Goal: Task Accomplishment & Management: Manage account settings

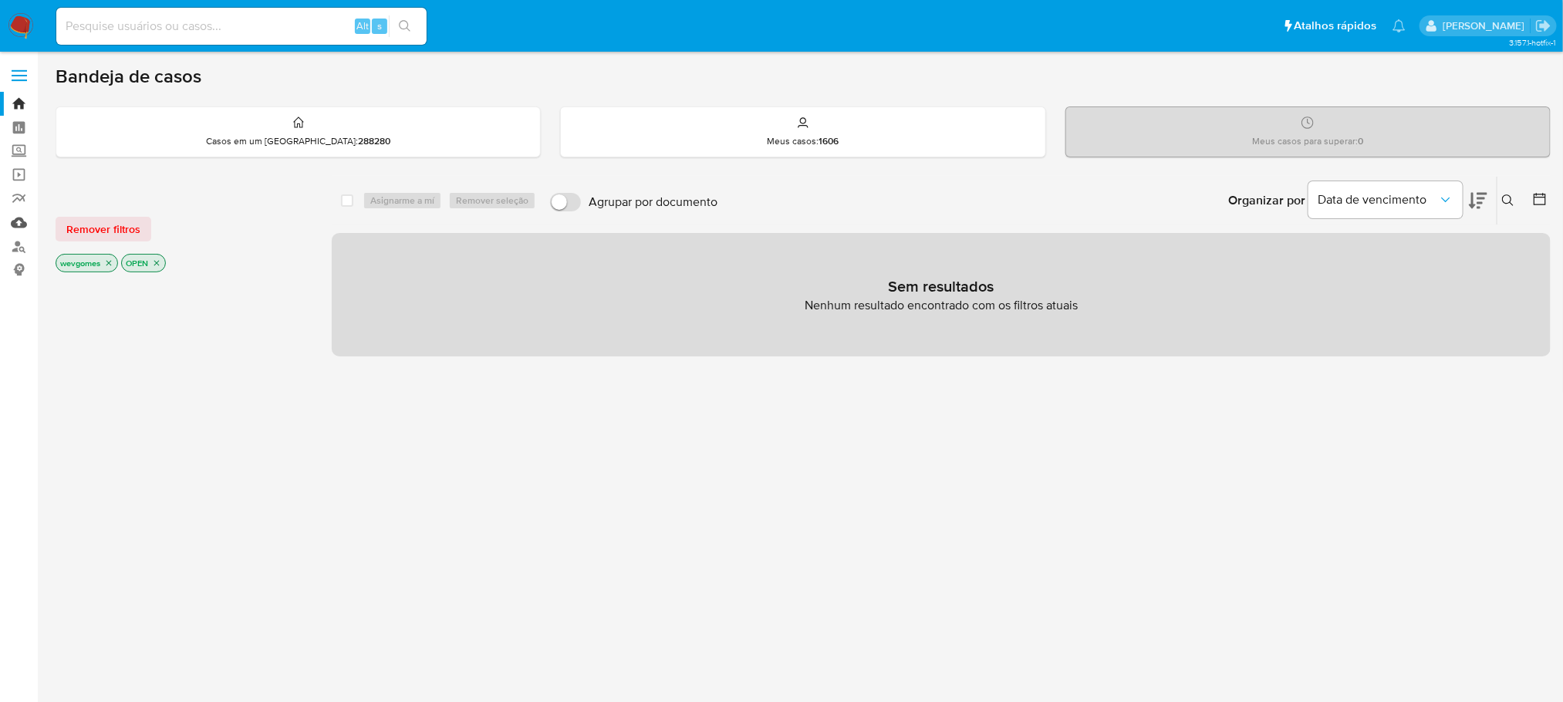
click at [17, 228] on link "Mulan" at bounding box center [92, 223] width 184 height 24
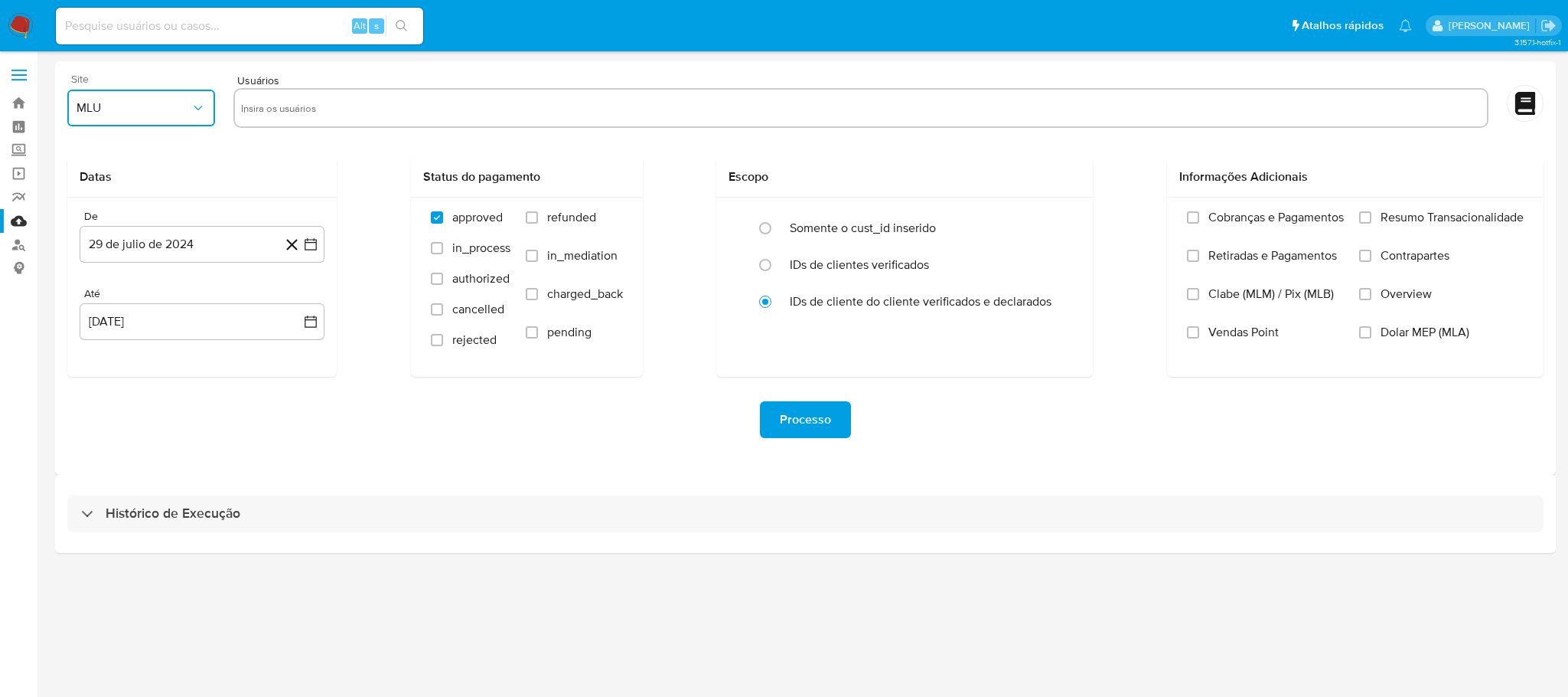
click at [198, 110] on icon "button" at bounding box center [197, 107] width 15 height 15
click at [92, 189] on span "MLB" at bounding box center [88, 186] width 24 height 15
click at [280, 109] on input "text" at bounding box center [860, 107] width 1240 height 25
type input "48728520874"
click at [177, 242] on button "29 de julio de 2024" at bounding box center [201, 244] width 245 height 37
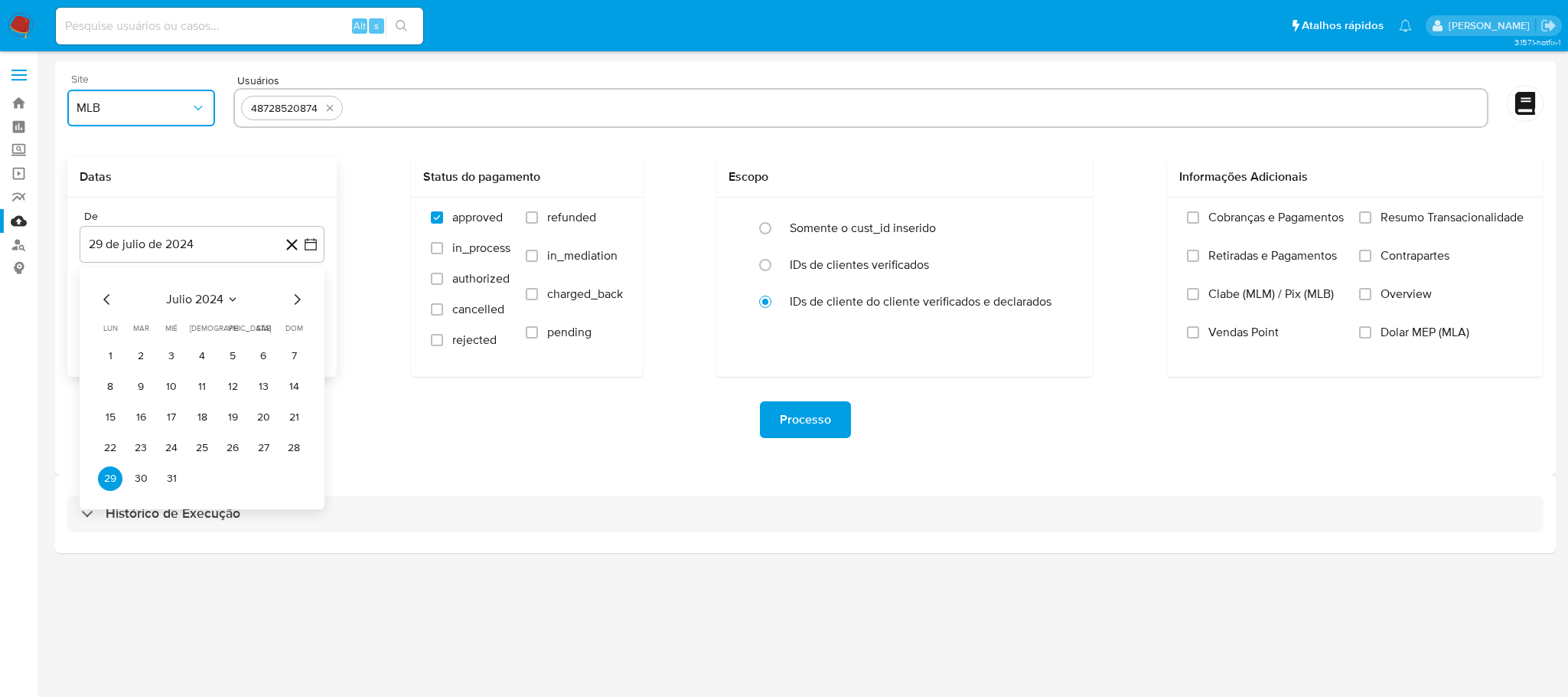
click at [101, 302] on icon "Mes anterior" at bounding box center [107, 299] width 19 height 19
click at [259, 353] on button "1" at bounding box center [263, 355] width 25 height 25
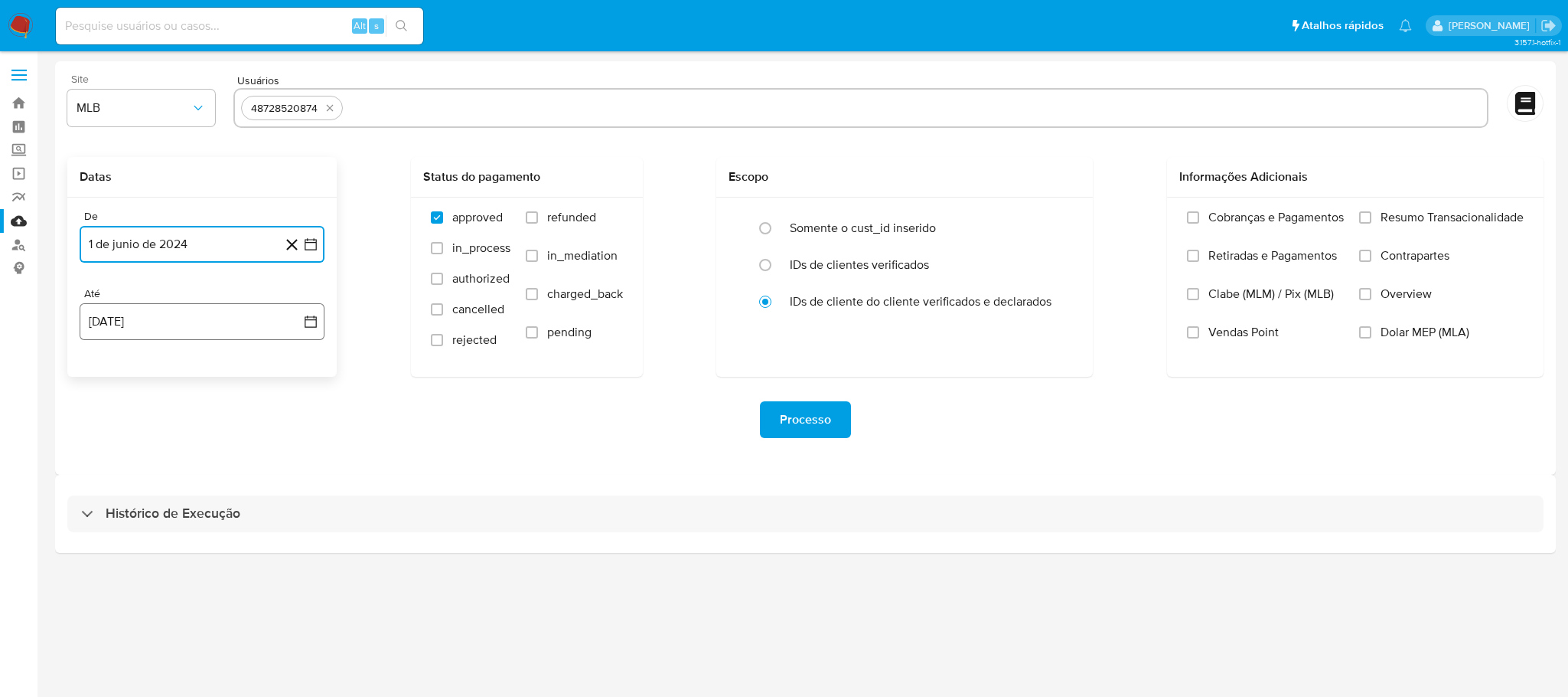
click at [164, 315] on button "29 de agosto de 2025" at bounding box center [201, 321] width 245 height 37
click at [102, 376] on icon "Mes anterior" at bounding box center [107, 376] width 19 height 19
click at [115, 587] on button "30" at bounding box center [110, 586] width 25 height 25
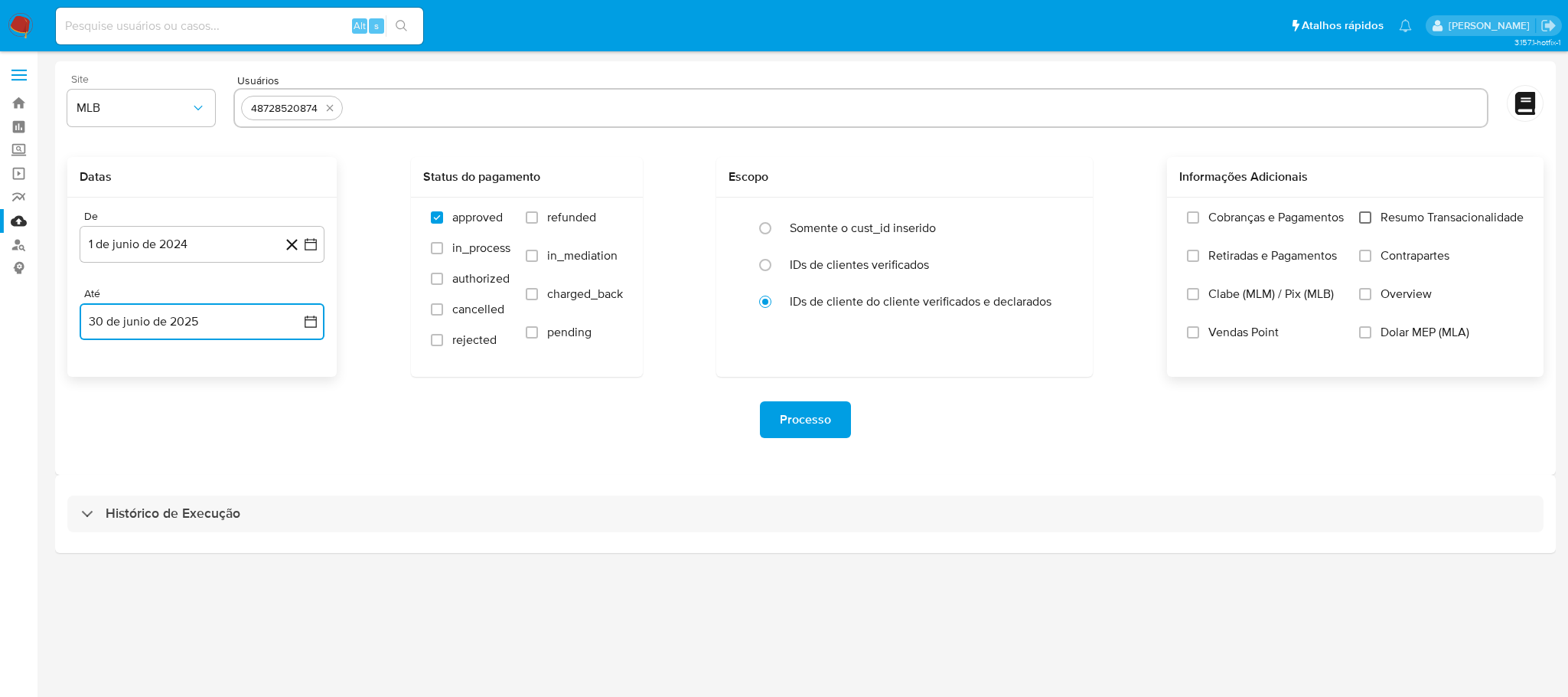
click at [1369, 218] on input "Resumo Transacionalidade" at bounding box center [1366, 217] width 12 height 12
click at [820, 414] on span "Processo" at bounding box center [806, 420] width 52 height 34
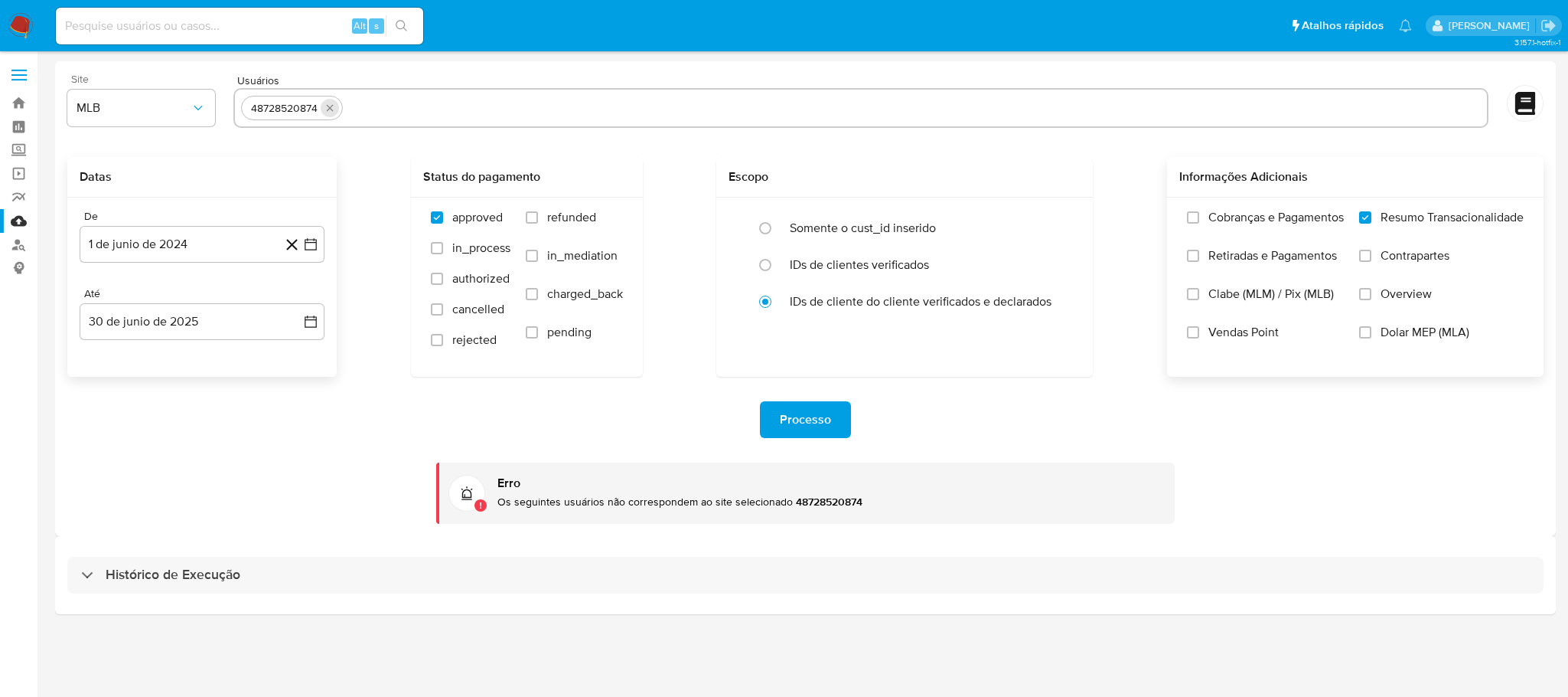
click at [332, 108] on icon "quitar 48728520874" at bounding box center [329, 108] width 12 height 12
click at [302, 113] on input "text" at bounding box center [860, 107] width 1240 height 25
type input "180544344"
click at [835, 419] on button "Processo" at bounding box center [806, 419] width 91 height 37
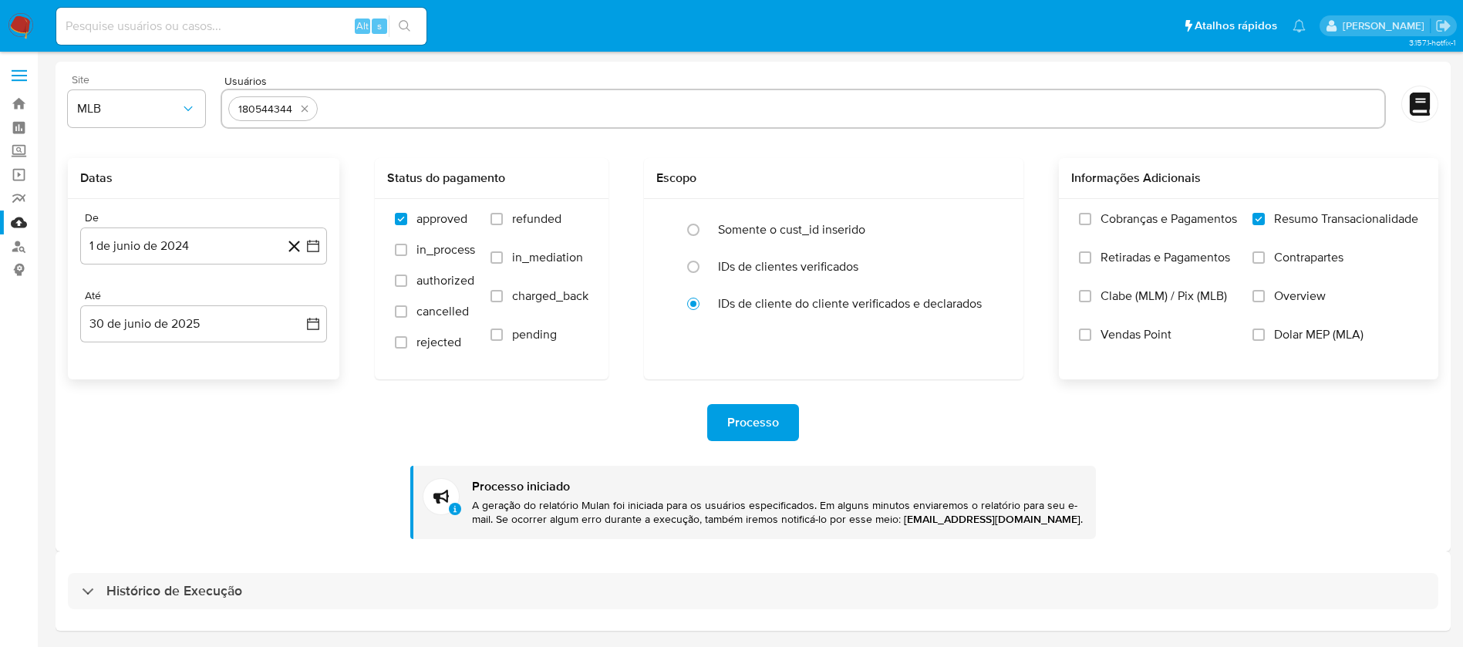
click at [19, 35] on img at bounding box center [21, 26] width 26 height 26
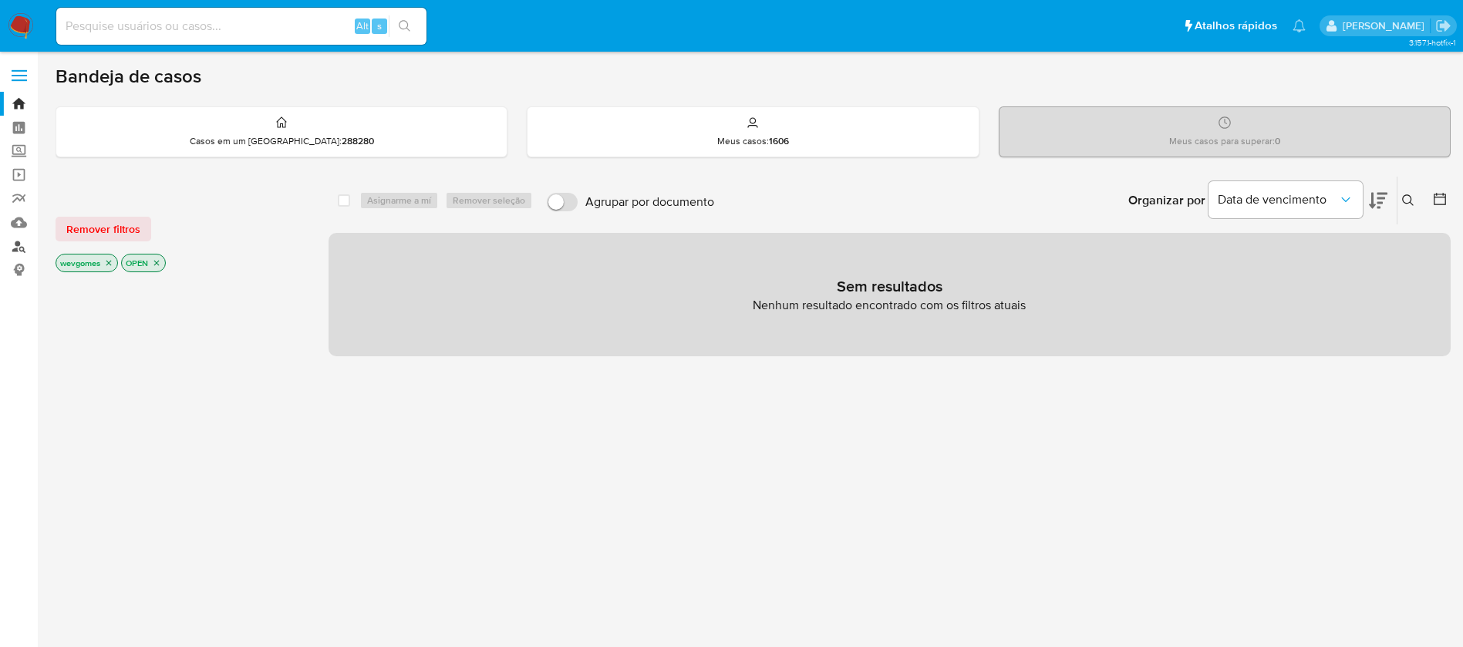
click at [24, 249] on link "Localizador de pessoas" at bounding box center [92, 246] width 184 height 24
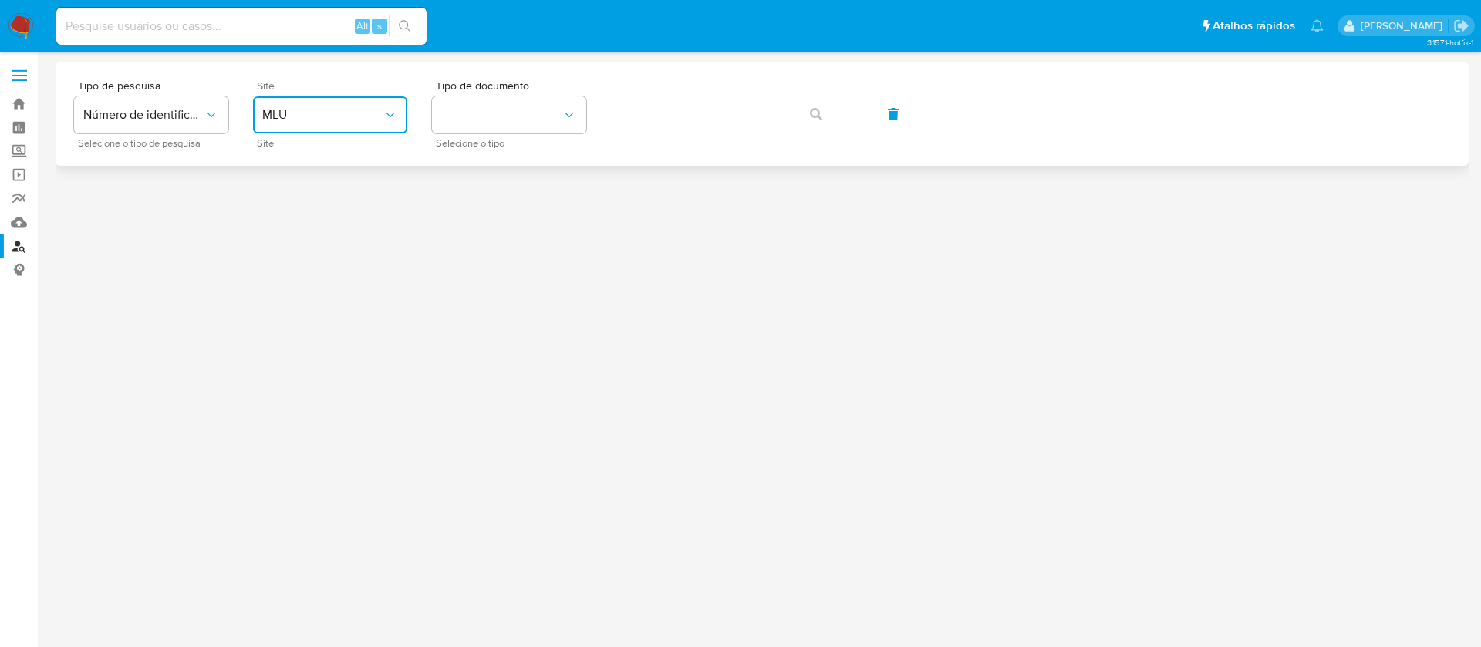
click at [352, 118] on span "MLU" at bounding box center [322, 114] width 120 height 15
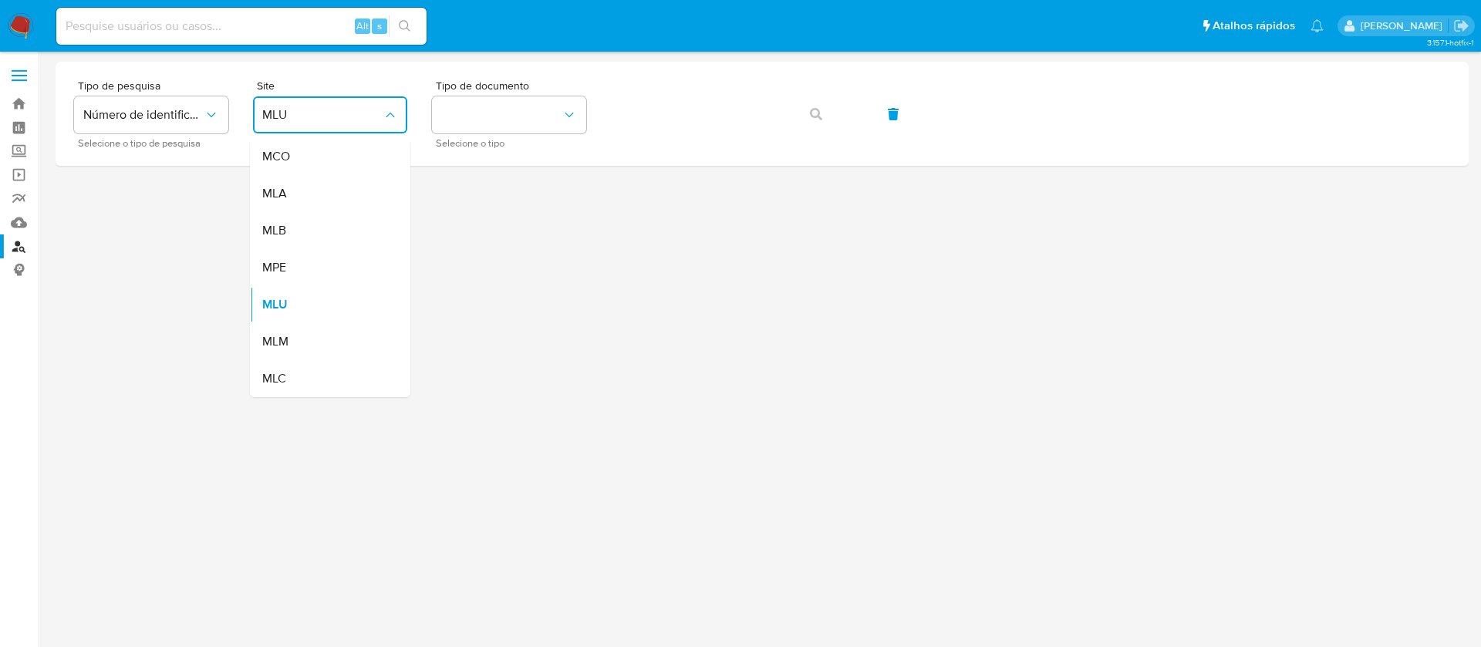
click at [11, 26] on img at bounding box center [21, 26] width 26 height 26
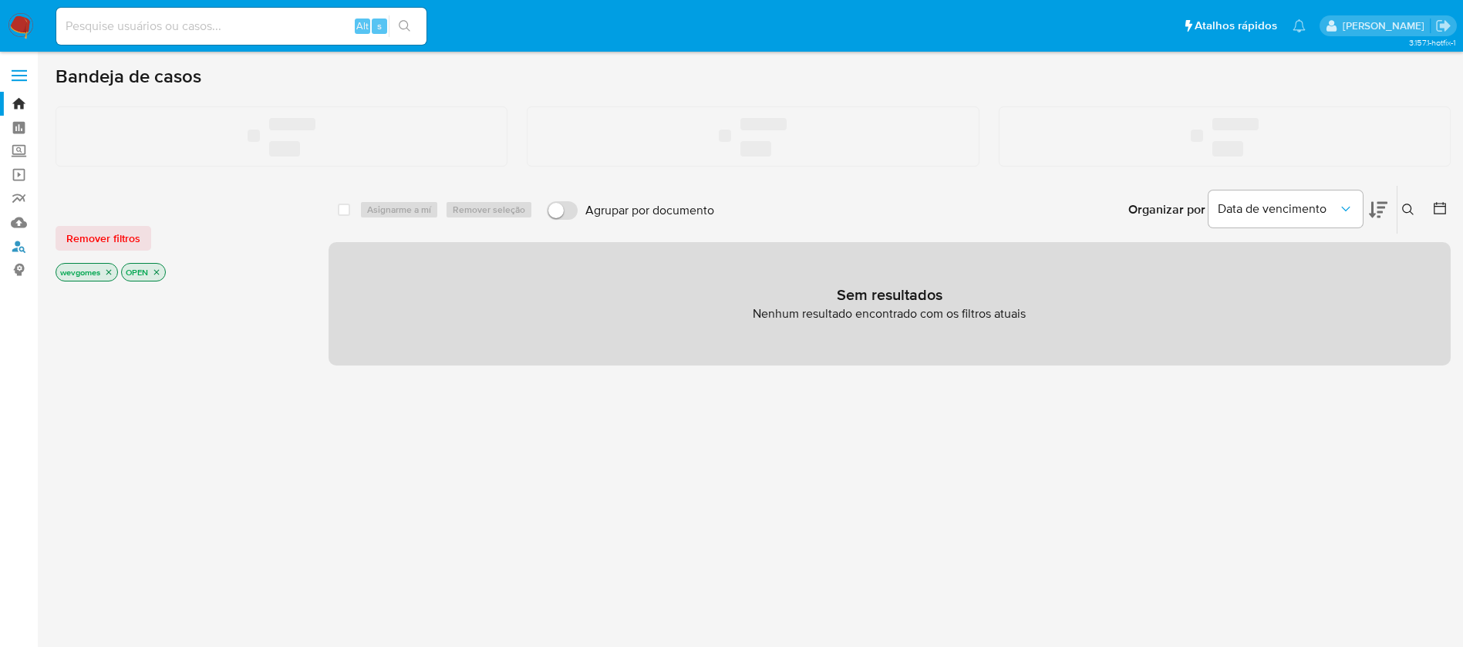
click at [19, 250] on link "Localizador de pessoas" at bounding box center [92, 246] width 184 height 24
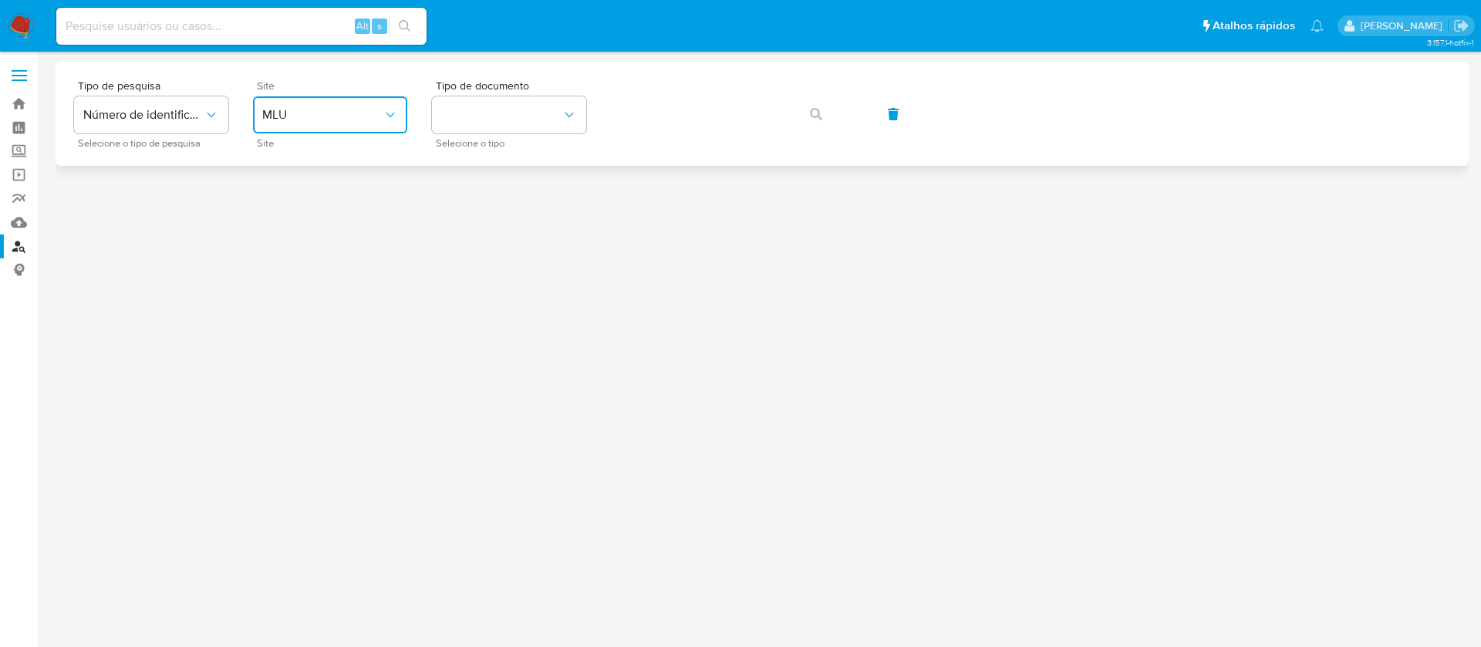
click at [387, 117] on icon "site_id" at bounding box center [390, 114] width 15 height 15
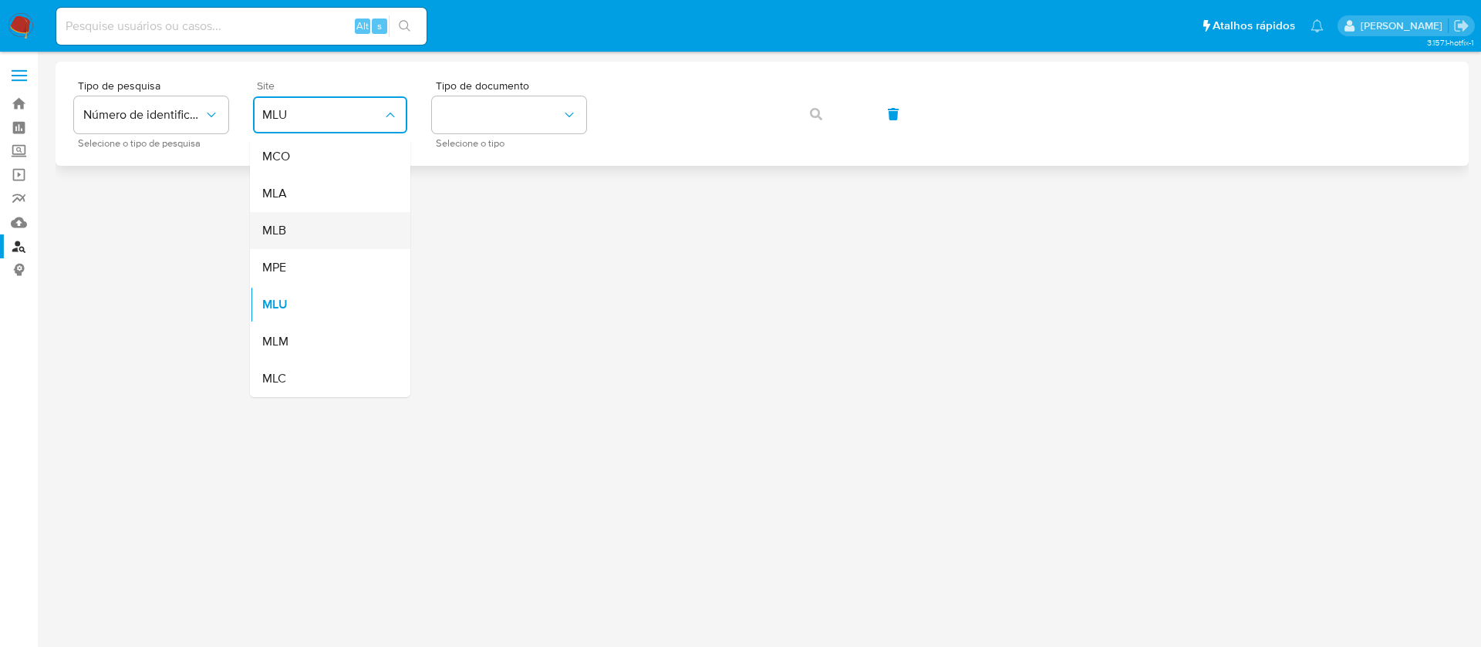
click at [283, 231] on span "MLB" at bounding box center [274, 230] width 24 height 15
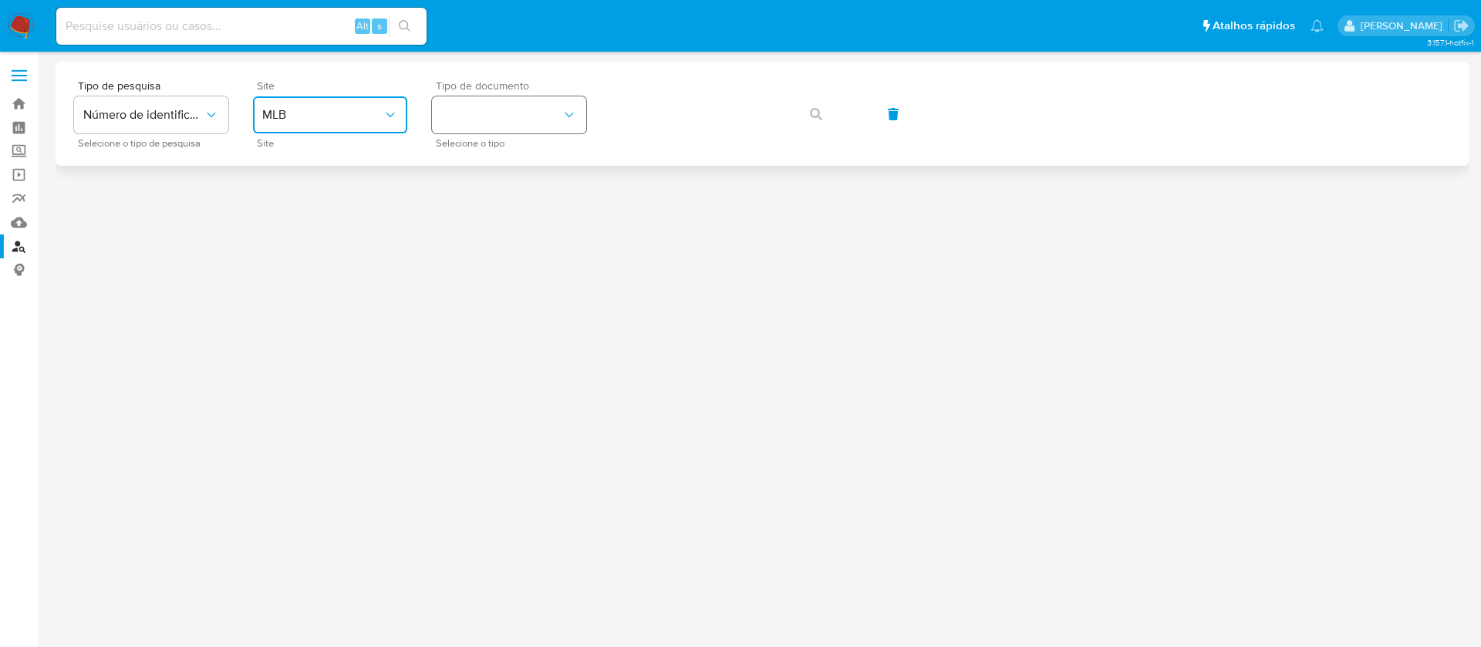
click at [508, 120] on button "identificationType" at bounding box center [509, 114] width 154 height 37
click at [478, 164] on div "CNPJ CNPJ" at bounding box center [504, 164] width 126 height 52
click at [814, 115] on icon "button" at bounding box center [816, 114] width 12 height 12
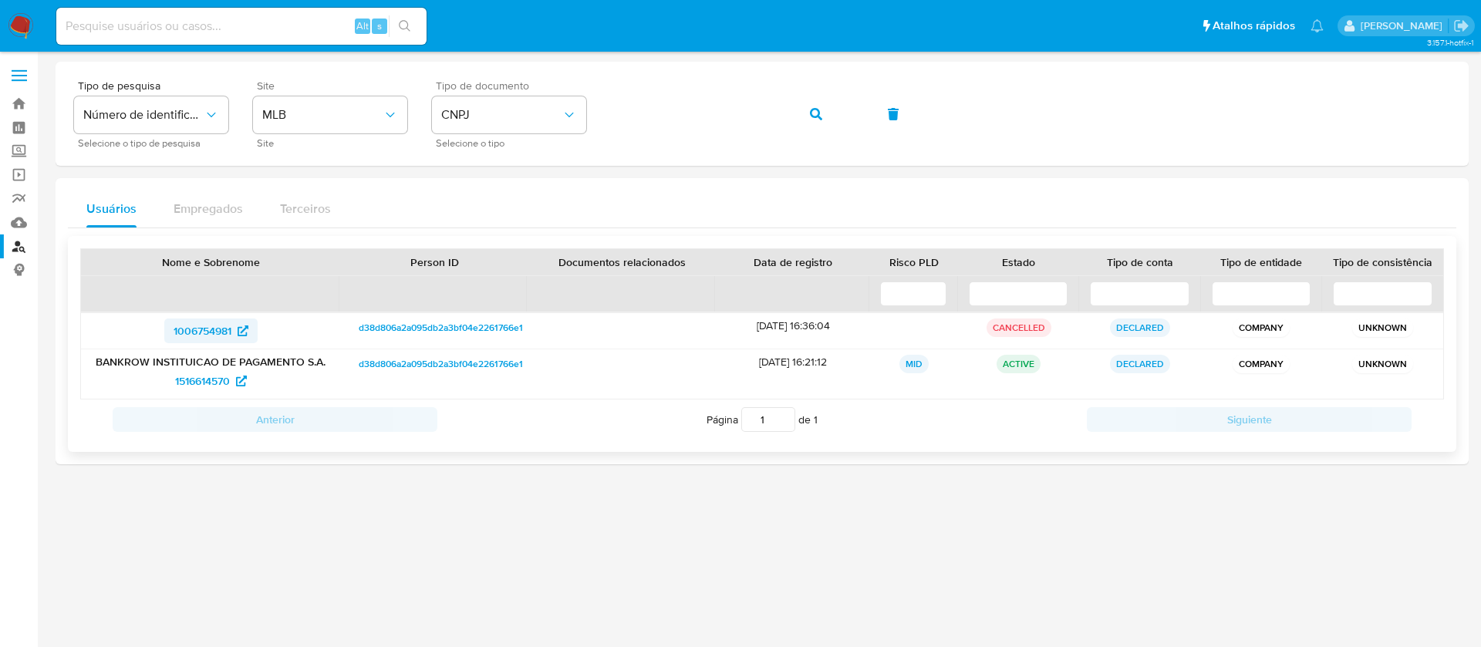
drag, startPoint x: 143, startPoint y: 334, endPoint x: 233, endPoint y: 332, distance: 90.3
click at [233, 332] on div "1006754981" at bounding box center [211, 331] width 238 height 25
drag, startPoint x: 143, startPoint y: 388, endPoint x: 228, endPoint y: 378, distance: 86.2
click at [228, 378] on div "1516614570" at bounding box center [211, 381] width 238 height 25
click at [532, 125] on button "CNPJ" at bounding box center [509, 114] width 154 height 37
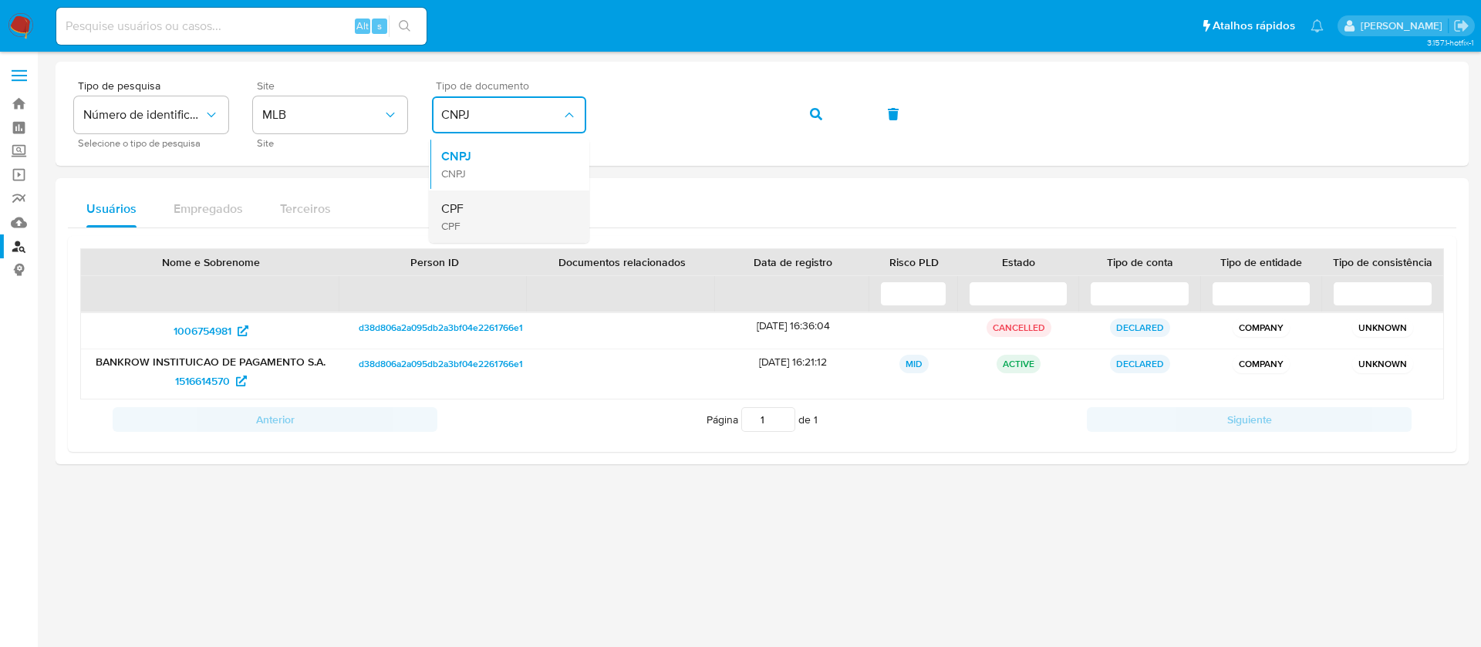
click at [470, 204] on div "CPF CPF" at bounding box center [504, 216] width 126 height 52
click at [809, 103] on button "button" at bounding box center [816, 114] width 52 height 37
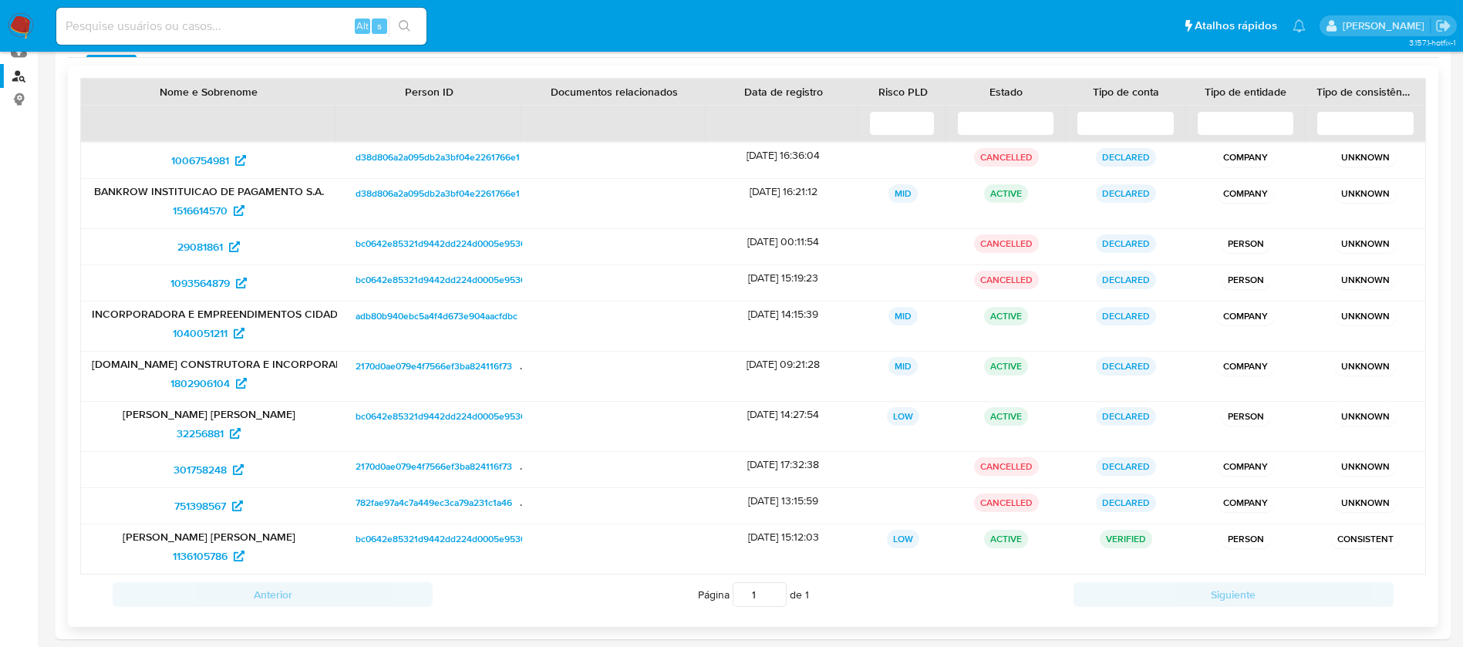
scroll to position [185, 0]
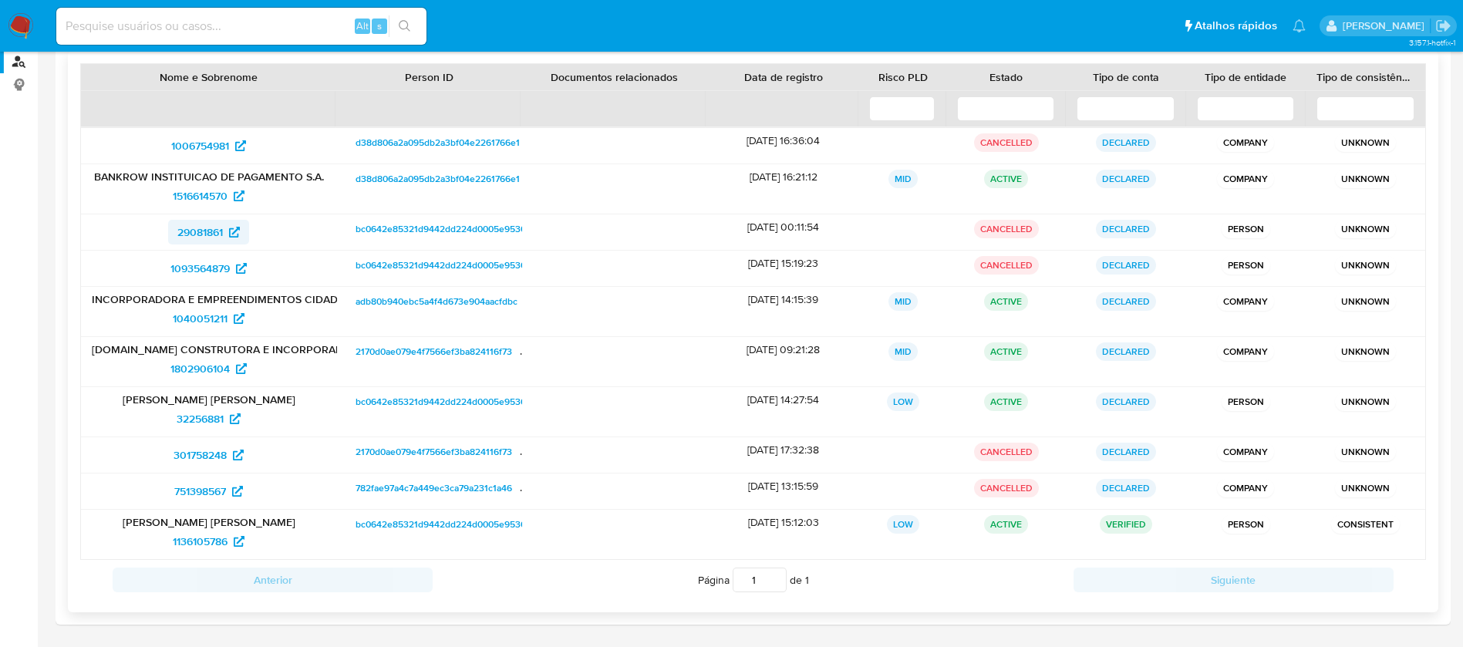
drag, startPoint x: 136, startPoint y: 233, endPoint x: 227, endPoint y: 234, distance: 91.0
click at [227, 234] on div "29081861" at bounding box center [209, 232] width 234 height 25
drag, startPoint x: 150, startPoint y: 270, endPoint x: 231, endPoint y: 273, distance: 81.8
click at [231, 273] on div "1093564879" at bounding box center [209, 268] width 234 height 25
drag, startPoint x: 153, startPoint y: 416, endPoint x: 225, endPoint y: 418, distance: 71.7
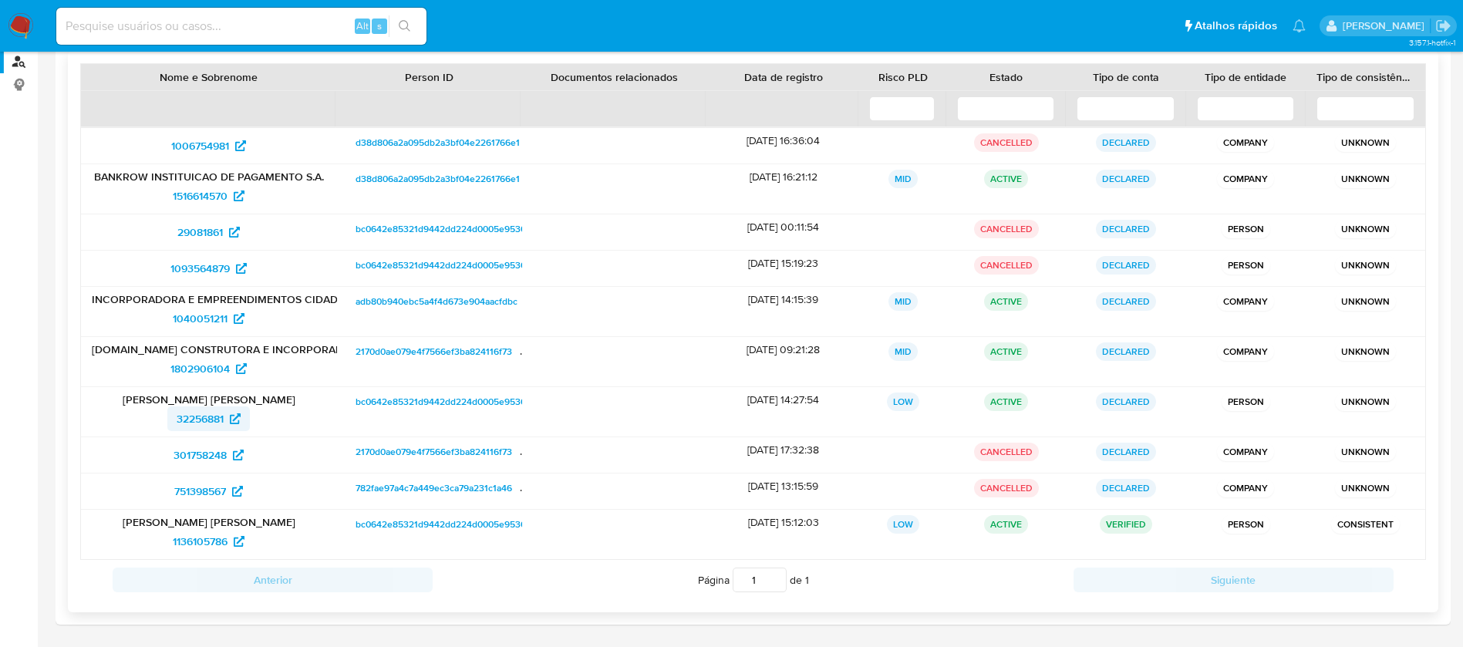
click at [225, 418] on div "32256881" at bounding box center [209, 418] width 234 height 25
drag, startPoint x: 154, startPoint y: 536, endPoint x: 228, endPoint y: 542, distance: 74.3
click at [228, 542] on div "1136105786" at bounding box center [209, 541] width 234 height 25
click at [188, 326] on span "1040051211" at bounding box center [200, 318] width 55 height 25
click at [197, 371] on span "1802906104" at bounding box center [199, 368] width 59 height 25
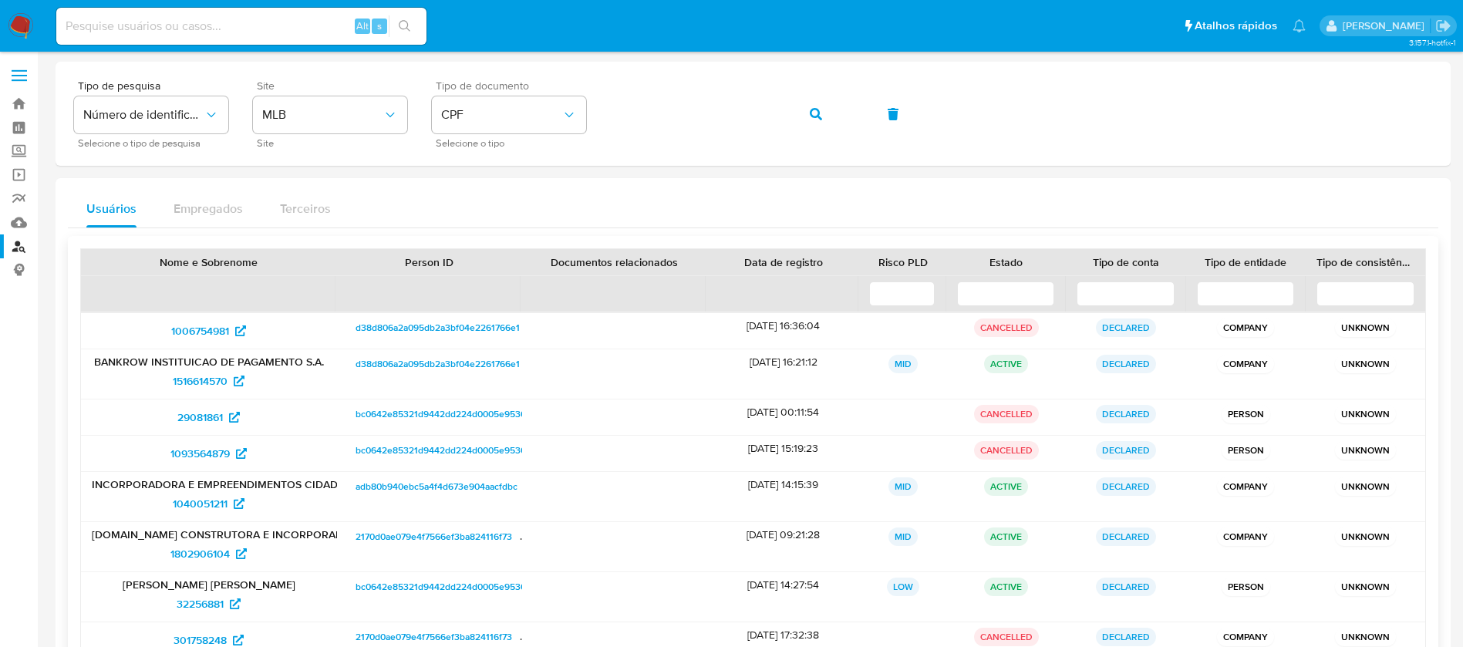
scroll to position [0, 0]
click at [821, 112] on icon "button" at bounding box center [816, 114] width 12 height 12
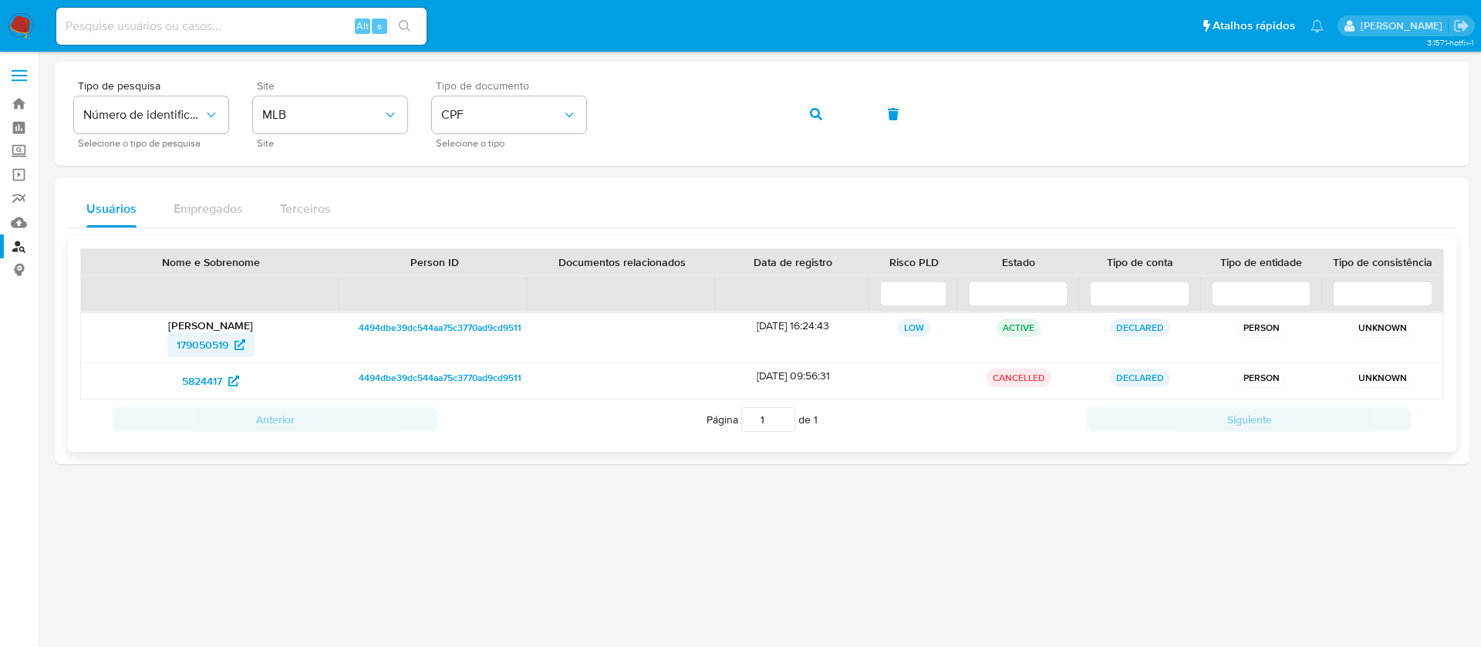
drag, startPoint x: 159, startPoint y: 346, endPoint x: 229, endPoint y: 345, distance: 70.2
click at [229, 345] on div "179050519" at bounding box center [211, 344] width 238 height 25
drag, startPoint x: 153, startPoint y: 379, endPoint x: 222, endPoint y: 382, distance: 69.5
click at [222, 382] on div "5824417" at bounding box center [211, 381] width 238 height 25
click at [187, 342] on span "179050519" at bounding box center [203, 344] width 52 height 25
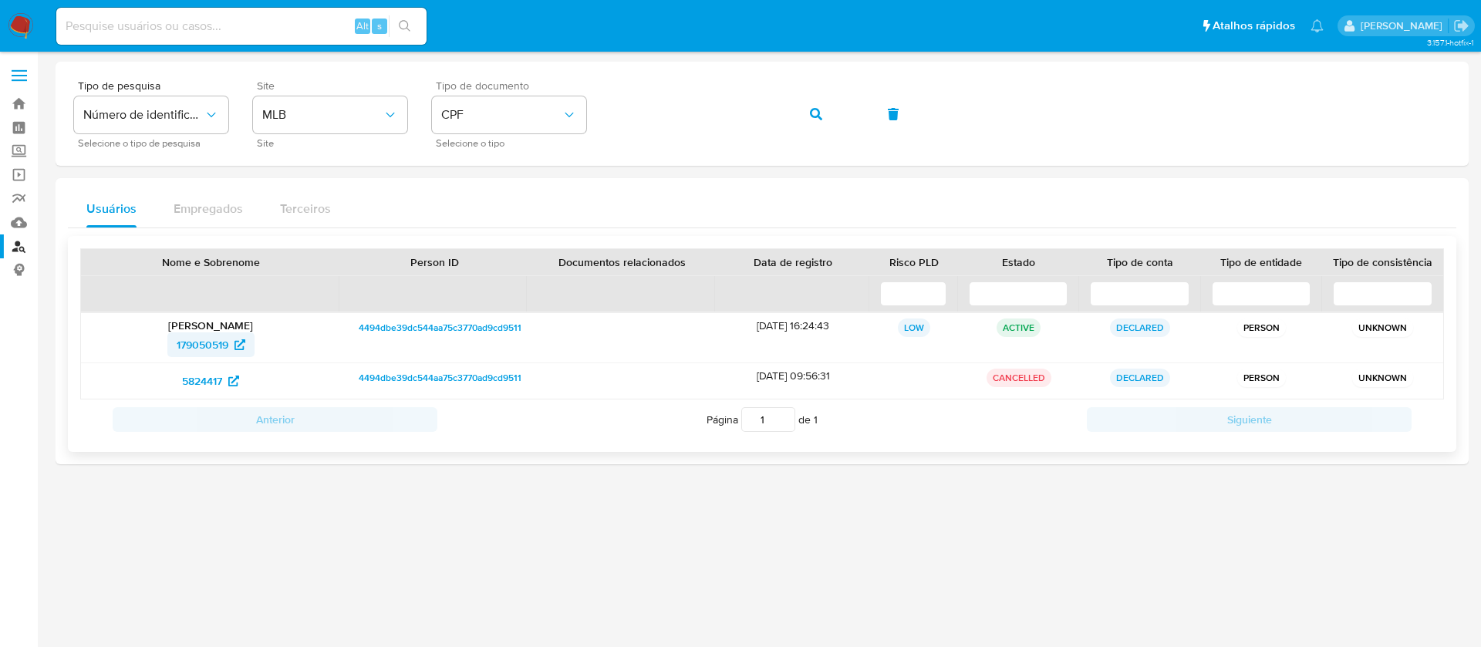
click at [207, 337] on span "179050519" at bounding box center [203, 344] width 52 height 25
click at [815, 112] on icon "button" at bounding box center [816, 114] width 12 height 12
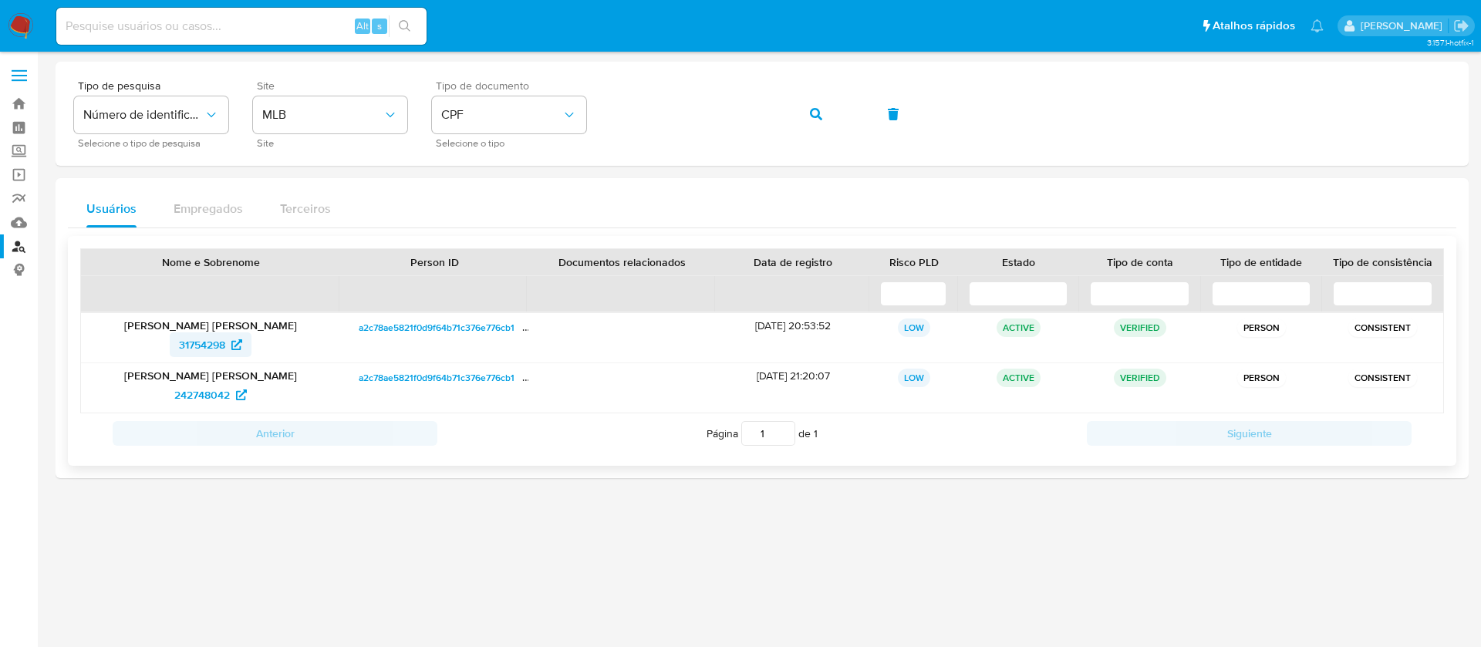
drag, startPoint x: 164, startPoint y: 353, endPoint x: 224, endPoint y: 348, distance: 61.2
click at [224, 348] on div "31754298" at bounding box center [211, 344] width 238 height 25
drag, startPoint x: 147, startPoint y: 393, endPoint x: 229, endPoint y: 393, distance: 81.8
click at [229, 393] on div "242748042" at bounding box center [211, 395] width 238 height 25
click at [210, 346] on span "31754298" at bounding box center [202, 344] width 46 height 25
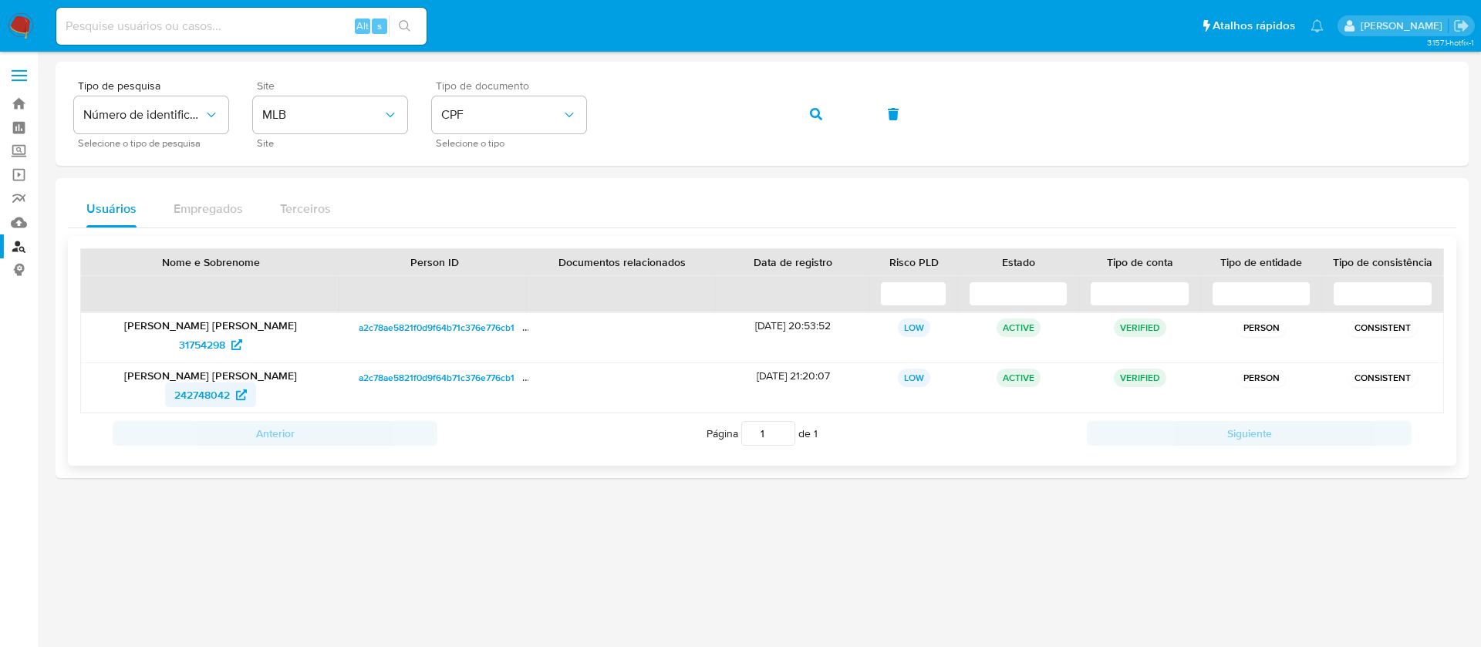
click at [196, 396] on span "242748042" at bounding box center [202, 395] width 56 height 25
click at [814, 116] on icon "button" at bounding box center [816, 114] width 12 height 12
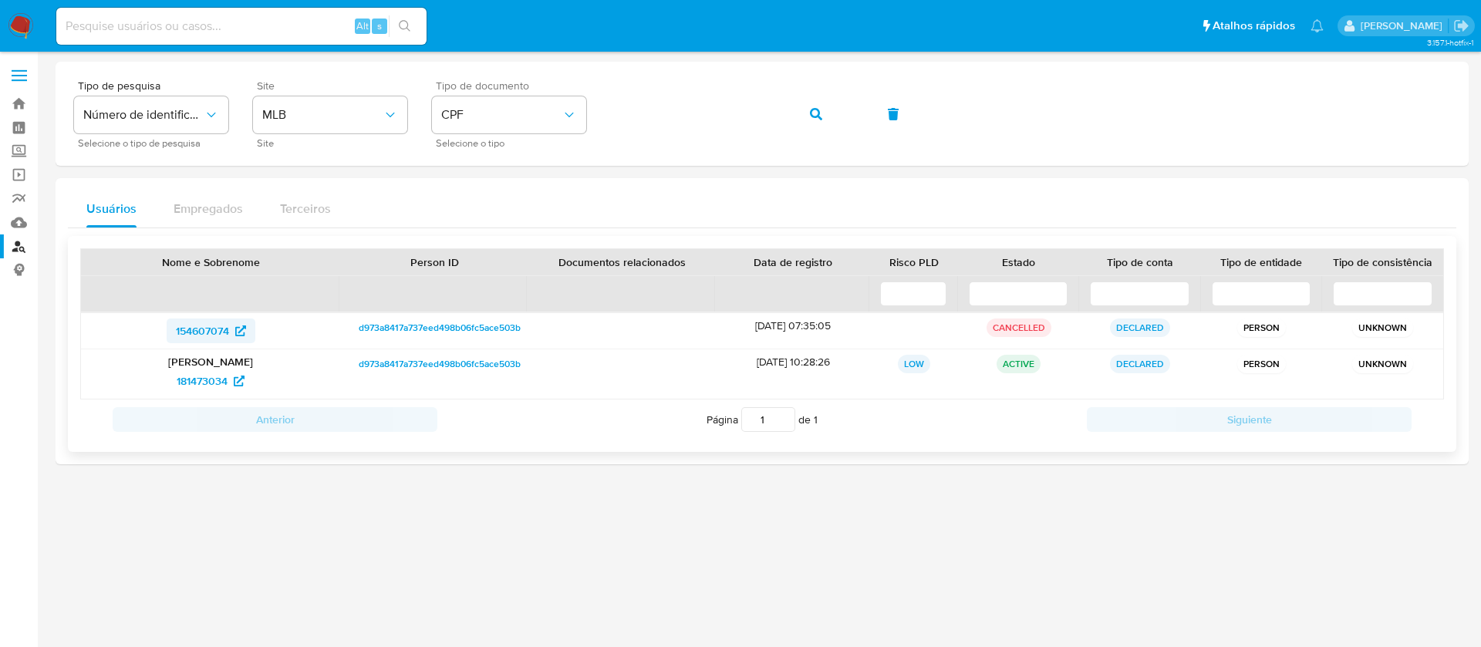
drag, startPoint x: 157, startPoint y: 333, endPoint x: 230, endPoint y: 330, distance: 72.6
click at [230, 330] on div "154607074" at bounding box center [211, 331] width 238 height 25
drag, startPoint x: 146, startPoint y: 379, endPoint x: 227, endPoint y: 380, distance: 81.0
click at [227, 380] on div "181473034" at bounding box center [211, 381] width 238 height 25
click at [201, 378] on span "181473034" at bounding box center [202, 381] width 51 height 25
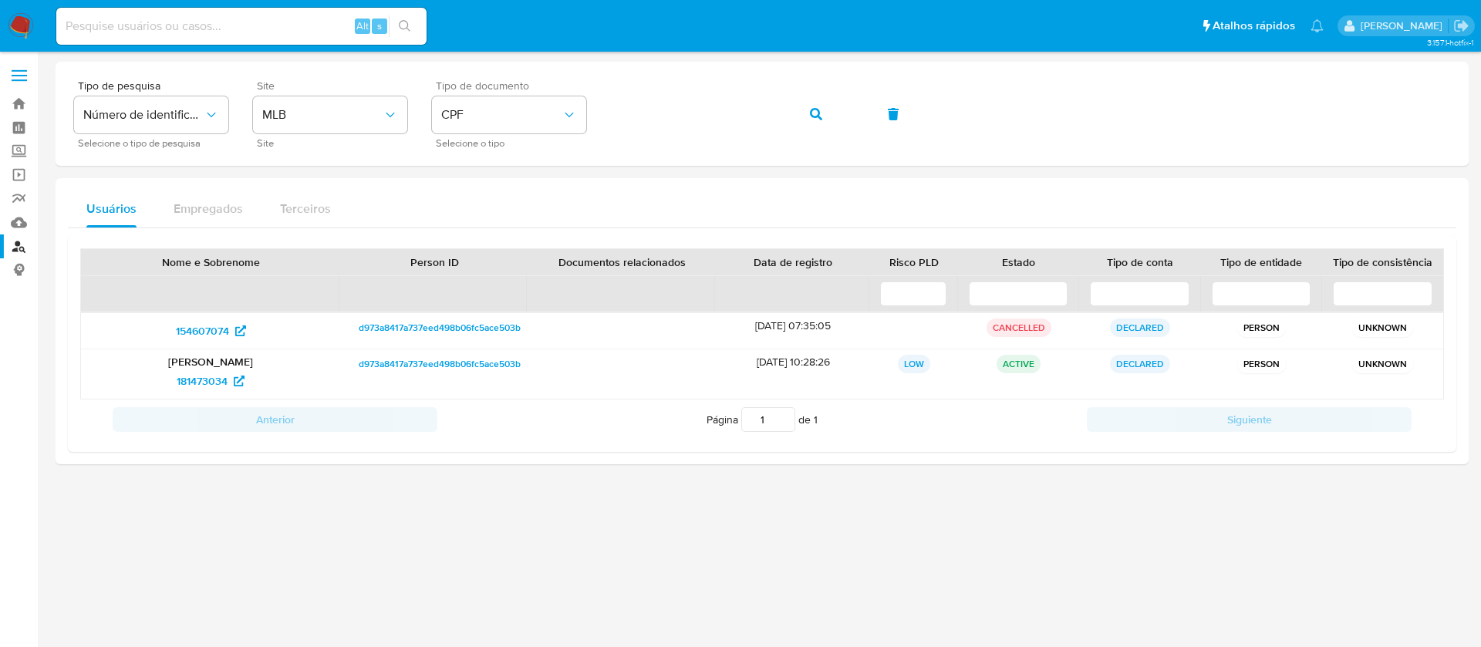
click at [214, 30] on input at bounding box center [241, 26] width 370 height 20
paste input "1136105786"
type input "1136105786"
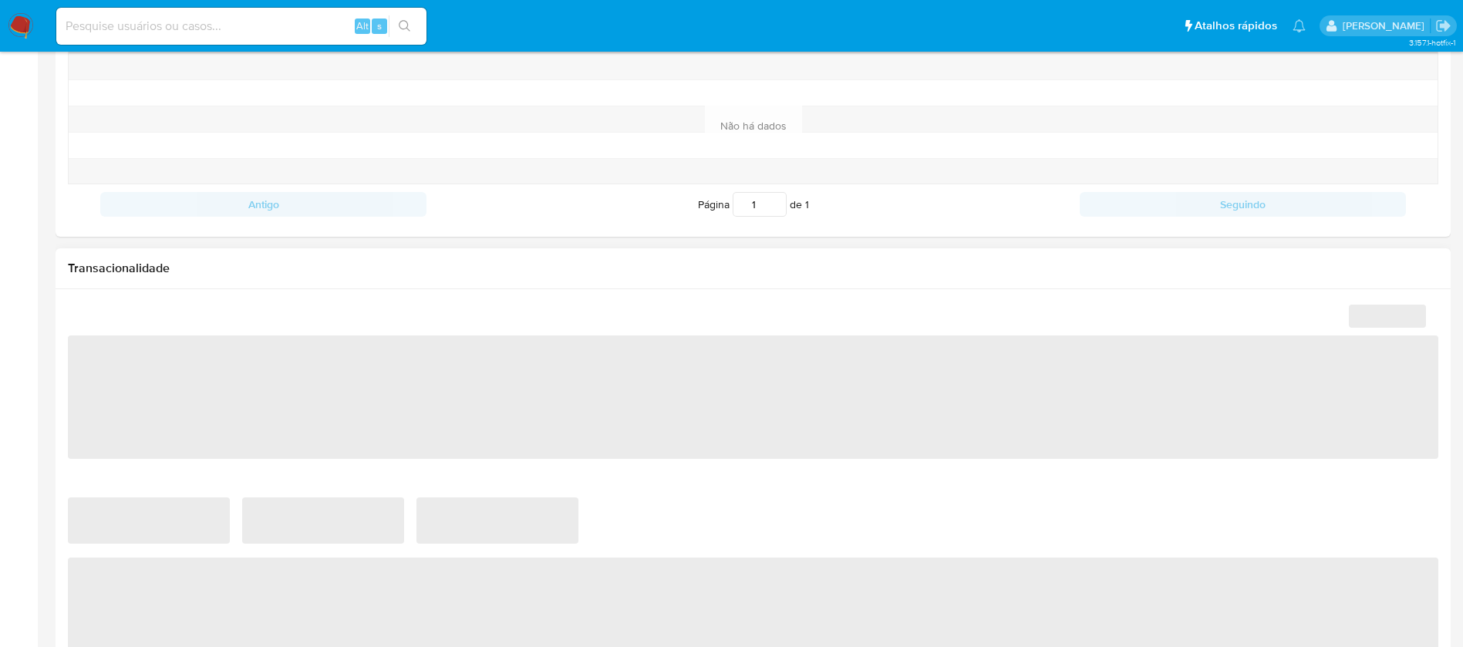
scroll to position [617, 0]
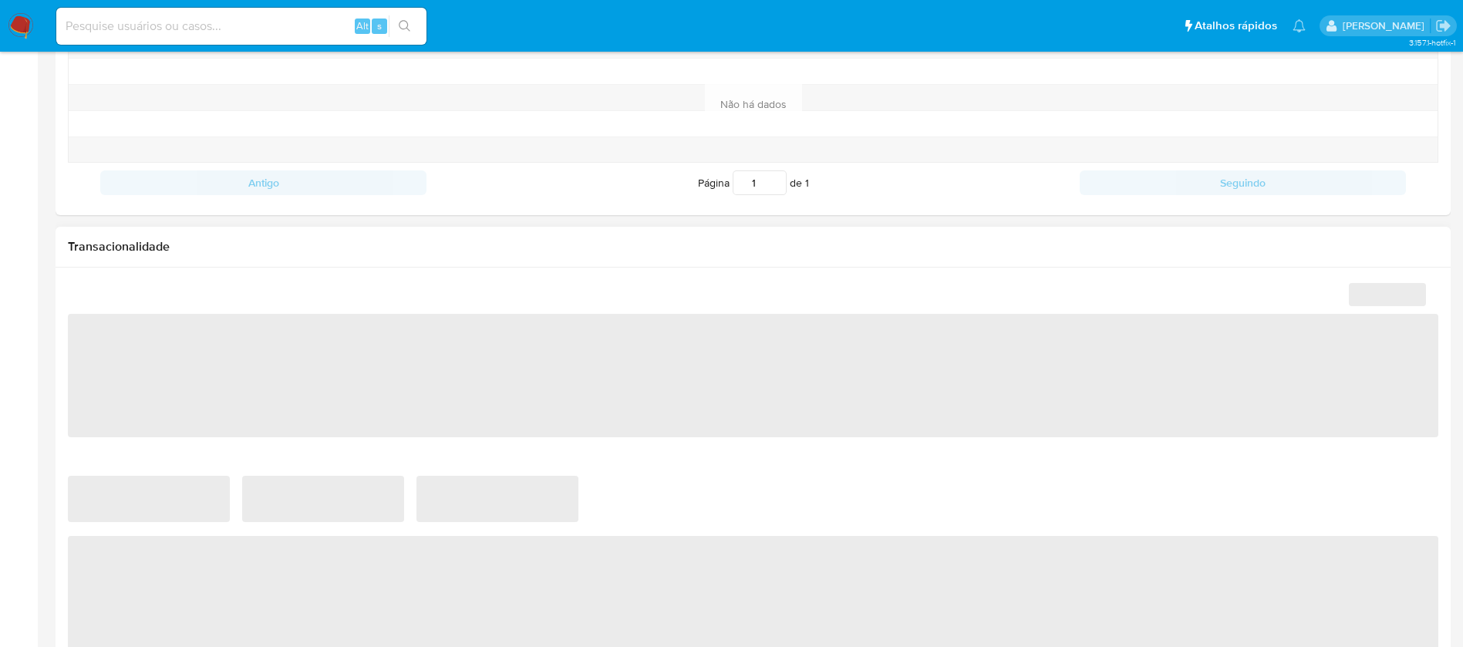
select select "10"
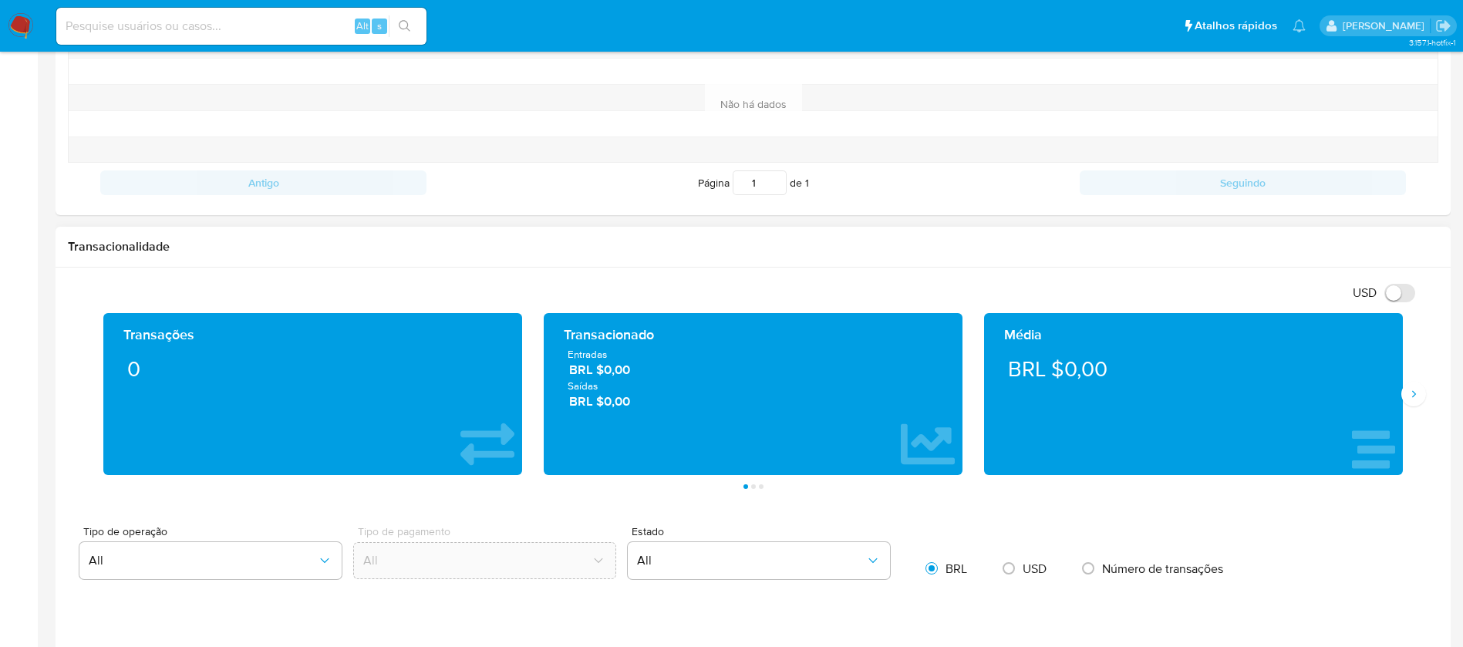
scroll to position [771, 0]
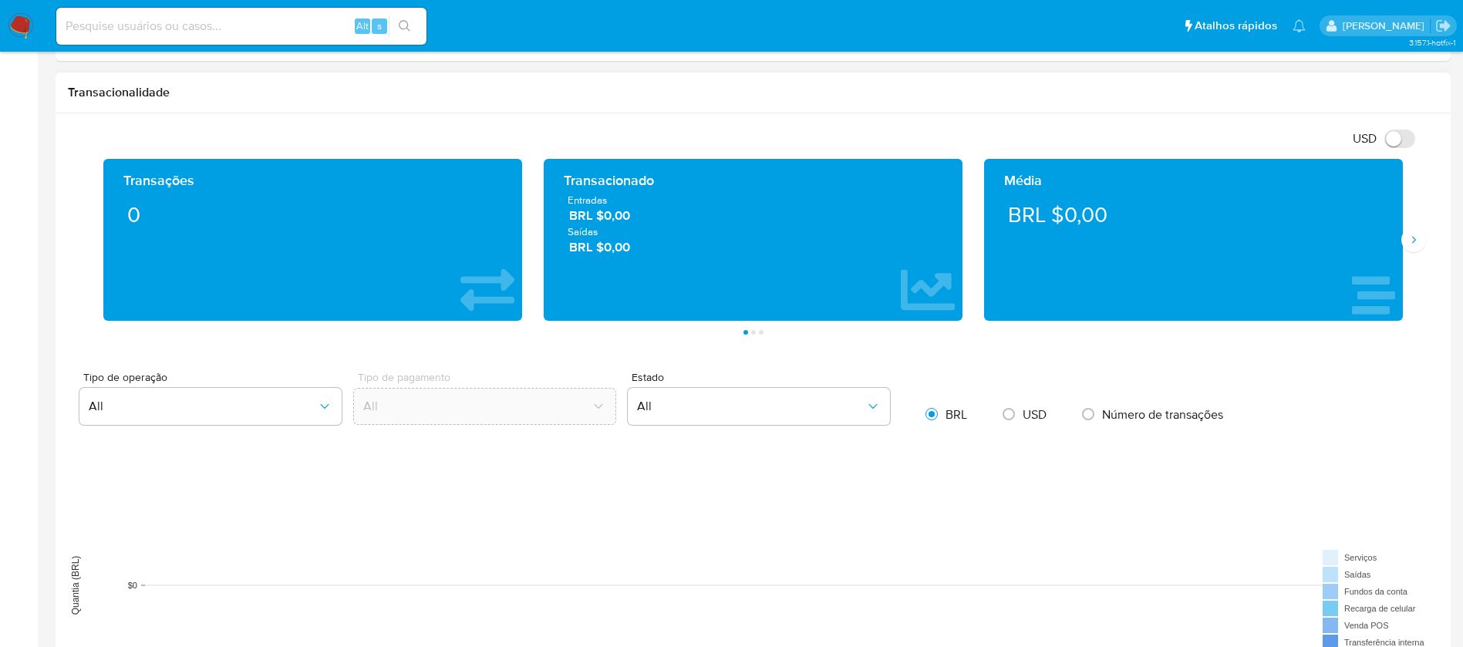
click at [276, 35] on input at bounding box center [241, 26] width 370 height 20
paste input "32256881"
type input "32256881"
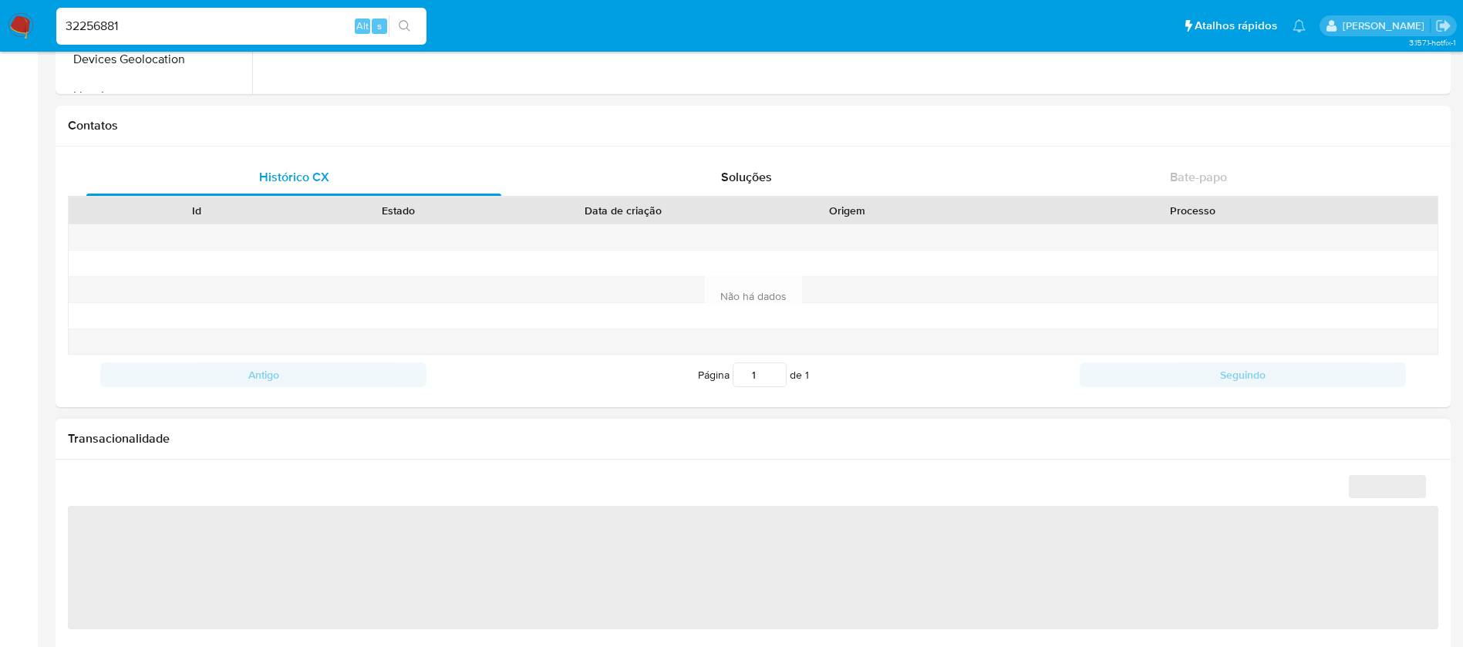
scroll to position [463, 0]
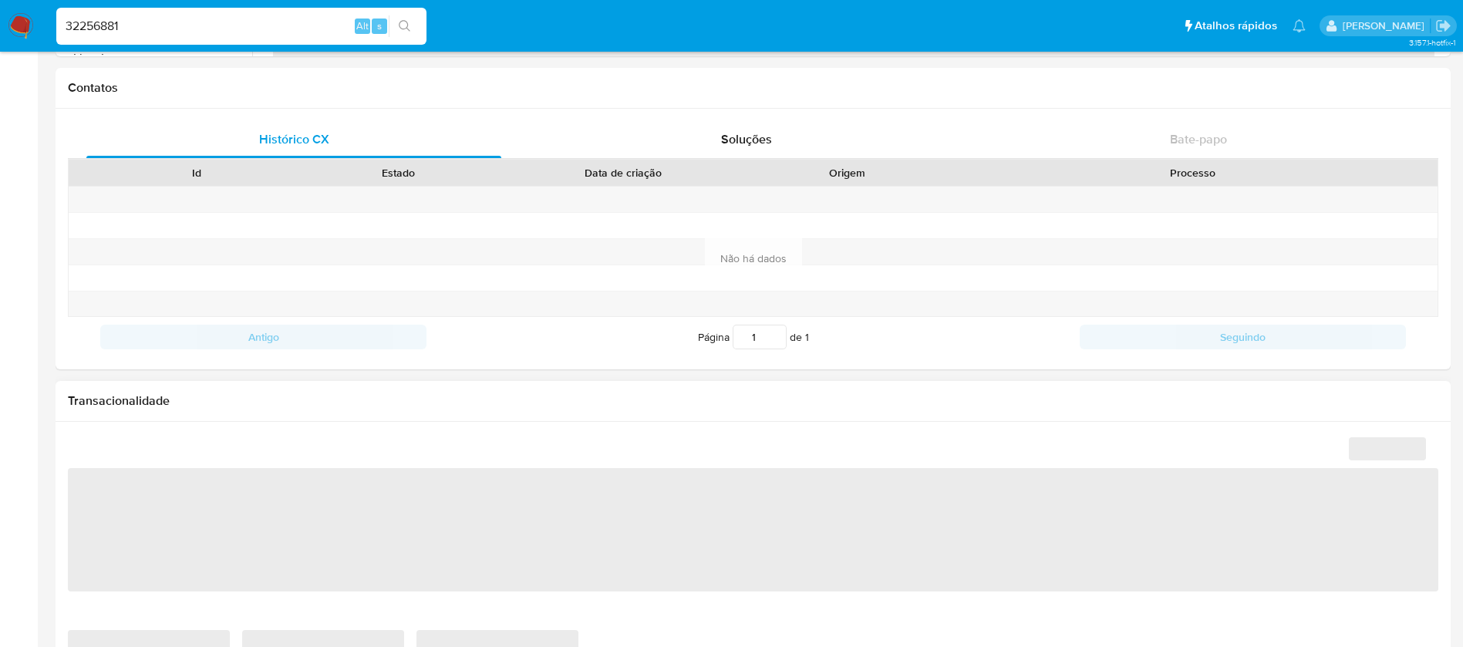
select select "10"
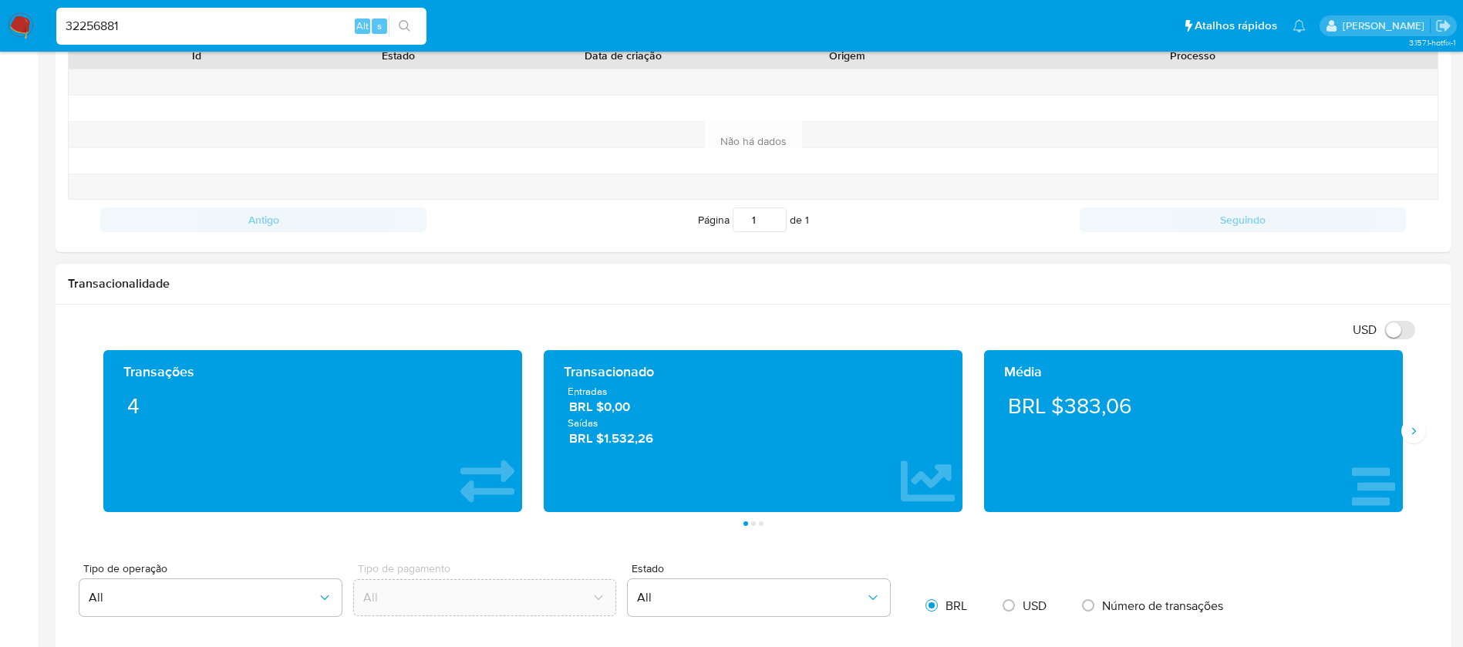
scroll to position [617, 0]
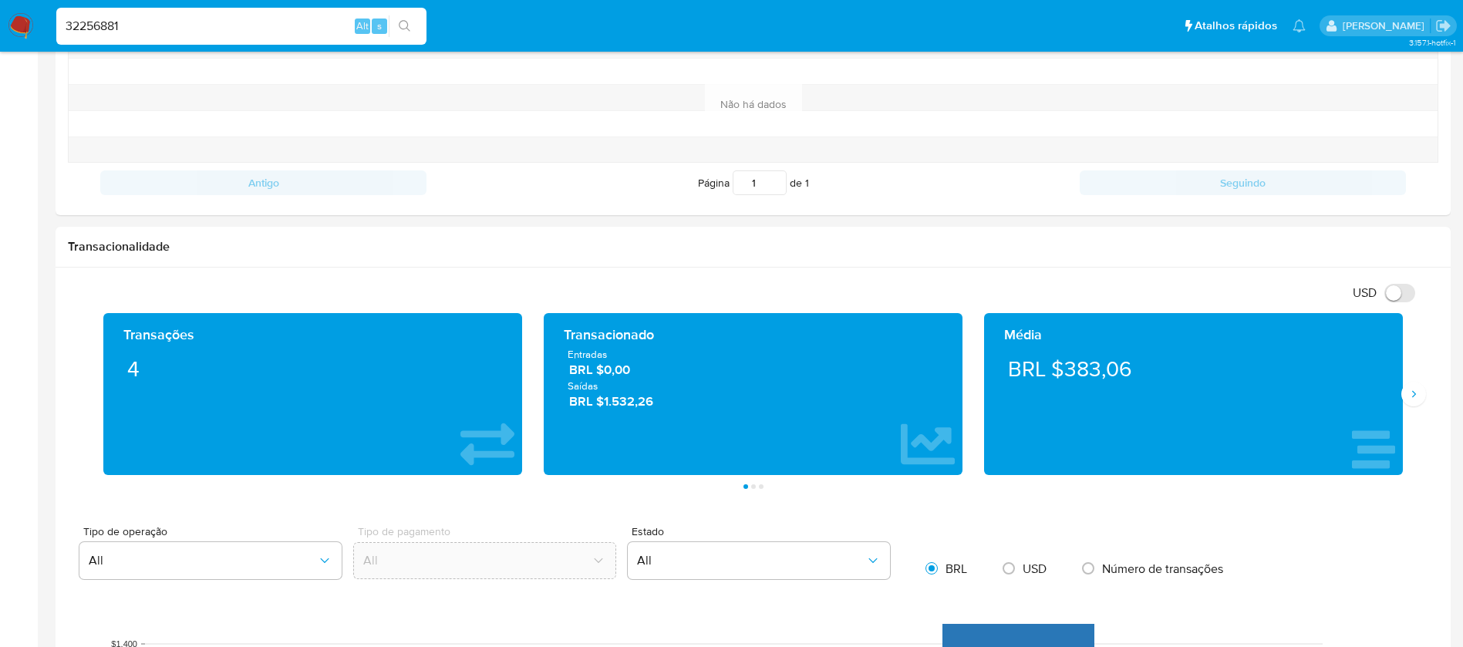
click at [220, 32] on input "32256881" at bounding box center [241, 26] width 370 height 20
paste input "1093564879"
type input "1093564879"
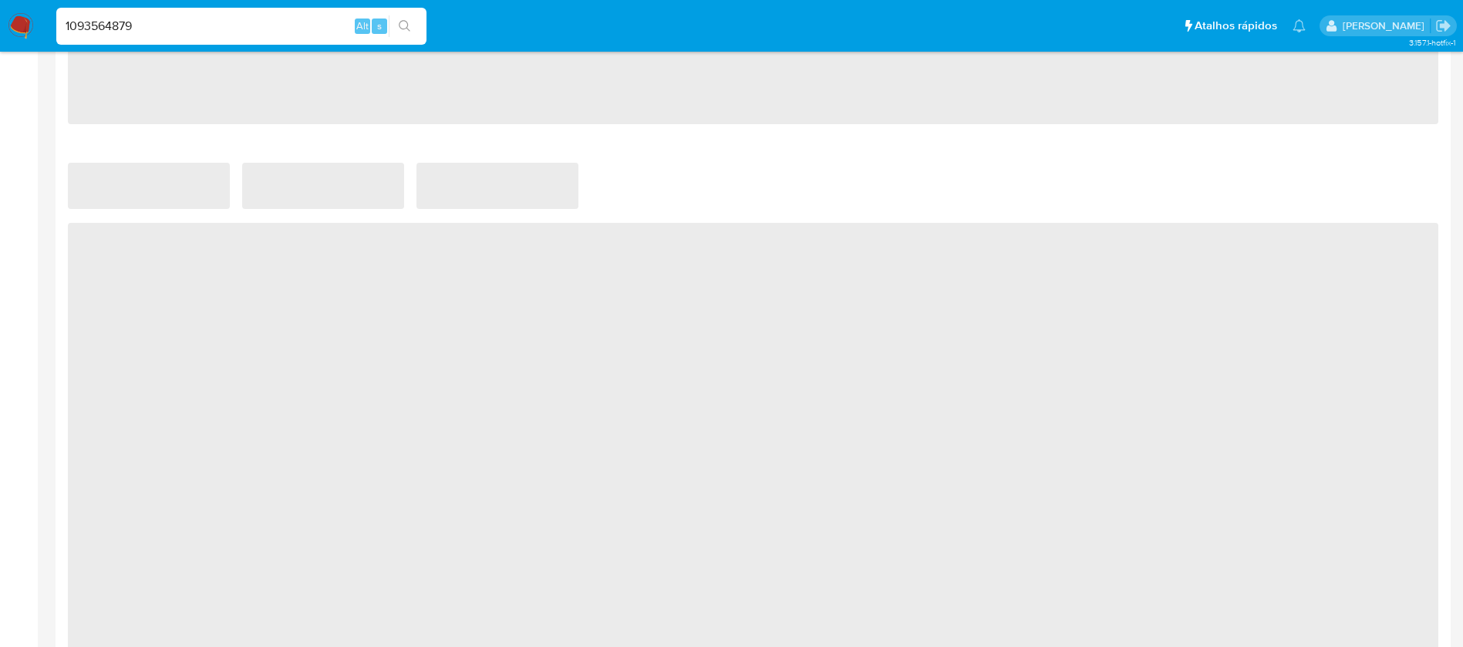
select select "10"
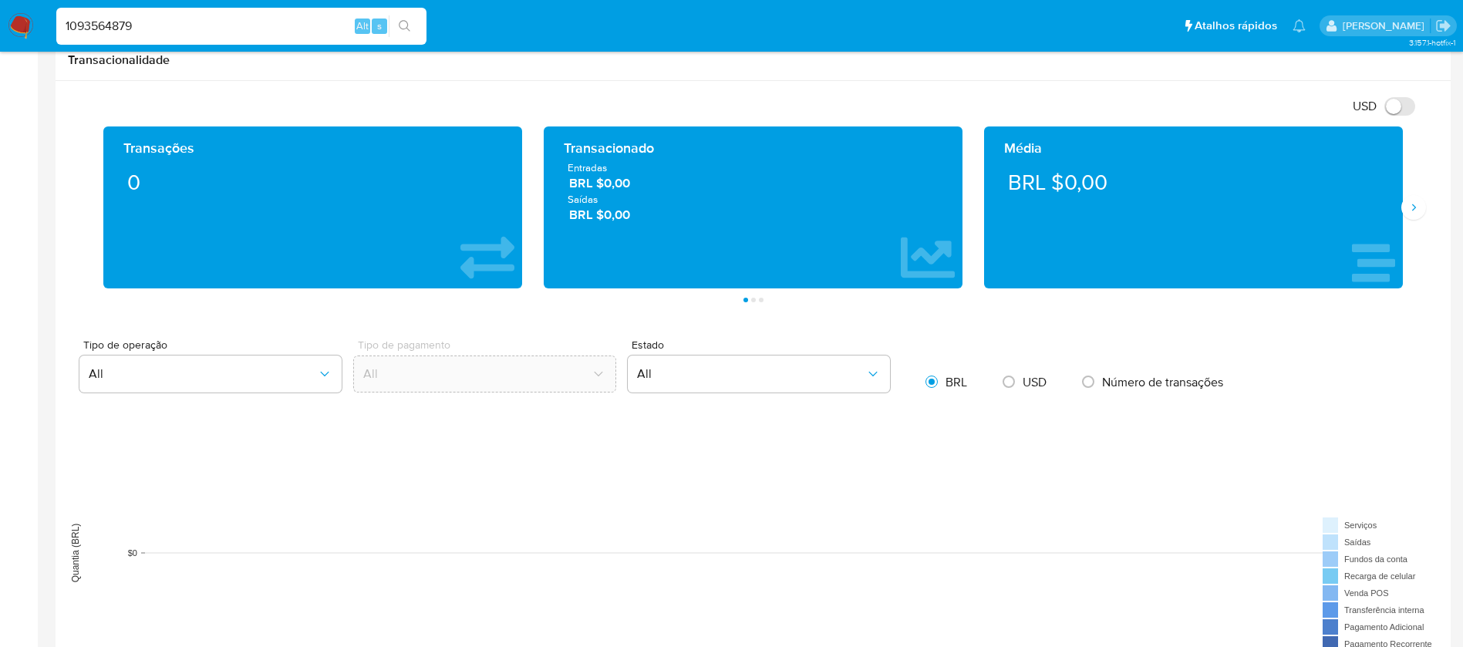
scroll to position [771, 0]
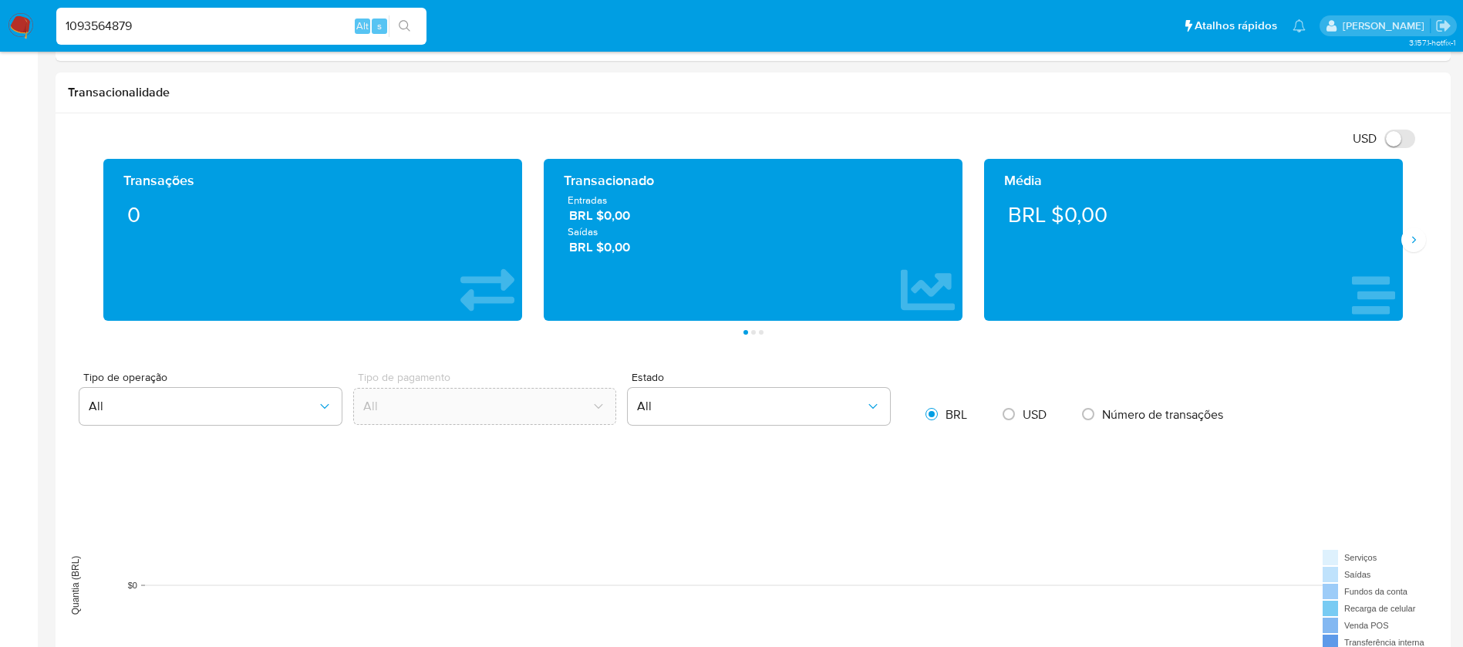
click at [212, 23] on input "1093564879" at bounding box center [241, 26] width 370 height 20
paste input "29081861"
type input "29081861"
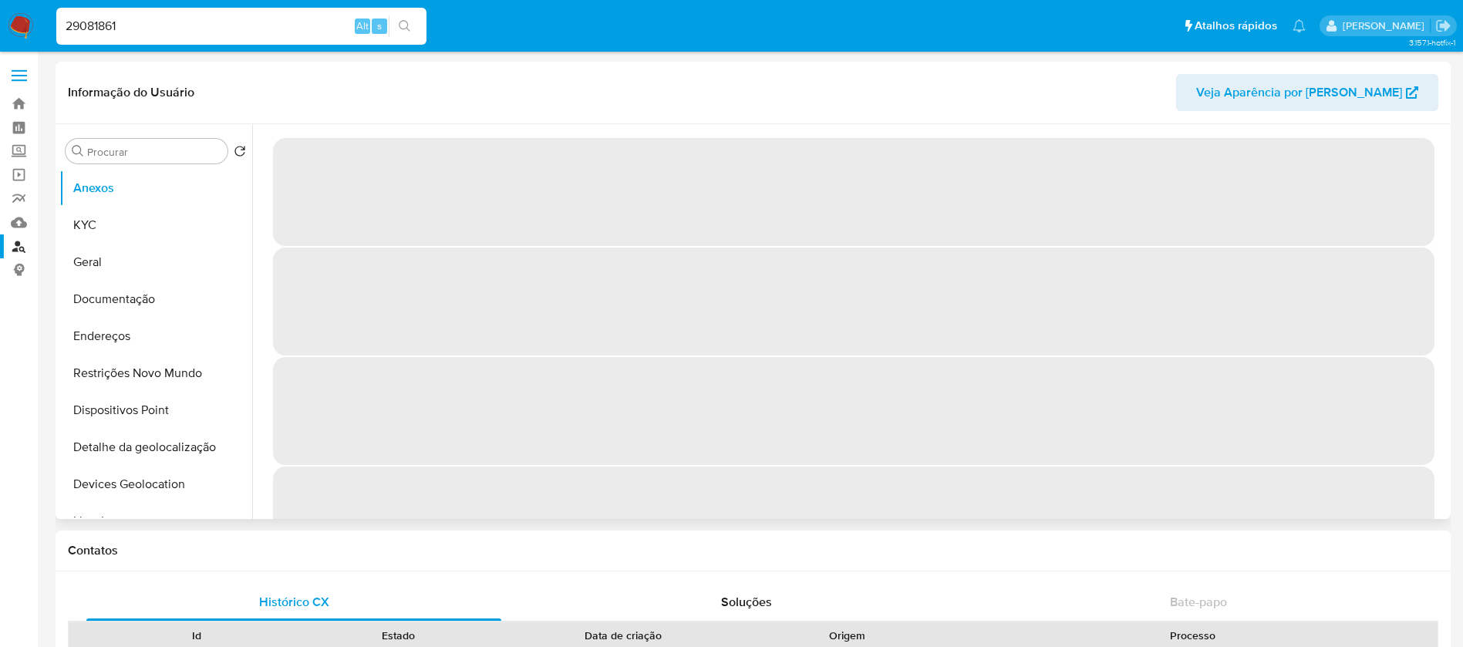
select select "10"
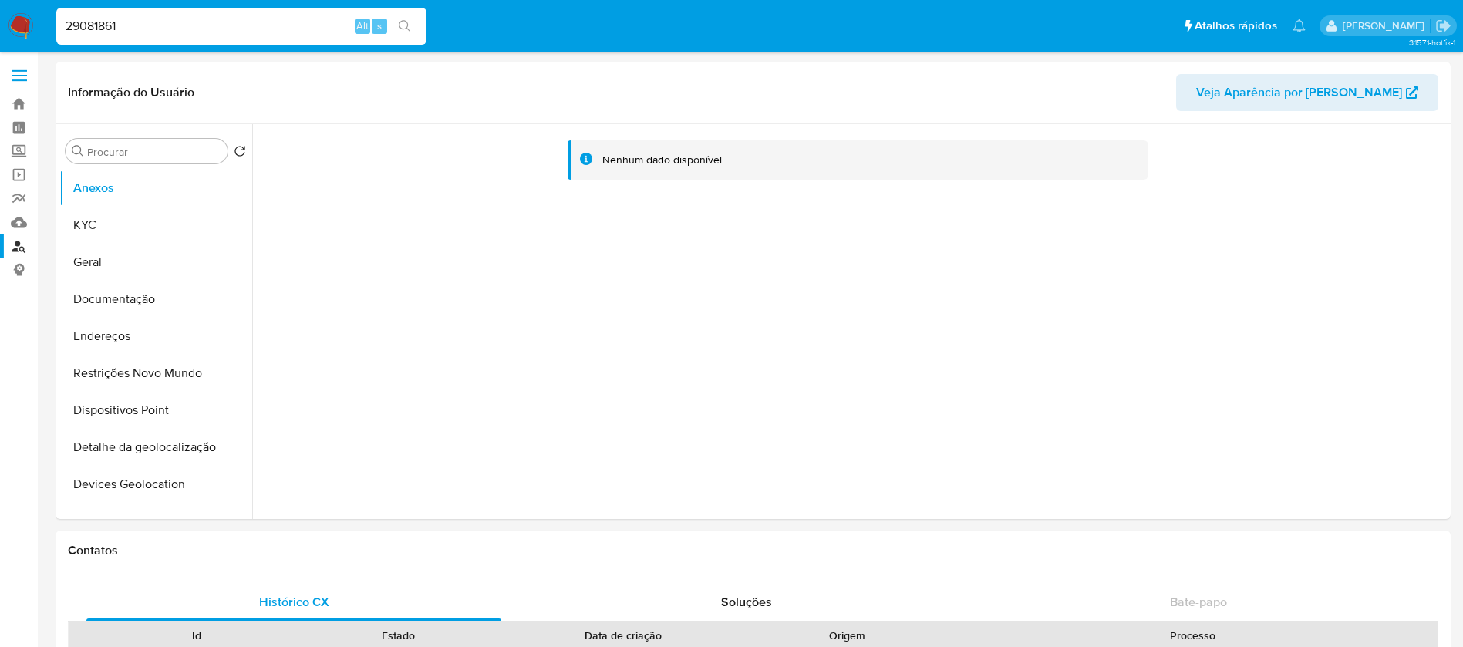
click at [190, 26] on input "29081861" at bounding box center [241, 26] width 370 height 20
paste input "100675498"
type input "1006754981"
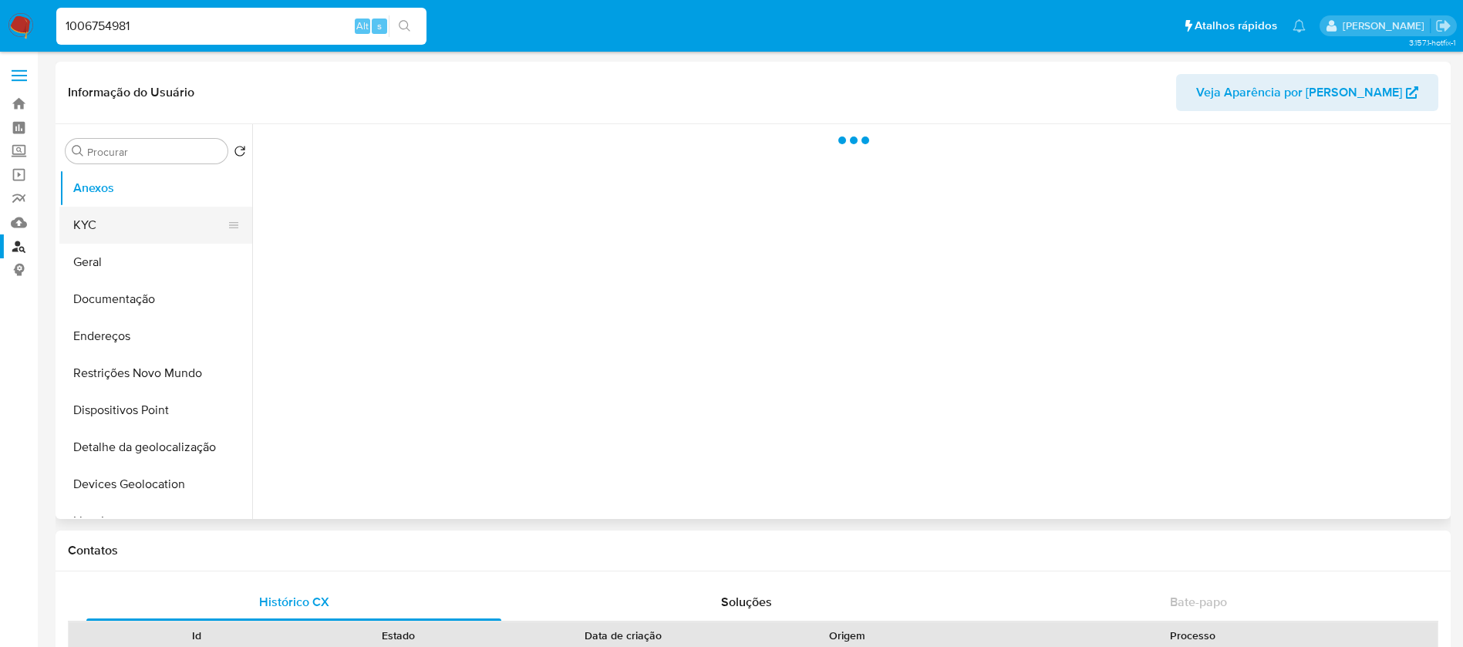
click at [104, 239] on button "KYC" at bounding box center [149, 225] width 180 height 37
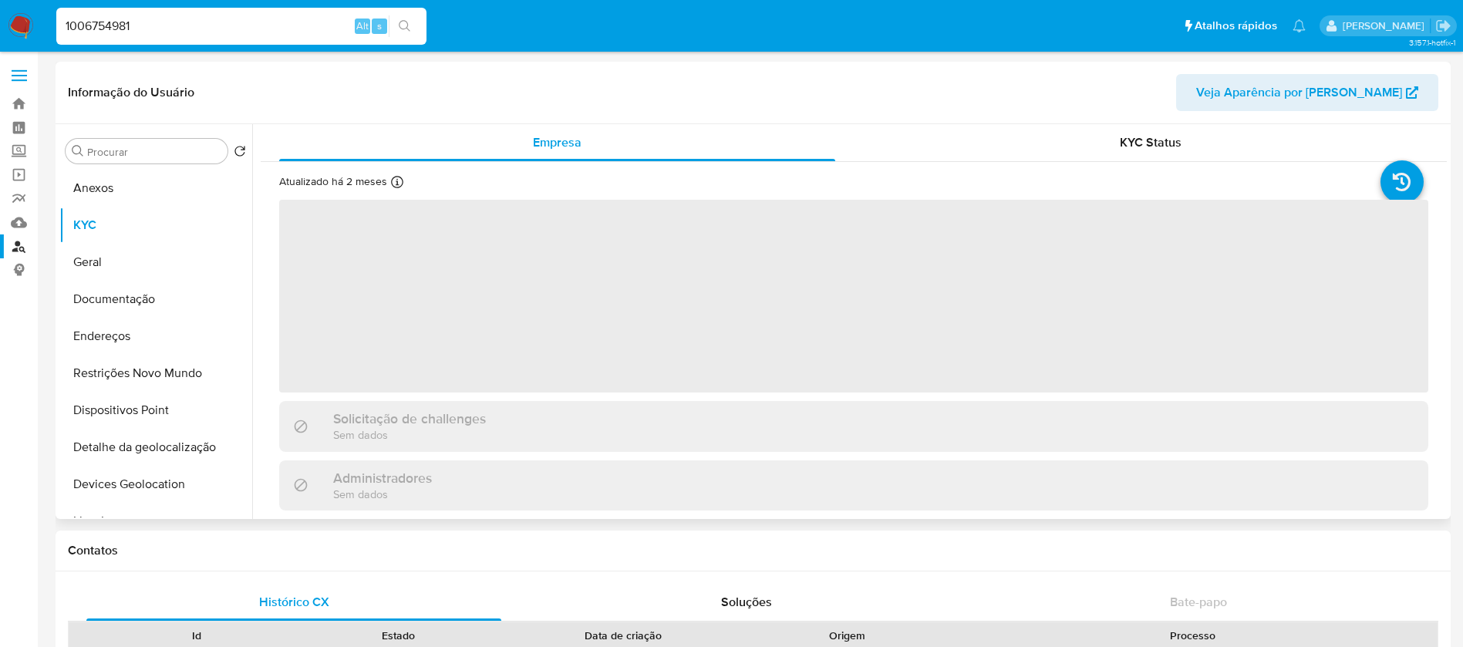
select select "10"
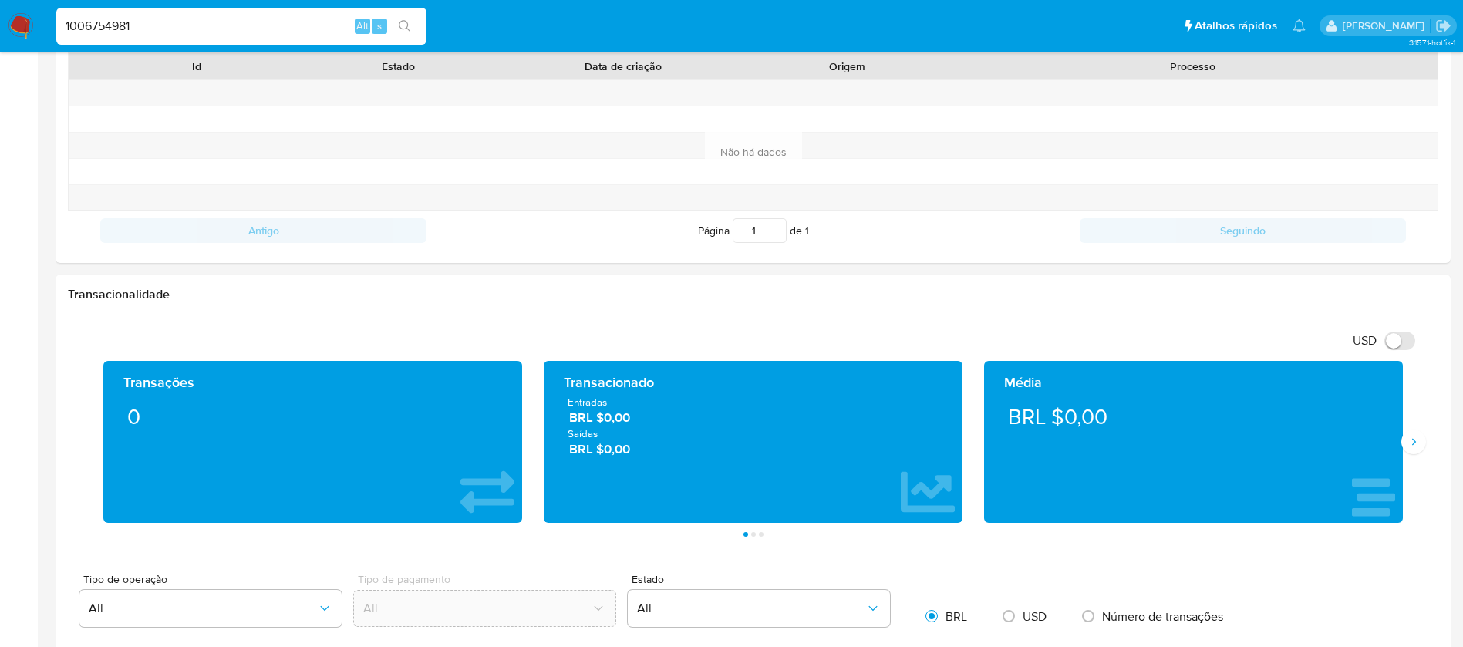
scroll to position [617, 0]
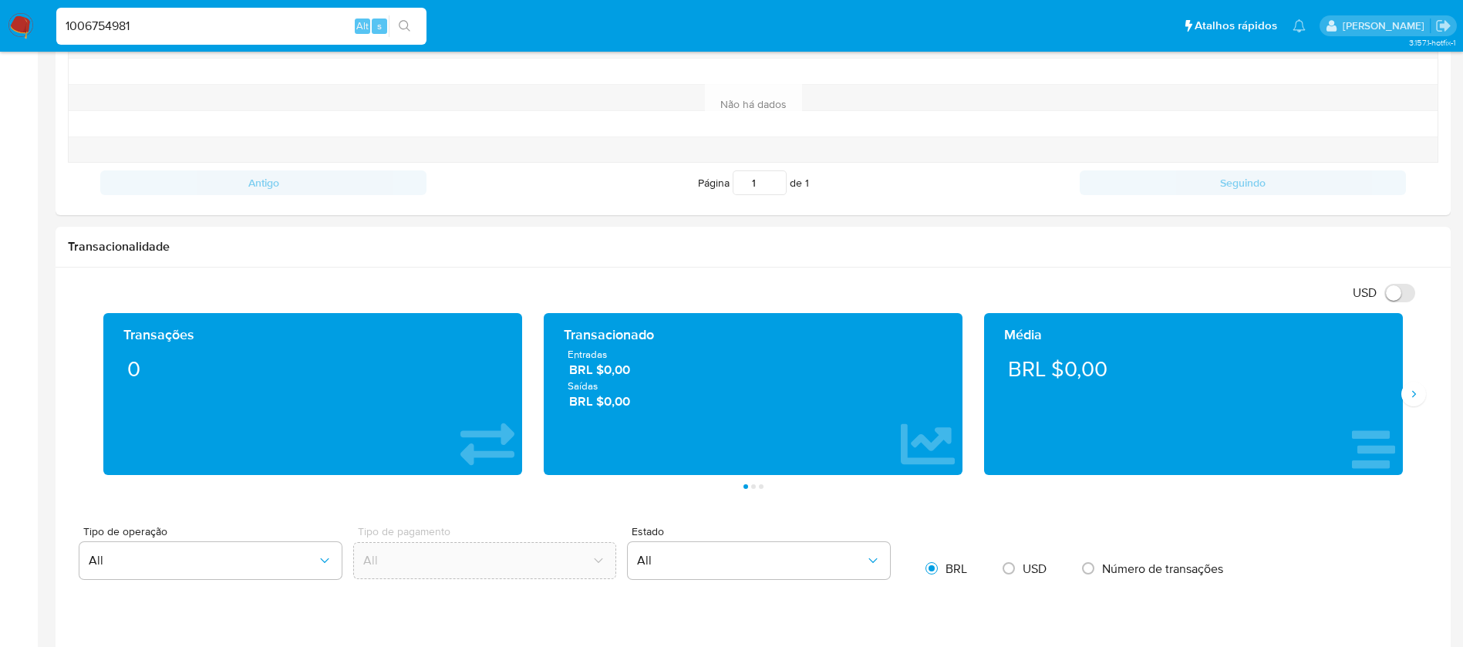
click at [148, 25] on input "1006754981" at bounding box center [241, 26] width 370 height 20
paste input "516614570"
type input "1516614570"
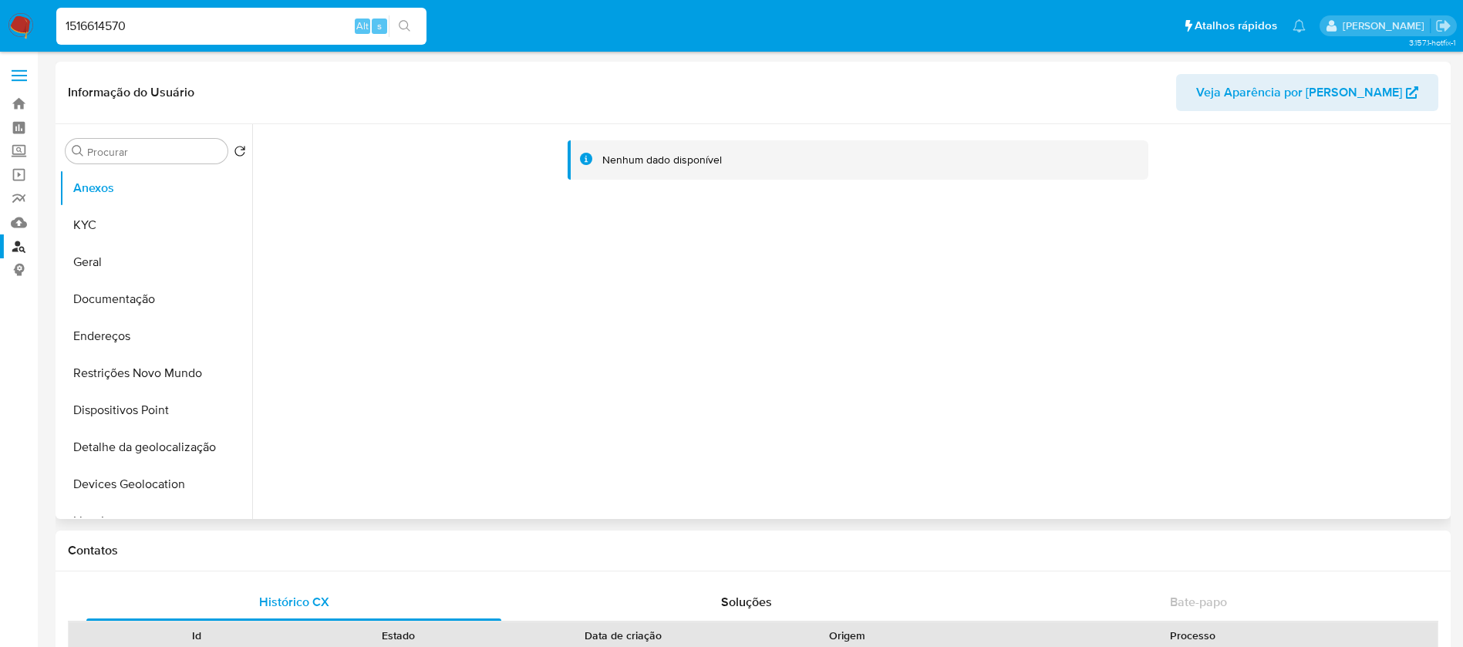
select select "10"
click at [99, 232] on button "KYC" at bounding box center [149, 225] width 180 height 37
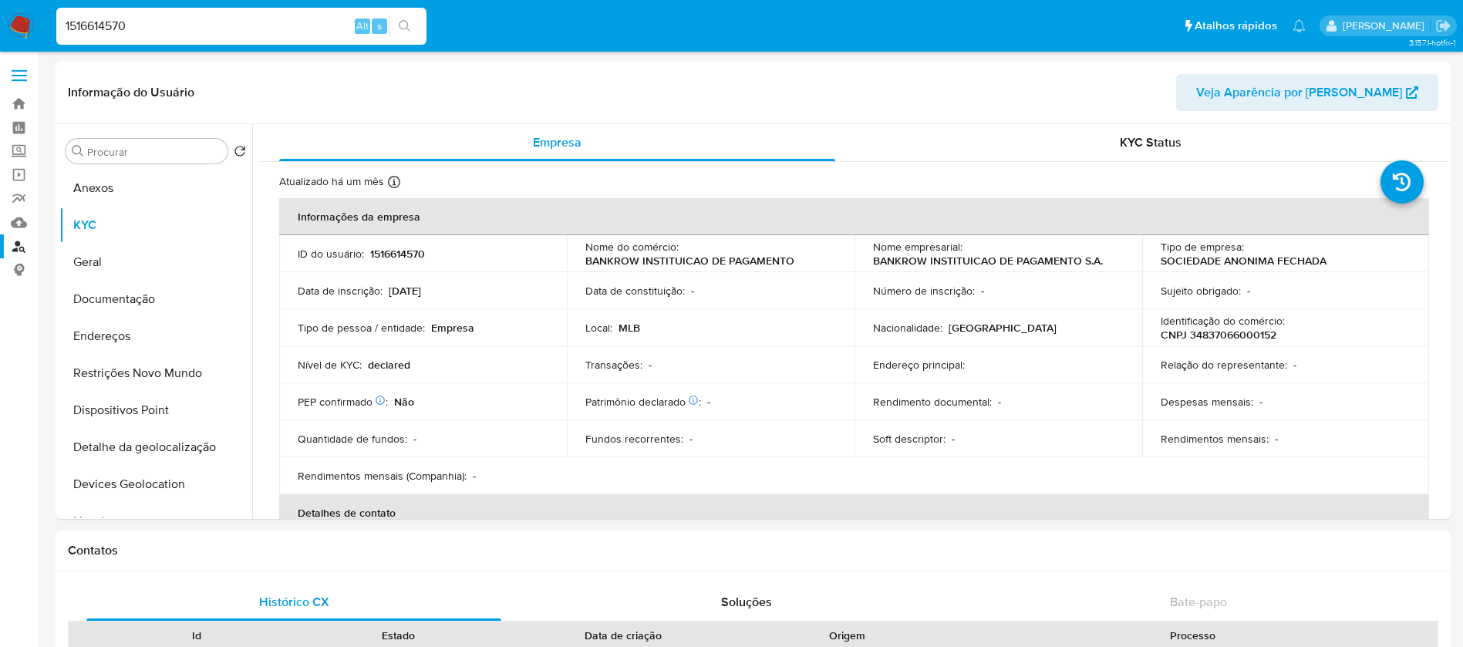
click at [19, 28] on img at bounding box center [21, 26] width 26 height 26
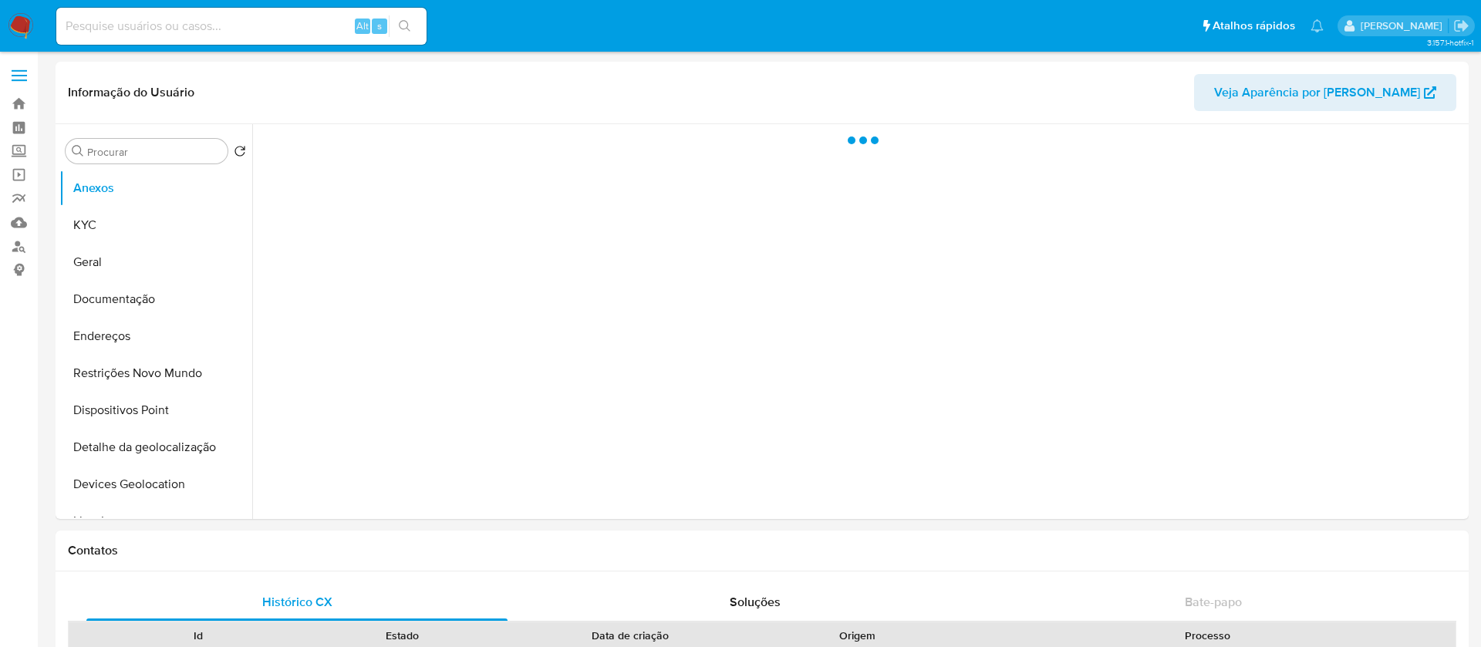
select select "10"
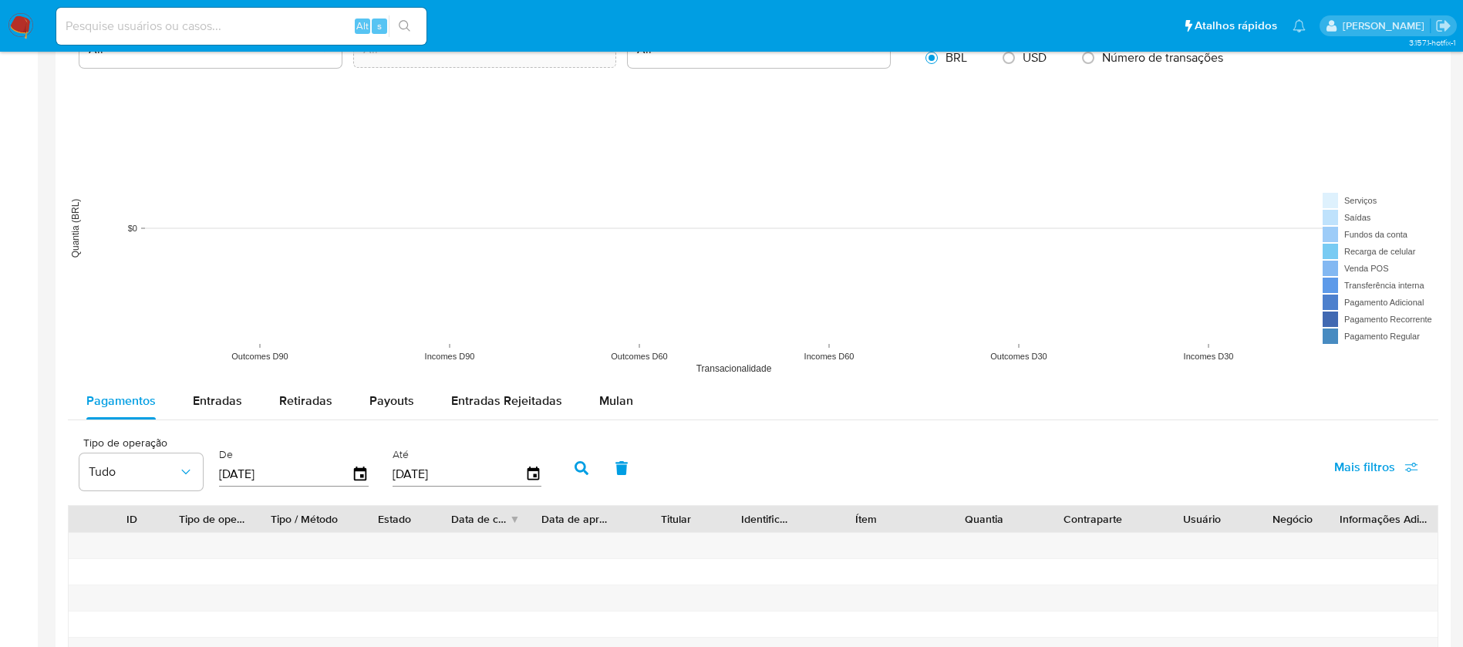
scroll to position [926, 0]
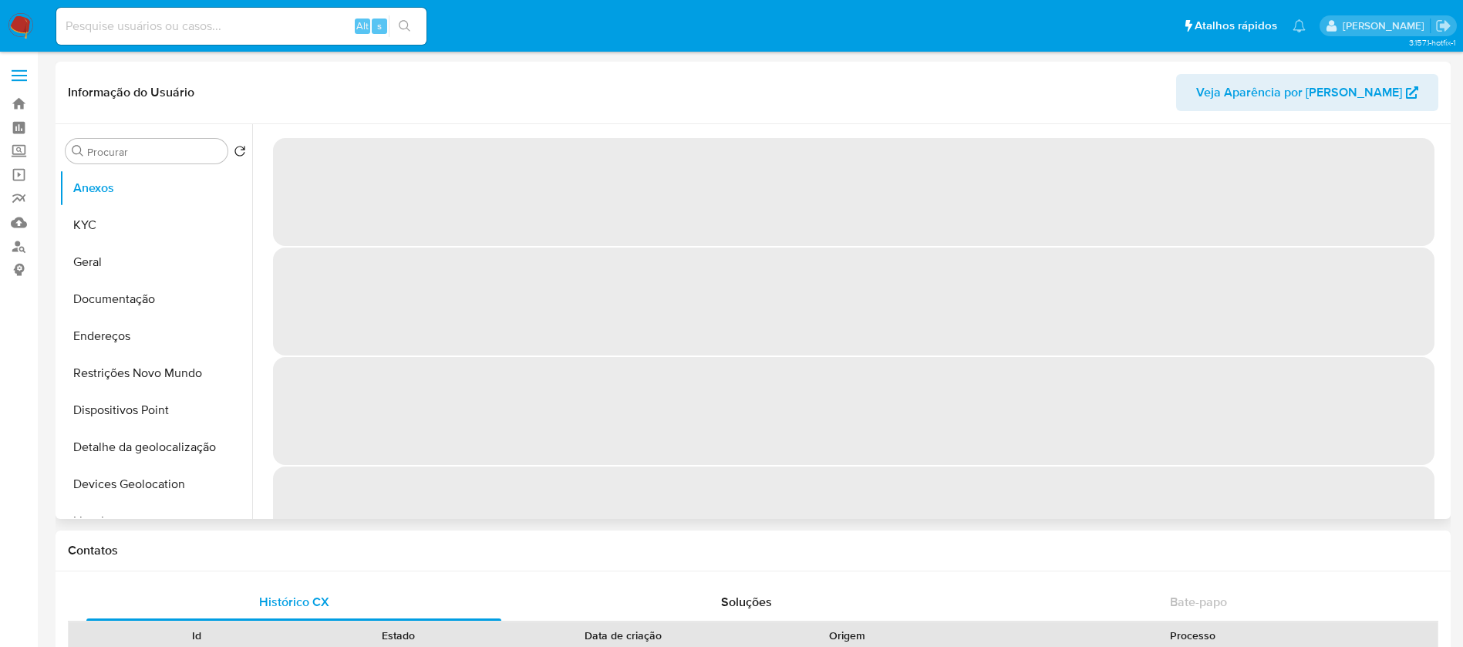
select select "10"
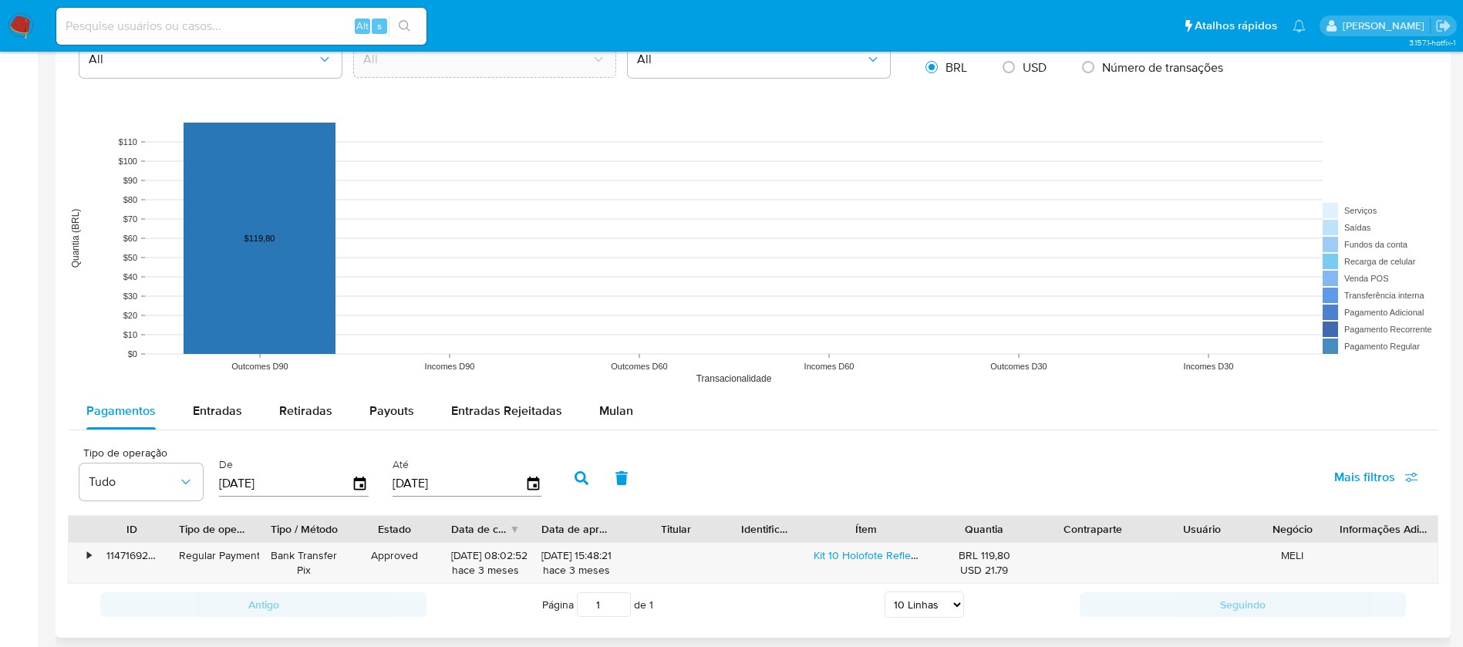
scroll to position [1234, 0]
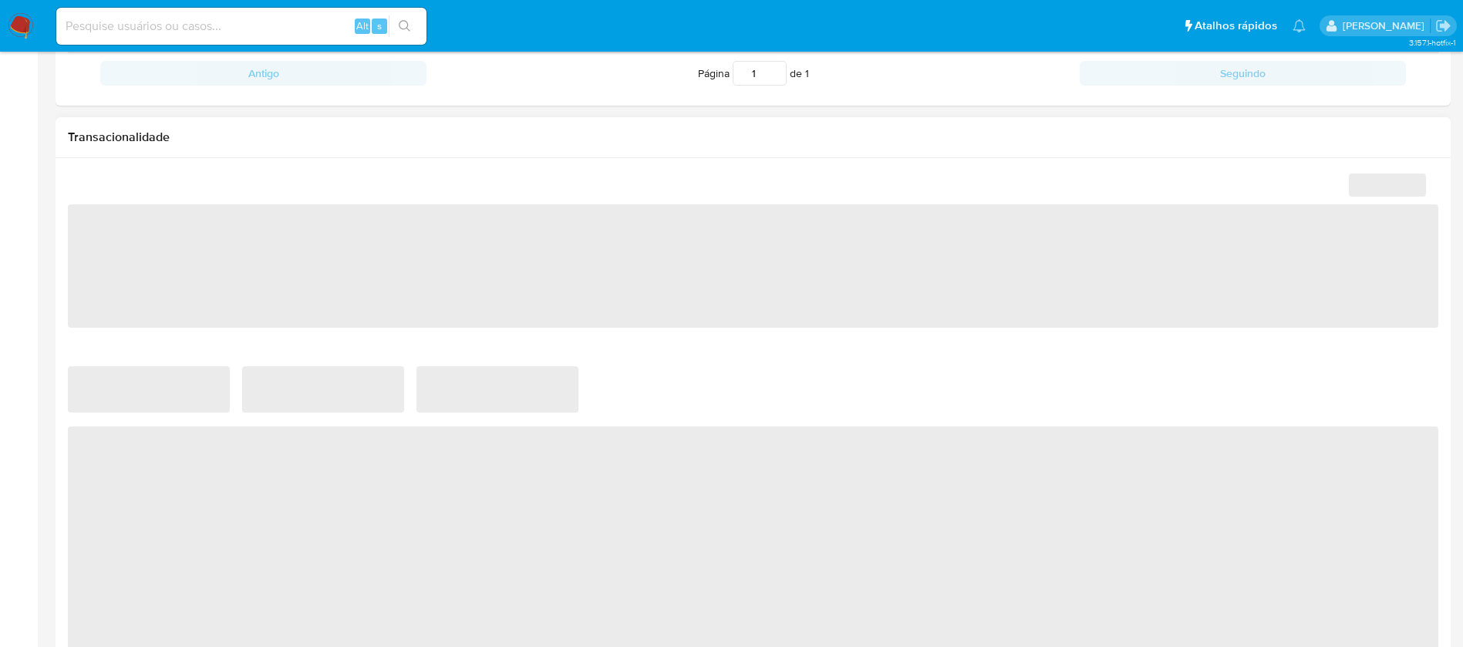
scroll to position [771, 0]
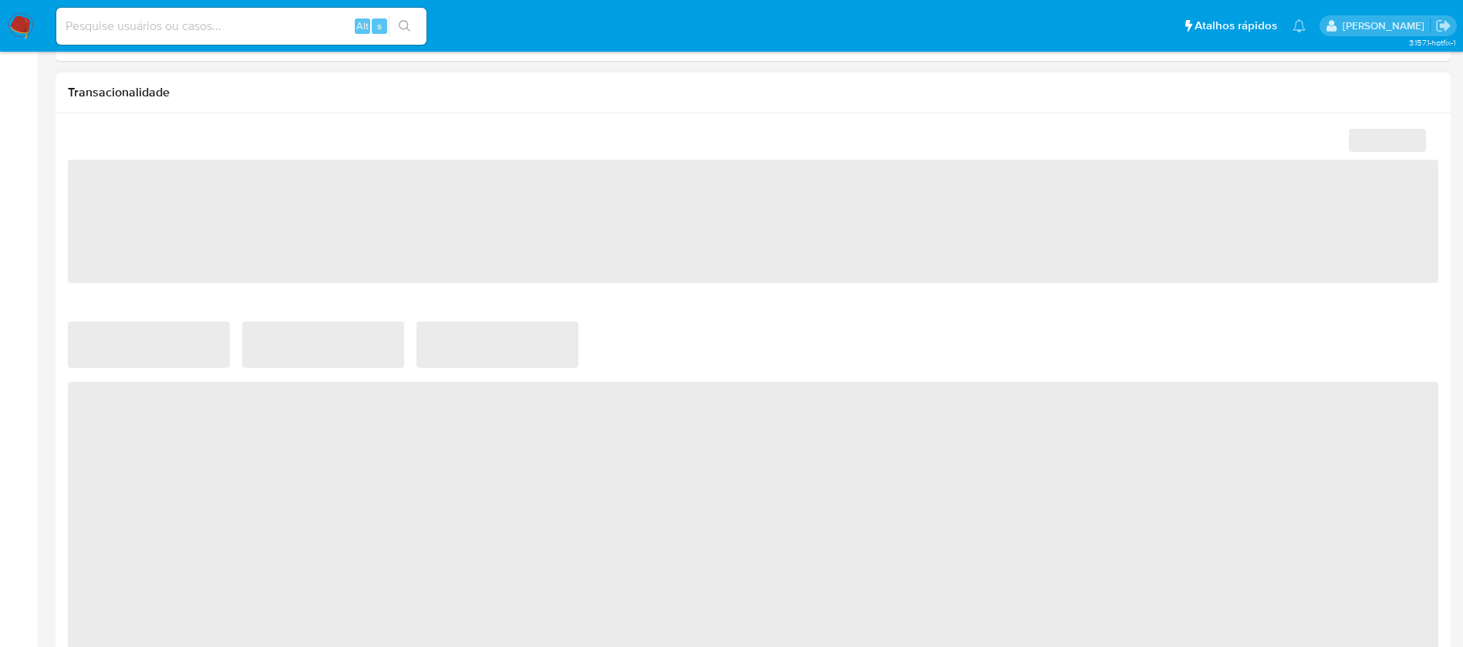
select select "10"
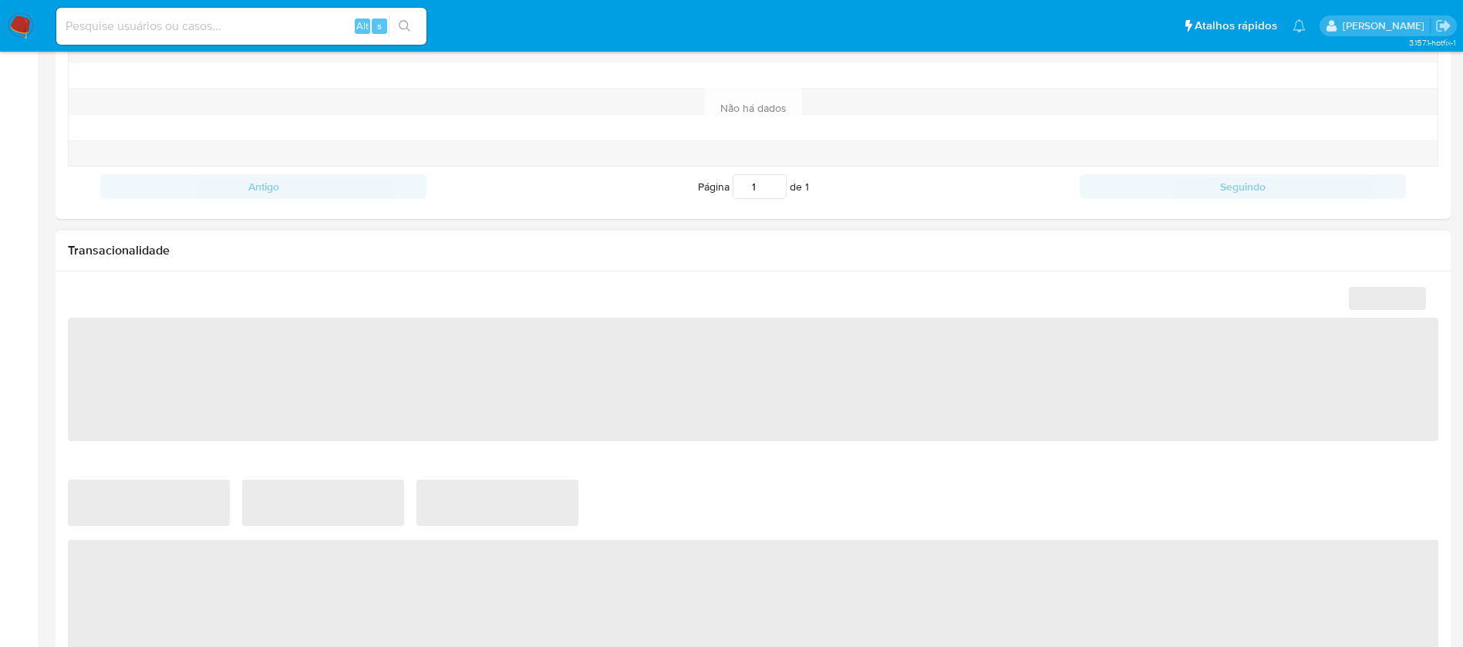
scroll to position [617, 0]
select select "10"
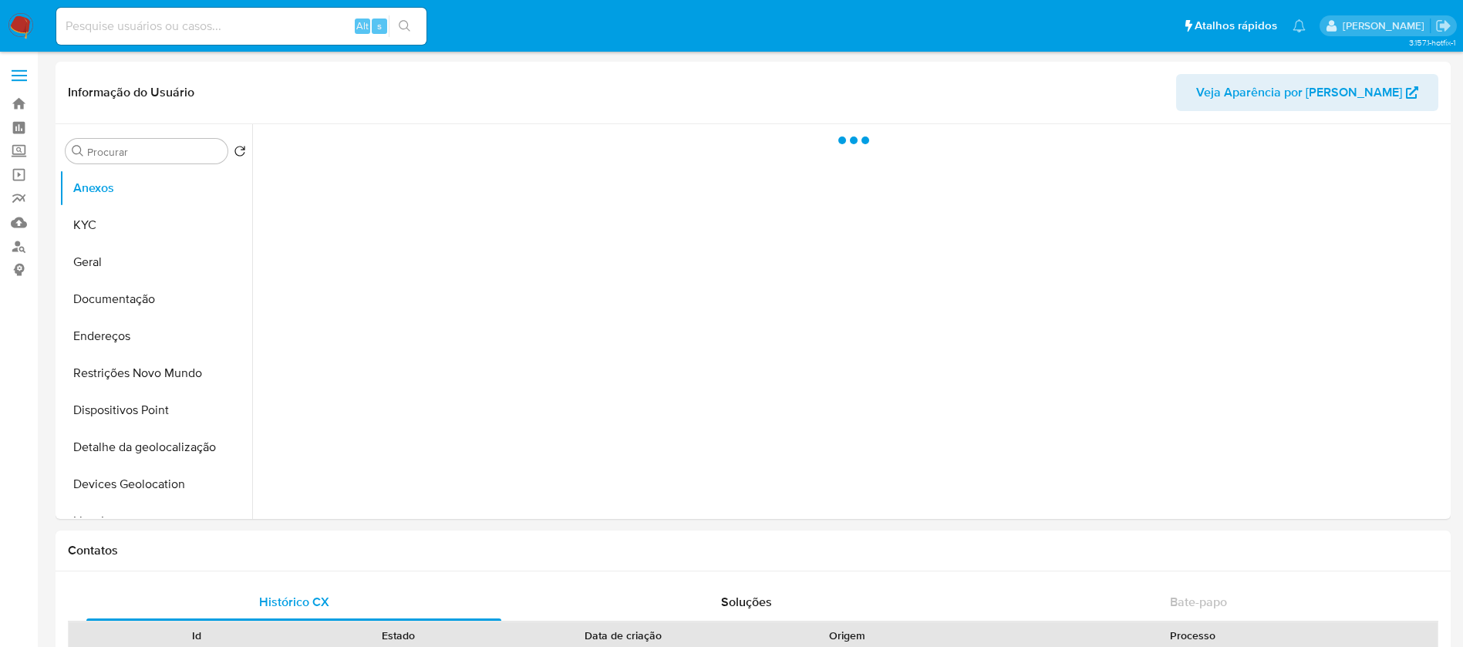
select select "10"
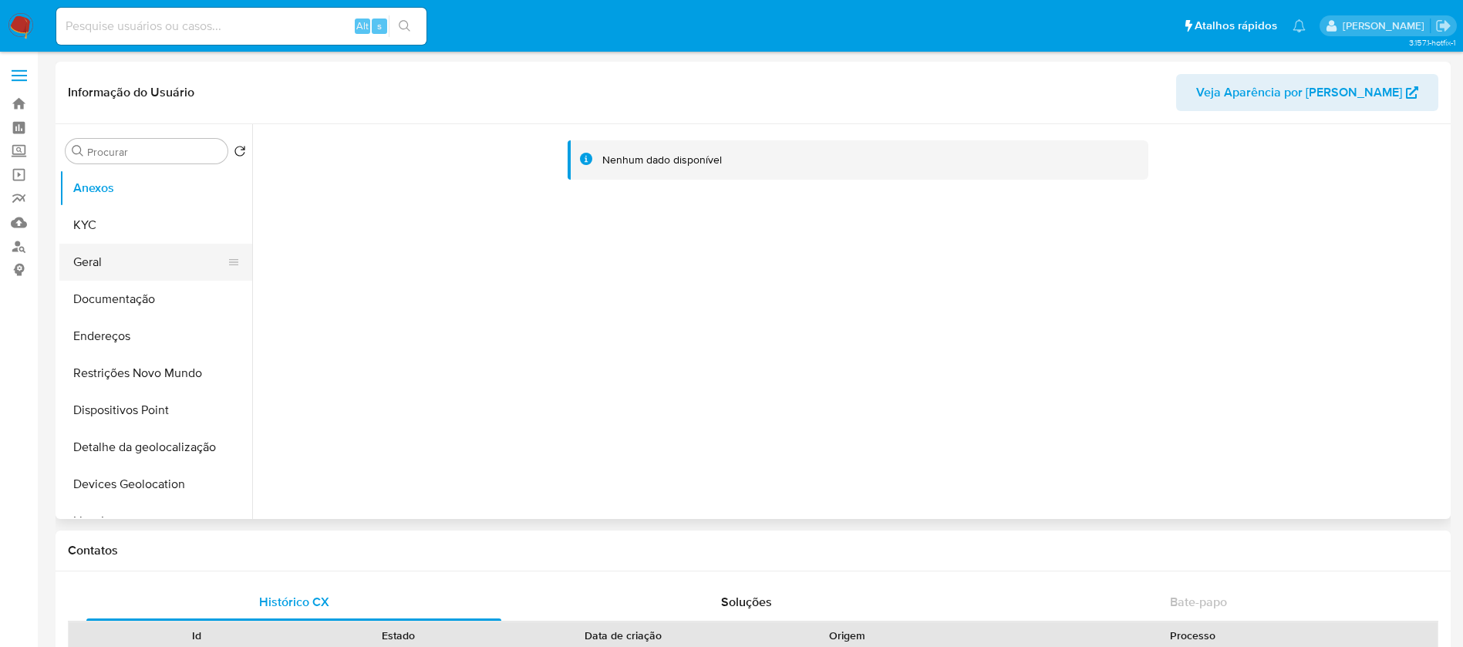
click at [106, 264] on button "Geral" at bounding box center [149, 262] width 180 height 37
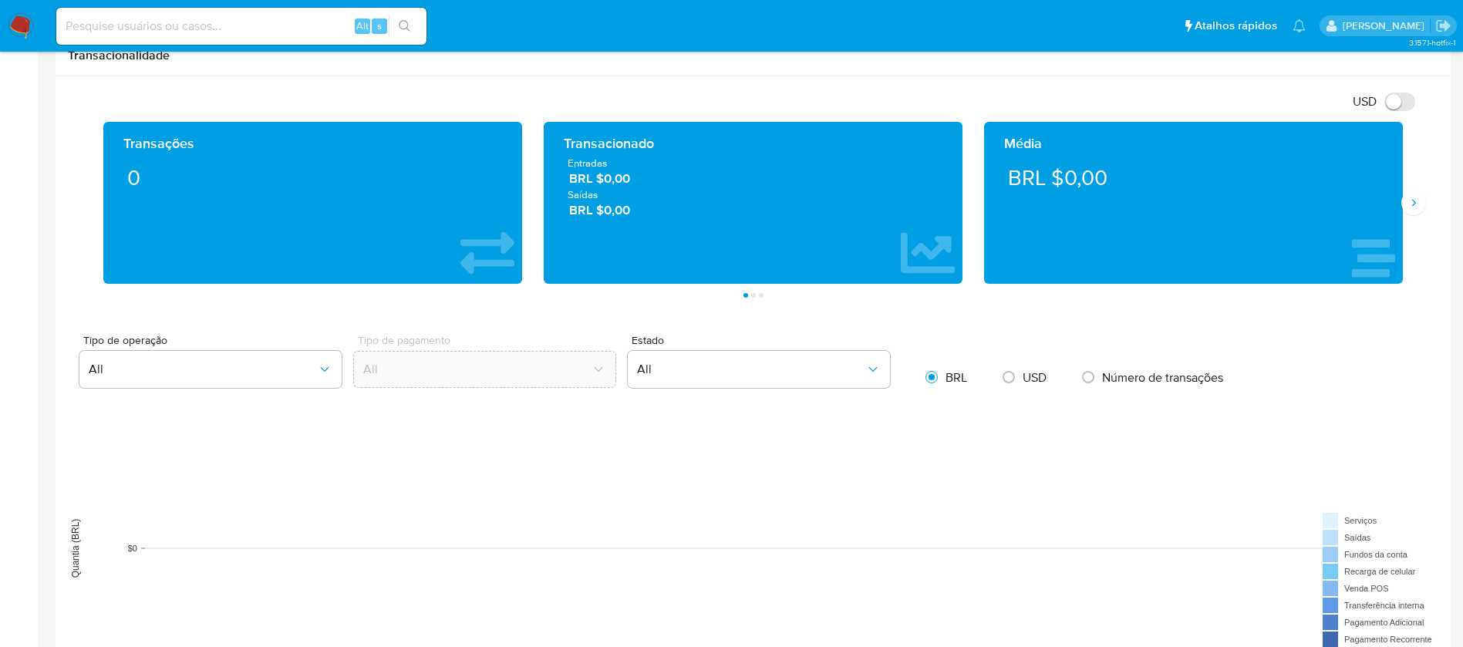
scroll to position [771, 0]
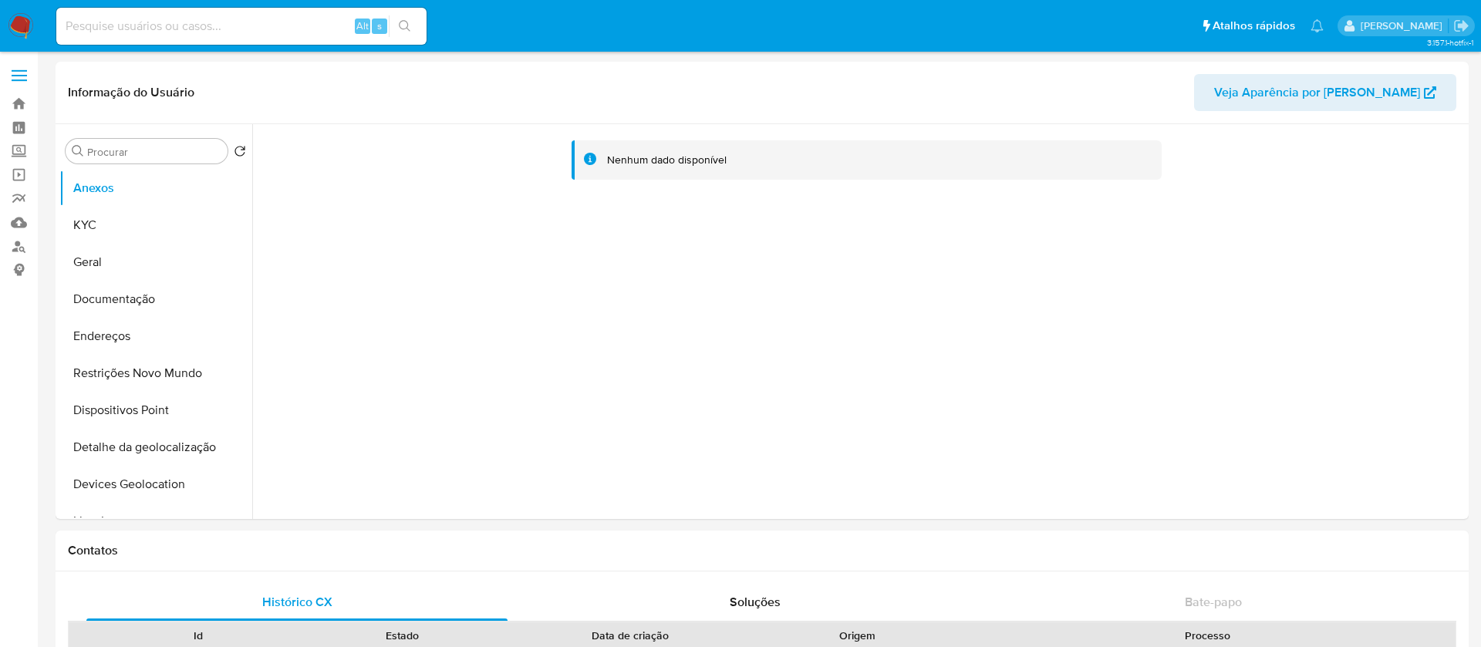
select select "10"
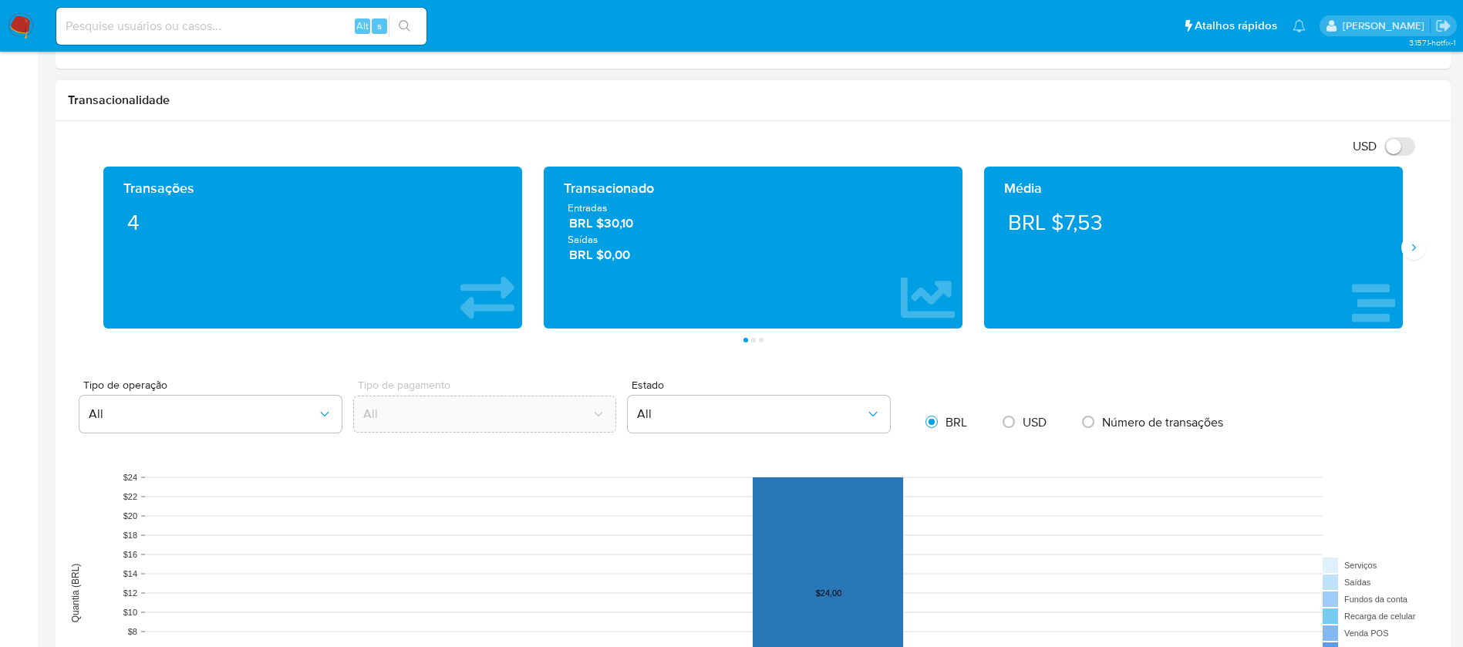
scroll to position [771, 0]
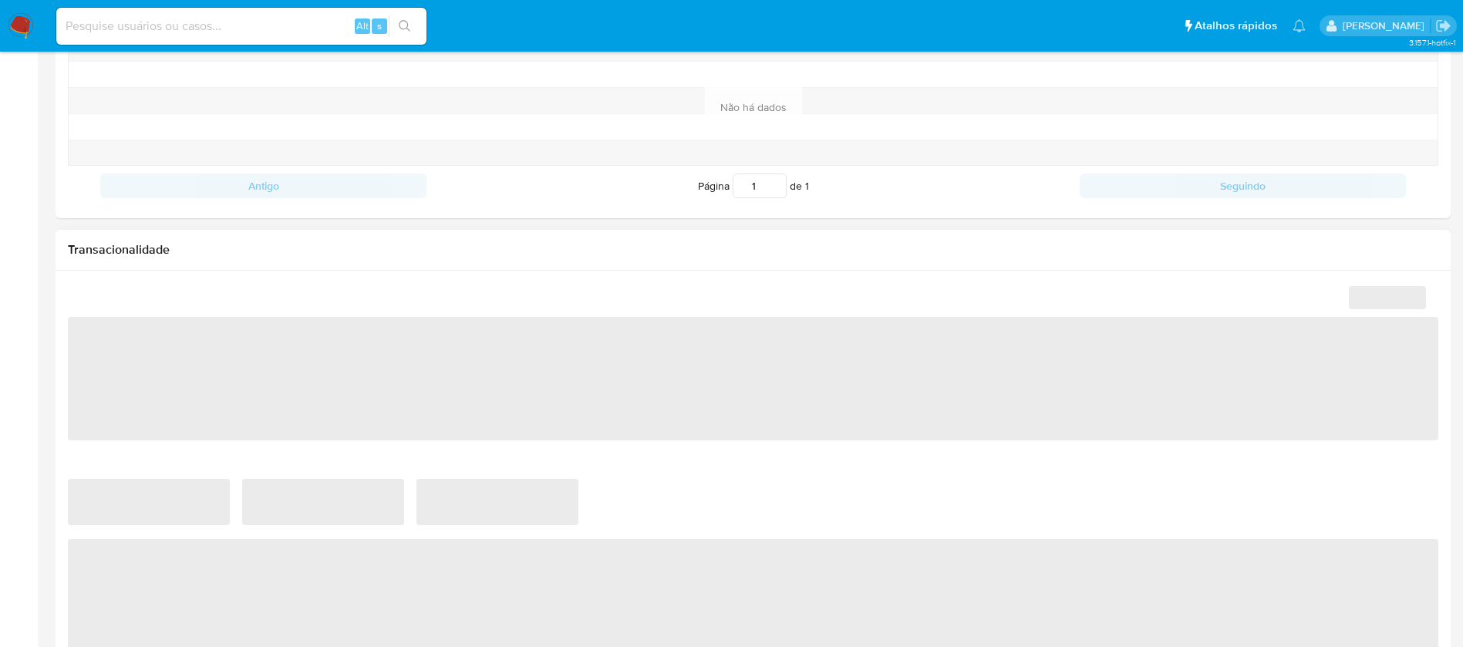
scroll to position [617, 0]
select select "10"
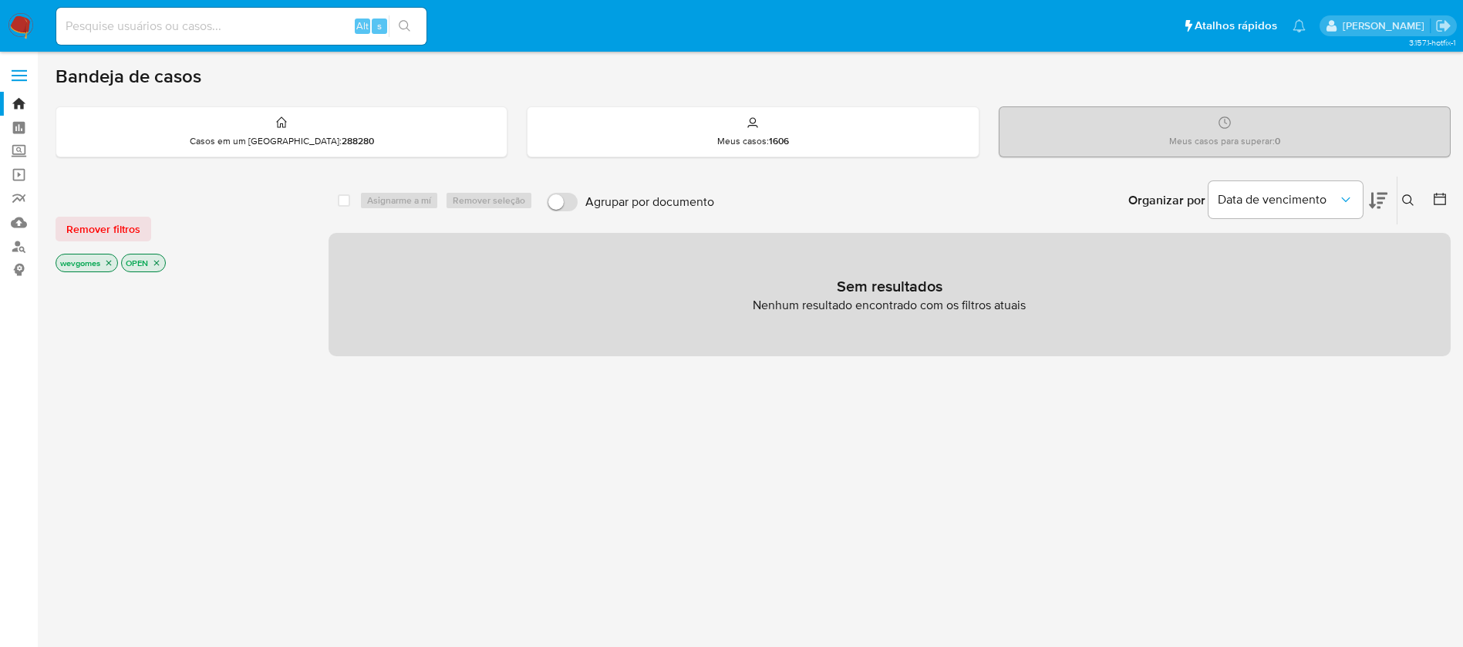
click at [108, 26] on input at bounding box center [241, 26] width 370 height 20
paste input "1006754981"
type input "1006754981"
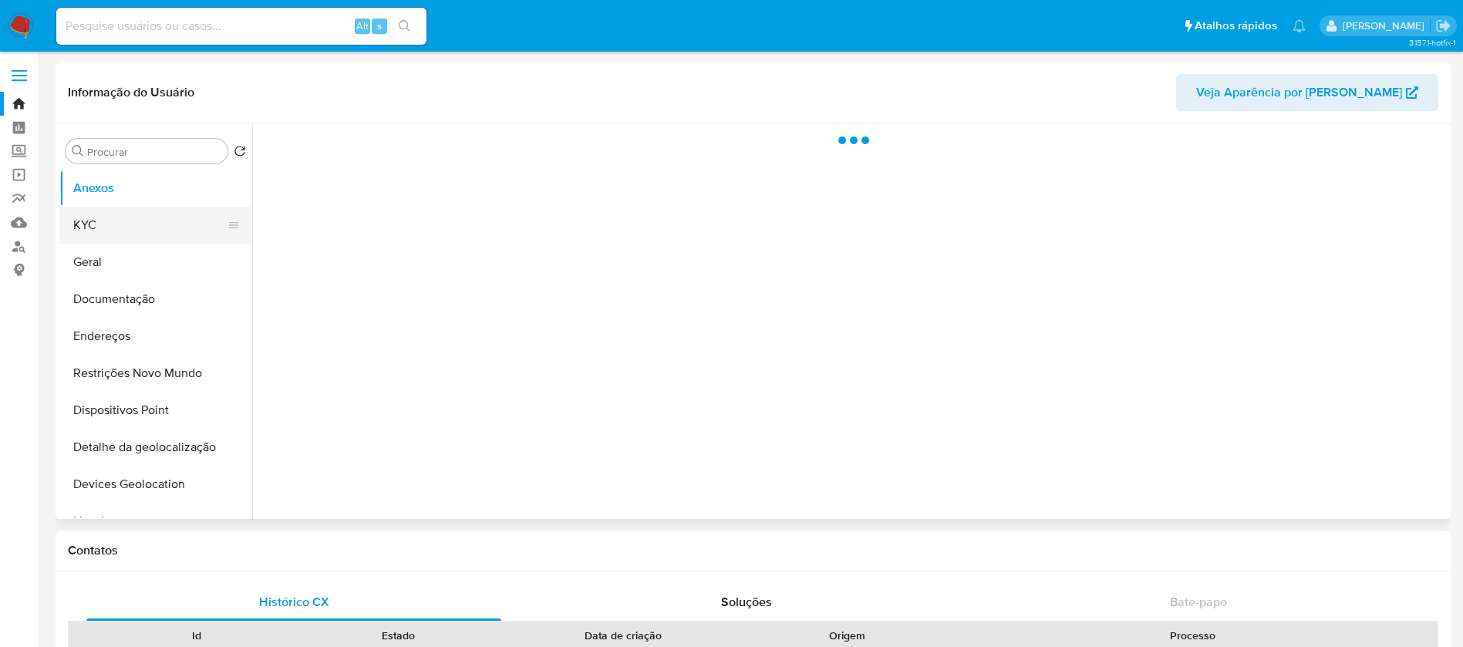
click at [88, 231] on button "KYC" at bounding box center [149, 225] width 180 height 37
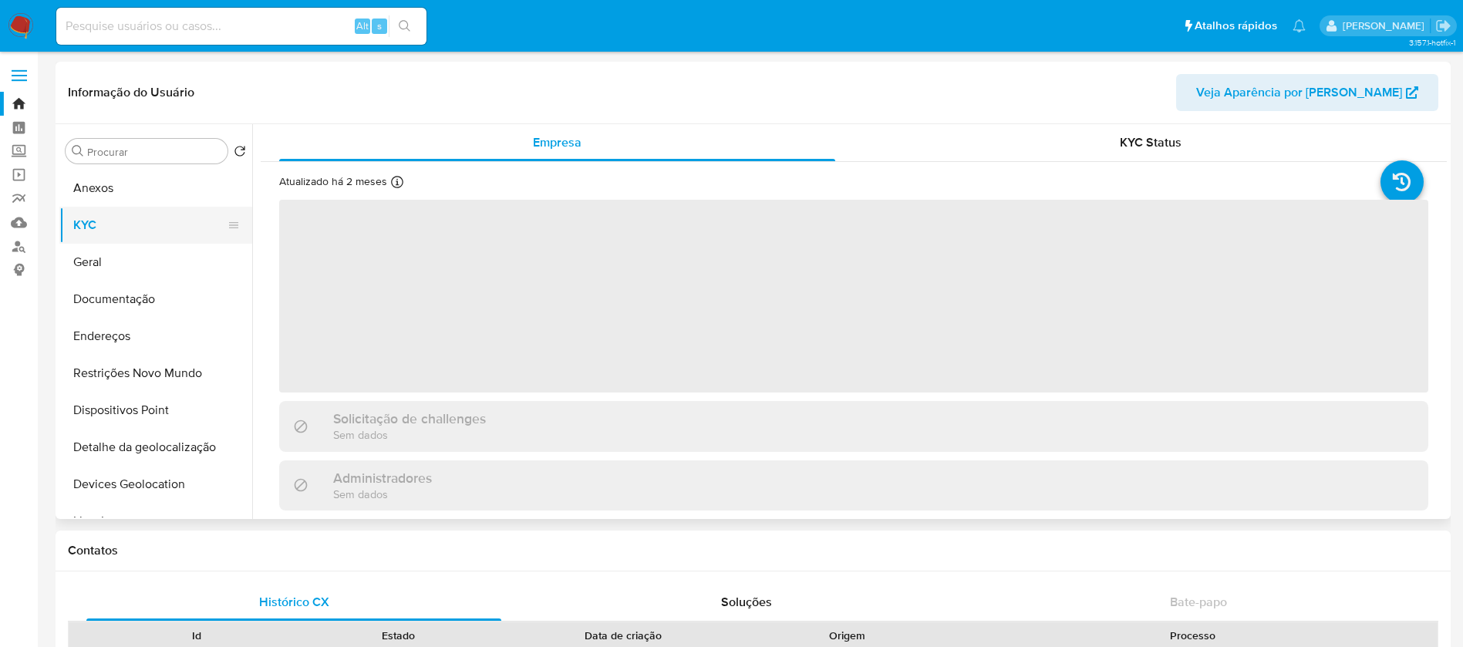
select select "10"
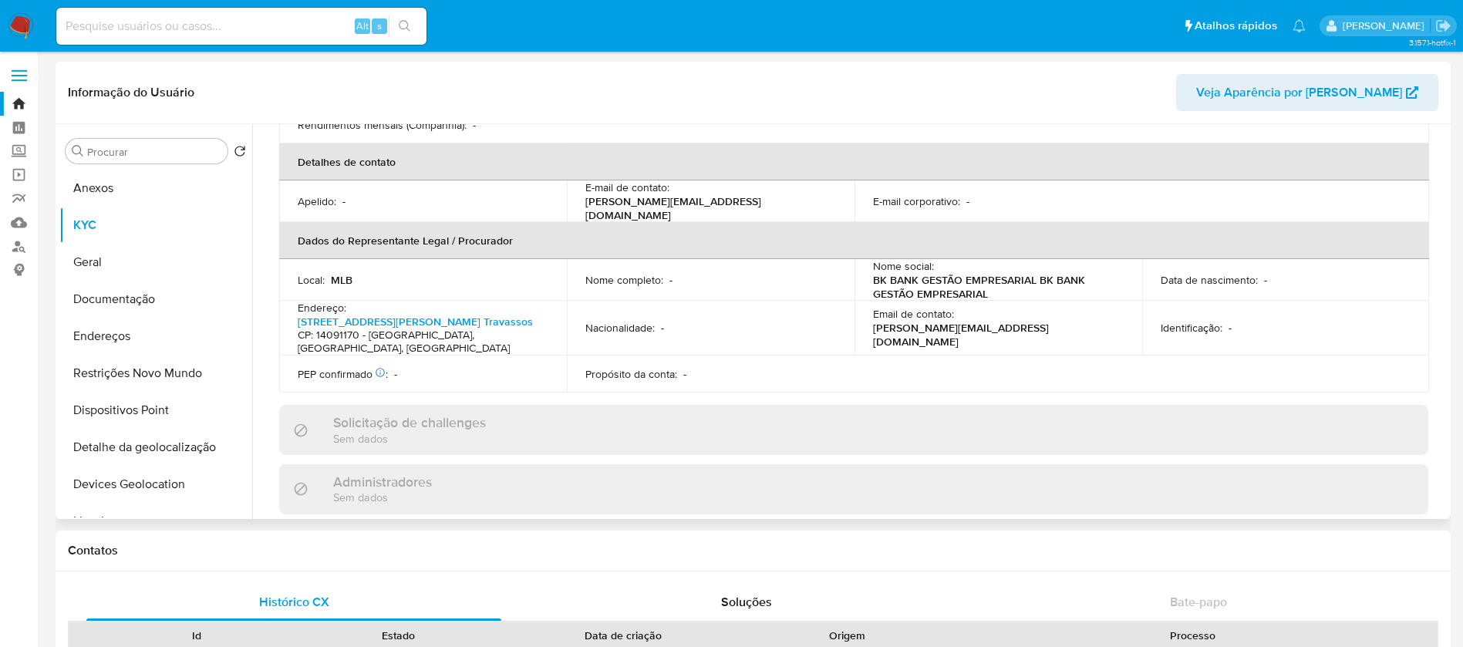
scroll to position [309, 0]
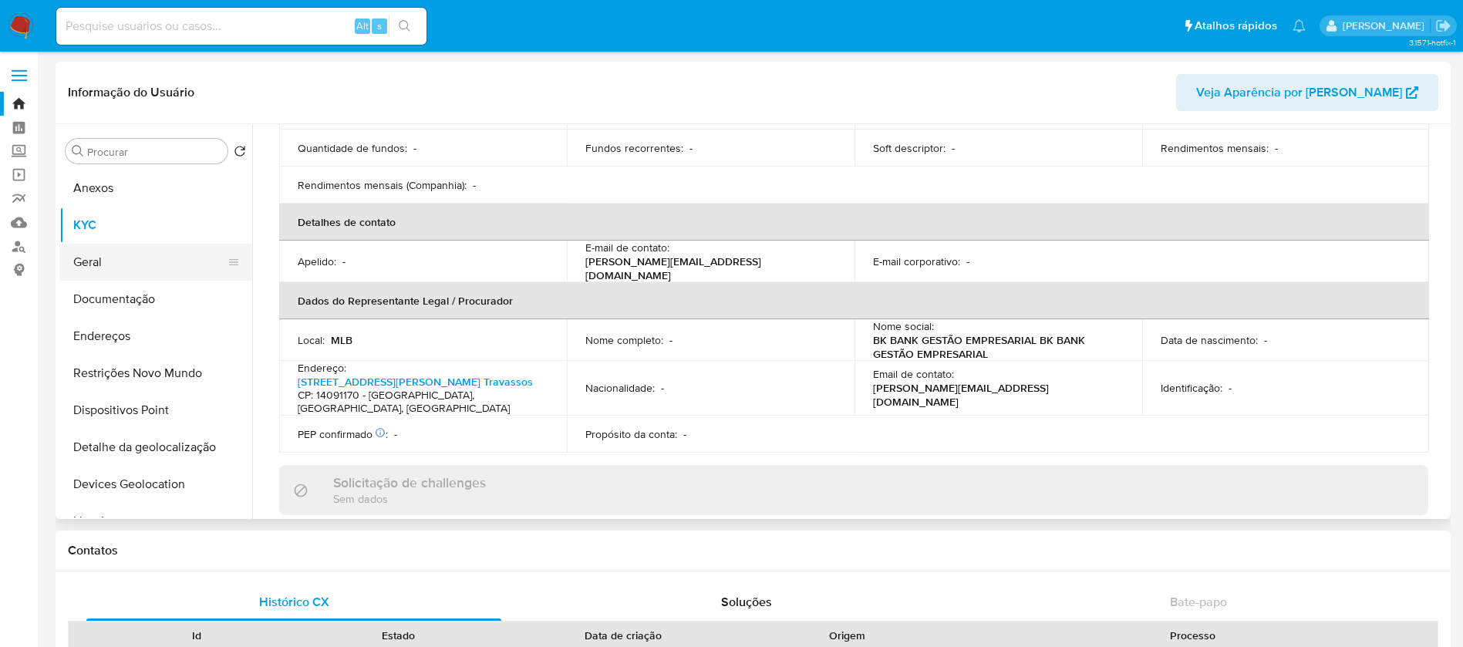
click at [92, 268] on button "Geral" at bounding box center [149, 262] width 180 height 37
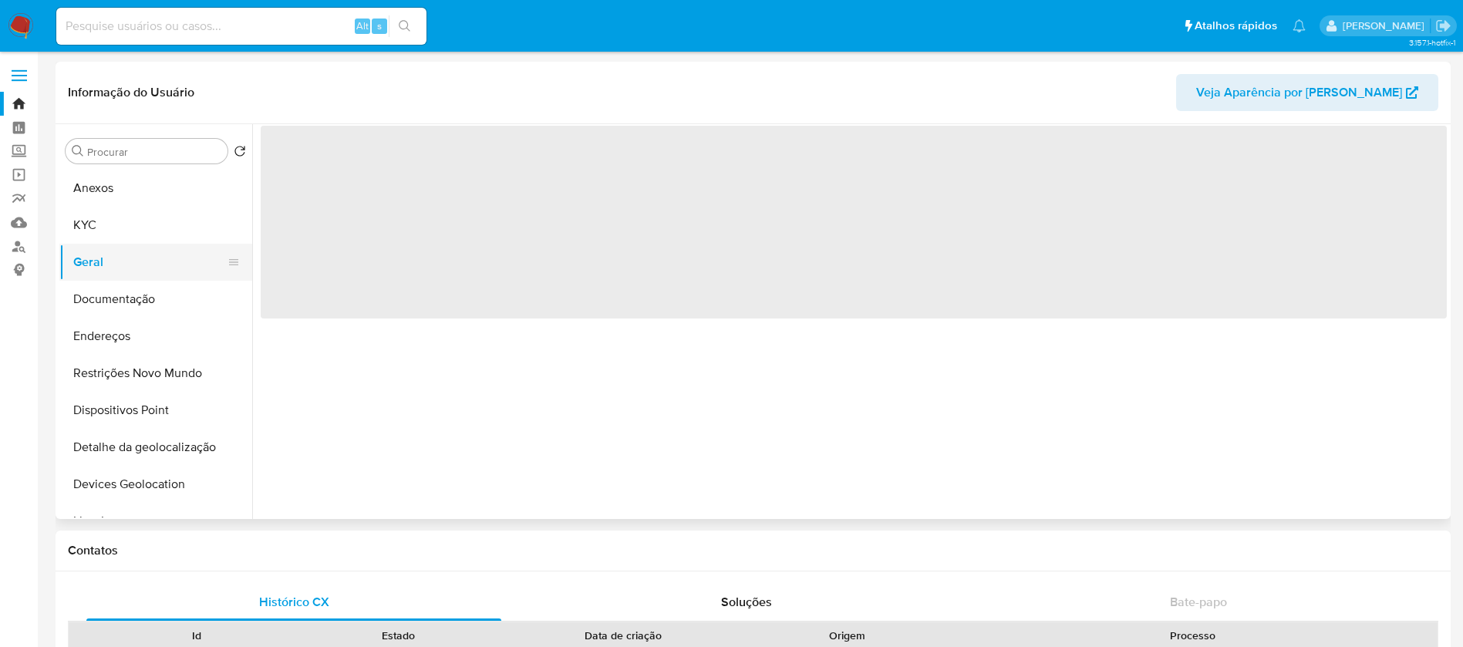
scroll to position [0, 0]
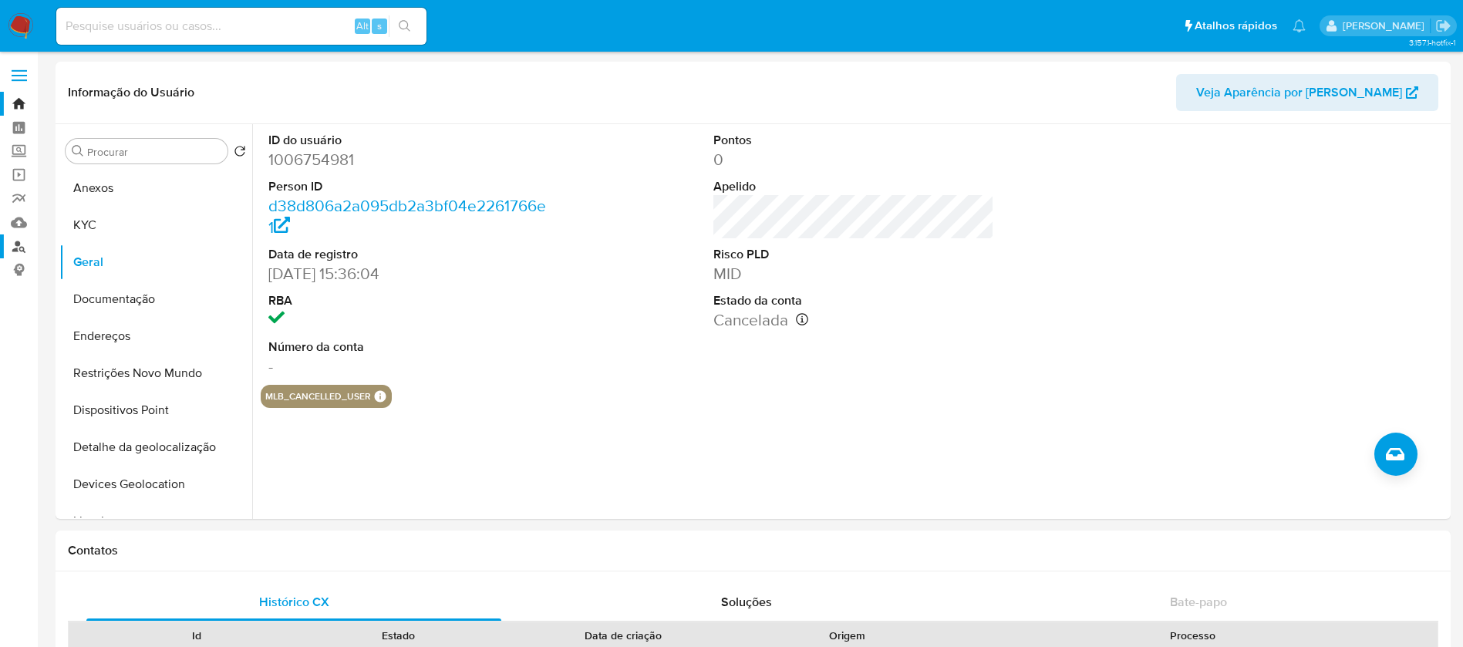
click at [16, 241] on link "Localizador de pessoas" at bounding box center [92, 246] width 184 height 24
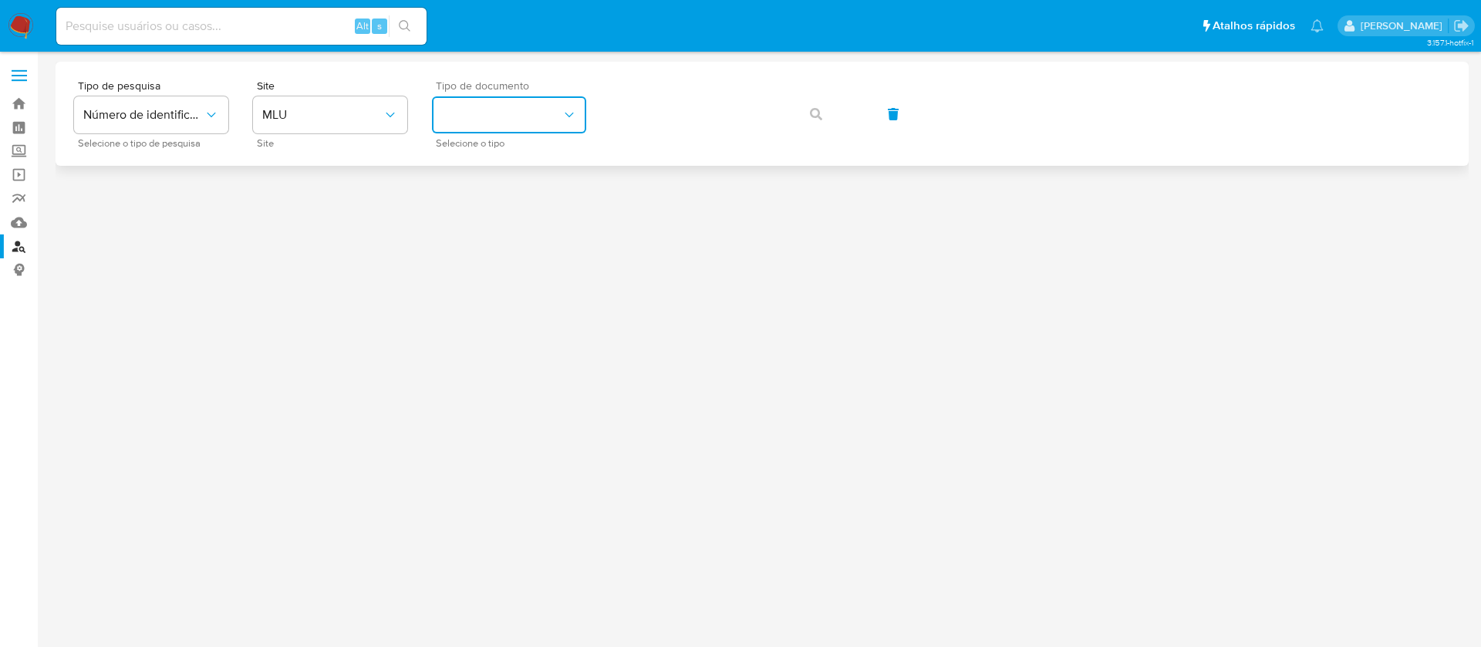
click at [577, 112] on button "identificationType" at bounding box center [509, 114] width 154 height 37
click at [376, 109] on span "MLU" at bounding box center [322, 114] width 120 height 15
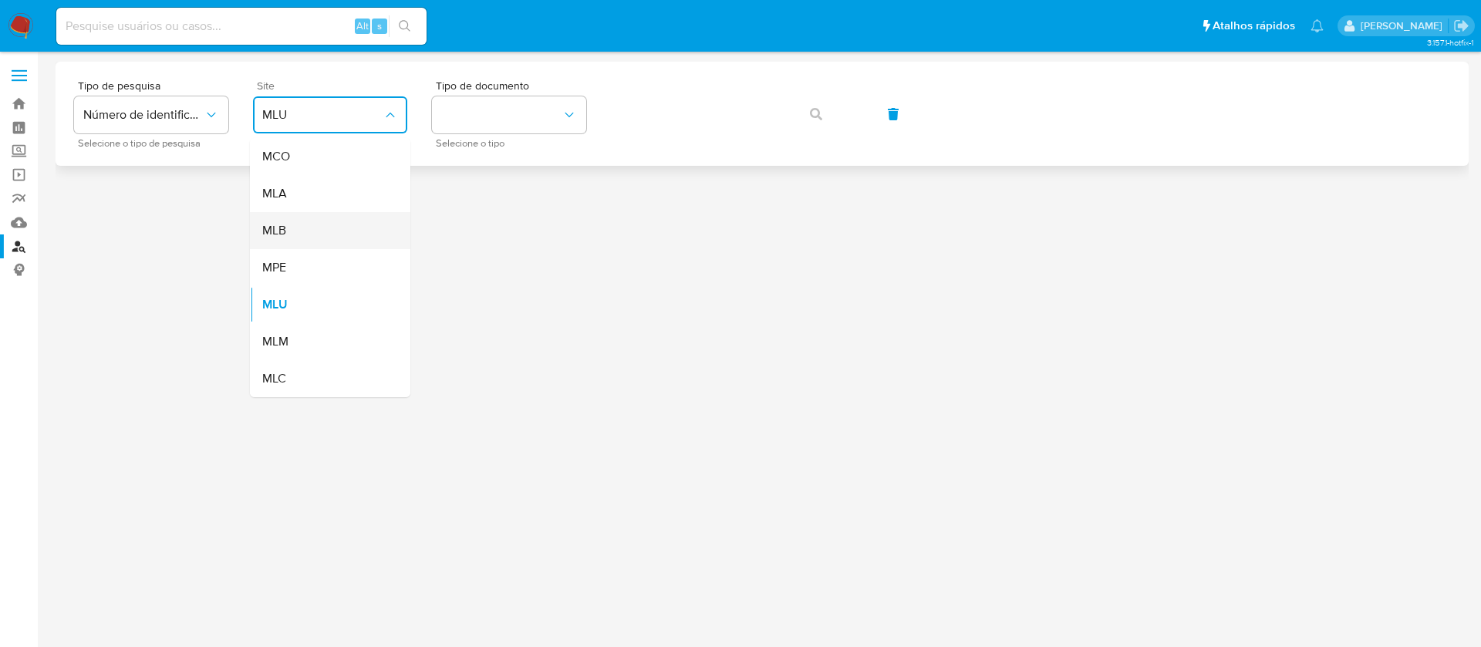
click at [292, 225] on div "MLB" at bounding box center [325, 230] width 126 height 37
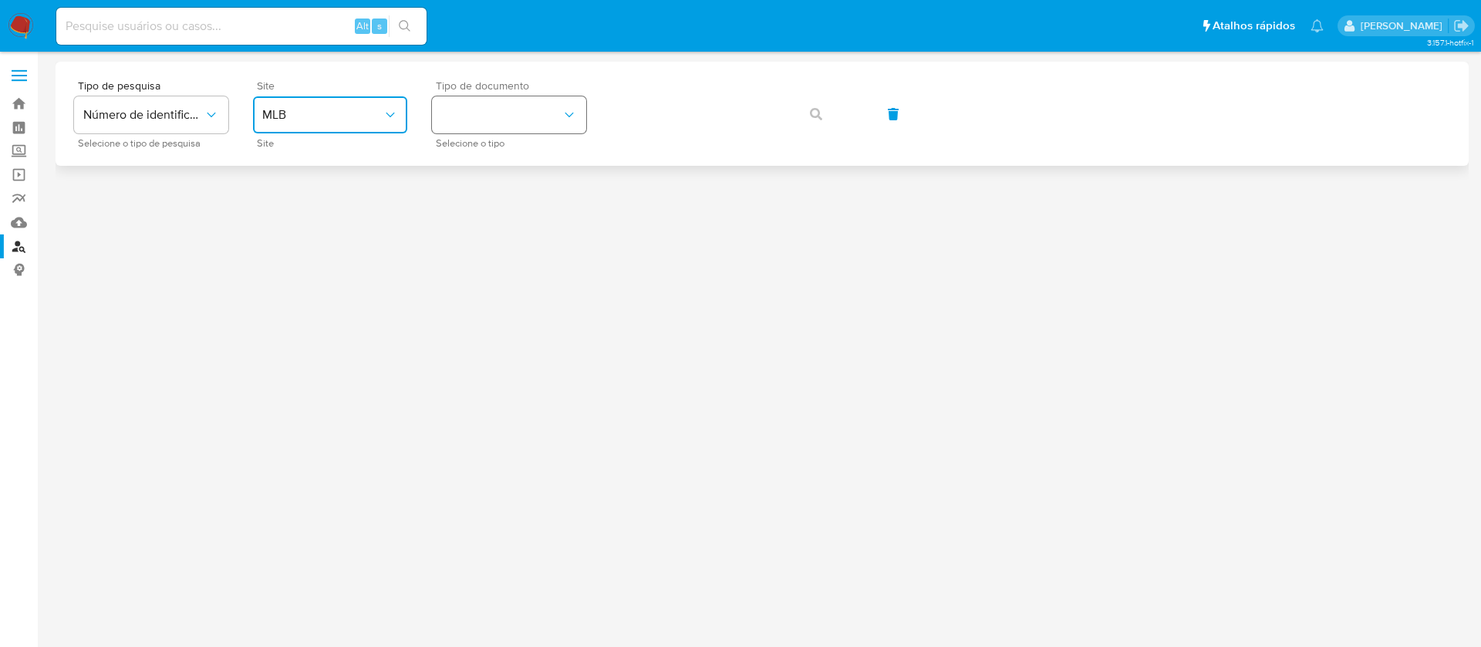
click at [476, 125] on button "identificationType" at bounding box center [509, 114] width 154 height 37
click at [477, 164] on div "CNPJ CNPJ" at bounding box center [504, 164] width 126 height 52
click at [804, 113] on button "button" at bounding box center [816, 114] width 52 height 37
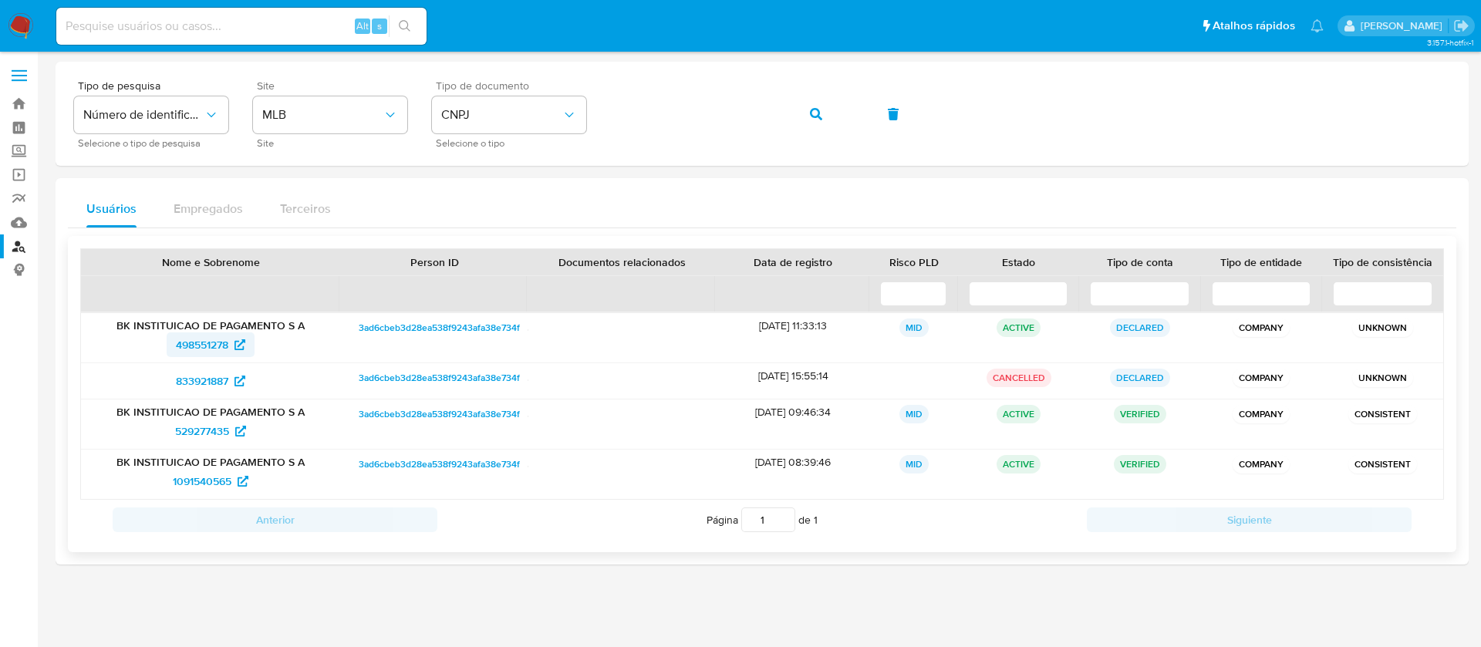
click at [195, 353] on span "498551278" at bounding box center [202, 344] width 52 height 25
click at [28, 25] on img at bounding box center [21, 26] width 26 height 26
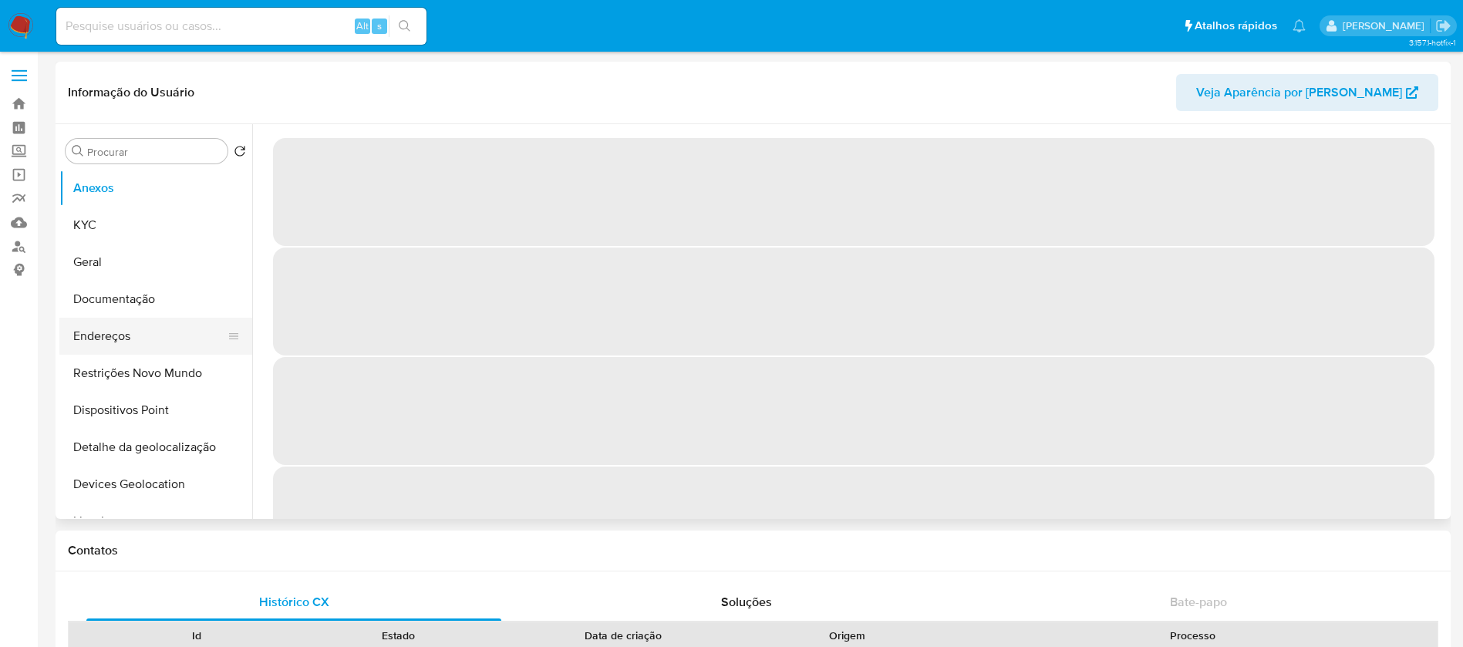
select select "10"
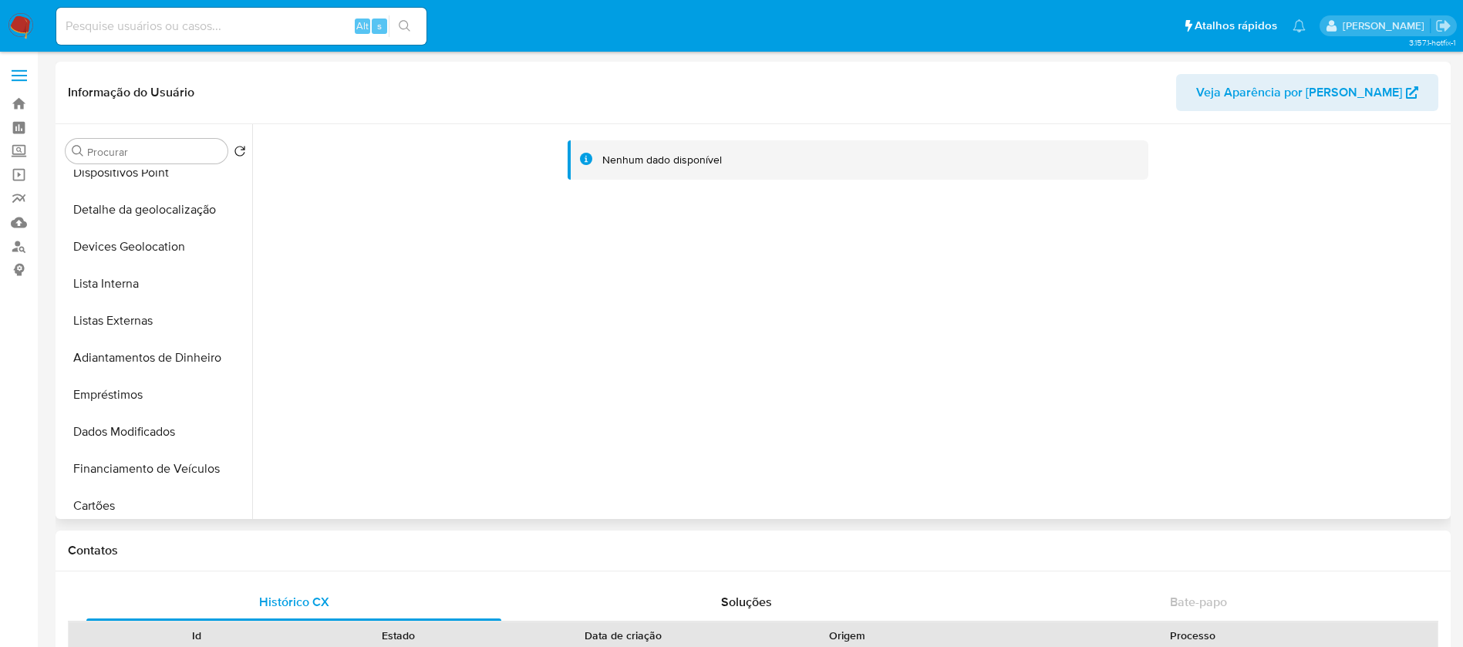
scroll to position [689, 0]
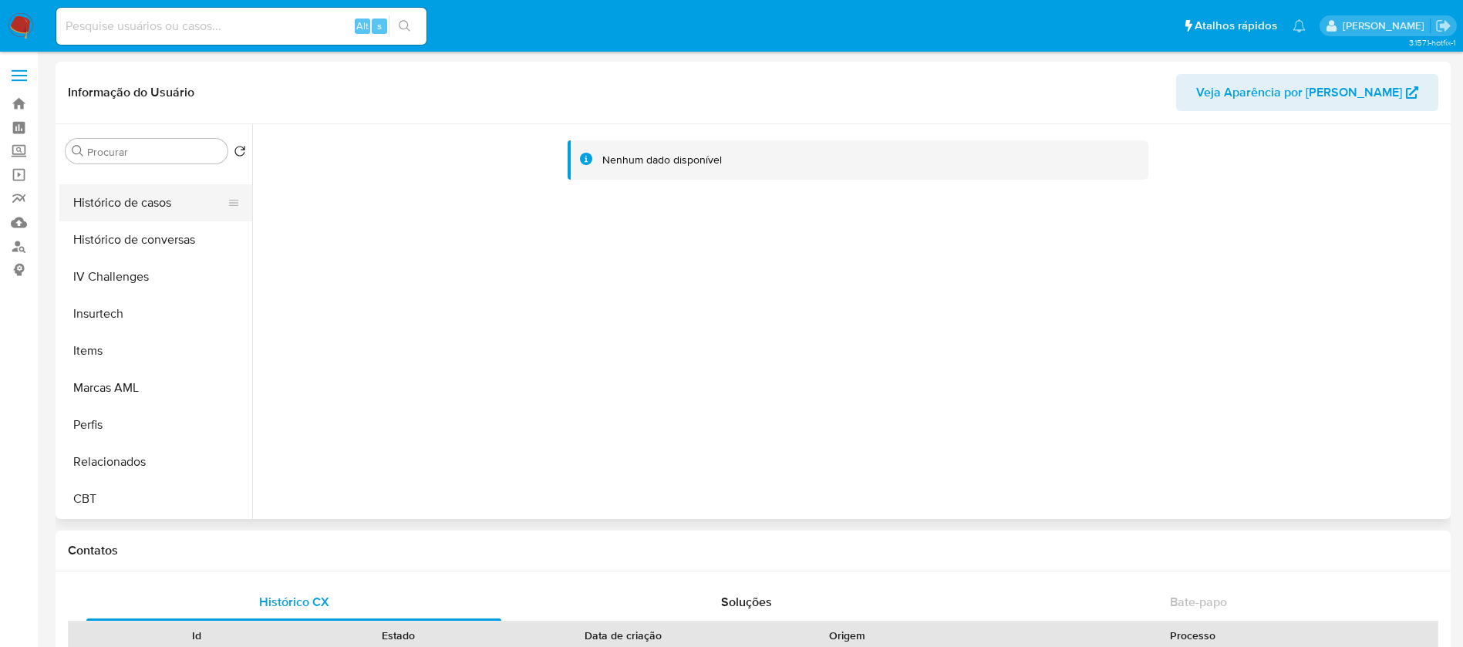
click at [113, 208] on button "Histórico de casos" at bounding box center [149, 202] width 180 height 37
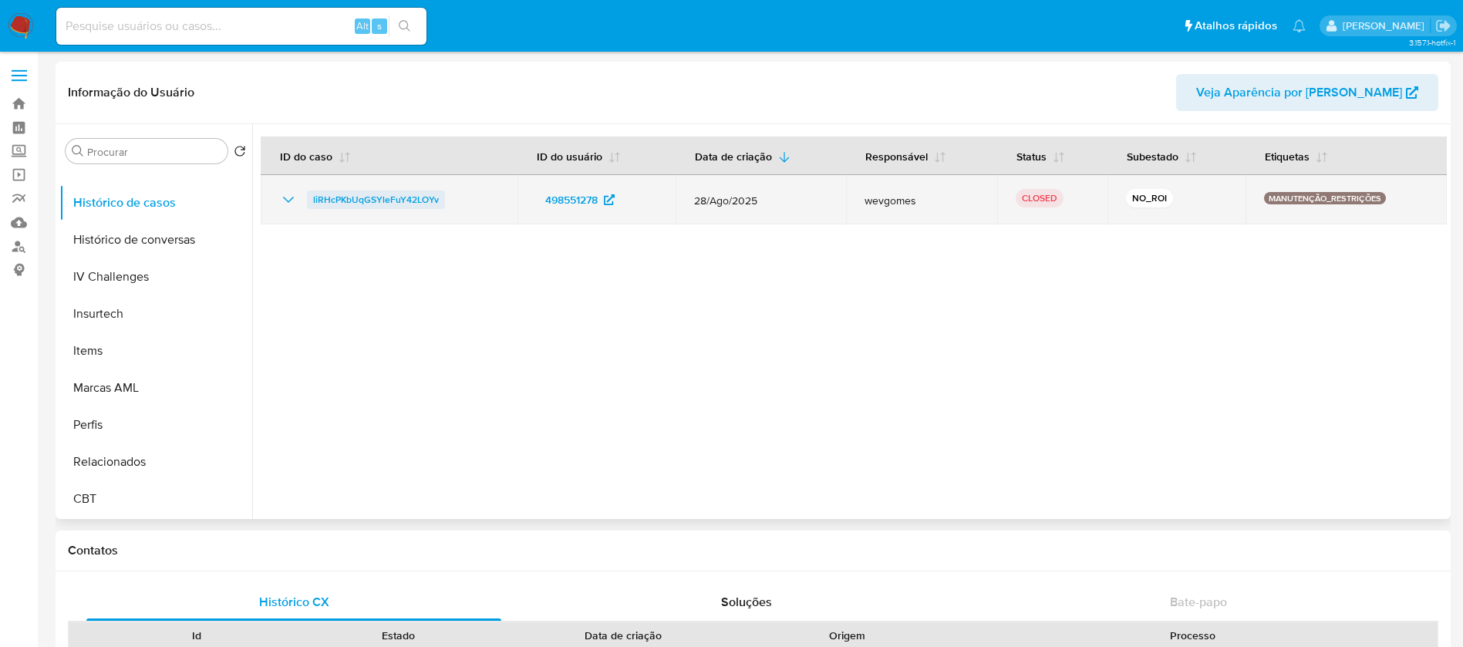
click at [368, 197] on span "liRHcPKbUqGSYleFuY42LOYv" at bounding box center [376, 199] width 126 height 19
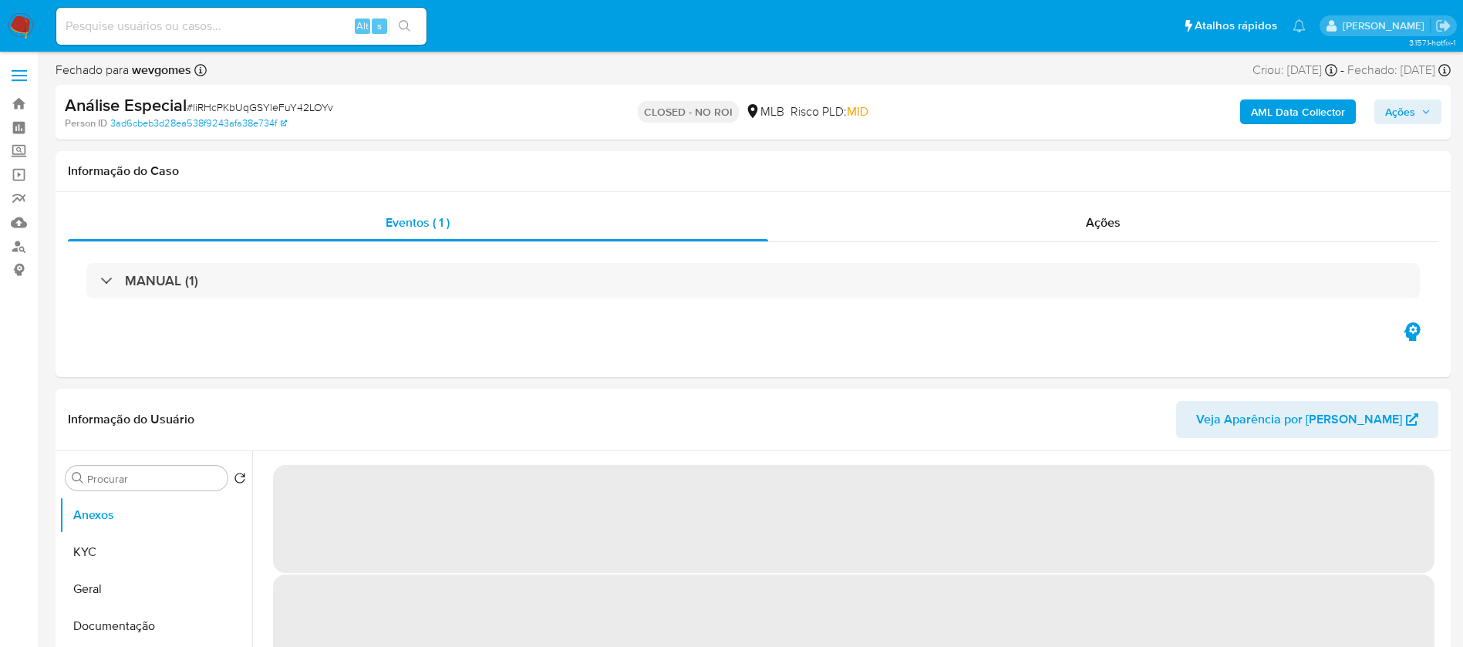
select select "10"
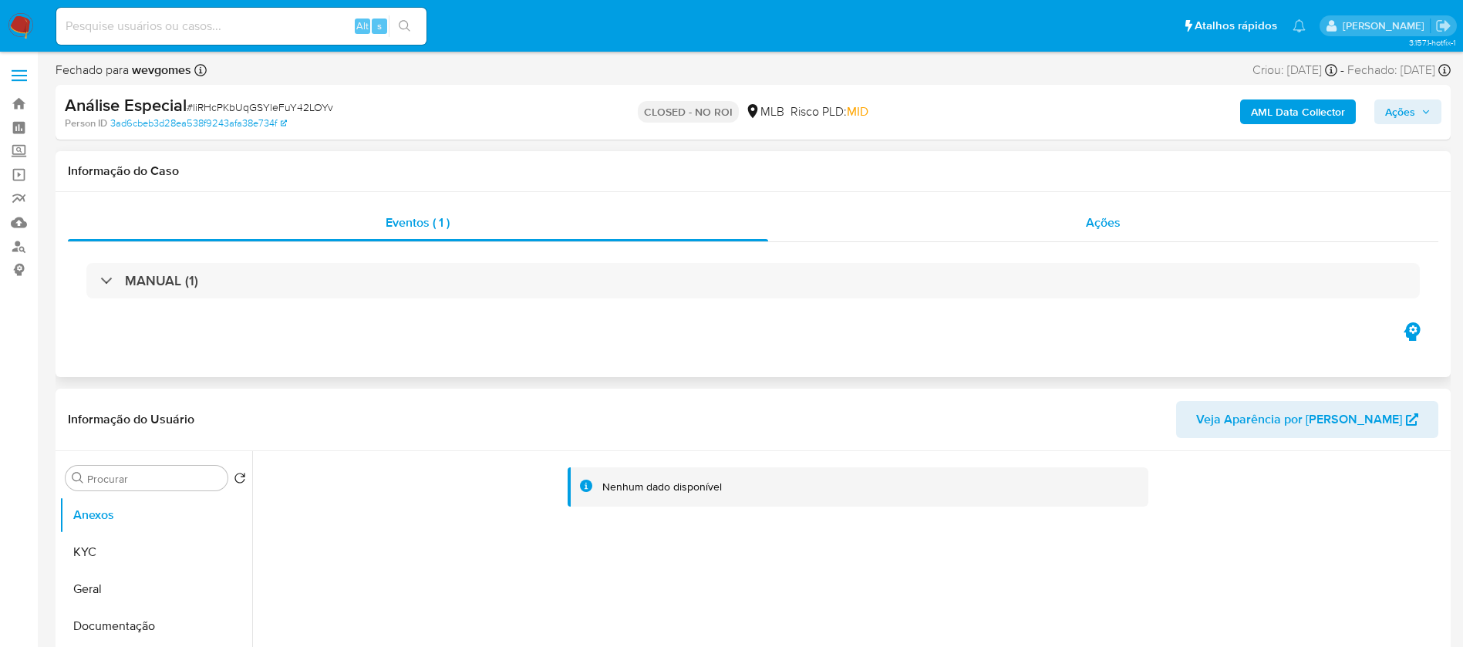
click at [947, 232] on div "Ações" at bounding box center [1103, 222] width 671 height 37
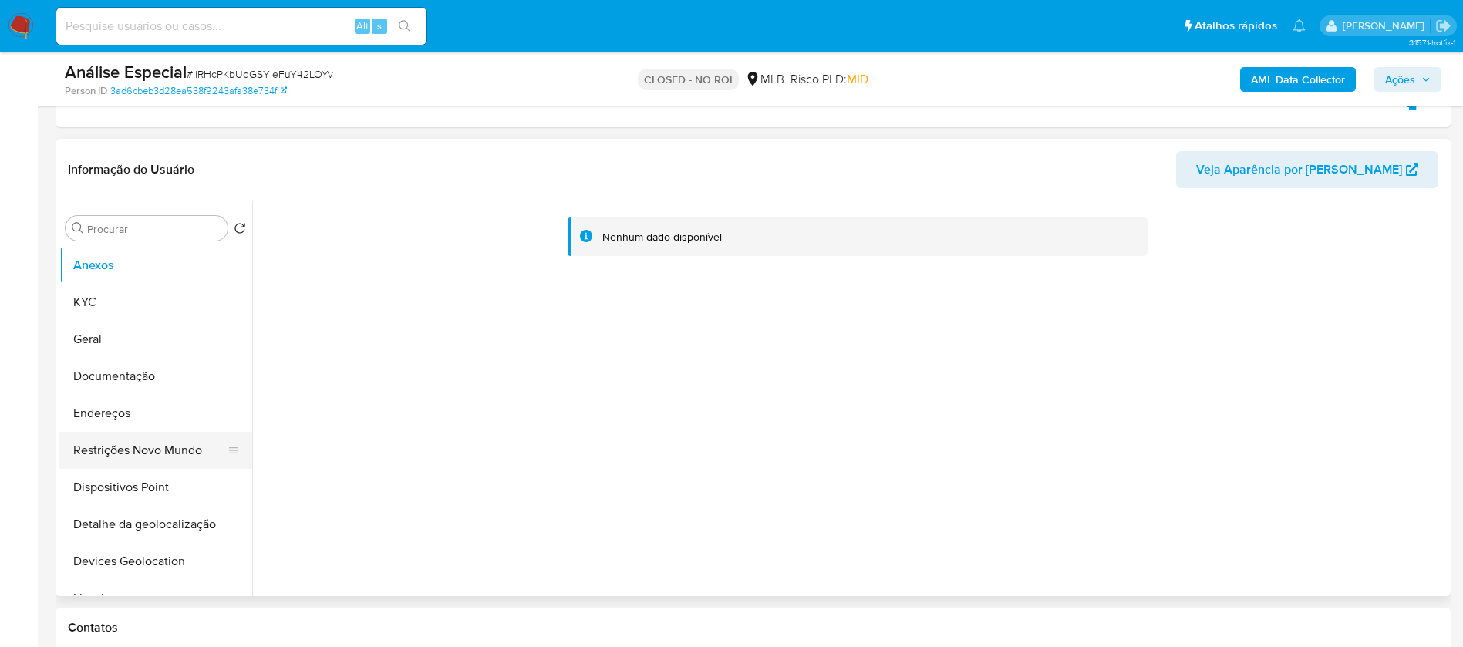
click at [111, 448] on button "Restrições Novo Mundo" at bounding box center [149, 450] width 180 height 37
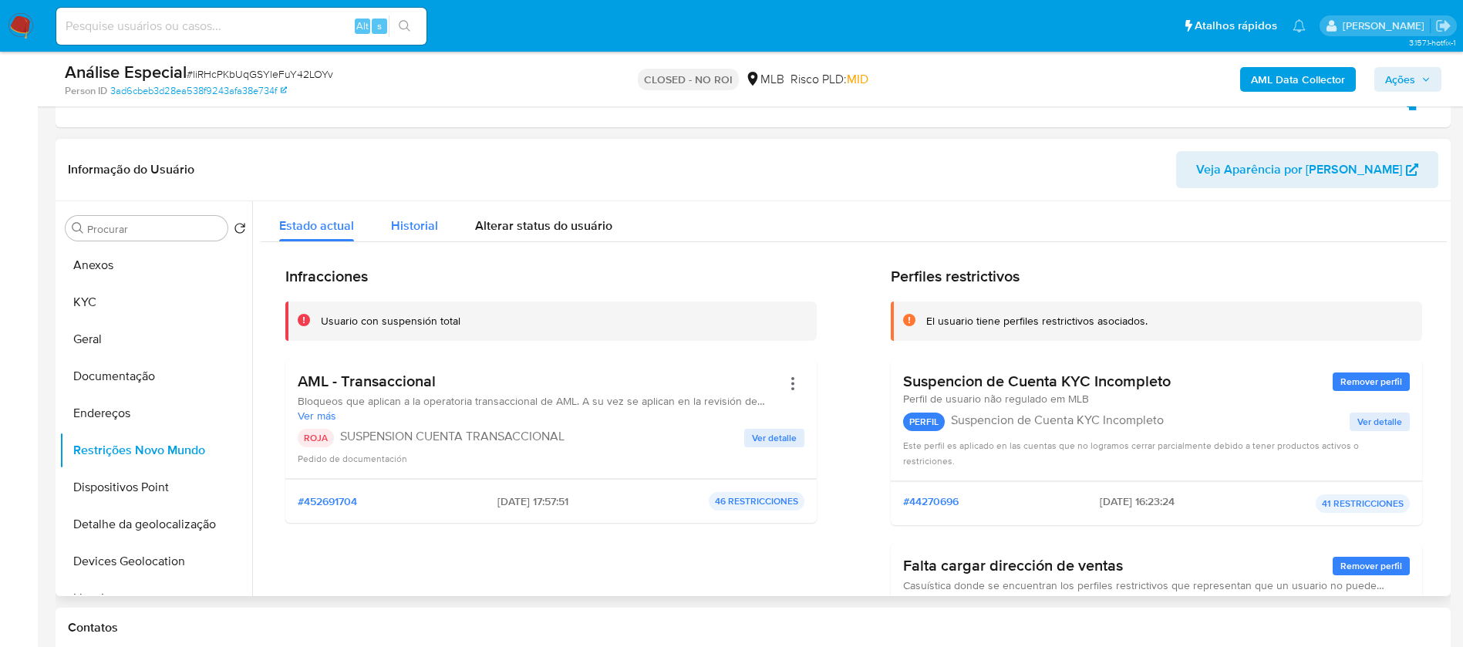
click at [423, 224] on span "Historial" at bounding box center [414, 226] width 47 height 18
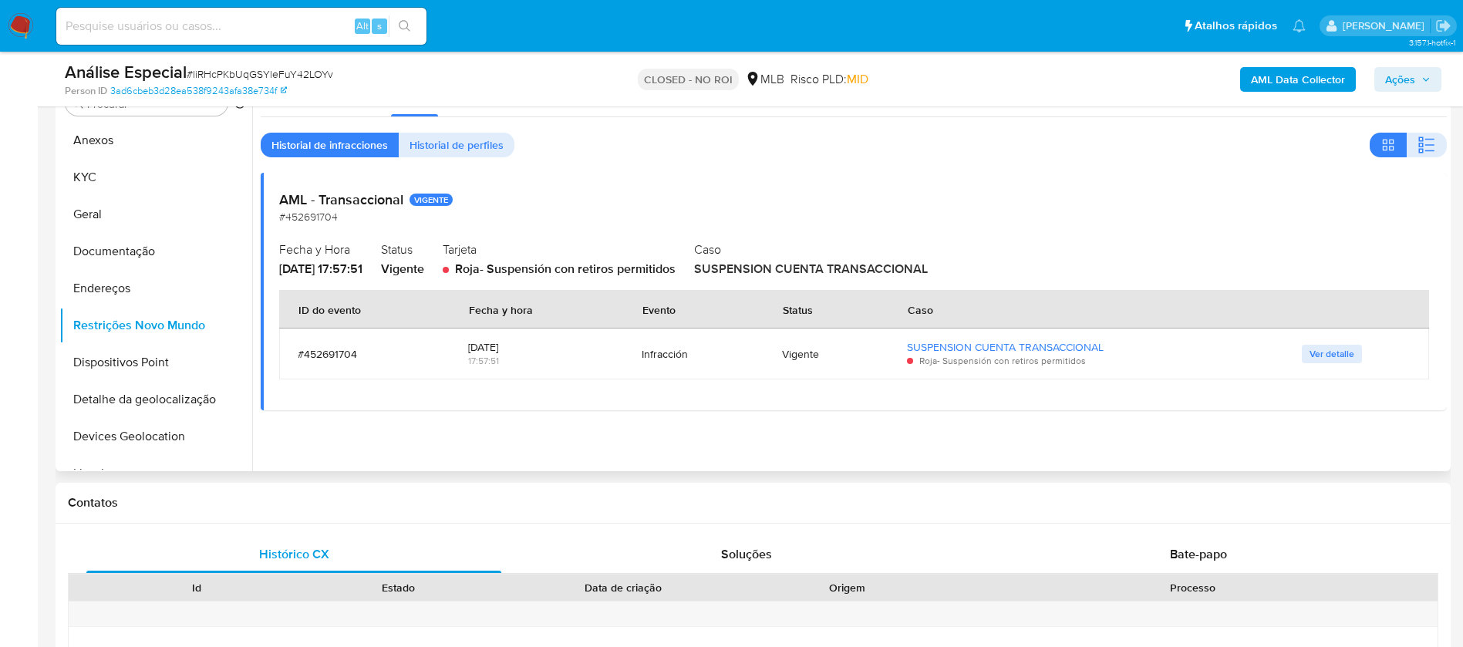
scroll to position [463, 0]
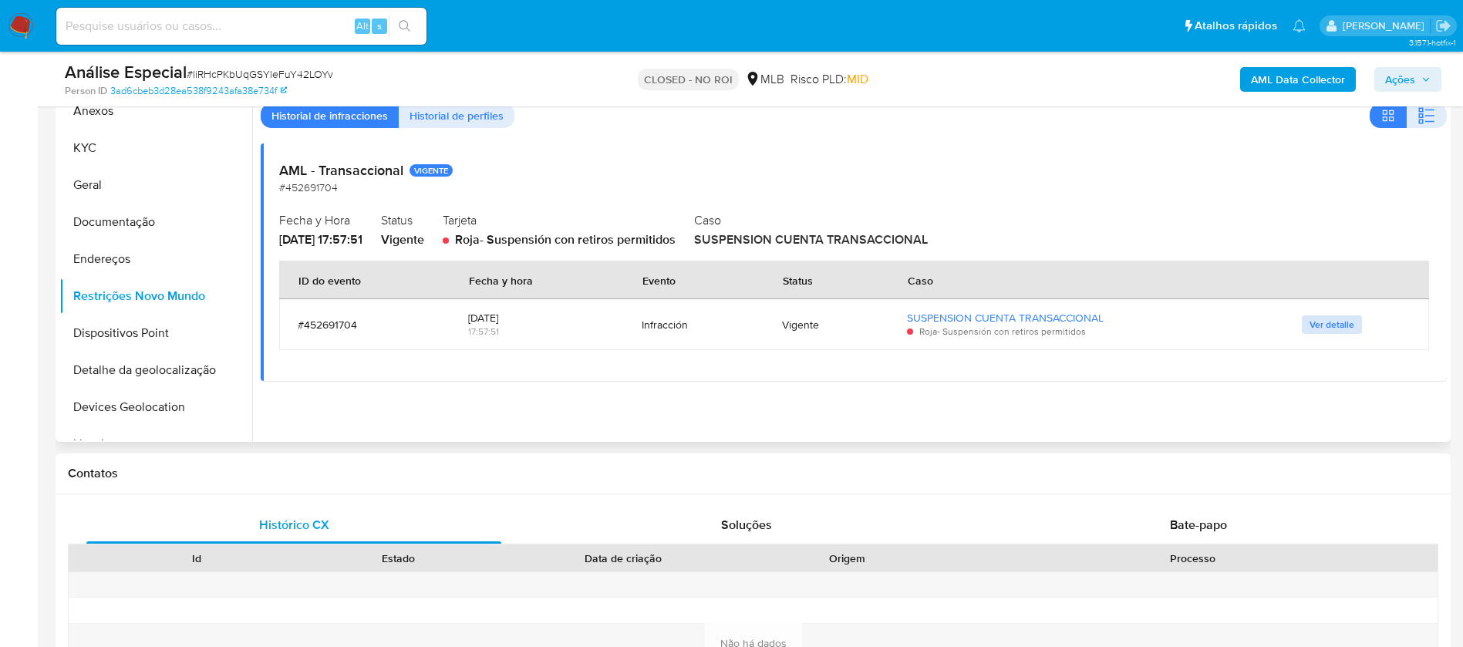
click at [1319, 326] on span "Ver detalle" at bounding box center [1332, 324] width 45 height 15
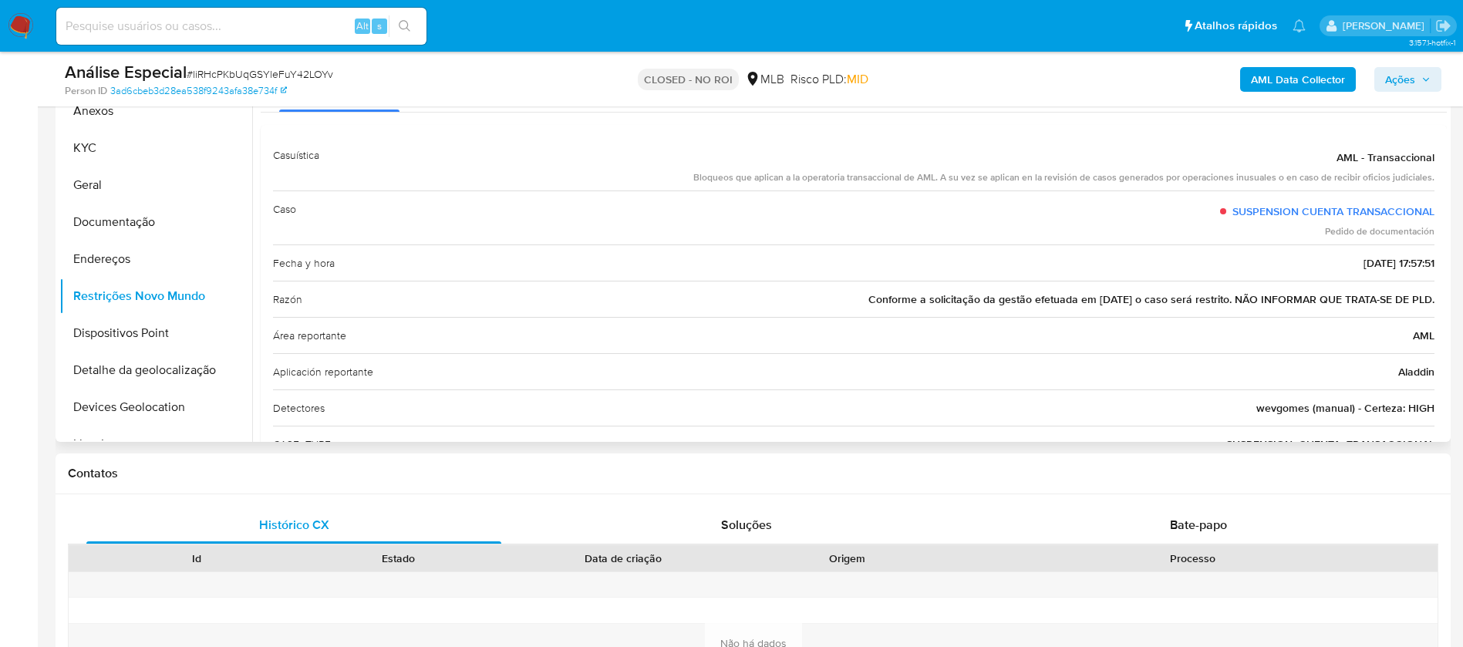
drag, startPoint x: 848, startPoint y: 299, endPoint x: 1432, endPoint y: 294, distance: 584.6
click at [1432, 294] on div "Casuística AML - Transaccional Bloqueos que aplican a la operatoria transaccion…" at bounding box center [854, 336] width 1186 height 422
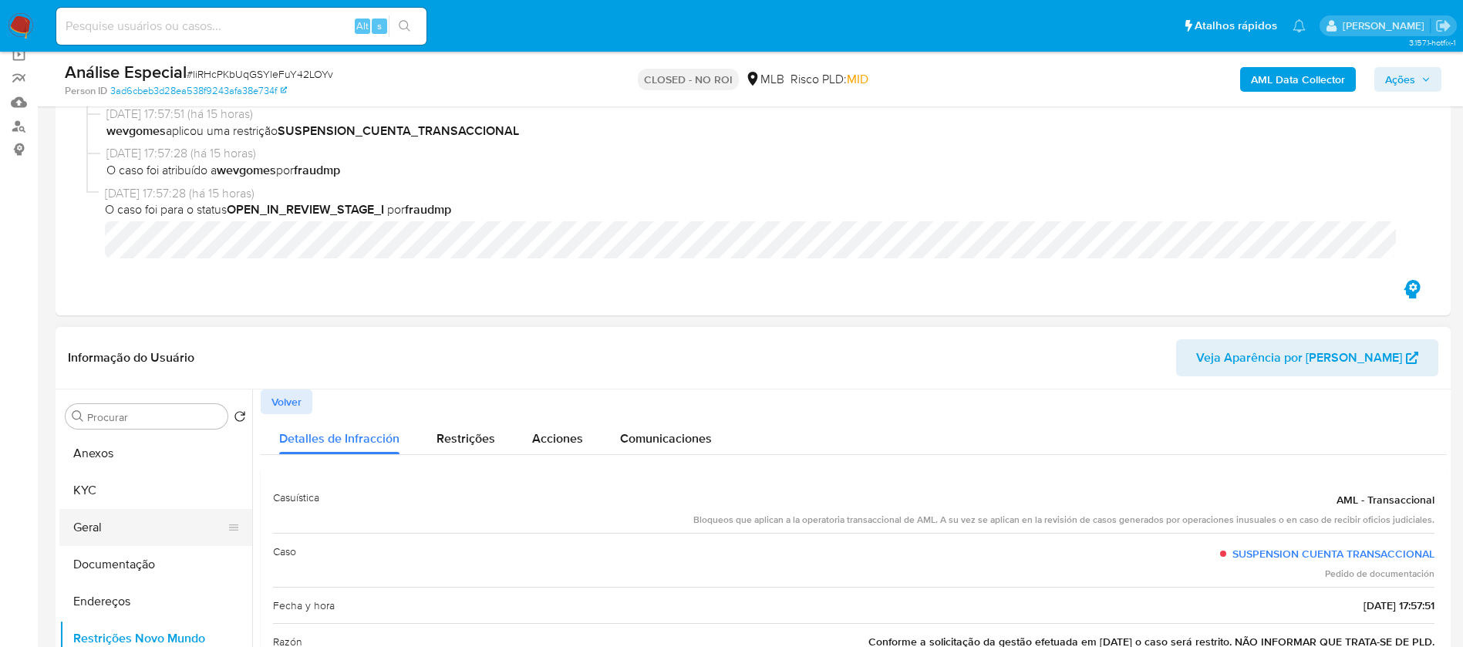
scroll to position [154, 0]
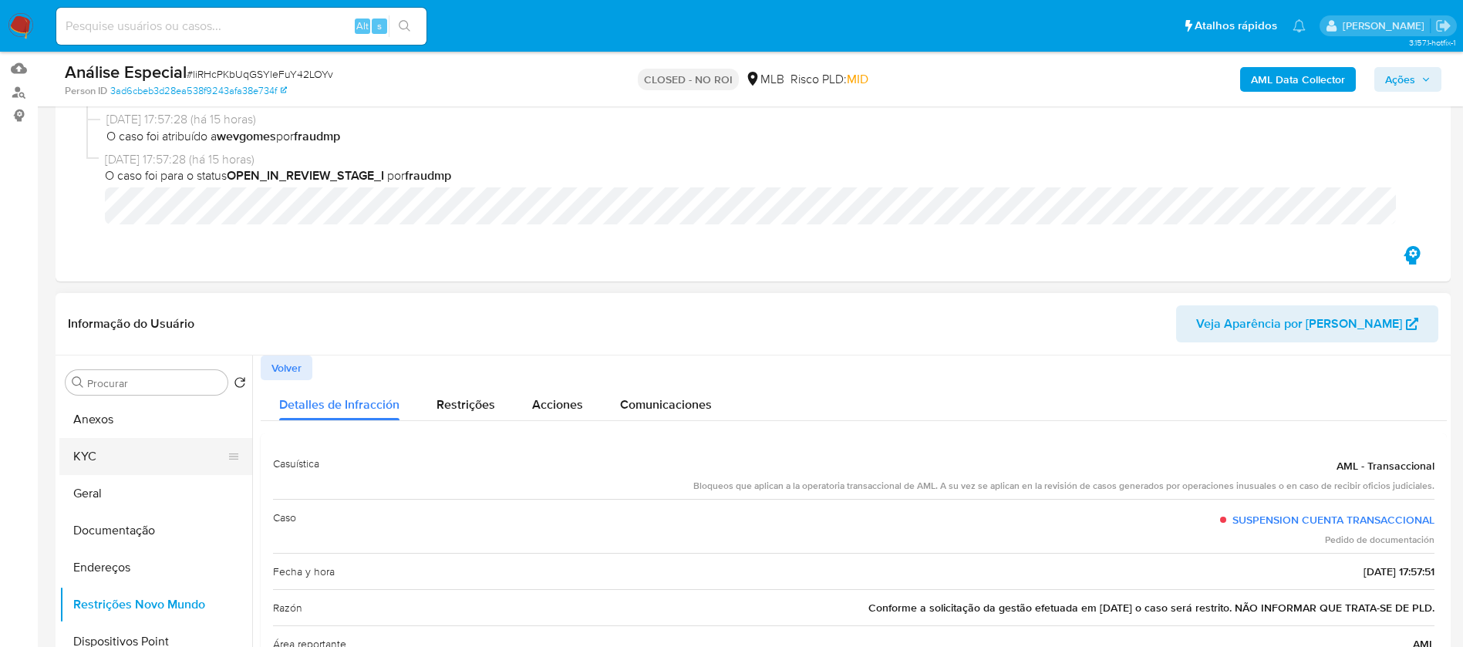
click at [99, 458] on button "KYC" at bounding box center [149, 456] width 180 height 37
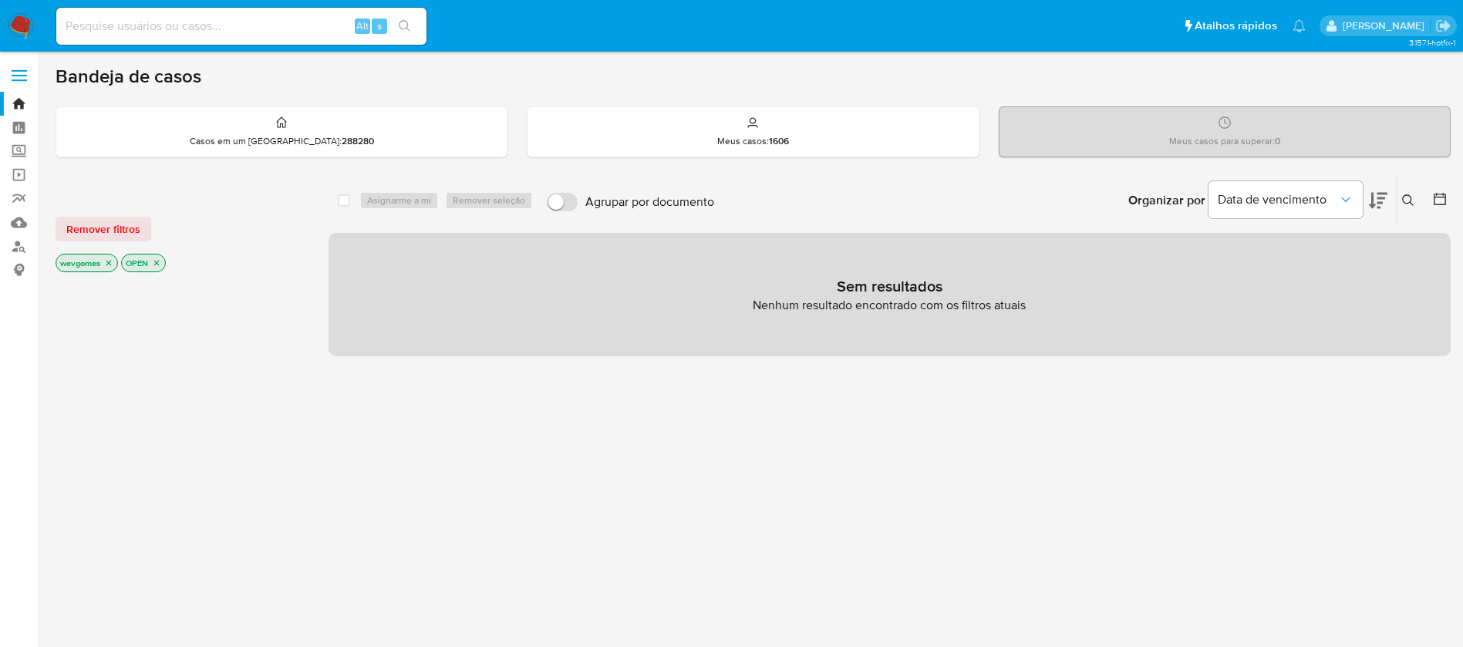
click at [226, 35] on input at bounding box center [241, 26] width 370 height 20
paste input "1006754981"
type input "1006754981"
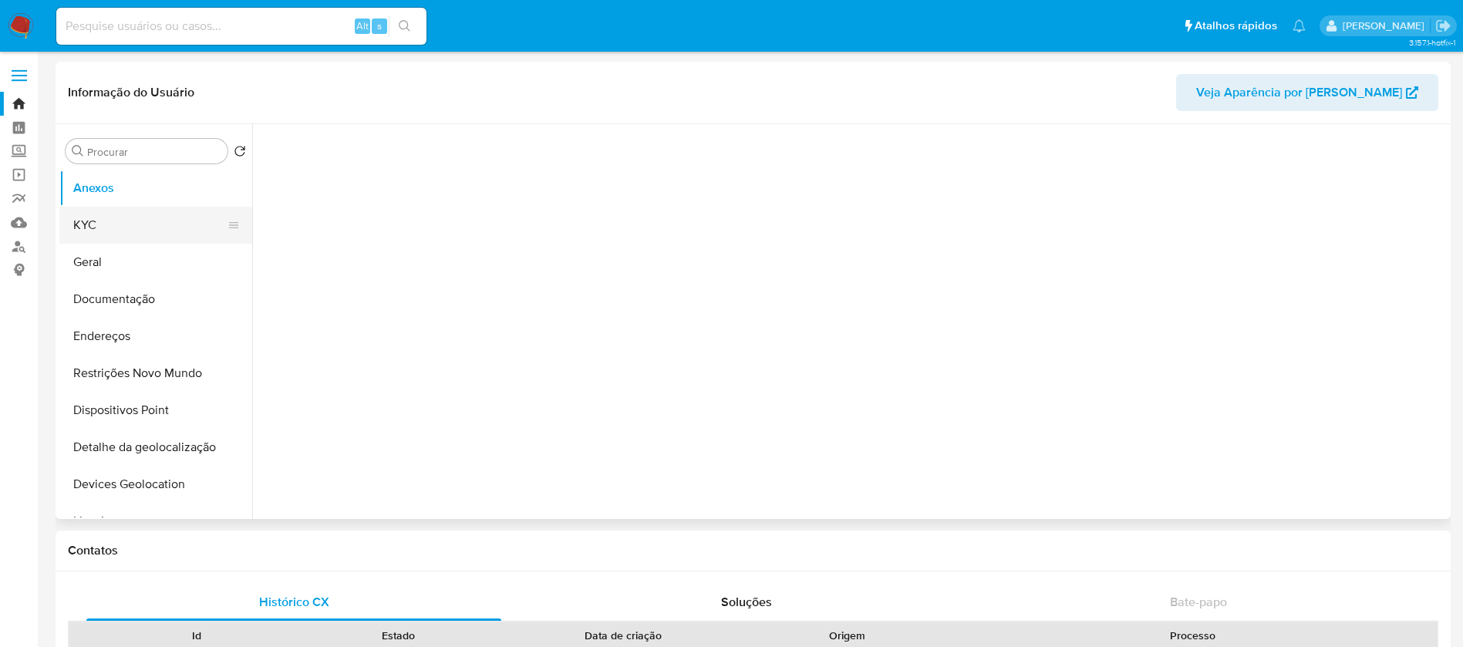
click at [92, 238] on button "KYC" at bounding box center [149, 225] width 180 height 37
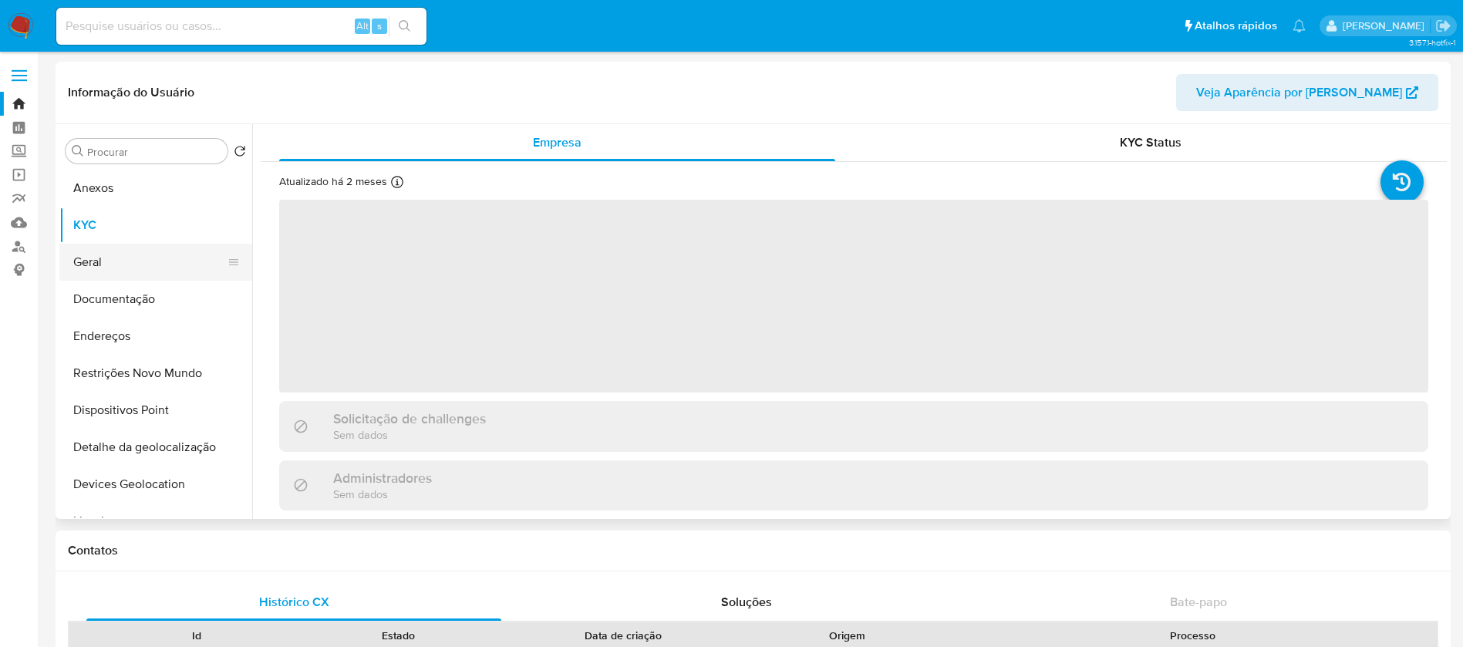
select select "10"
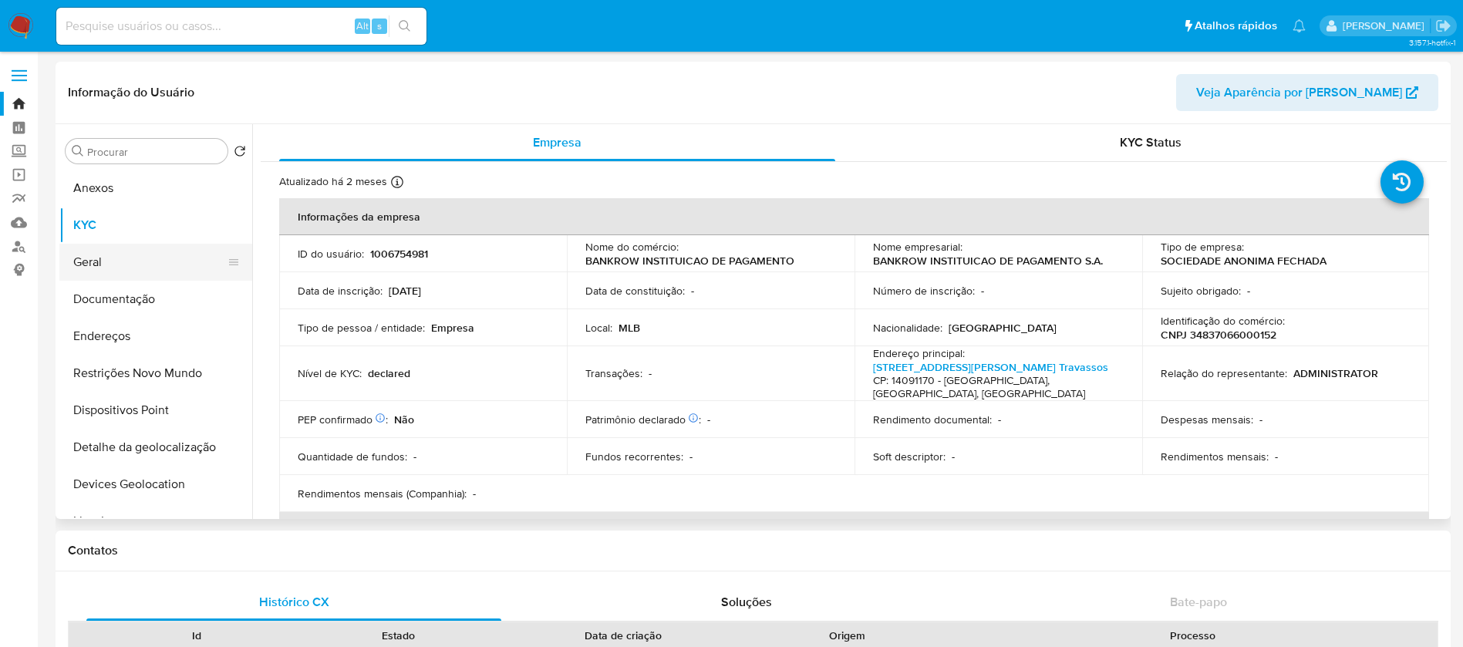
click at [96, 263] on button "Geral" at bounding box center [149, 262] width 180 height 37
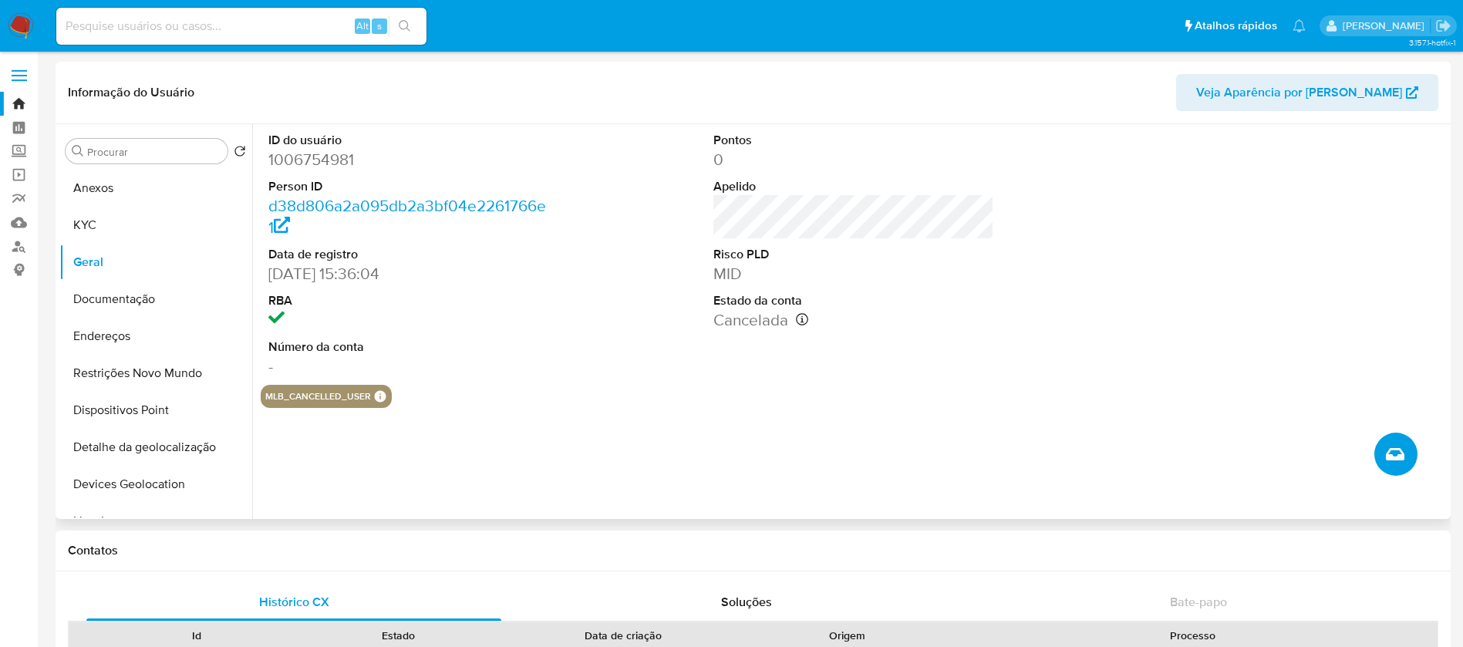
click at [1380, 465] on button "Criar caso manual" at bounding box center [1395, 454] width 43 height 43
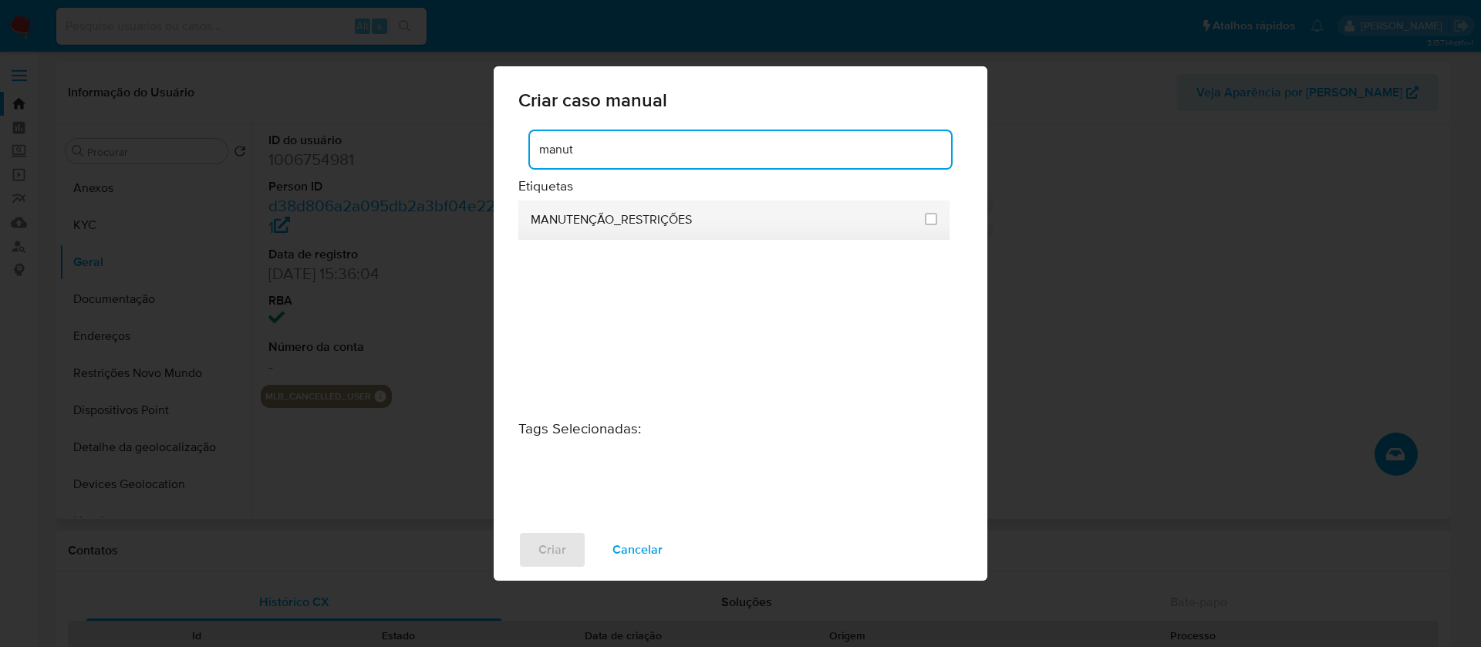
type input "manut"
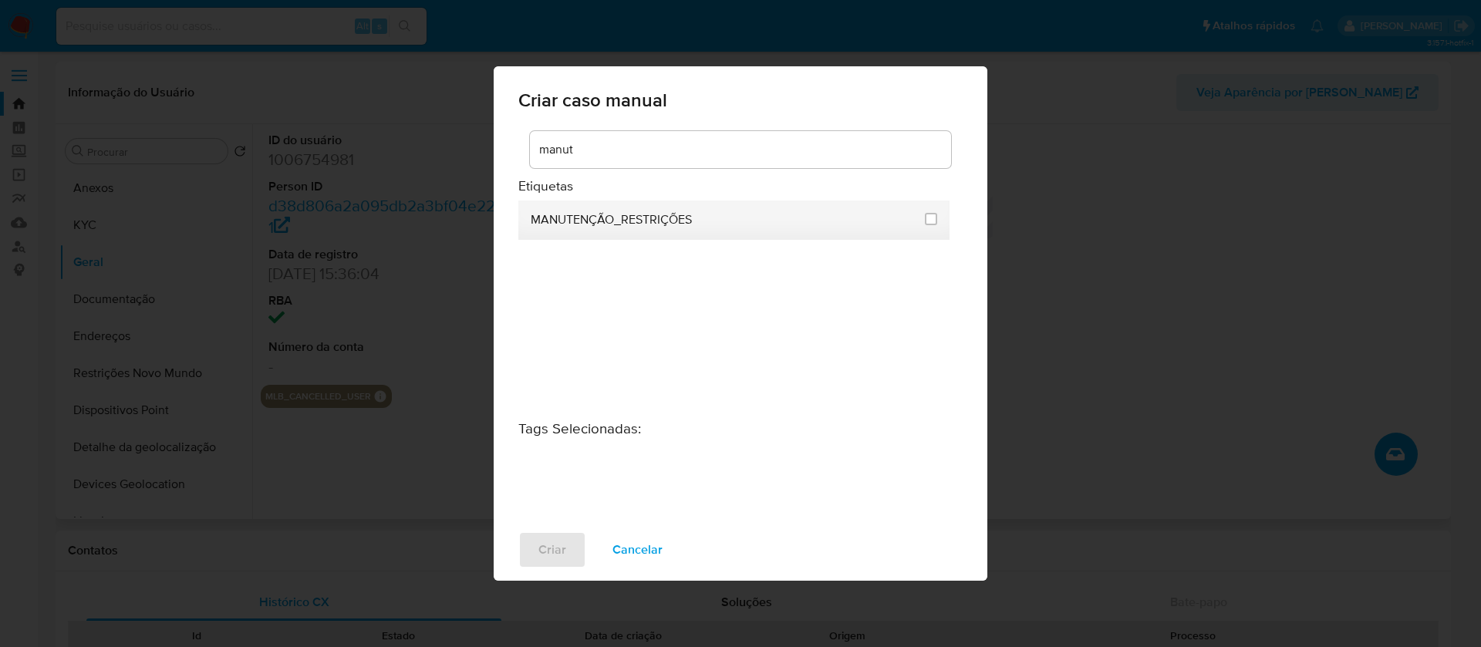
click at [635, 232] on div "MANUTENÇÃO_RESTRIÇÕES" at bounding box center [723, 220] width 385 height 39
click at [929, 224] on input "2407" at bounding box center [931, 219] width 12 height 12
checkbox input "true"
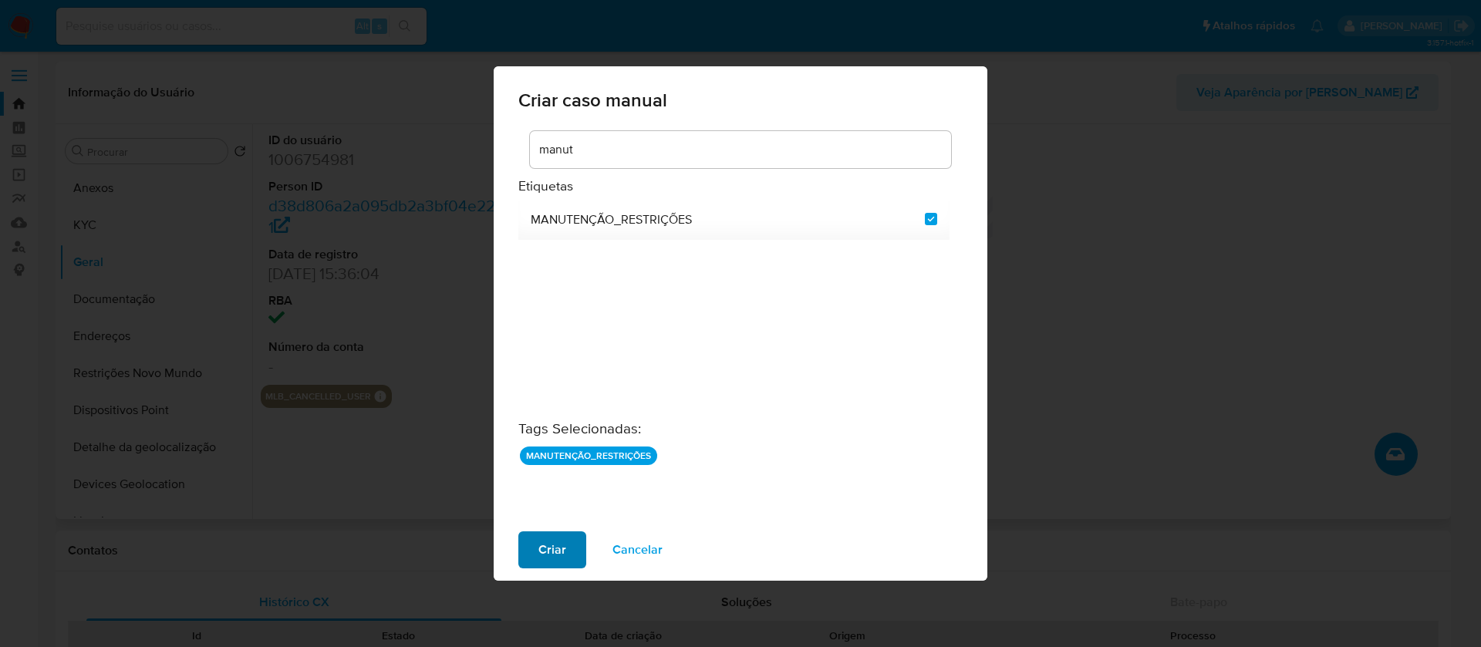
click at [558, 548] on span "Criar" at bounding box center [552, 550] width 28 height 34
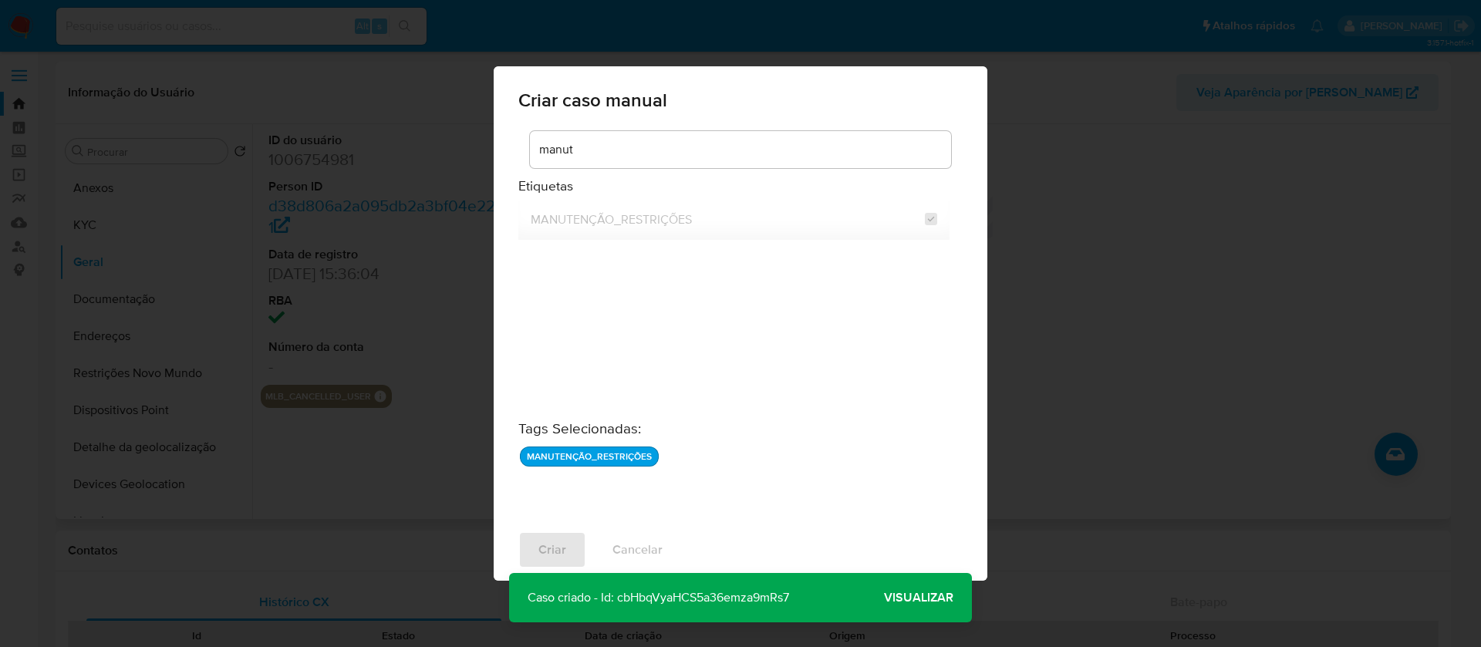
click at [898, 598] on span "Visualizar" at bounding box center [918, 598] width 69 height 0
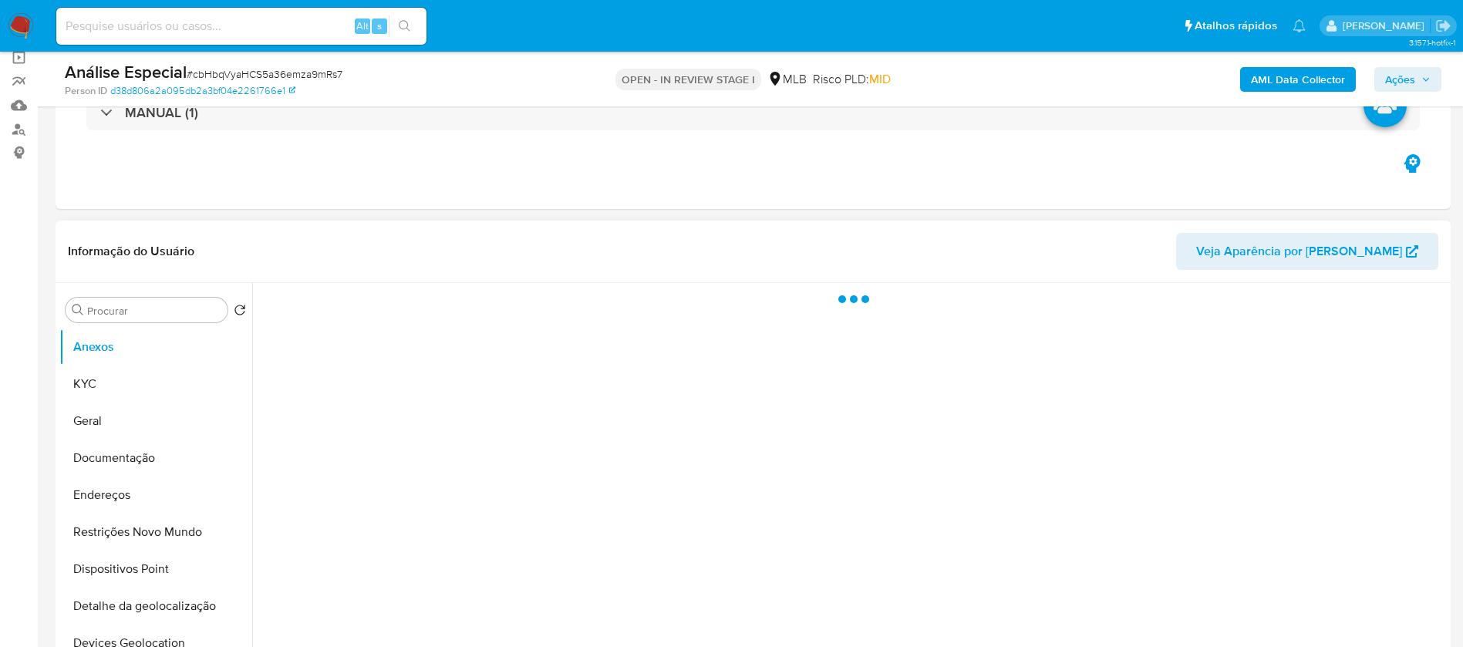
scroll to position [154, 0]
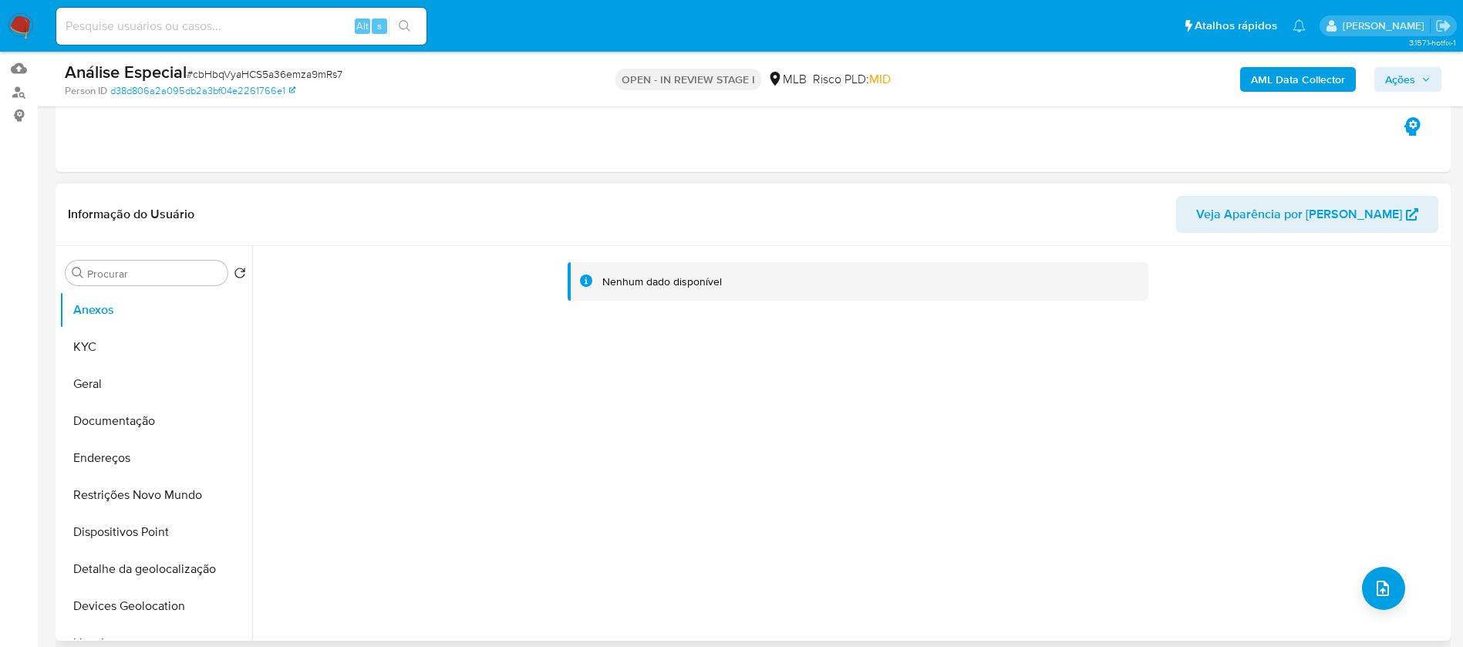
select select "10"
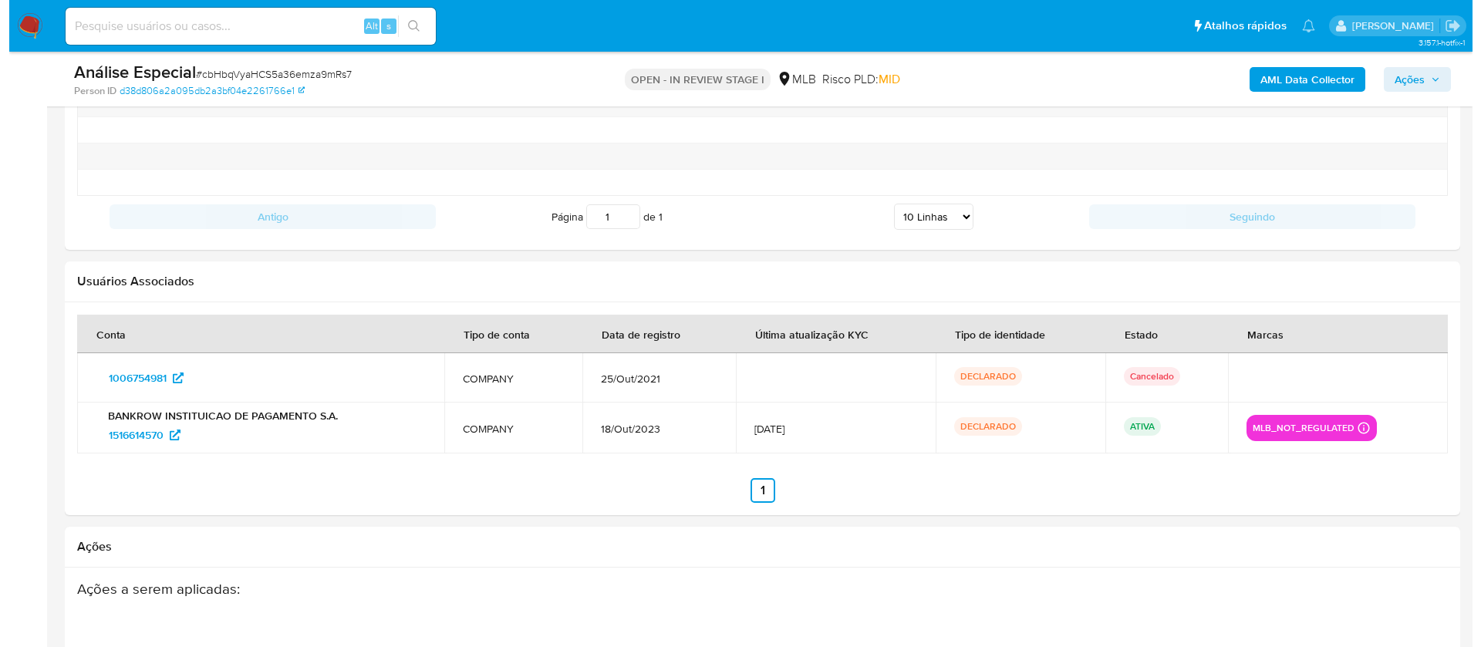
scroll to position [2314, 0]
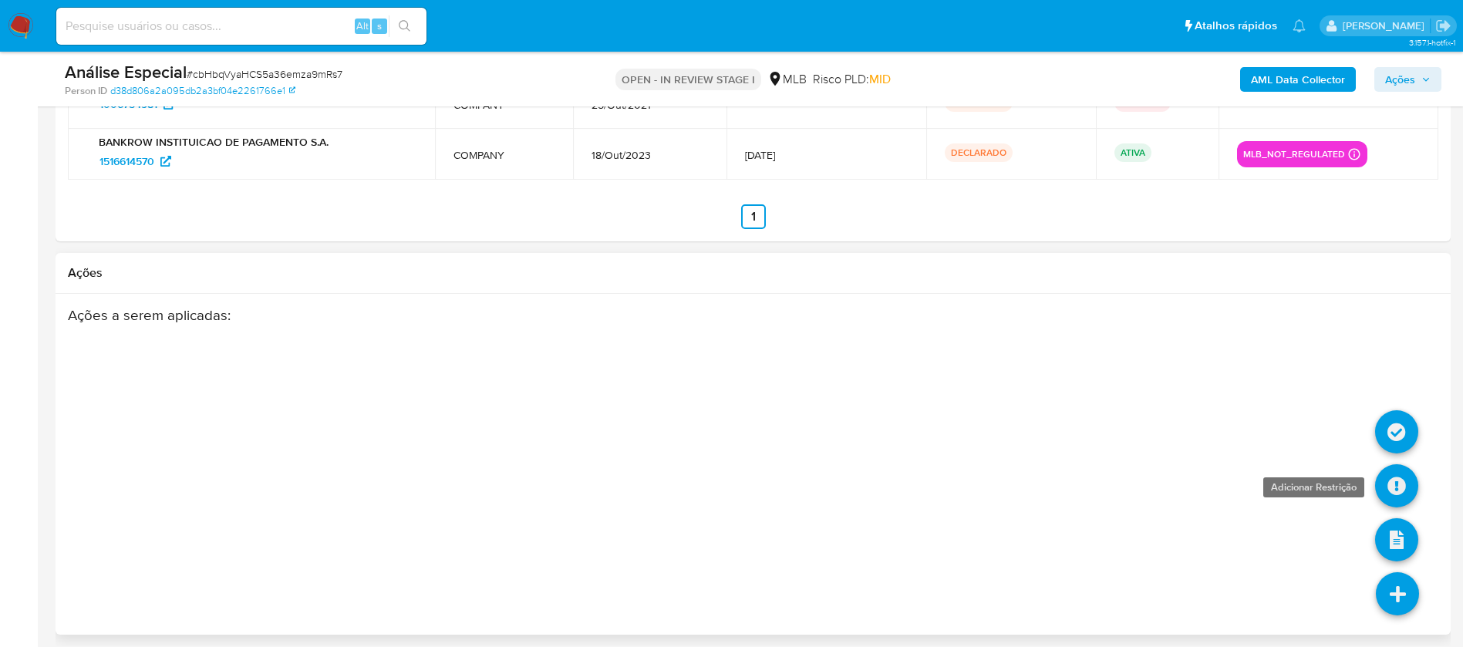
click at [1393, 496] on link at bounding box center [1396, 485] width 43 height 43
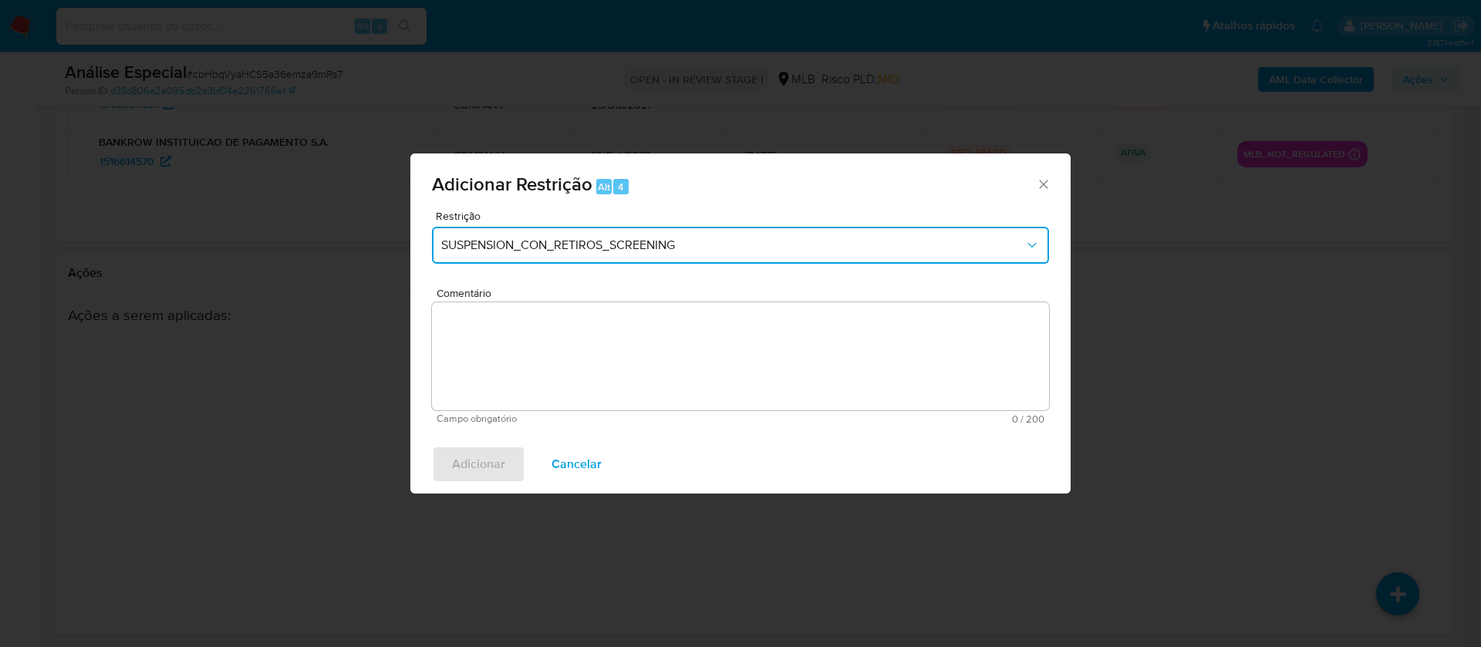
click at [590, 249] on span "SUSPENSION_CON_RETIROS_SCREENING" at bounding box center [732, 245] width 583 height 15
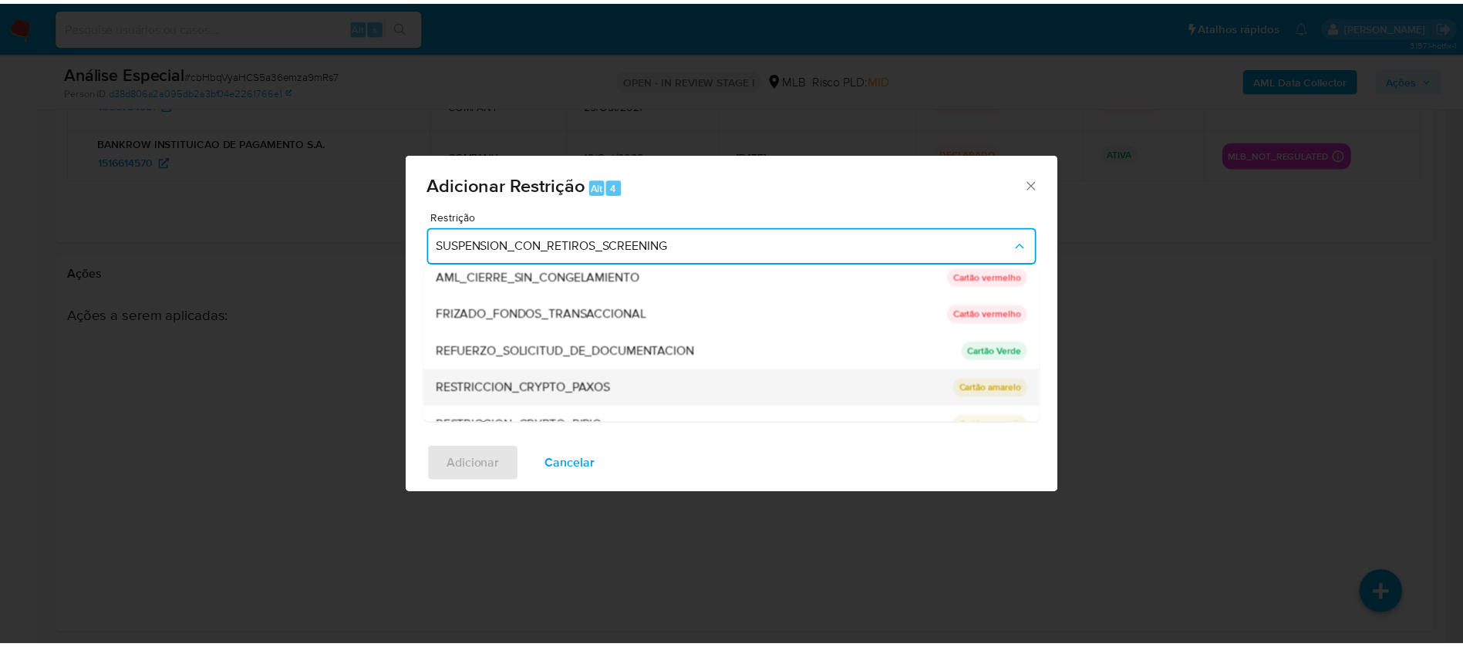
scroll to position [216, 0]
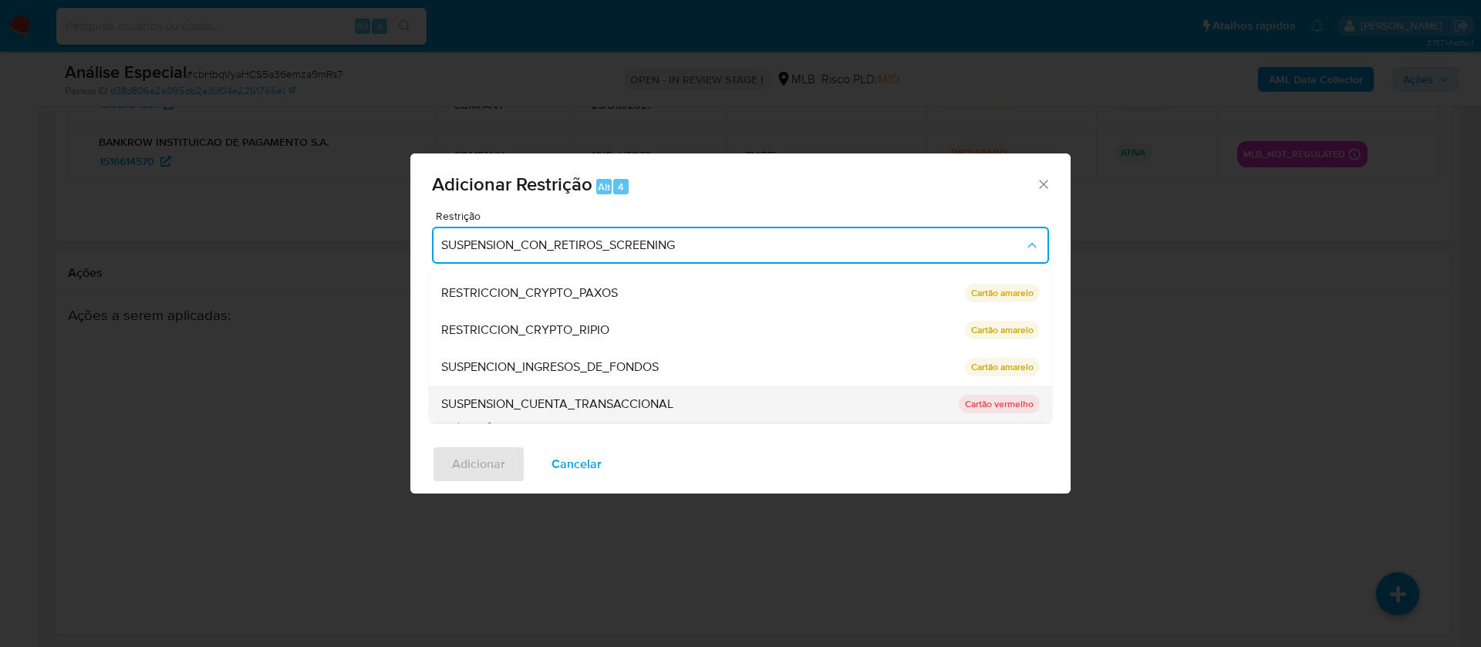
click at [499, 409] on span "SUSPENSION_CUENTA_TRANSACCIONAL" at bounding box center [557, 403] width 232 height 15
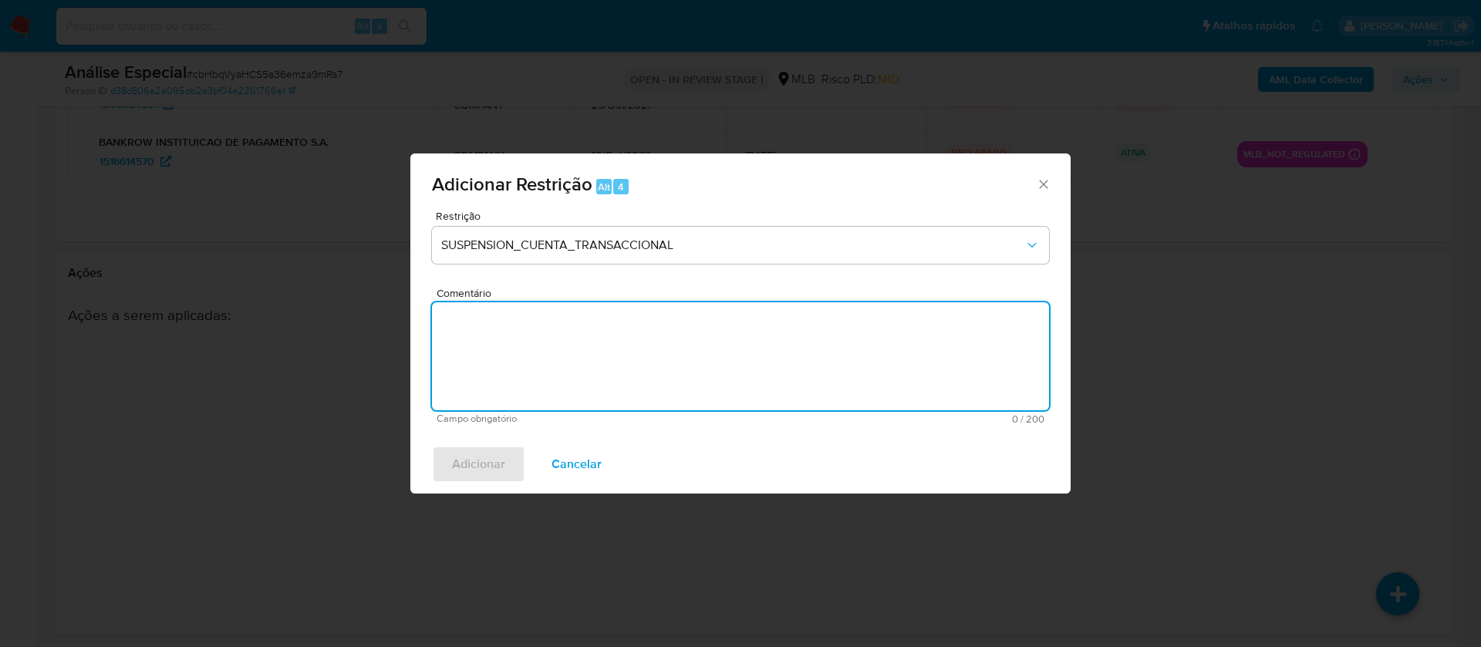
click at [492, 350] on textarea "Comentário" at bounding box center [740, 356] width 617 height 108
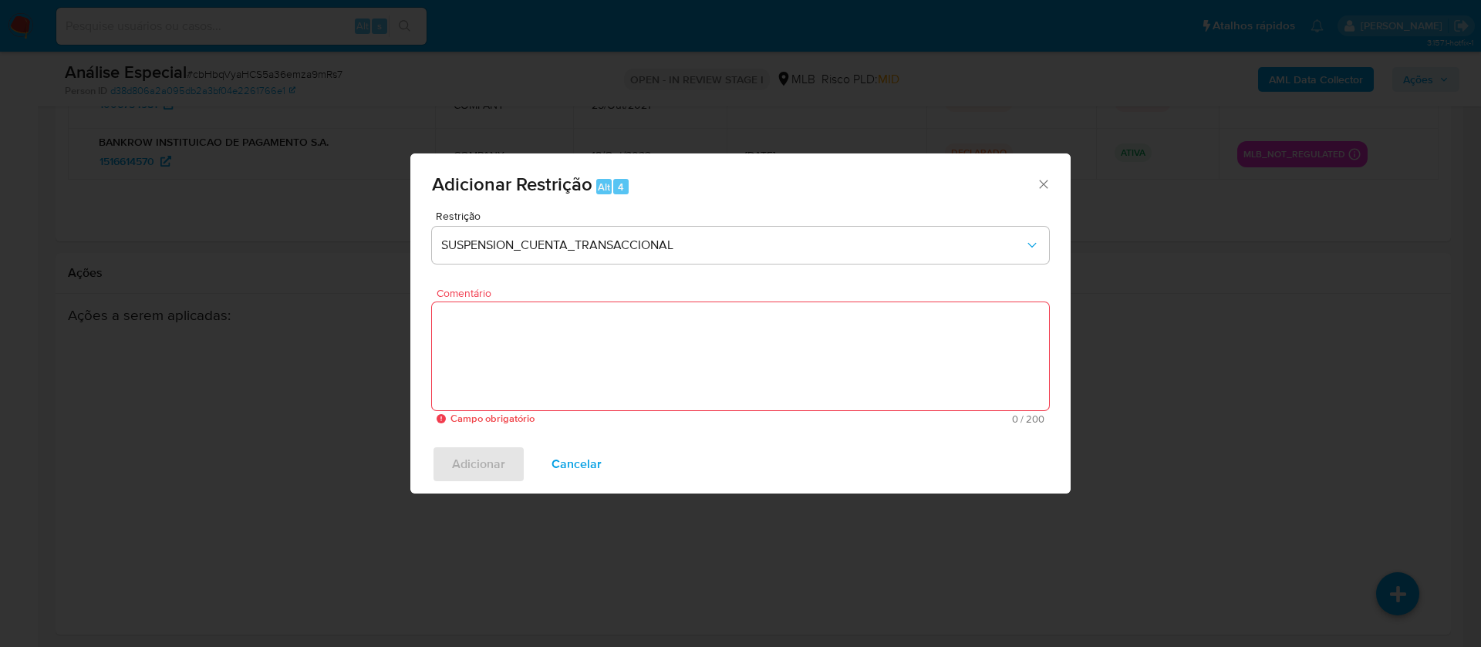
click at [579, 363] on textarea "Comentário" at bounding box center [740, 356] width 617 height 108
paste textarea "Conforme a solicitação da gestão efetuada em [DATE] o caso será restrito. NÃO I…"
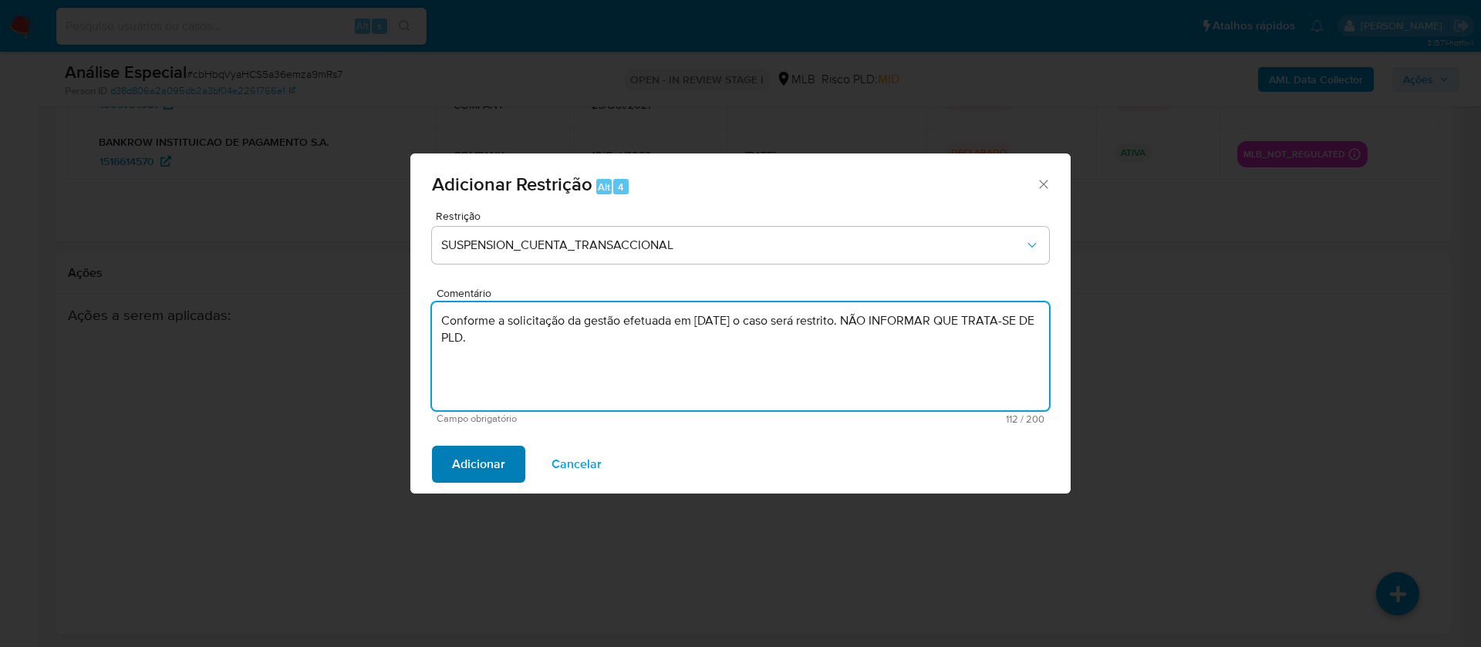
type textarea "Conforme a solicitação da gestão efetuada em [DATE] o caso será restrito. NÃO I…"
click at [473, 474] on span "Adicionar" at bounding box center [478, 464] width 53 height 34
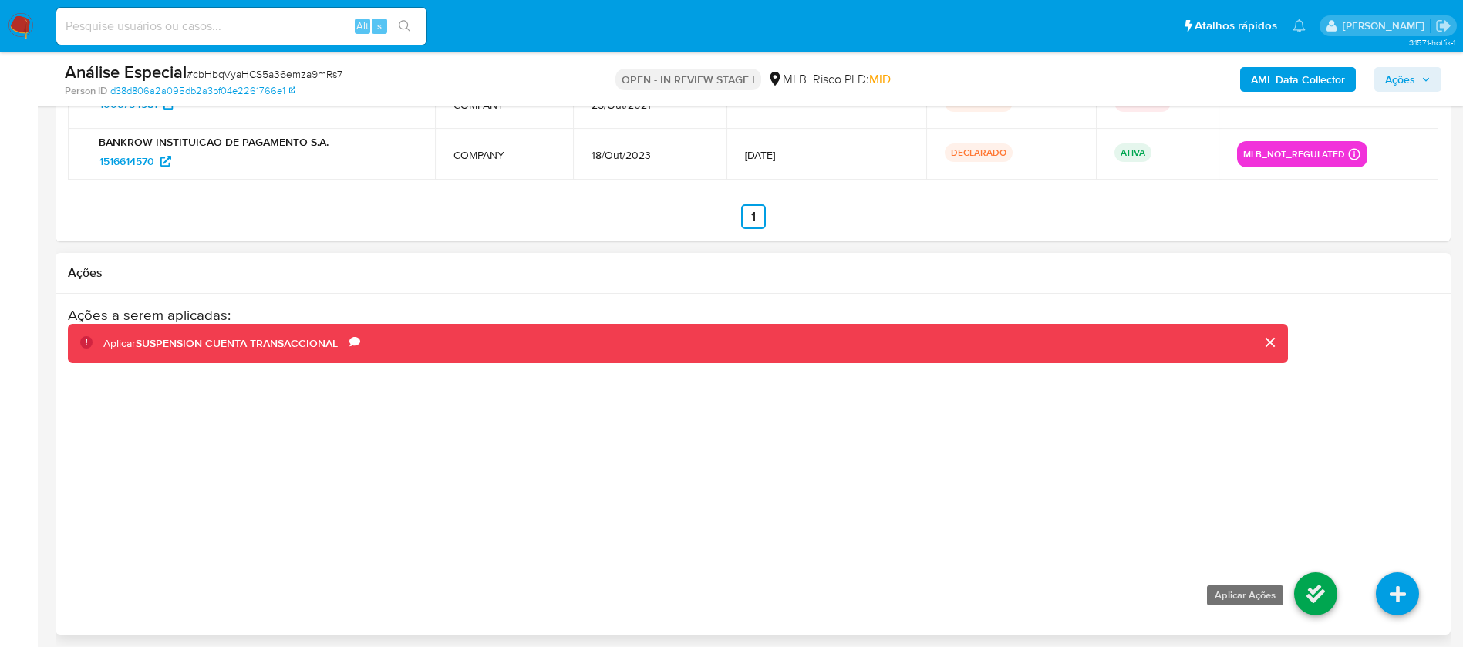
click at [1313, 592] on link at bounding box center [1315, 593] width 43 height 43
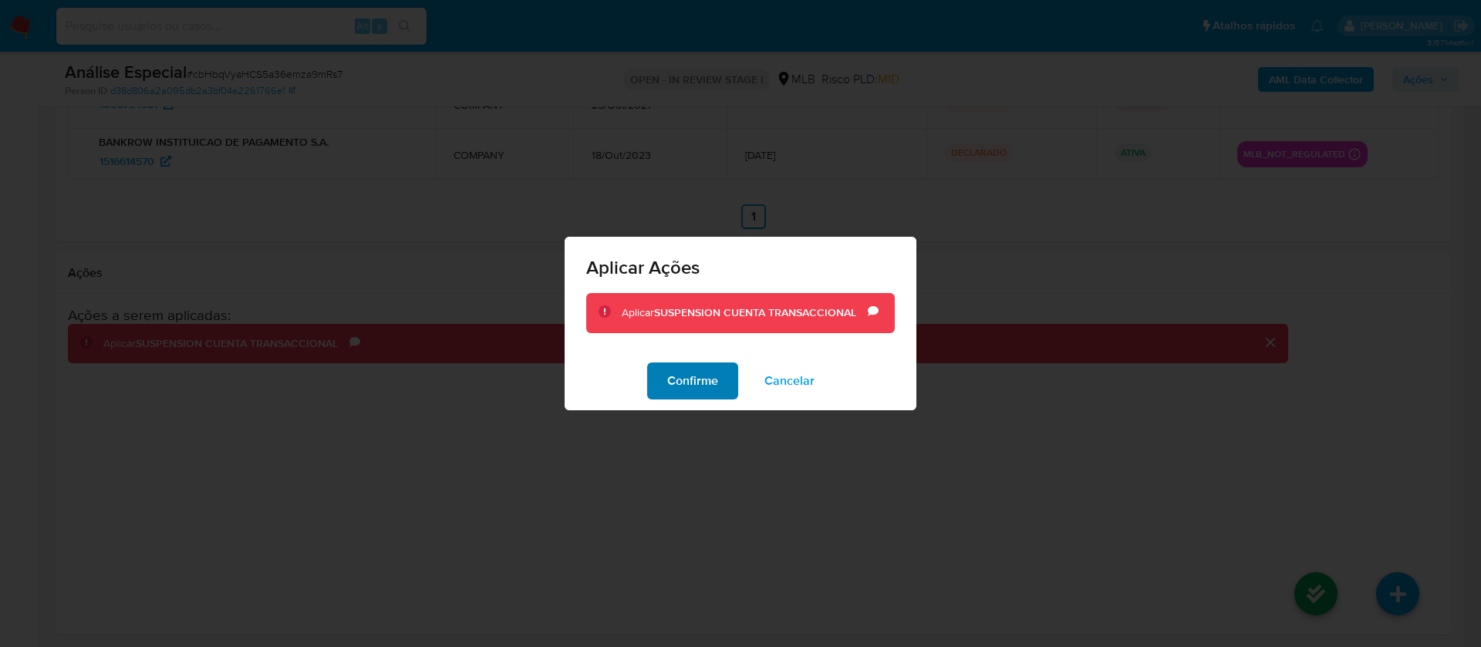
click at [691, 379] on span "Confirme" at bounding box center [692, 381] width 51 height 34
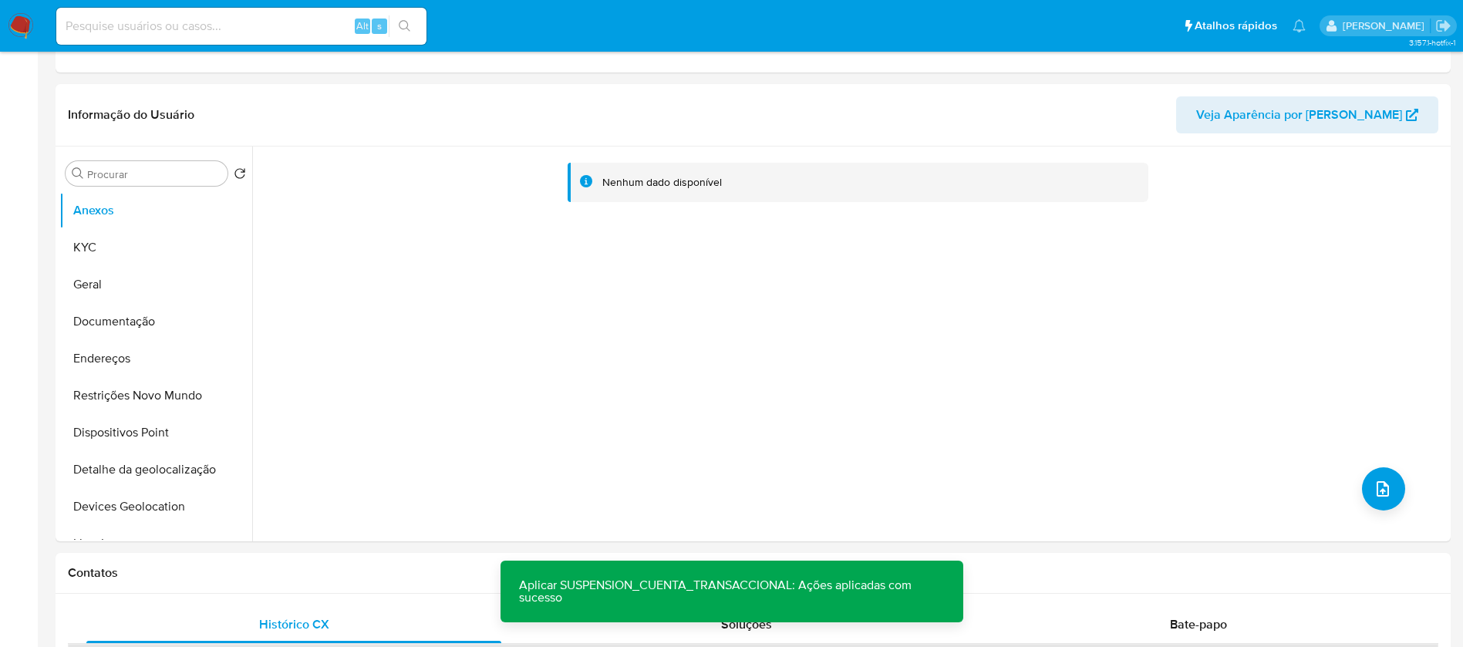
scroll to position [0, 0]
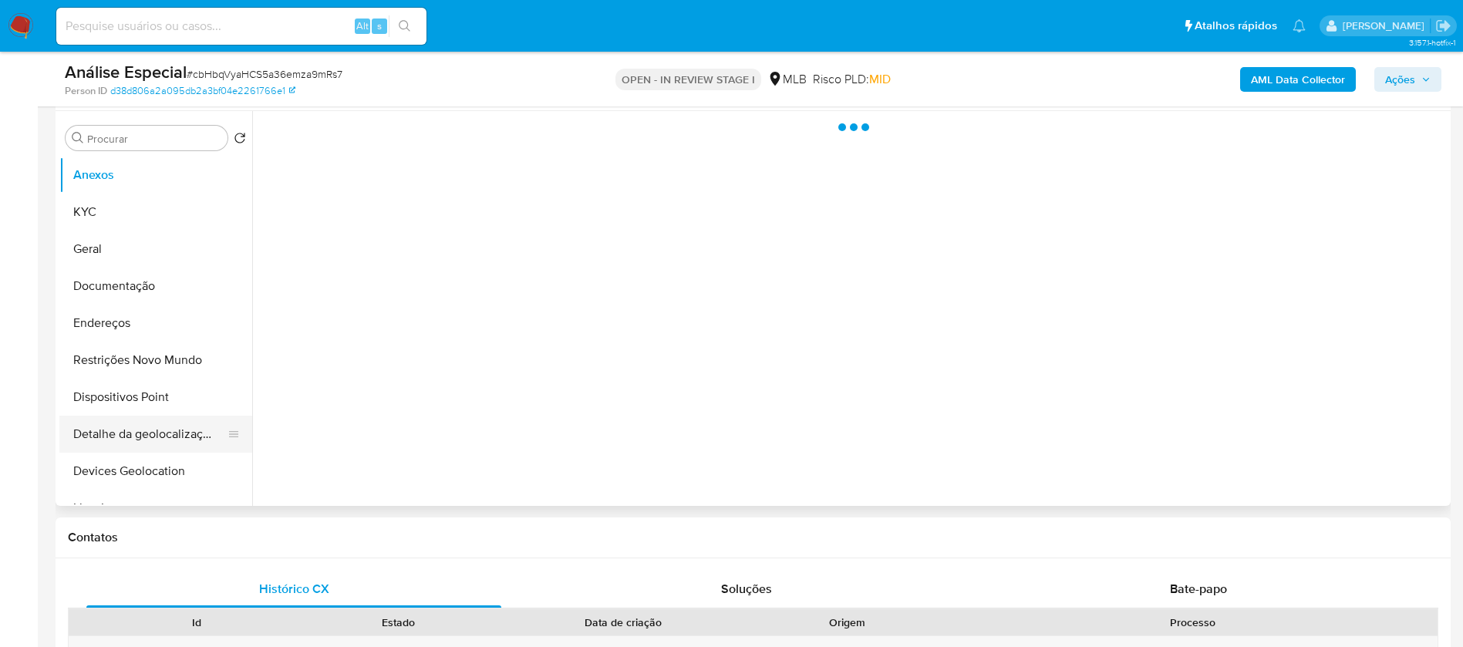
scroll to position [309, 0]
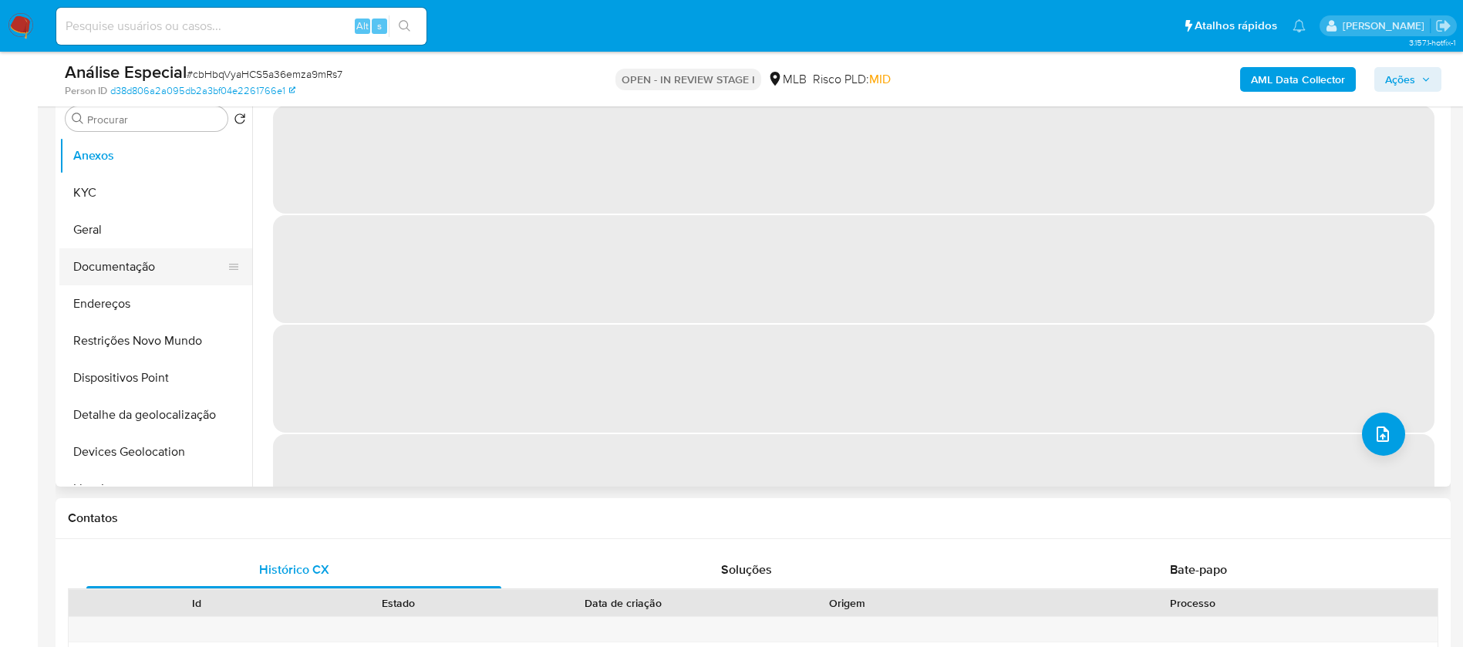
select select "10"
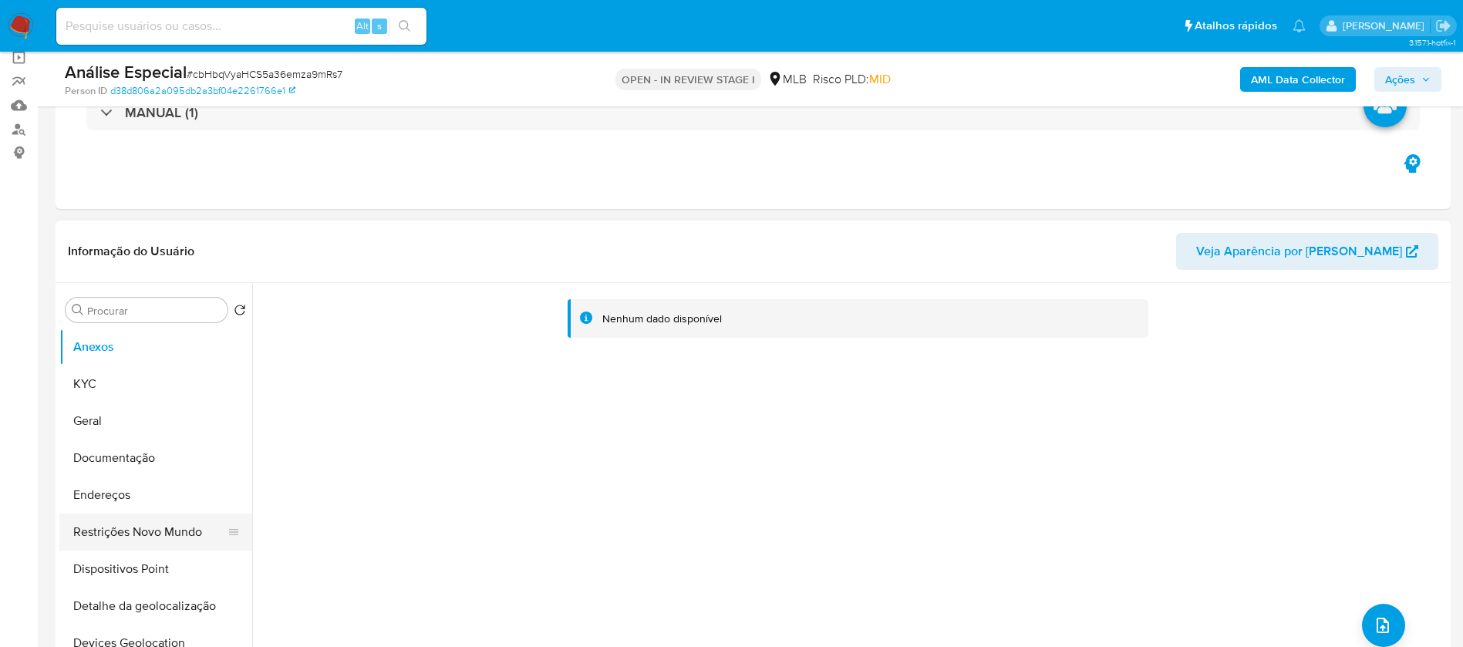
scroll to position [154, 0]
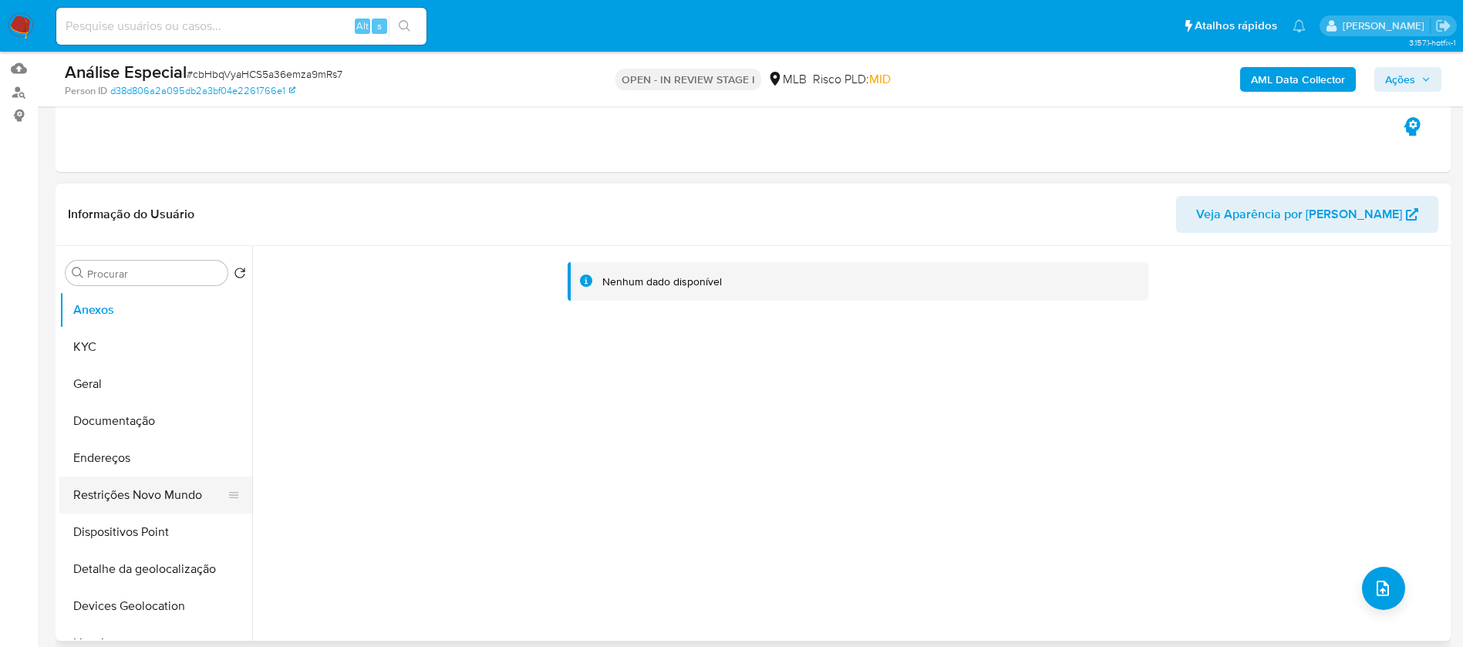
click at [121, 491] on button "Restrições Novo Mundo" at bounding box center [149, 495] width 180 height 37
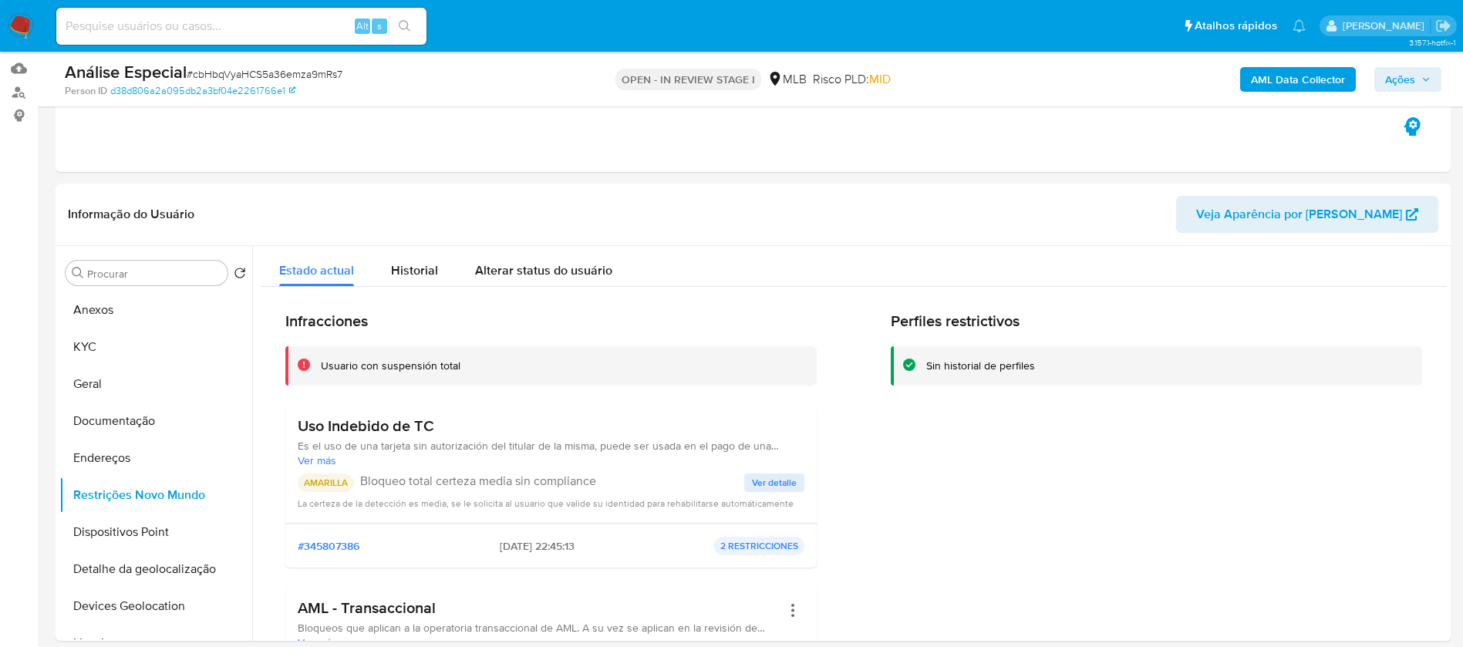
click at [1395, 76] on span "Ações" at bounding box center [1400, 79] width 30 height 25
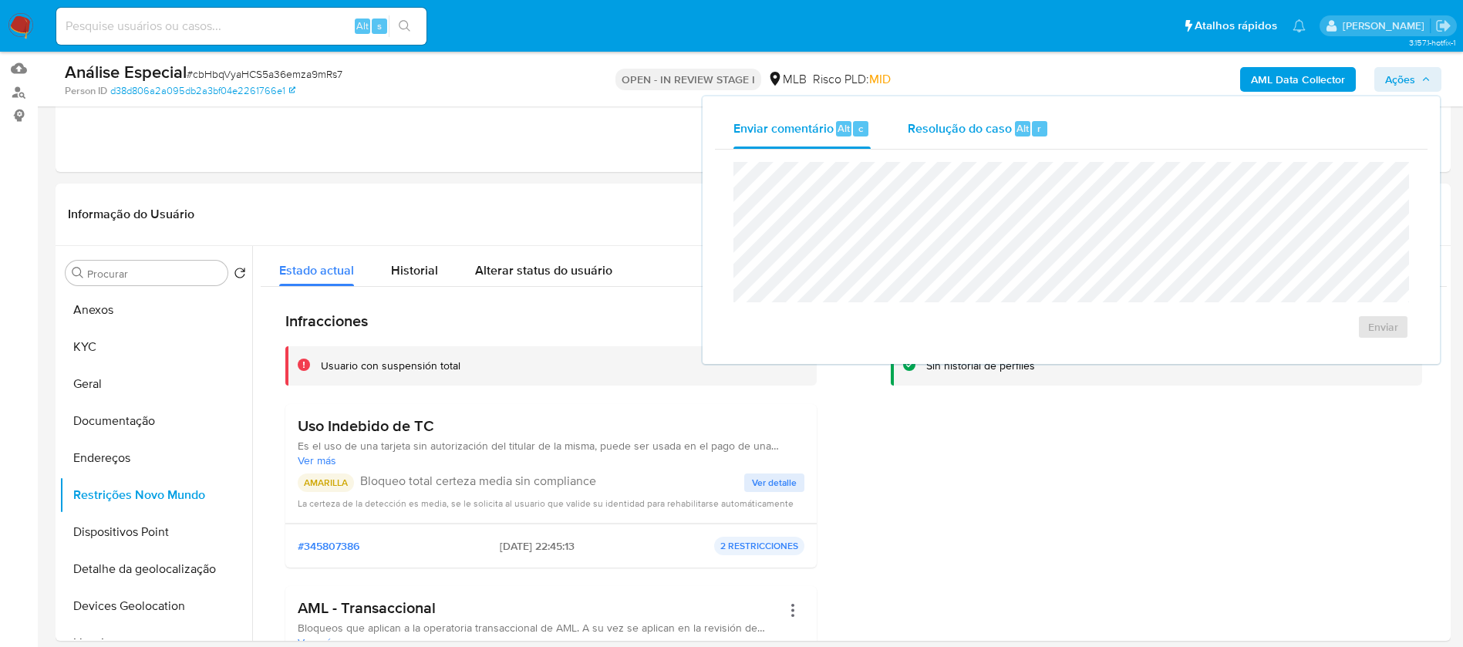
click at [916, 125] on span "Resolução do caso" at bounding box center [960, 128] width 104 height 18
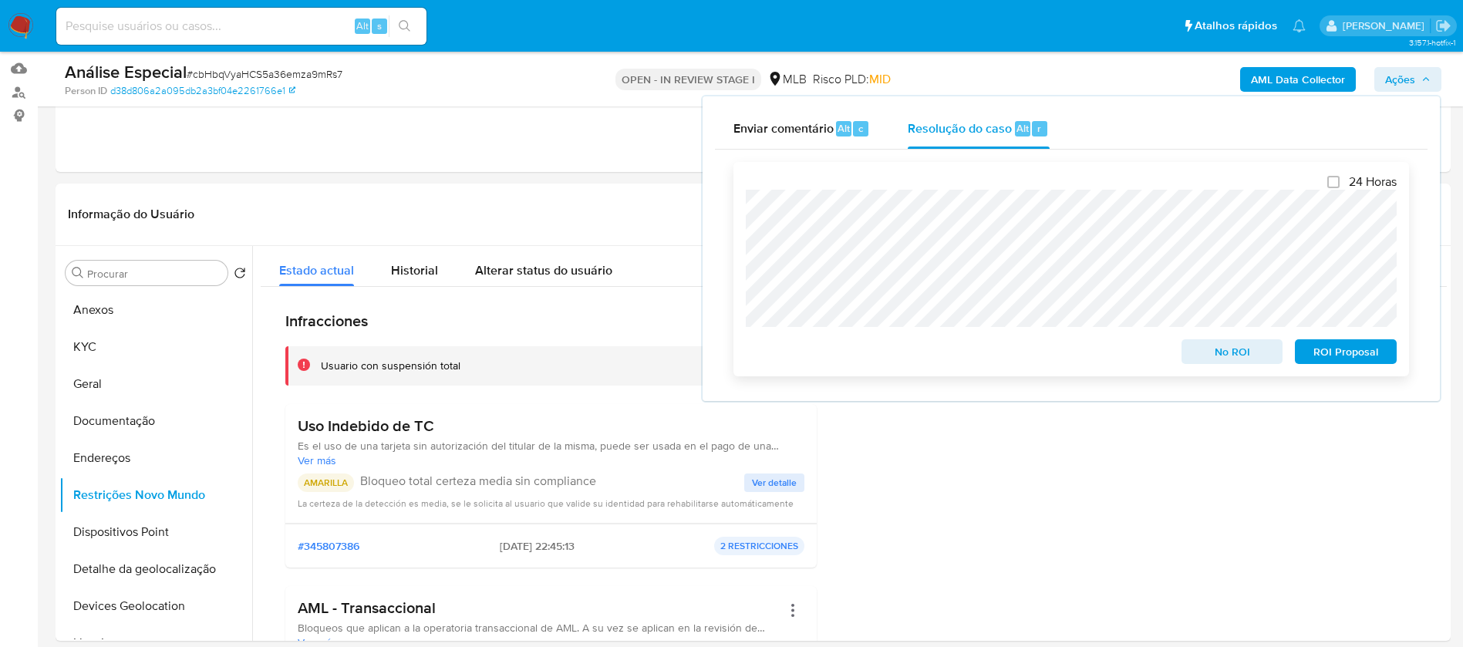
click at [1208, 357] on span "No ROI" at bounding box center [1232, 352] width 80 height 22
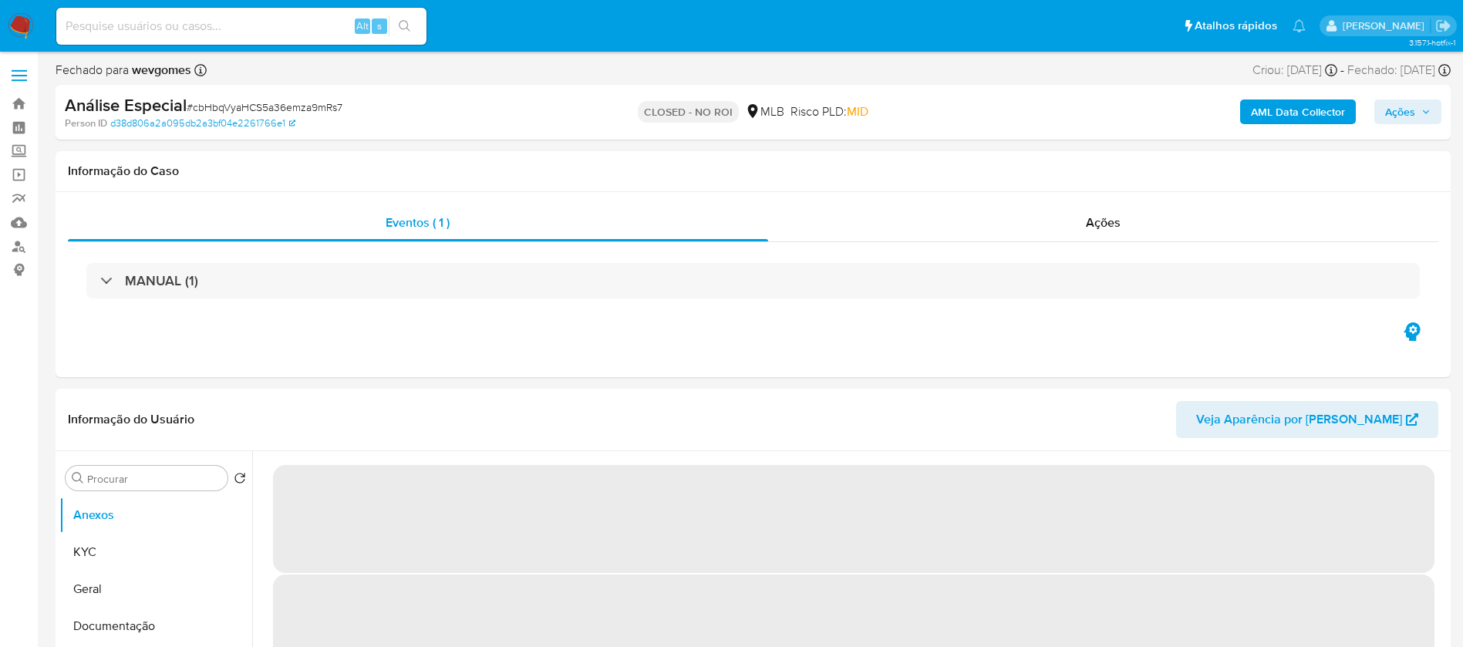
click at [148, 25] on input at bounding box center [241, 26] width 370 height 20
select select "10"
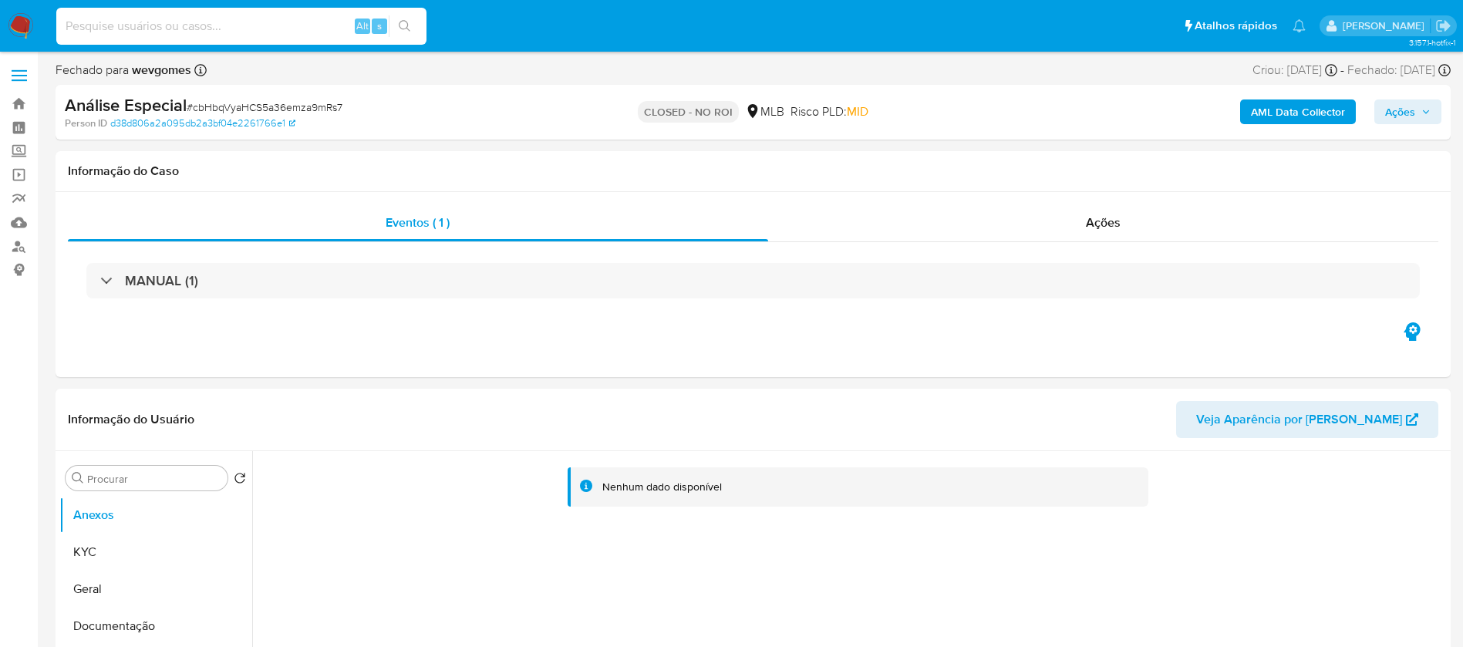
paste input "1516614570"
type input "1516614570"
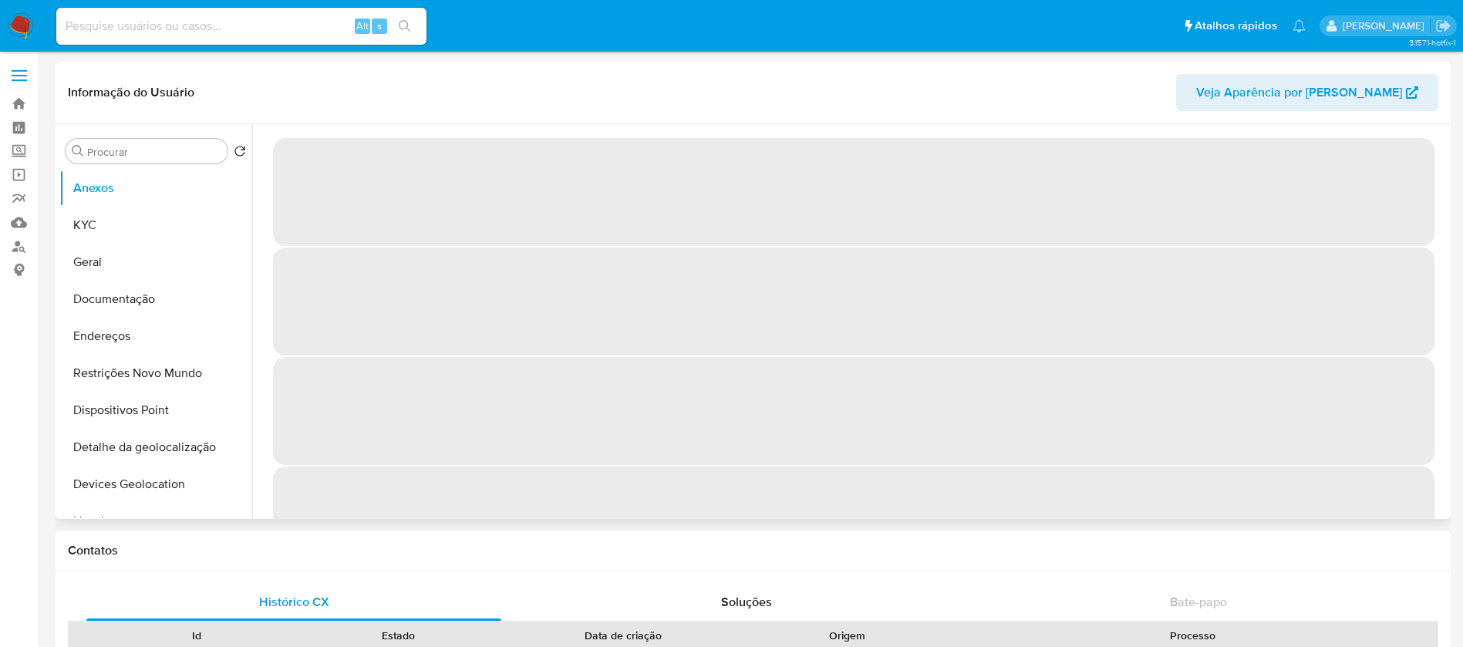
select select "10"
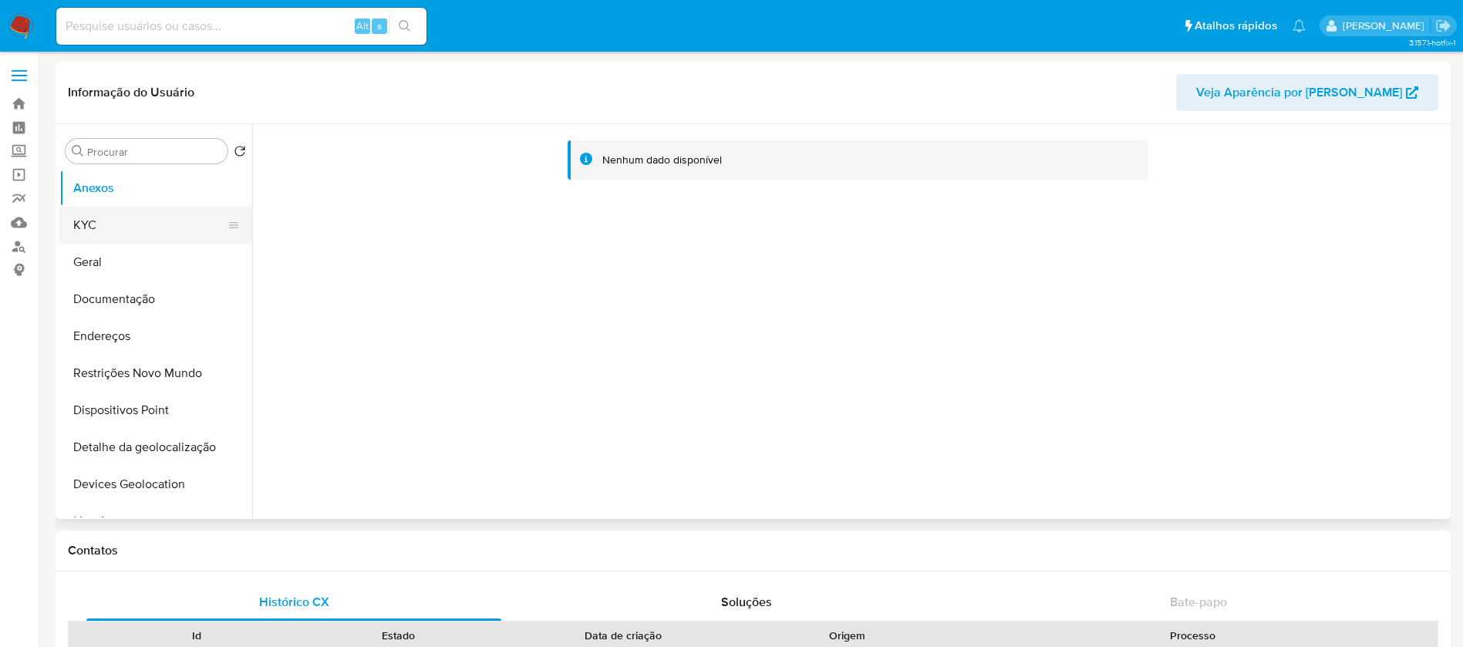
click at [107, 231] on button "KYC" at bounding box center [149, 225] width 180 height 37
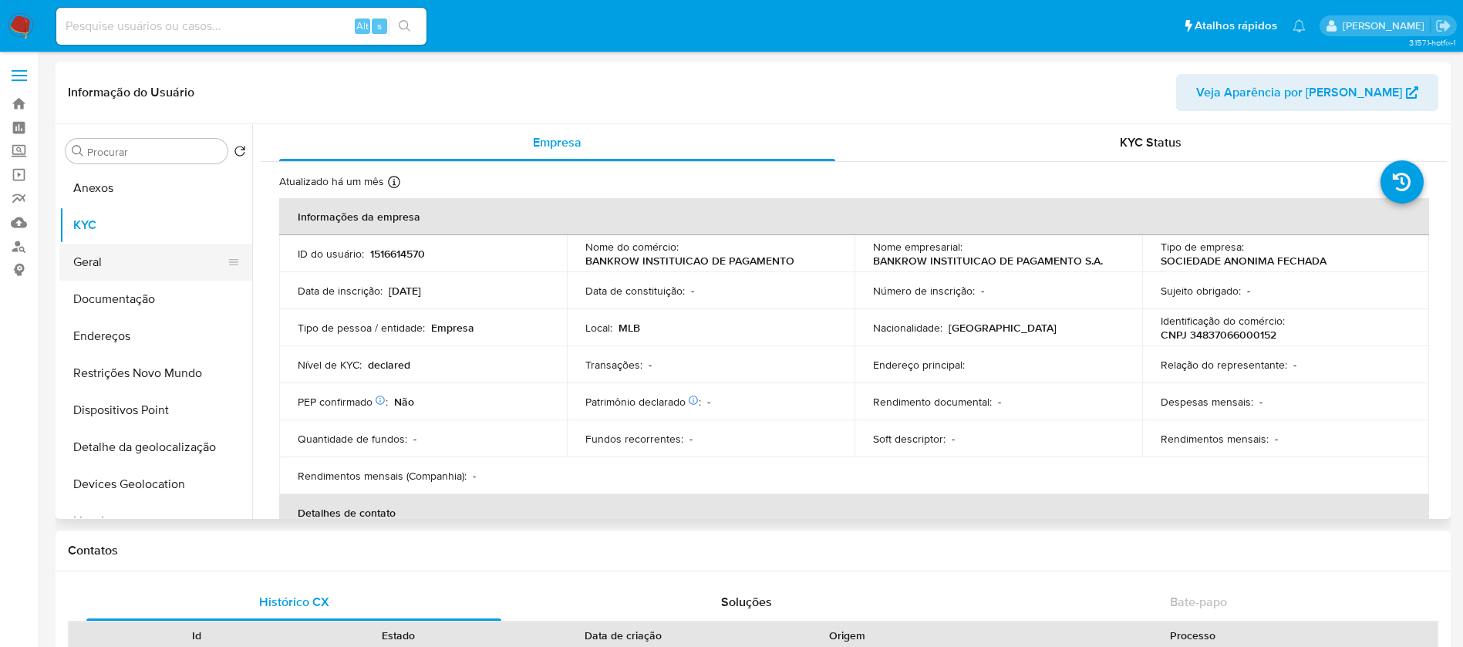
click at [104, 266] on button "Geral" at bounding box center [149, 262] width 180 height 37
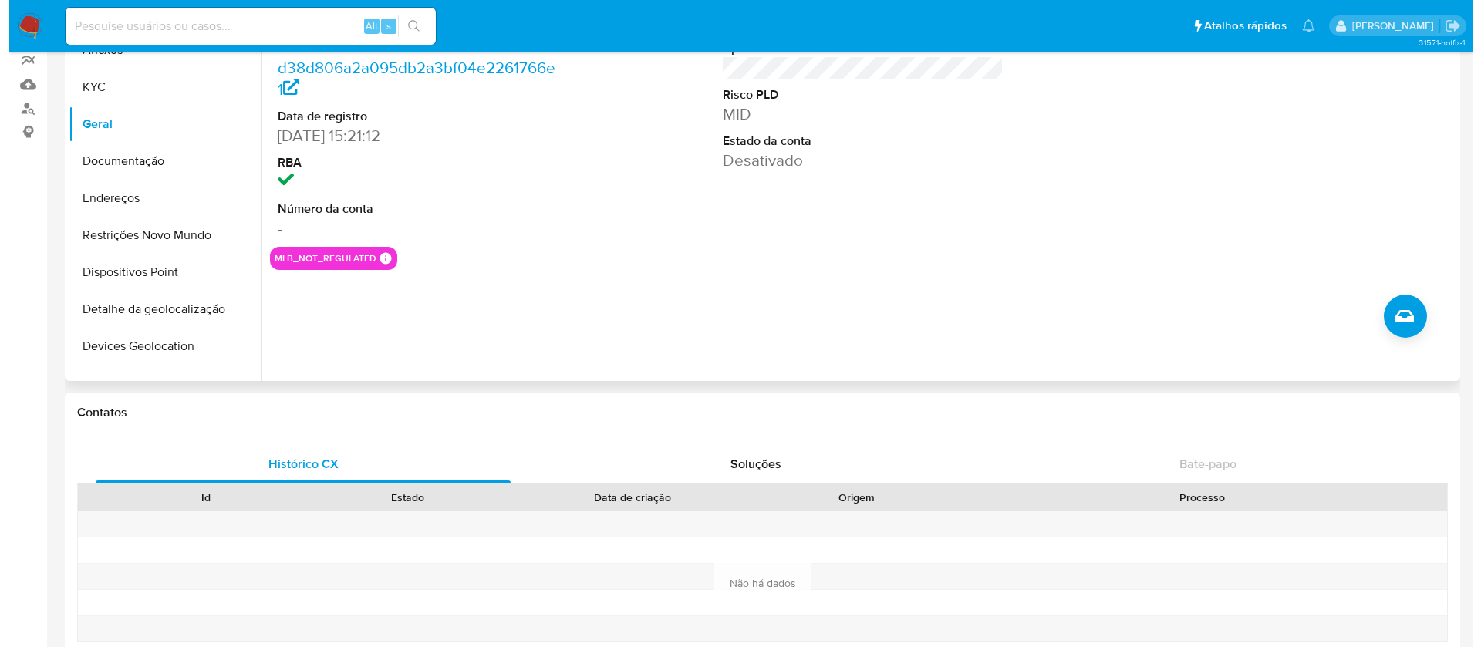
scroll to position [154, 0]
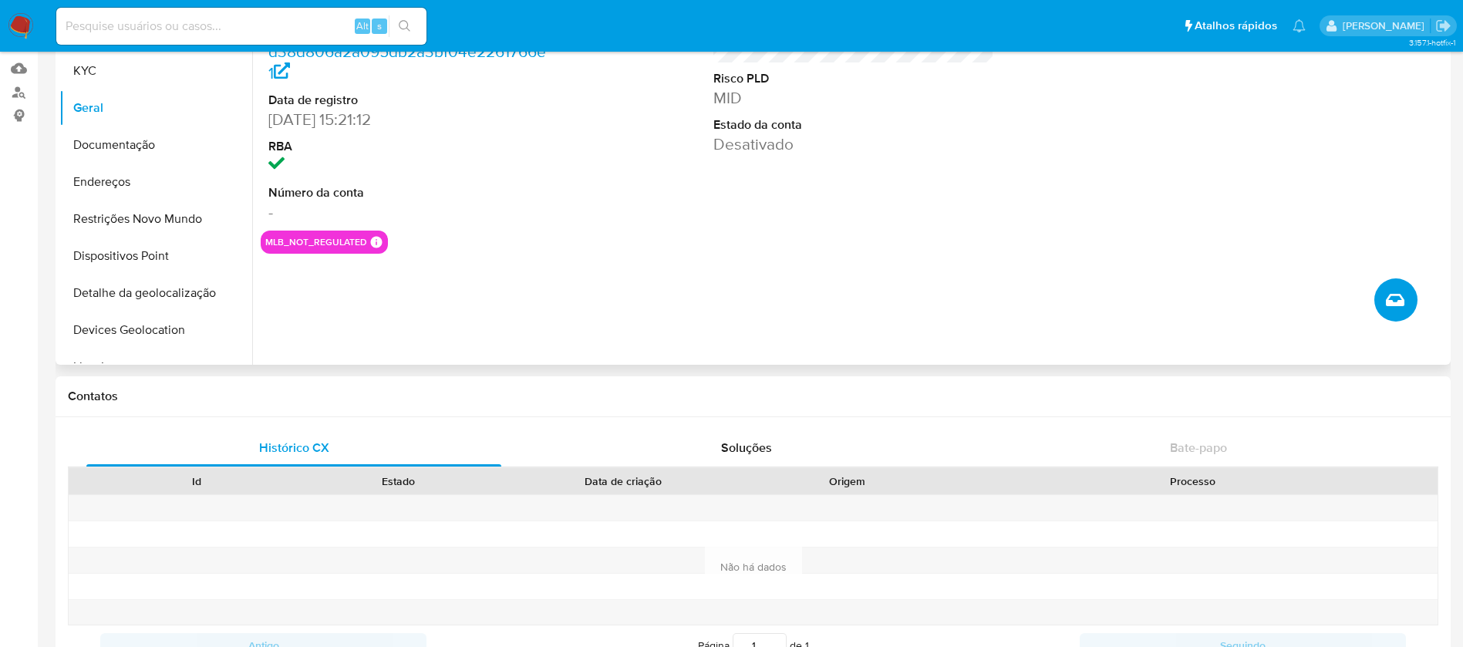
click at [1398, 309] on icon "Criar caso manual" at bounding box center [1395, 300] width 19 height 19
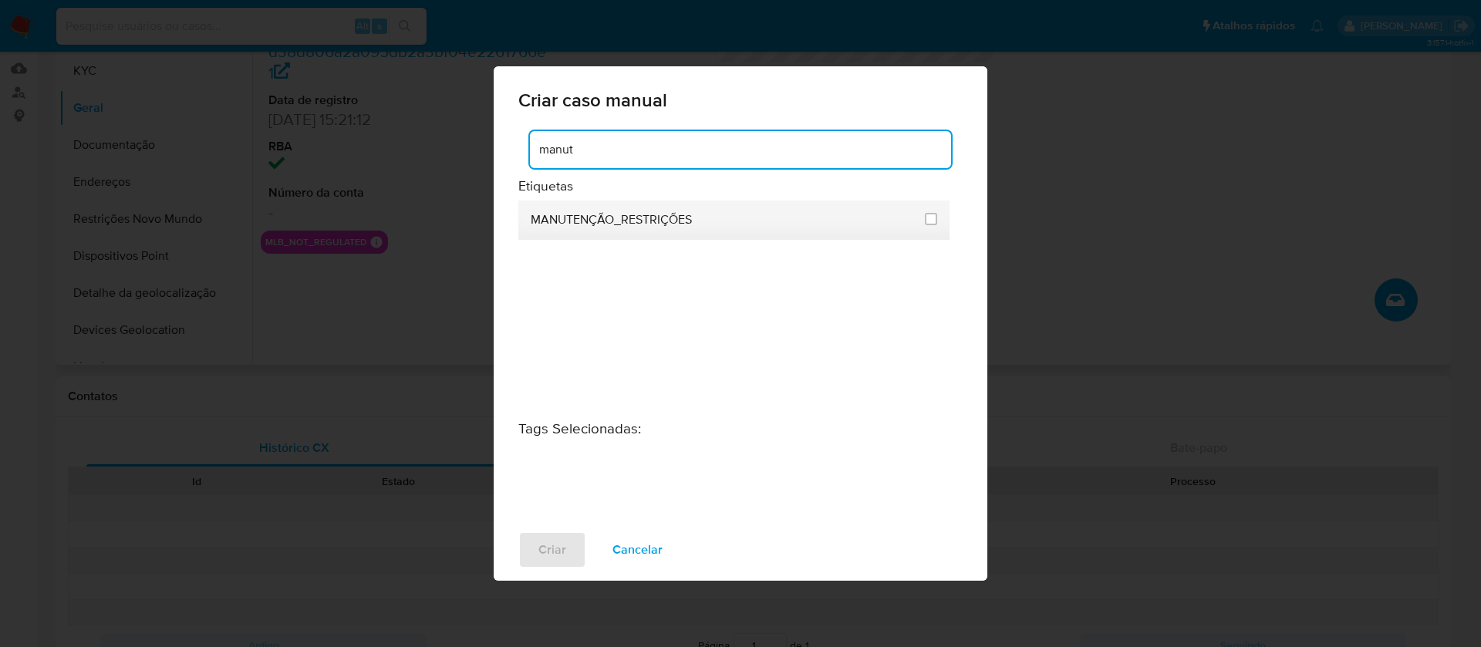
type input "manut"
click at [937, 219] on li "MANUTENÇÃO_RESTRIÇÕES" at bounding box center [733, 220] width 431 height 39
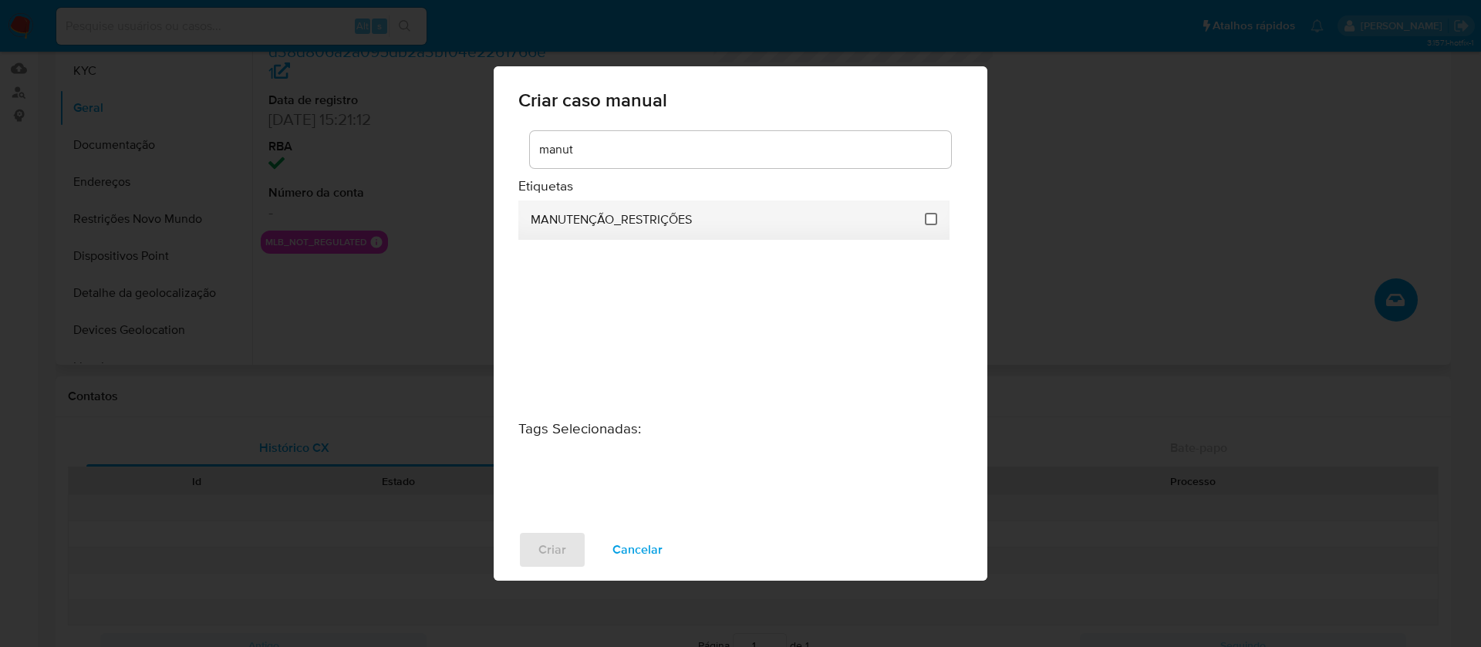
click at [931, 218] on input "2407" at bounding box center [931, 219] width 12 height 12
checkbox input "true"
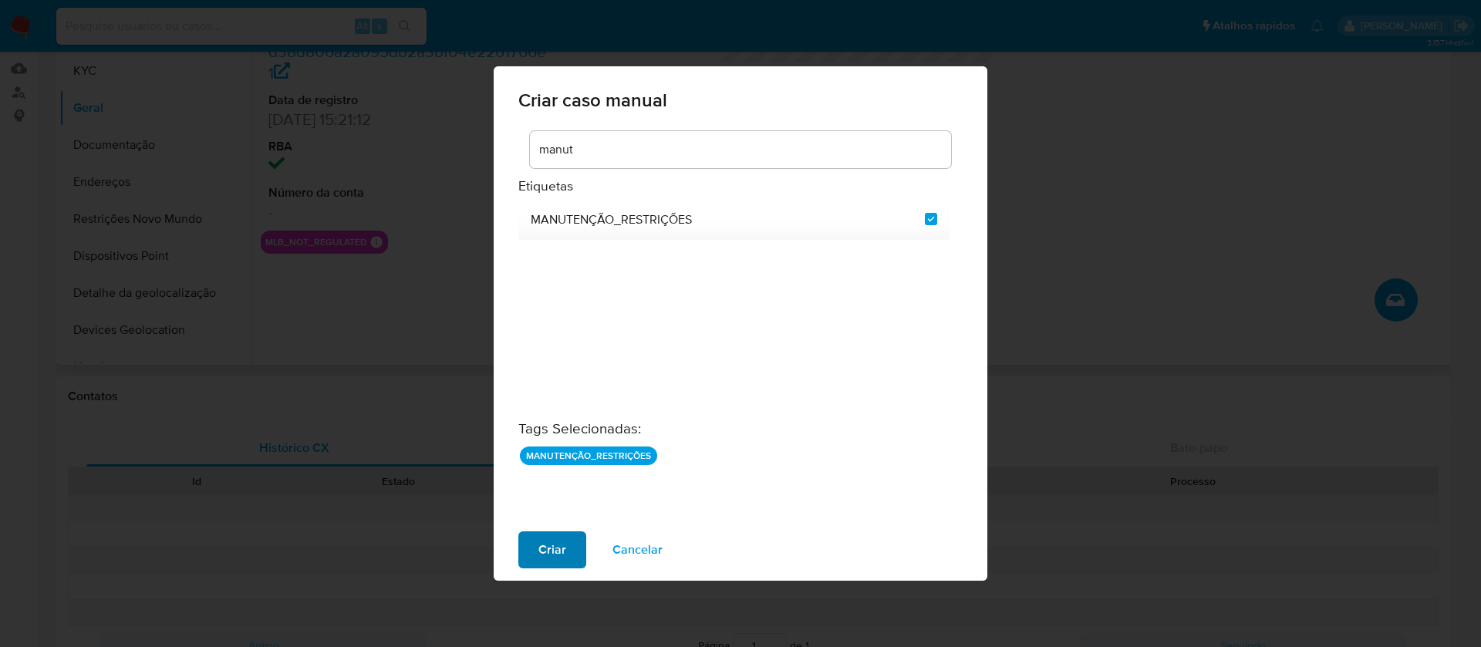
click at [551, 539] on span "Criar" at bounding box center [552, 550] width 28 height 34
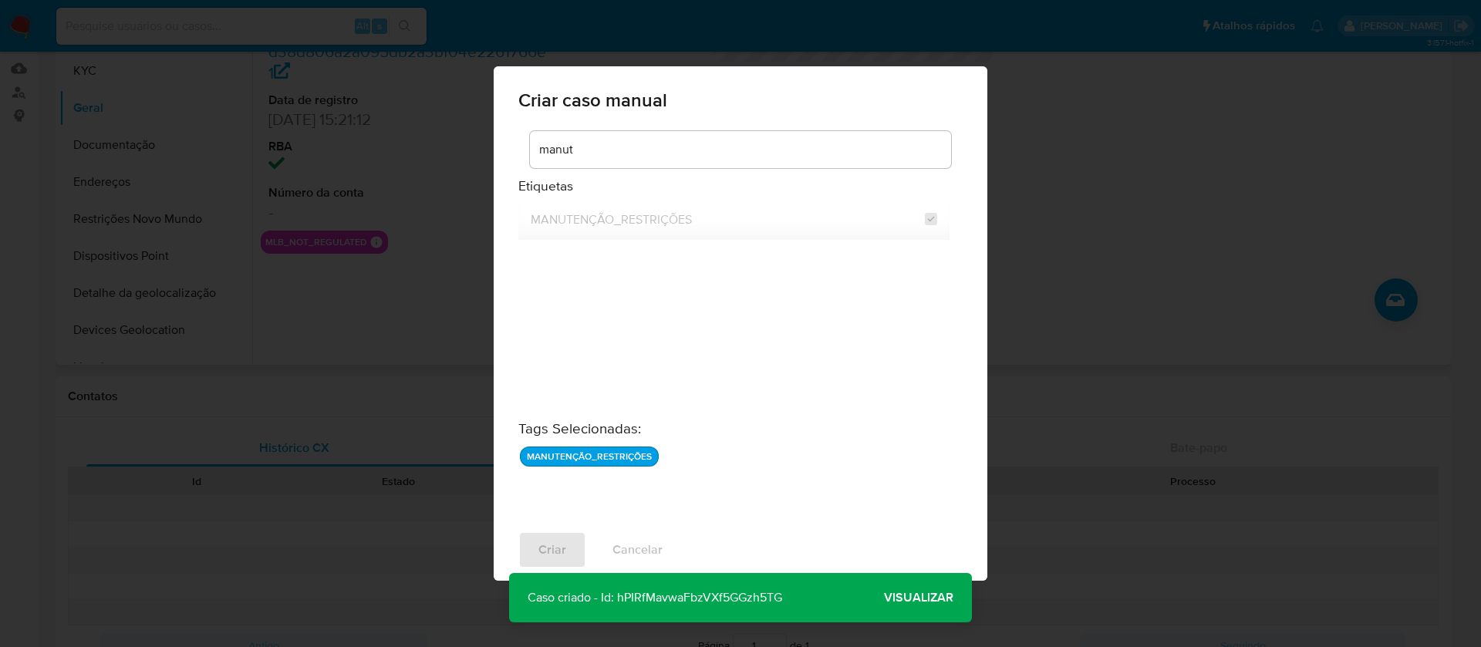
click at [911, 598] on span "Visualizar" at bounding box center [918, 598] width 69 height 0
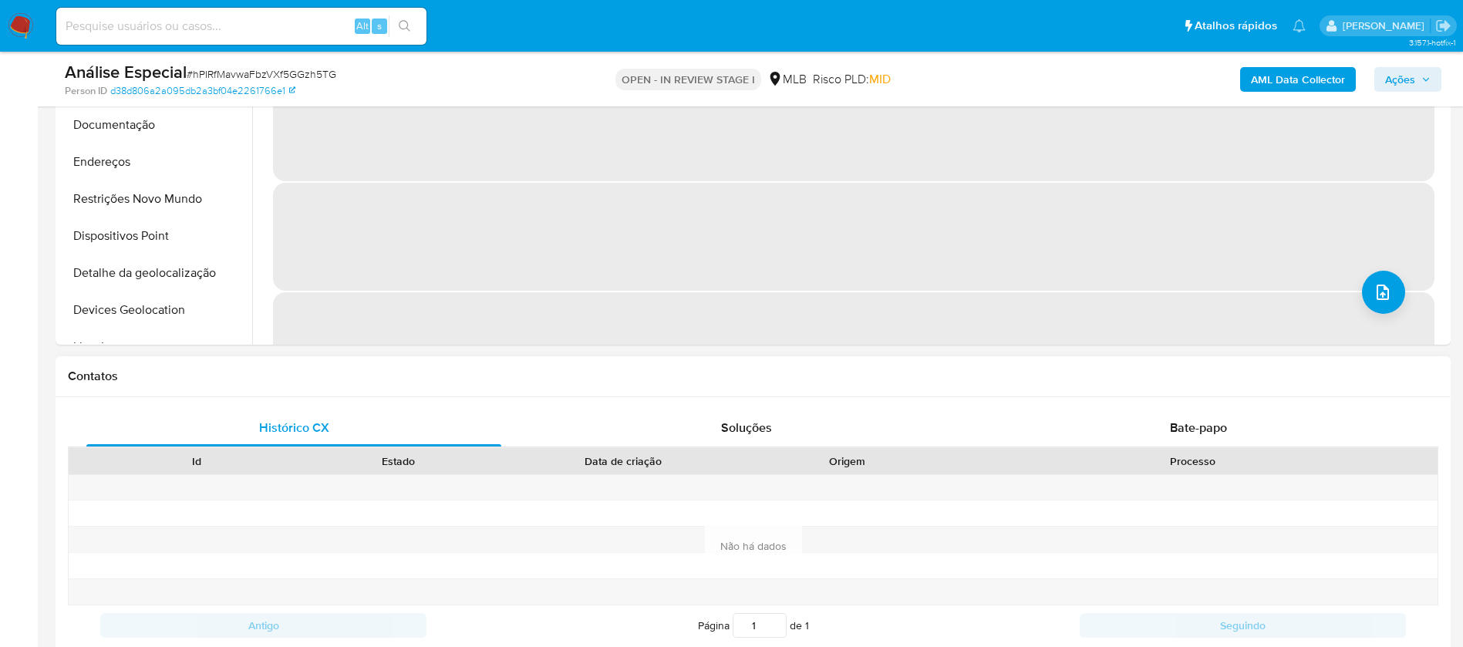
select select "10"
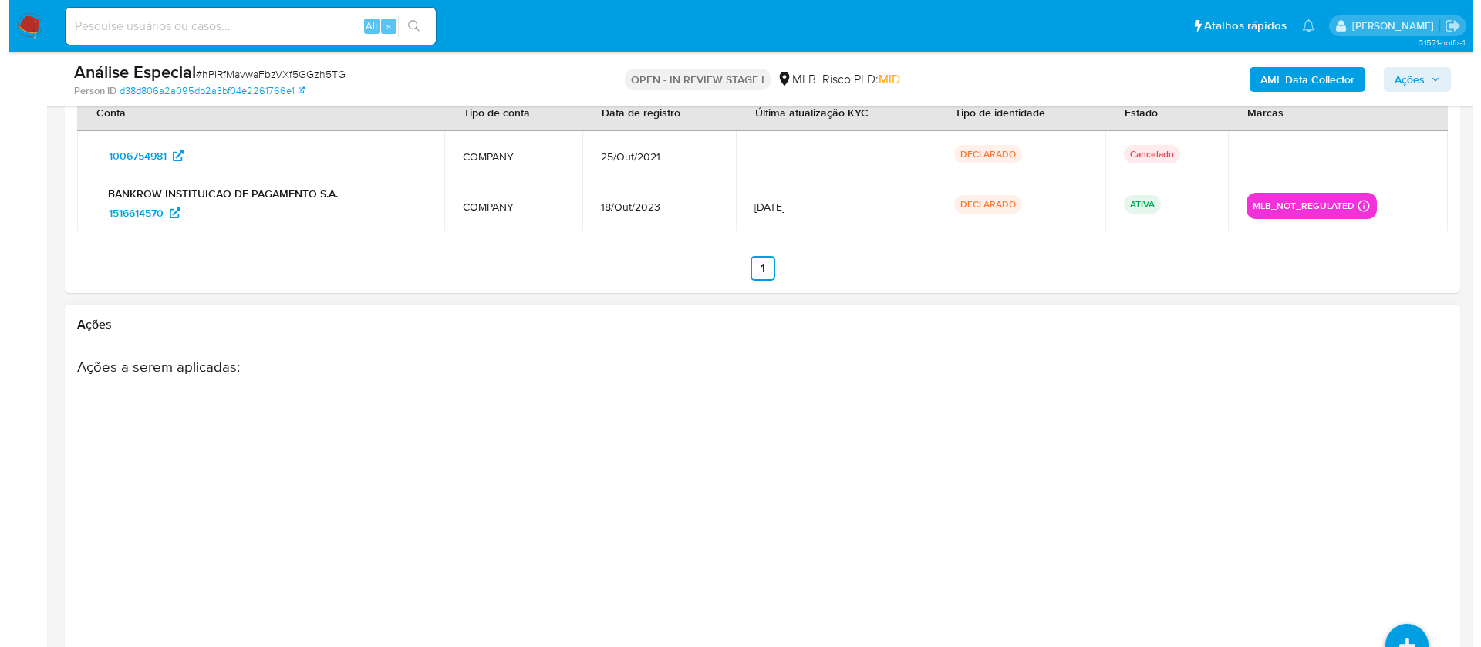
scroll to position [2314, 0]
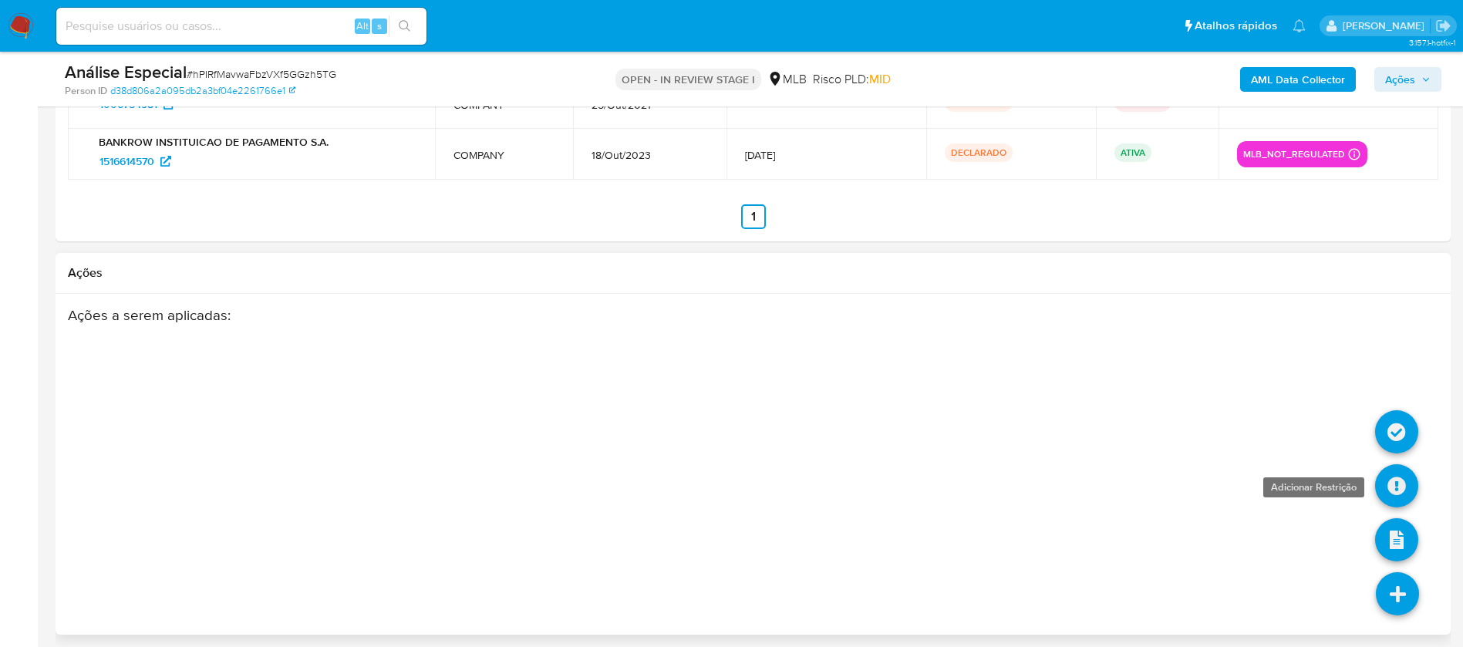
click at [1396, 487] on link at bounding box center [1396, 485] width 43 height 43
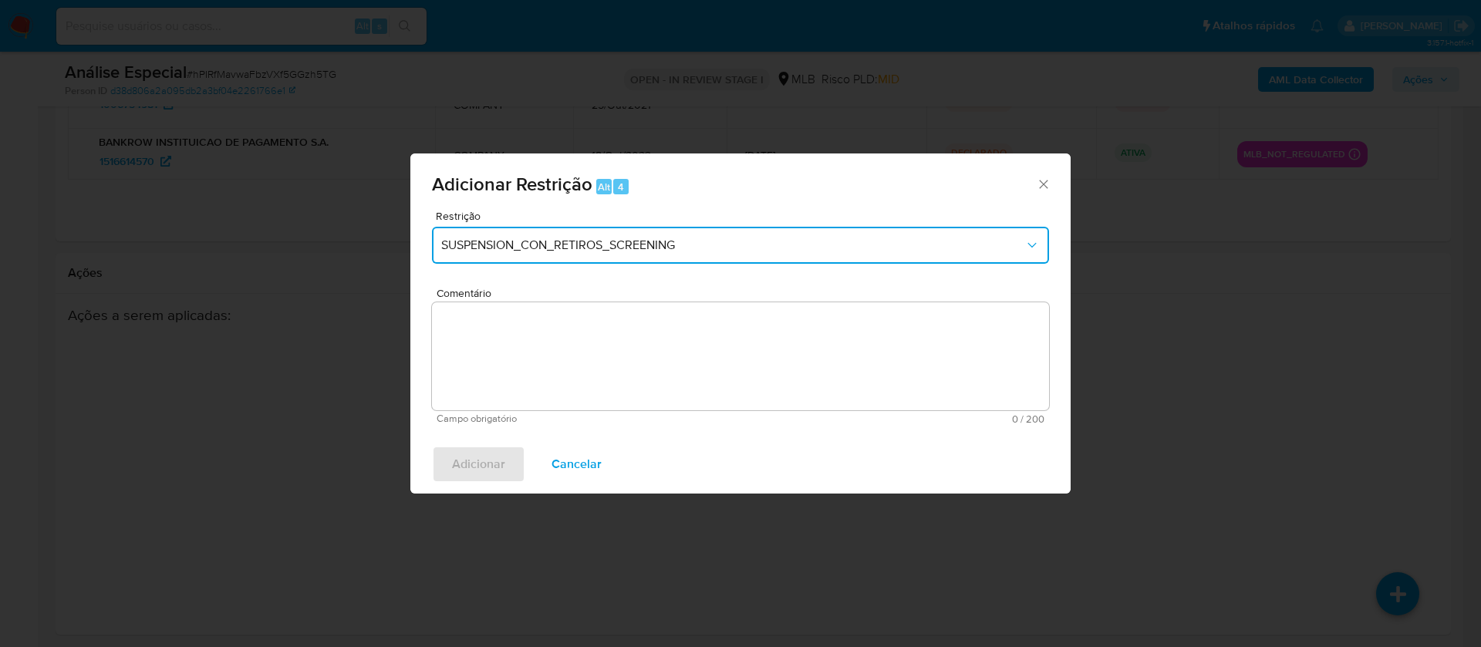
click at [646, 255] on button "SUSPENSION_CON_RETIROS_SCREENING" at bounding box center [740, 245] width 617 height 37
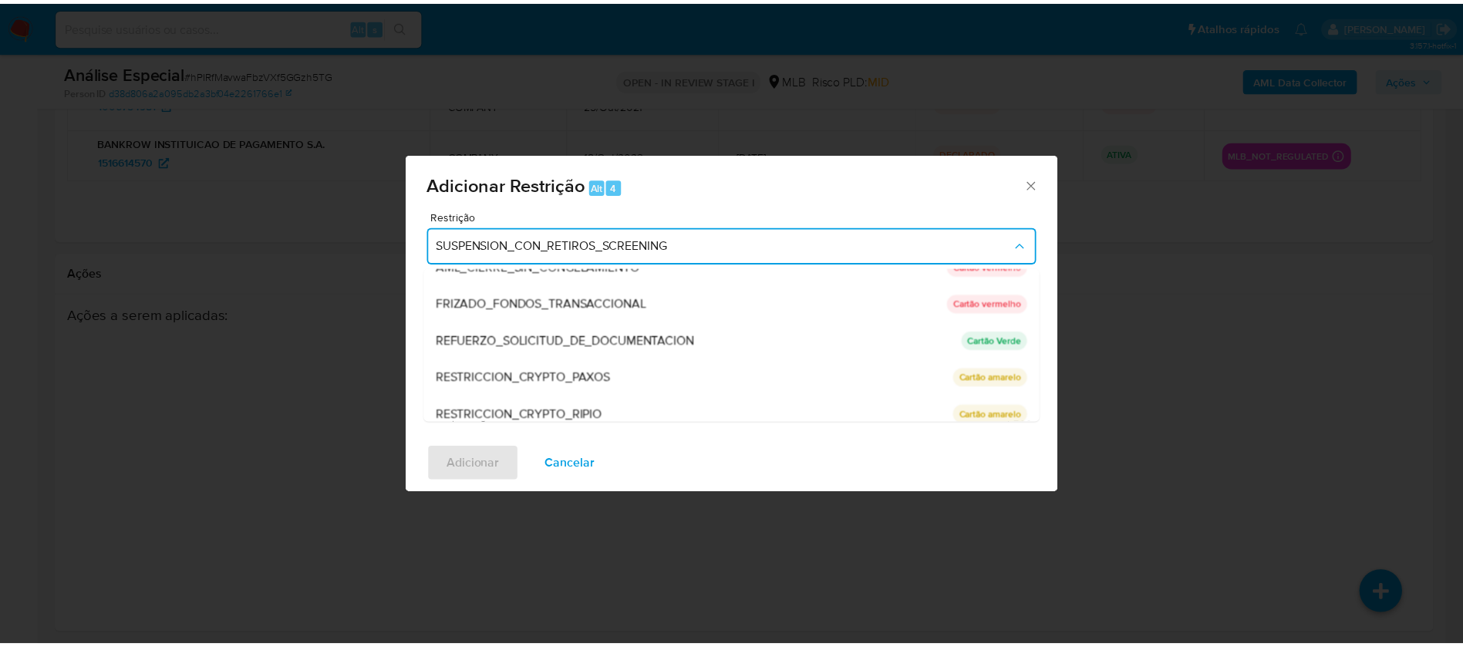
scroll to position [216, 0]
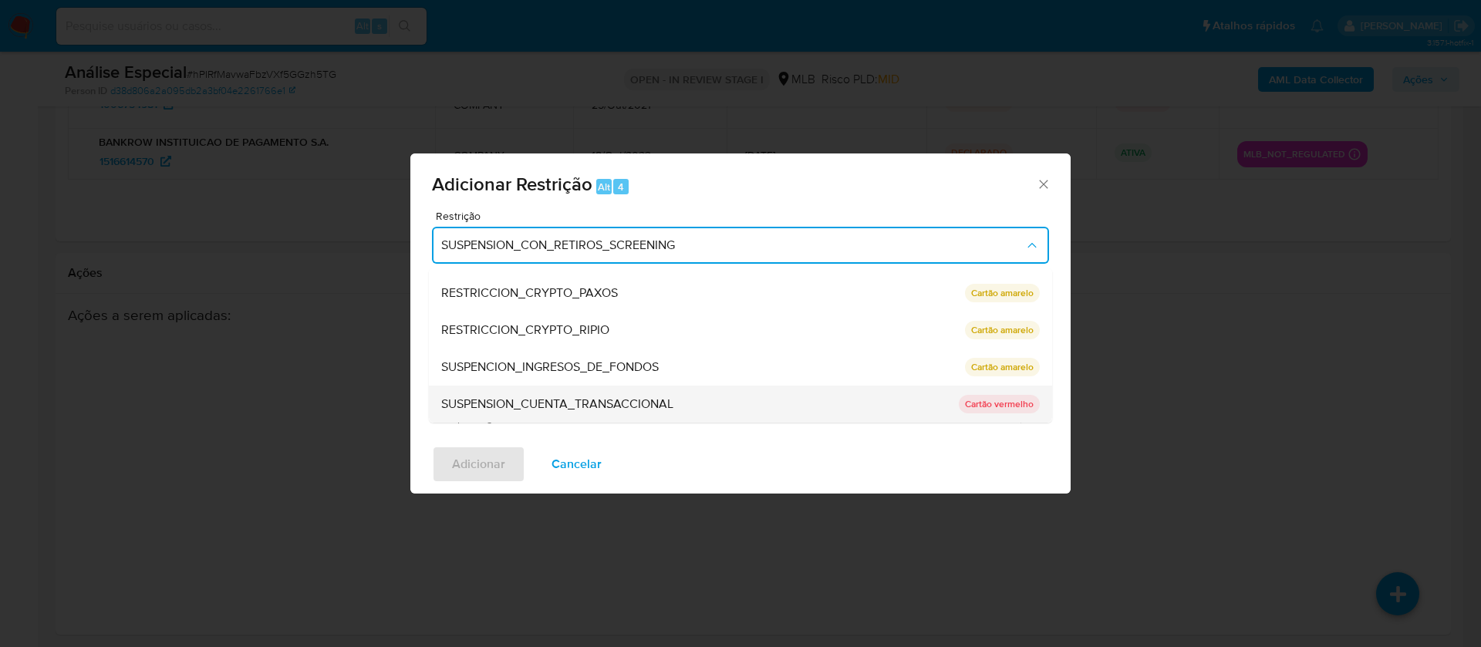
click at [512, 403] on span "SUSPENSION_CUENTA_TRANSACCIONAL" at bounding box center [557, 403] width 232 height 15
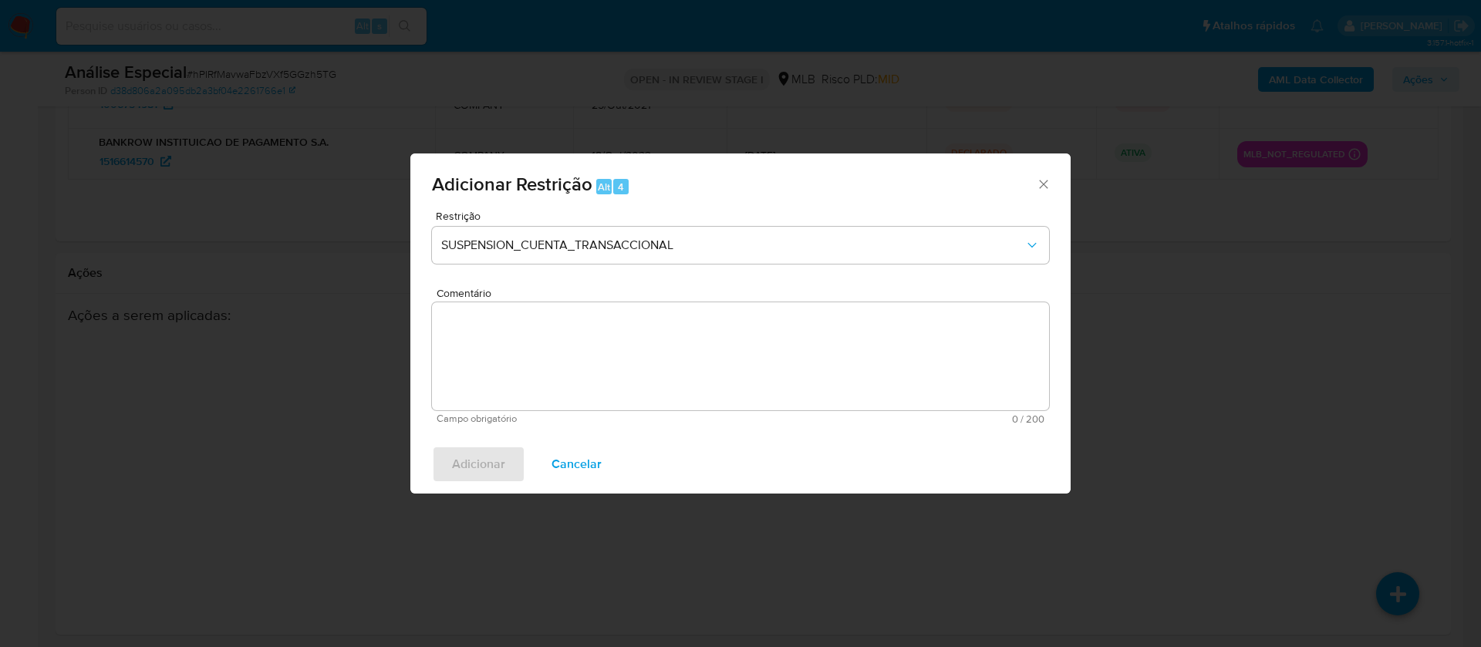
click at [505, 350] on textarea "Comentário" at bounding box center [740, 356] width 617 height 108
click at [507, 343] on textarea "Comentário" at bounding box center [740, 356] width 617 height 108
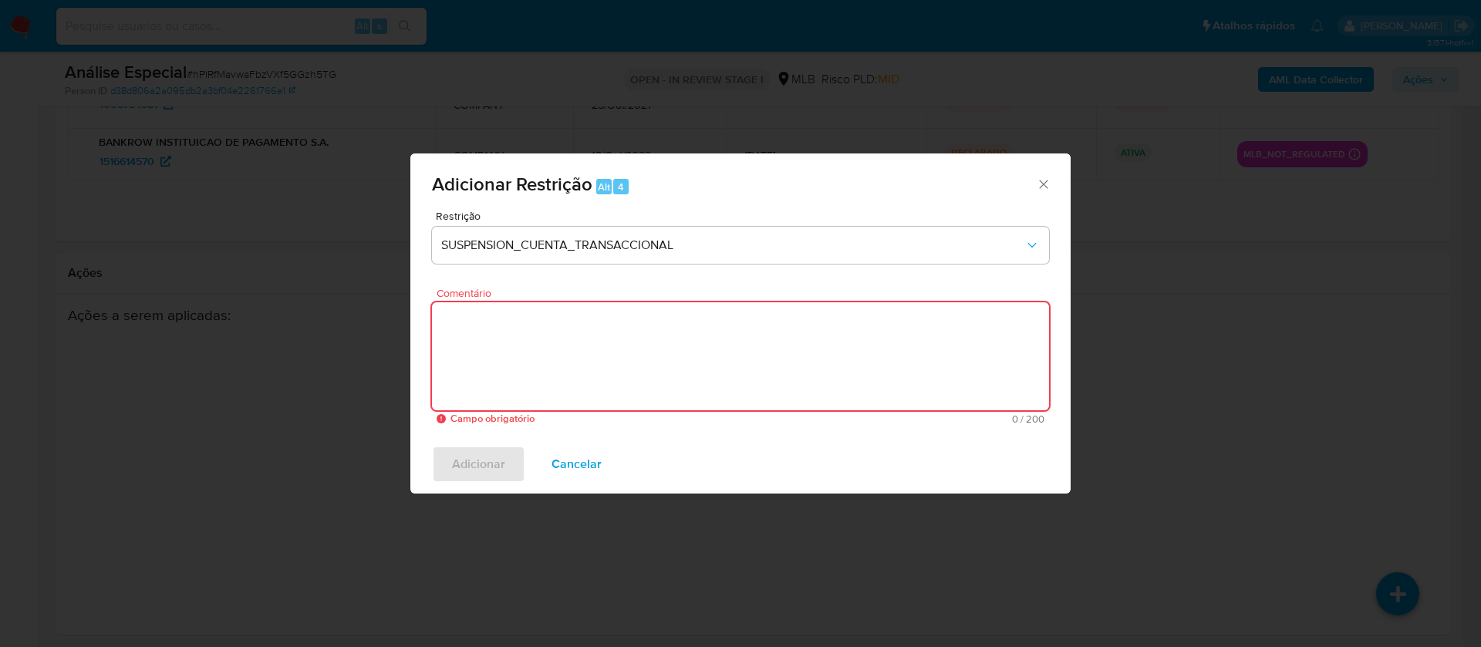
paste textarea "Conforme a solicitação da gestão efetuada em [DATE] o caso será restrito. NÃO I…"
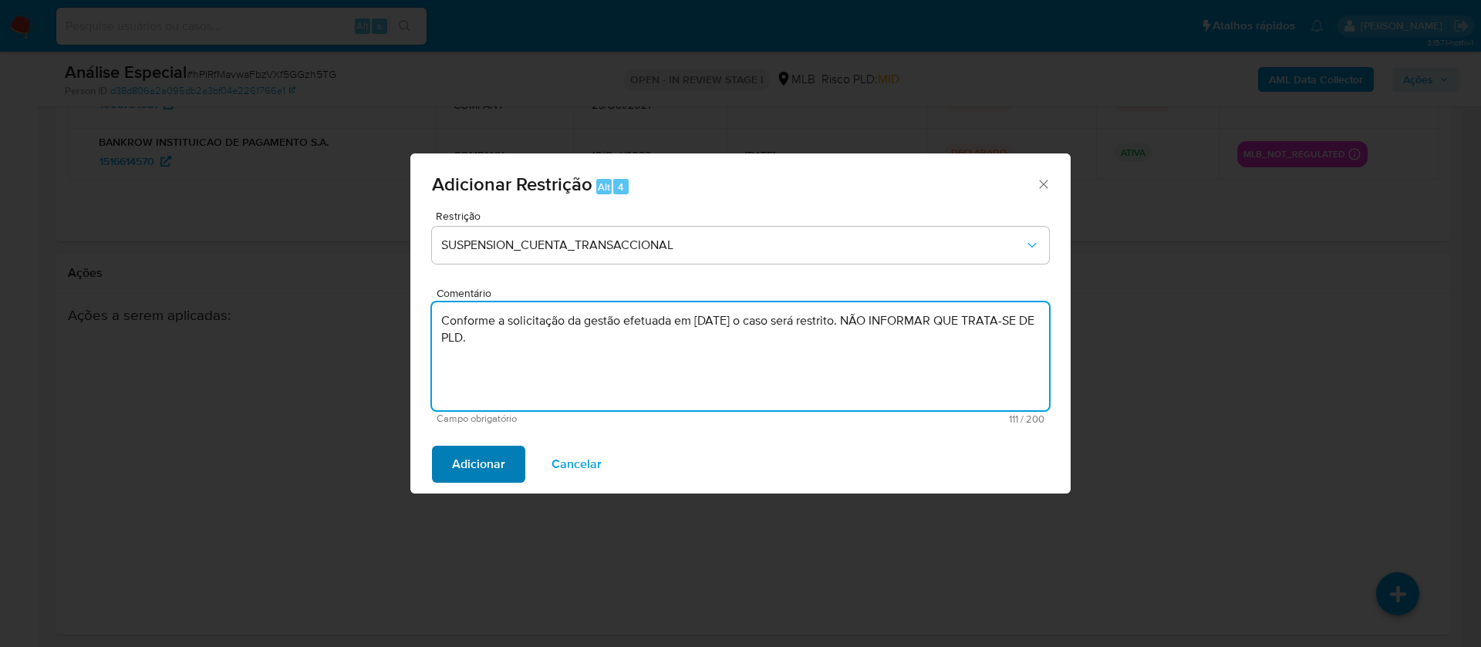
type textarea "Conforme a solicitação da gestão efetuada em 28/08/2025 o caso será restrito. N…"
click at [459, 475] on span "Adicionar" at bounding box center [478, 464] width 53 height 34
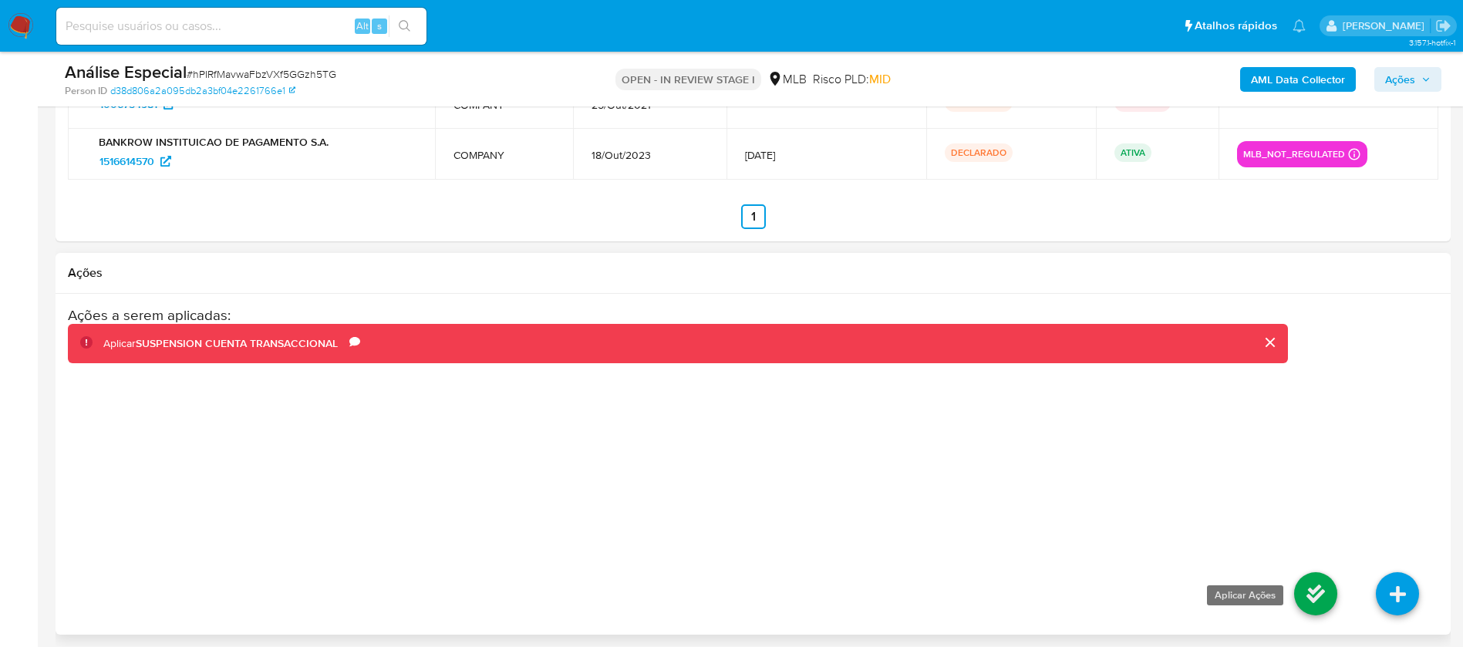
click at [1306, 592] on link at bounding box center [1315, 593] width 43 height 43
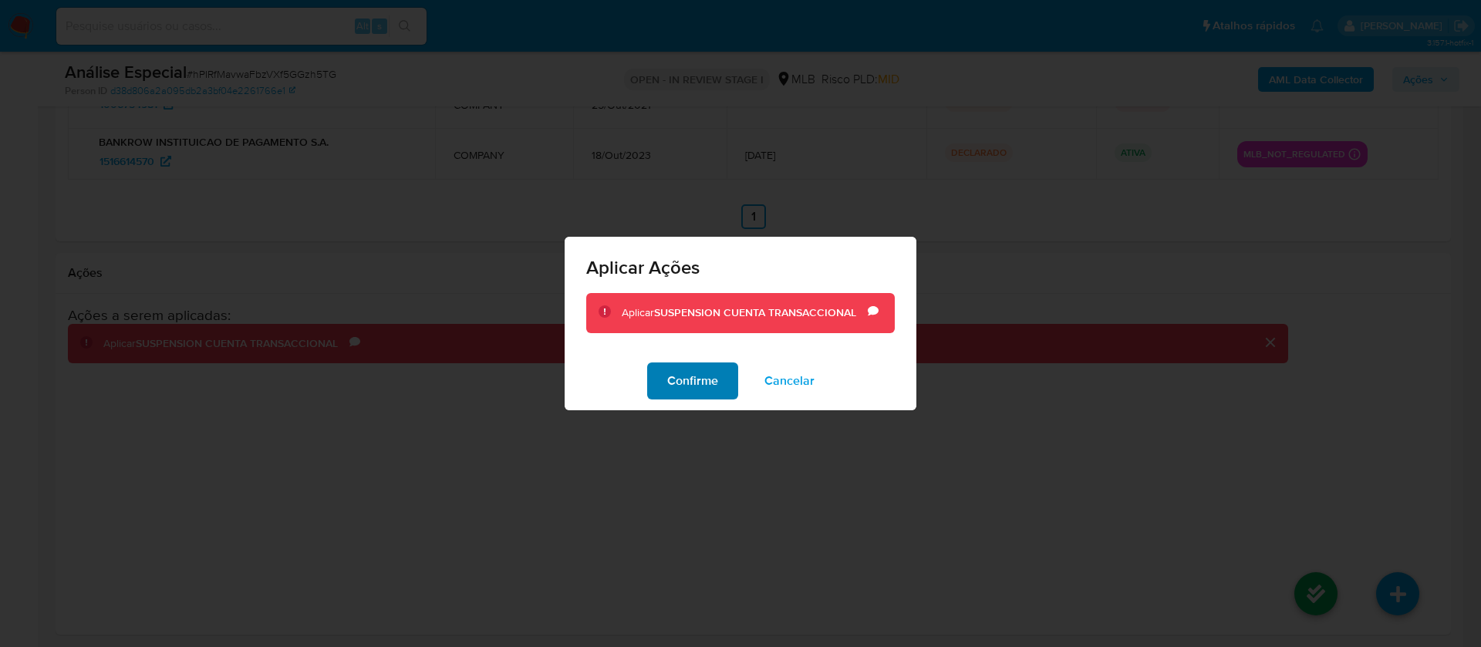
click at [682, 381] on span "Confirme" at bounding box center [692, 381] width 51 height 34
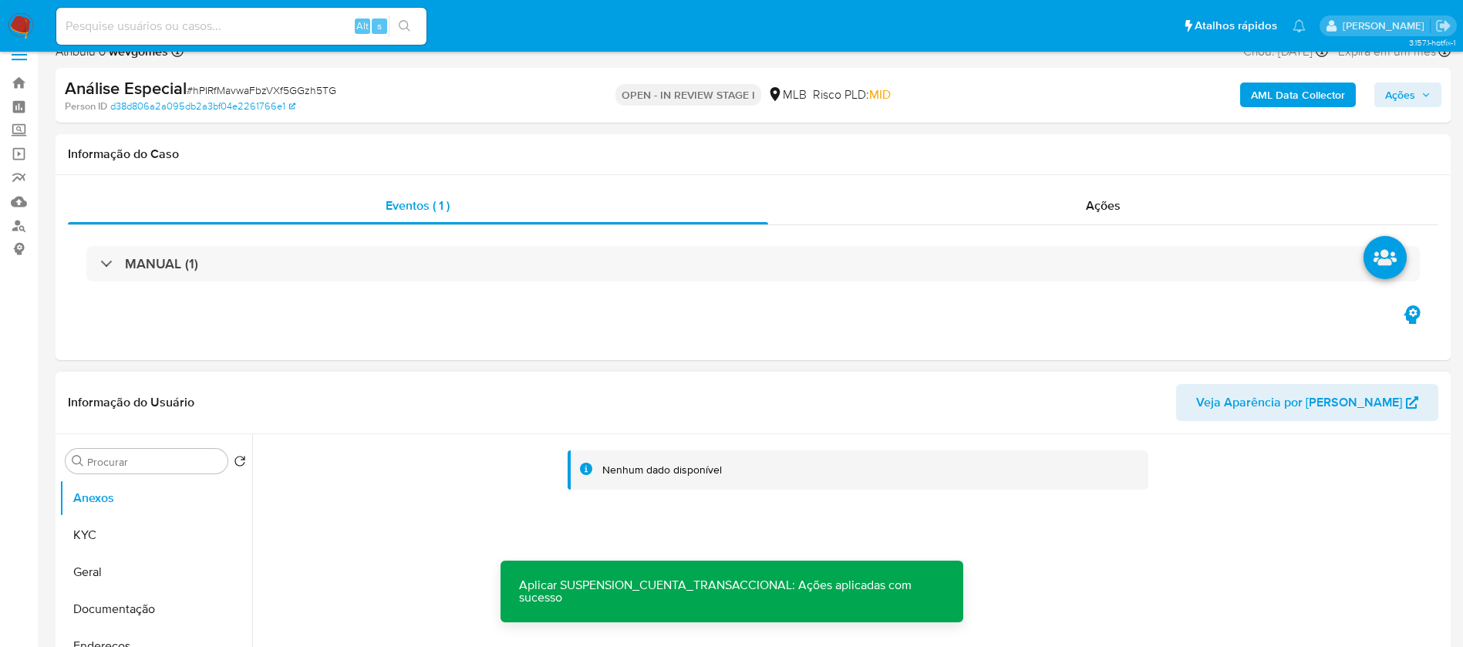
scroll to position [0, 0]
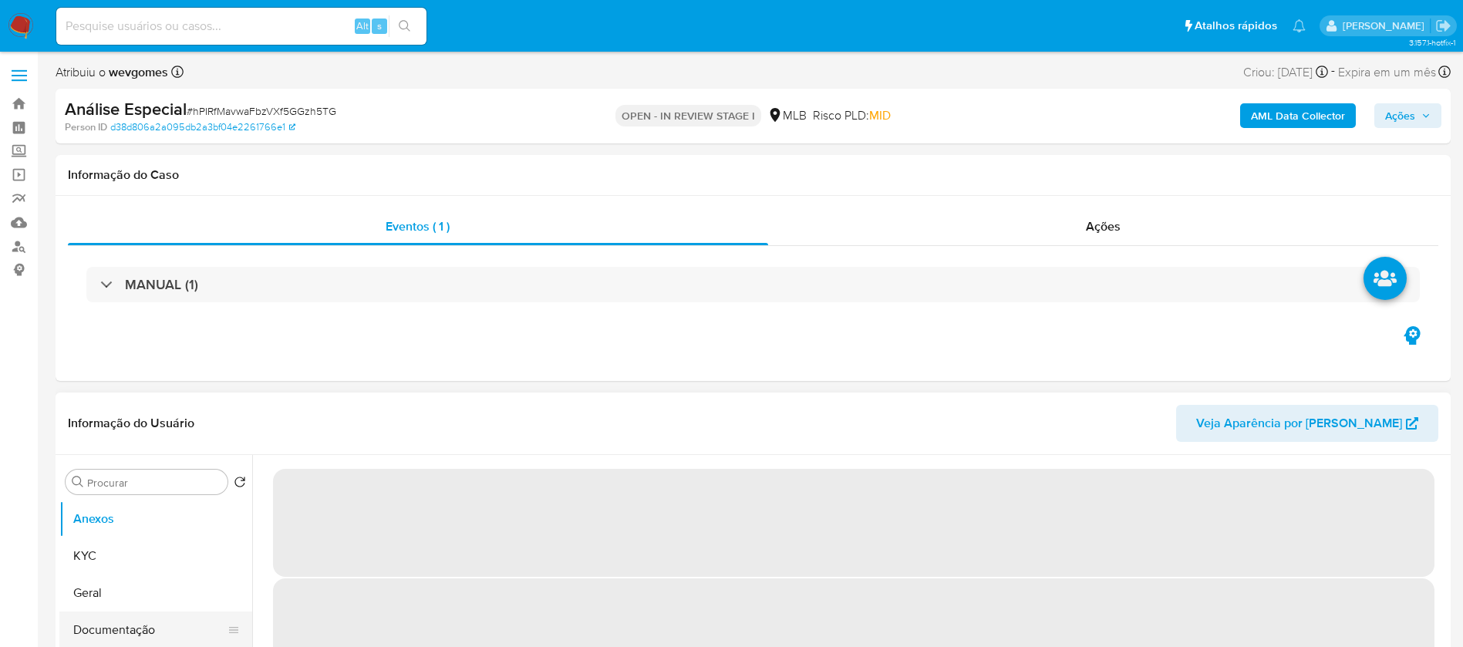
select select "10"
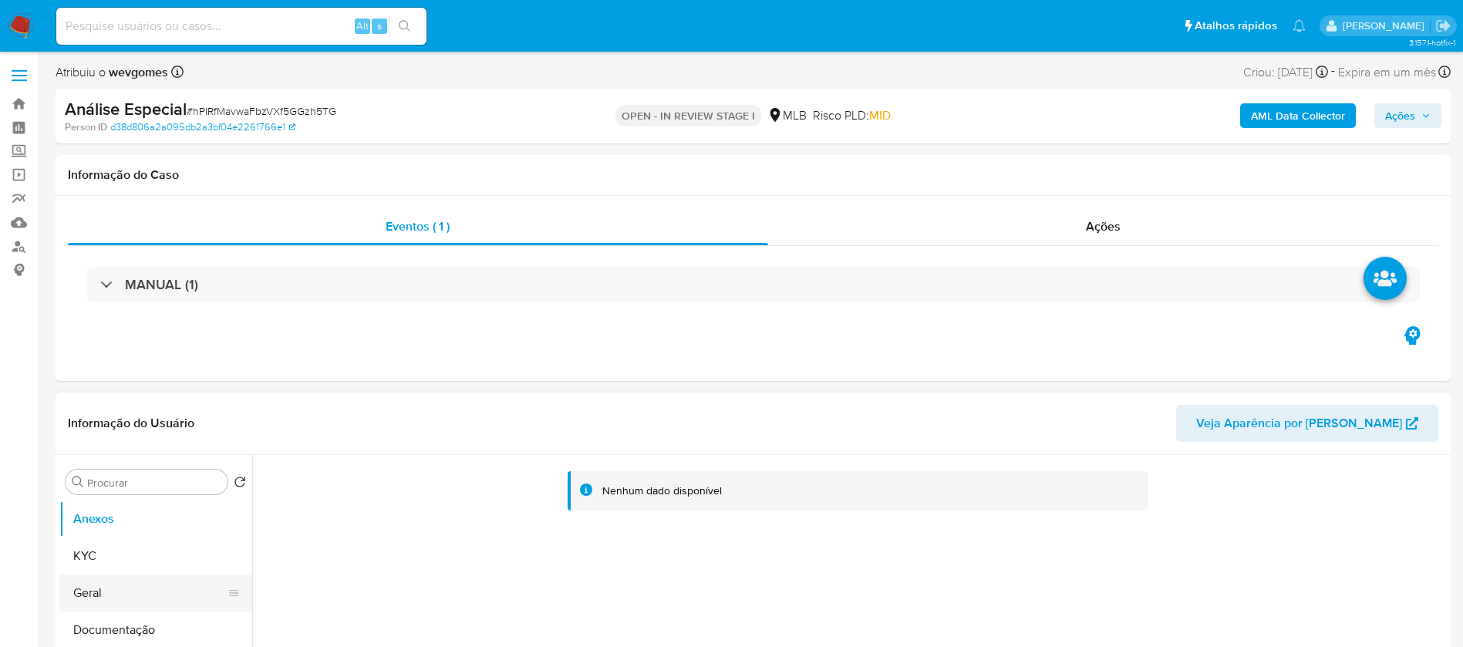
scroll to position [154, 0]
click at [116, 555] on button "Restrições Novo Mundo" at bounding box center [149, 549] width 180 height 37
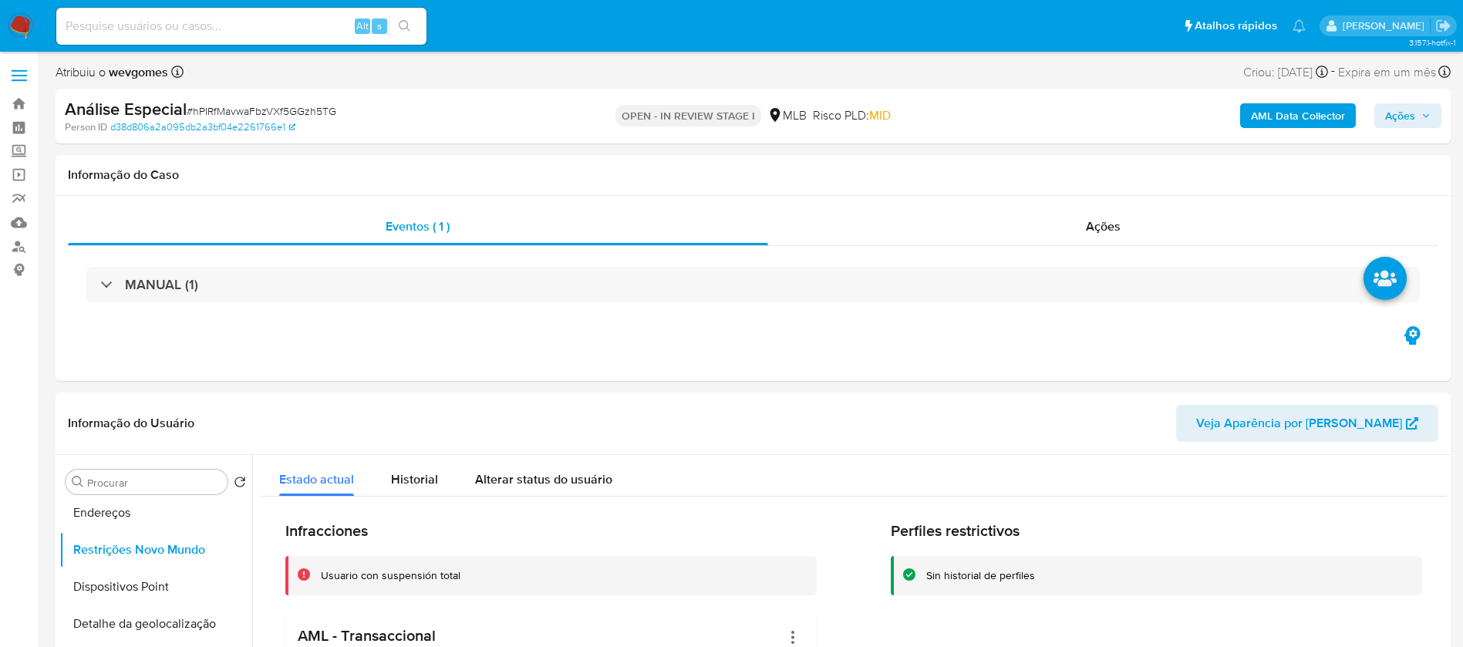
click at [1380, 117] on button "Ações" at bounding box center [1407, 115] width 67 height 25
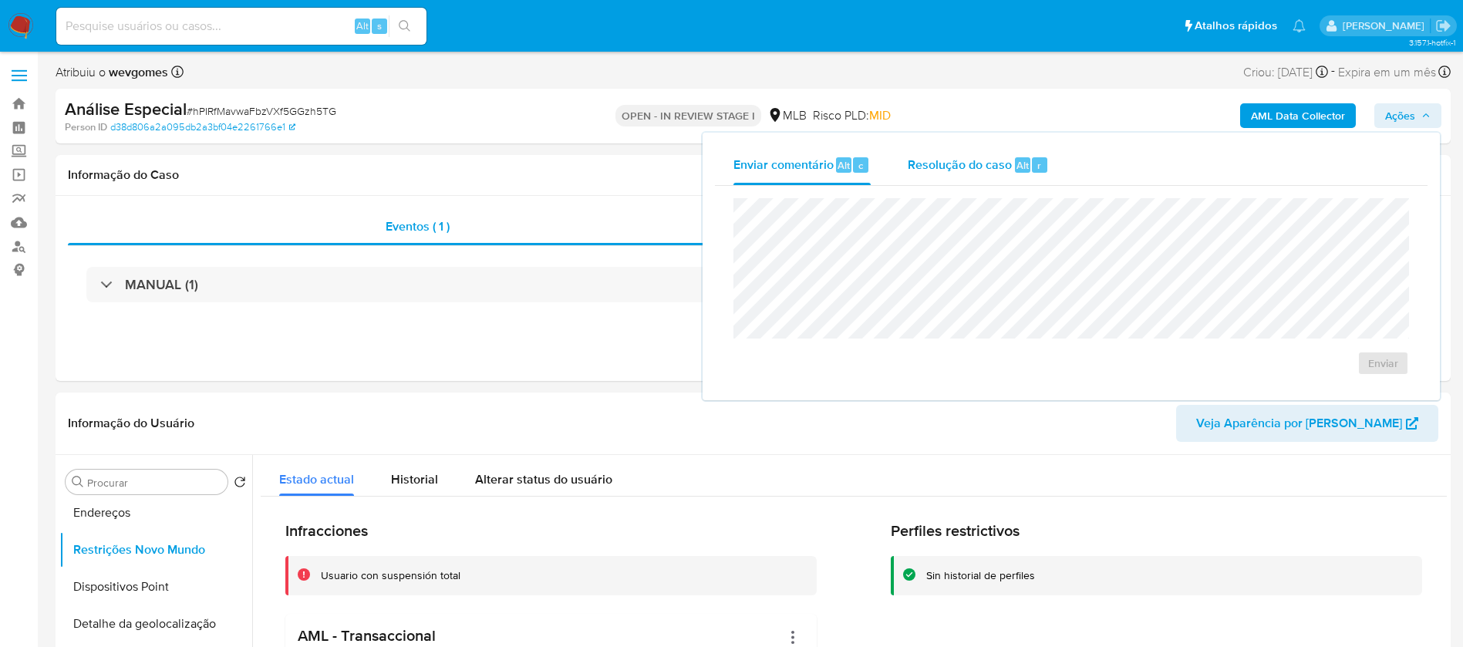
click at [969, 156] on span "Resolução do caso" at bounding box center [960, 165] width 104 height 18
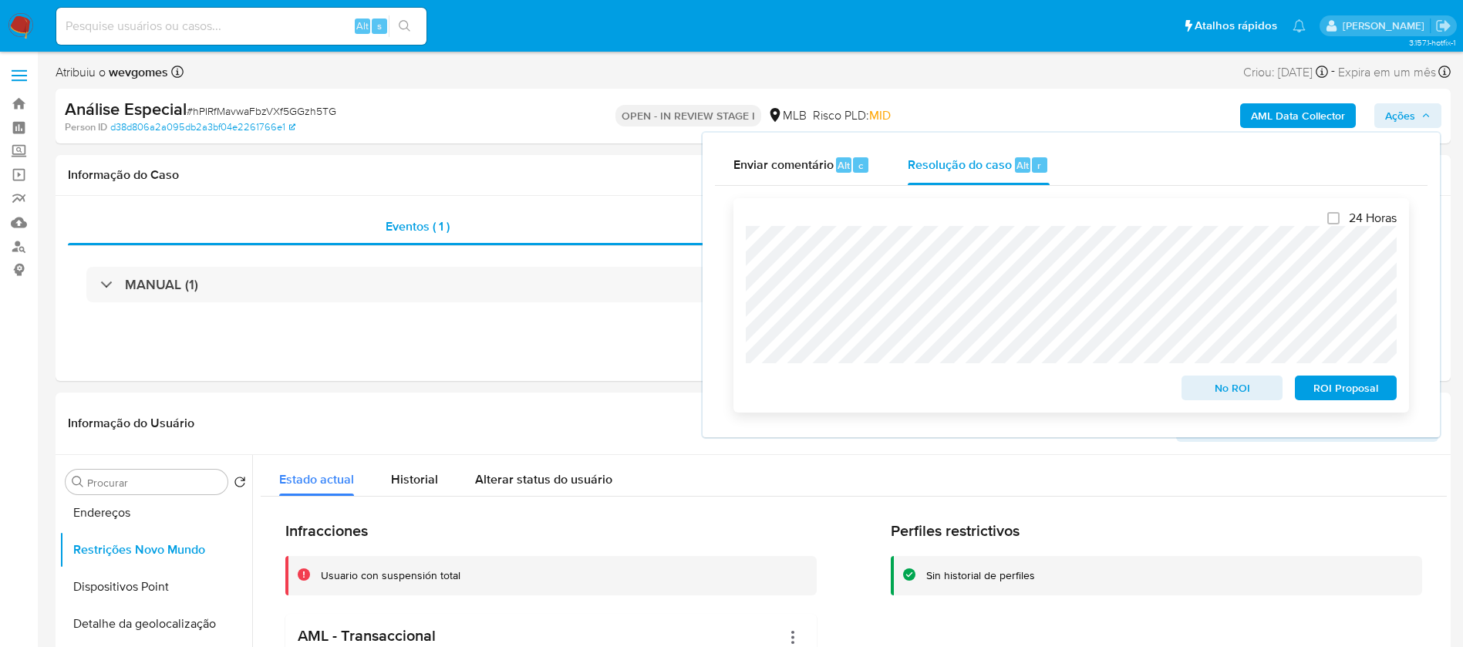
click at [1204, 394] on span "No ROI" at bounding box center [1232, 388] width 80 height 22
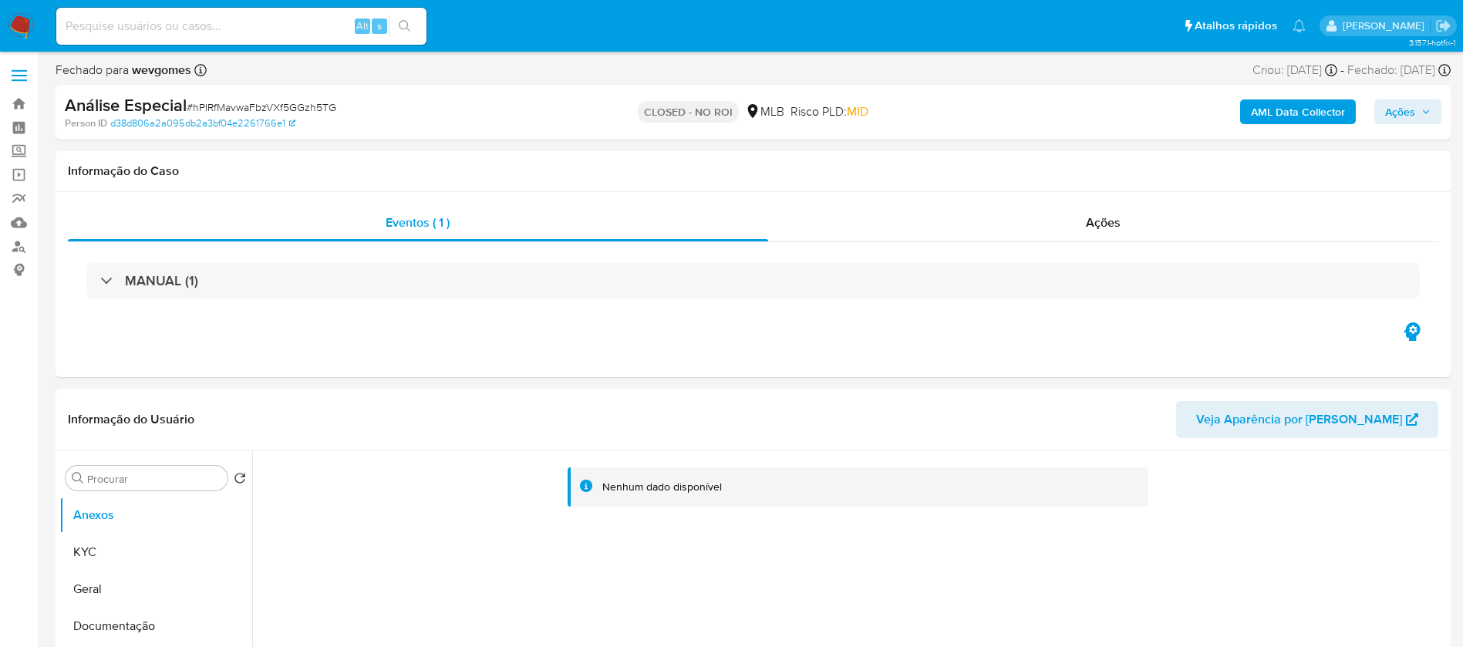
select select "10"
click at [179, 23] on input at bounding box center [241, 26] width 370 height 20
paste input "29081861"
type input "29081861"
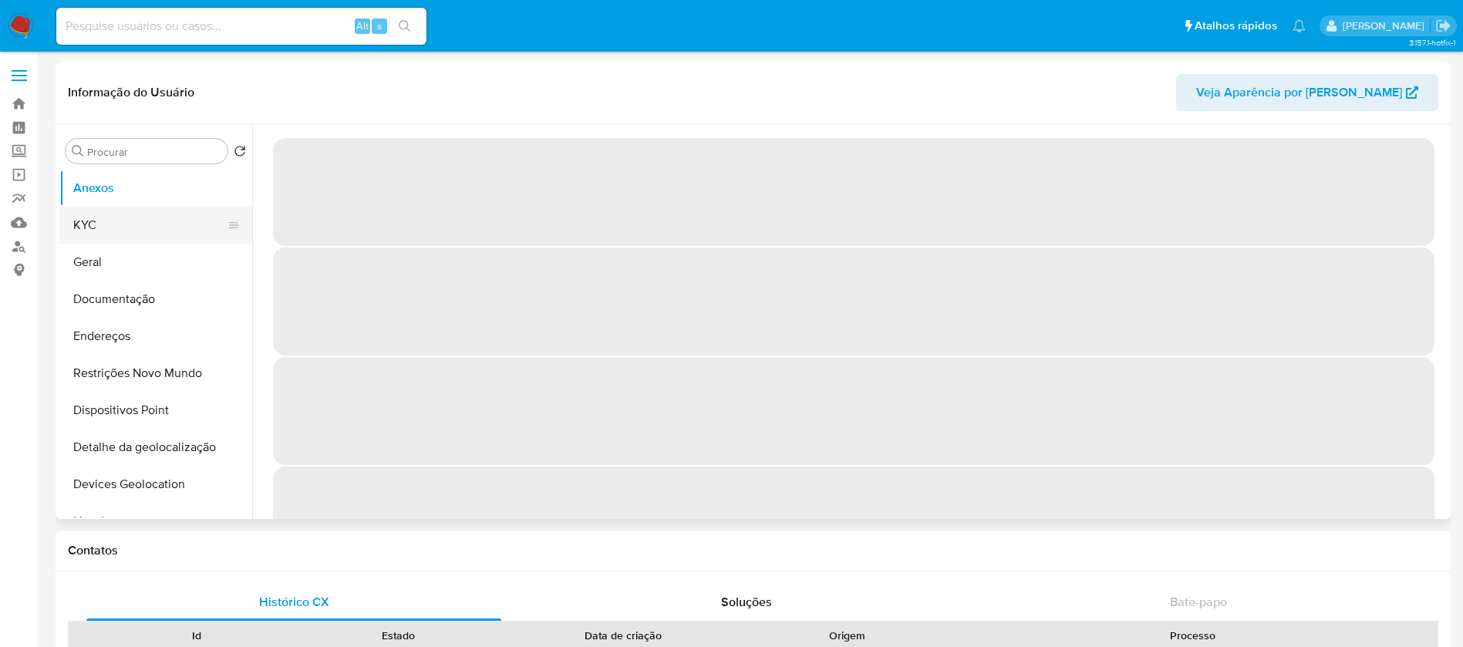
click at [113, 231] on button "KYC" at bounding box center [149, 225] width 180 height 37
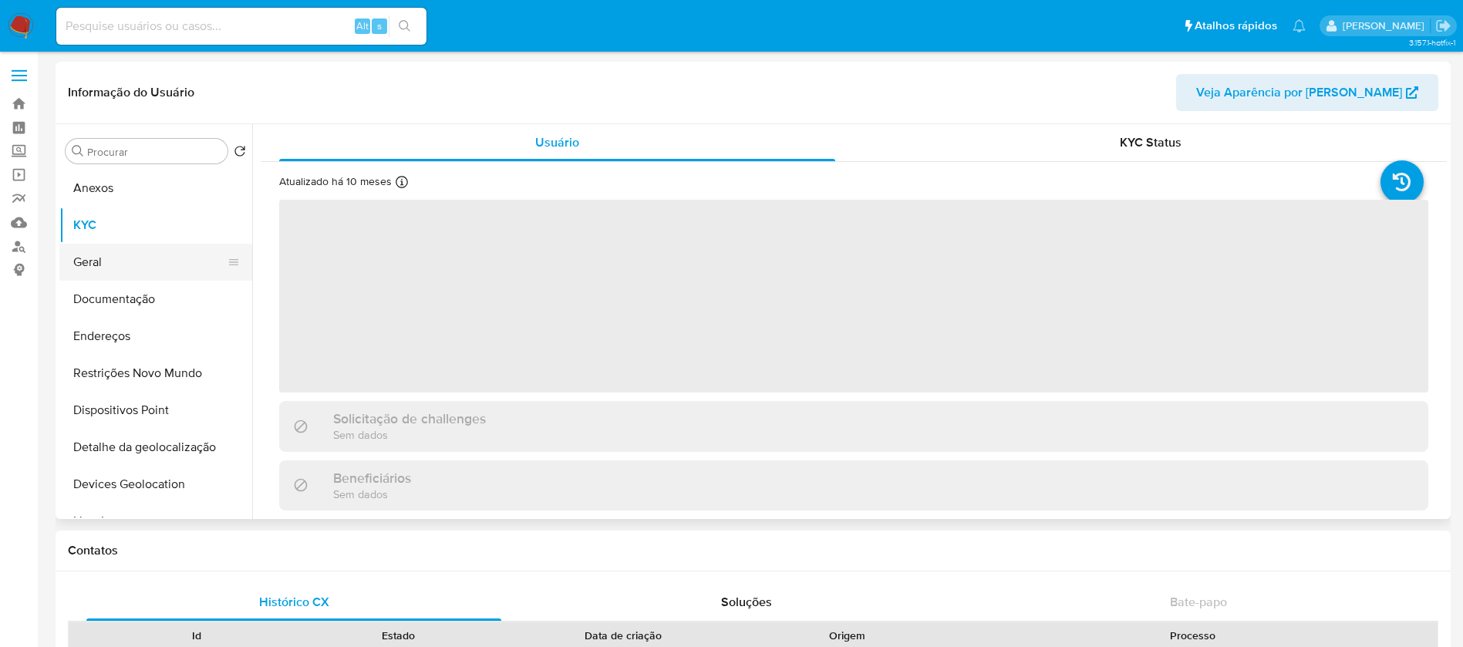
select select "10"
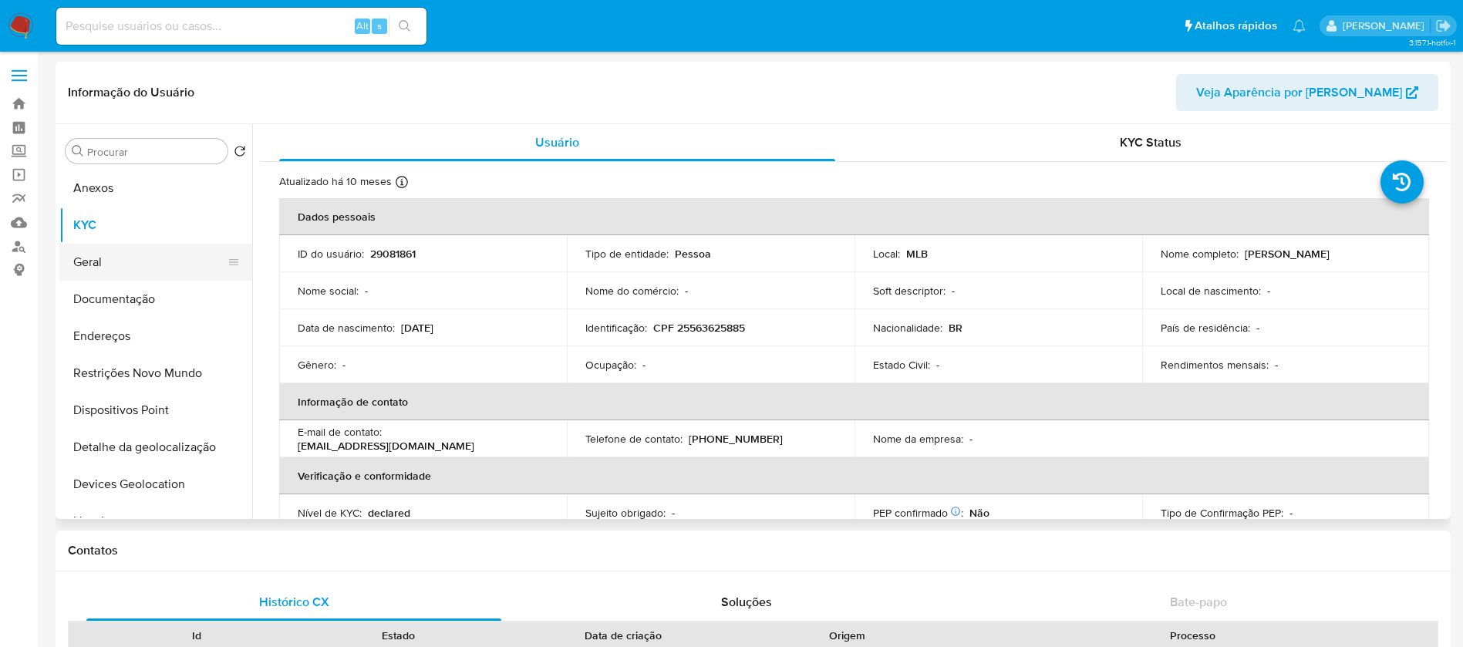
click at [106, 267] on button "Geral" at bounding box center [149, 262] width 180 height 37
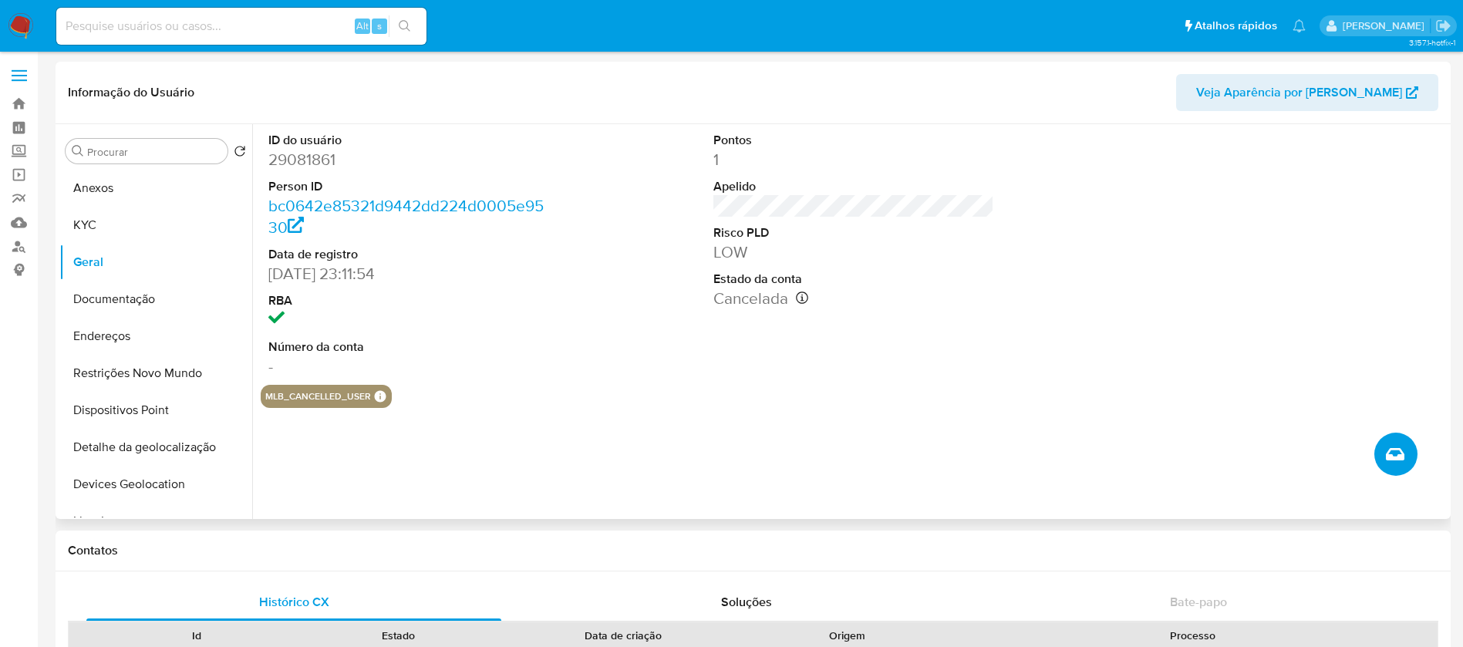
click at [1401, 463] on span "Criar caso manual" at bounding box center [1395, 454] width 19 height 19
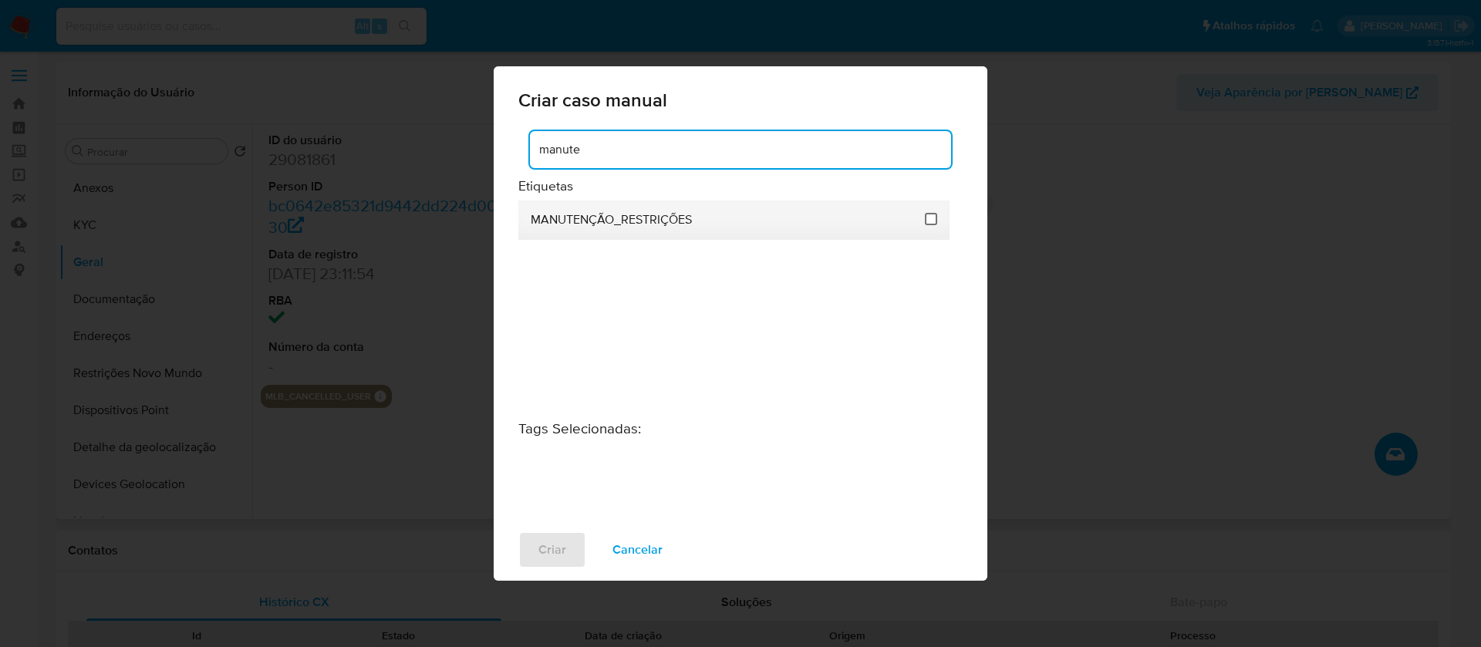
type input "manute"
click at [933, 217] on input "2407" at bounding box center [931, 219] width 12 height 12
checkbox input "true"
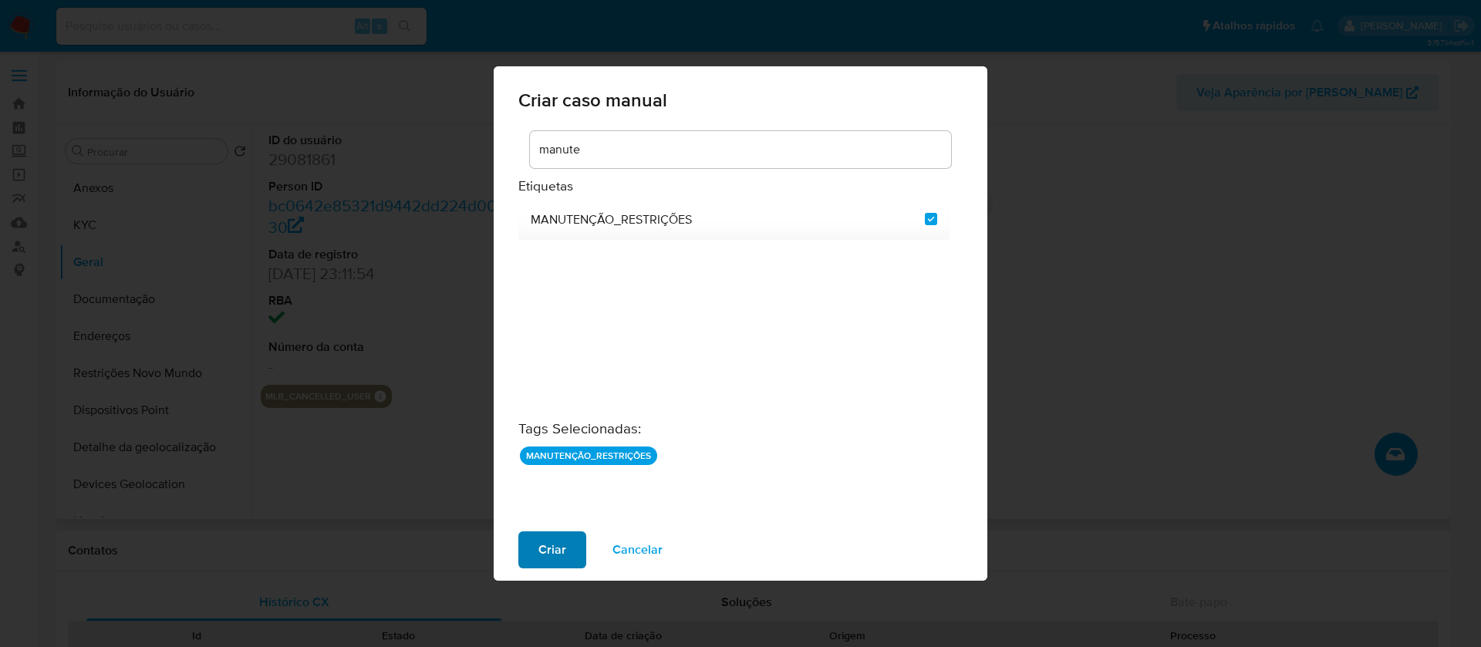
click at [567, 550] on button "Criar" at bounding box center [552, 549] width 68 height 37
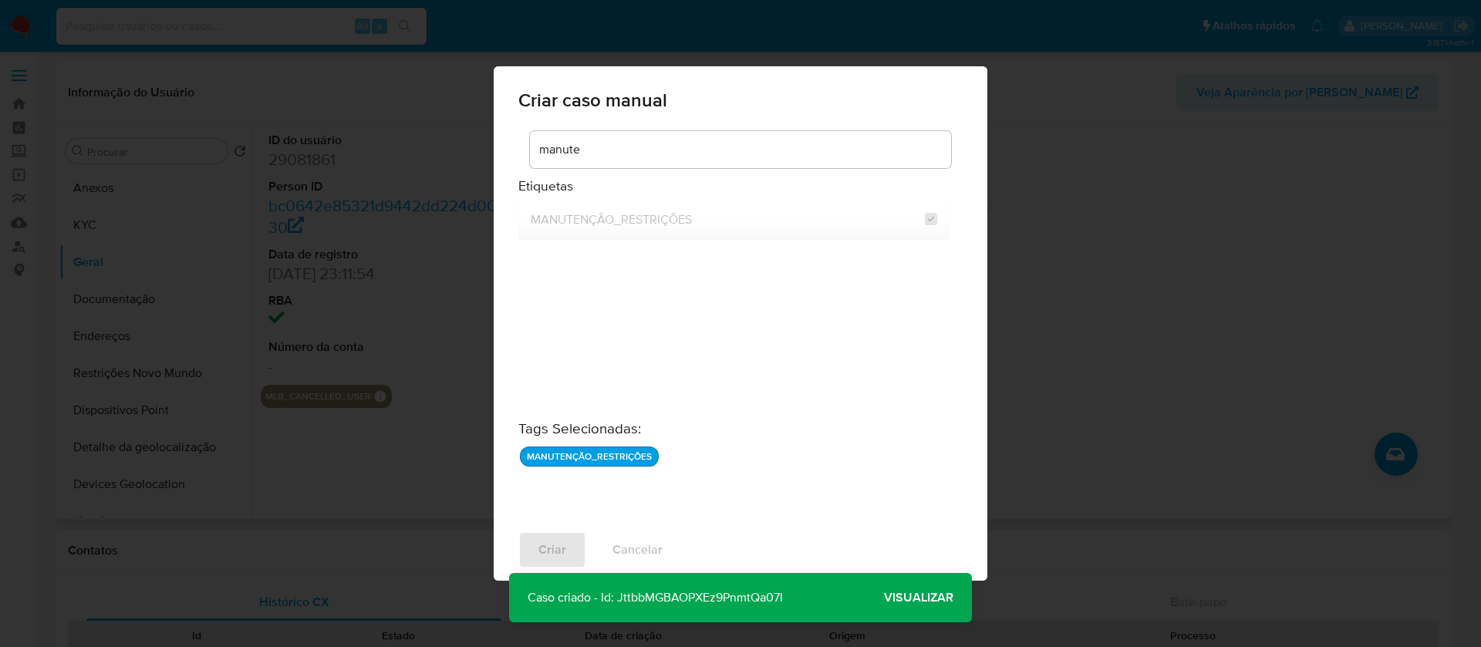
click at [906, 598] on span "Visualizar" at bounding box center [918, 598] width 69 height 0
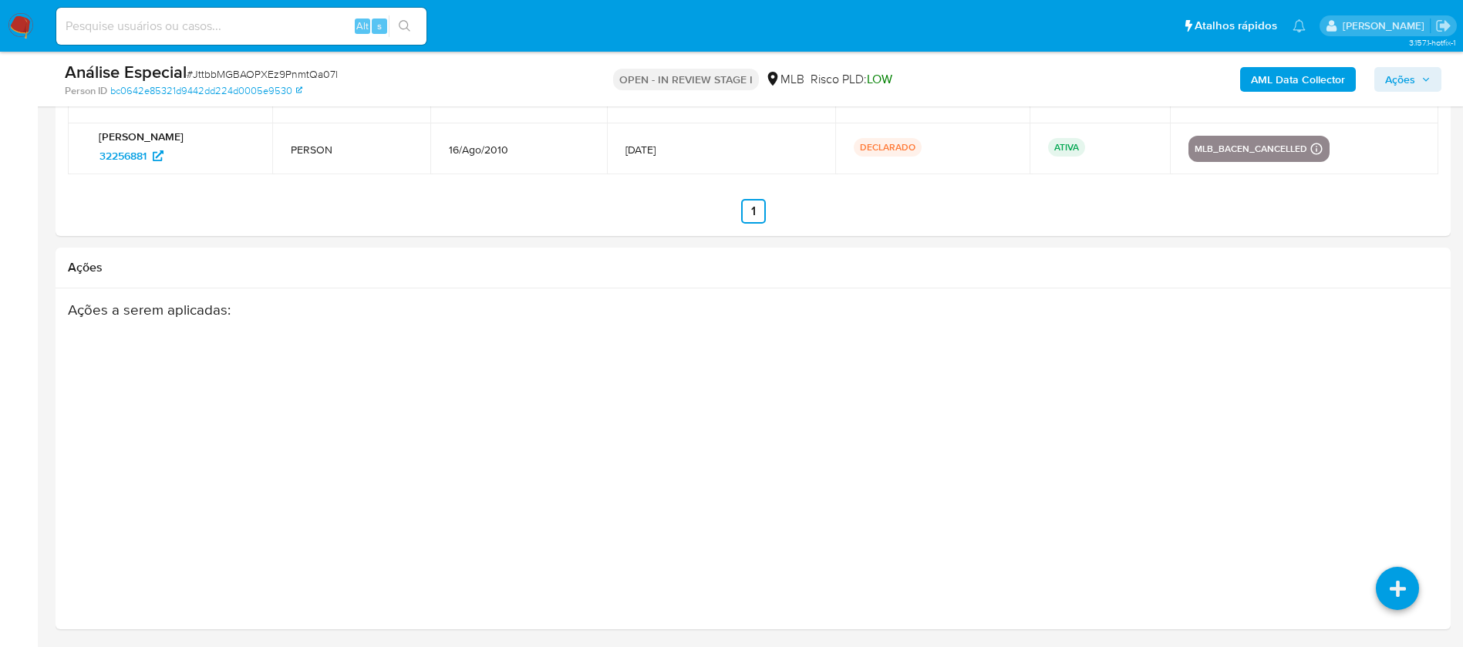
select select "10"
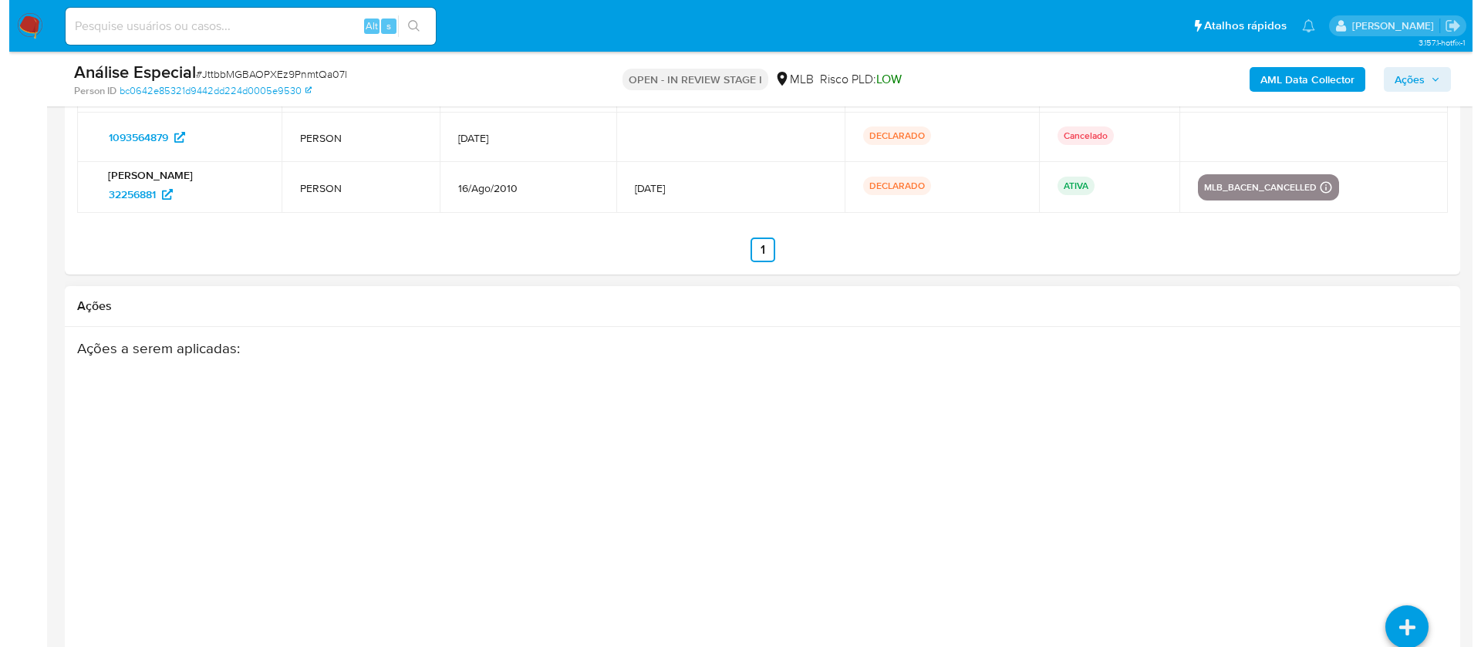
scroll to position [2382, 0]
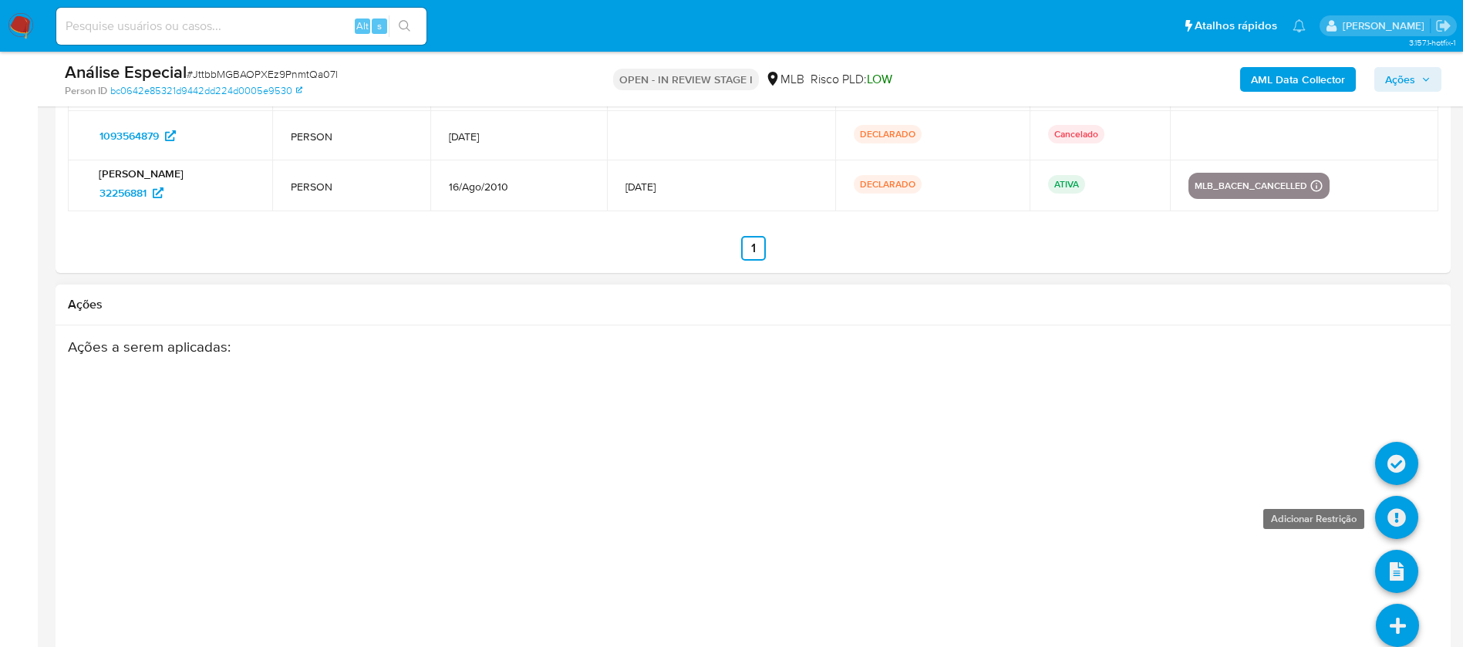
click at [1394, 522] on link at bounding box center [1396, 517] width 43 height 43
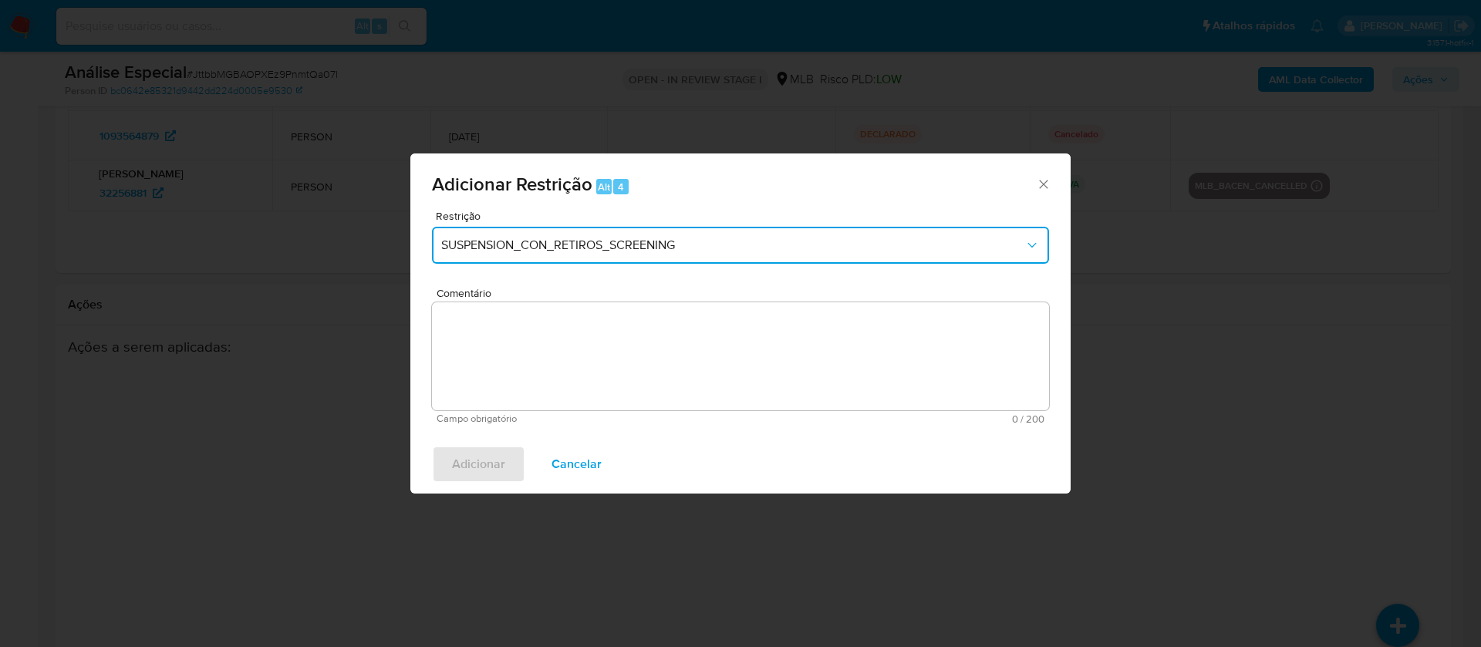
click at [650, 248] on span "SUSPENSION_CON_RETIROS_SCREENING" at bounding box center [732, 245] width 583 height 15
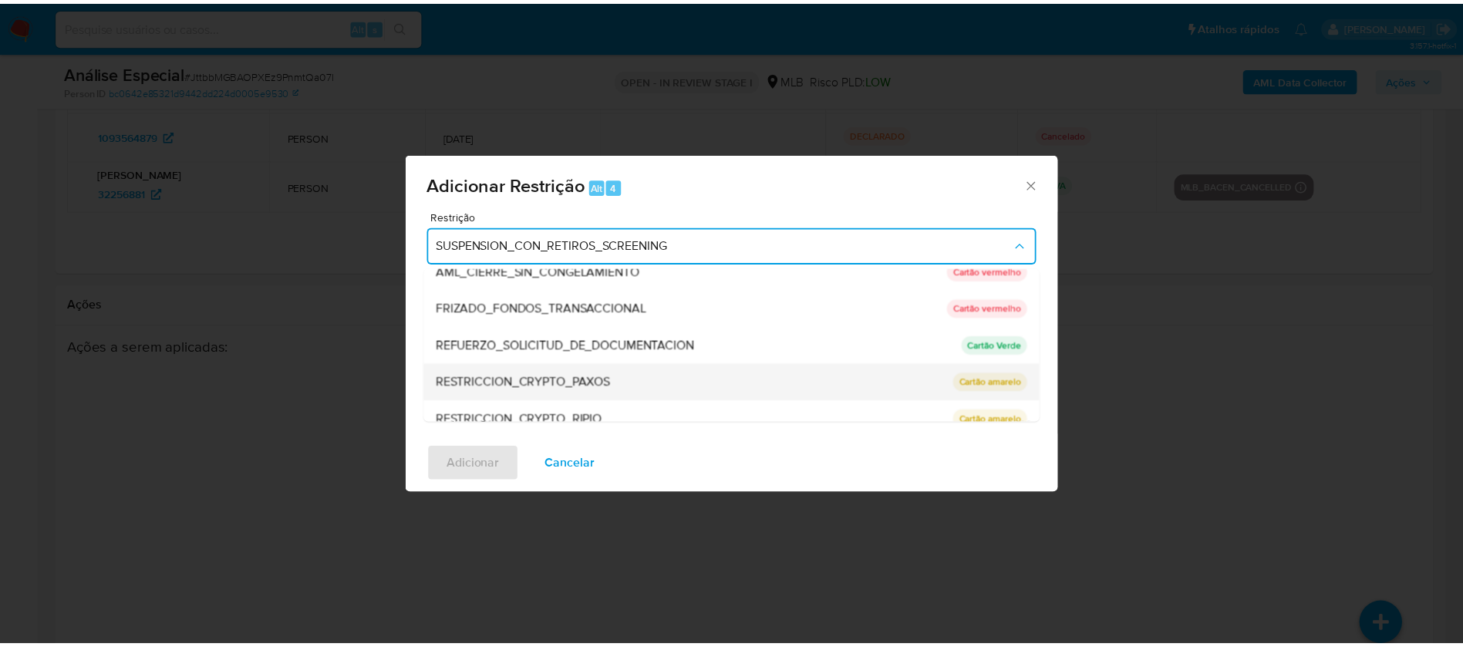
scroll to position [216, 0]
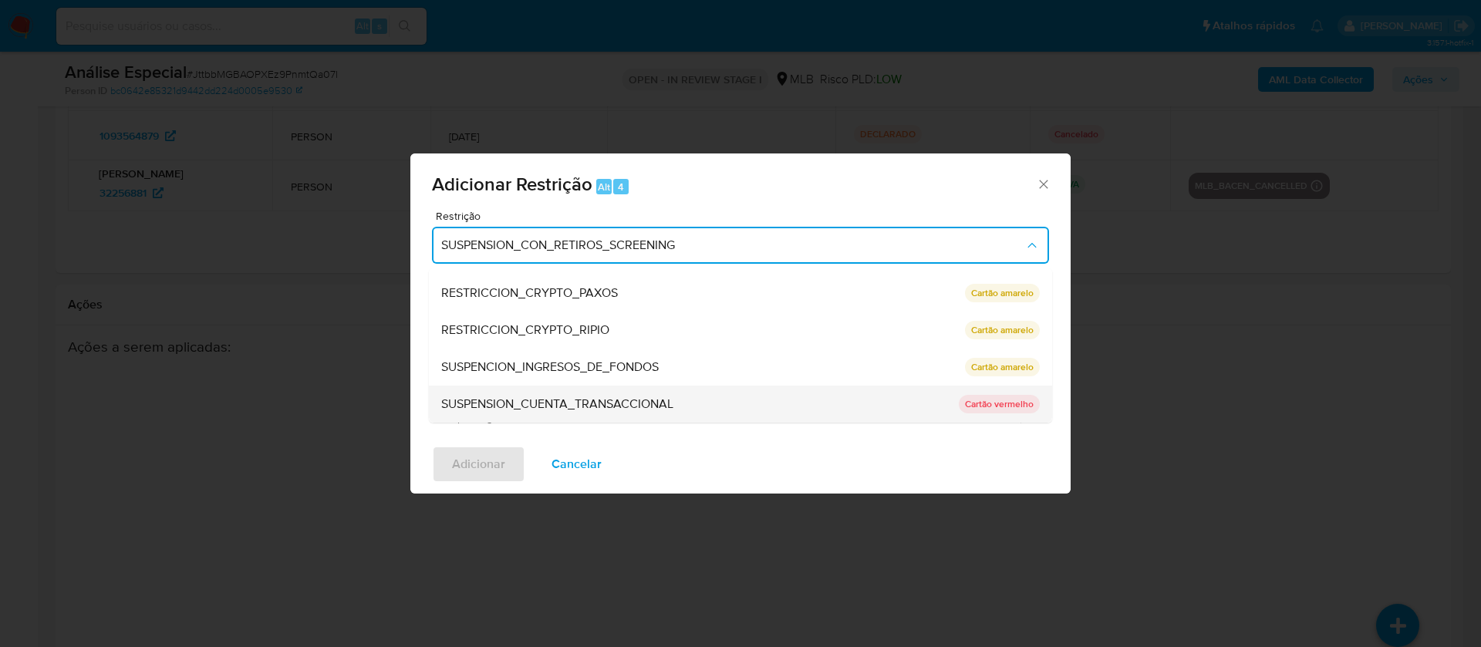
click at [521, 409] on span "SUSPENSION_CUENTA_TRANSACCIONAL" at bounding box center [557, 403] width 232 height 15
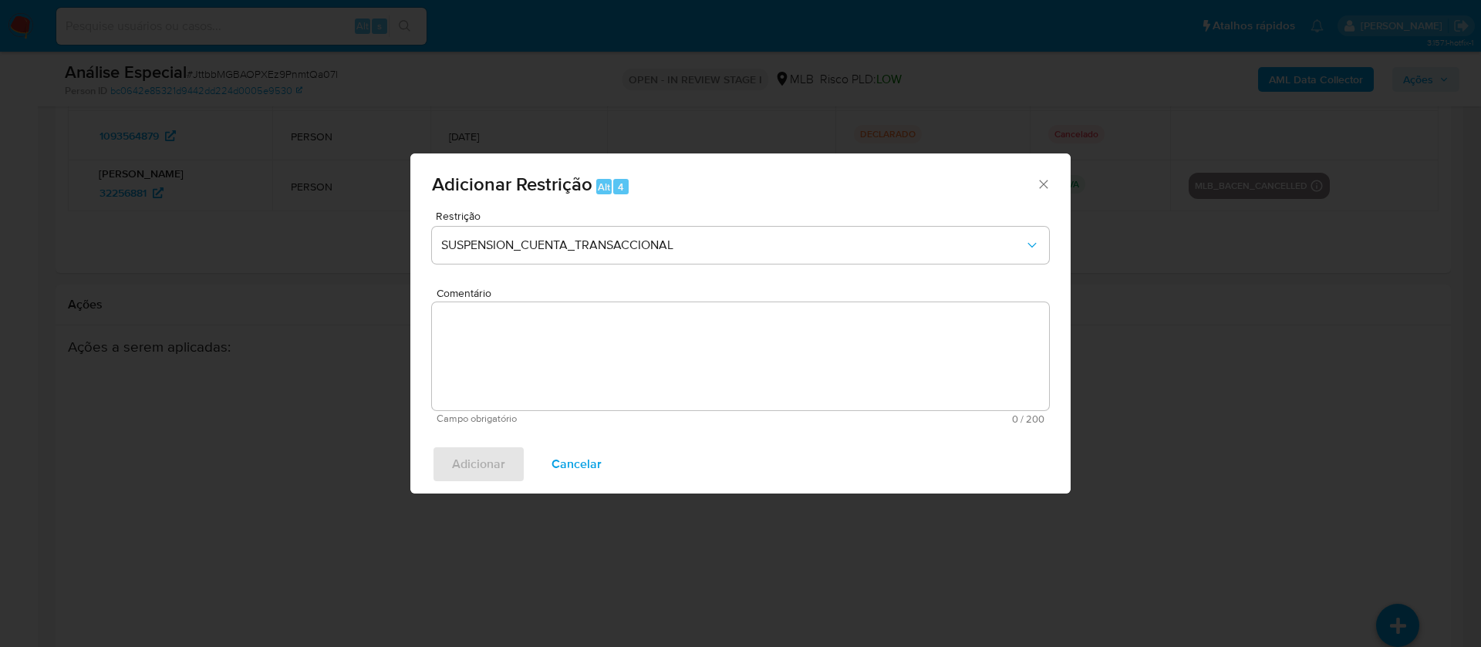
click at [488, 367] on textarea "Comentário" at bounding box center [740, 356] width 617 height 108
click at [524, 335] on textarea "Comentário" at bounding box center [740, 356] width 617 height 108
paste textarea "Conforme a solicitação da gestão efetuada em 28/08/2025 o caso será restrito. N…"
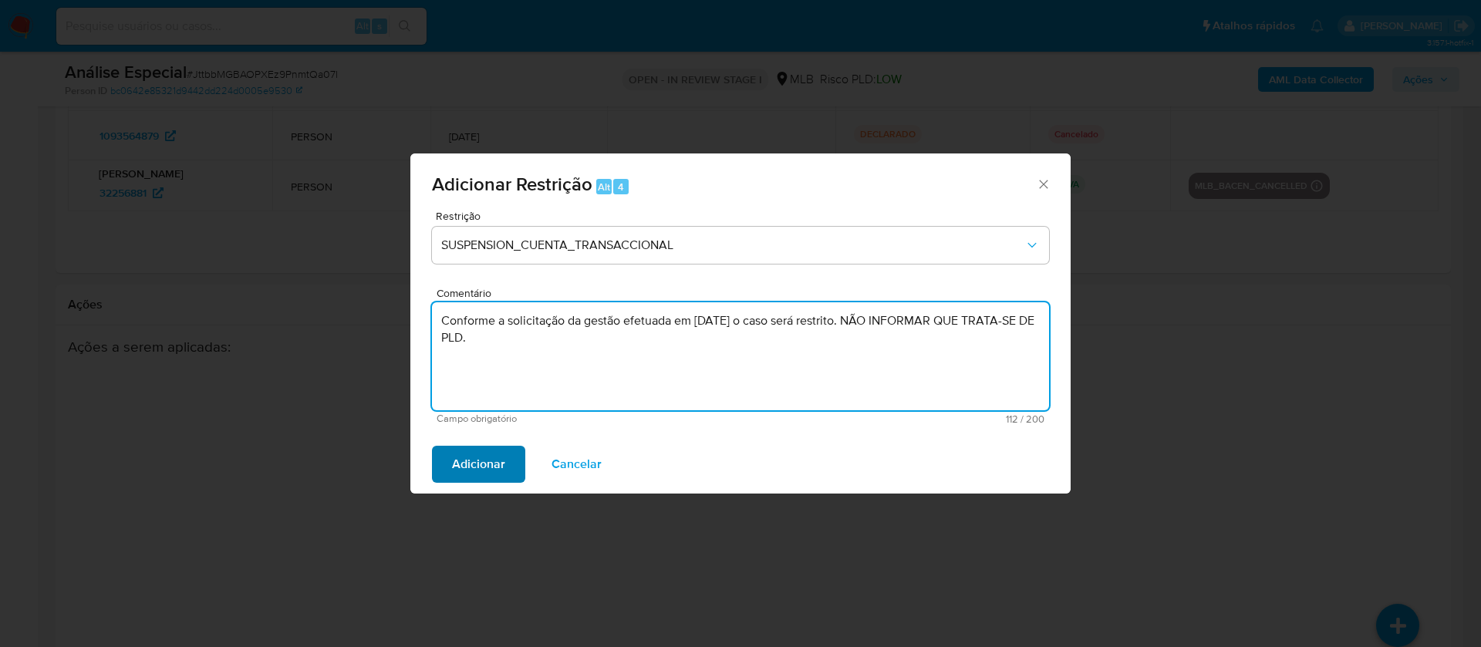
type textarea "Conforme a solicitação da gestão efetuada em 28/08/2025 o caso será restrito. N…"
click at [463, 468] on span "Adicionar" at bounding box center [478, 464] width 53 height 34
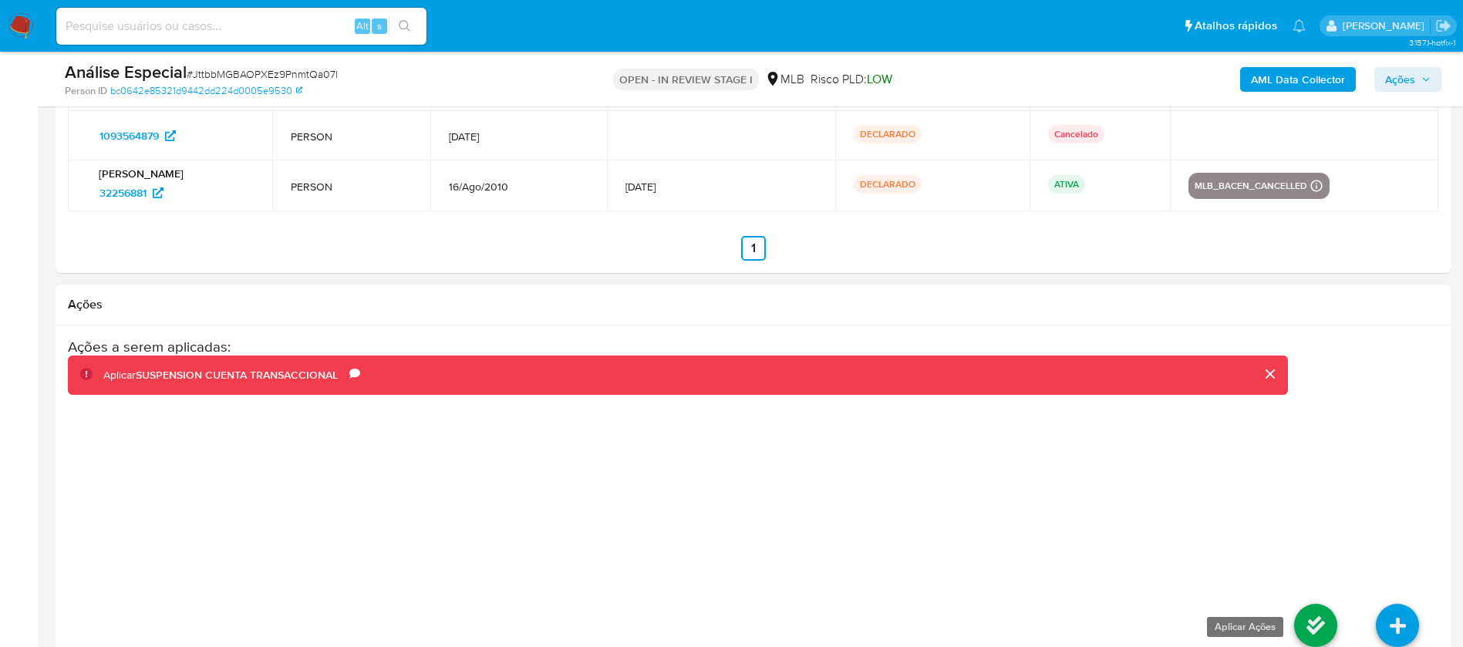
click at [1305, 625] on link at bounding box center [1315, 625] width 43 height 43
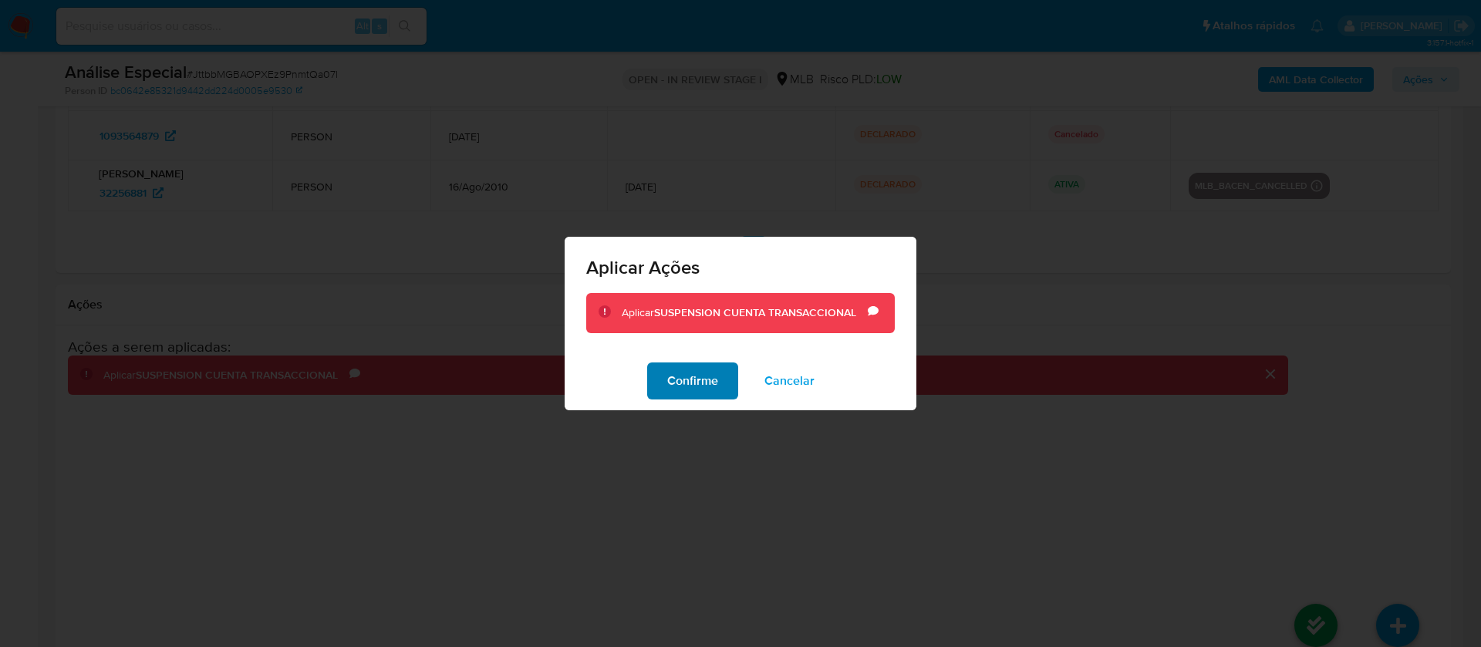
click at [681, 378] on span "Confirme" at bounding box center [692, 381] width 51 height 34
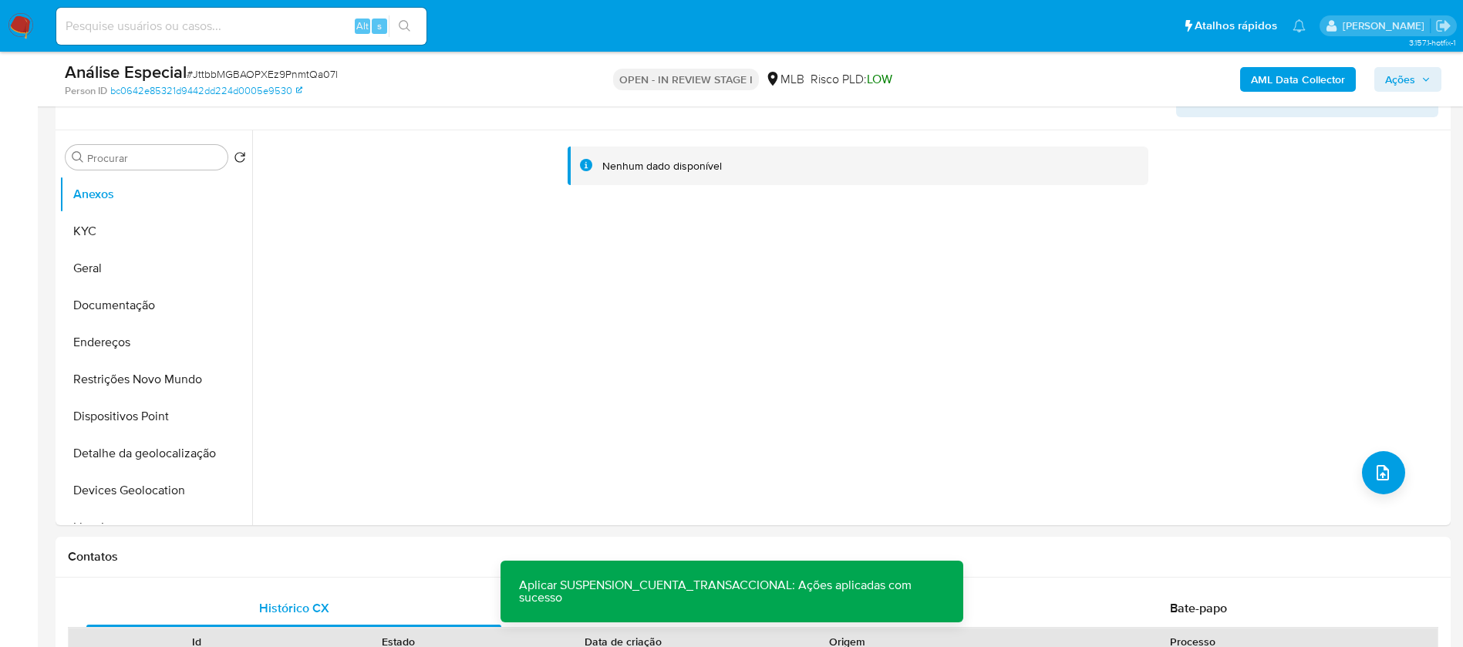
scroll to position [0, 0]
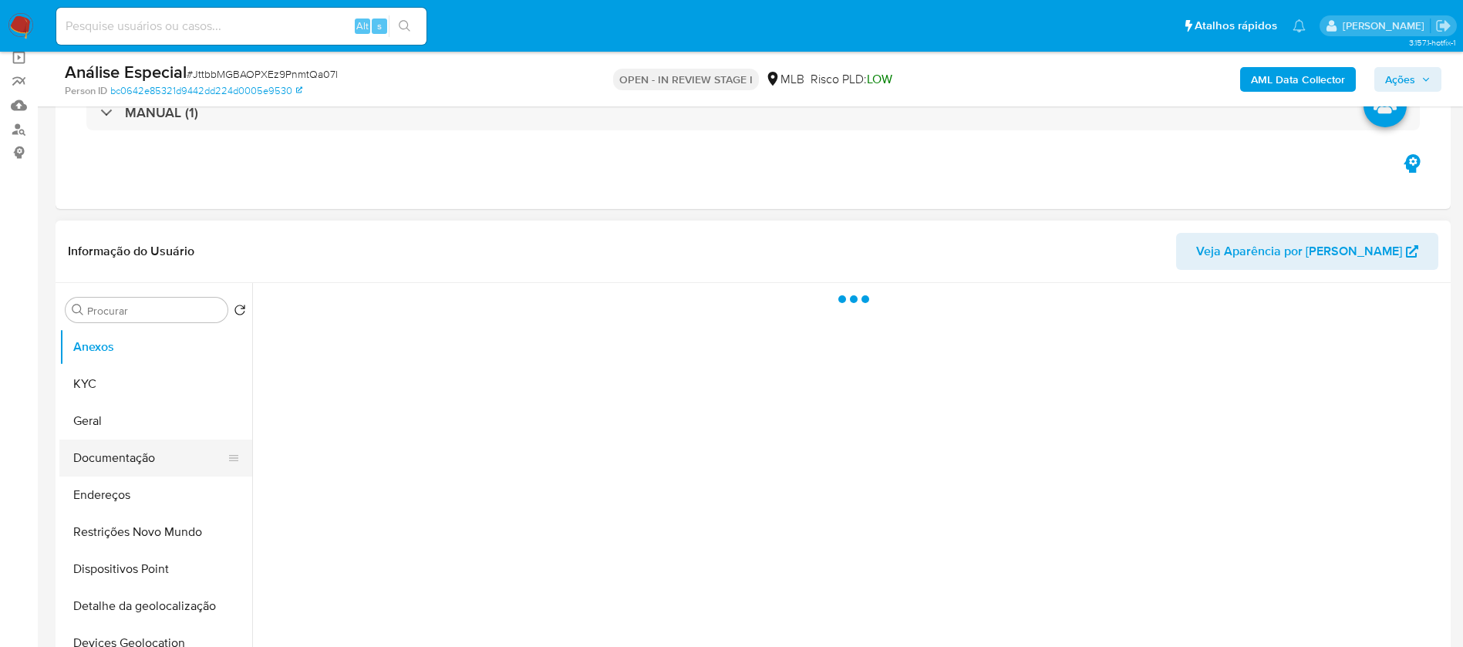
scroll to position [154, 0]
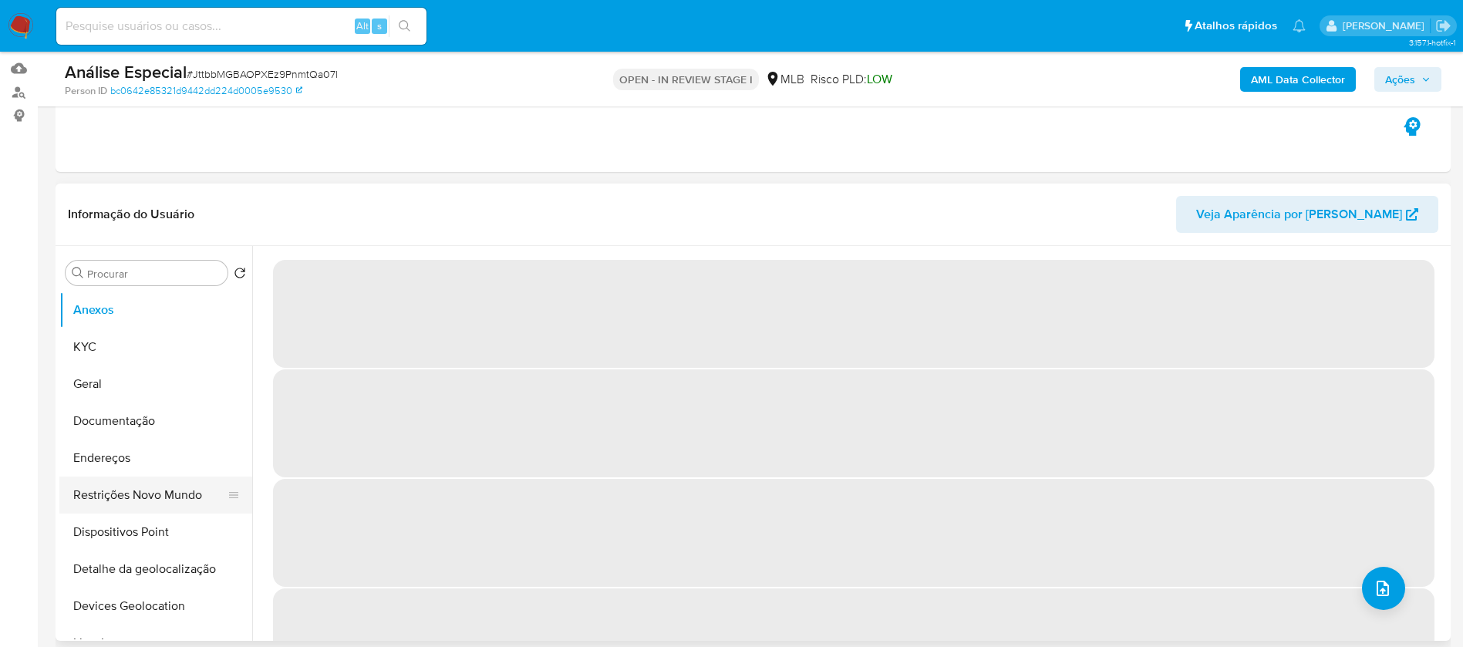
click at [119, 492] on button "Restrições Novo Mundo" at bounding box center [149, 495] width 180 height 37
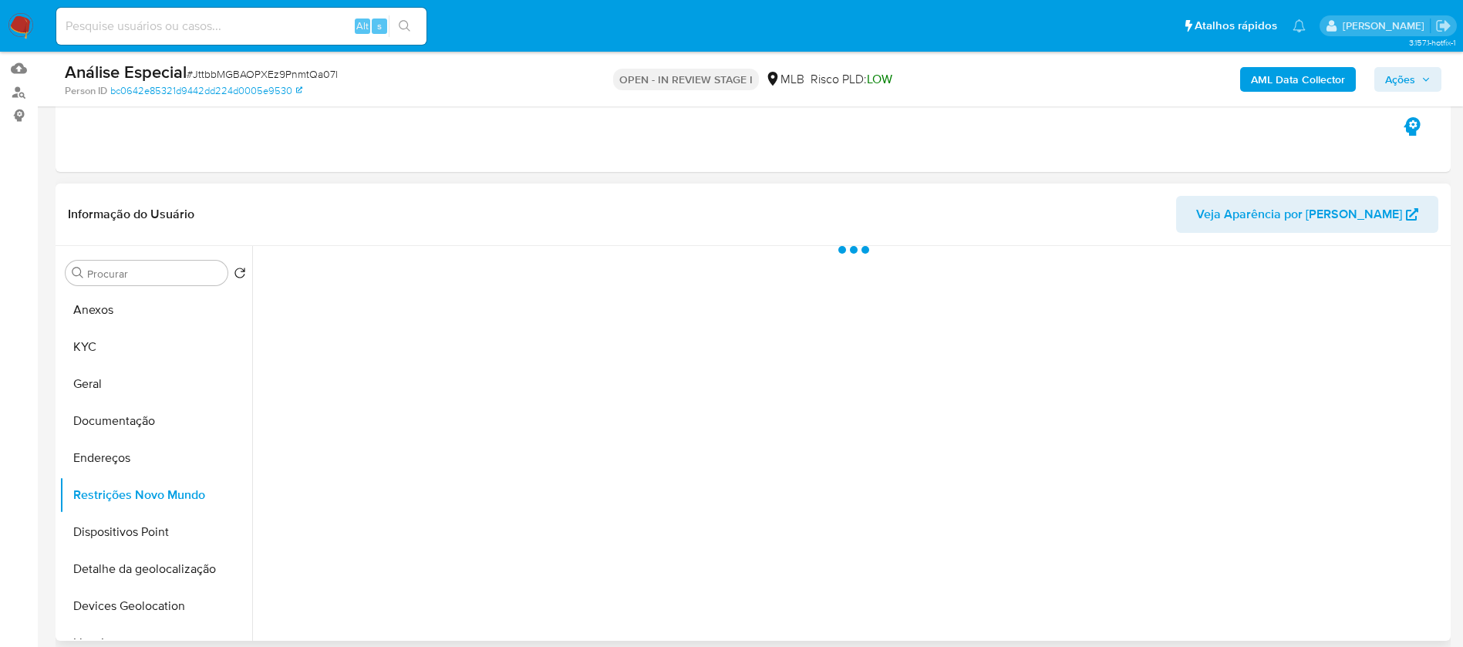
select select "10"
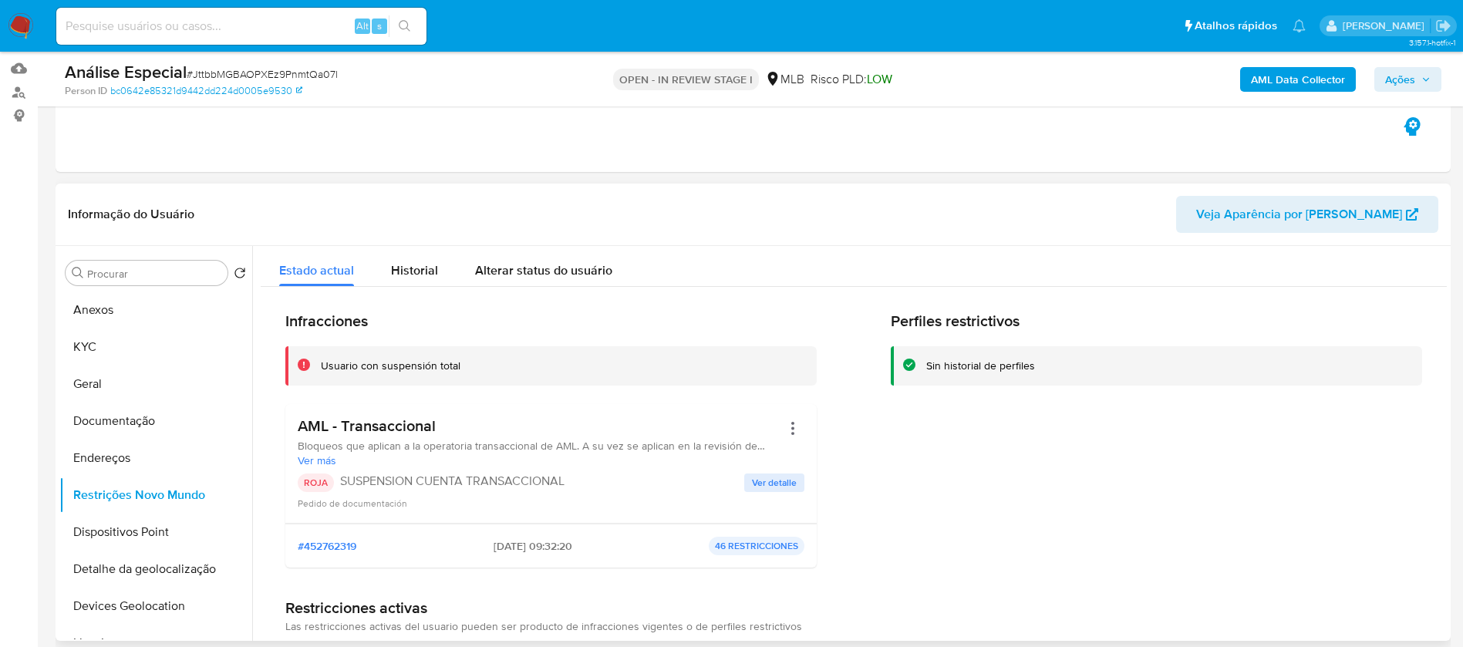
scroll to position [0, 0]
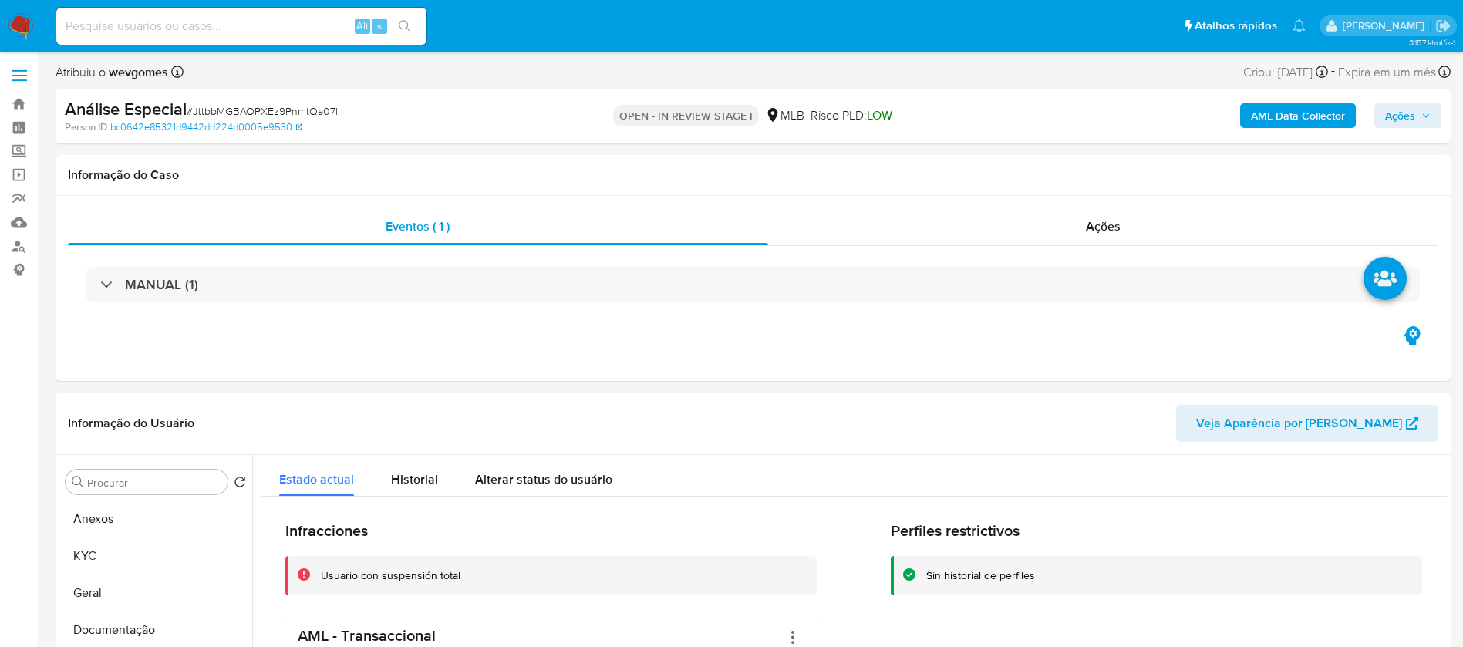
click at [1391, 113] on span "Ações" at bounding box center [1400, 115] width 30 height 25
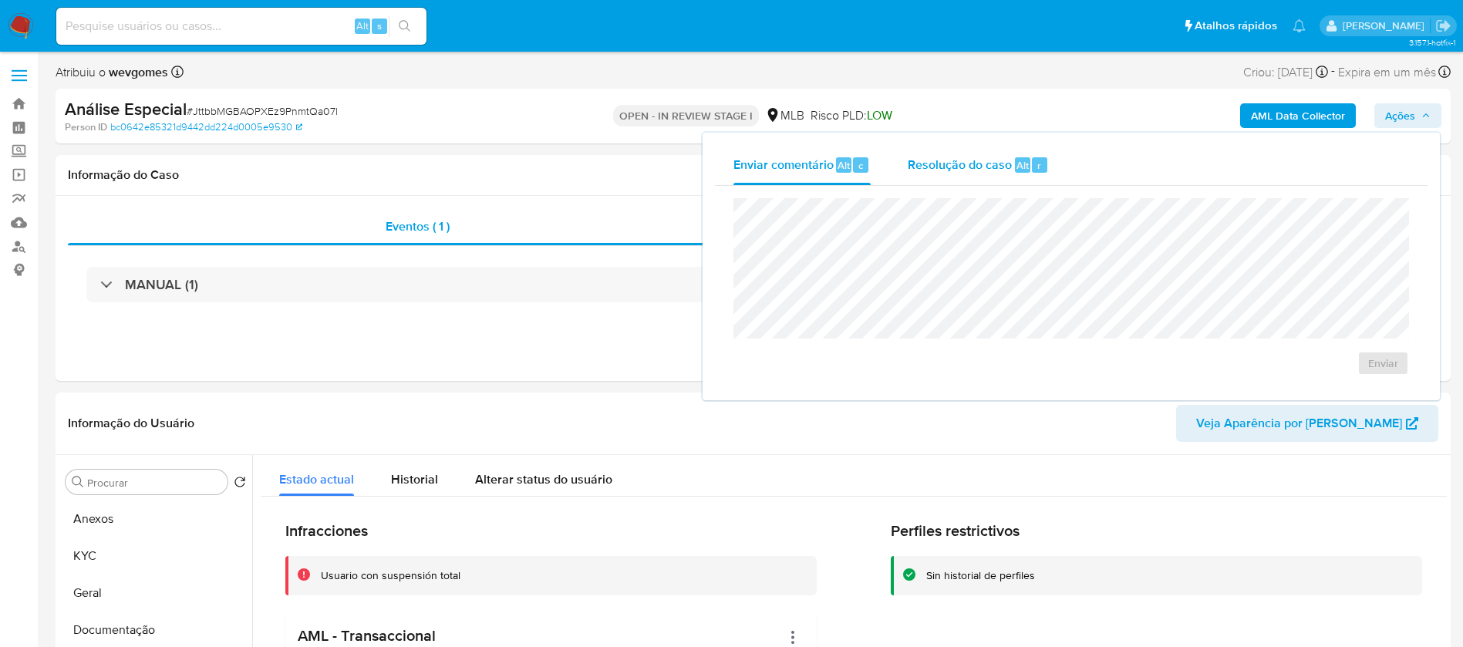
click at [926, 167] on span "Resolução do caso" at bounding box center [960, 165] width 104 height 18
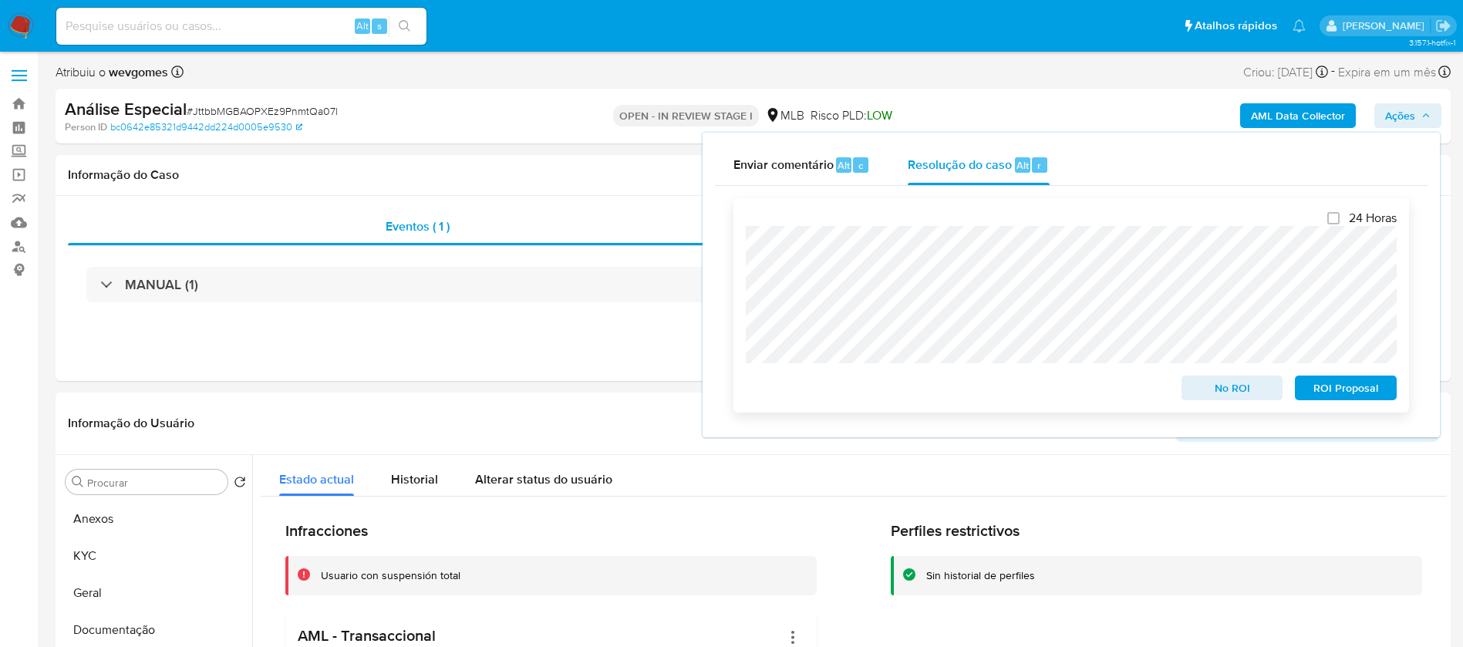
click at [1213, 395] on span "No ROI" at bounding box center [1232, 388] width 80 height 22
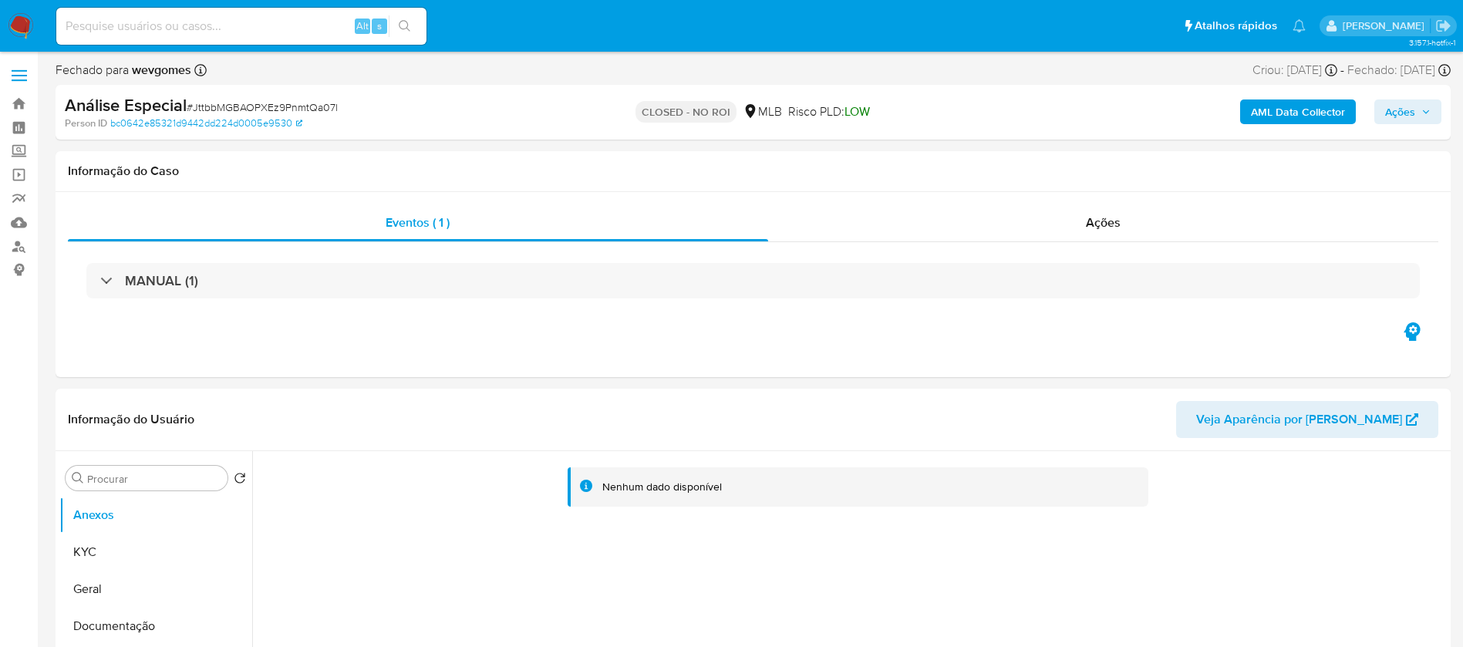
select select "10"
click at [201, 28] on input at bounding box center [241, 26] width 370 height 20
paste input "1093564879"
type input "1093564879"
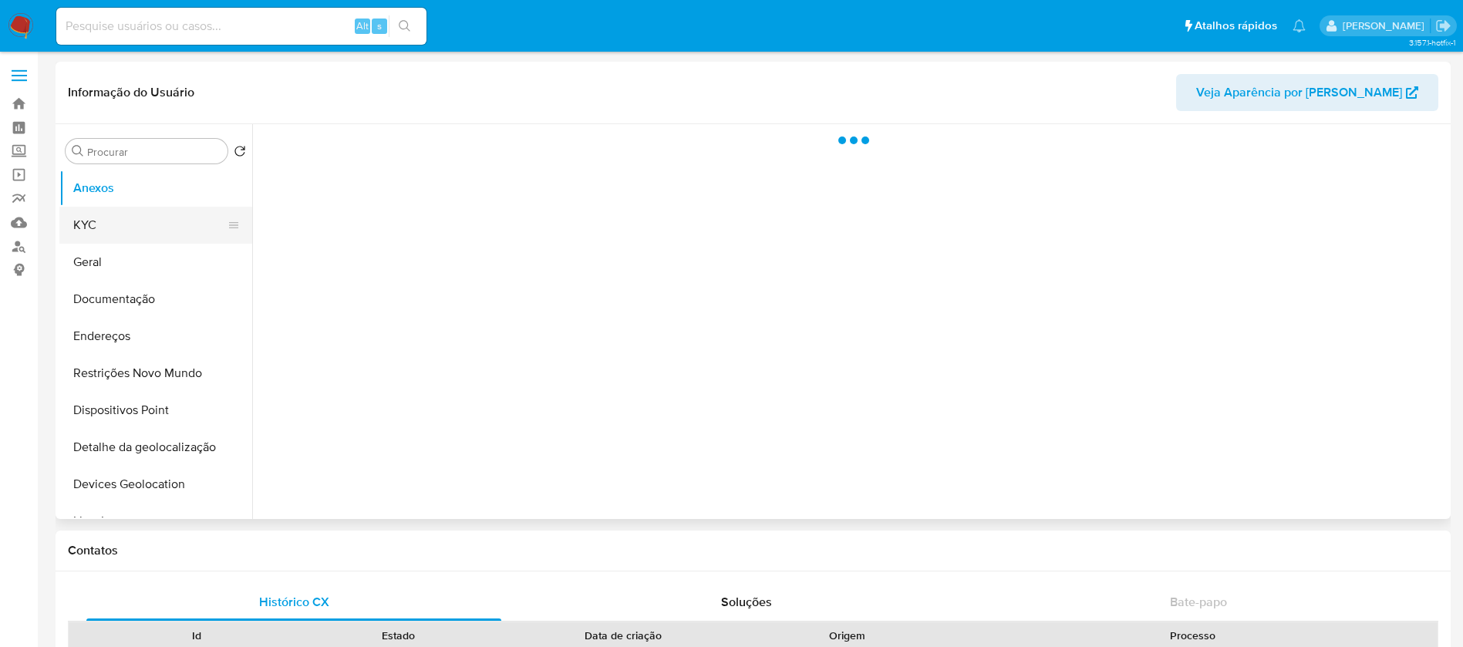
click at [94, 236] on button "KYC" at bounding box center [149, 225] width 180 height 37
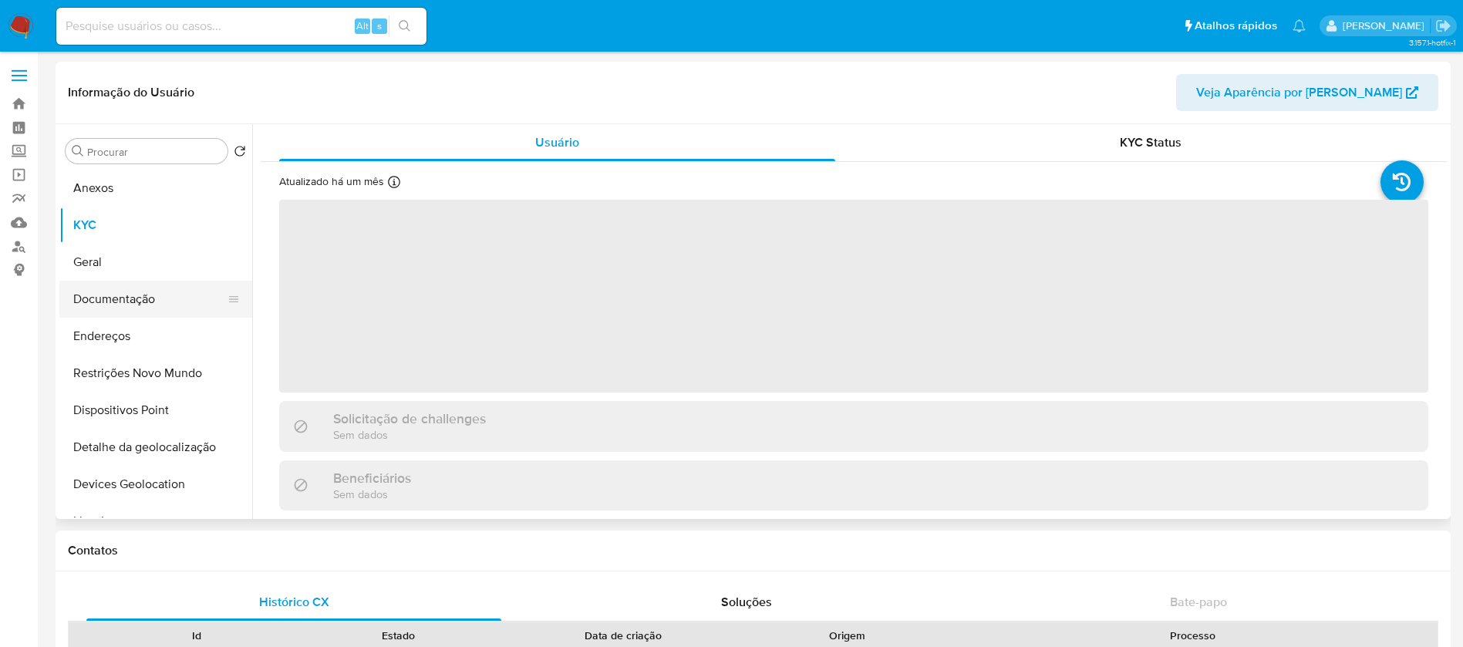
select select "10"
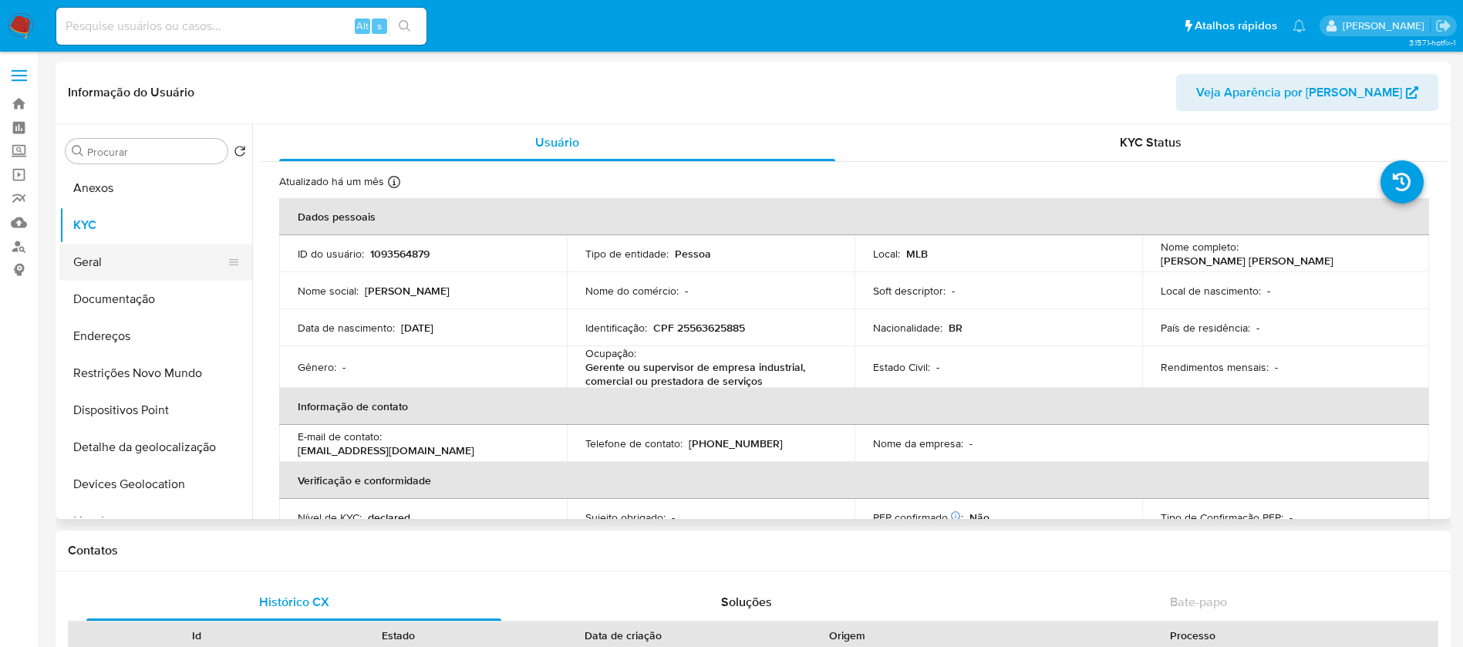
click at [101, 268] on button "Geral" at bounding box center [149, 262] width 180 height 37
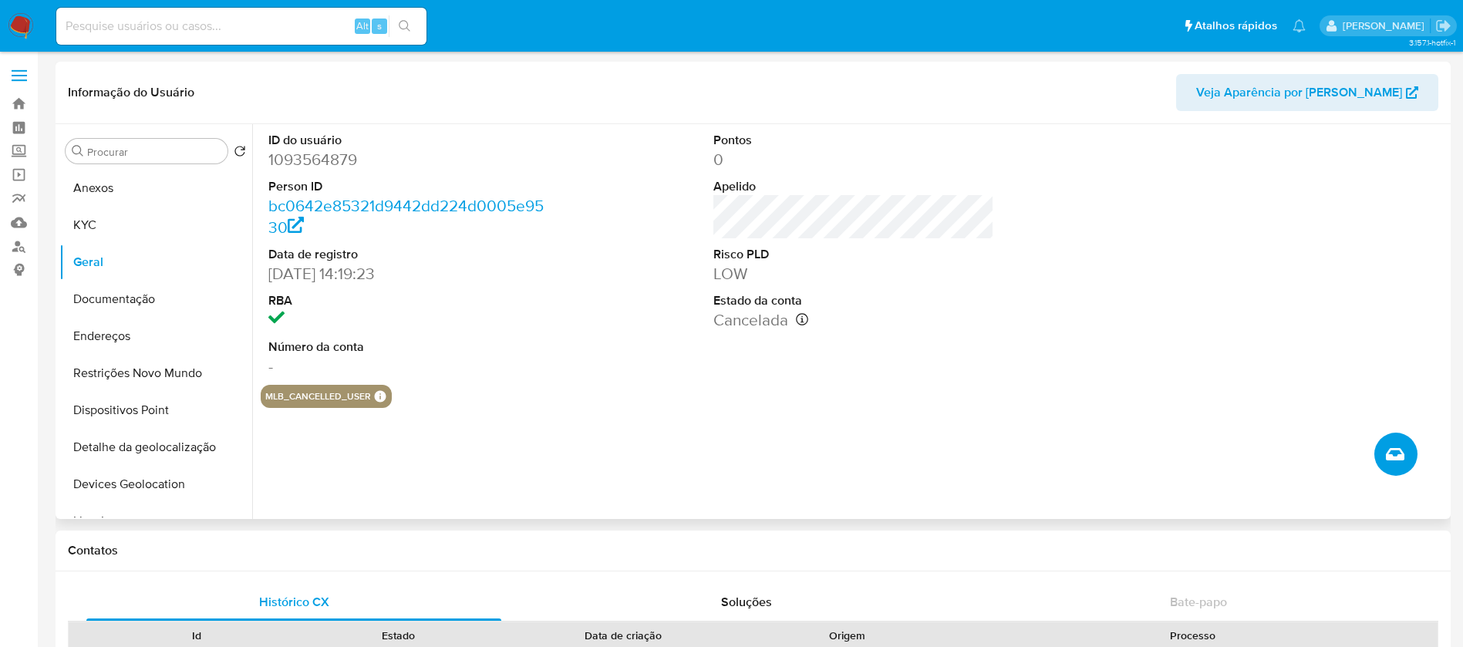
click at [1411, 454] on button "Criar caso manual" at bounding box center [1395, 454] width 43 height 43
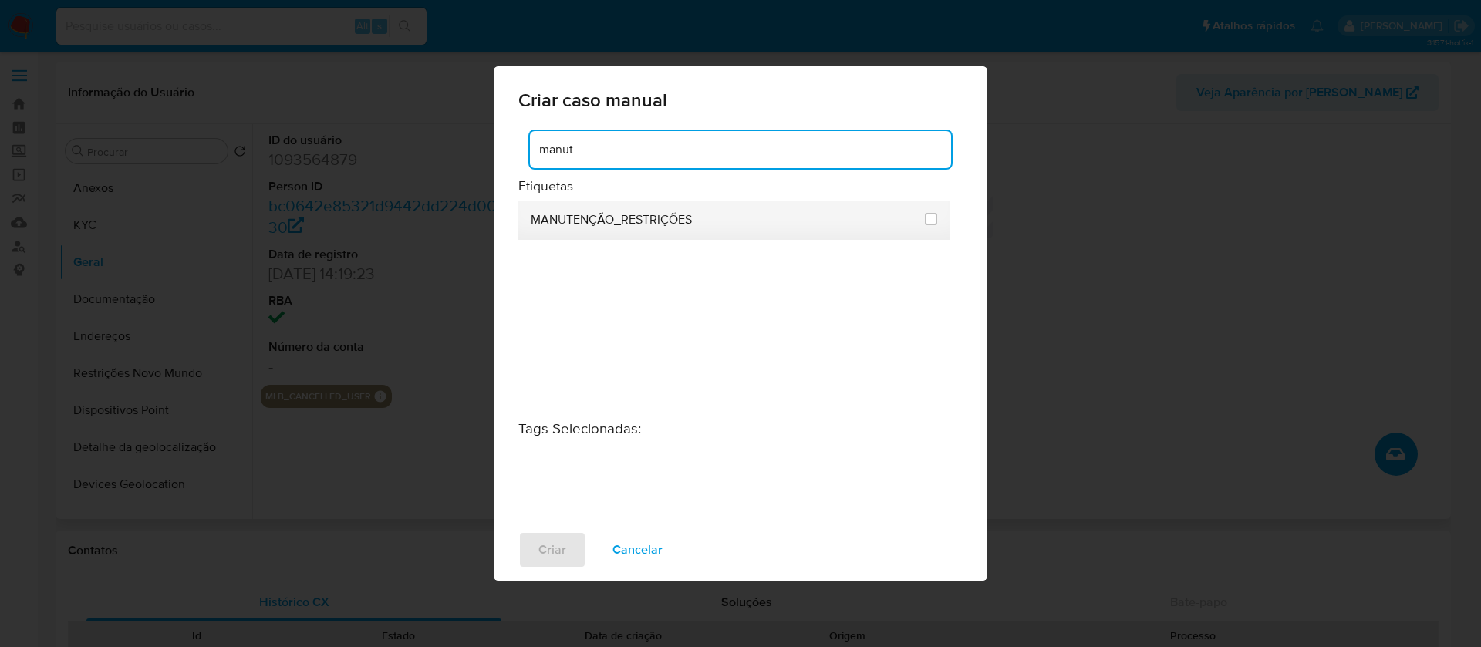
type input "manut"
click at [933, 226] on div at bounding box center [931, 218] width 12 height 15
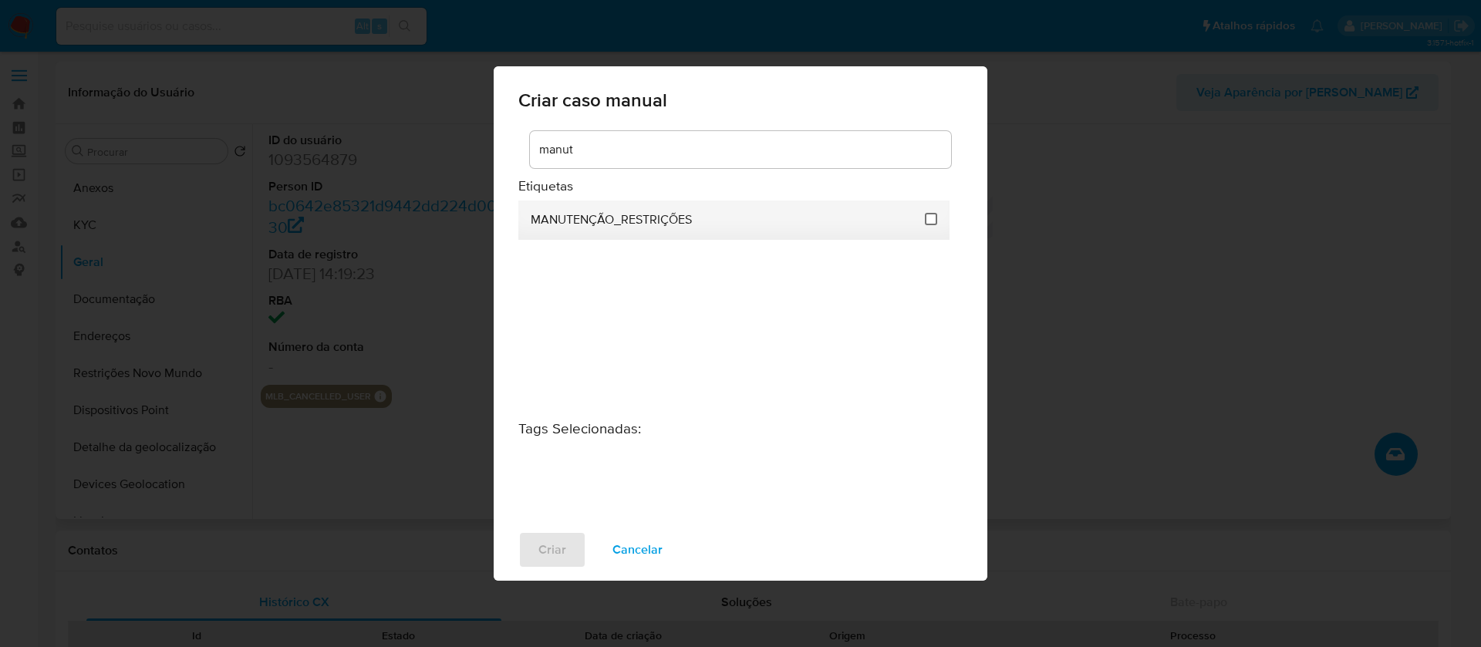
click at [926, 221] on input "2407" at bounding box center [931, 219] width 12 height 12
checkbox input "true"
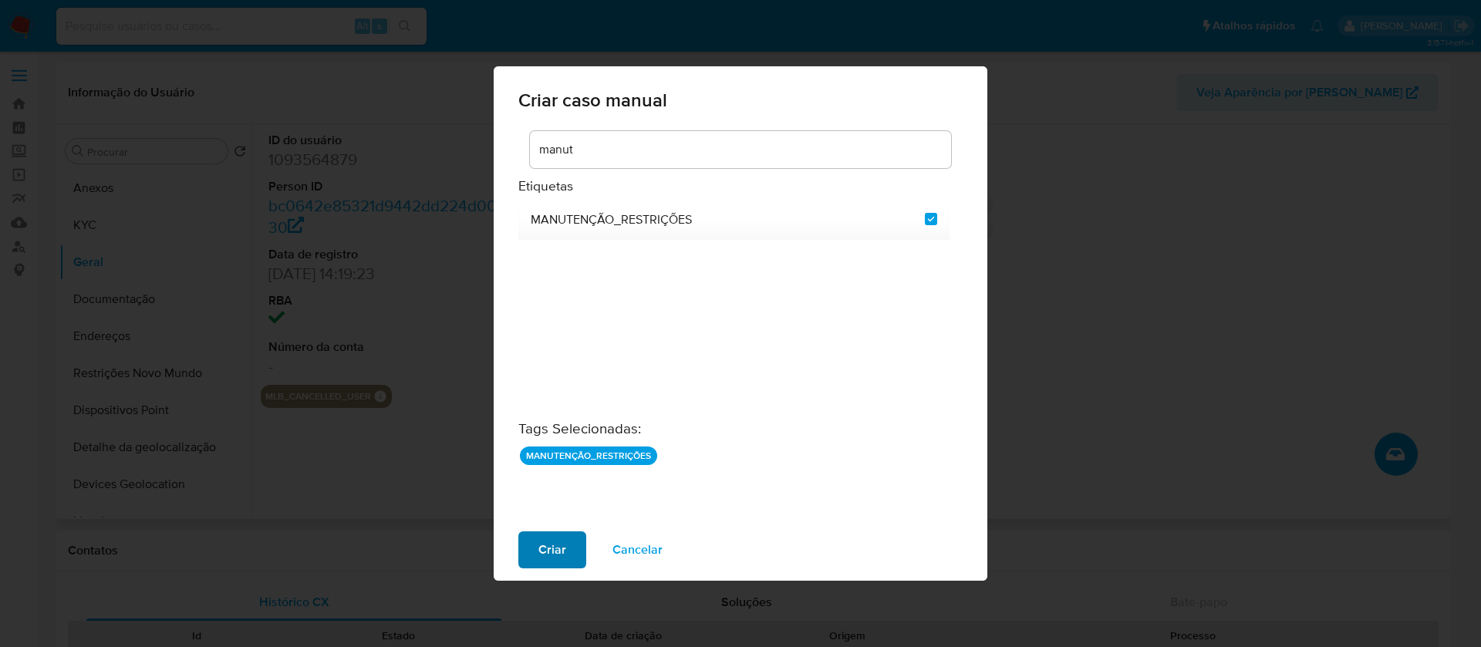
click at [545, 554] on span "Criar" at bounding box center [552, 550] width 28 height 34
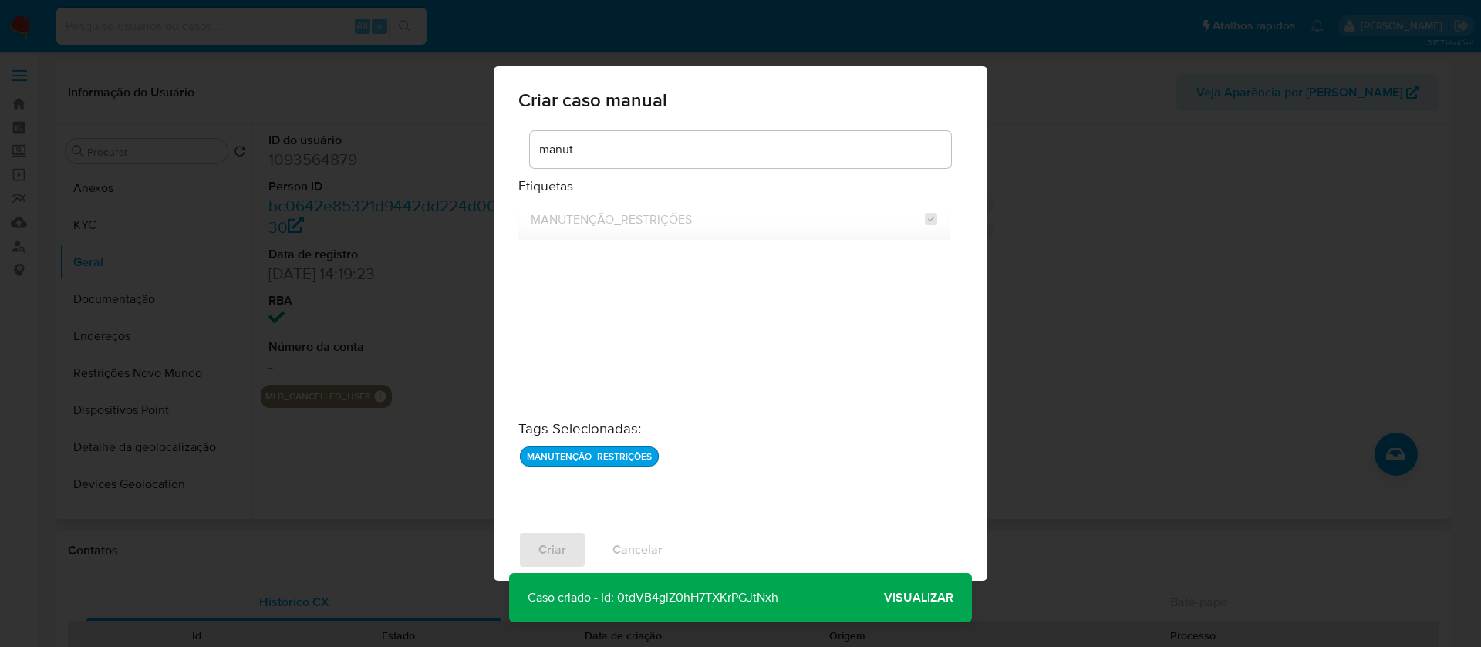
click at [892, 598] on span "Visualizar" at bounding box center [918, 598] width 69 height 0
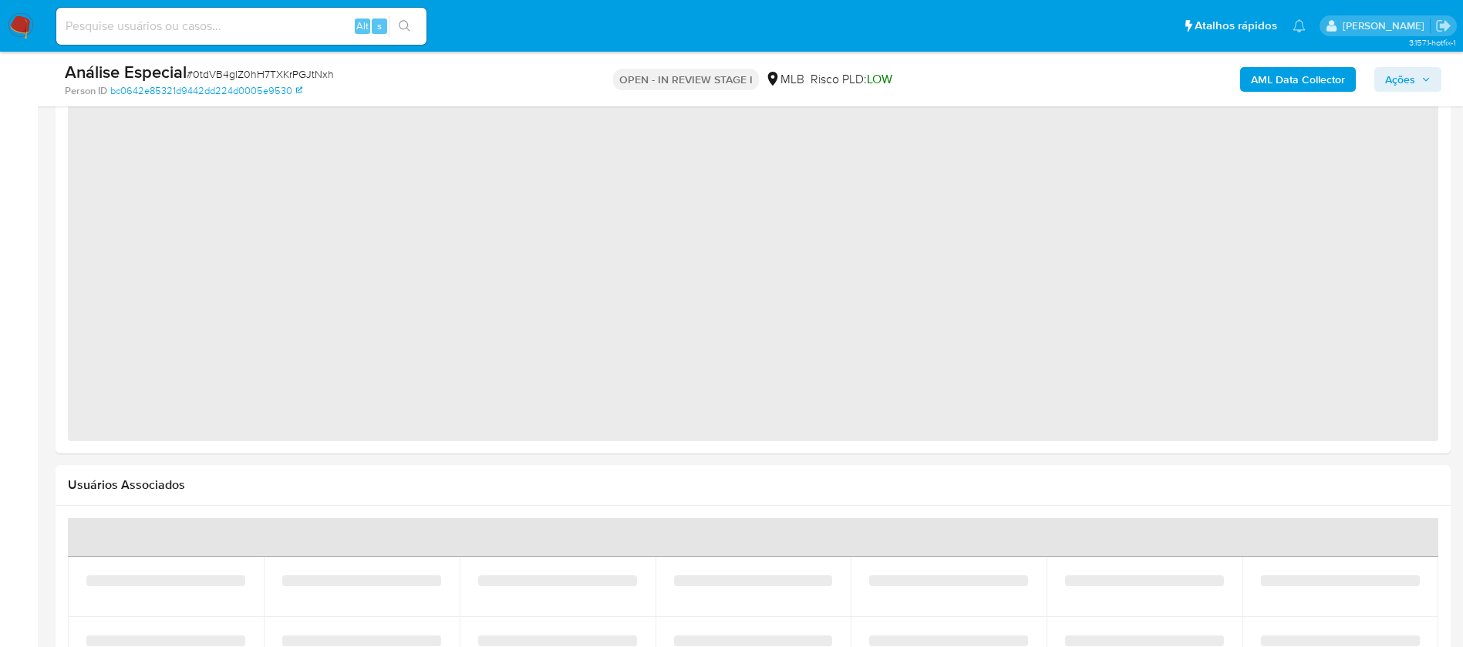
select select "10"
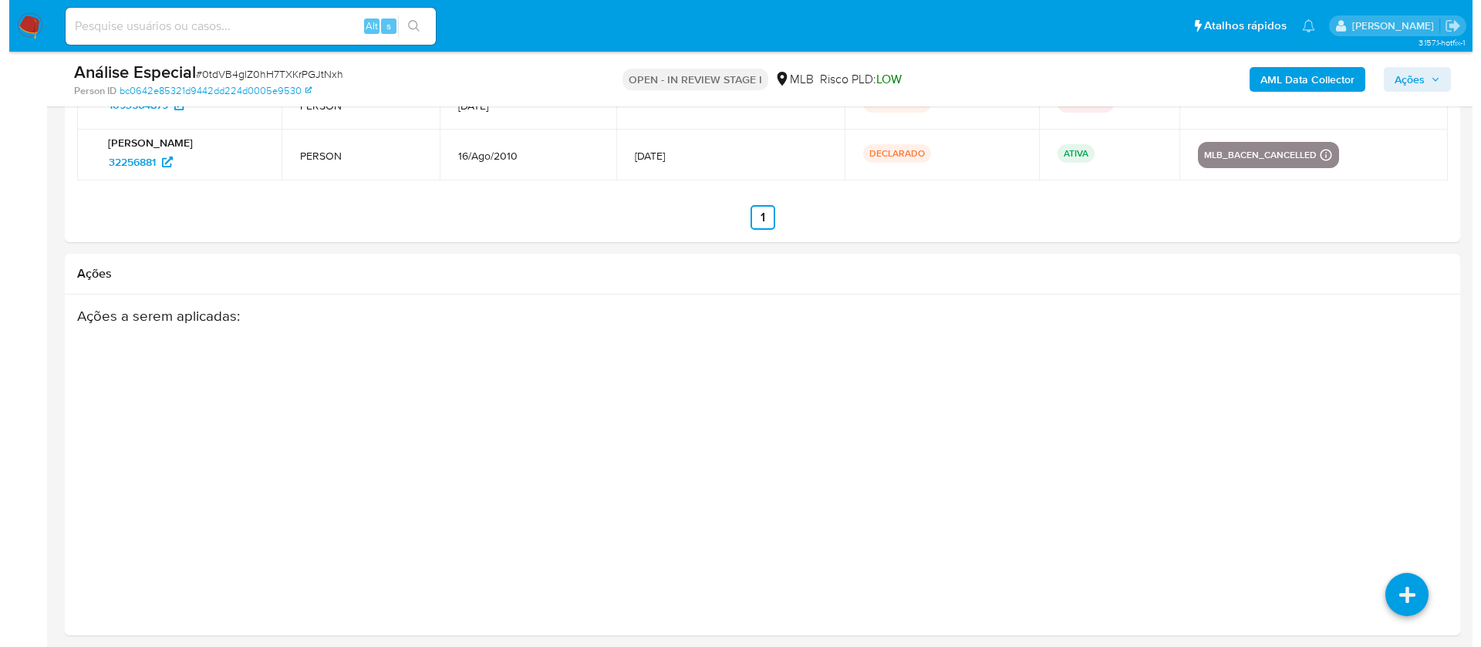
scroll to position [2422, 0]
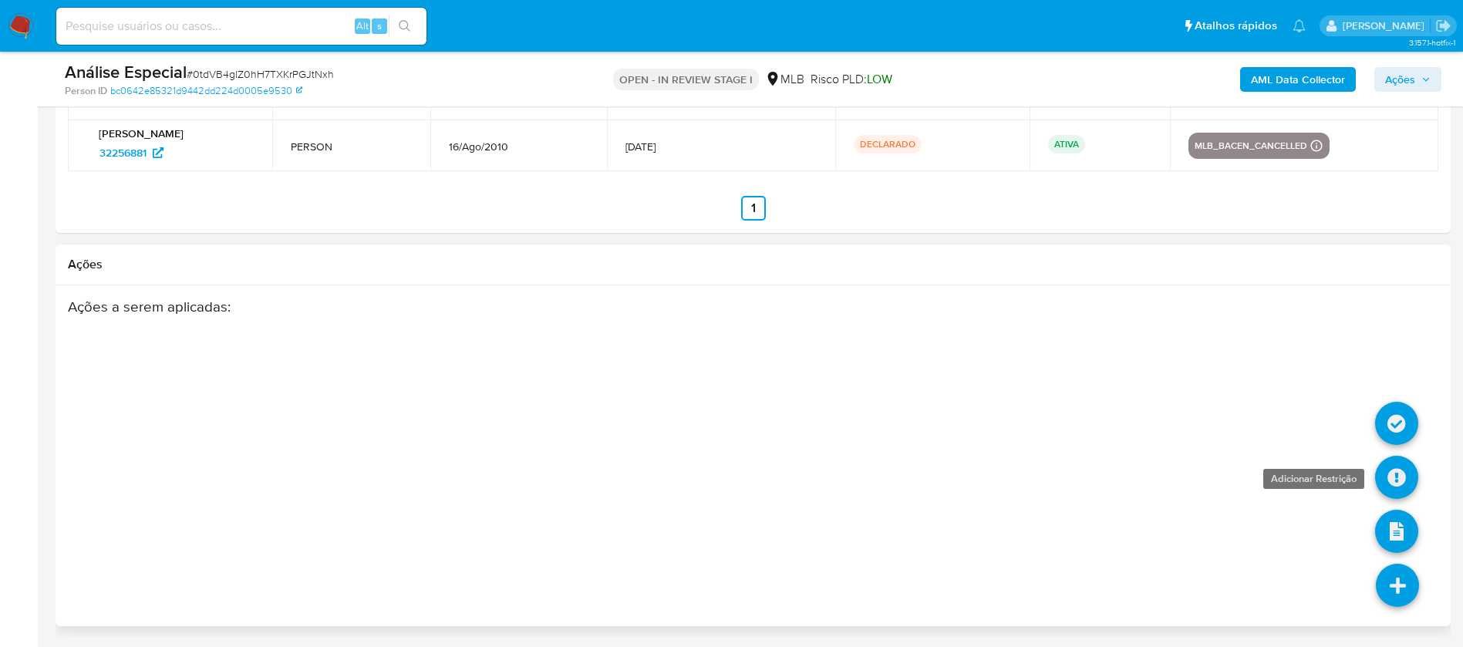
click at [1398, 479] on link at bounding box center [1396, 477] width 43 height 43
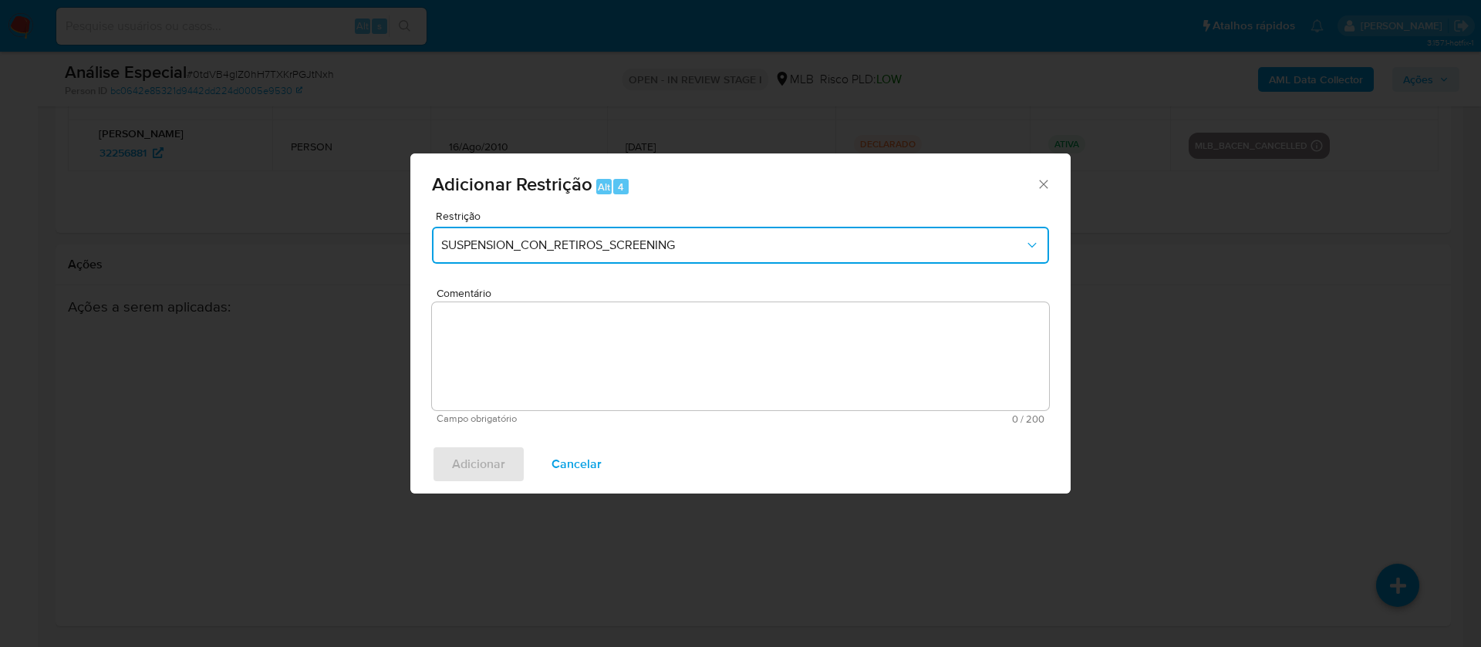
click at [605, 251] on span "SUSPENSION_CON_RETIROS_SCREENING" at bounding box center [732, 245] width 583 height 15
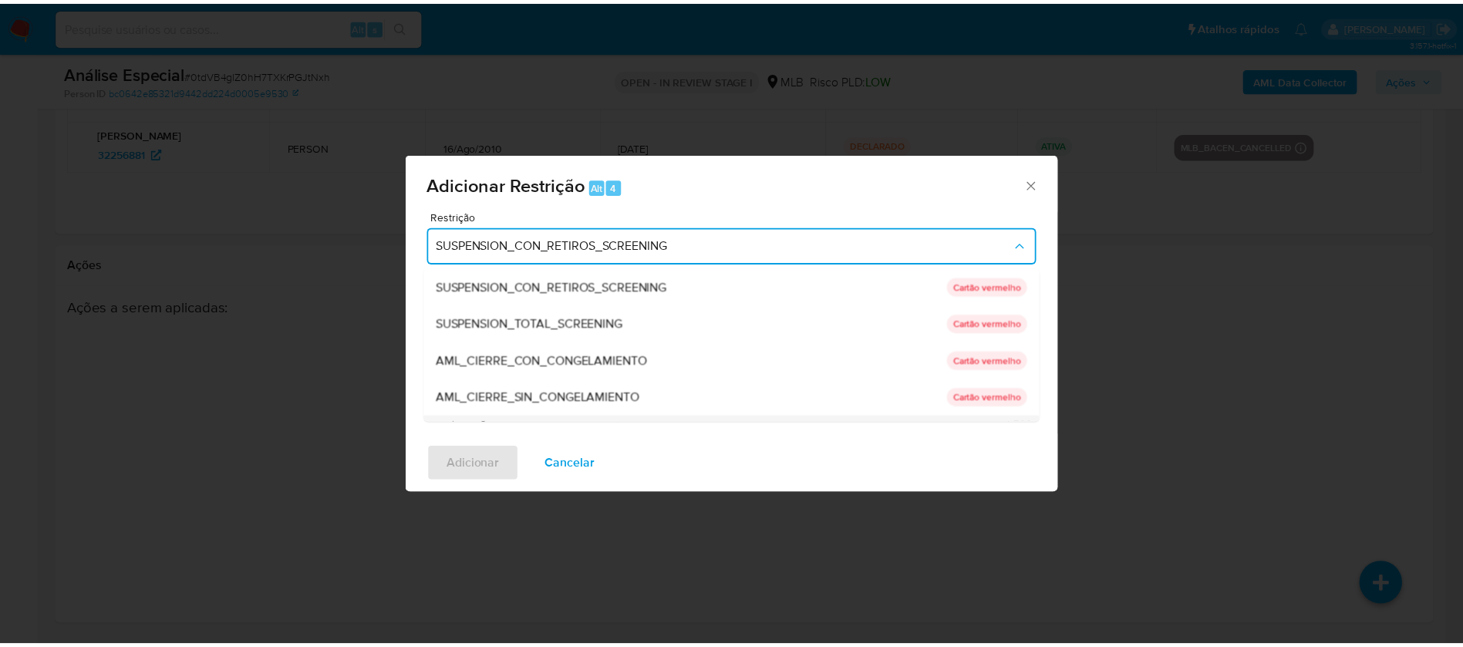
scroll to position [216, 0]
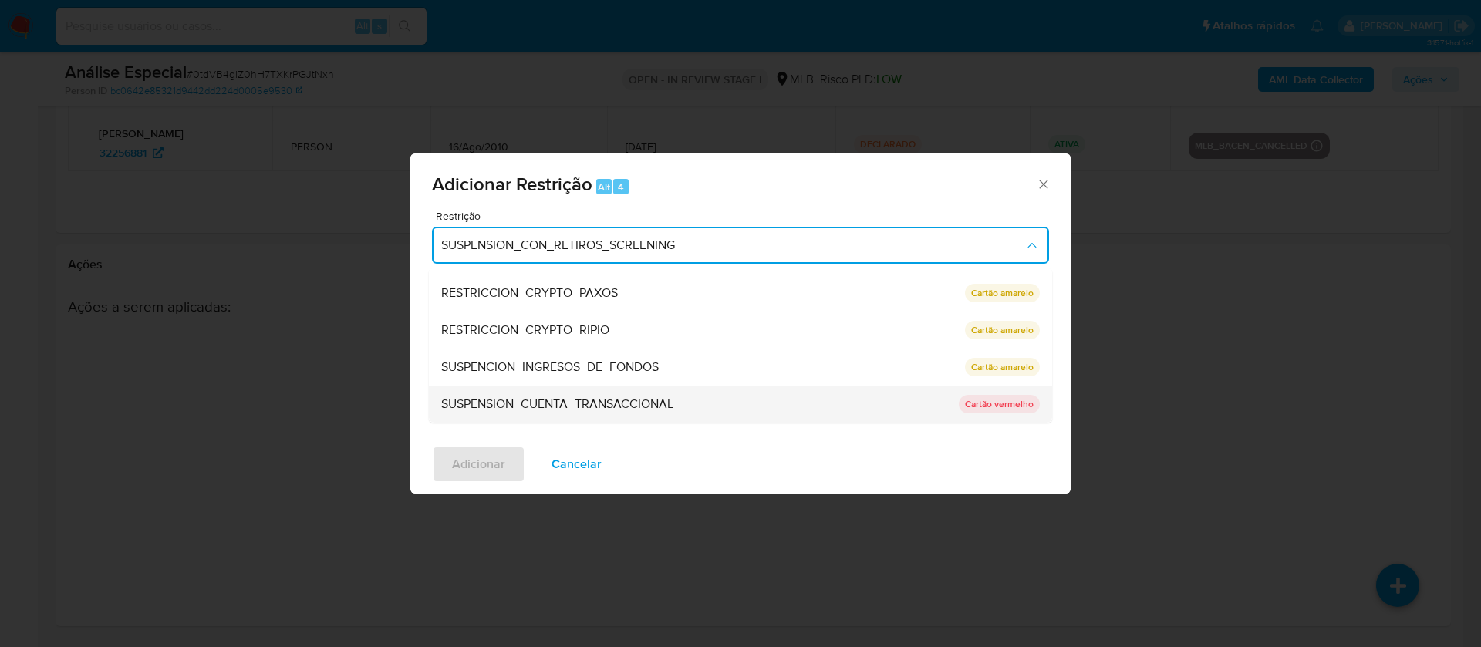
click at [514, 401] on span "SUSPENSION_CUENTA_TRANSACCIONAL" at bounding box center [557, 403] width 232 height 15
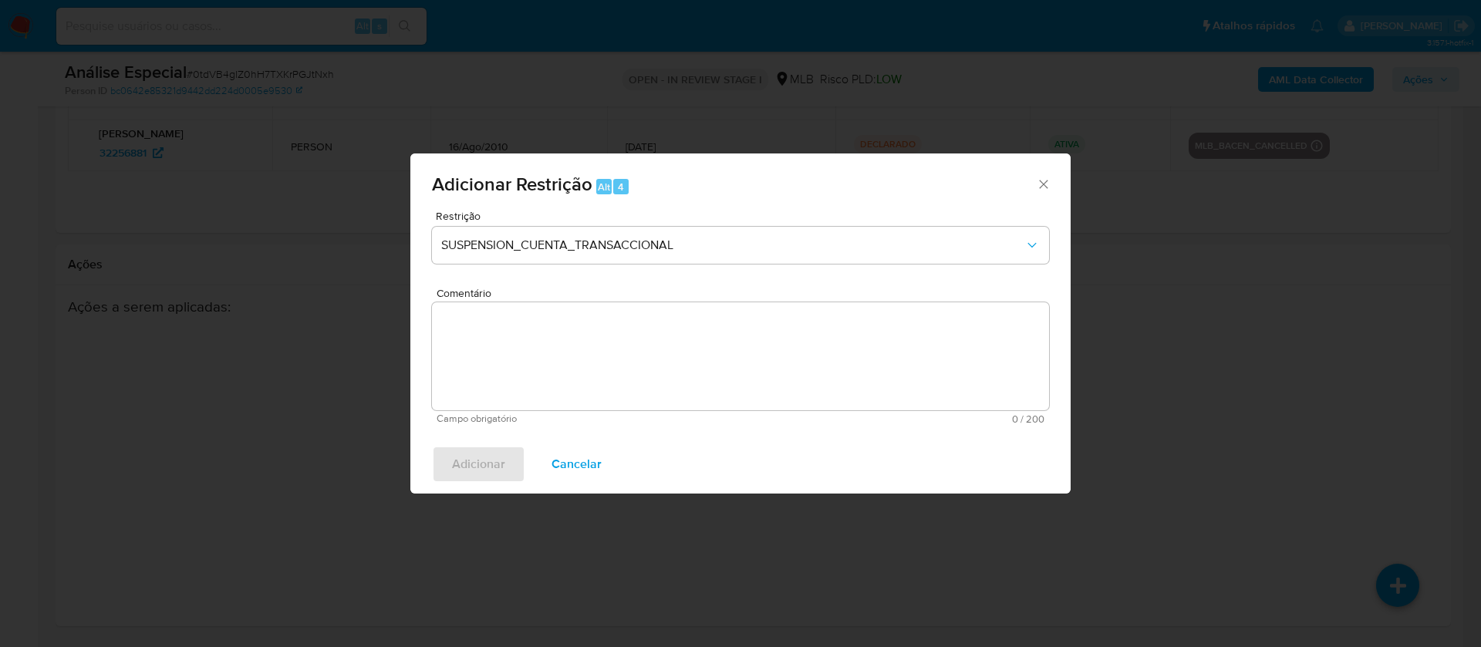
click at [495, 369] on textarea "Comentário" at bounding box center [740, 356] width 617 height 108
click at [564, 354] on textarea "Comentário" at bounding box center [740, 356] width 617 height 108
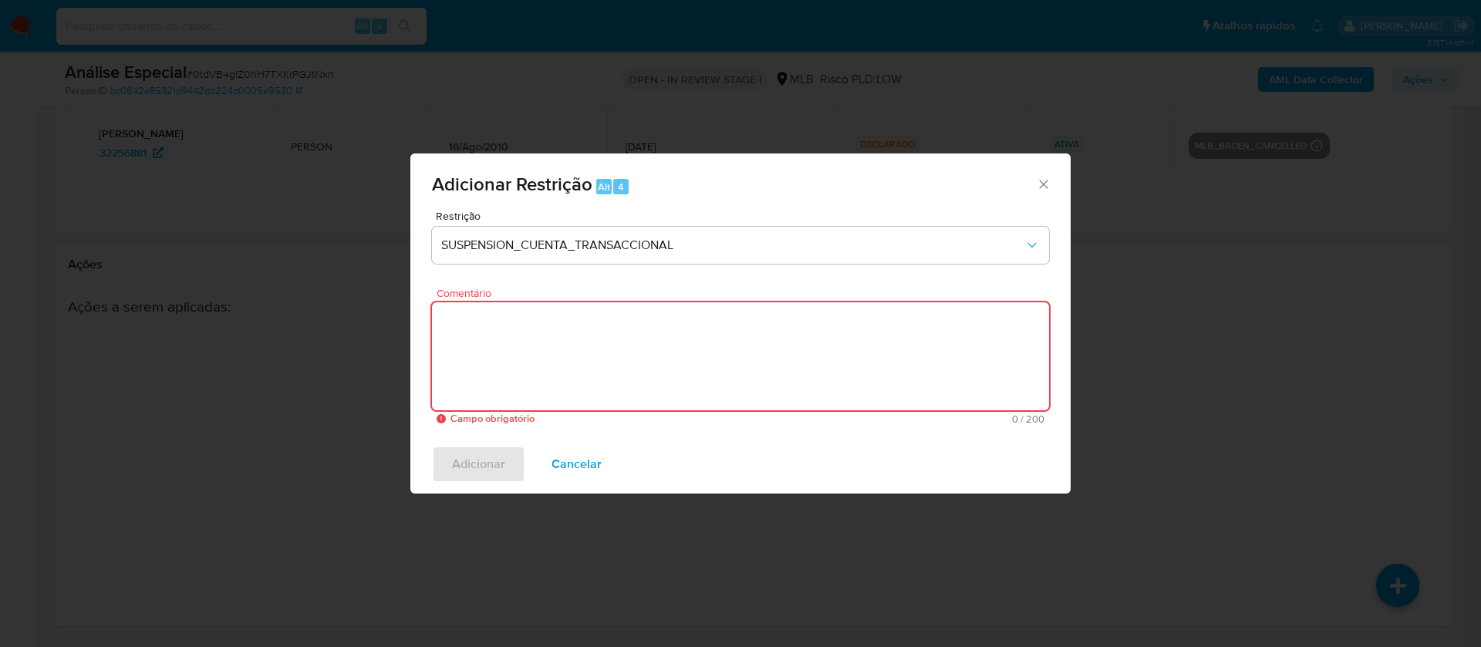
paste textarea "Conforme a solicitação da gestão efetuada em 28/08/2025 o caso será restrito. N…"
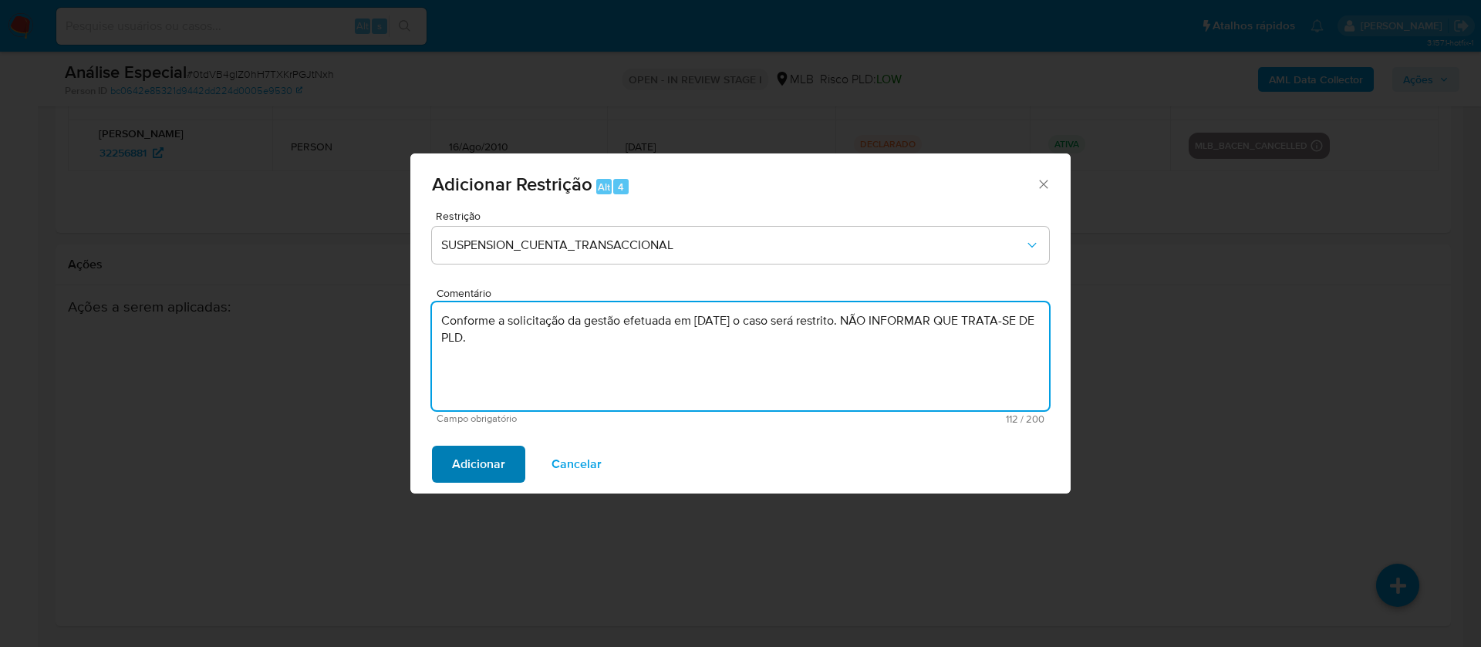
type textarea "Conforme a solicitação da gestão efetuada em 28/08/2025 o caso será restrito. N…"
click at [470, 469] on span "Adicionar" at bounding box center [478, 464] width 53 height 34
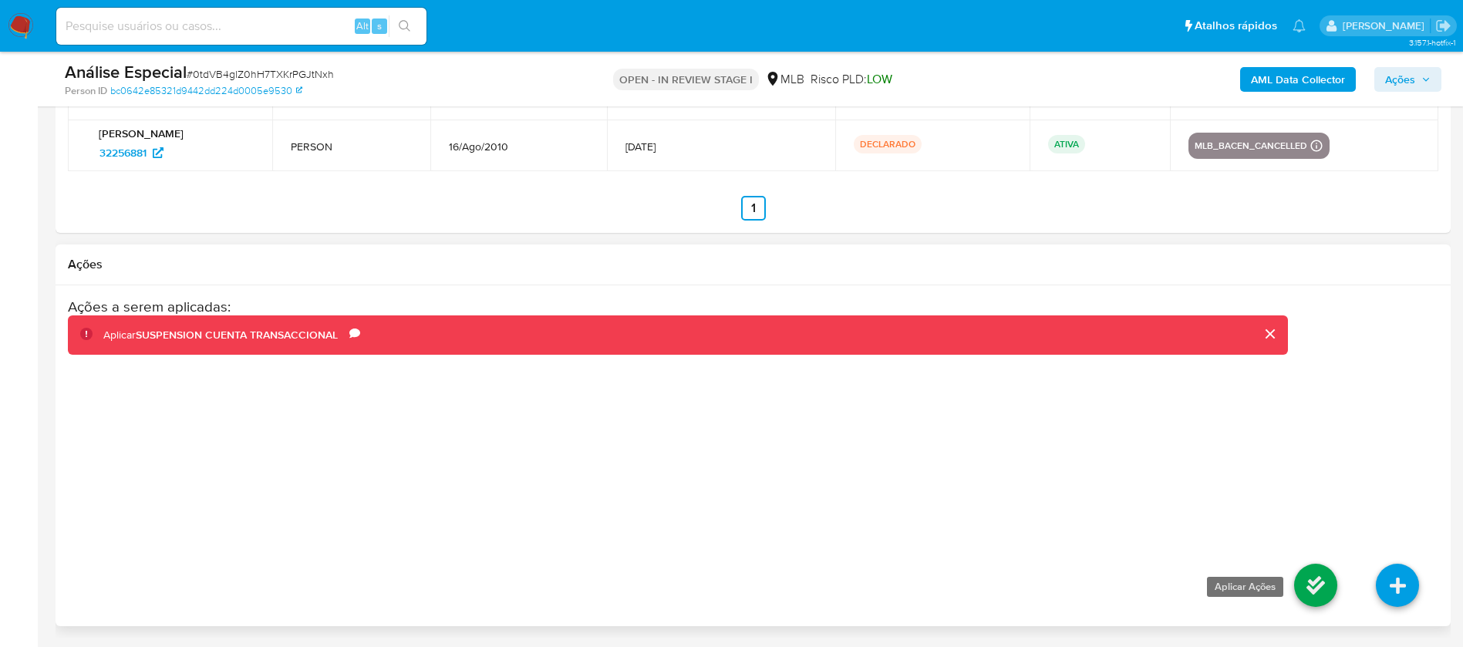
click at [1302, 587] on link at bounding box center [1315, 585] width 43 height 43
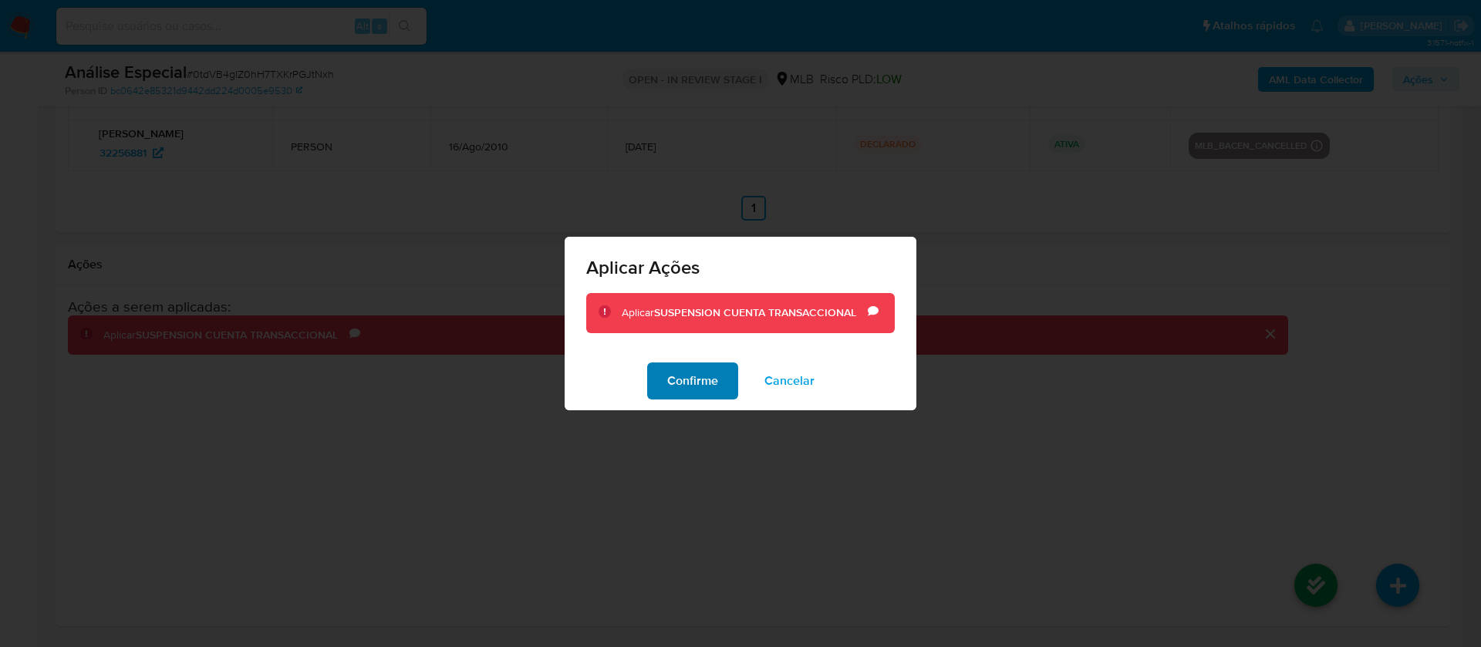
click at [685, 389] on span "Confirme" at bounding box center [692, 381] width 51 height 34
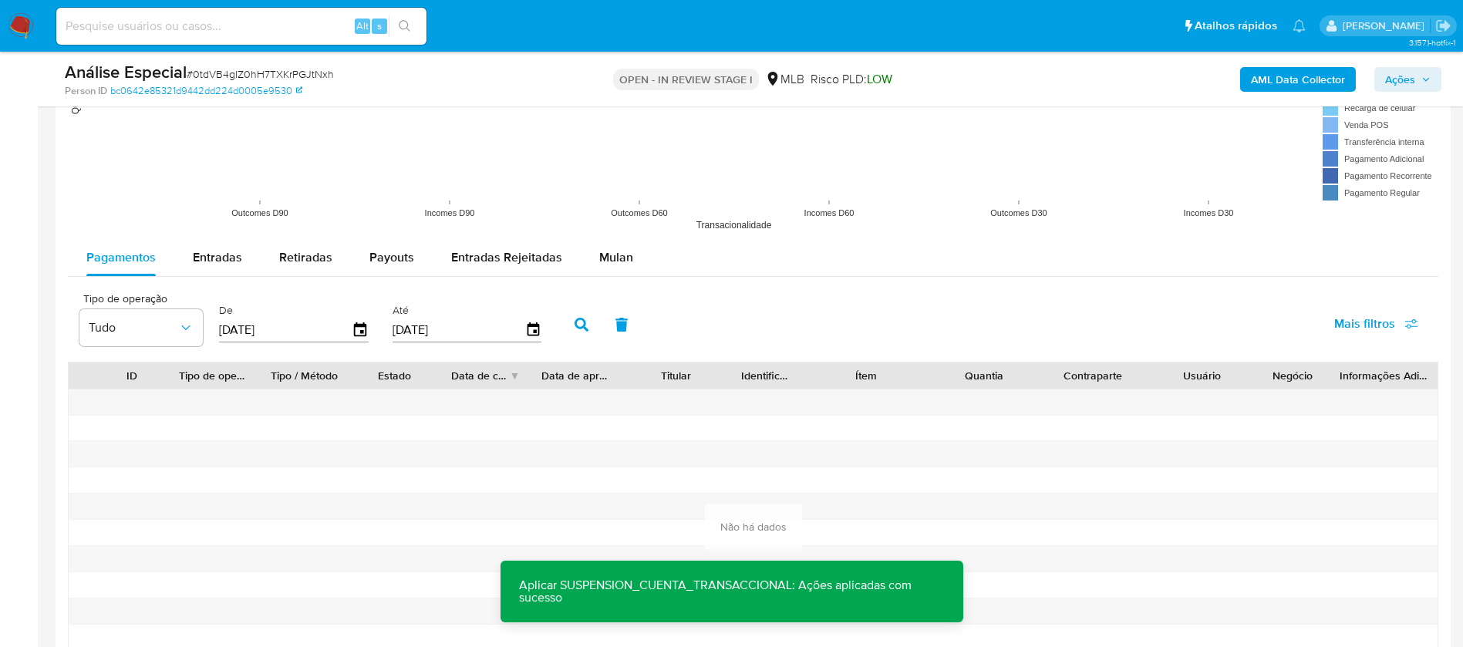
scroll to position [1497, 0]
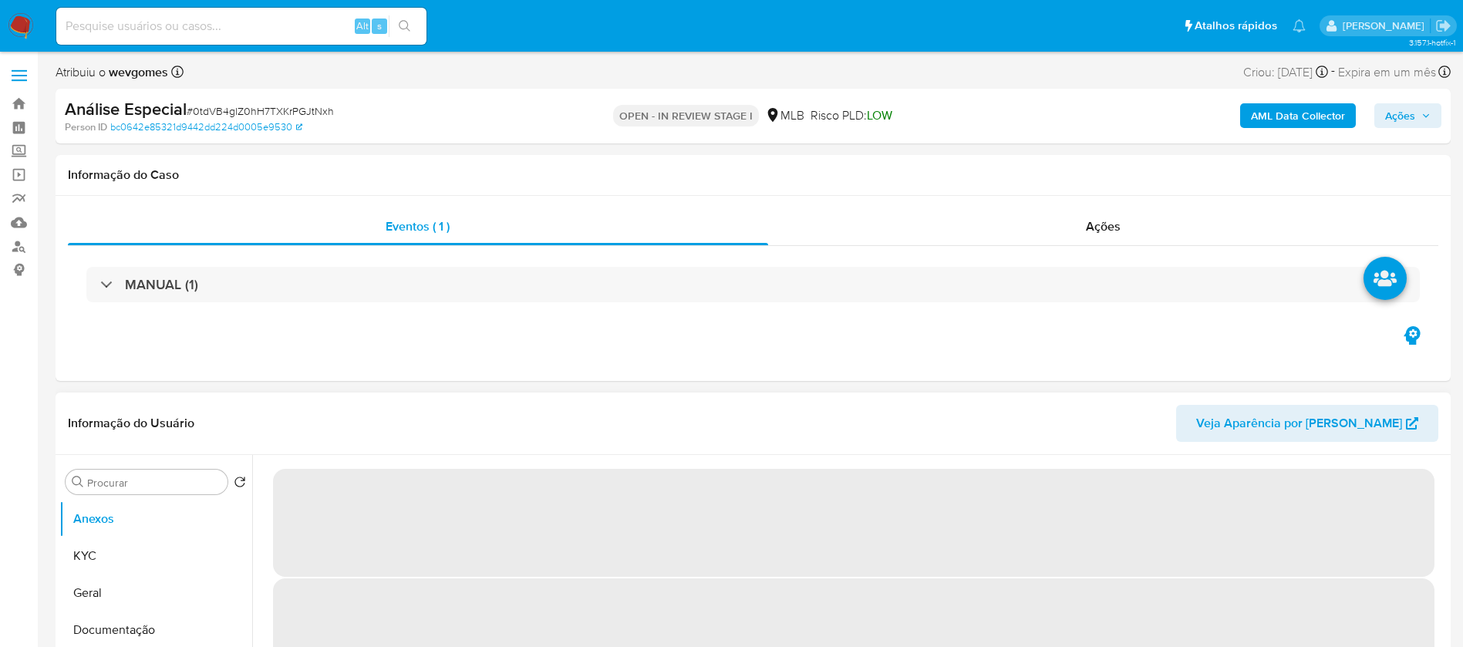
select select "10"
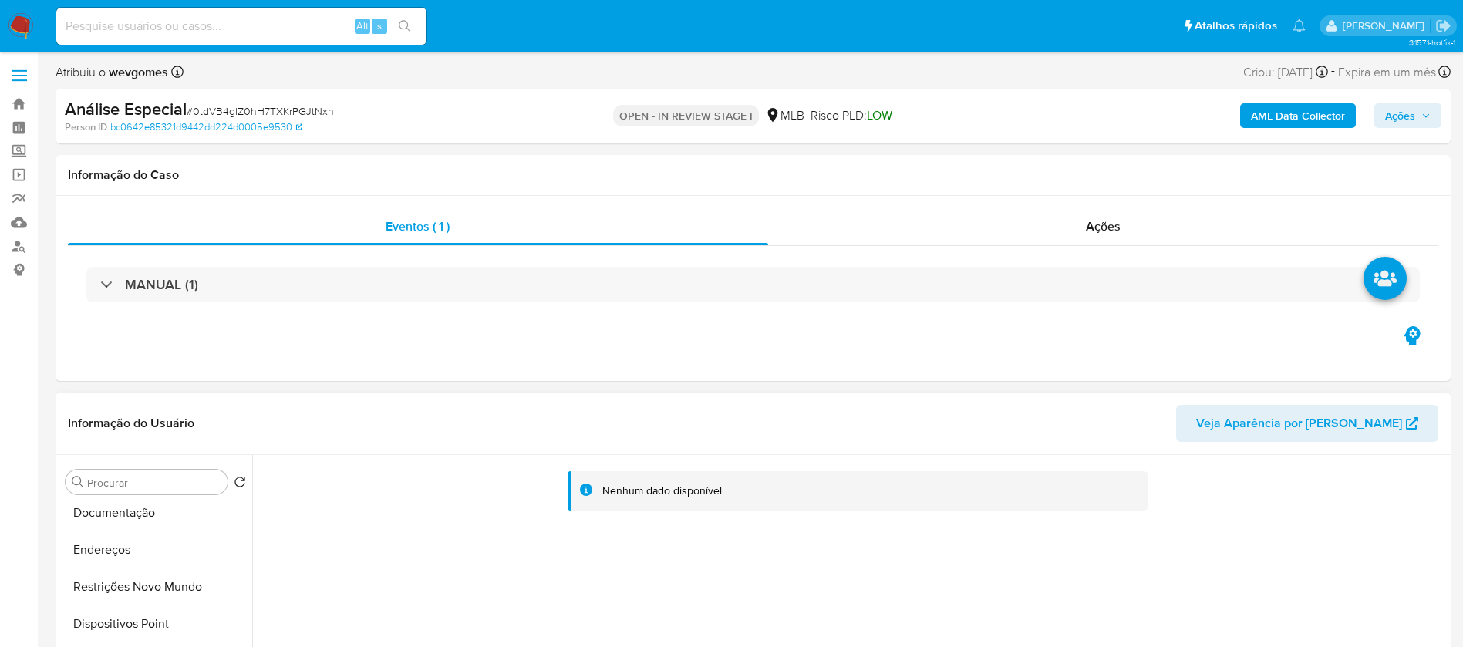
scroll to position [154, 0]
click at [113, 562] on button "Restrições Novo Mundo" at bounding box center [149, 549] width 180 height 37
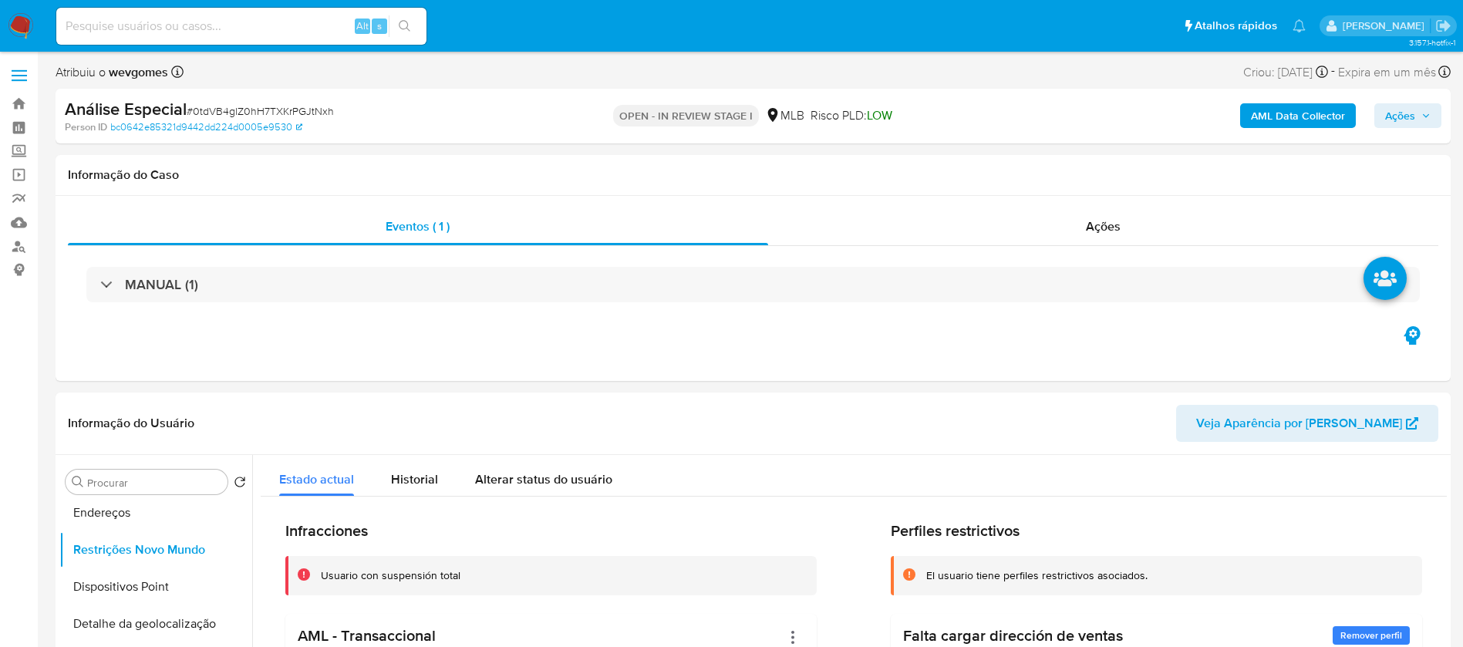
click at [1401, 113] on span "Ações" at bounding box center [1400, 115] width 30 height 25
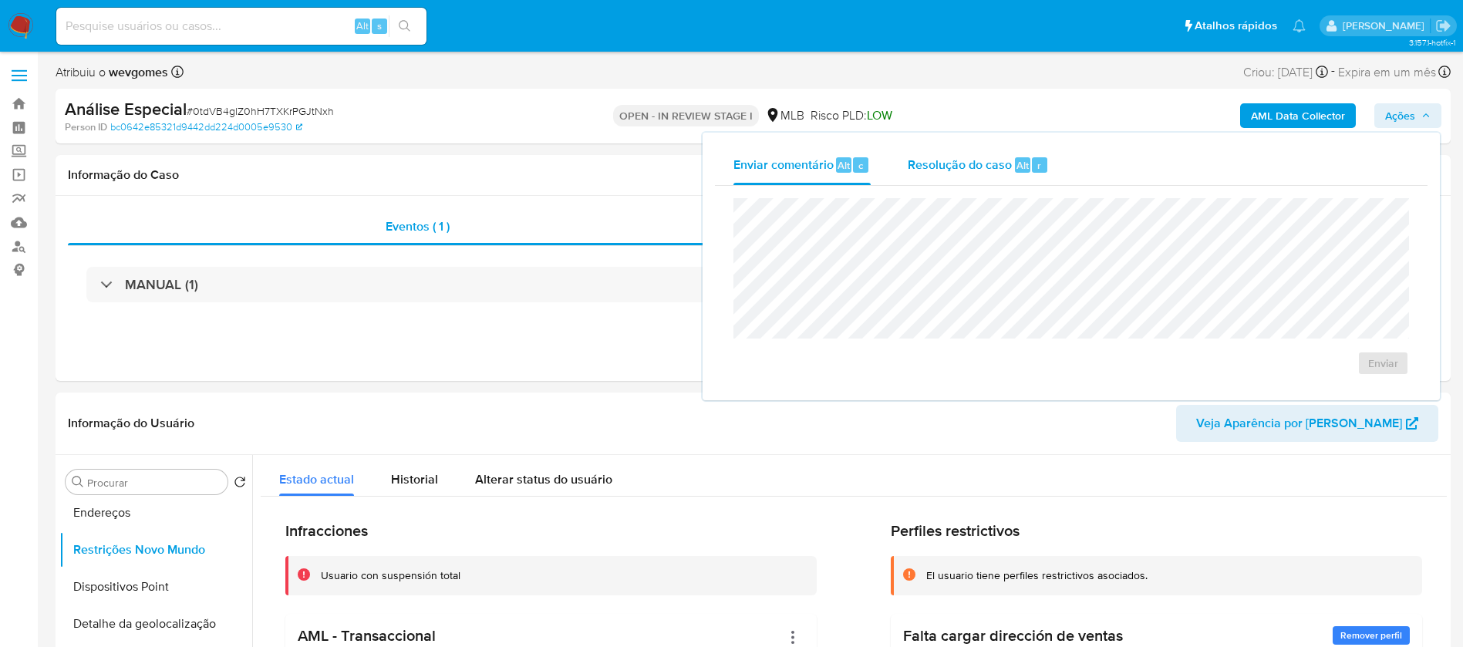
click at [952, 167] on span "Resolução do caso" at bounding box center [960, 165] width 104 height 18
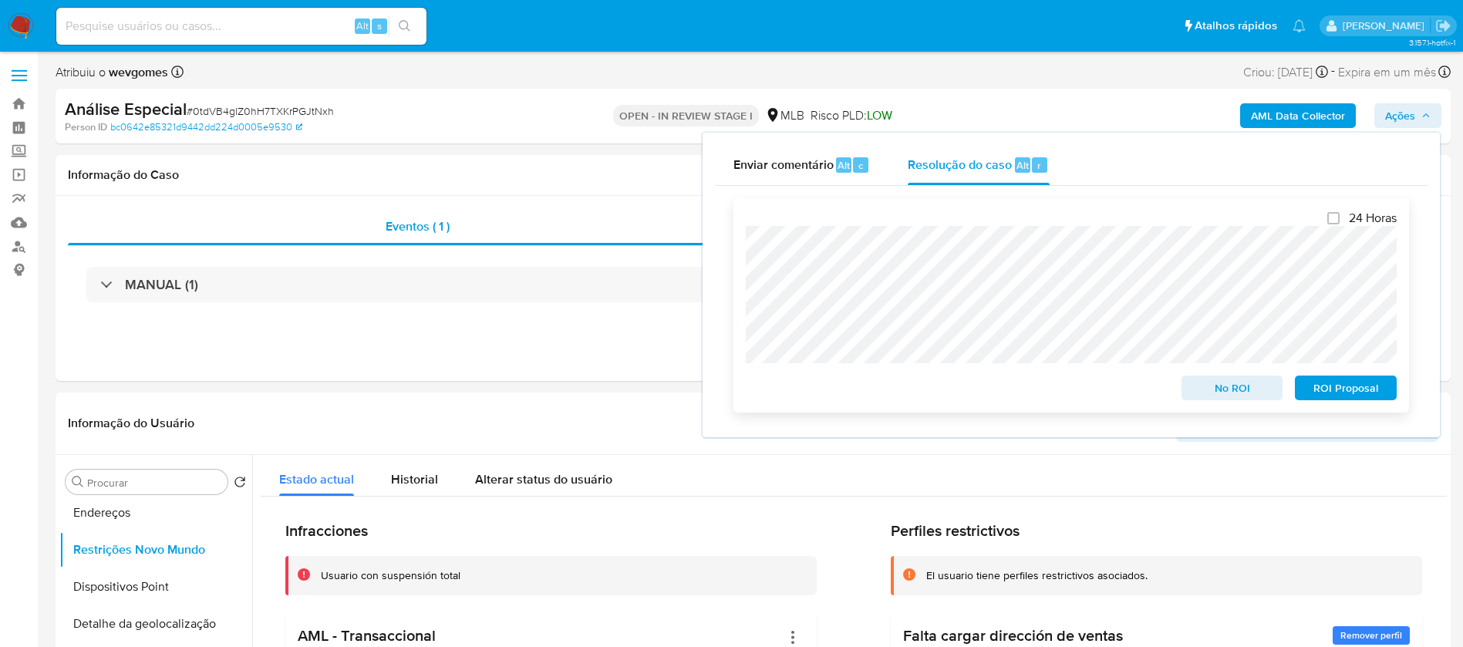
click at [1207, 396] on span "No ROI" at bounding box center [1232, 388] width 80 height 22
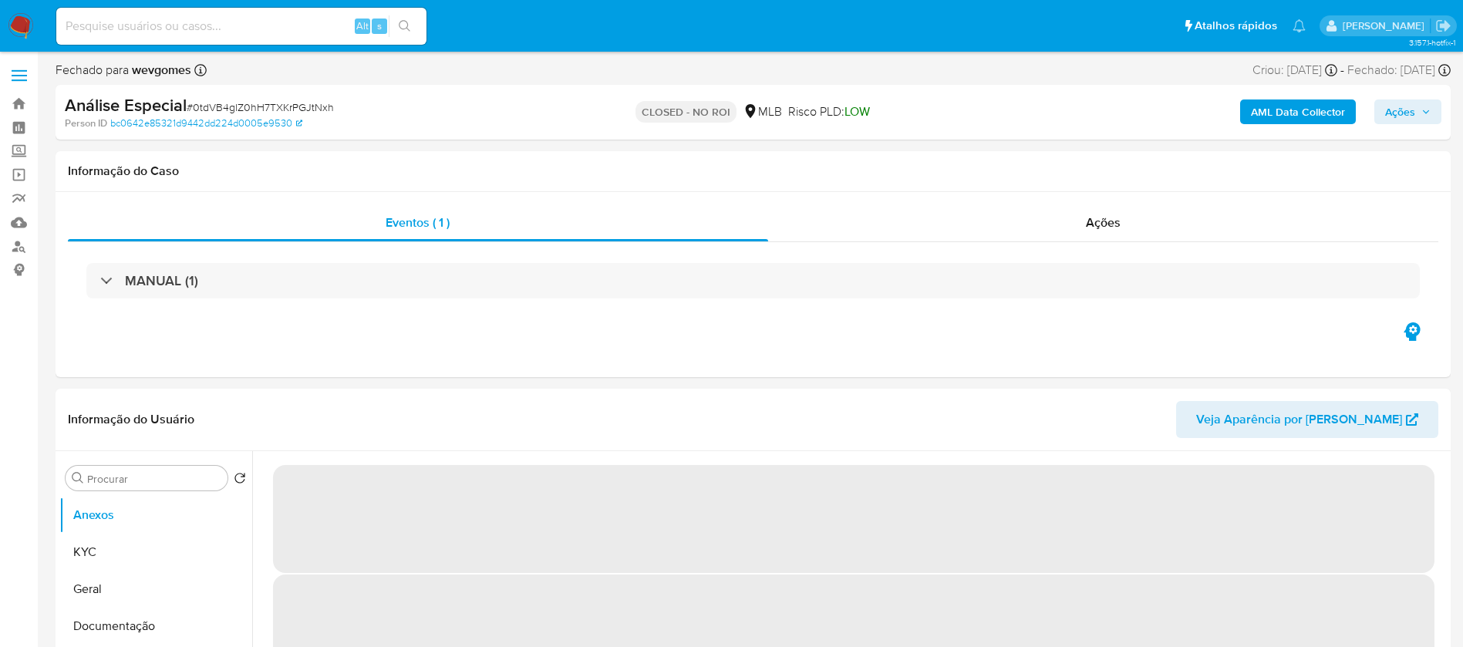
select select "10"
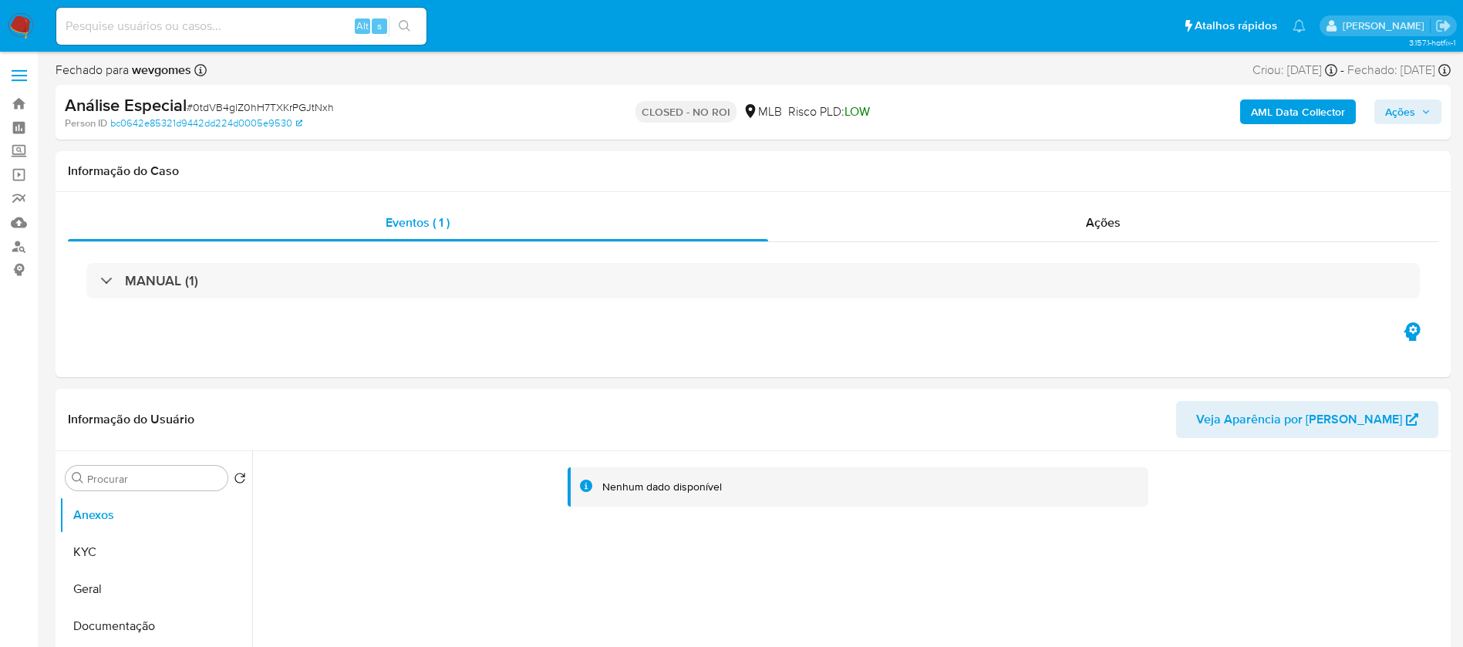
click at [235, 38] on div "Alt s" at bounding box center [241, 26] width 370 height 37
click at [177, 26] on input at bounding box center [241, 26] width 370 height 20
paste input "32256881"
type input "32256881"
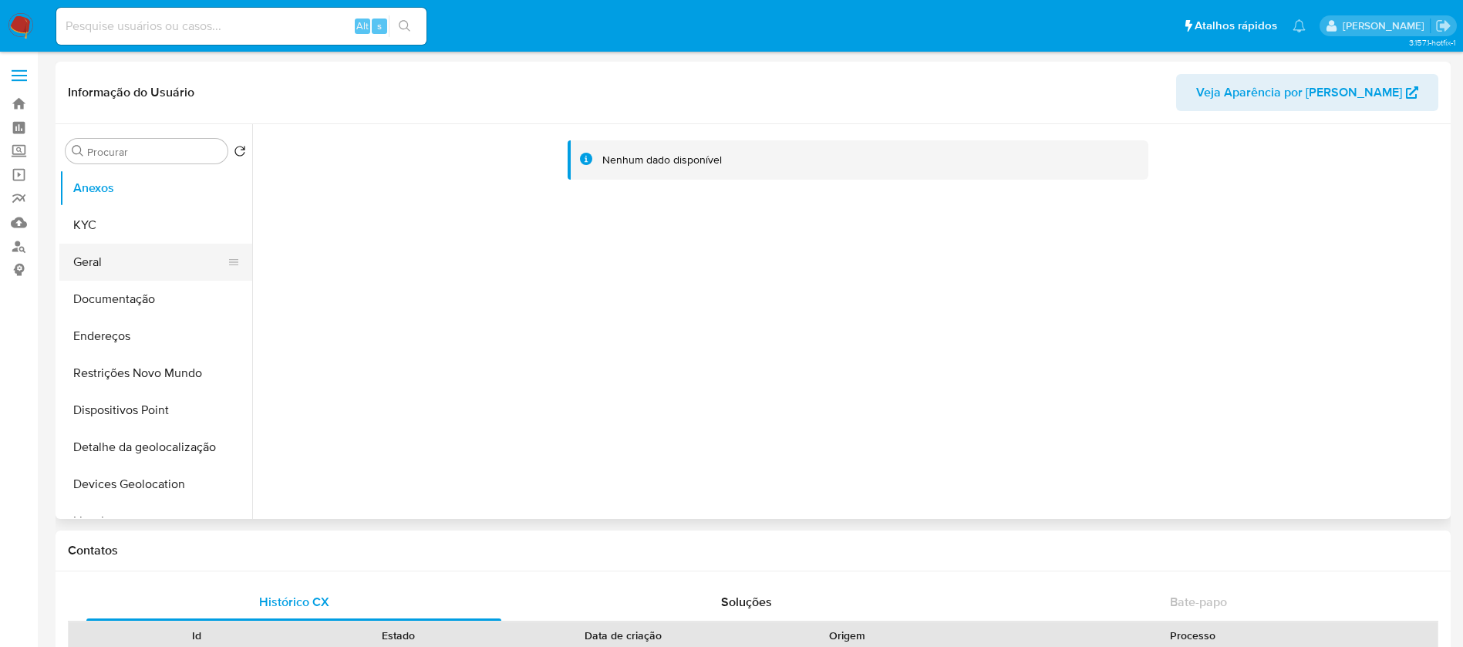
select select "10"
click at [88, 234] on button "KYC" at bounding box center [149, 225] width 180 height 37
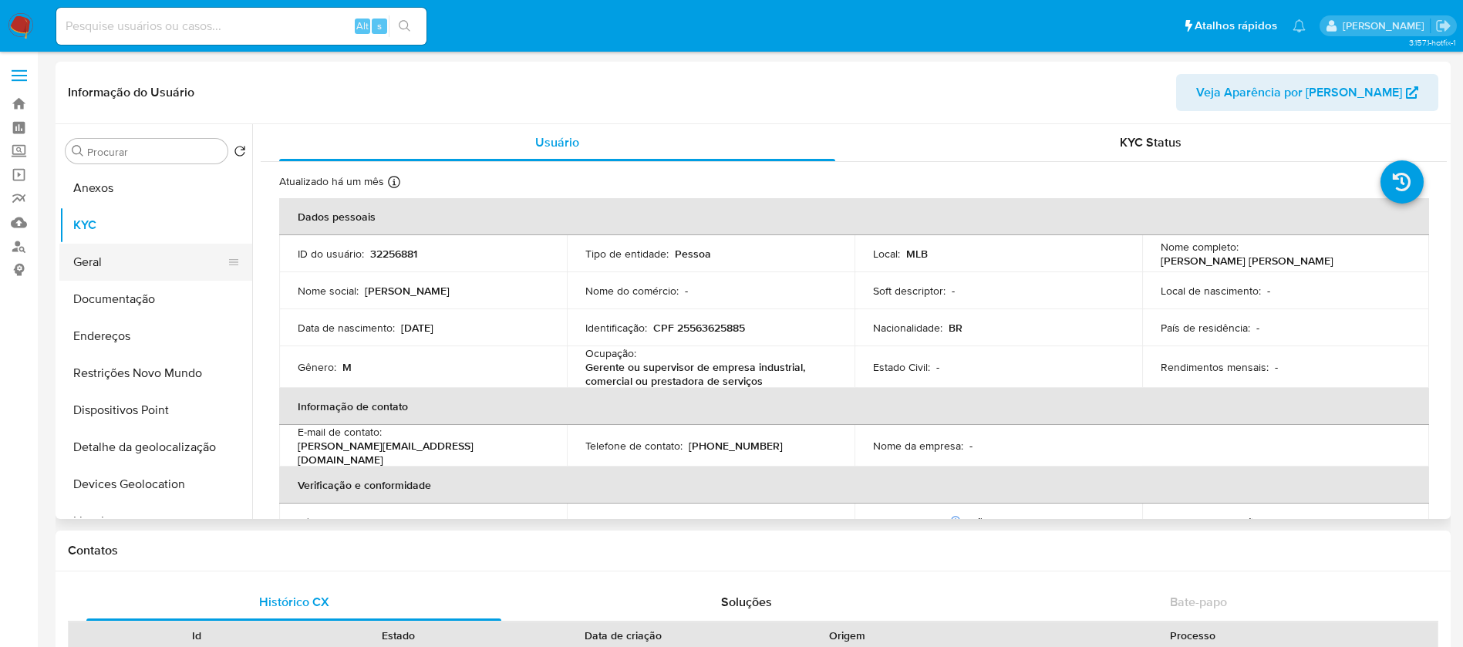
click at [99, 259] on button "Geral" at bounding box center [149, 262] width 180 height 37
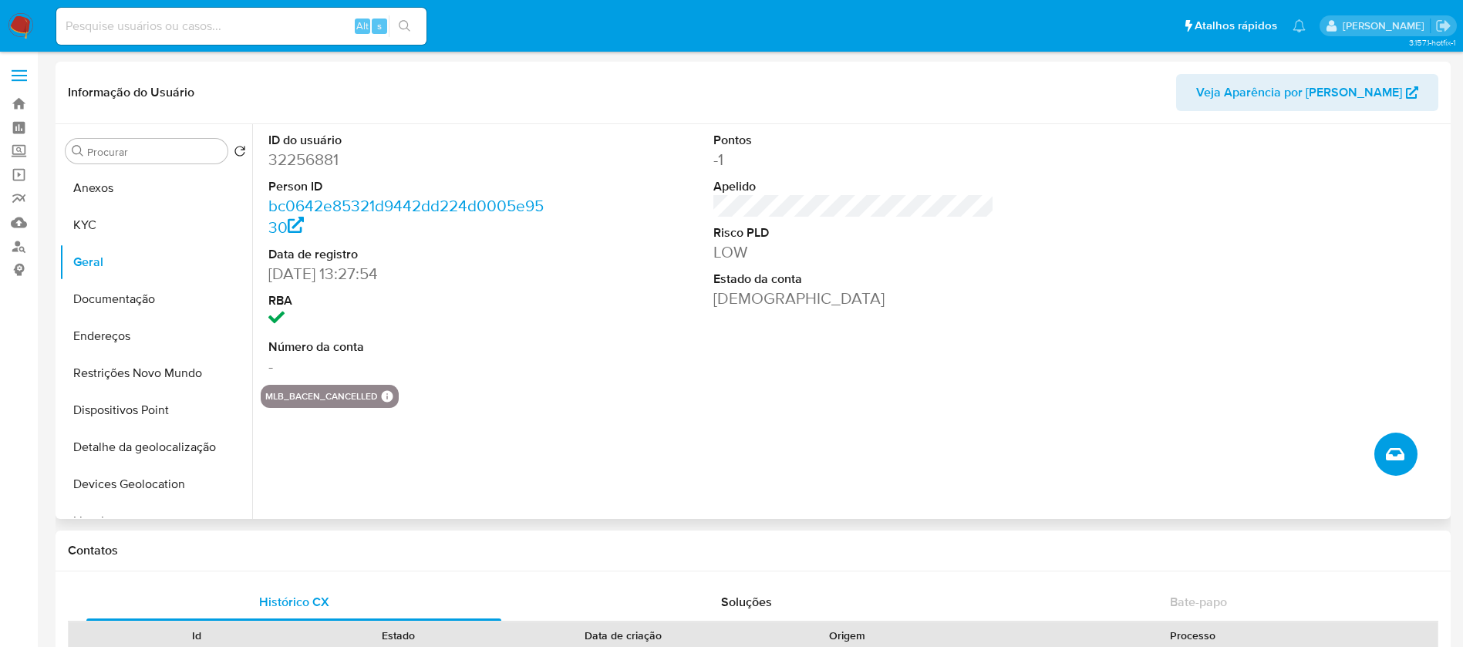
click at [1382, 457] on button "Criar caso manual" at bounding box center [1395, 454] width 43 height 43
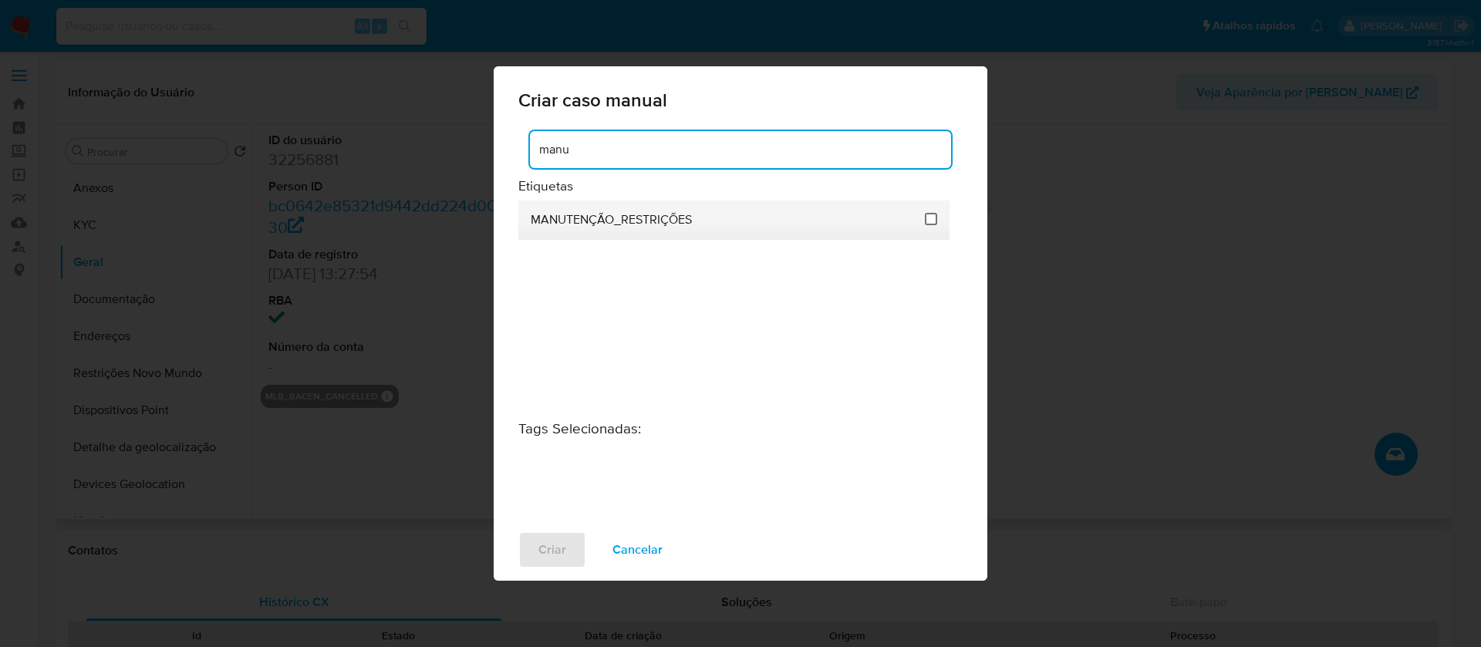
type input "manu"
click at [936, 220] on input "2407" at bounding box center [931, 219] width 12 height 12
checkbox input "true"
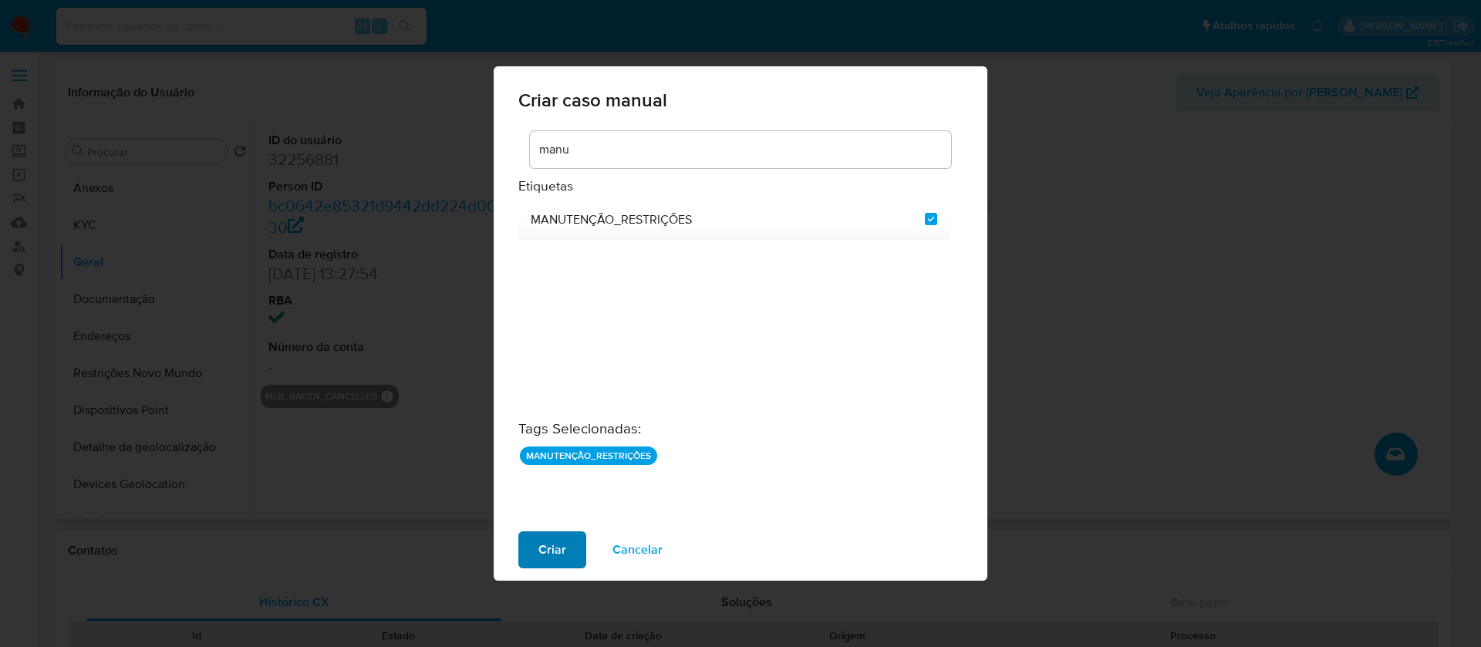
click at [545, 546] on span "Criar" at bounding box center [552, 550] width 28 height 34
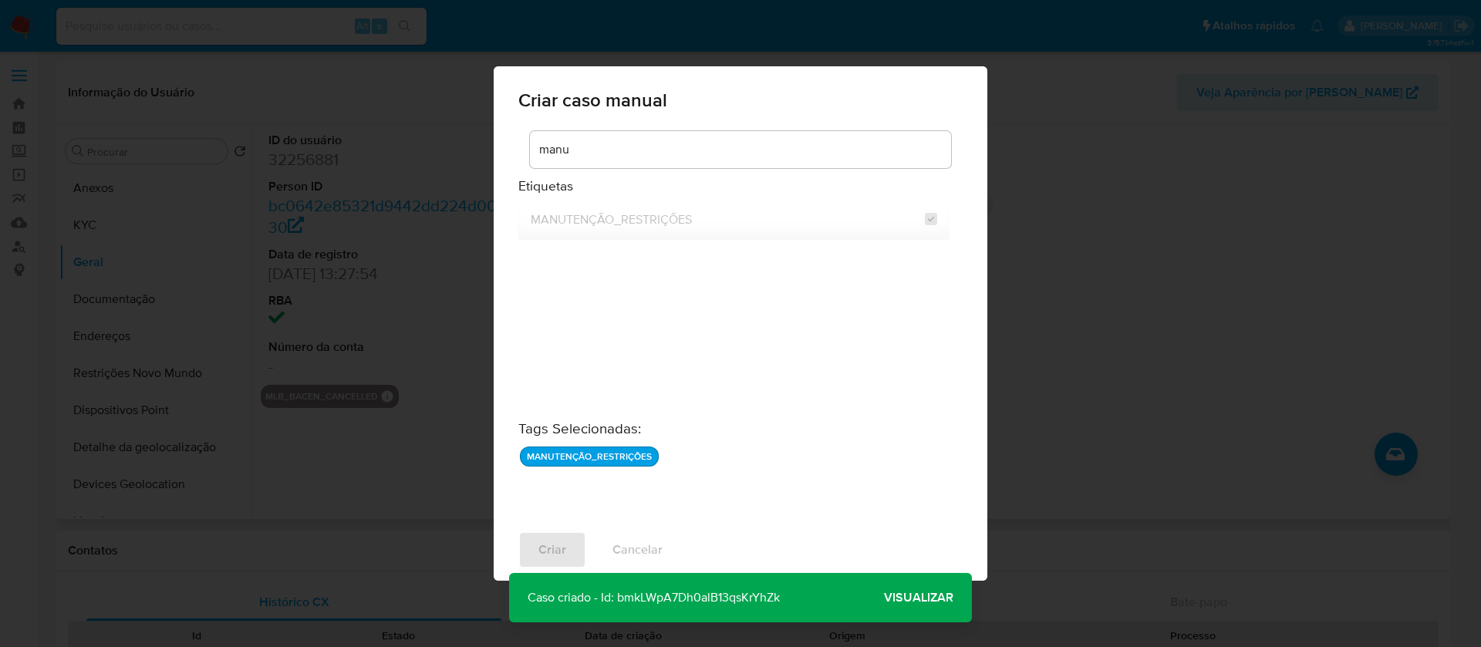
click at [895, 598] on span "Visualizar" at bounding box center [918, 598] width 69 height 0
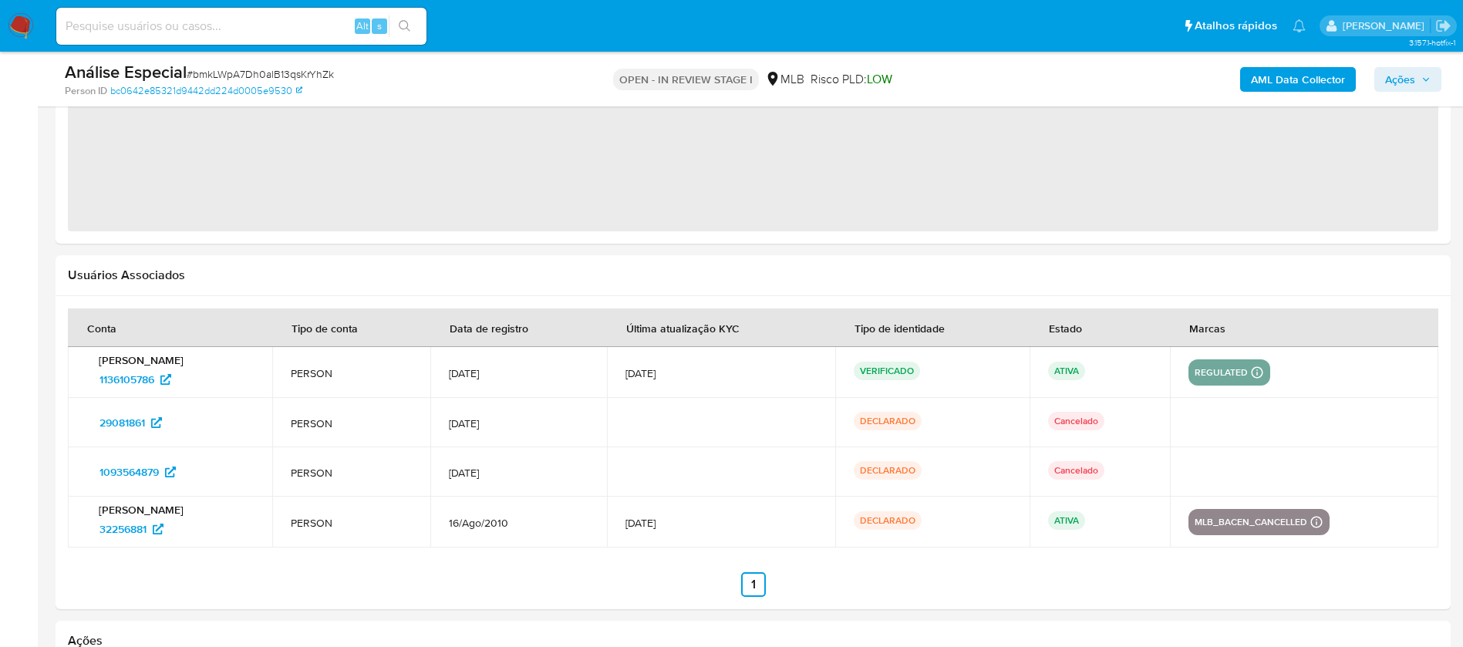
select select "10"
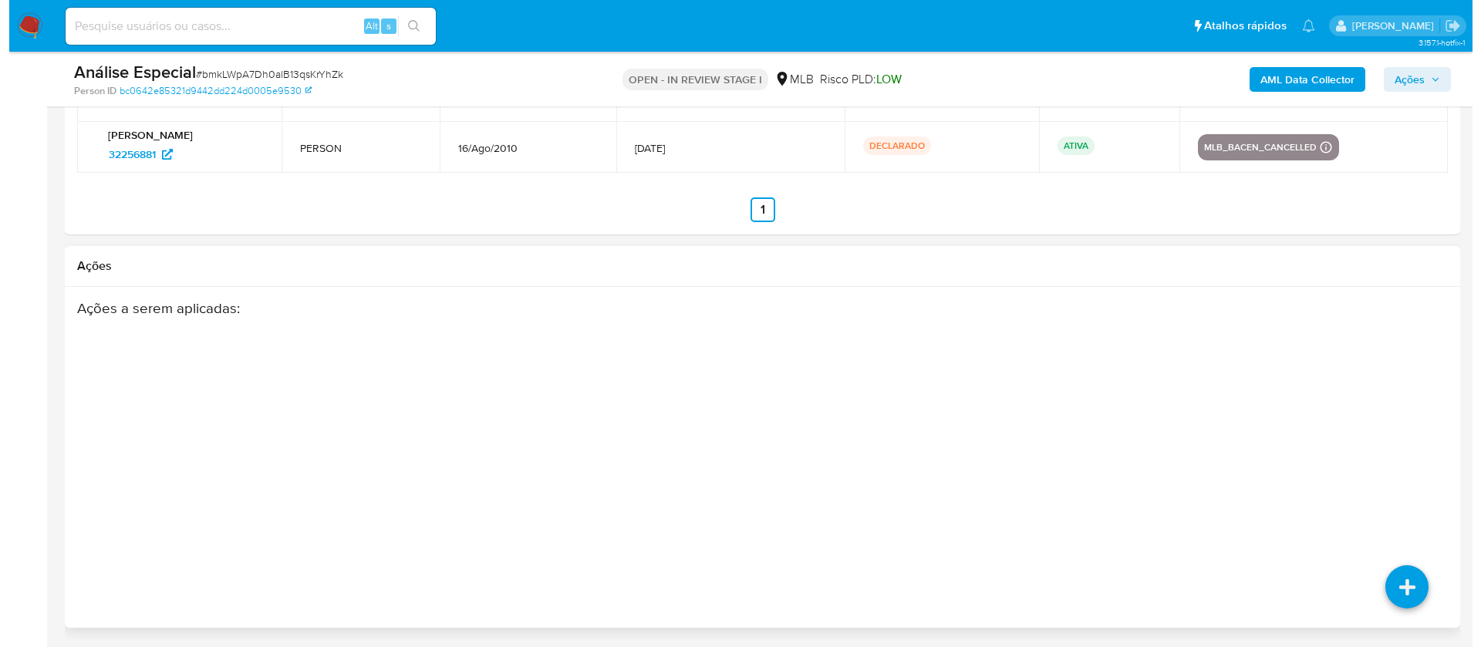
scroll to position [2325, 0]
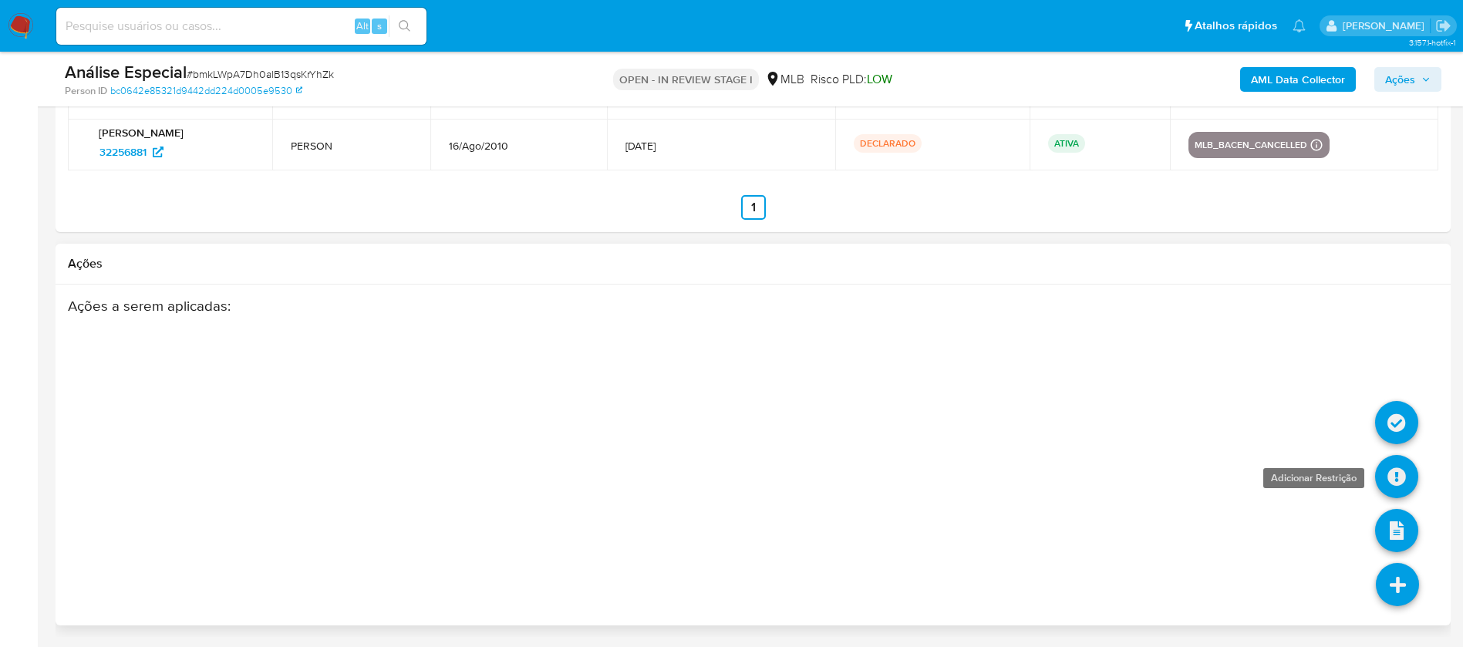
click at [1388, 476] on link at bounding box center [1396, 476] width 43 height 43
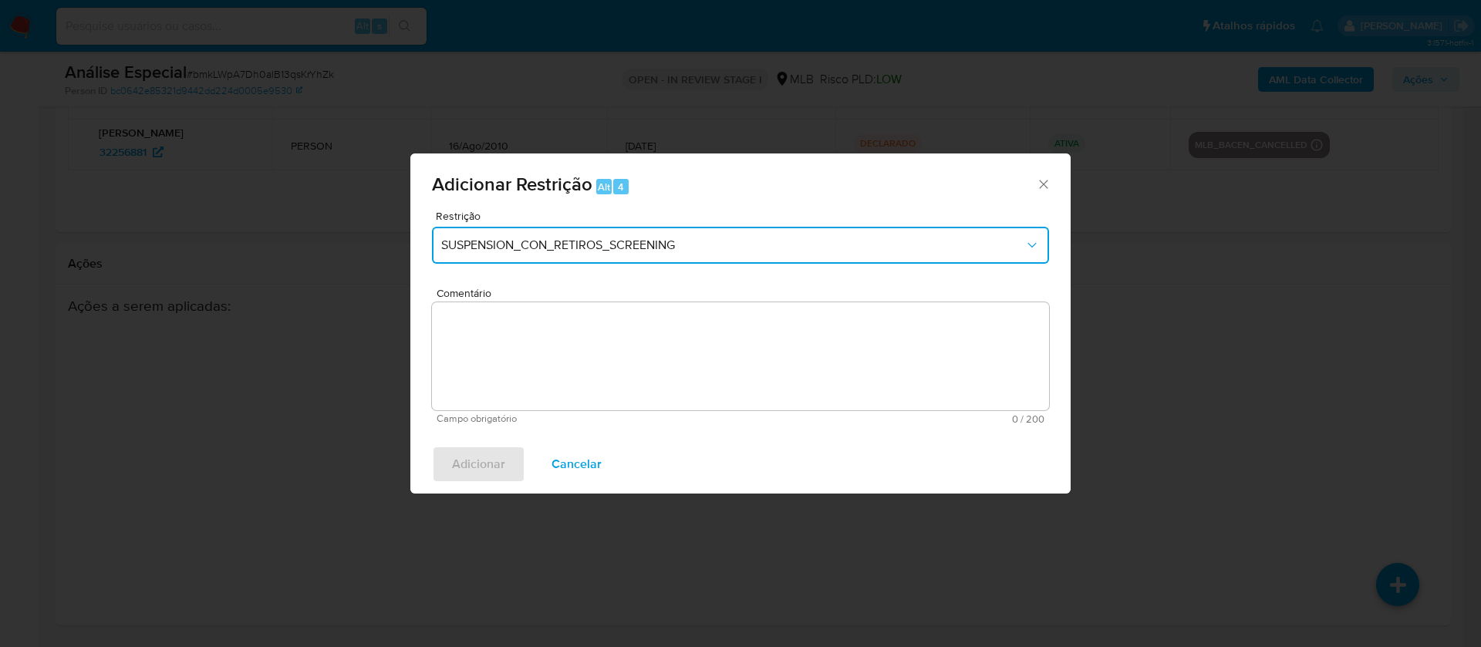
click at [563, 244] on span "SUSPENSION_CON_RETIROS_SCREENING" at bounding box center [732, 245] width 583 height 15
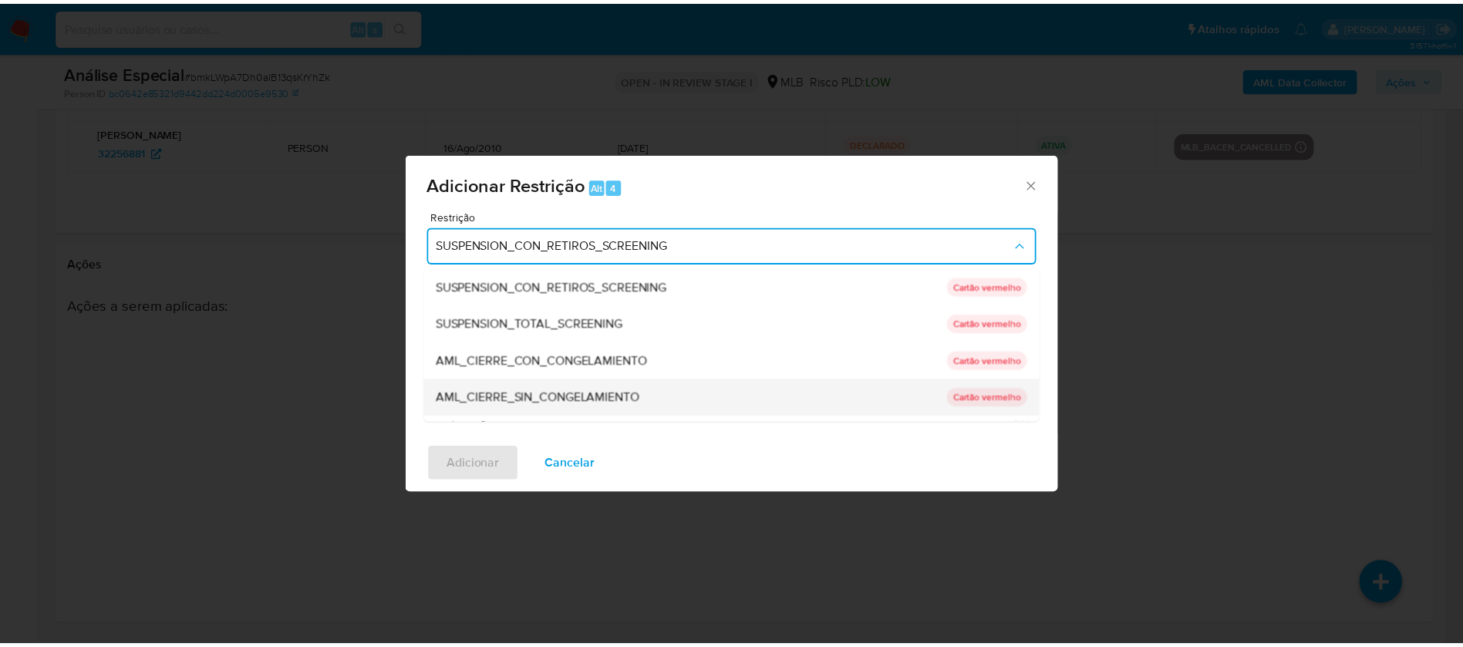
scroll to position [216, 0]
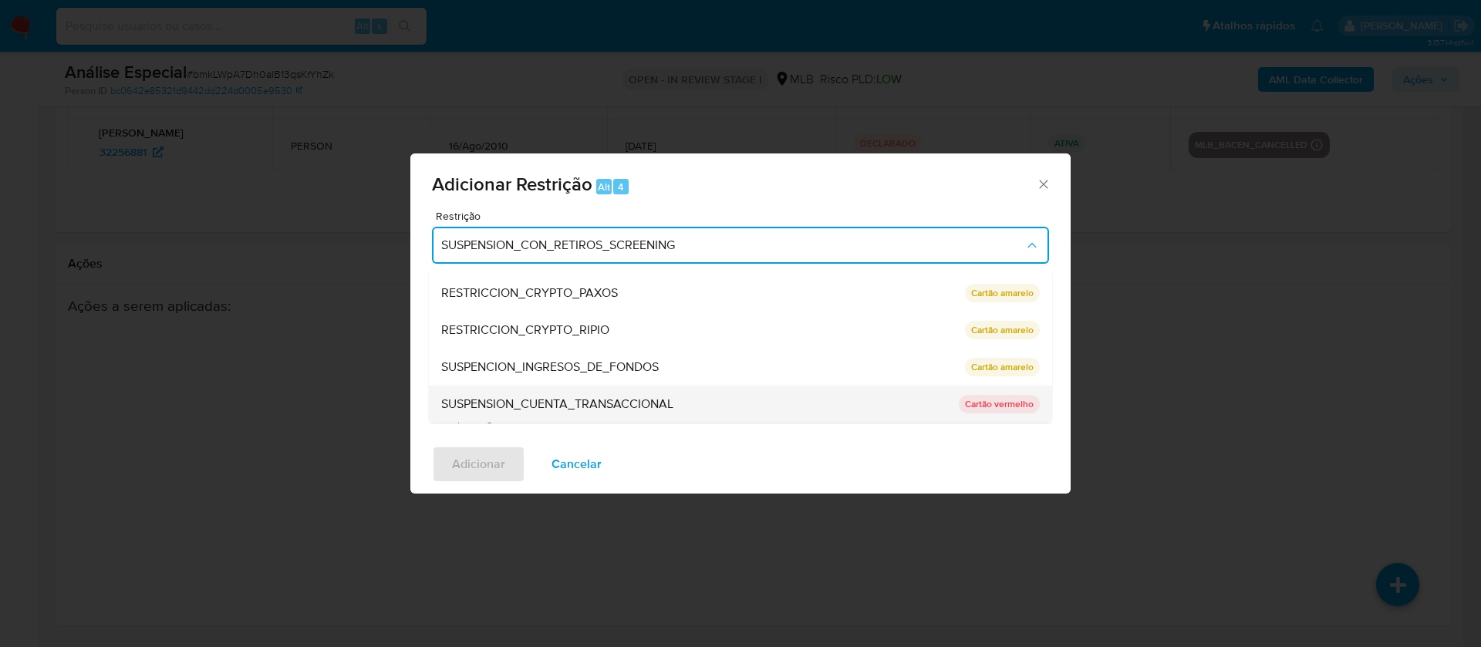
click at [505, 399] on span "SUSPENSION_CUENTA_TRANSACCIONAL" at bounding box center [557, 403] width 232 height 15
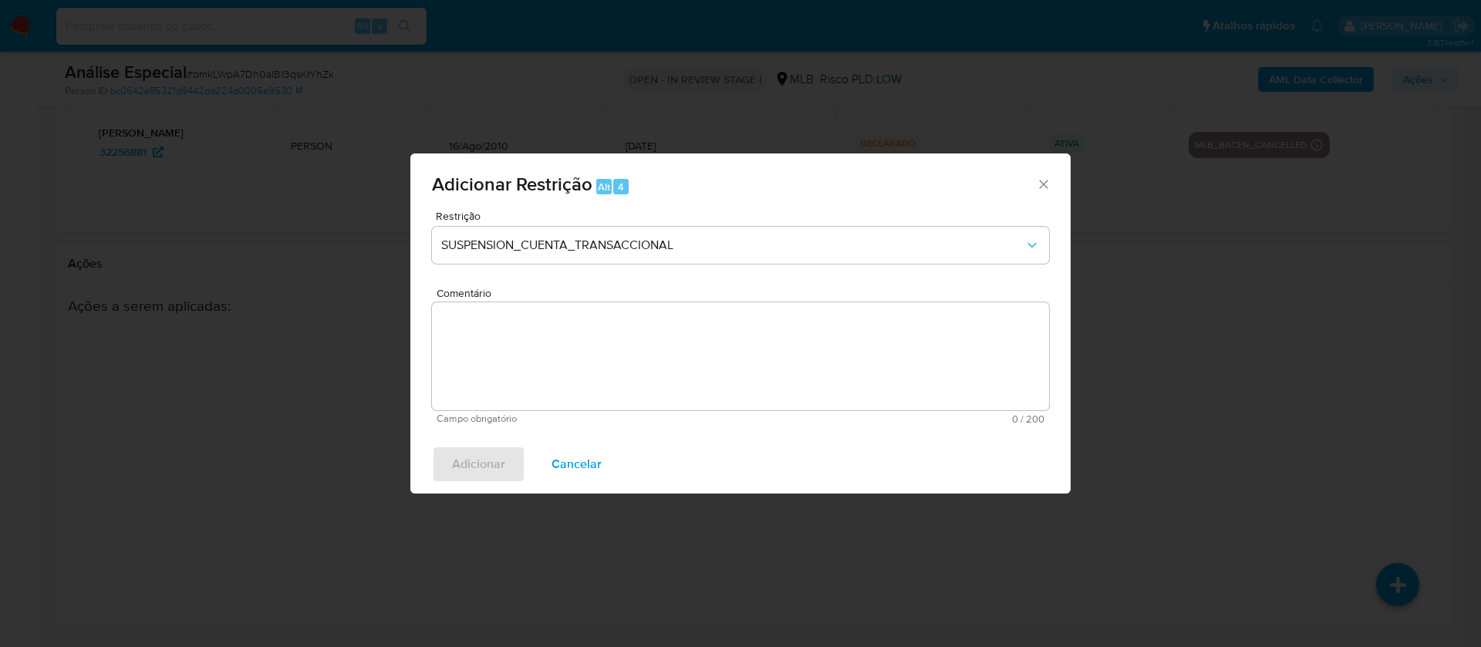
click at [498, 339] on textarea "Comentário" at bounding box center [740, 356] width 617 height 108
click at [538, 347] on textarea "Comentário" at bounding box center [740, 356] width 617 height 108
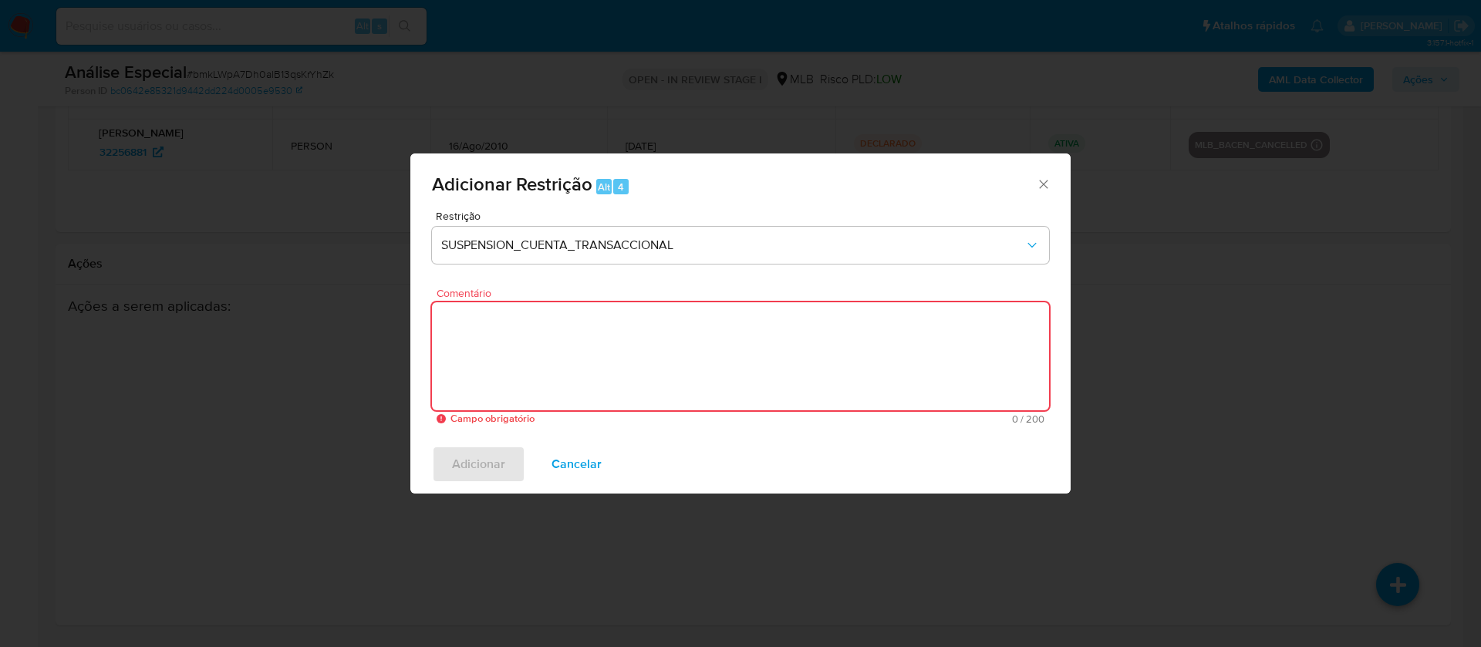
paste textarea "Conforme a solicitação da gestão efetuada em 28/08/2025 o caso será restrito. N…"
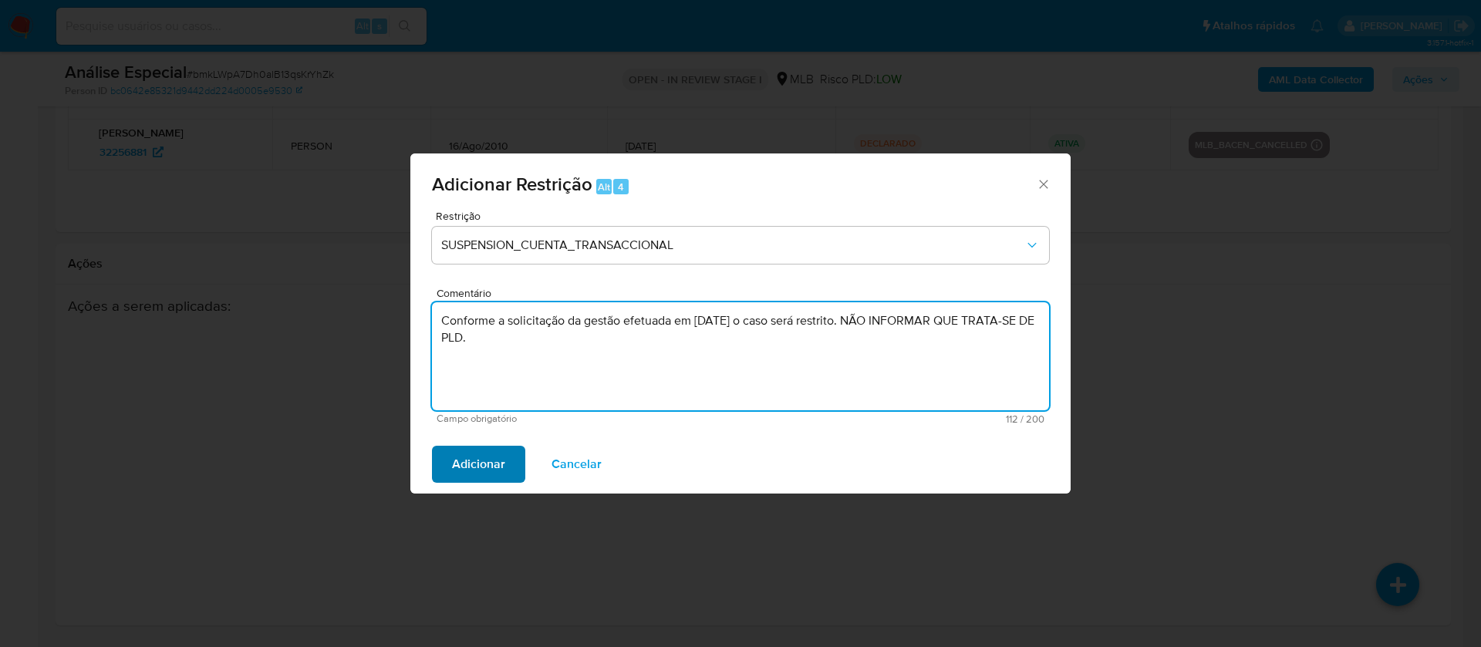
type textarea "Conforme a solicitação da gestão efetuada em 28/08/2025 o caso será restrito. N…"
click at [488, 467] on span "Adicionar" at bounding box center [478, 464] width 53 height 34
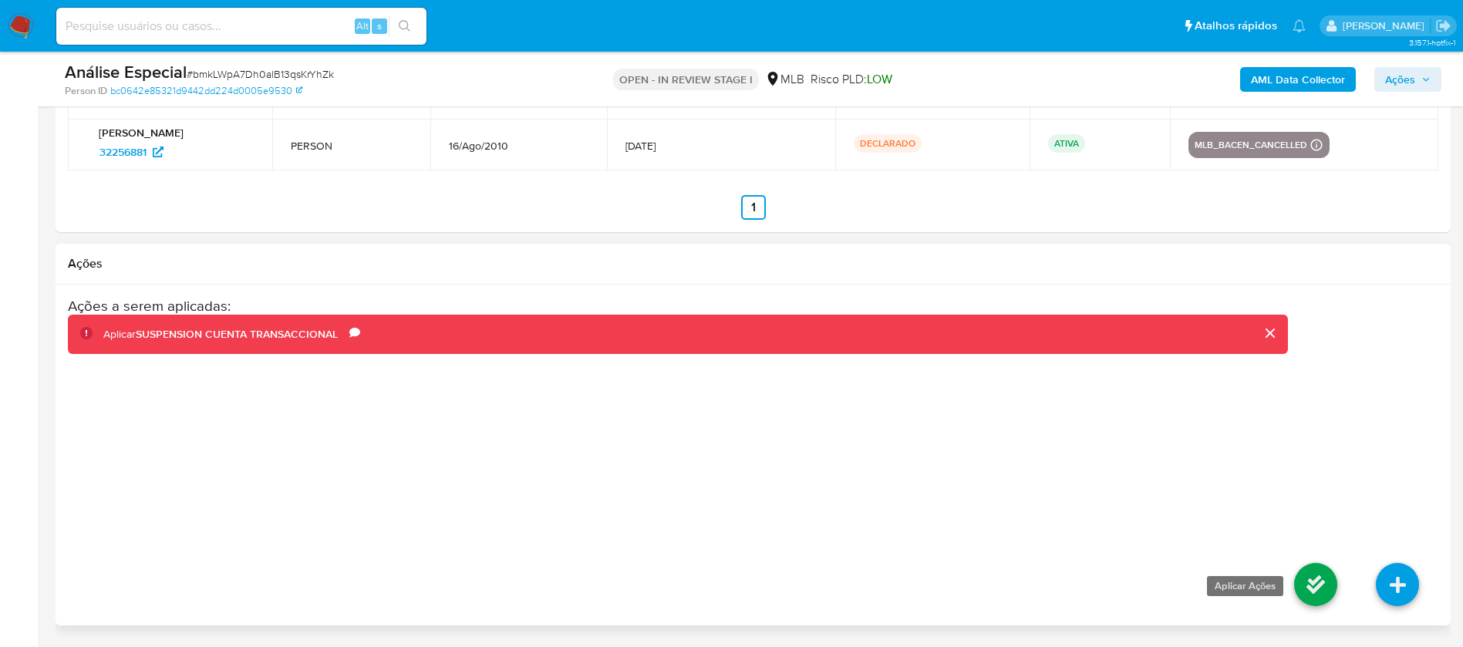
click at [1323, 582] on link at bounding box center [1315, 584] width 43 height 43
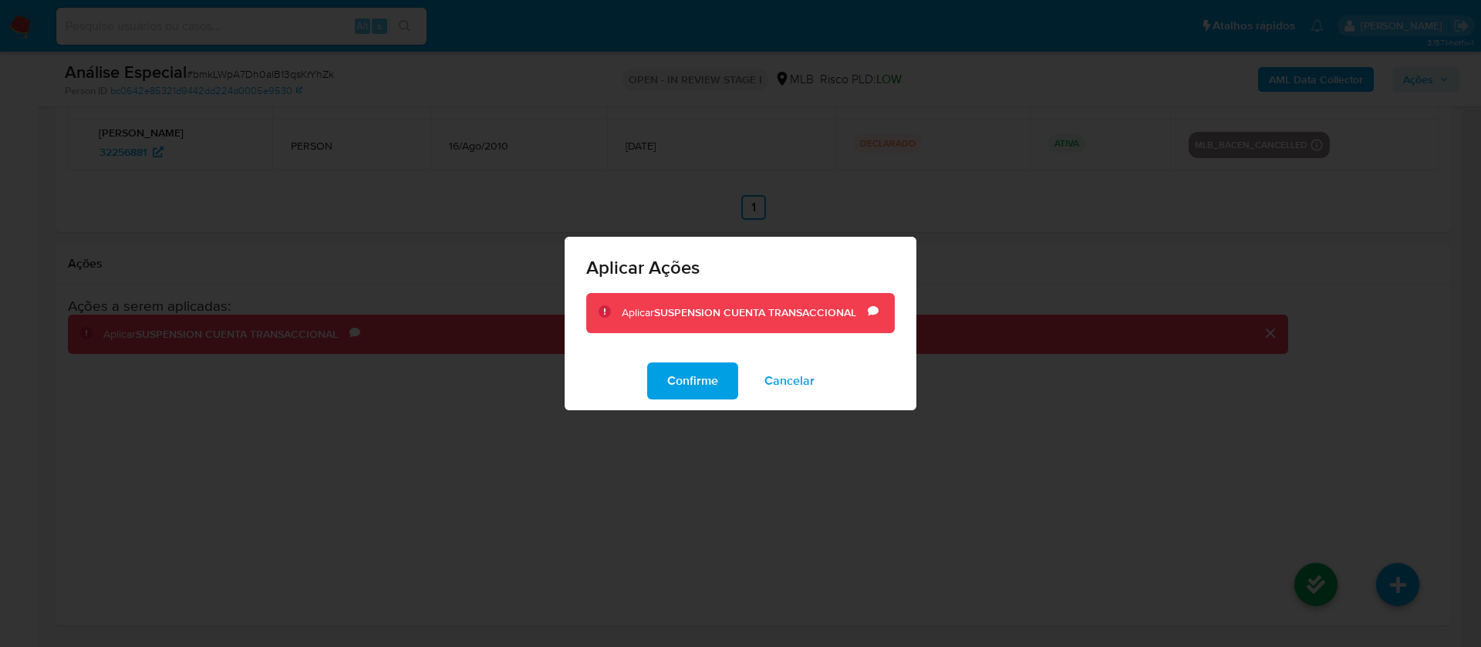
click at [683, 398] on span "Confirme" at bounding box center [692, 381] width 51 height 34
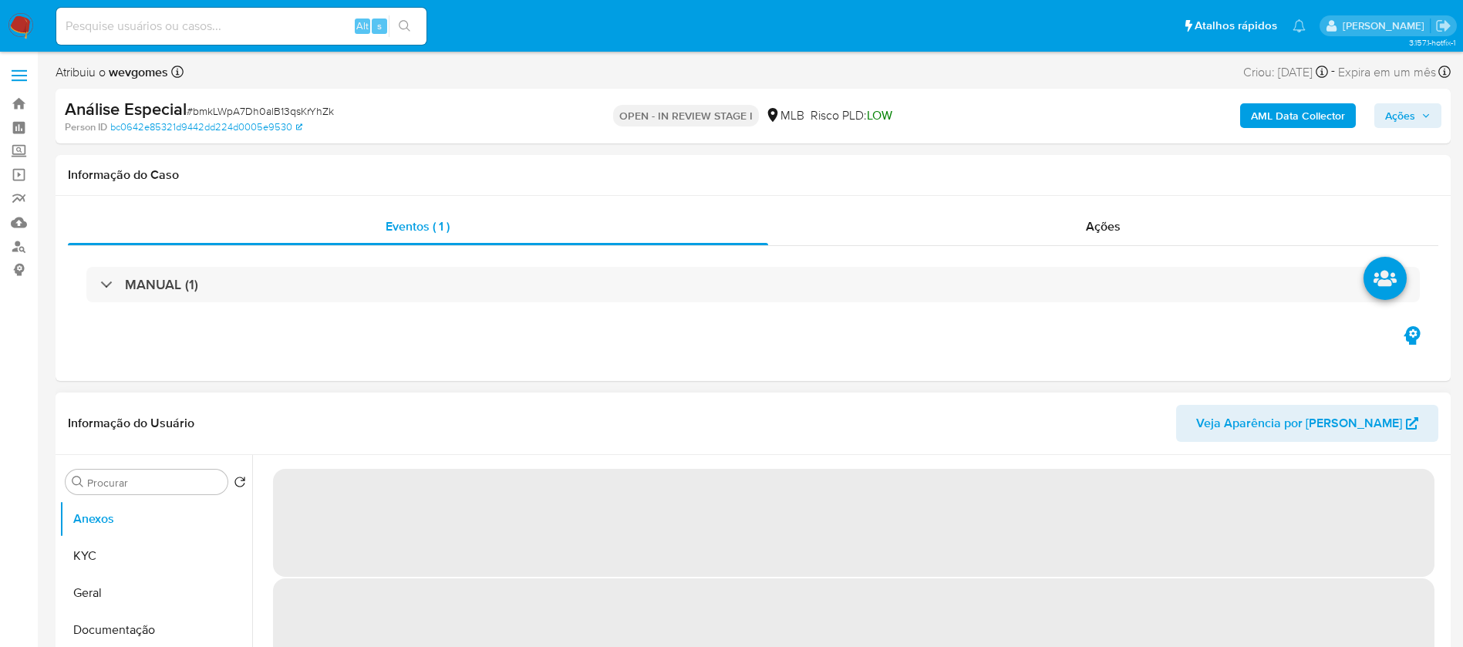
select select "10"
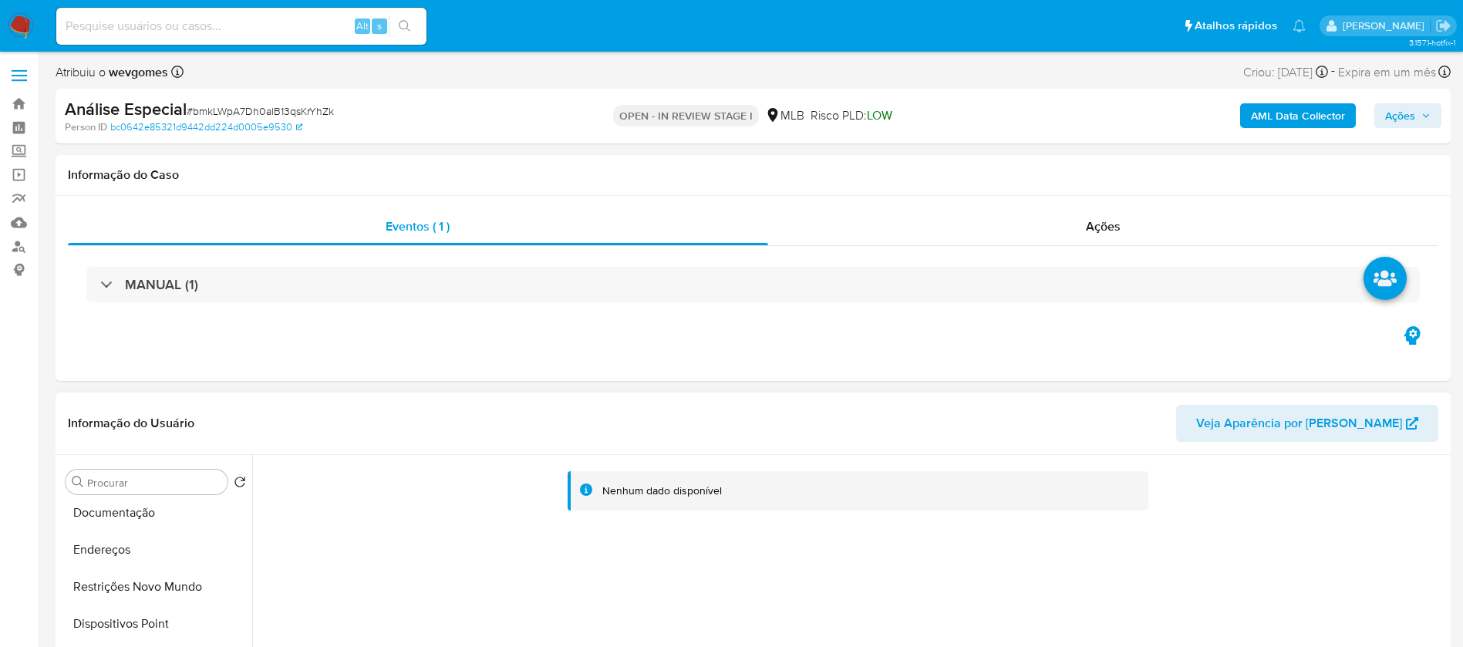
scroll to position [154, 0]
click at [123, 556] on button "Restrições Novo Mundo" at bounding box center [149, 549] width 180 height 37
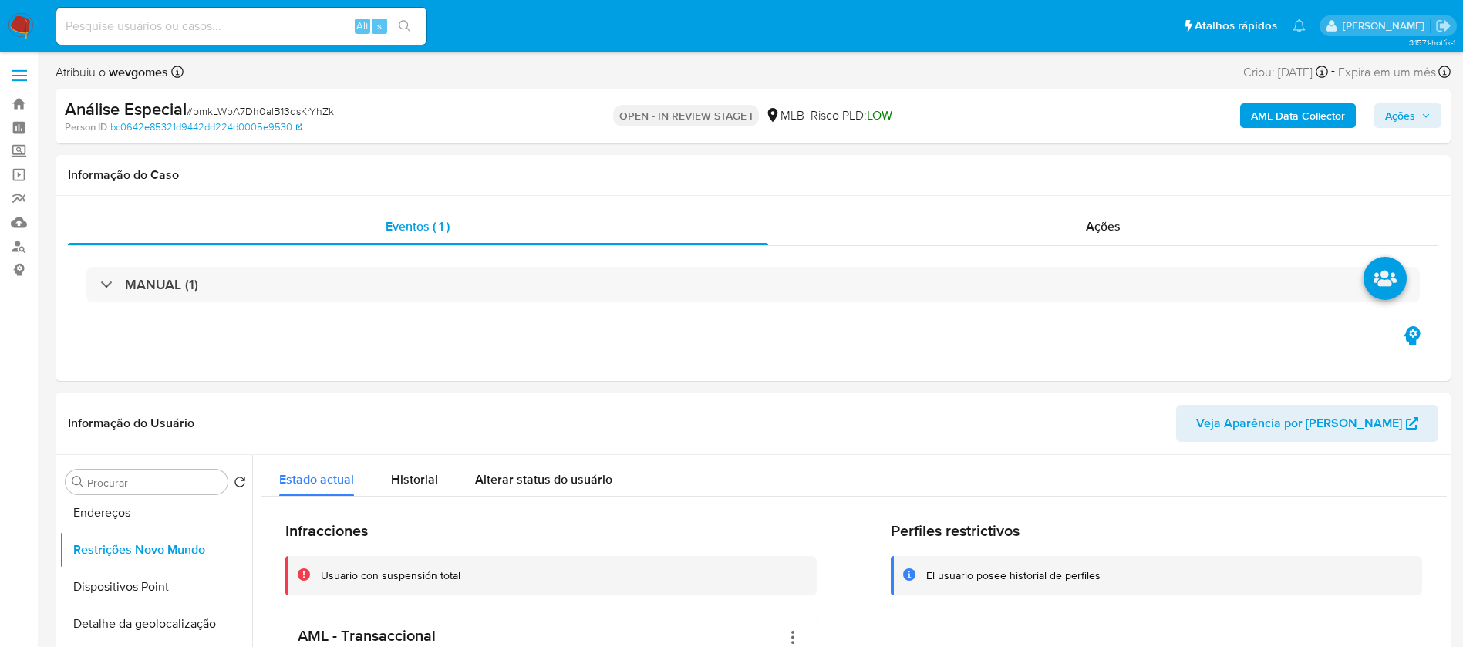
click at [1388, 117] on span "Ações" at bounding box center [1400, 115] width 30 height 25
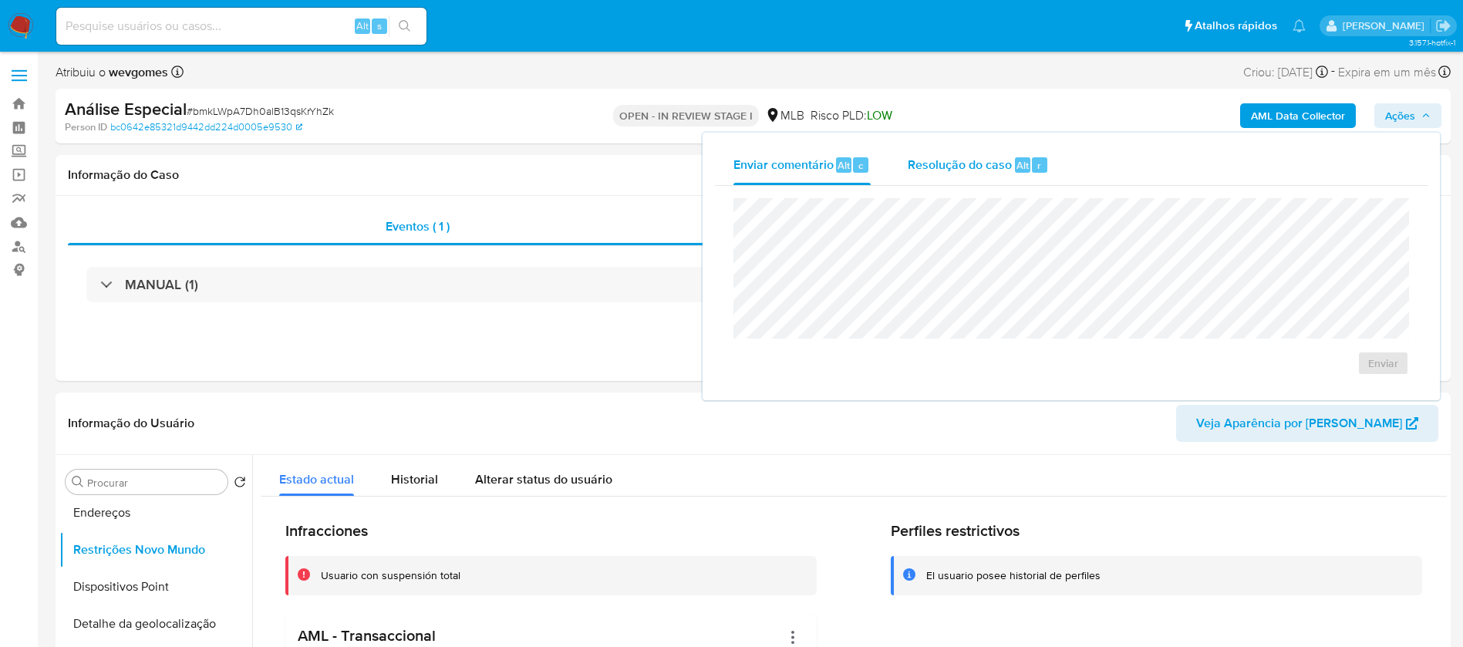
click at [936, 165] on span "Resolução do caso" at bounding box center [960, 165] width 104 height 18
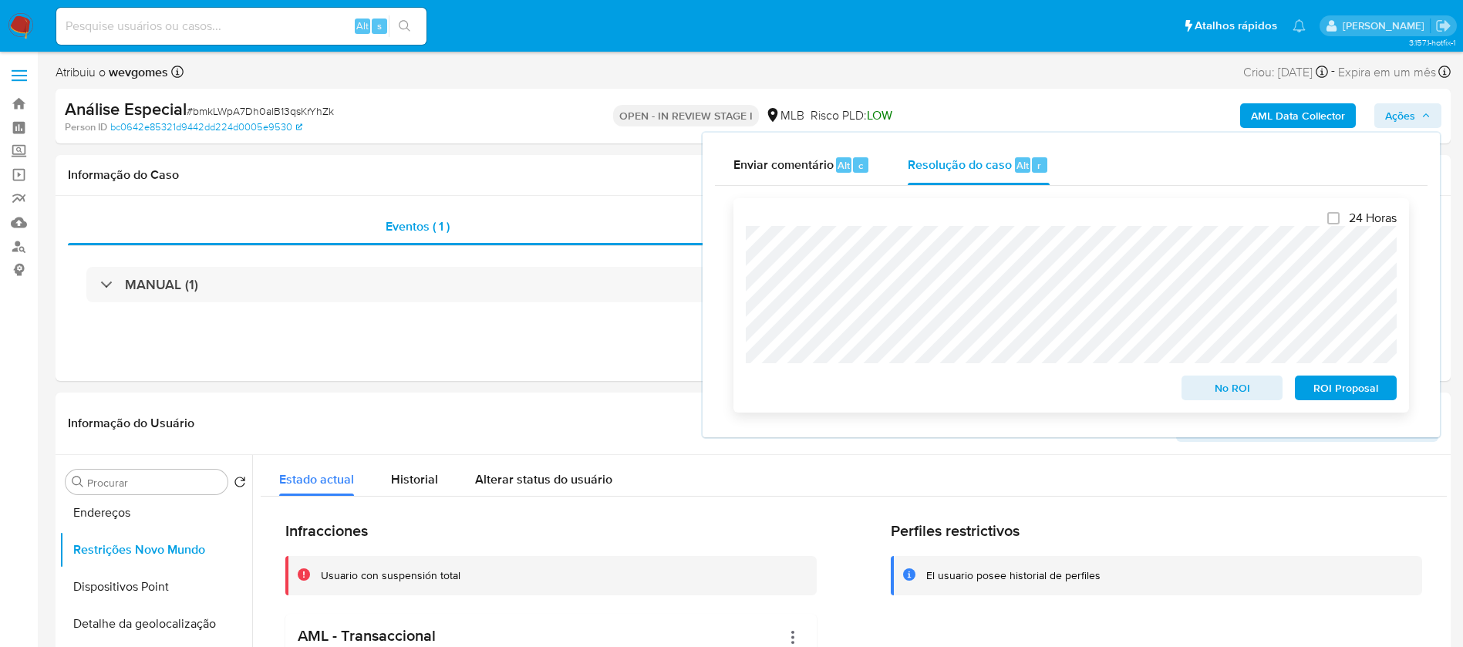
click at [1202, 393] on span "No ROI" at bounding box center [1232, 388] width 80 height 22
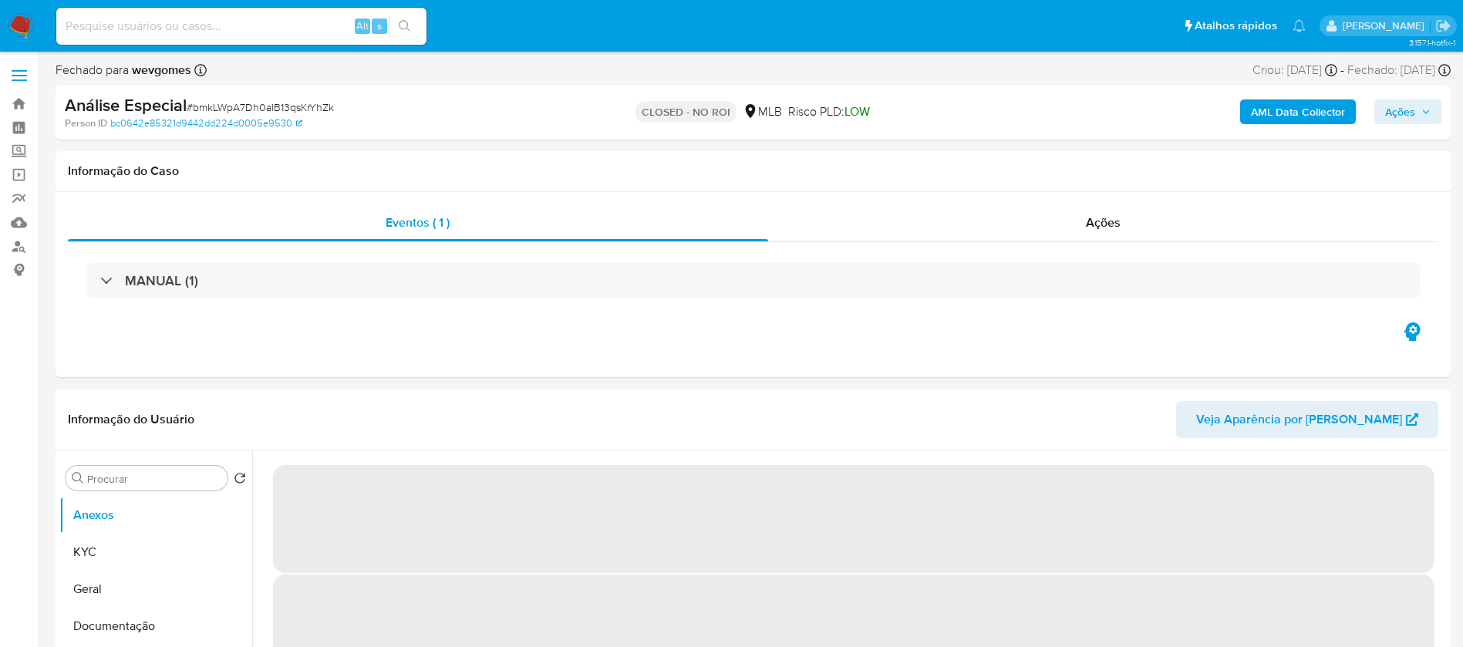
select select "10"
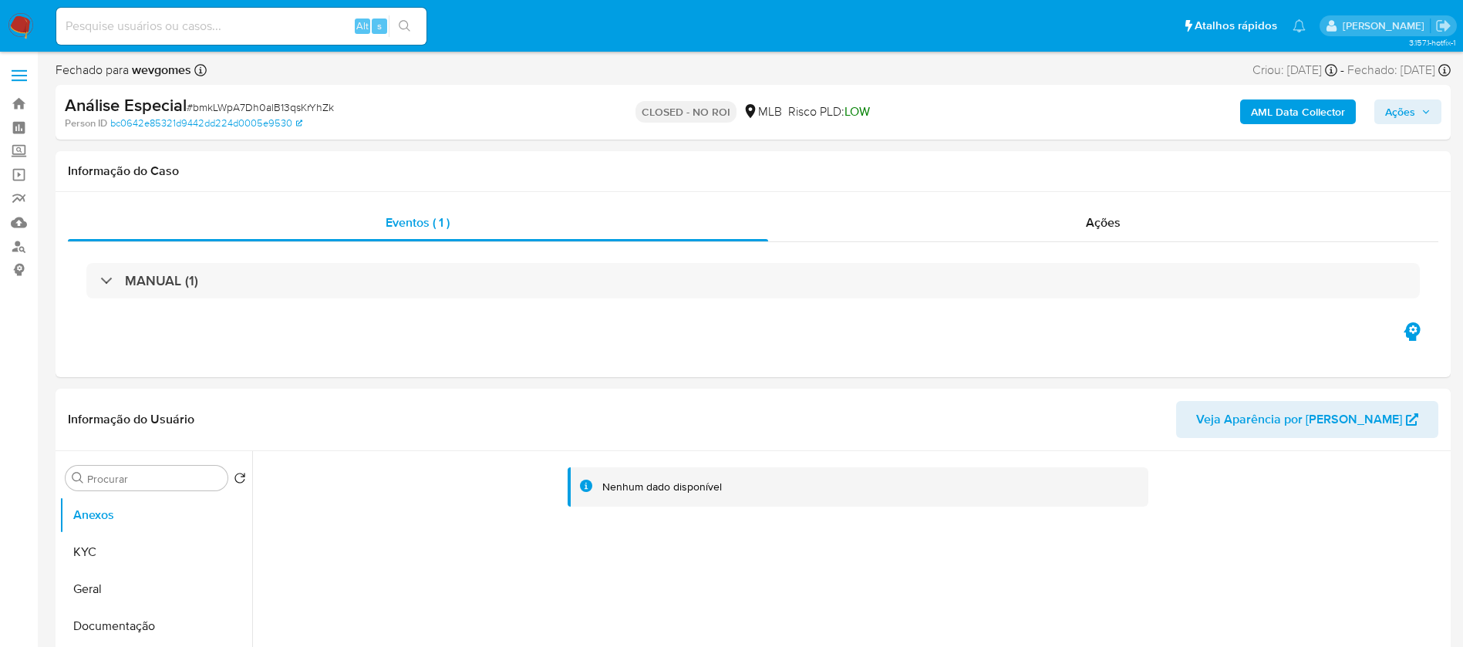
click at [173, 29] on input at bounding box center [241, 26] width 370 height 20
paste input "1136105786"
type input "1136105786"
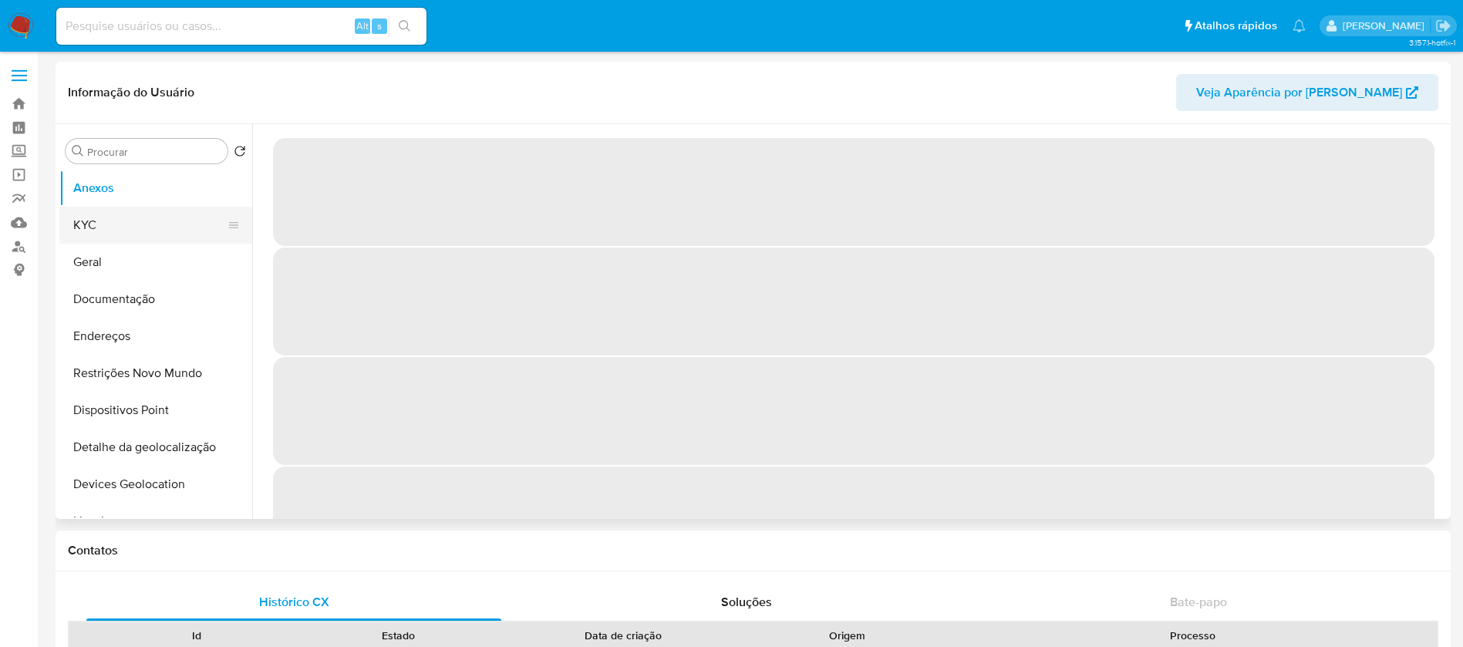
click at [104, 231] on button "KYC" at bounding box center [149, 225] width 180 height 37
select select "10"
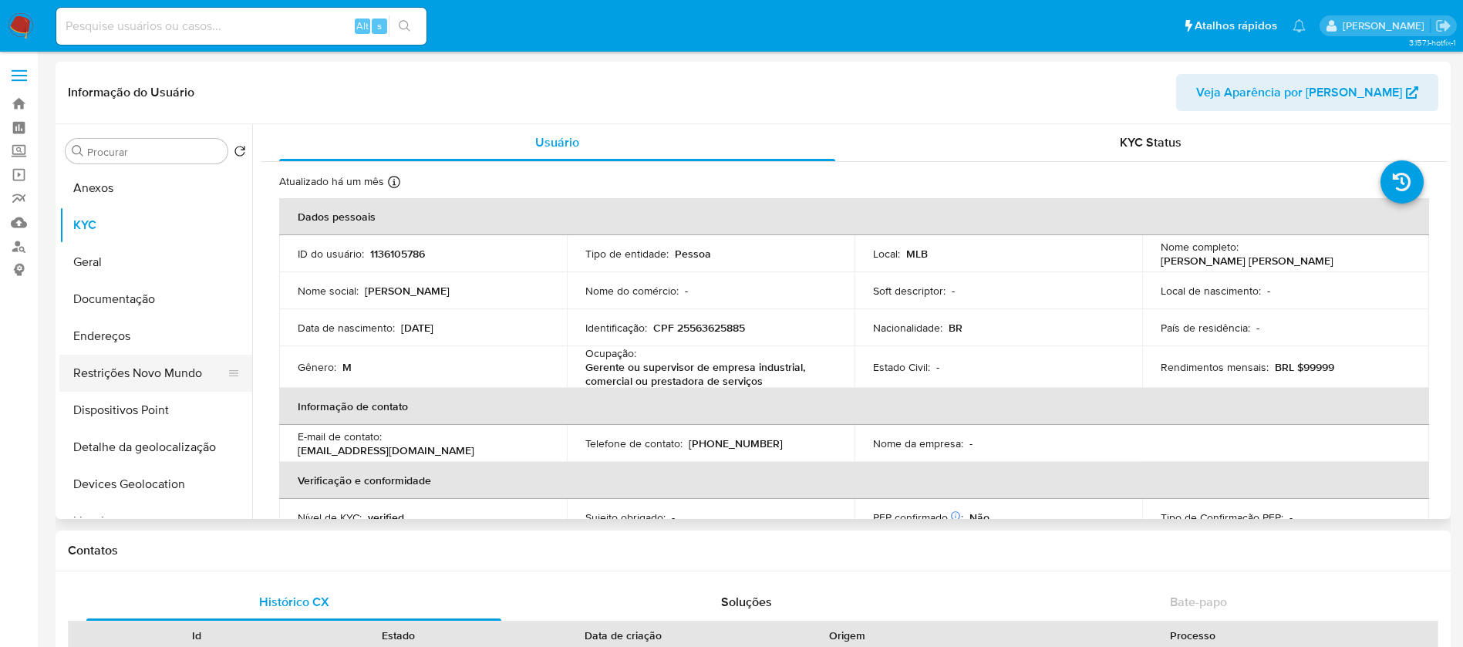
click at [116, 375] on button "Restrições Novo Mundo" at bounding box center [149, 373] width 180 height 37
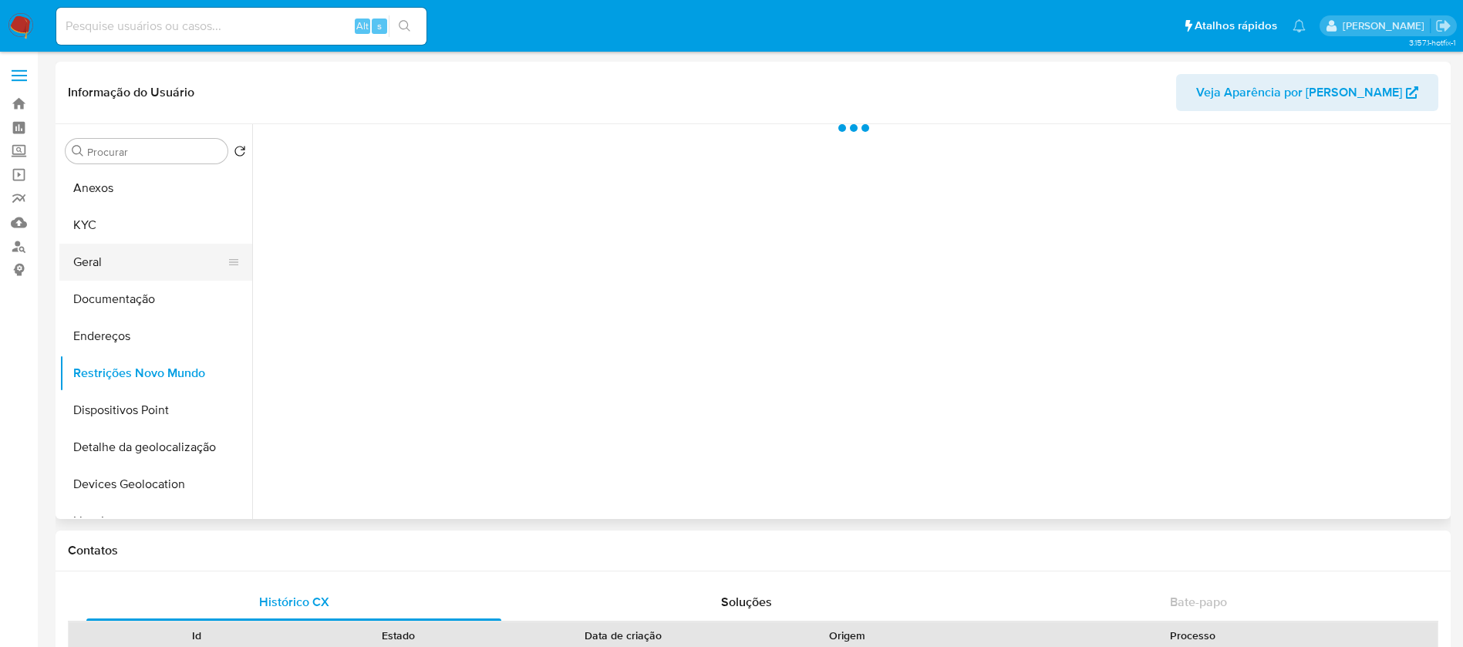
click at [88, 261] on button "Geral" at bounding box center [149, 262] width 180 height 37
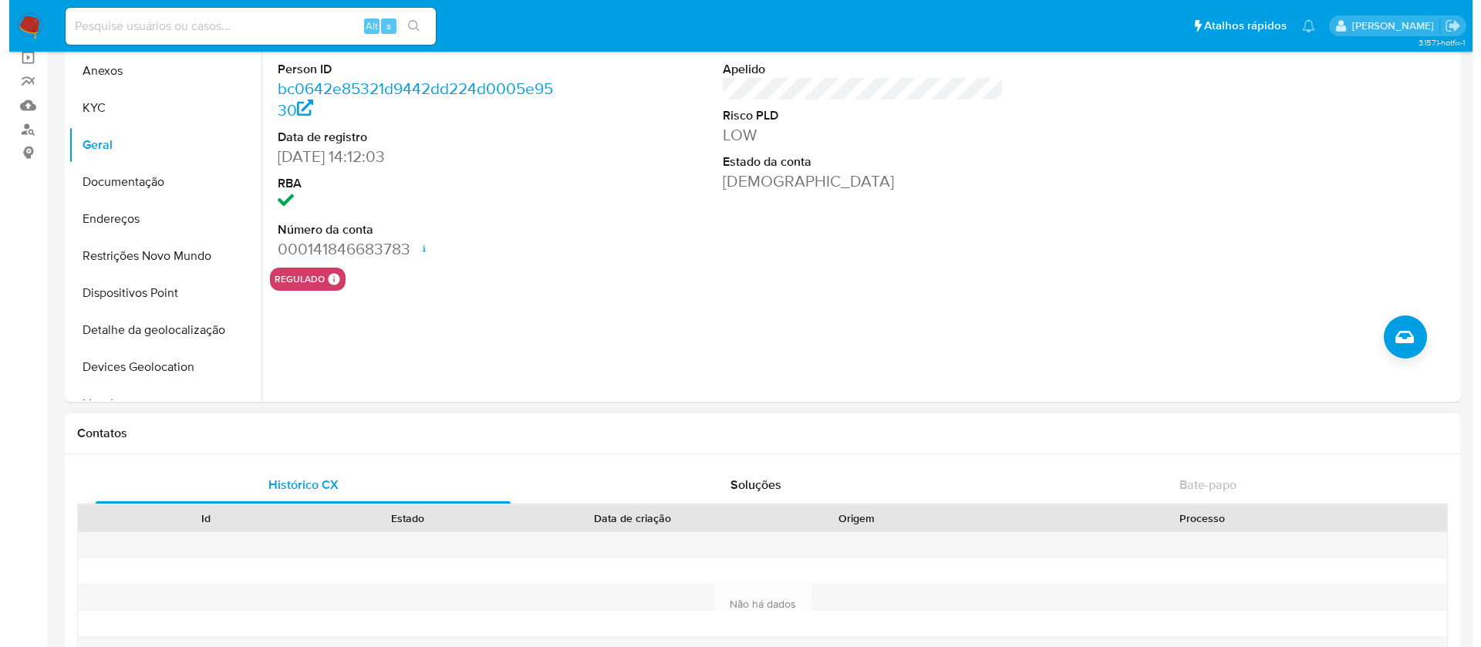
scroll to position [154, 0]
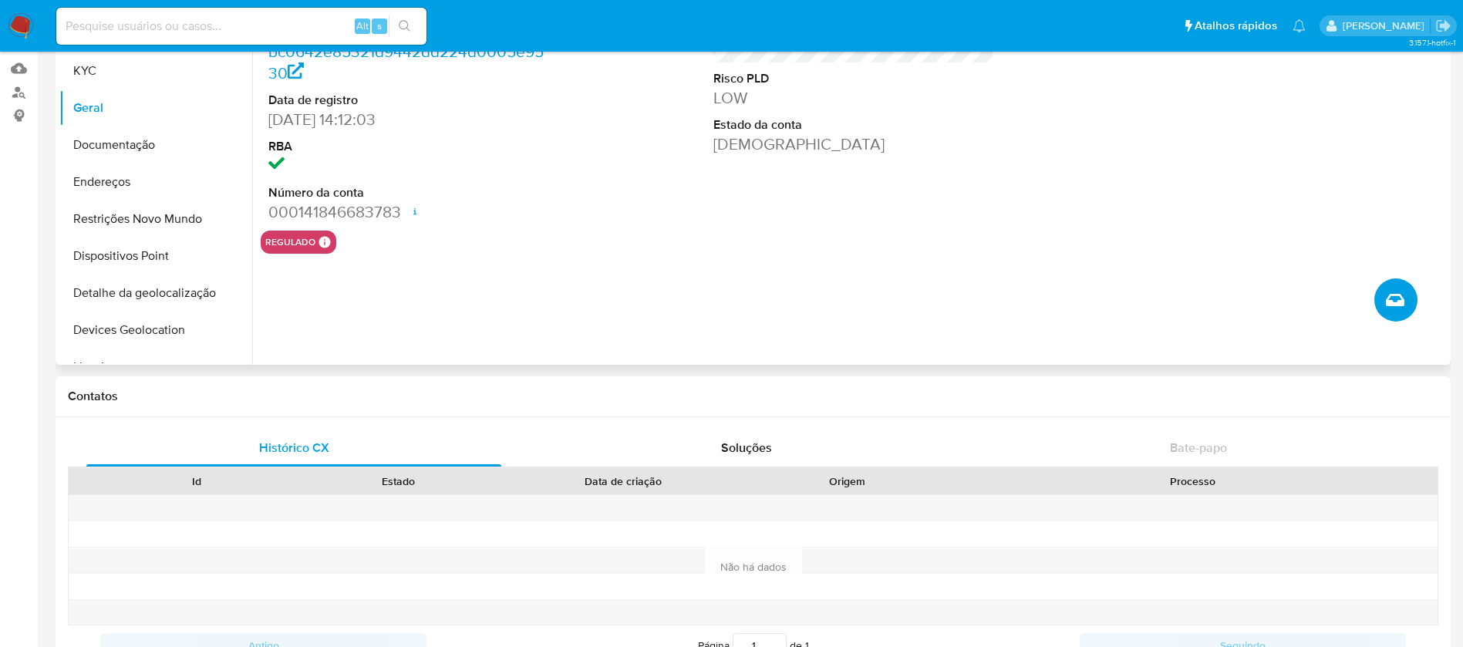
click at [1400, 312] on button "Criar caso manual" at bounding box center [1395, 299] width 43 height 43
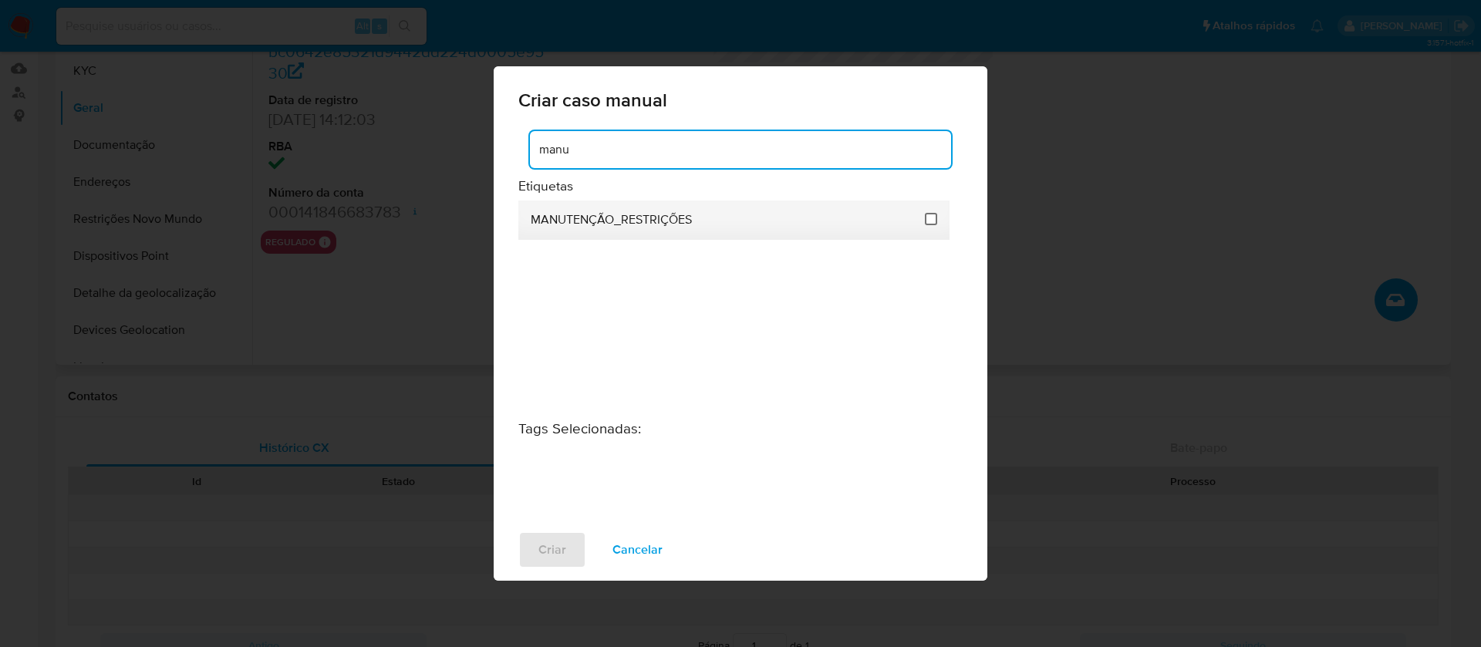
type input "manu"
click at [936, 214] on input "2407" at bounding box center [931, 219] width 12 height 12
checkbox input "true"
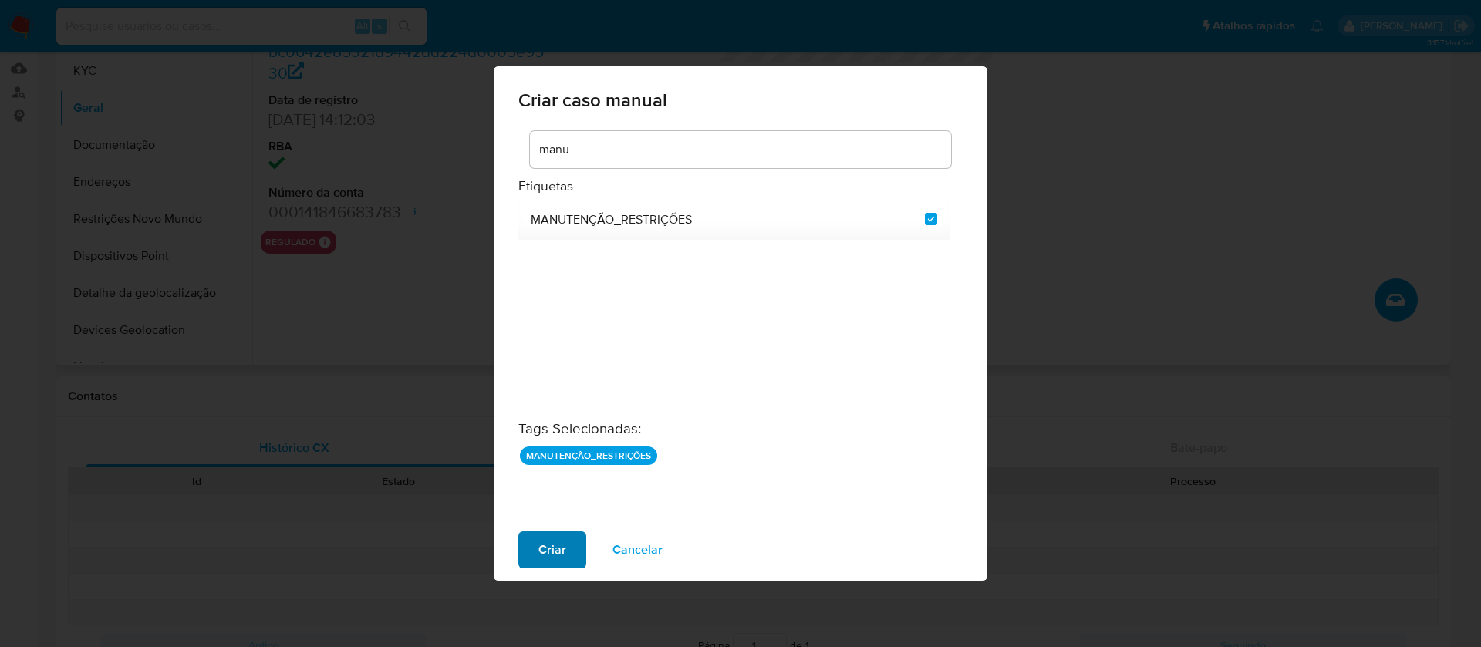
click at [561, 558] on span "Criar" at bounding box center [552, 550] width 28 height 34
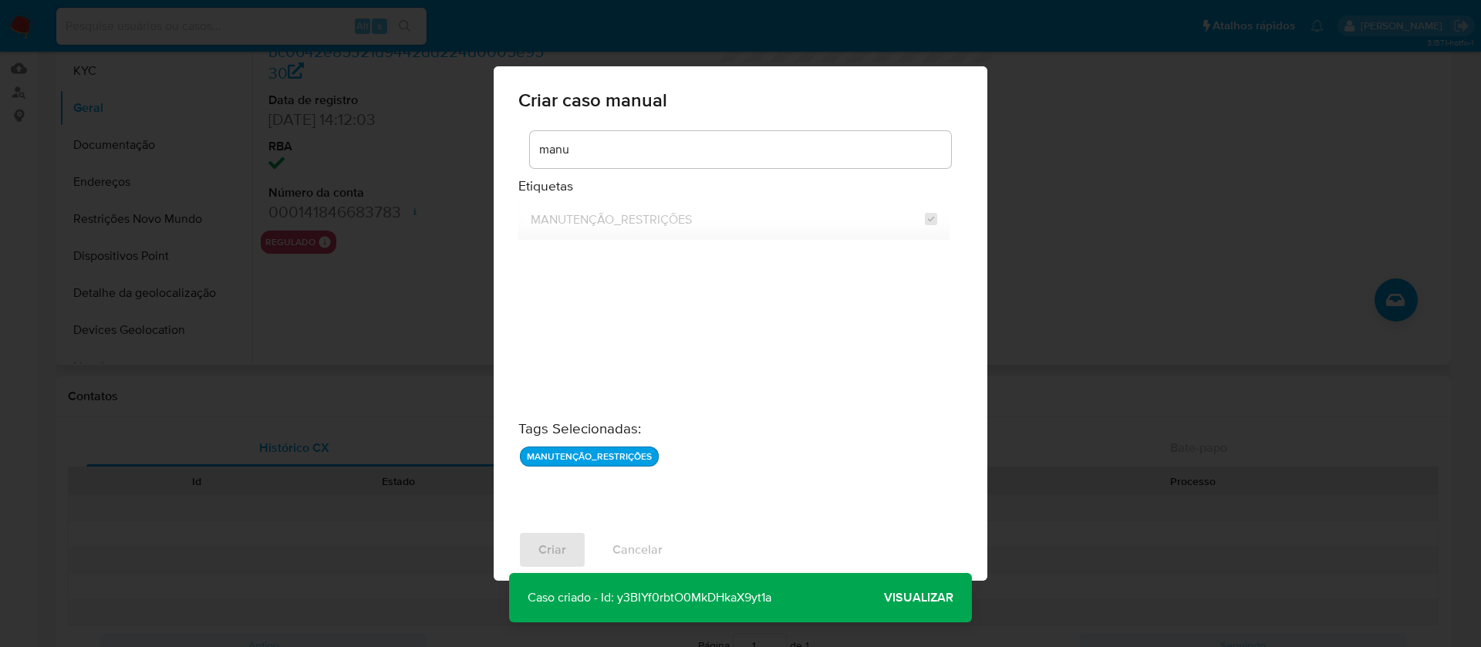
click at [895, 598] on span "Visualizar" at bounding box center [918, 598] width 69 height 0
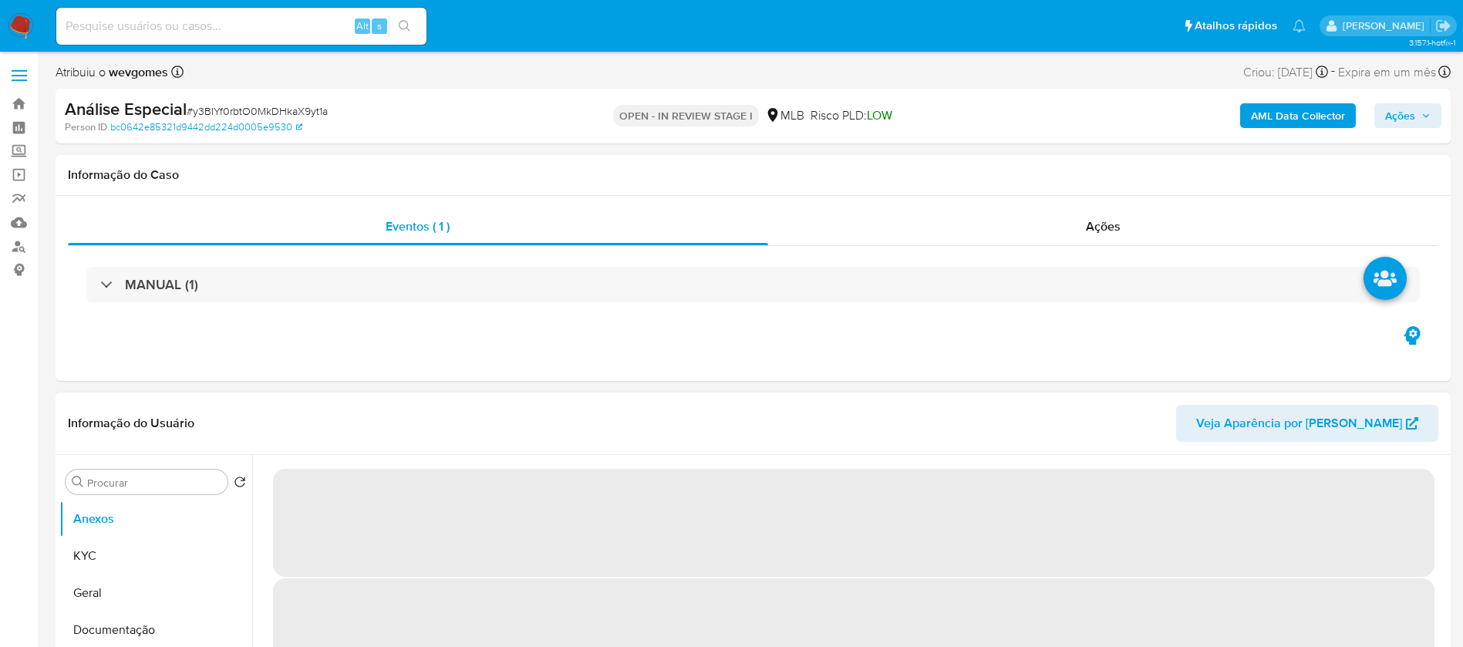
select select "10"
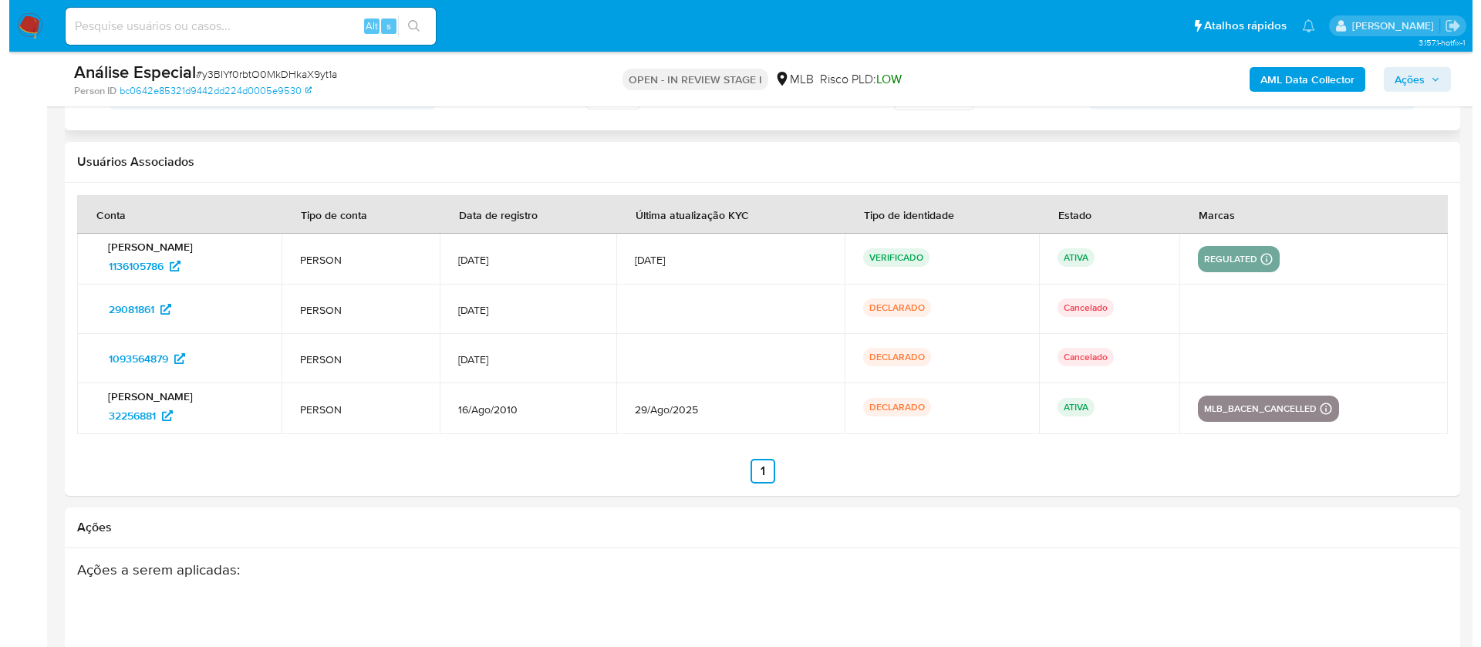
scroll to position [2422, 0]
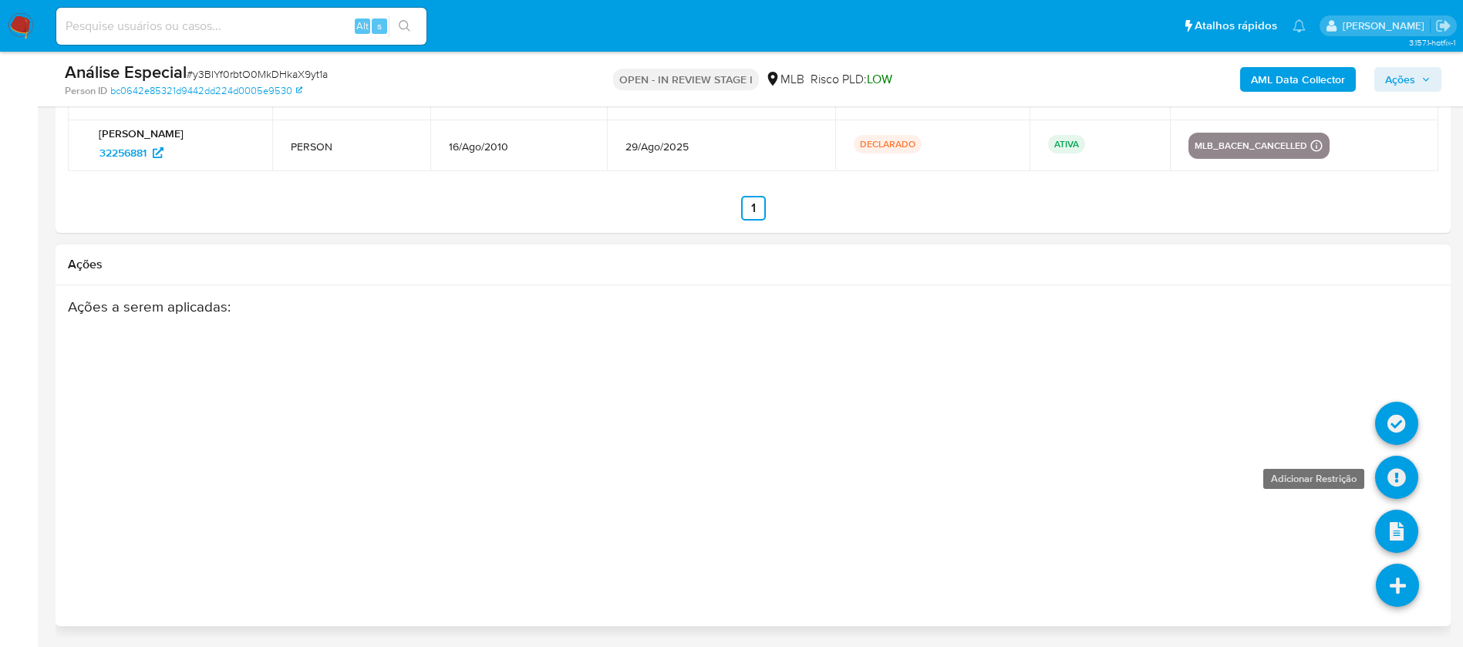
click at [1394, 478] on link at bounding box center [1396, 477] width 43 height 43
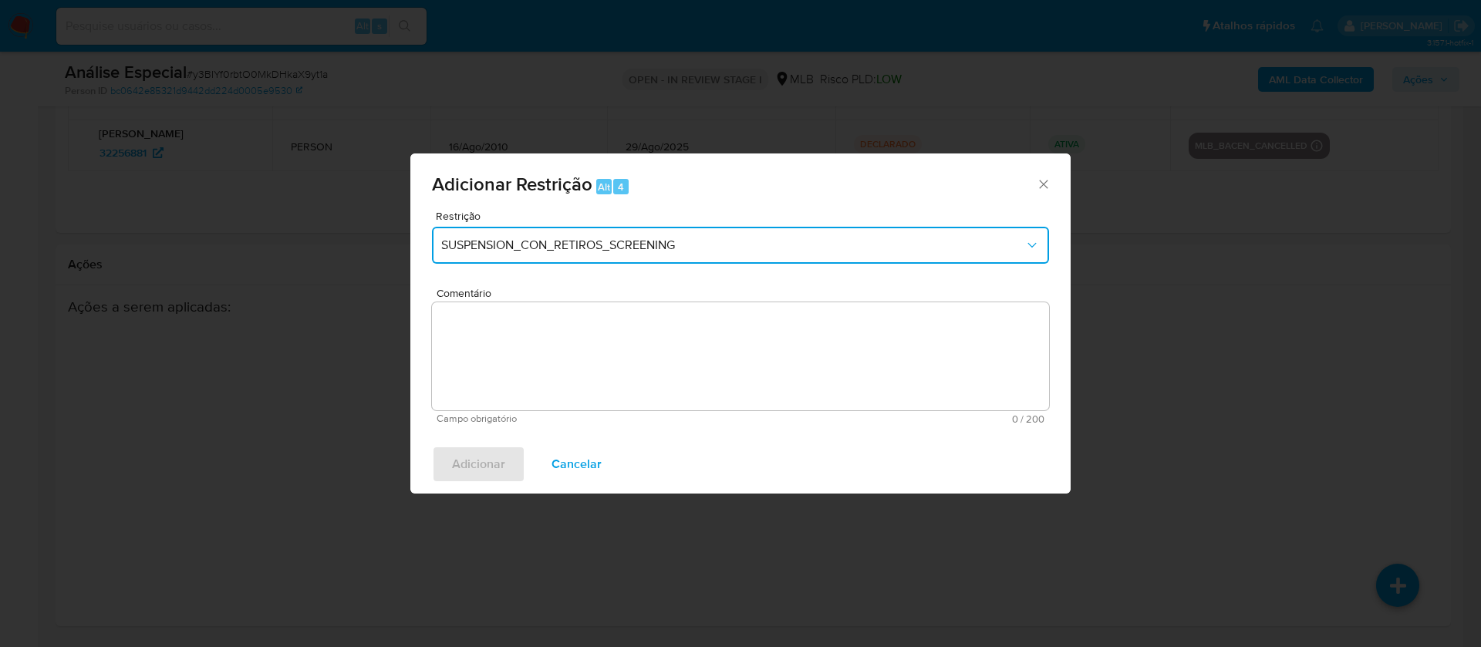
click at [597, 248] on span "SUSPENSION_CON_RETIROS_SCREENING" at bounding box center [732, 245] width 583 height 15
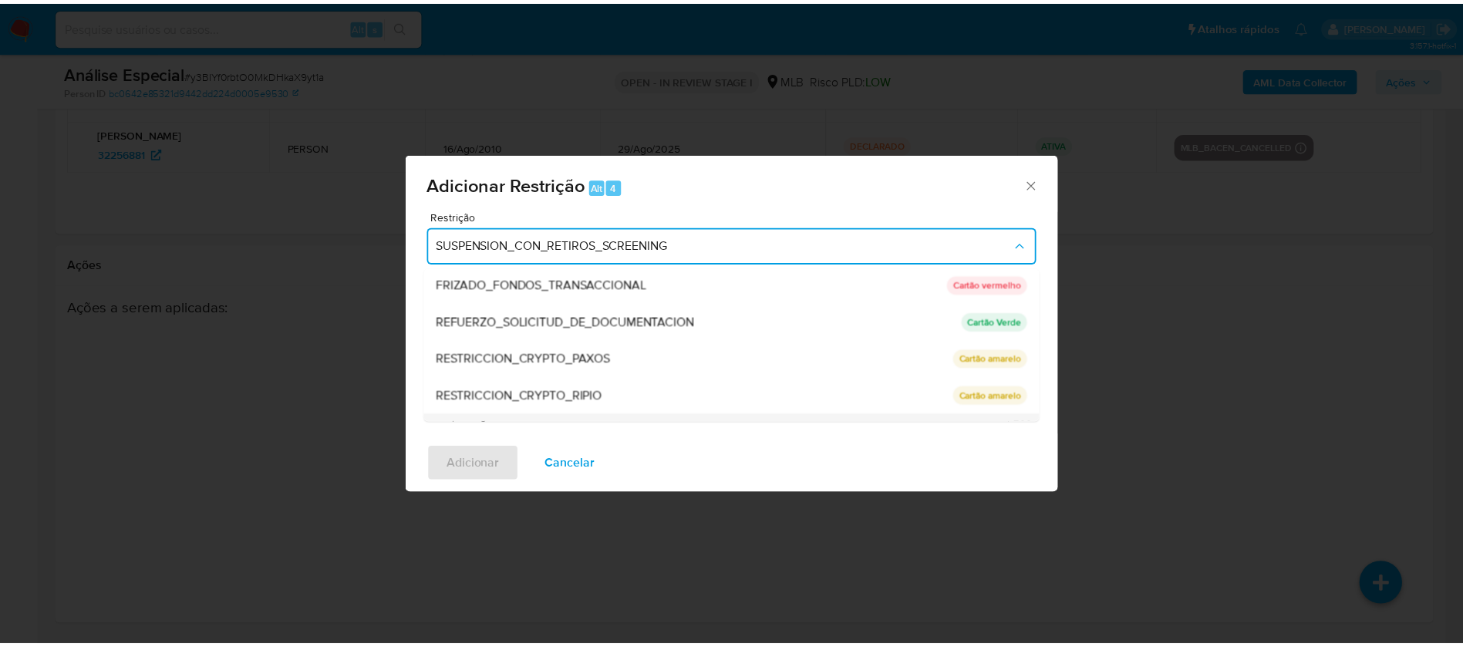
scroll to position [216, 0]
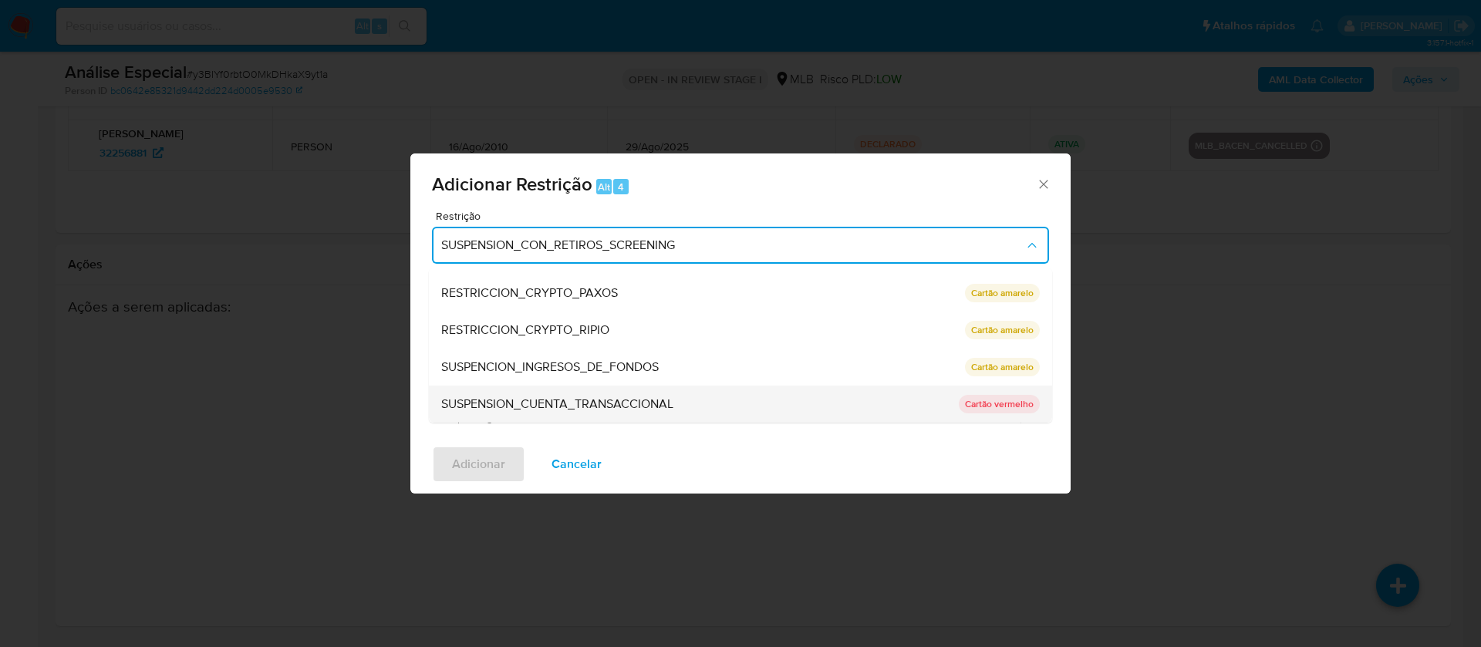
click at [522, 401] on span "SUSPENSION_CUENTA_TRANSACCIONAL" at bounding box center [557, 403] width 232 height 15
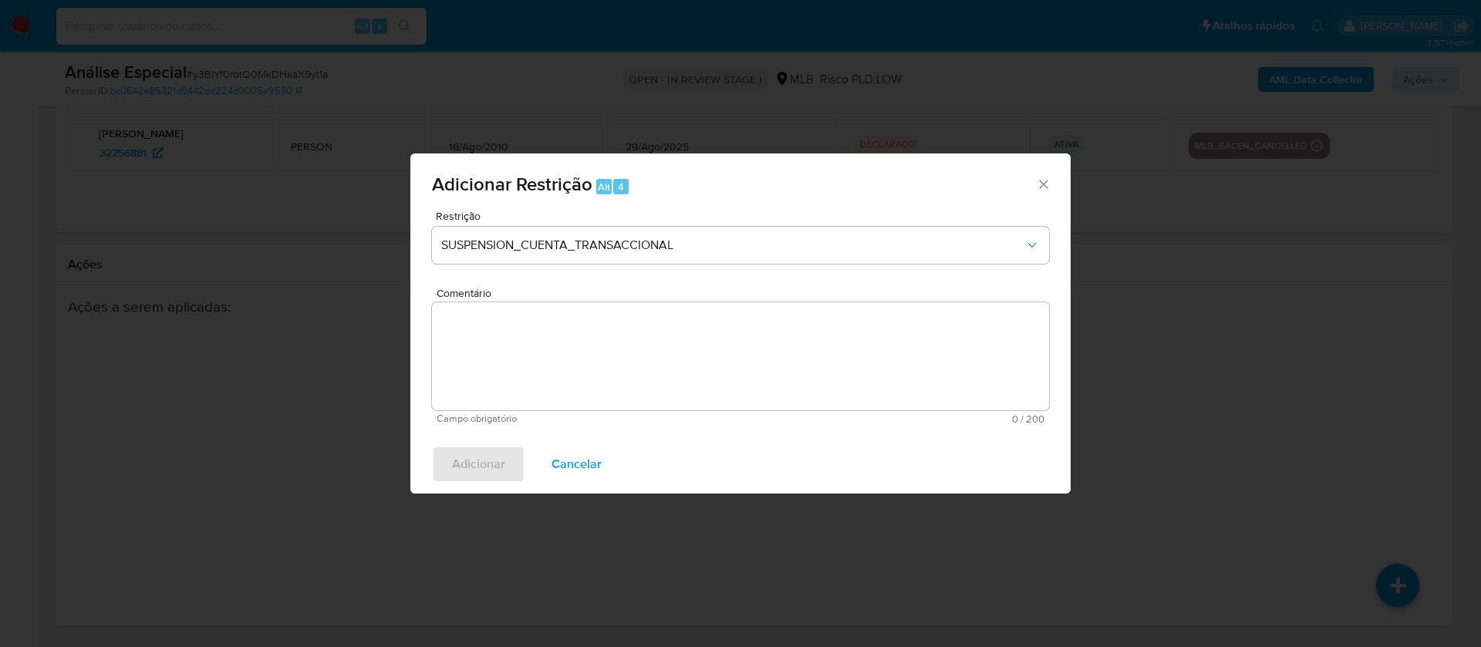
click at [502, 376] on textarea "Comentário" at bounding box center [740, 356] width 617 height 108
click at [537, 359] on textarea "Comentário" at bounding box center [740, 356] width 617 height 108
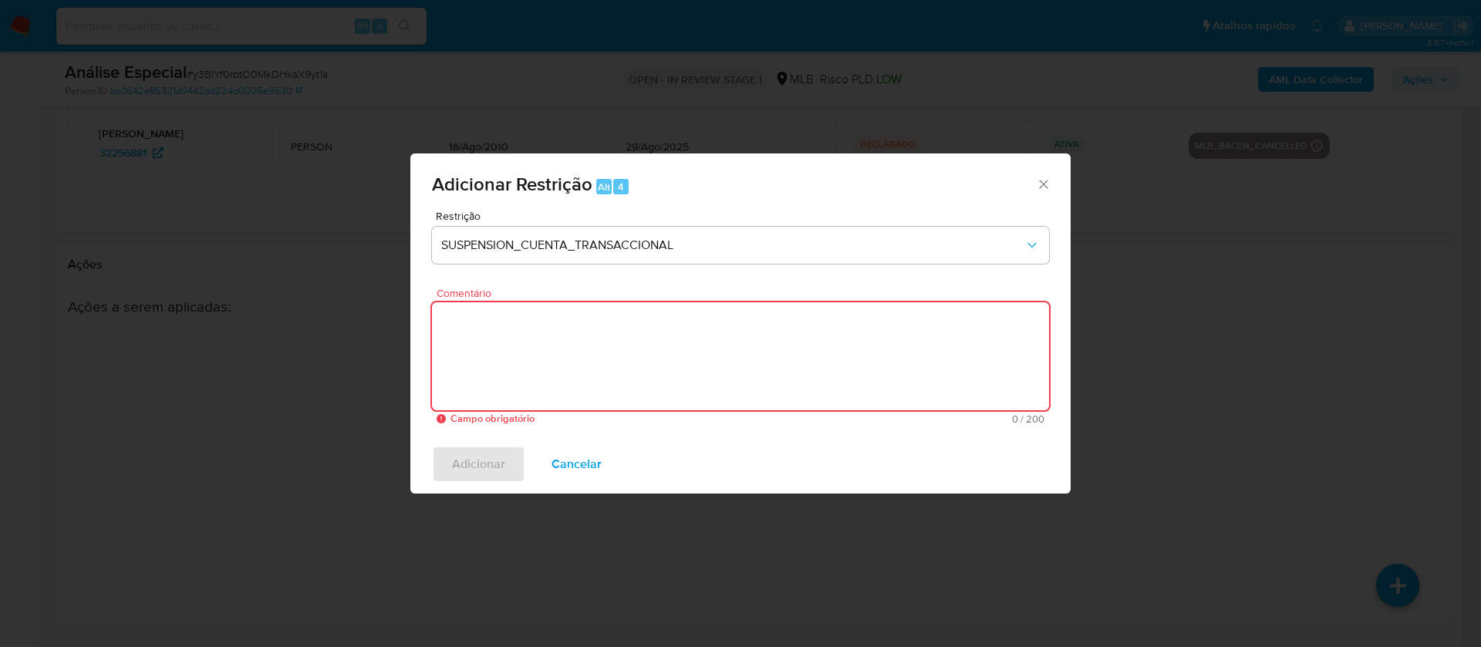
paste textarea "Conforme a solicitação da gestão efetuada em 28/08/2025 o caso será restrito. N…"
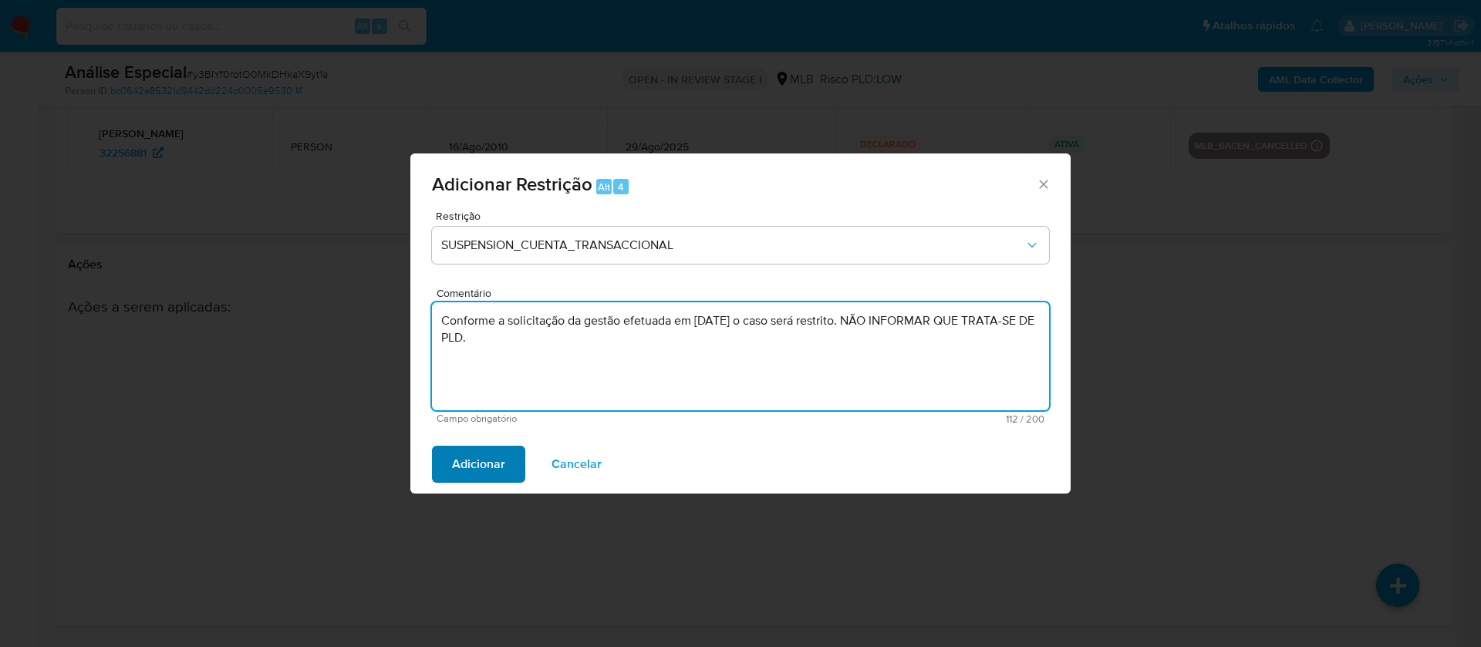
type textarea "Conforme a solicitação da gestão efetuada em 28/08/2025 o caso será restrito. N…"
click at [477, 478] on span "Adicionar" at bounding box center [478, 464] width 53 height 34
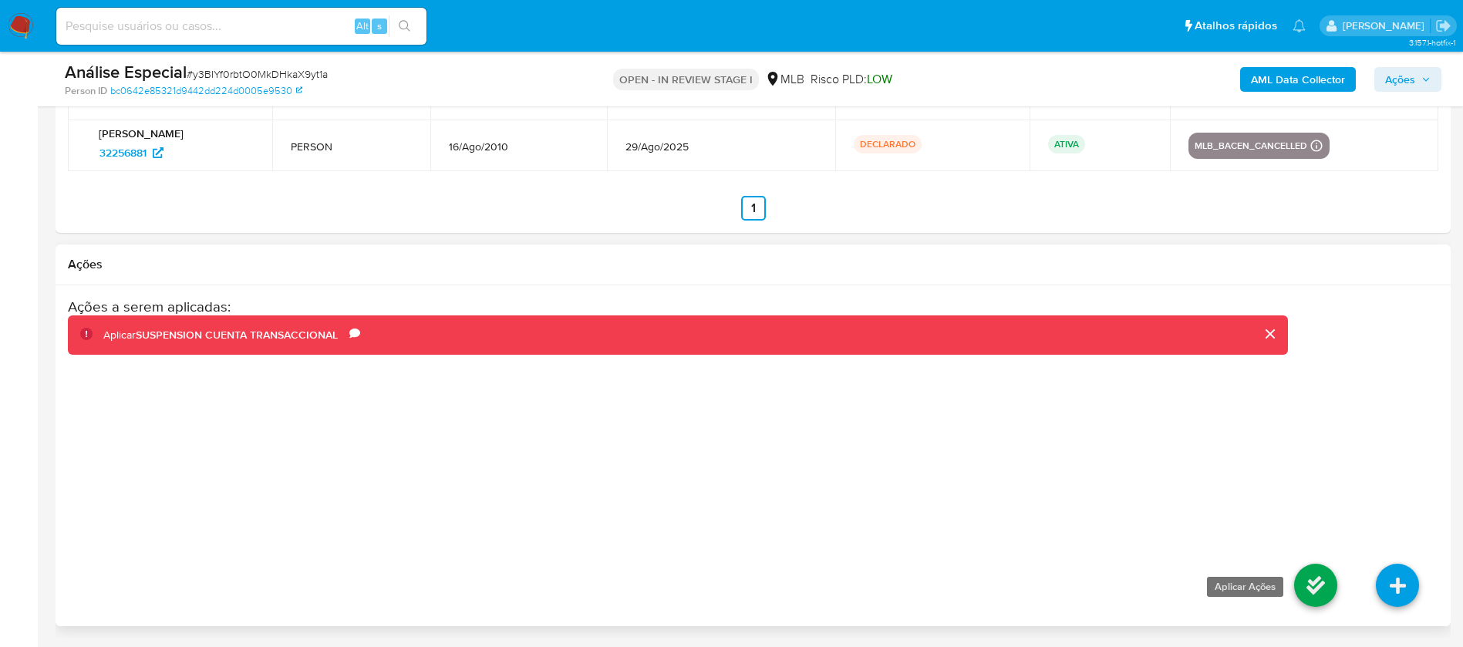
click at [1300, 591] on link at bounding box center [1315, 585] width 43 height 43
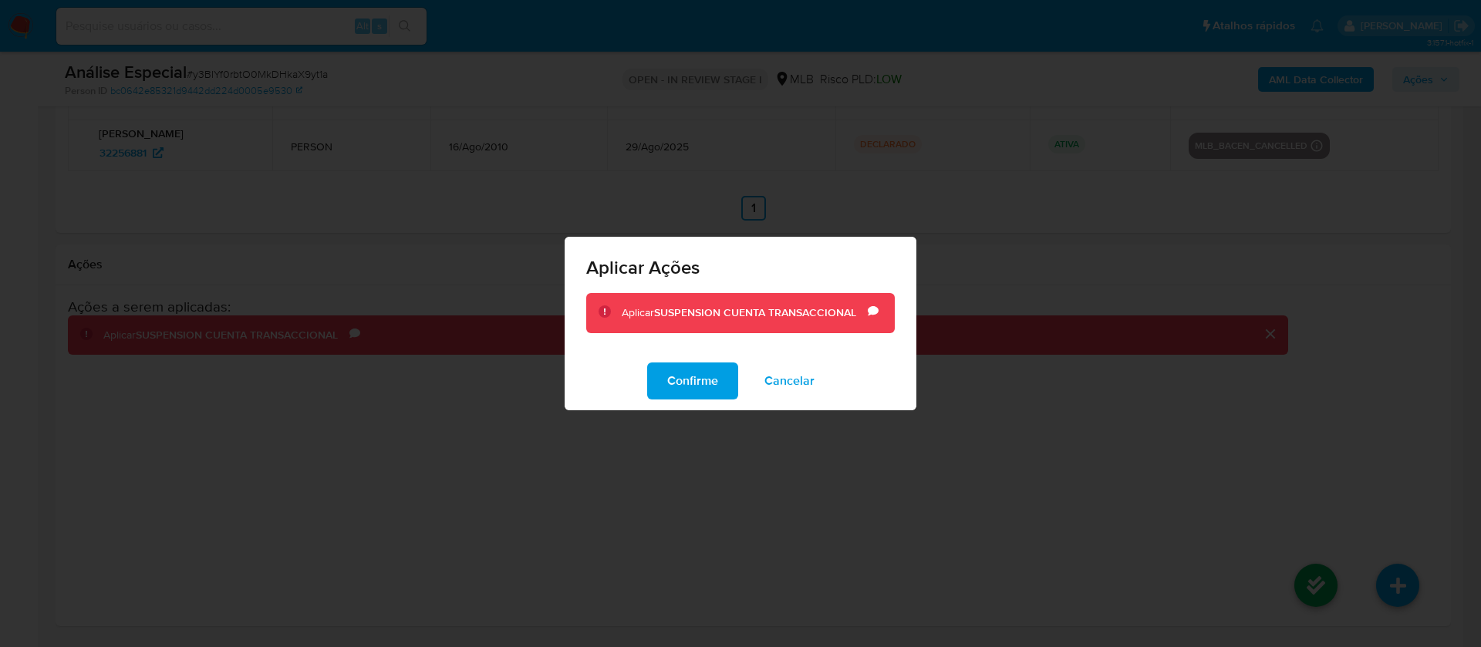
click at [679, 401] on div "Confirme Cancelar" at bounding box center [741, 381] width 352 height 59
click at [679, 389] on span "Confirme" at bounding box center [692, 381] width 51 height 34
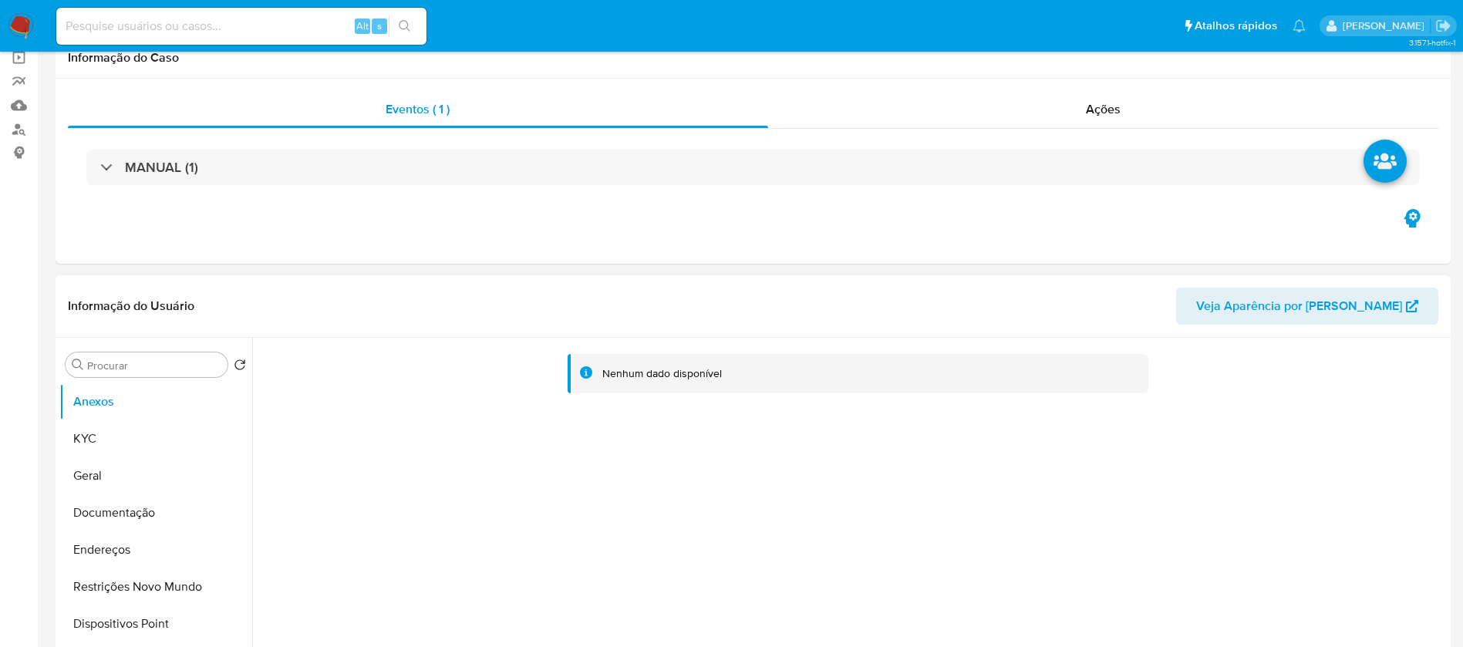
select select "10"
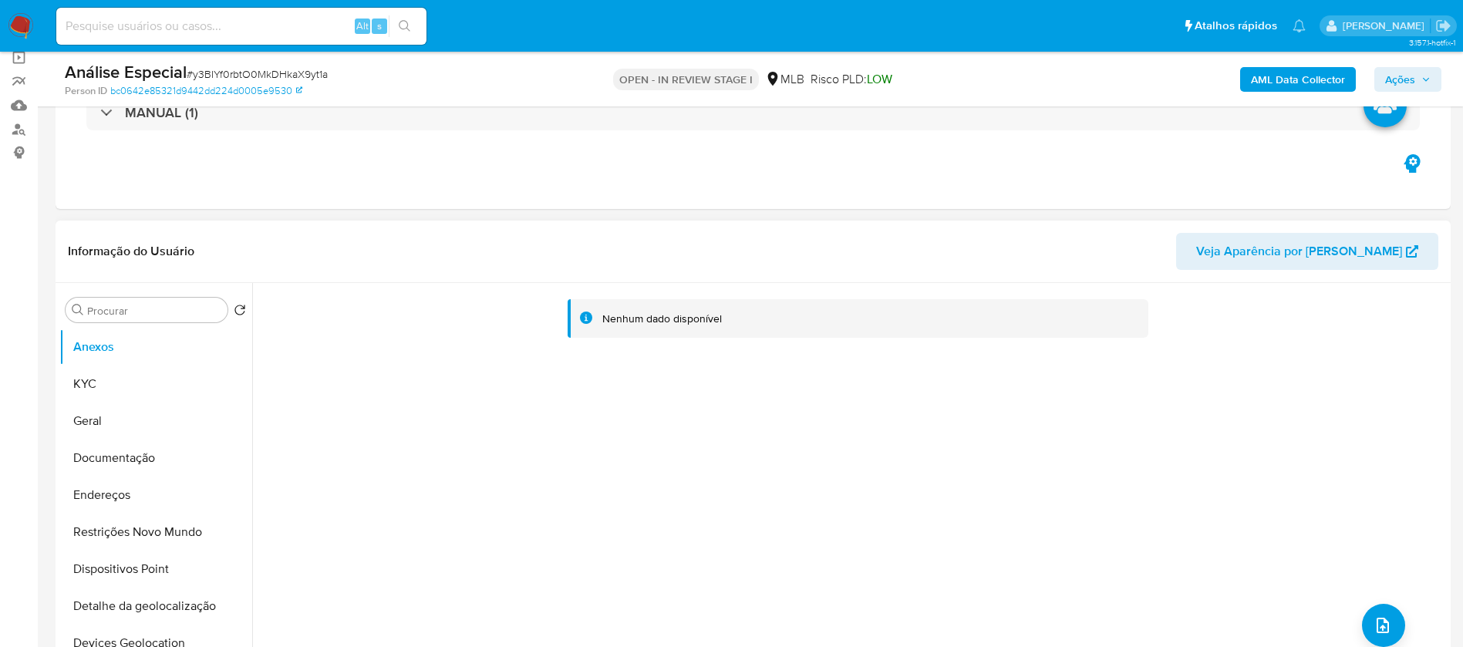
scroll to position [154, 0]
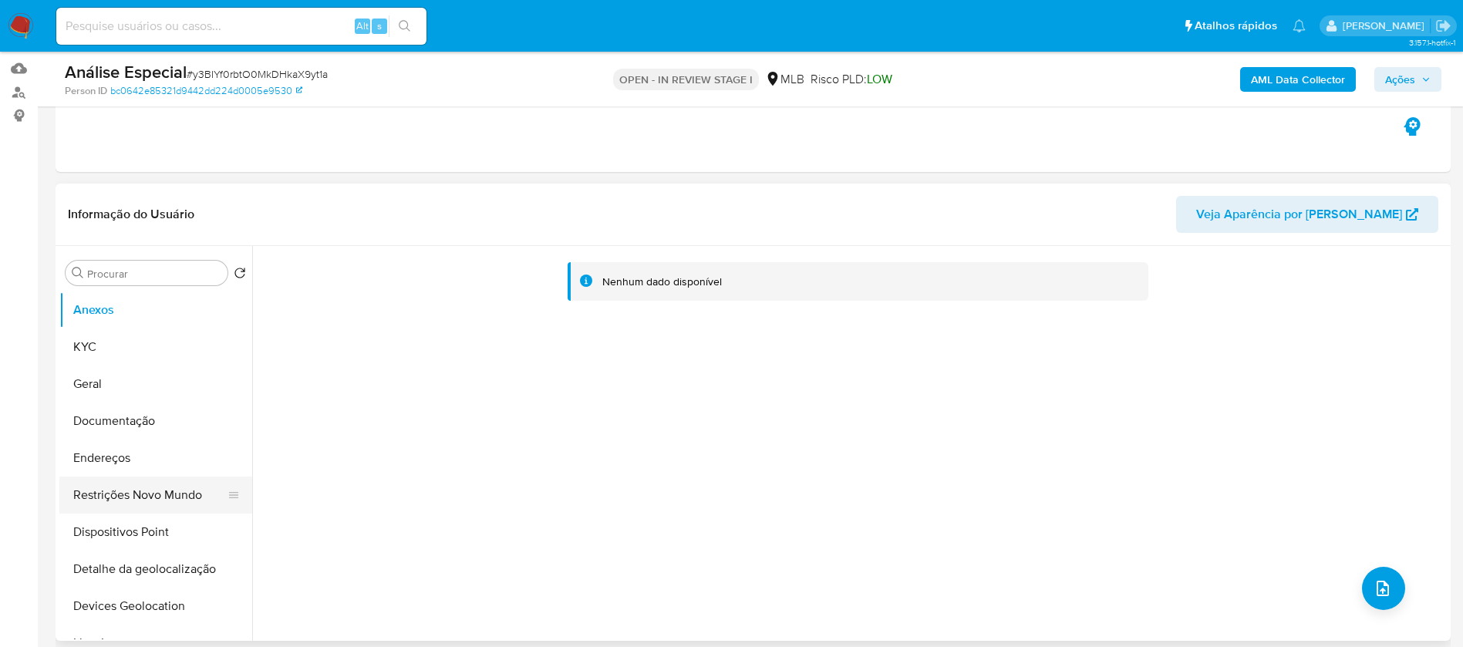
click at [118, 499] on button "Restrições Novo Mundo" at bounding box center [149, 495] width 180 height 37
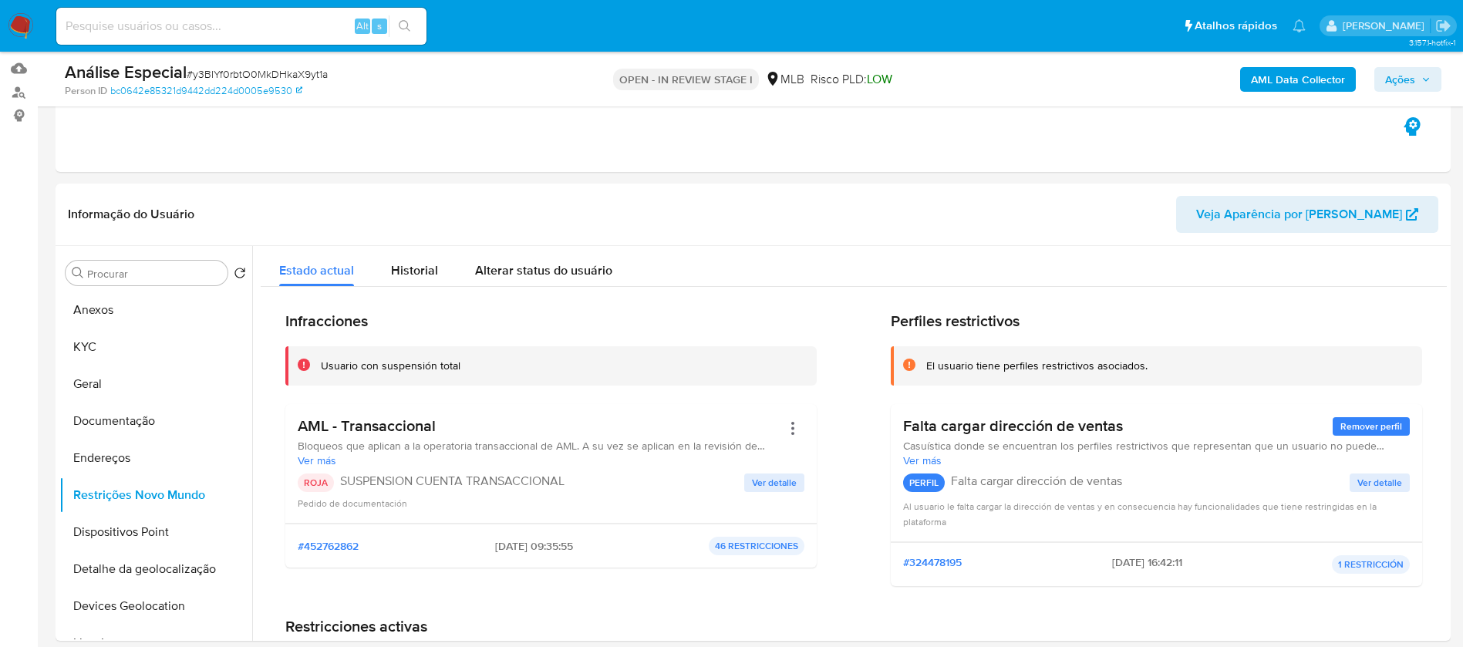
click at [1390, 76] on span "Ações" at bounding box center [1400, 79] width 30 height 25
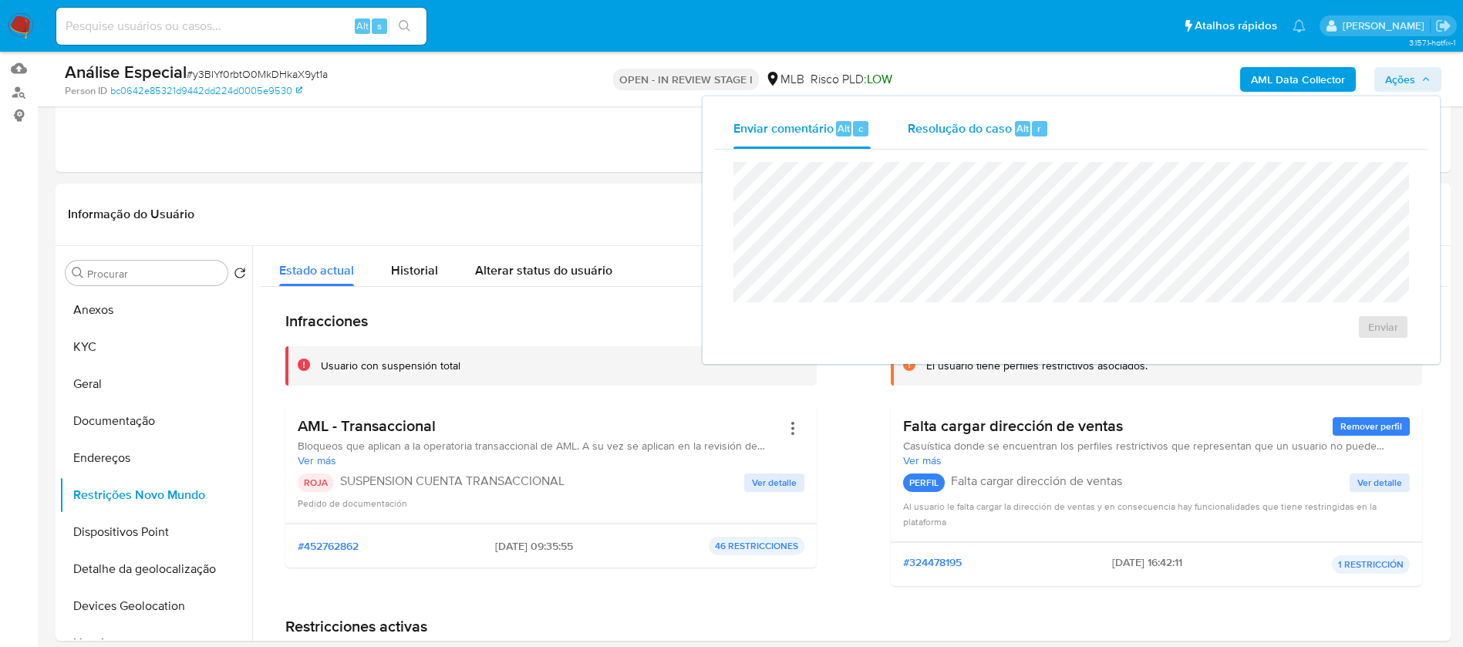
click at [936, 133] on span "Resolução do caso" at bounding box center [960, 128] width 104 height 18
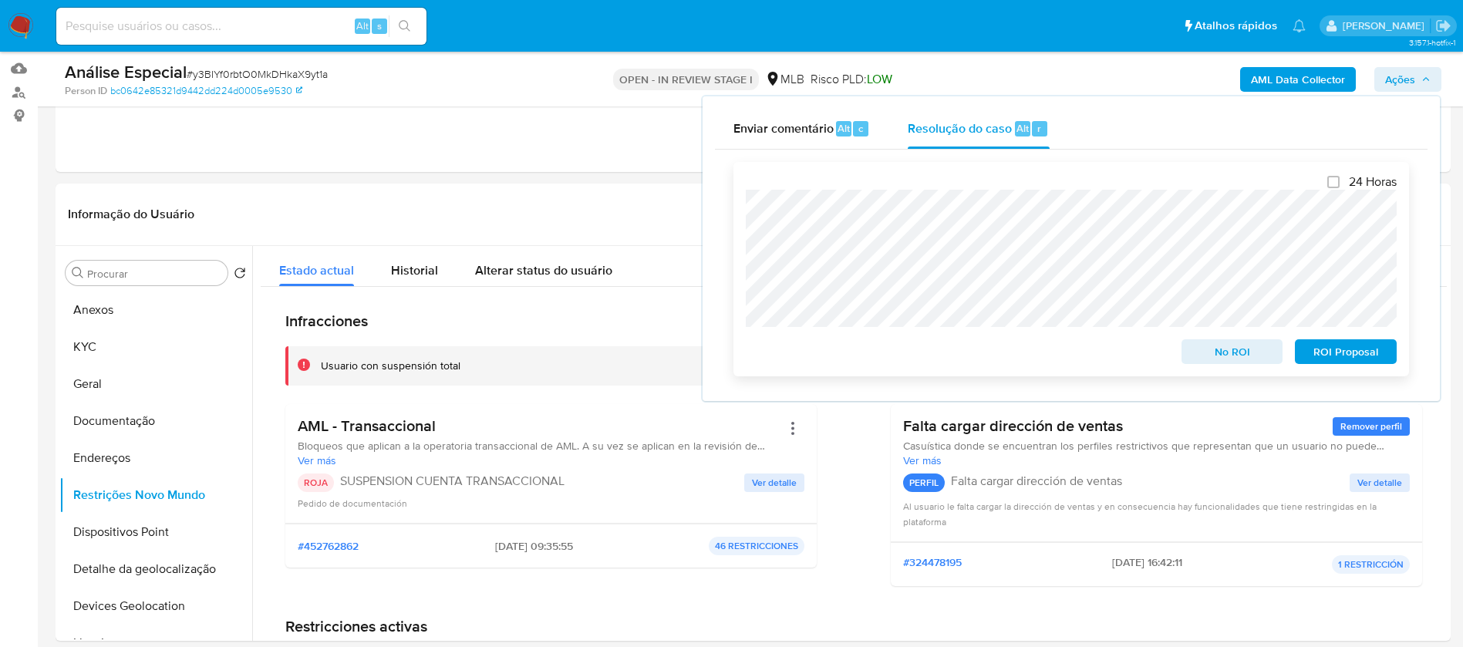
click at [1199, 359] on span "No ROI" at bounding box center [1232, 352] width 80 height 22
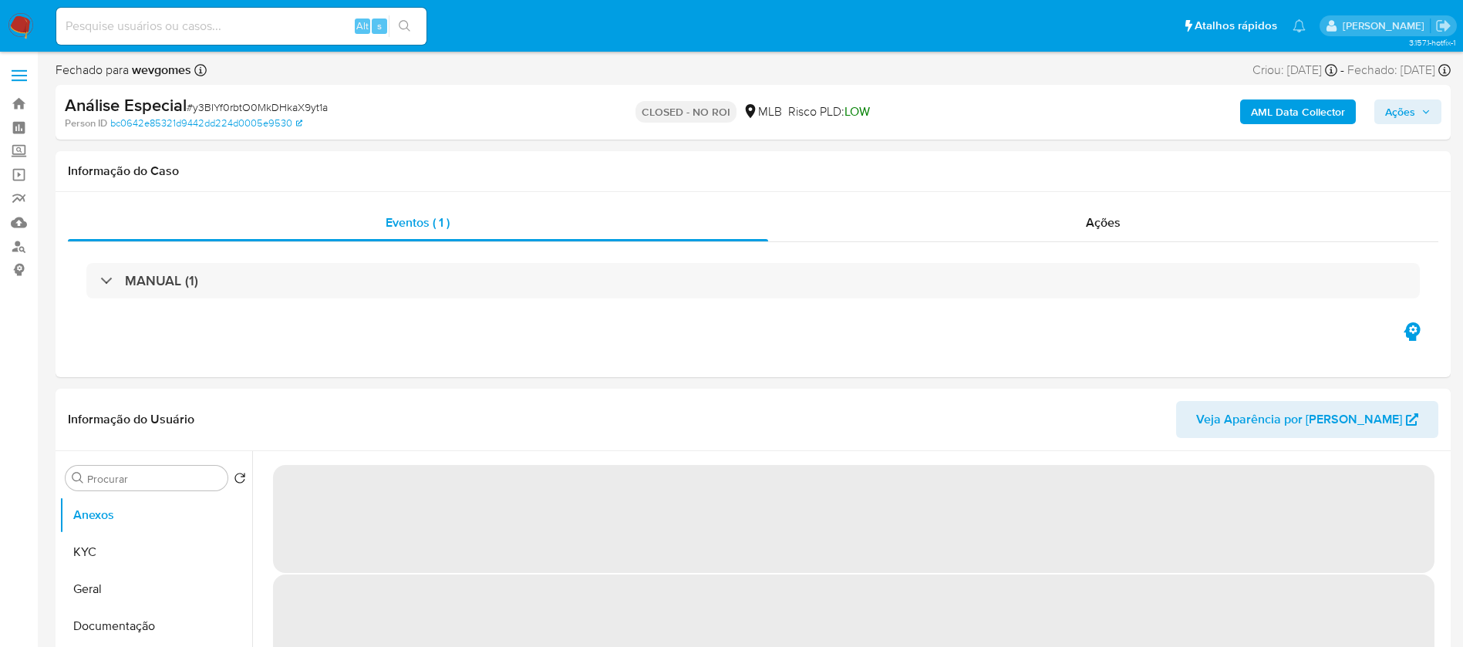
select select "10"
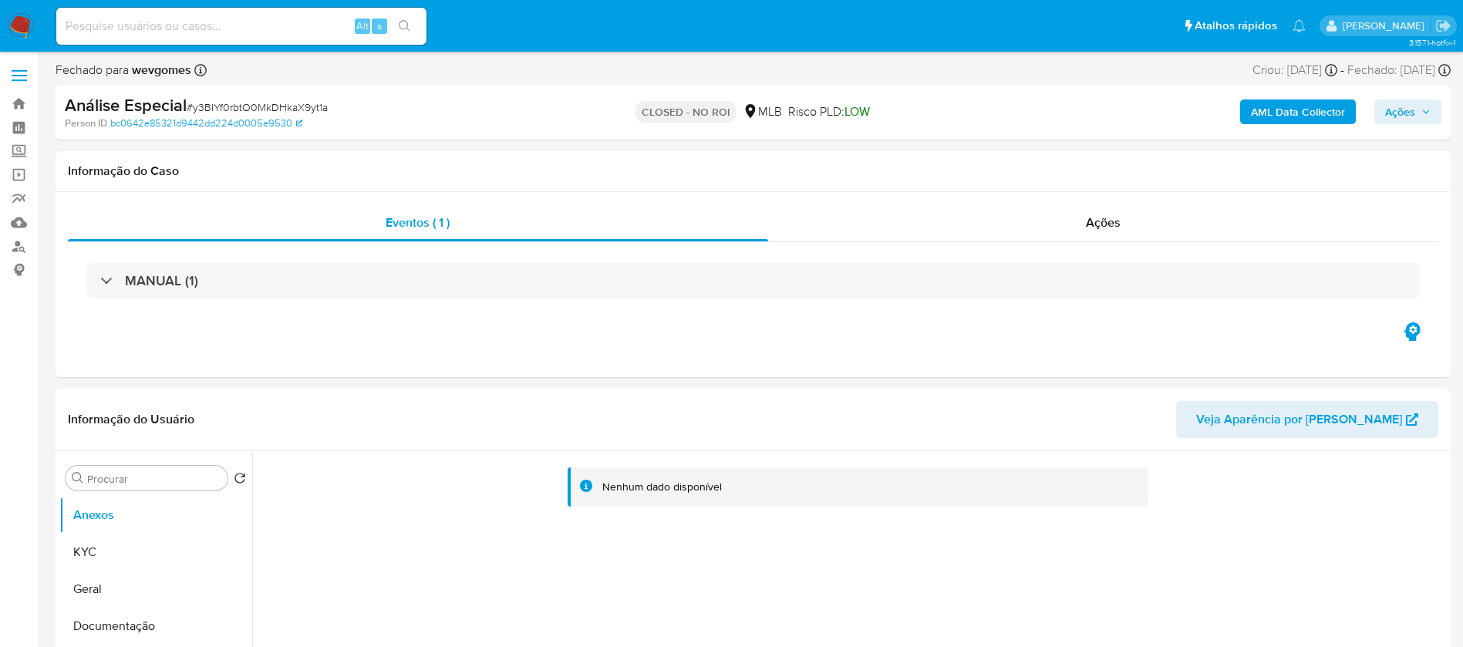
click at [182, 22] on input at bounding box center [241, 26] width 370 height 20
paste input "179050519"
type input "179050519"
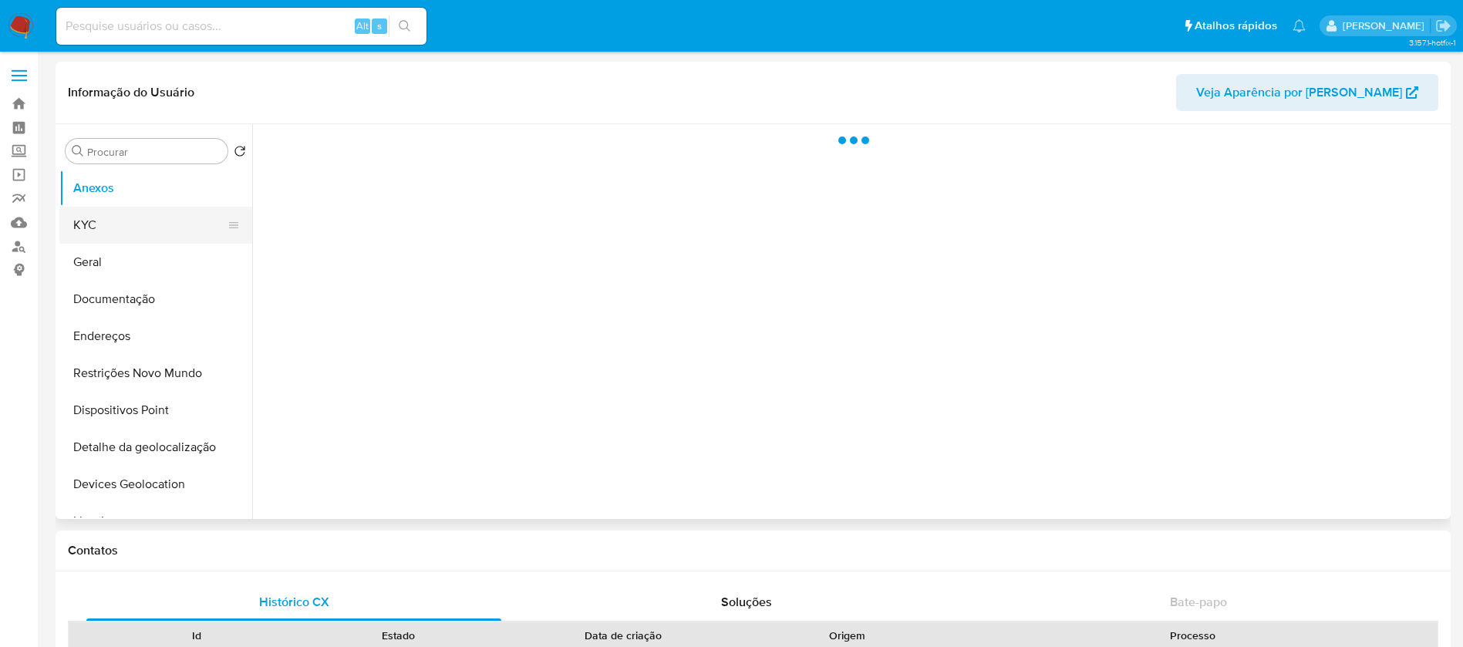
click at [90, 231] on button "KYC" at bounding box center [149, 225] width 180 height 37
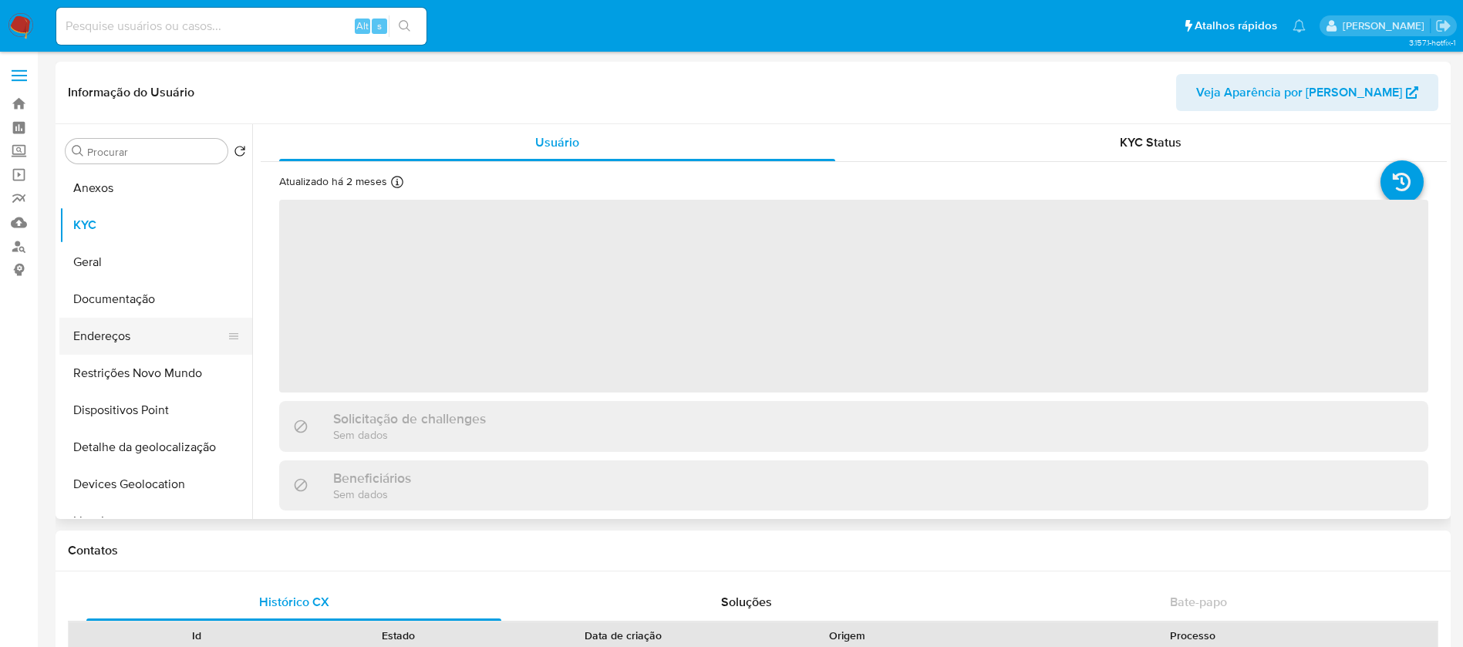
select select "10"
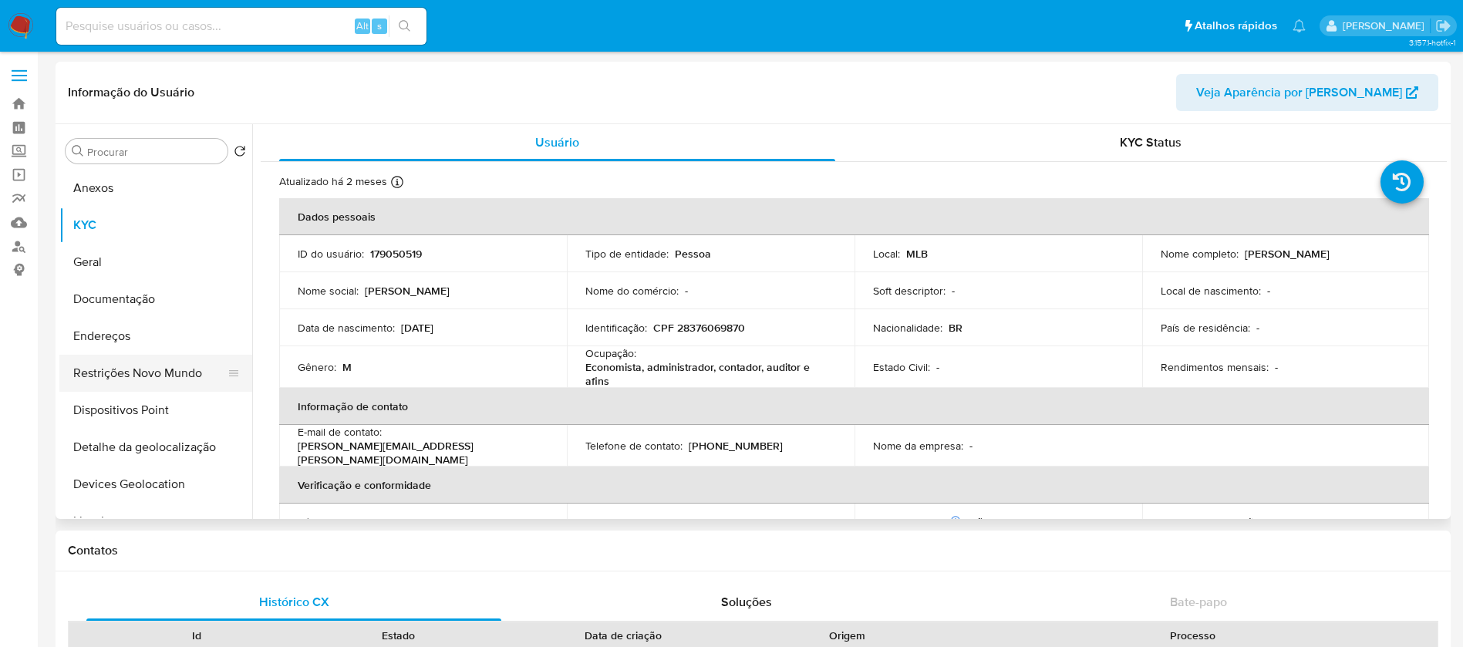
click at [110, 374] on button "Restrições Novo Mundo" at bounding box center [149, 373] width 180 height 37
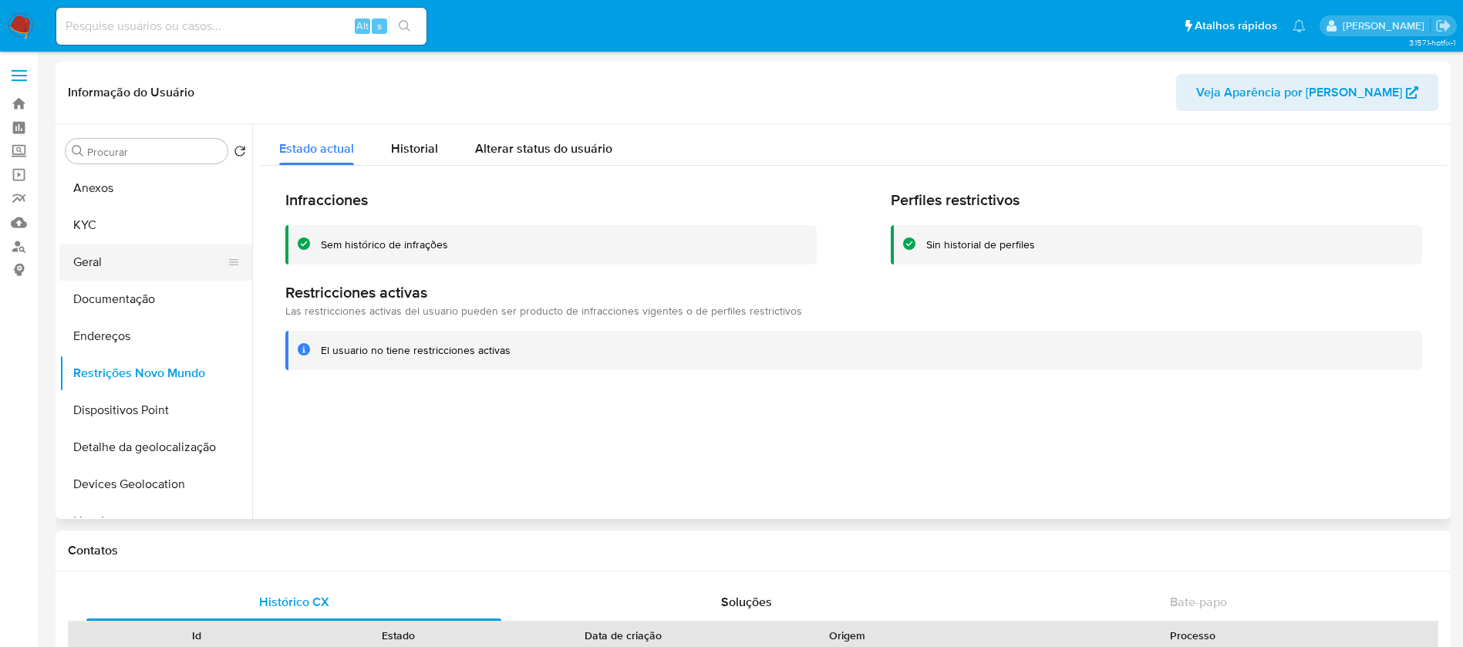
click at [97, 263] on button "Geral" at bounding box center [149, 262] width 180 height 37
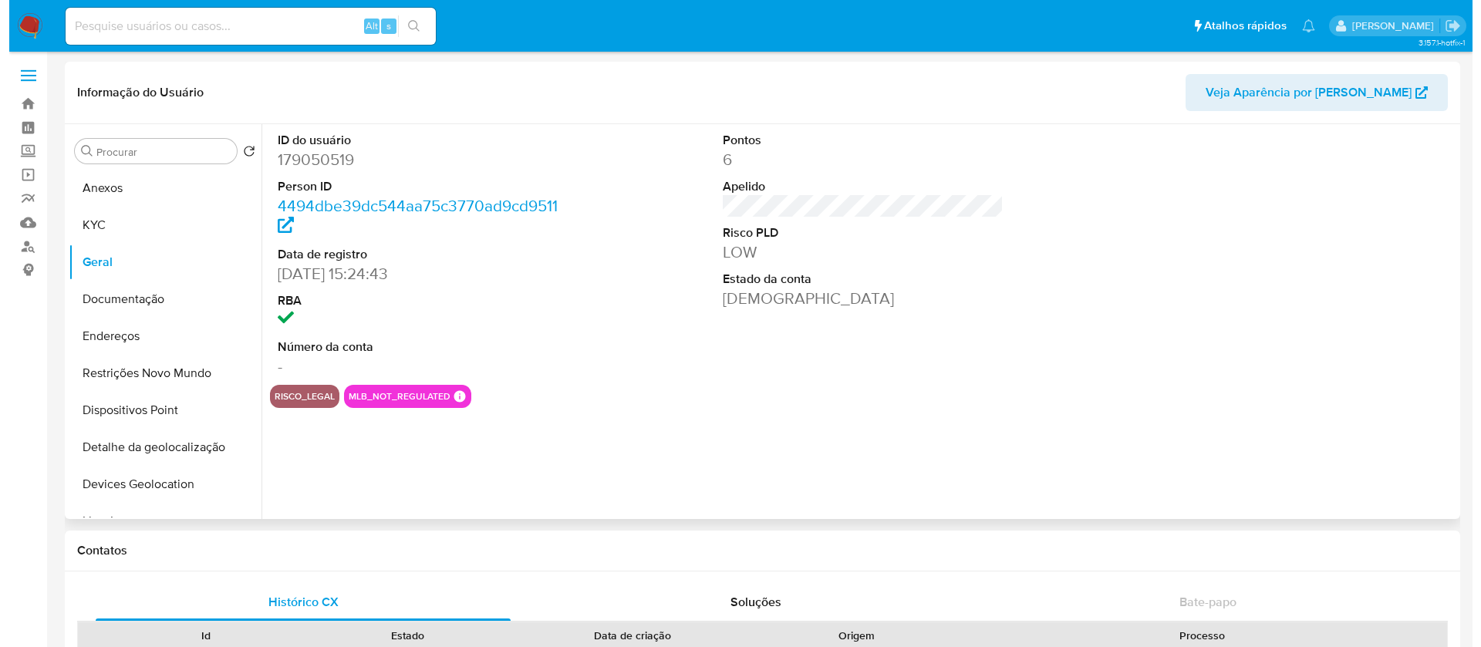
scroll to position [154, 0]
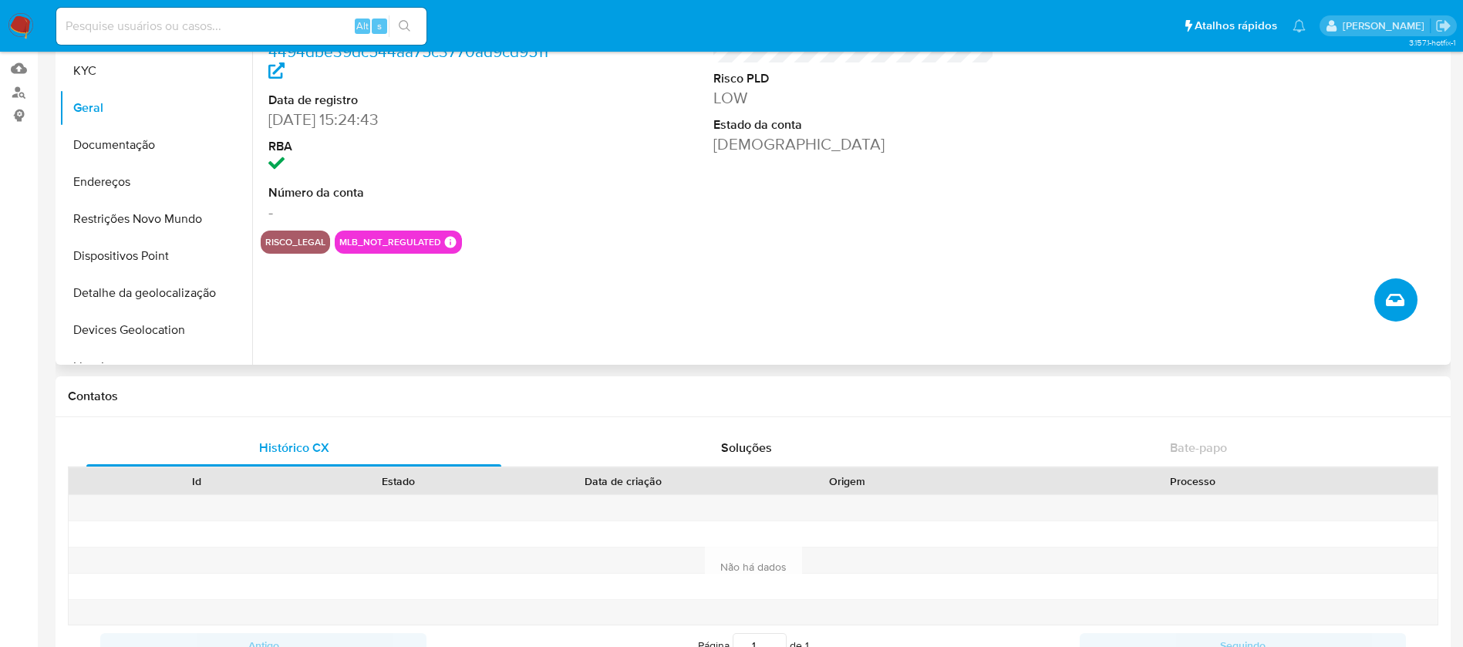
click at [1391, 305] on icon "Criar caso manual" at bounding box center [1395, 300] width 19 height 19
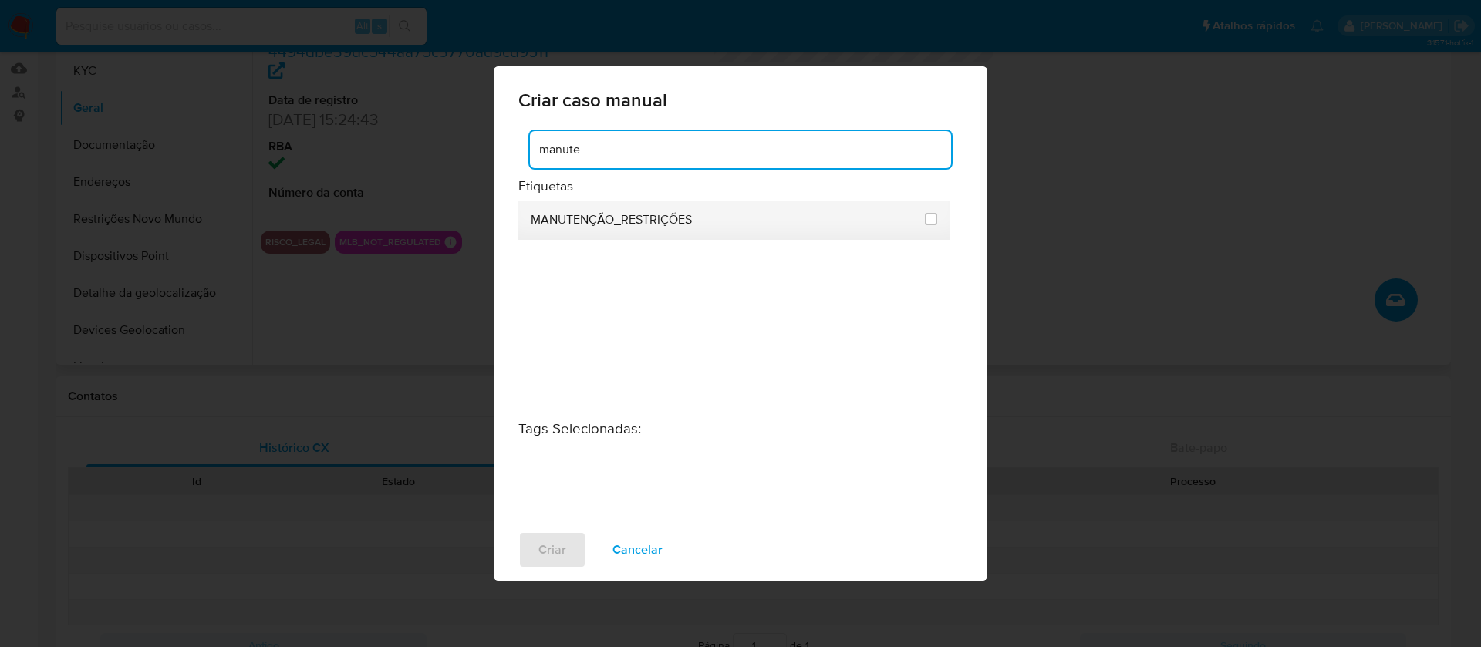
type input "manute"
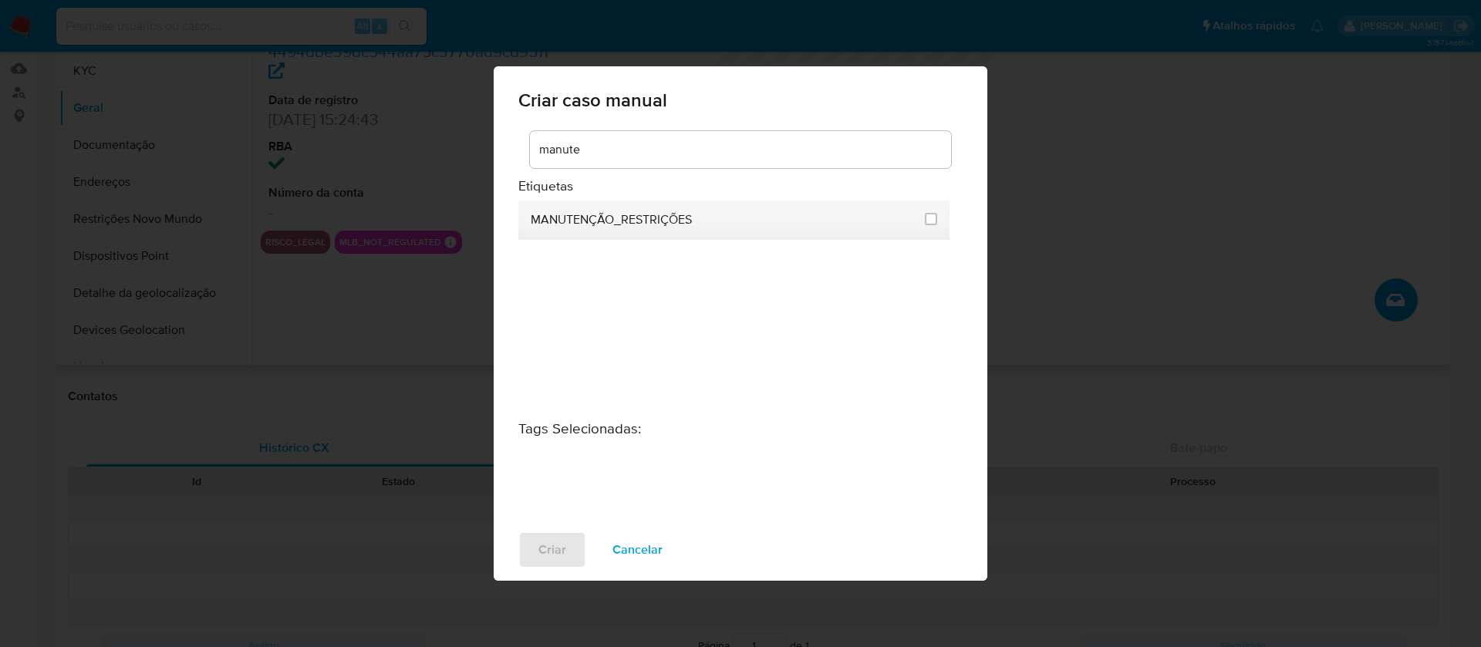
click at [930, 225] on div at bounding box center [931, 218] width 12 height 15
click at [932, 221] on input "2407" at bounding box center [931, 219] width 12 height 12
checkbox input "true"
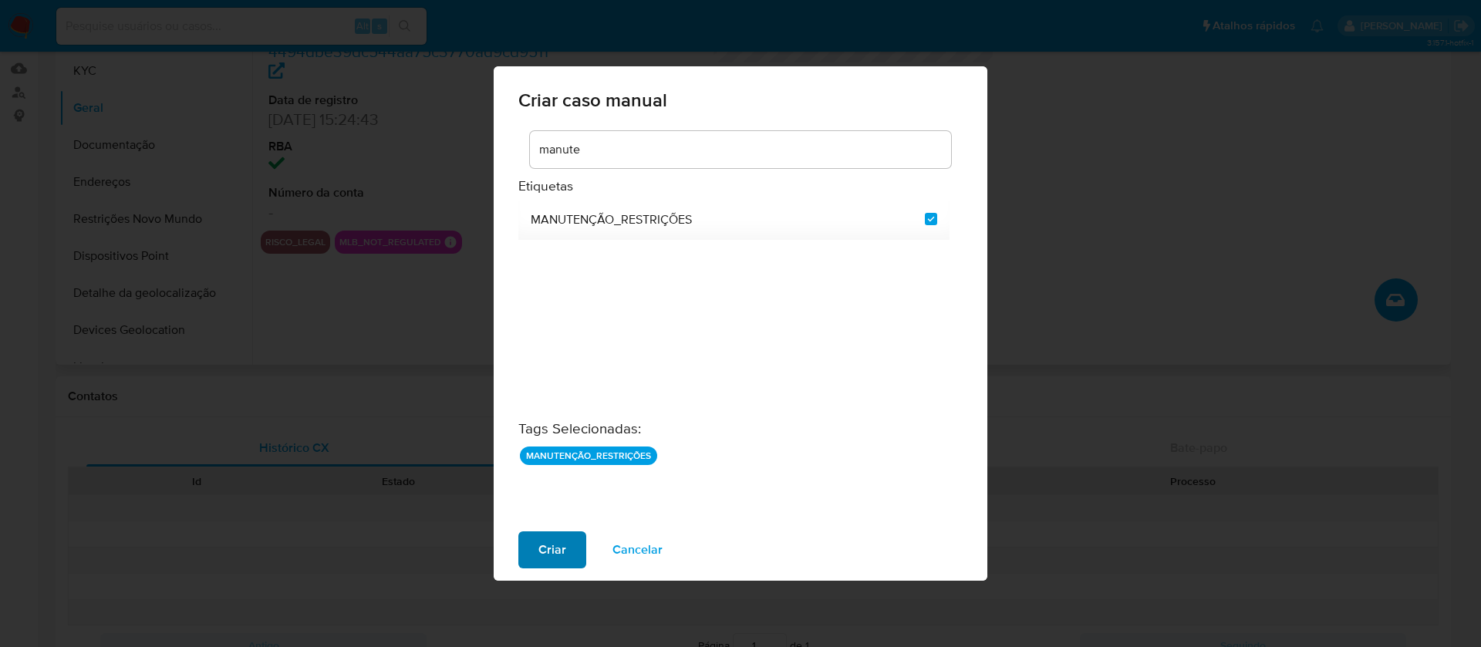
click at [545, 545] on span "Criar" at bounding box center [552, 550] width 28 height 34
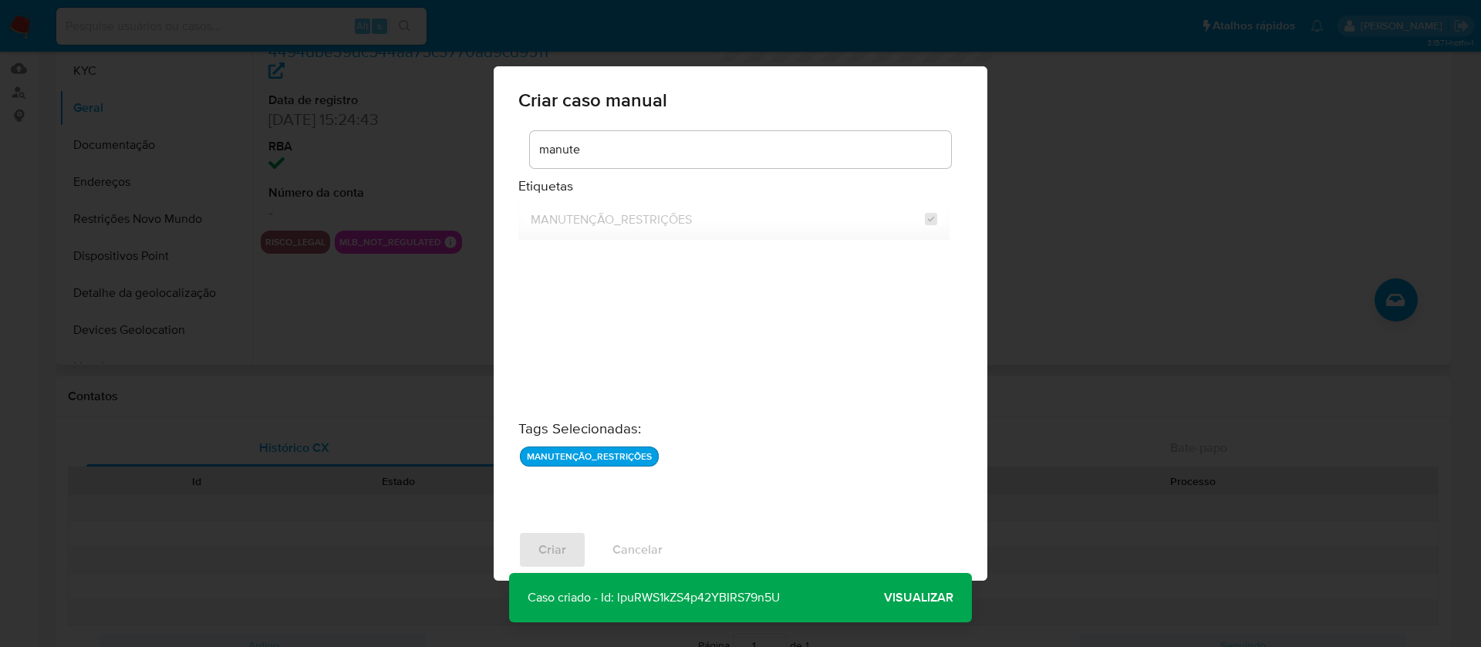
click at [913, 598] on span "Visualizar" at bounding box center [918, 598] width 69 height 0
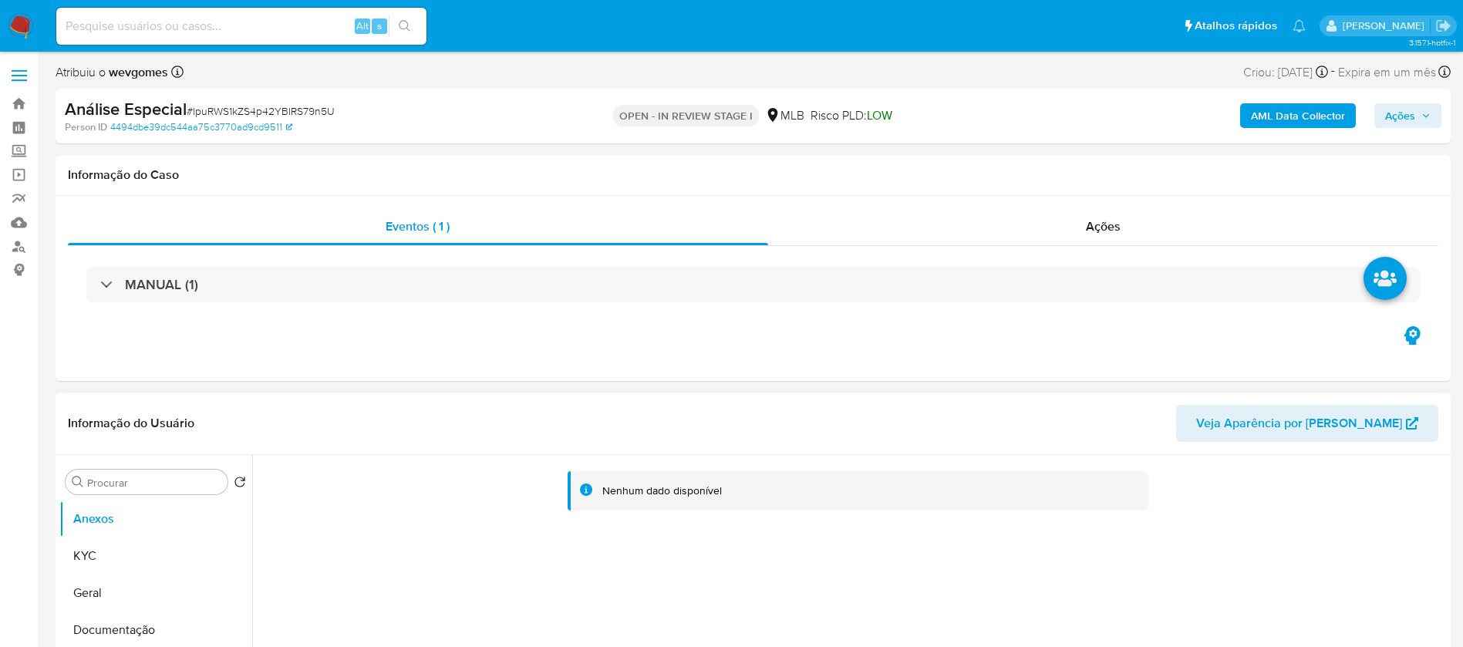
select select "10"
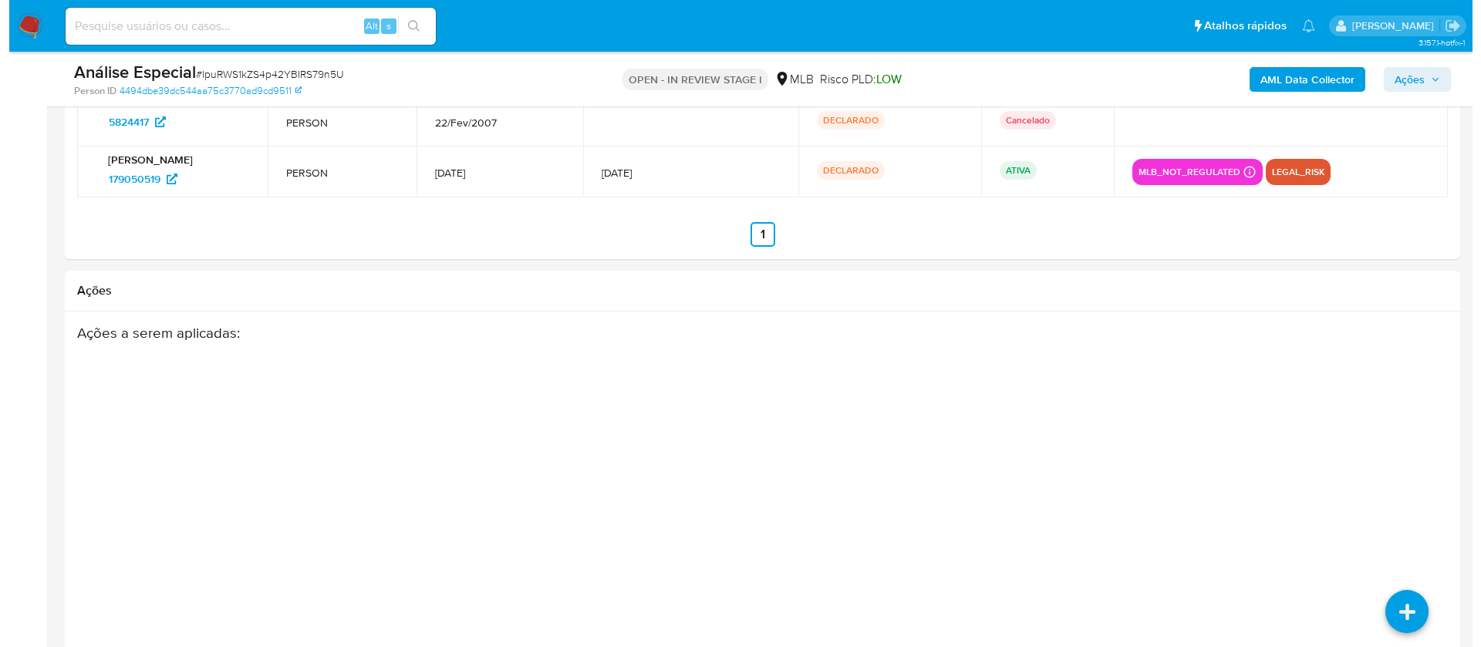
scroll to position [2238, 0]
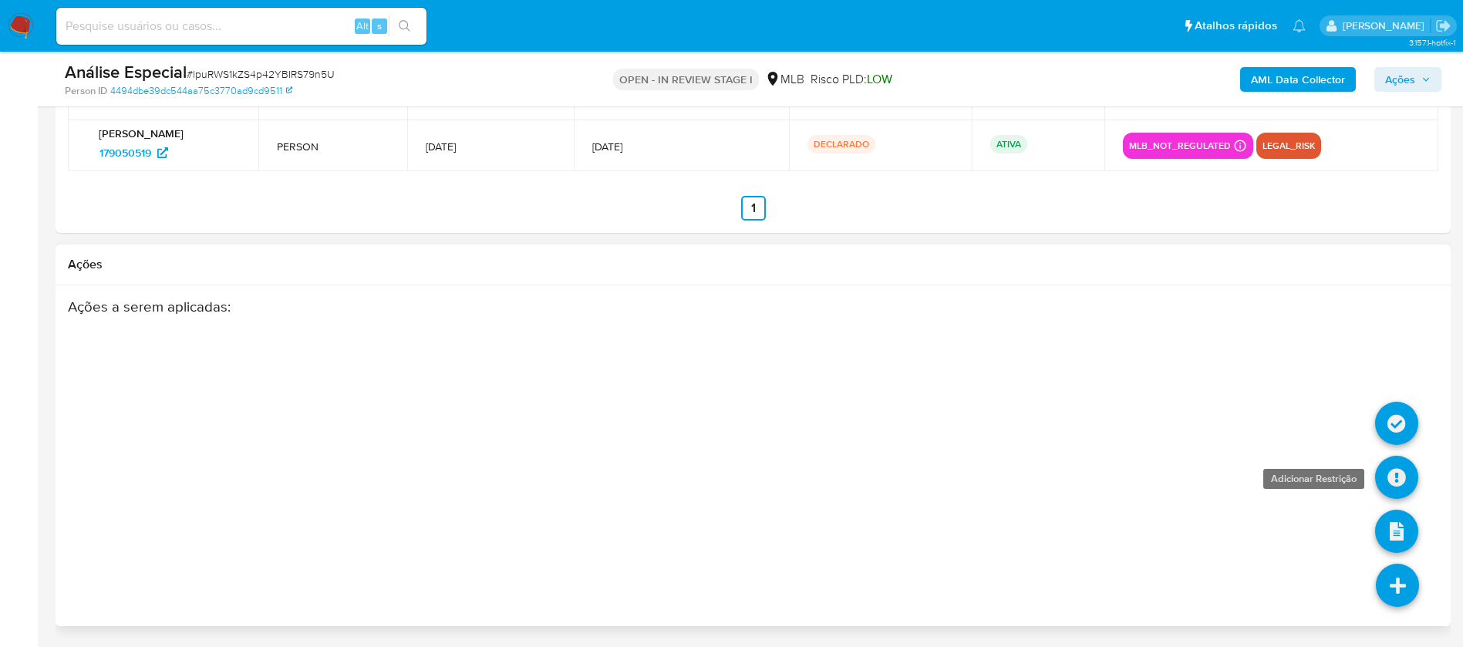
click at [1389, 487] on link at bounding box center [1396, 477] width 43 height 43
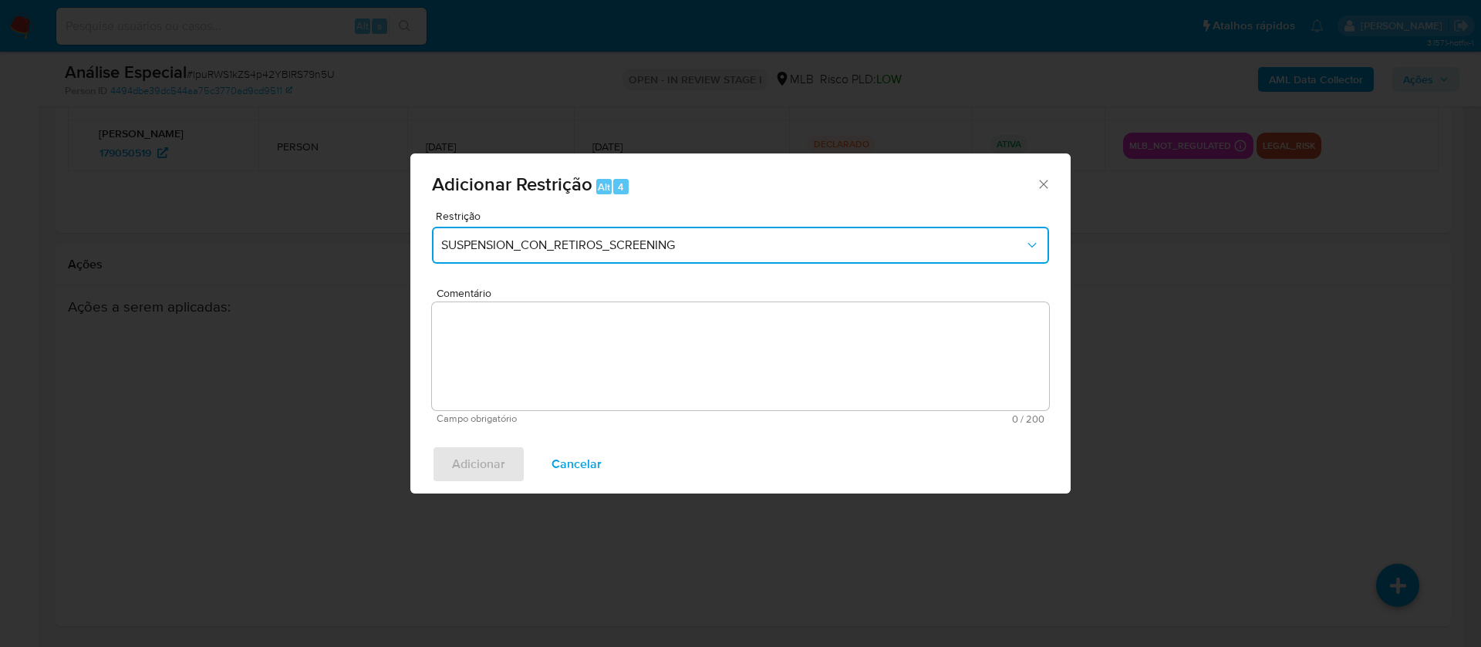
click at [669, 258] on button "SUSPENSION_CON_RETIROS_SCREENING" at bounding box center [740, 245] width 617 height 37
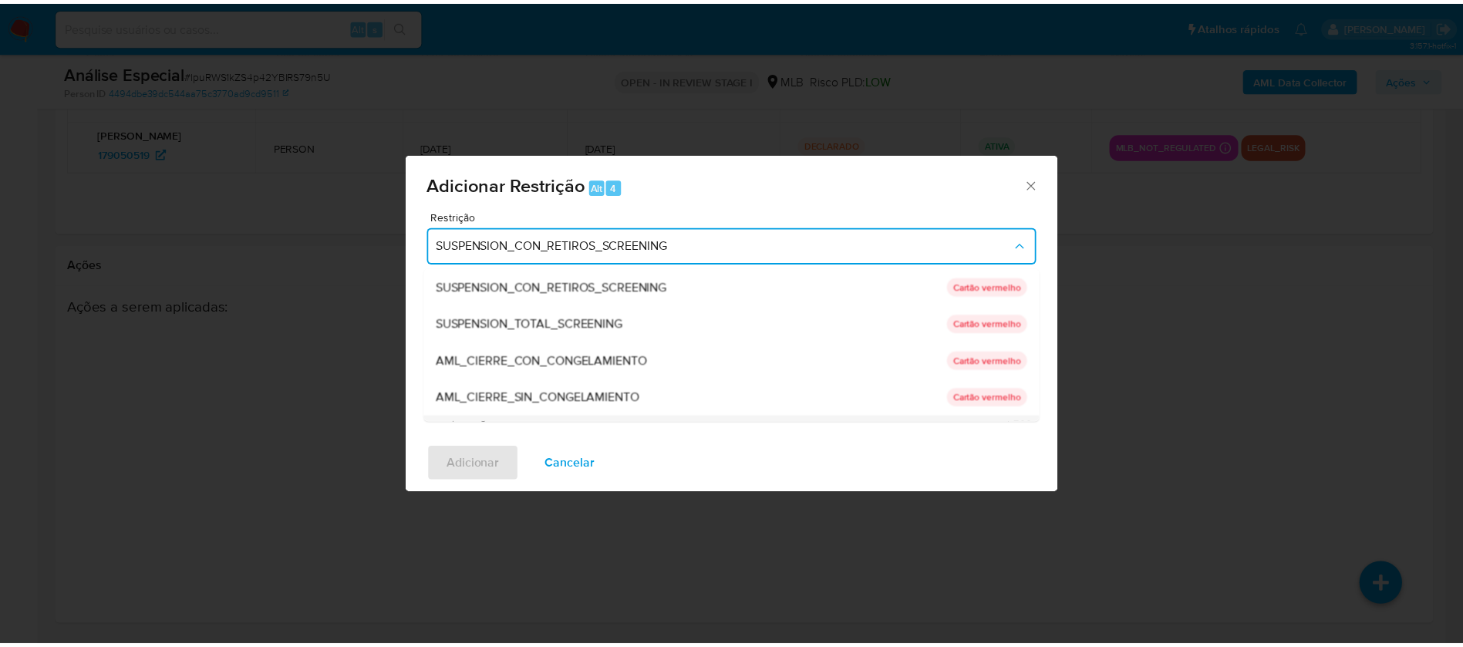
scroll to position [216, 0]
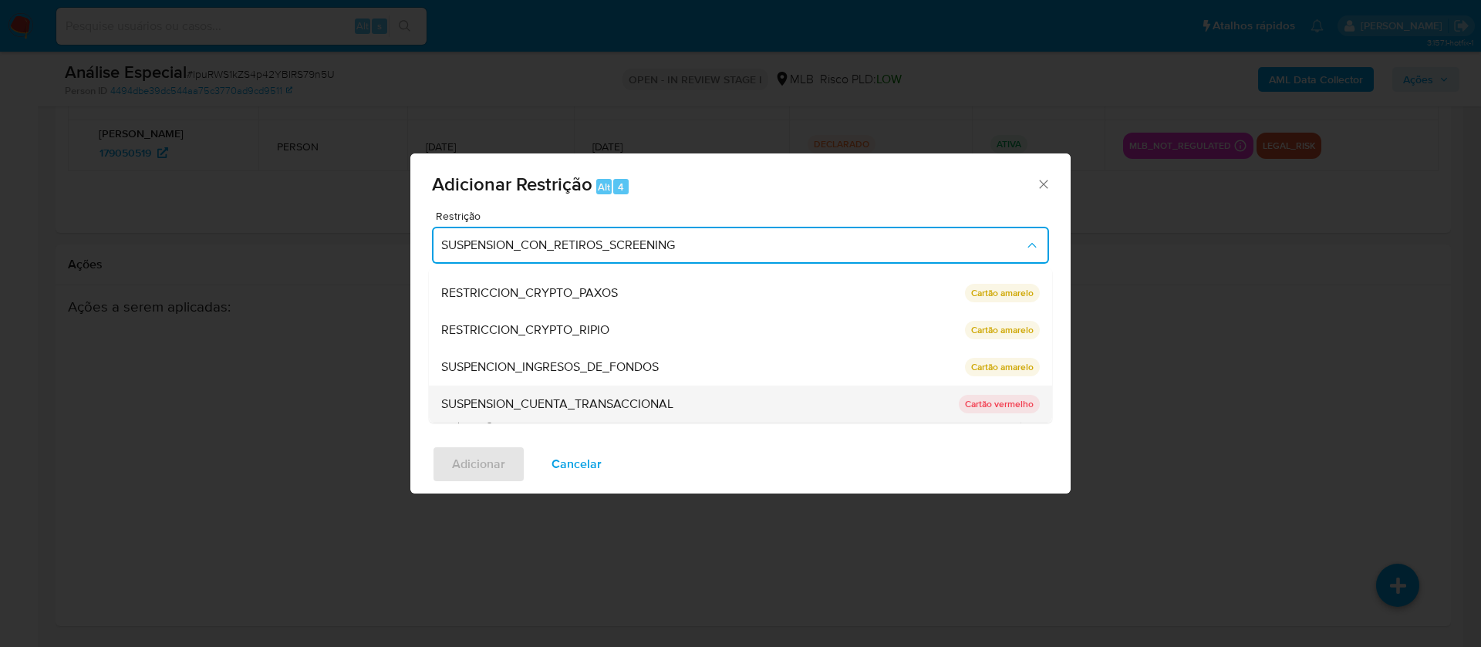
click at [534, 401] on span "SUSPENSION_CUENTA_TRANSACCIONAL" at bounding box center [557, 403] width 232 height 15
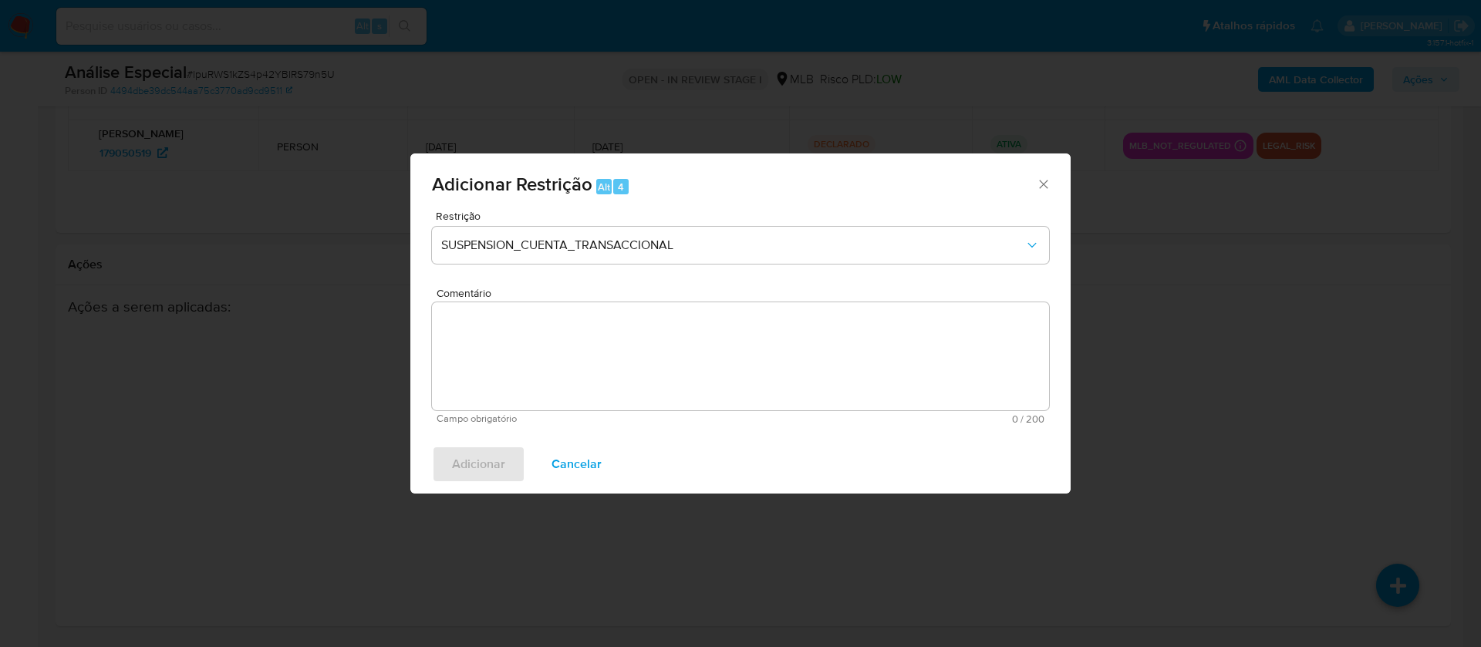
click at [491, 374] on textarea "Comentário" at bounding box center [740, 356] width 617 height 108
click at [538, 369] on textarea "Comentário" at bounding box center [740, 356] width 617 height 108
paste textarea "Conforme a solicitação da gestão efetuada em 28/08/2025 o caso será restrito. N…"
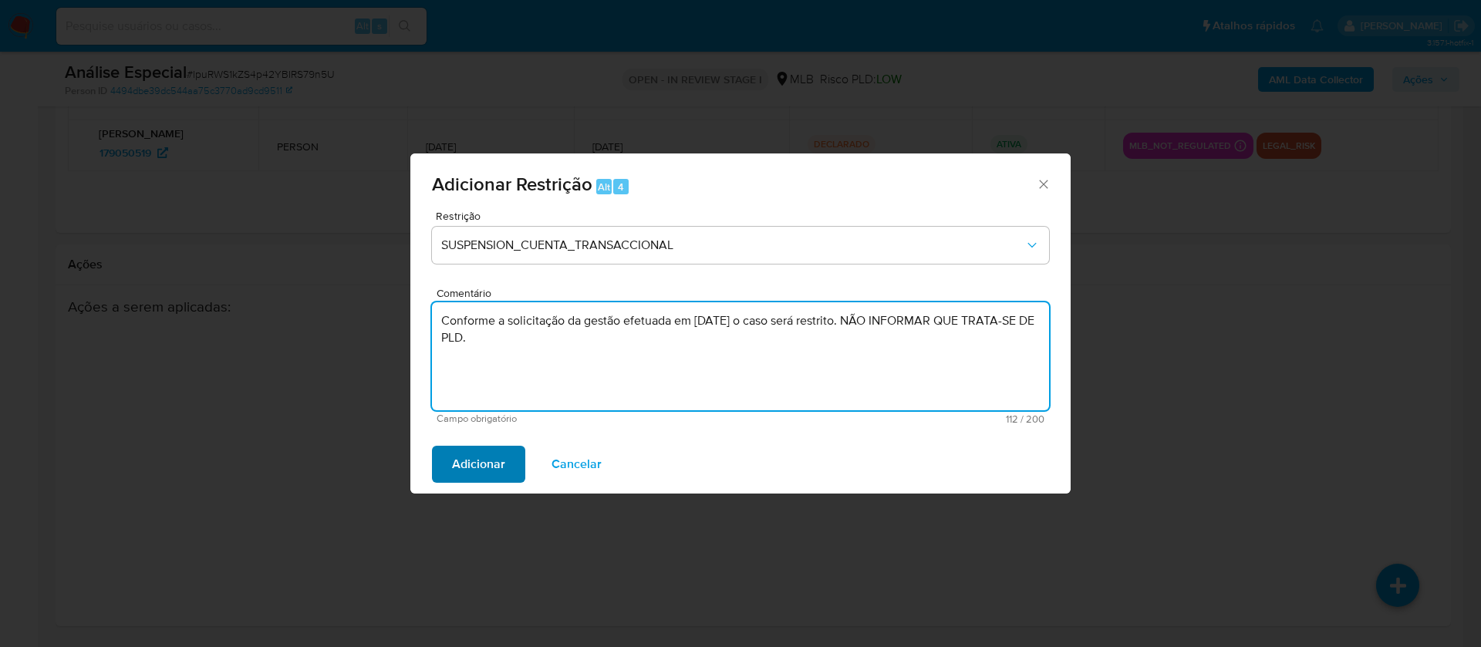
type textarea "Conforme a solicitação da gestão efetuada em [DATE] o caso será restrito. NÃO I…"
click at [474, 471] on span "Adicionar" at bounding box center [478, 464] width 53 height 34
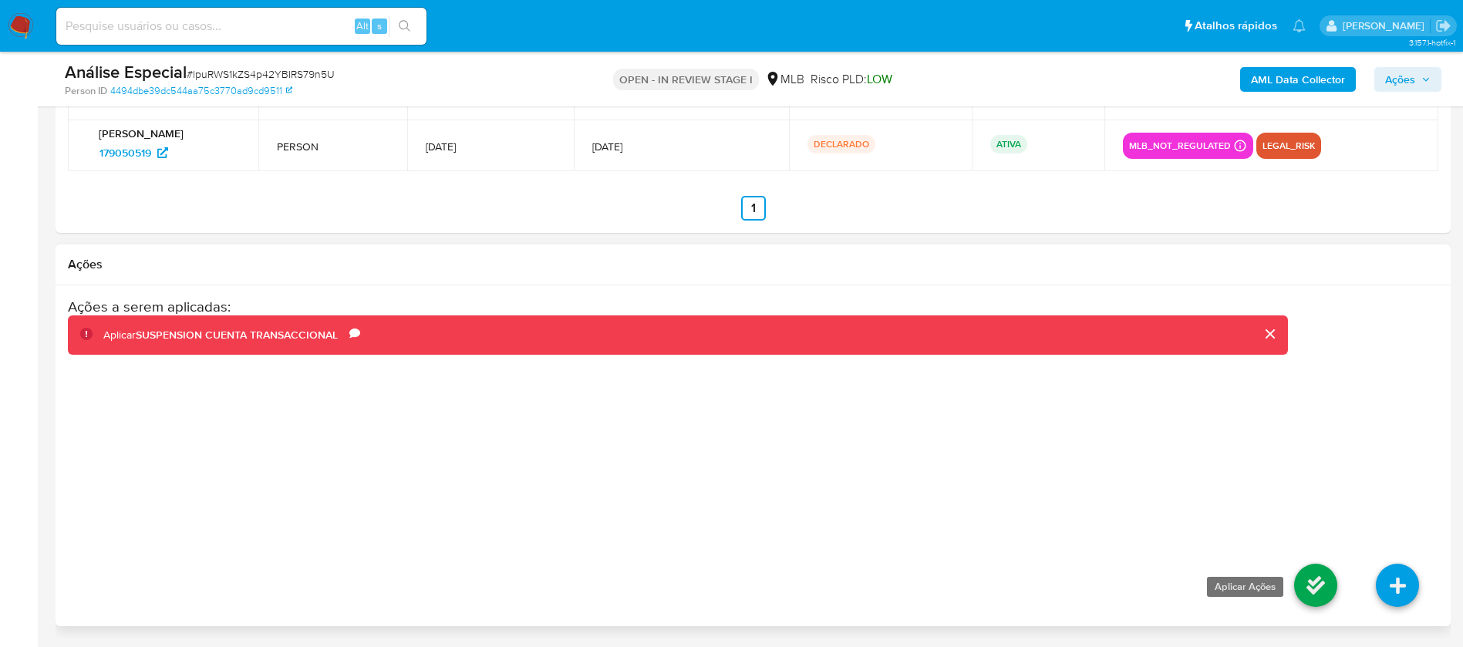
click at [1303, 572] on link at bounding box center [1315, 585] width 43 height 43
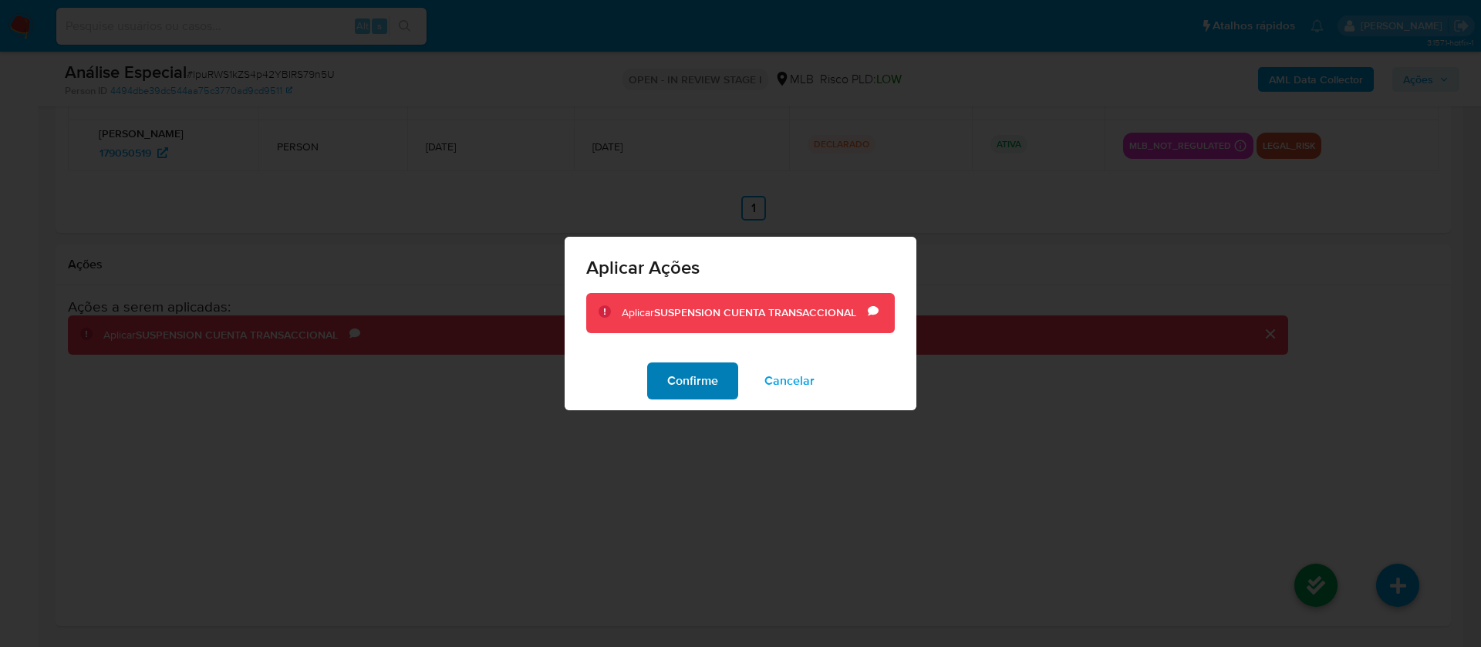
click at [668, 377] on span "Confirme" at bounding box center [692, 381] width 51 height 34
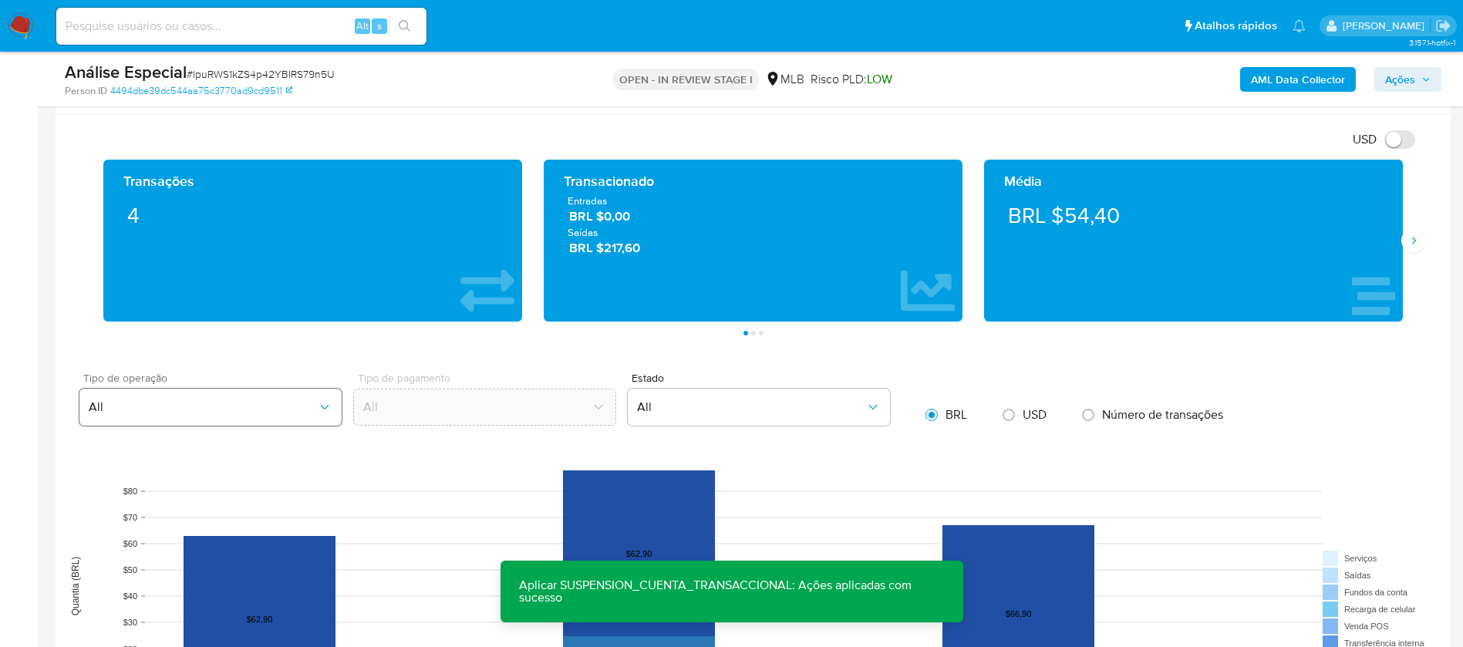
scroll to position [1004, 0]
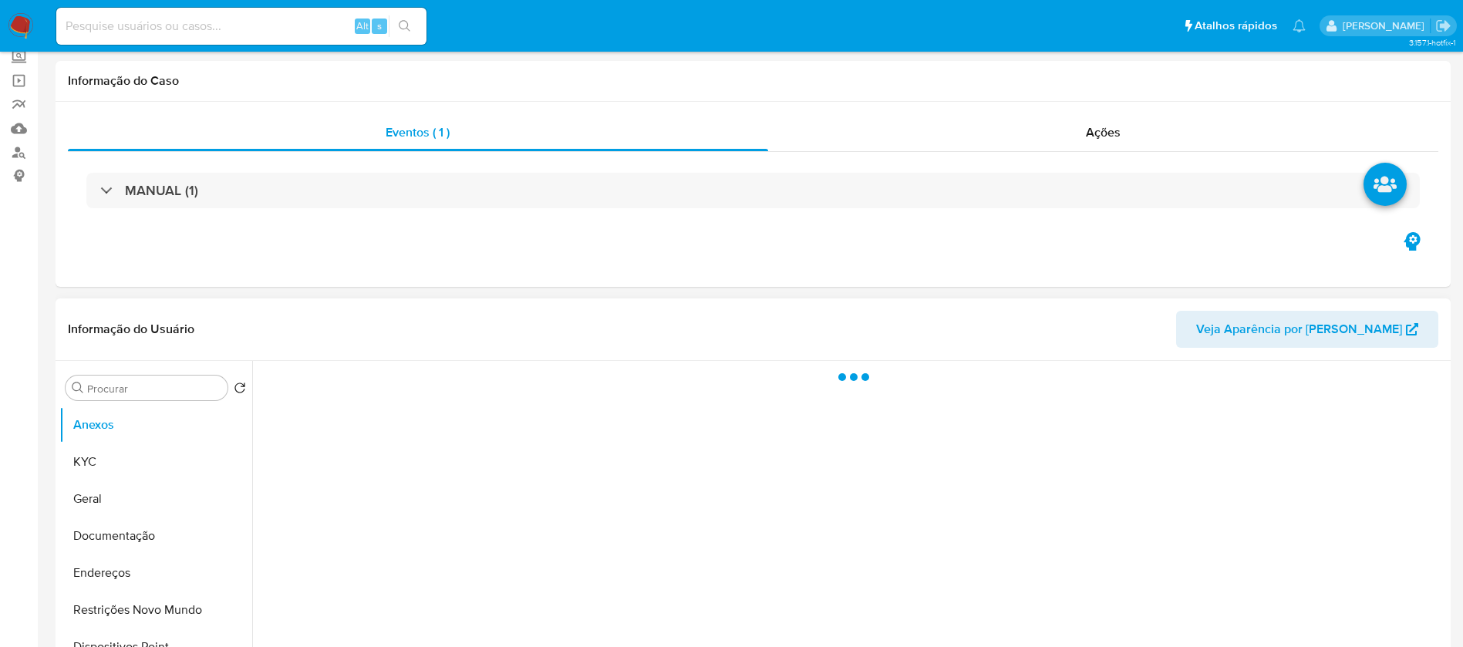
scroll to position [154, 0]
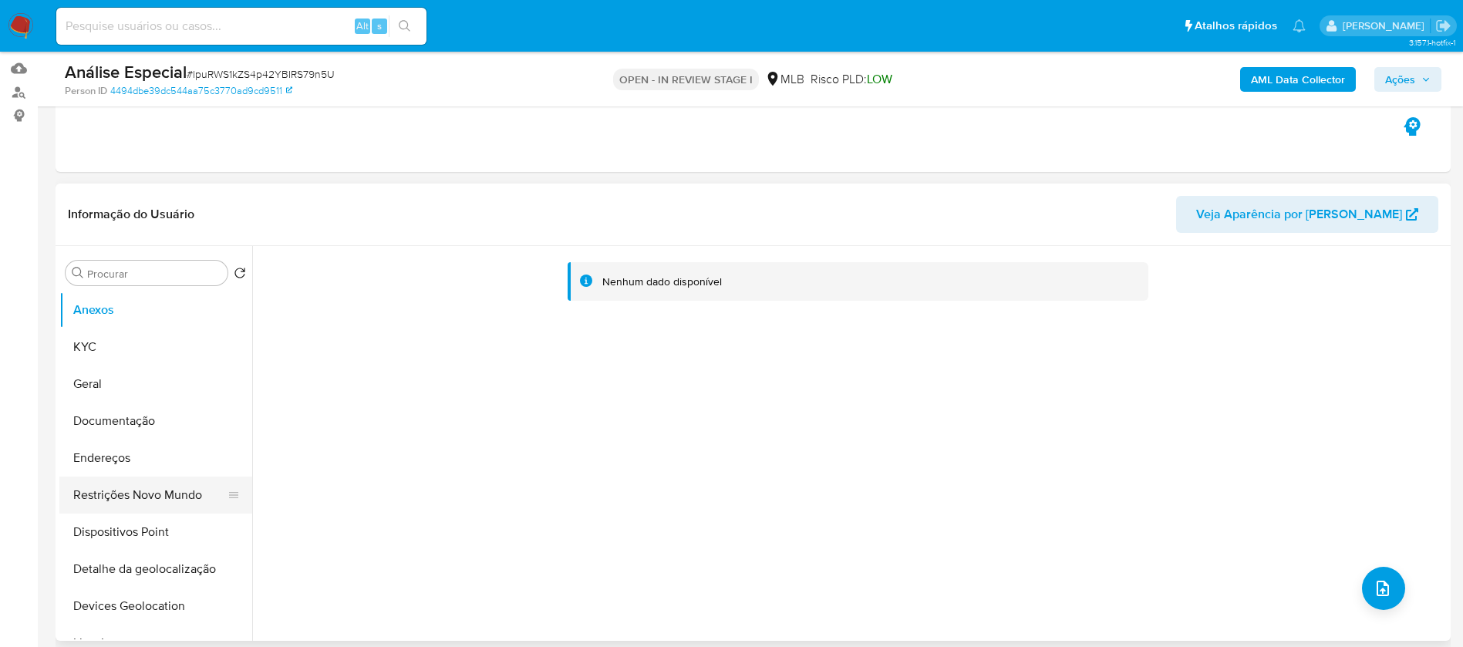
click at [117, 499] on button "Restrições Novo Mundo" at bounding box center [149, 495] width 180 height 37
select select "10"
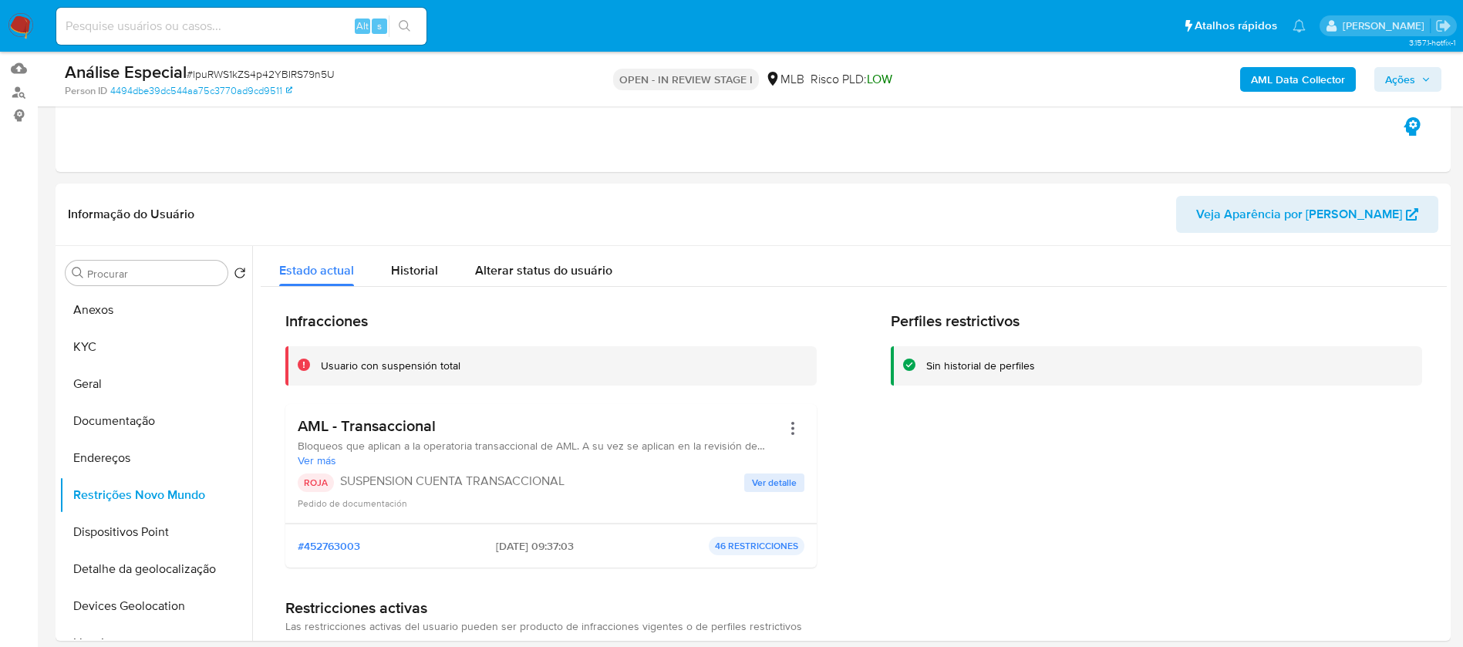
click at [1391, 75] on span "Ações" at bounding box center [1400, 79] width 30 height 25
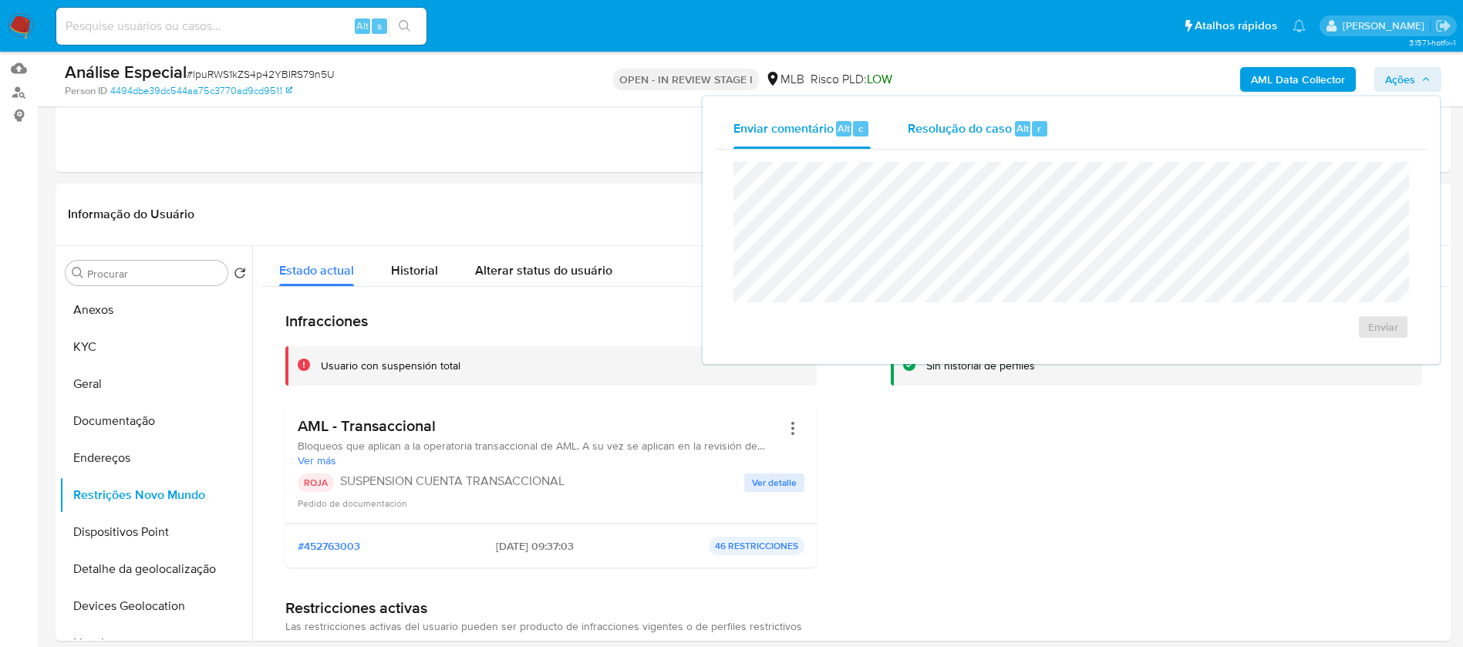
click at [931, 130] on span "Resolução do caso" at bounding box center [960, 128] width 104 height 18
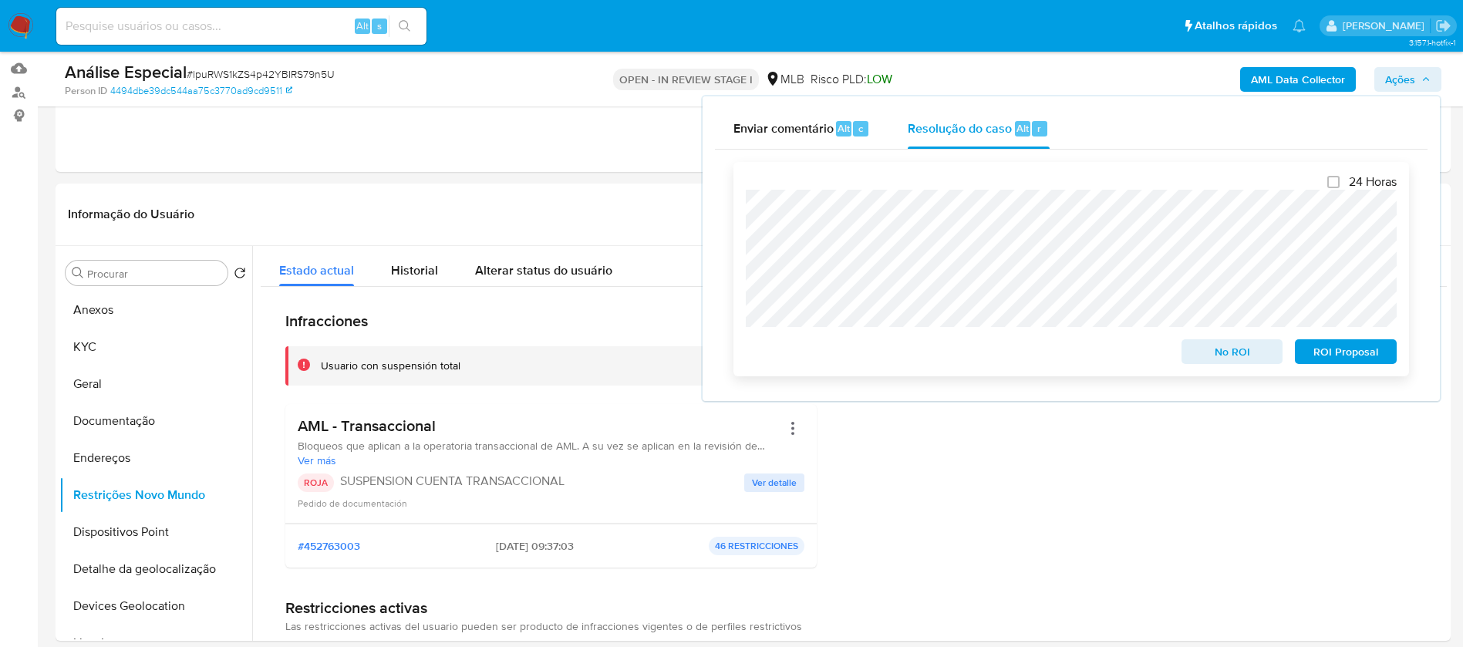
click at [1203, 359] on span "No ROI" at bounding box center [1232, 352] width 80 height 22
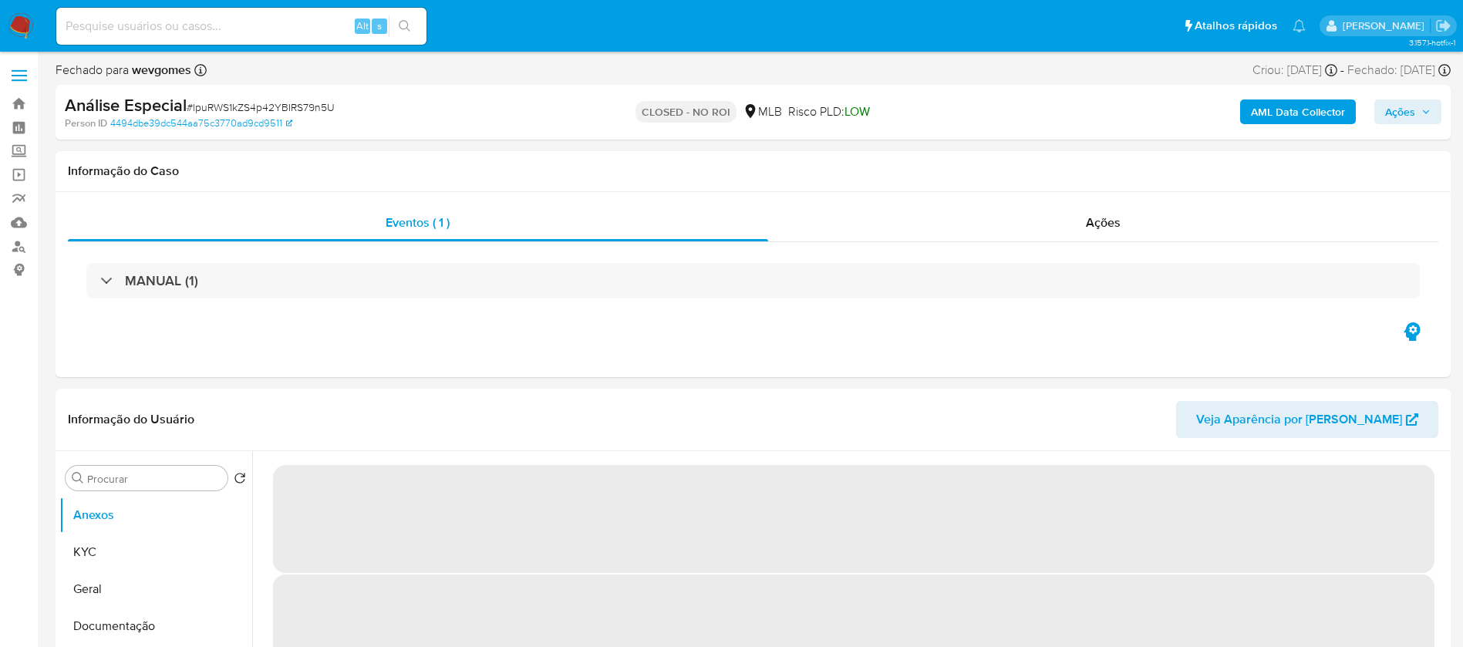
select select "10"
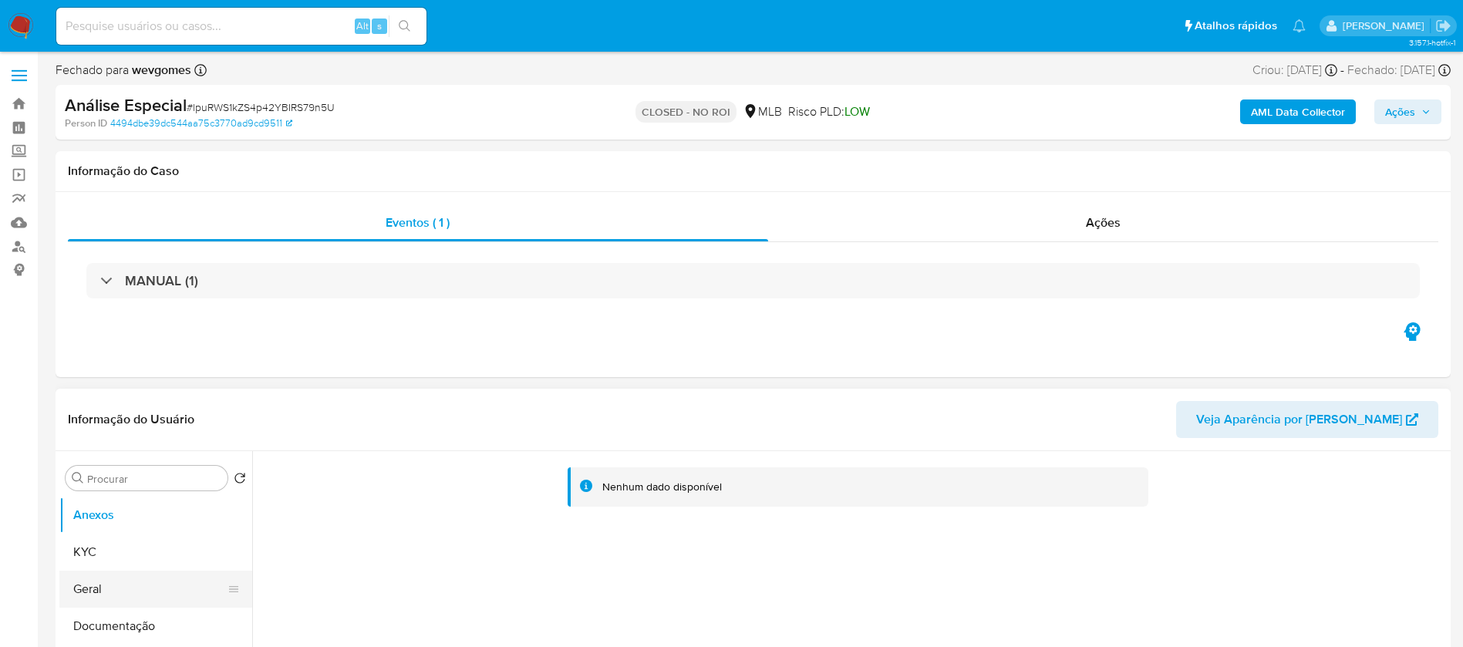
click at [110, 578] on button "Geral" at bounding box center [149, 589] width 180 height 37
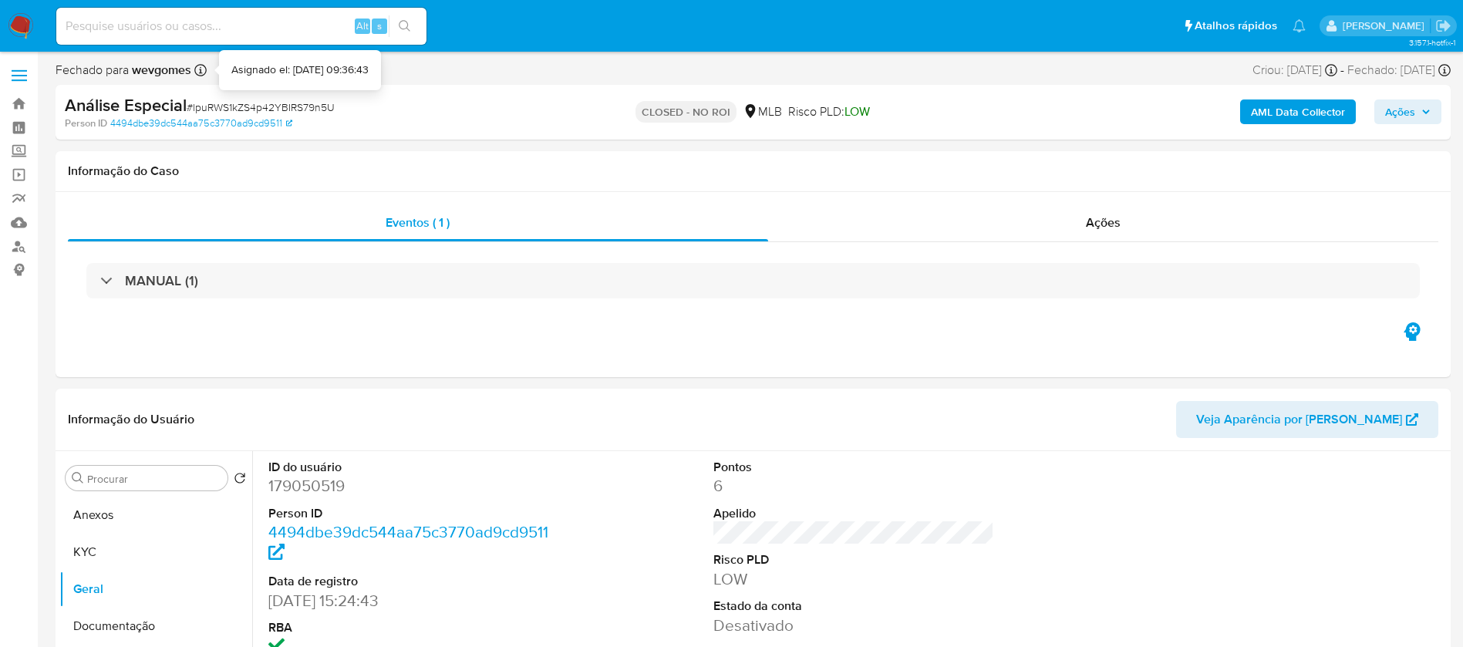
click at [164, 29] on input at bounding box center [241, 26] width 370 height 20
paste input "5824417"
type input "5824417"
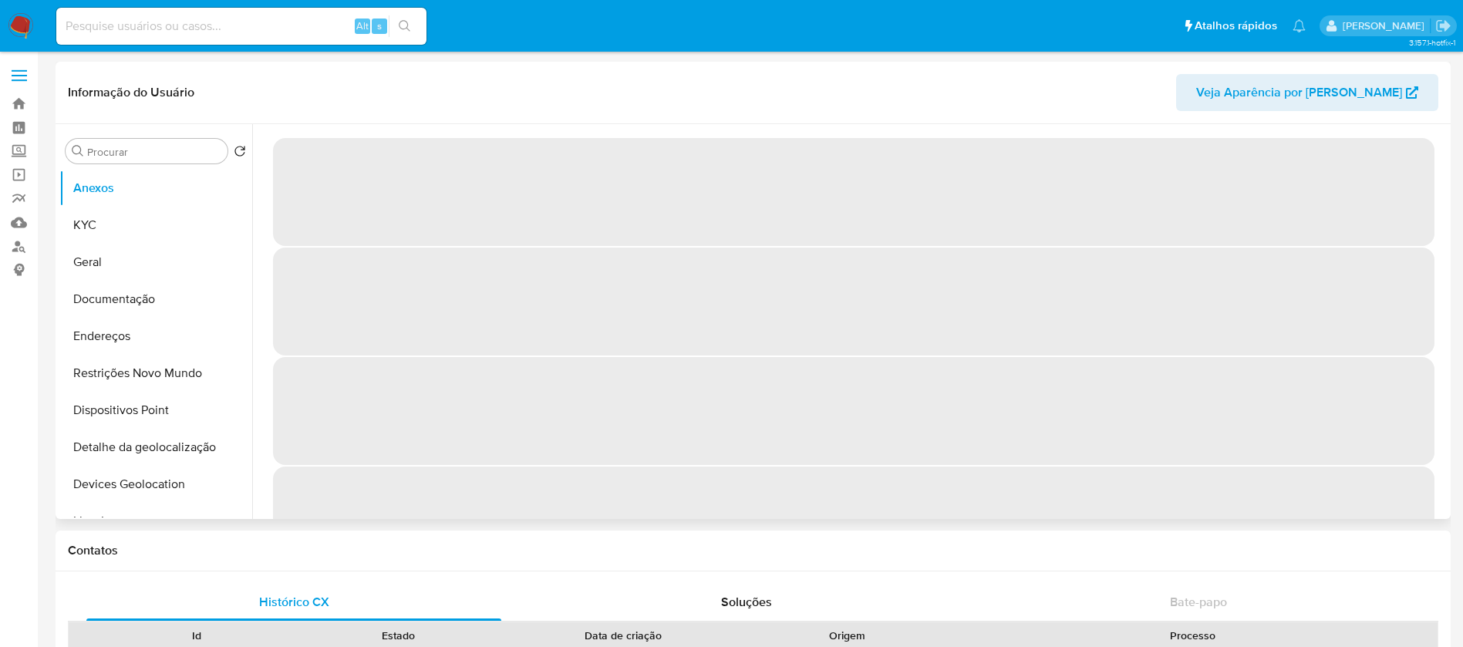
select select "10"
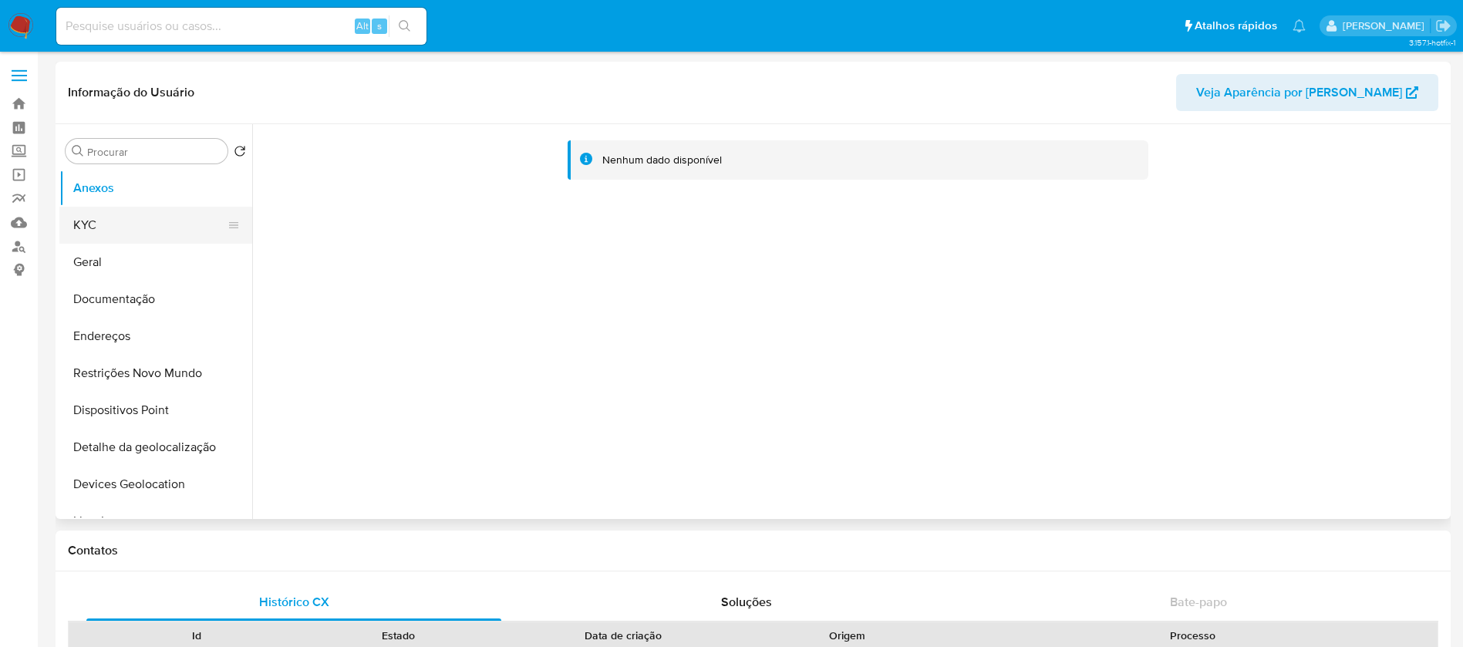
click at [117, 237] on button "KYC" at bounding box center [149, 225] width 180 height 37
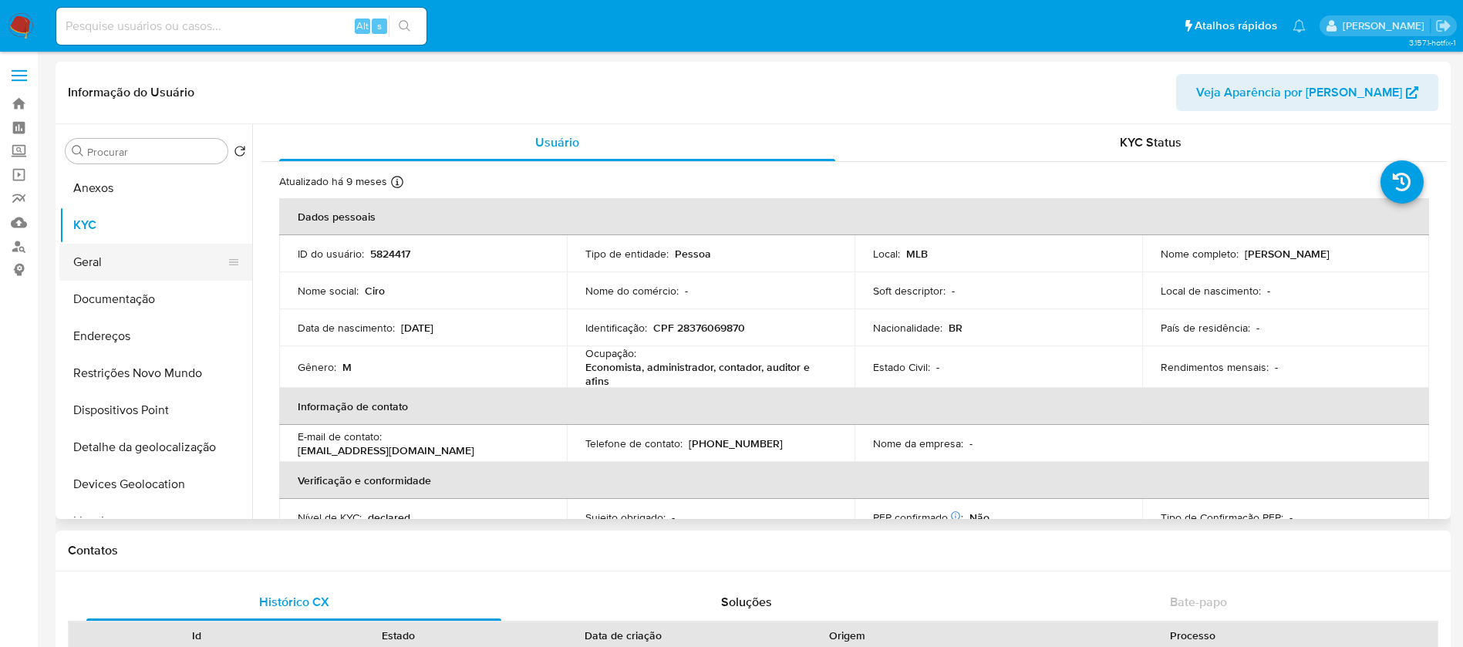
click at [121, 262] on button "Geral" at bounding box center [149, 262] width 180 height 37
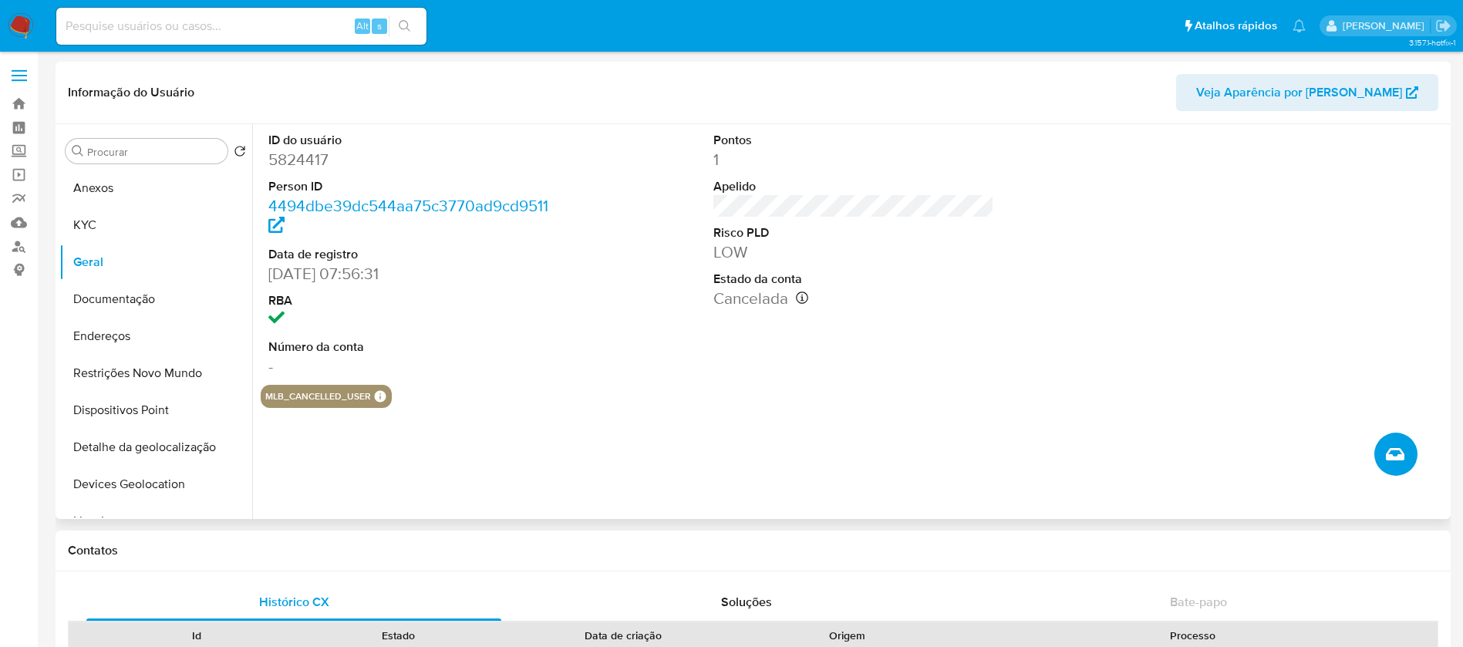
click at [1391, 458] on icon "Criar caso manual" at bounding box center [1395, 454] width 19 height 19
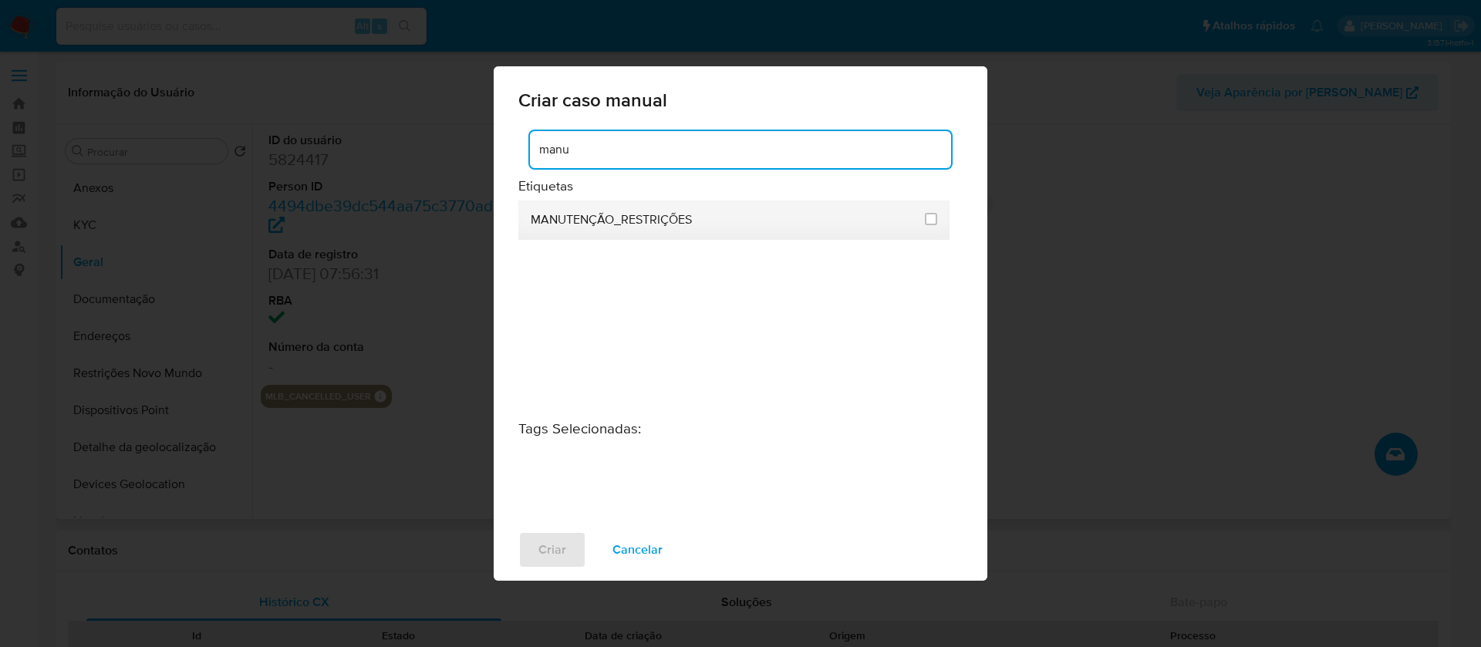
type input "manu"
click at [937, 218] on li "MANUTENÇÃO_RESTRIÇÕES" at bounding box center [733, 220] width 431 height 39
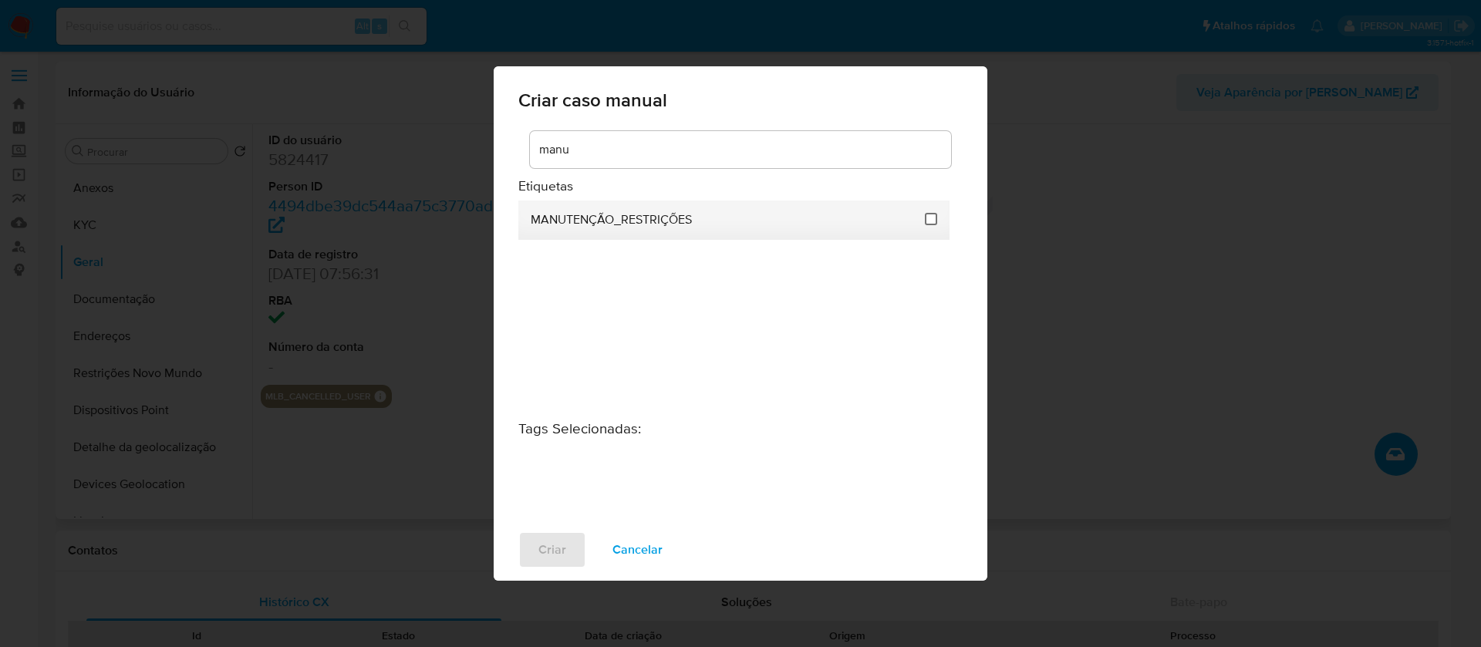
click at [932, 221] on input "2407" at bounding box center [931, 219] width 12 height 12
checkbox input "true"
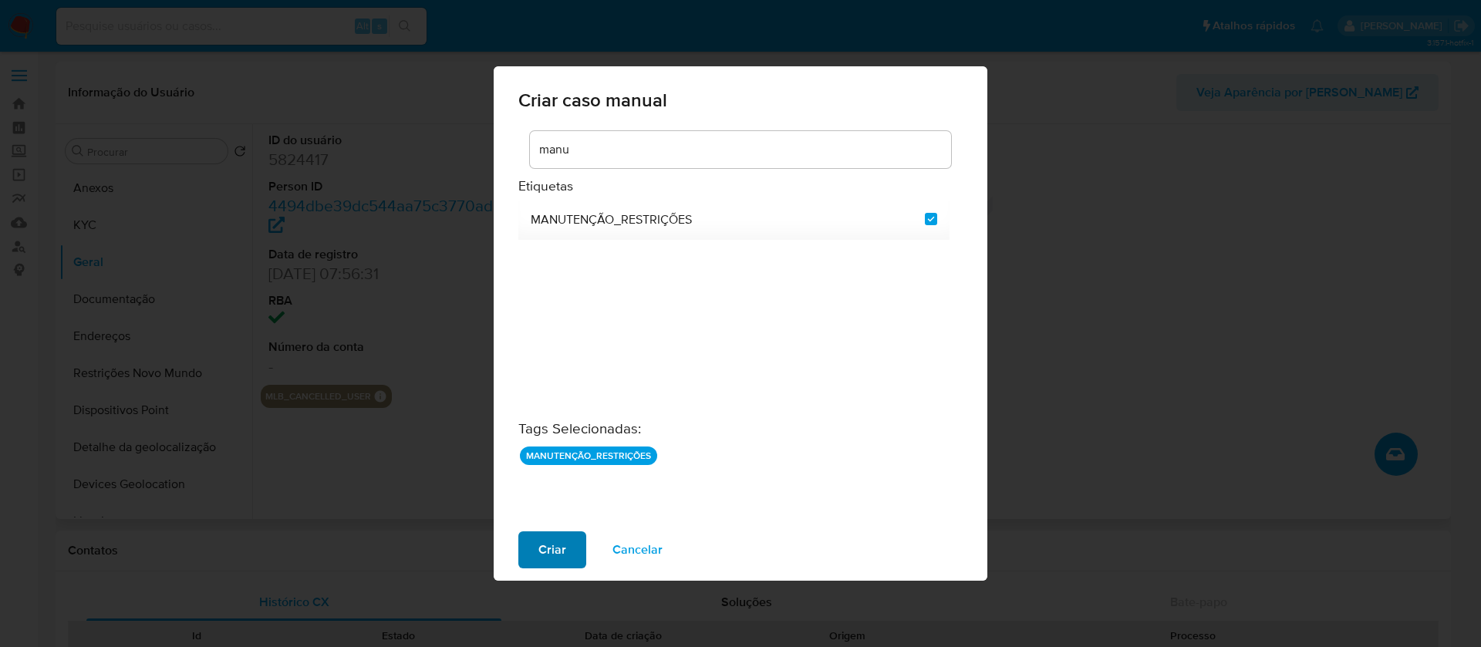
click at [542, 553] on span "Criar" at bounding box center [552, 550] width 28 height 34
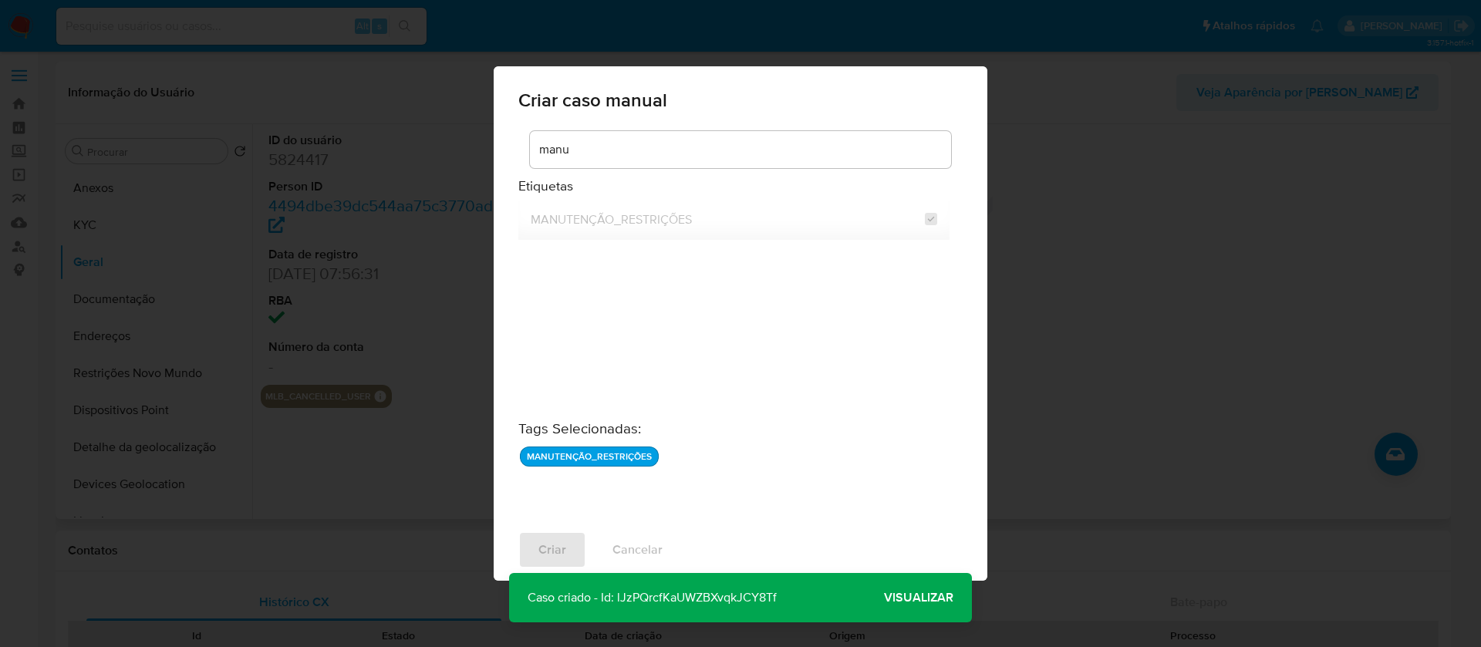
click at [898, 598] on span "Visualizar" at bounding box center [918, 598] width 69 height 0
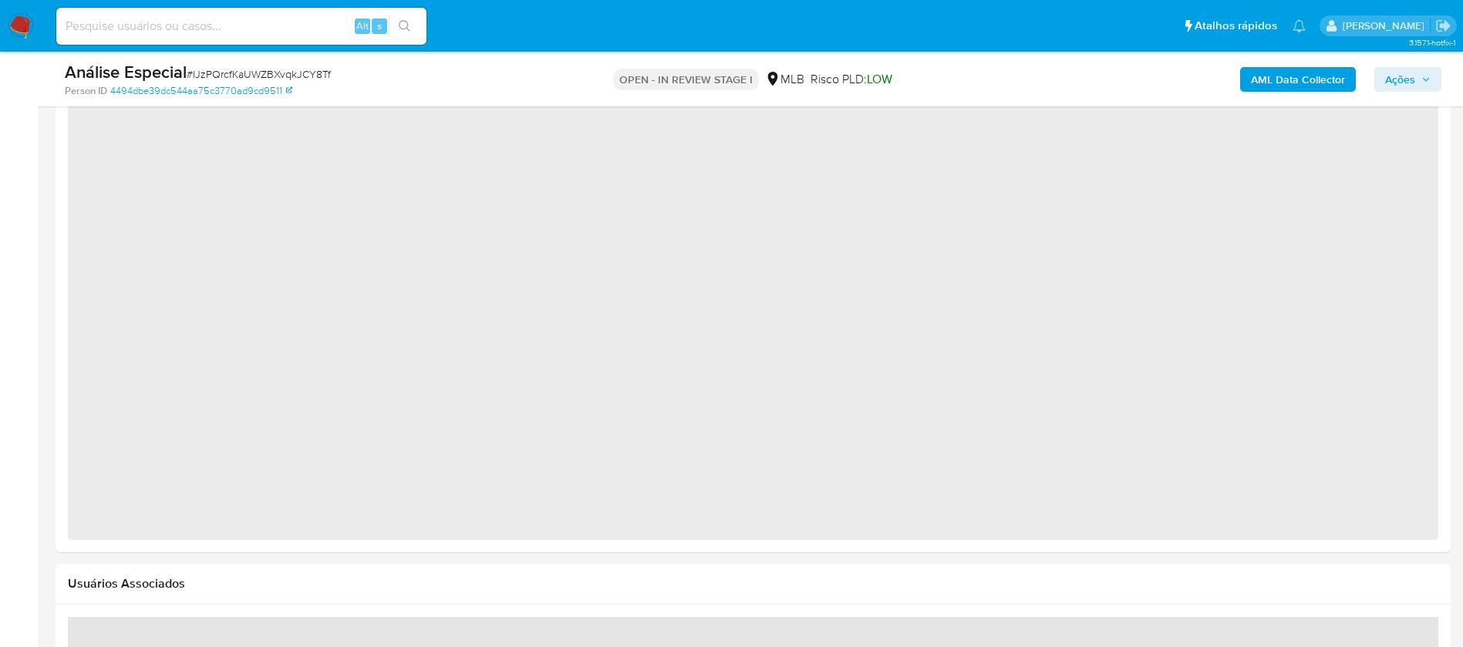
select select "10"
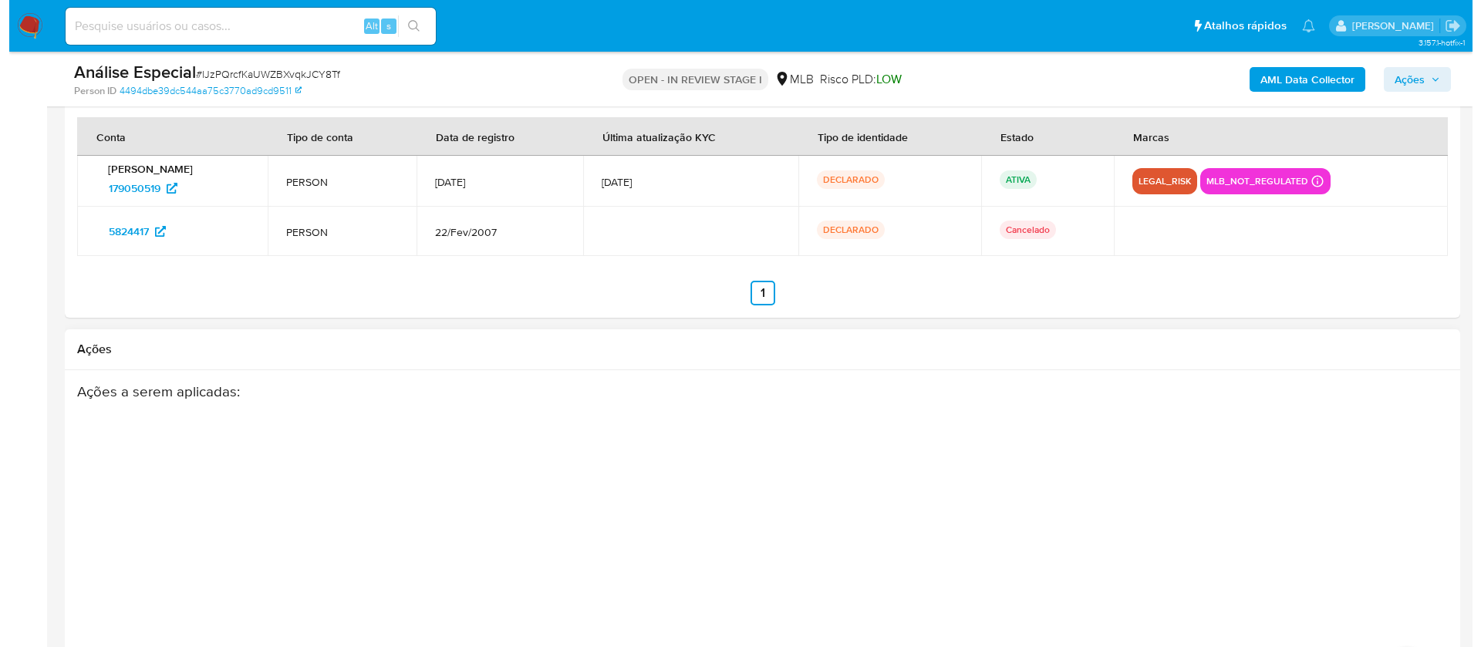
scroll to position [2322, 0]
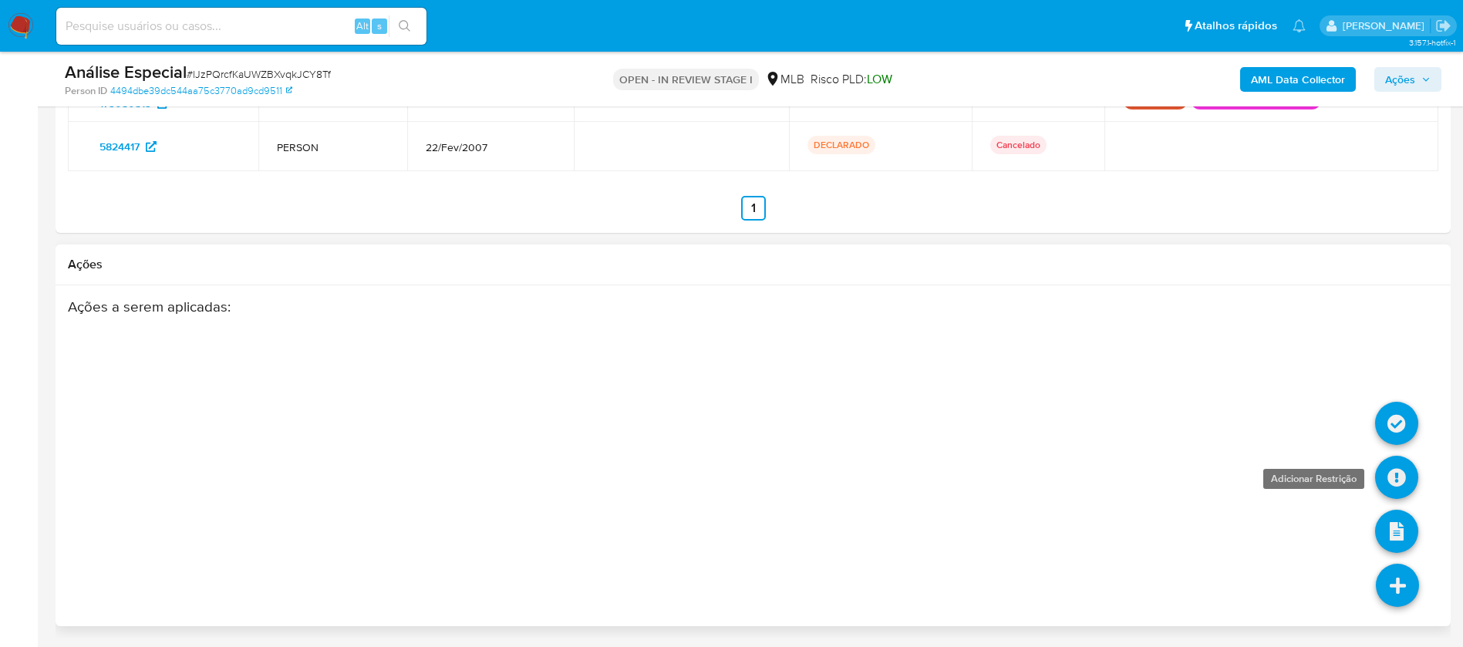
click at [1394, 485] on link at bounding box center [1396, 477] width 43 height 43
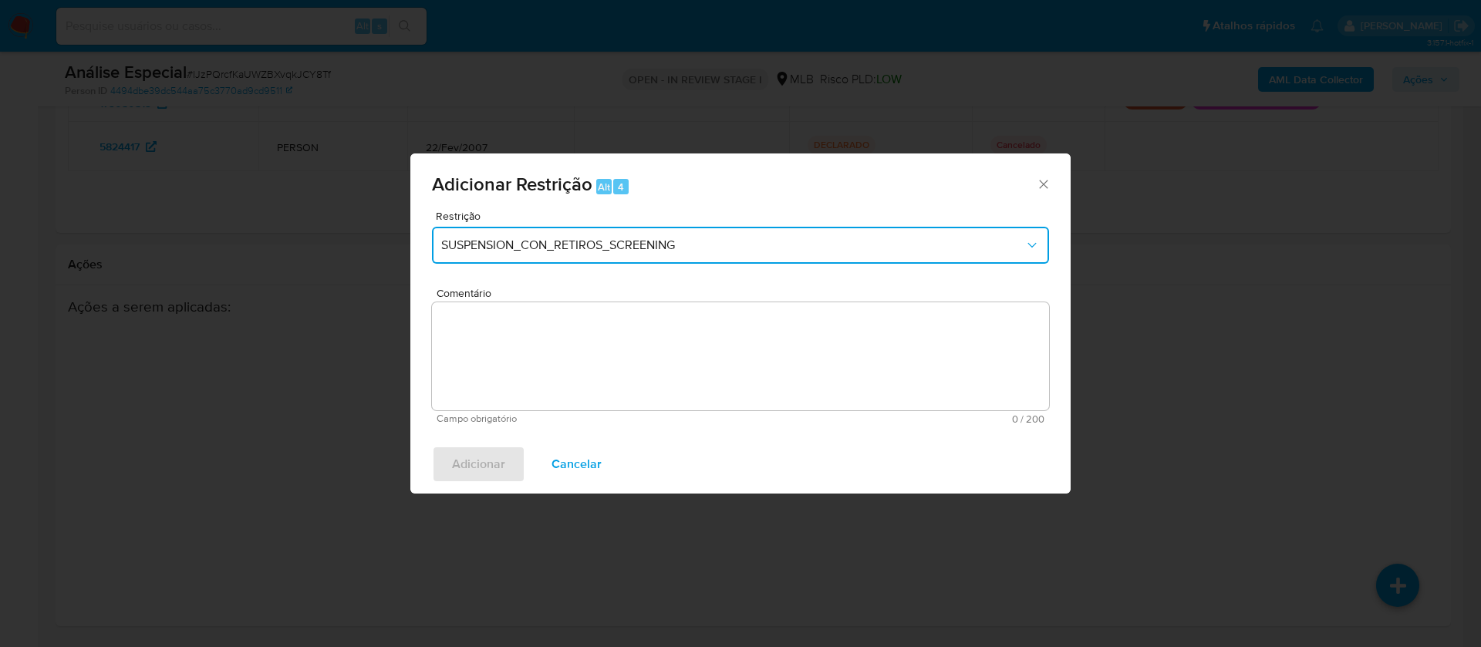
click at [716, 250] on span "SUSPENSION_CON_RETIROS_SCREENING" at bounding box center [732, 245] width 583 height 15
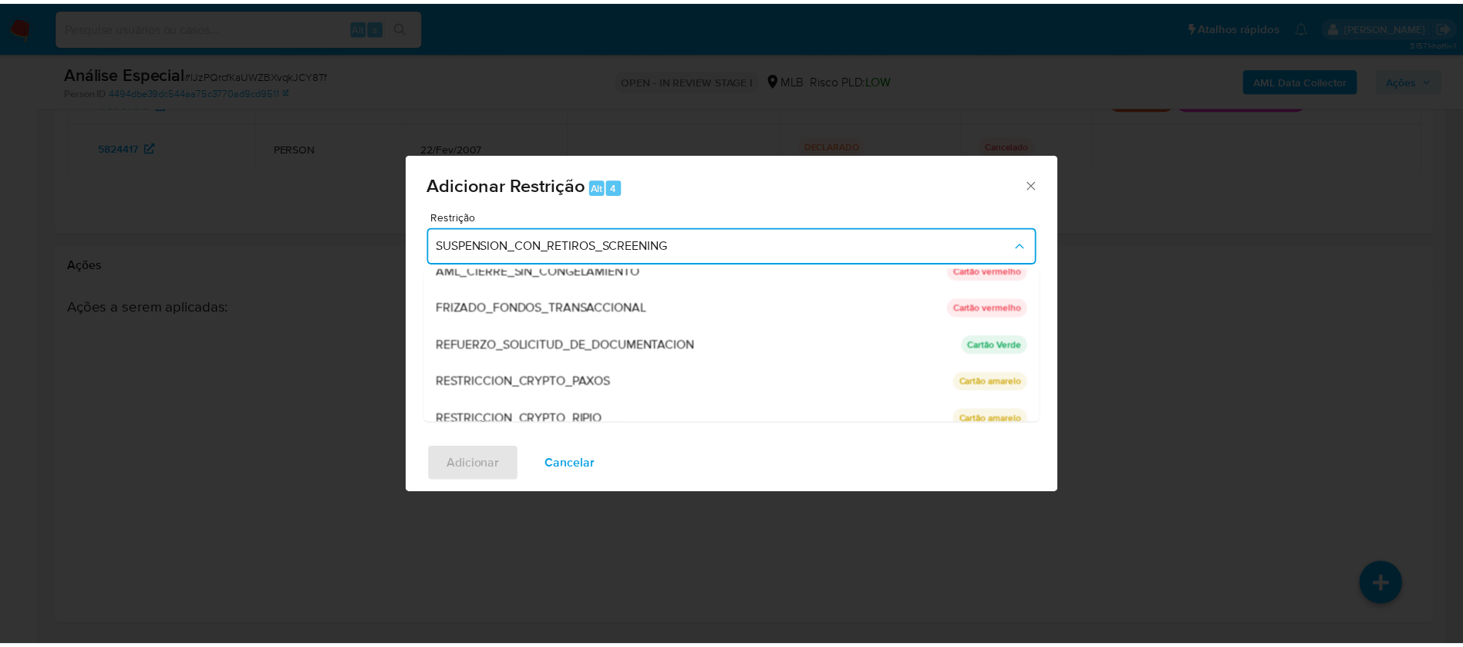
scroll to position [216, 0]
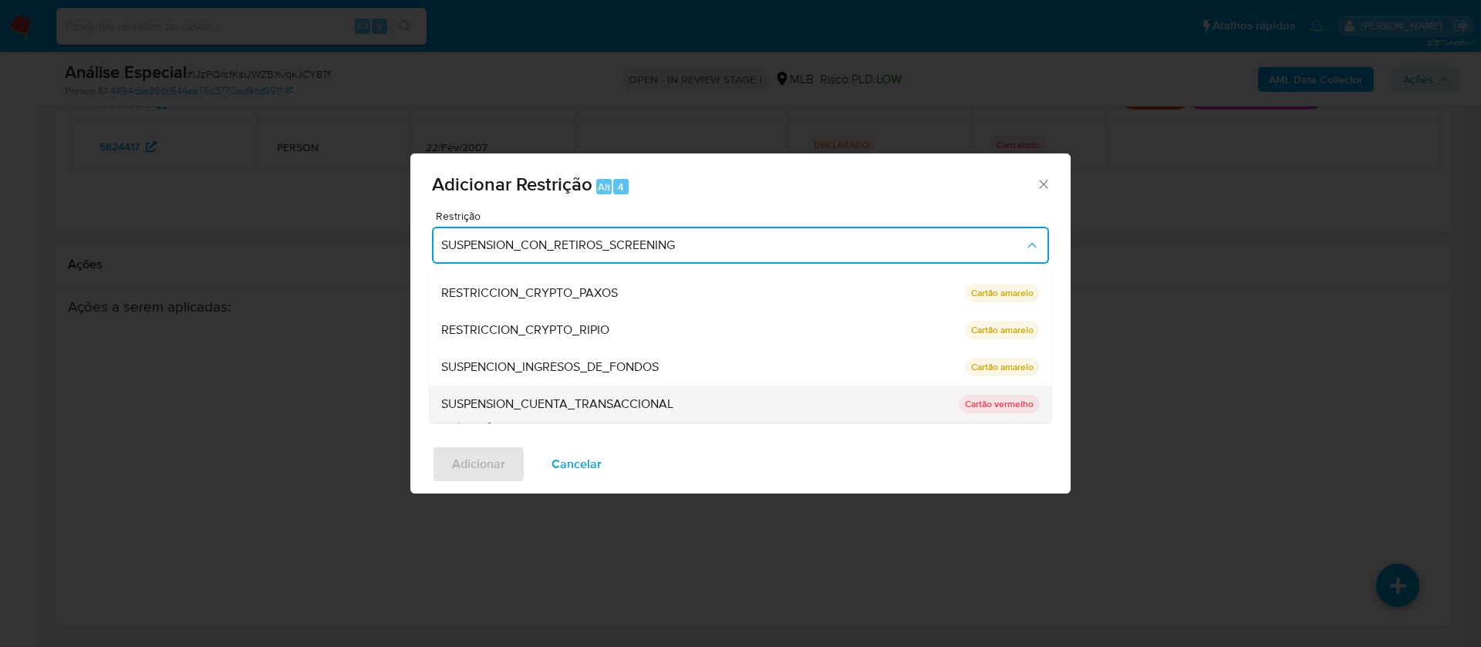
click at [497, 403] on span "SUSPENSION_CUENTA_TRANSACCIONAL" at bounding box center [557, 403] width 232 height 15
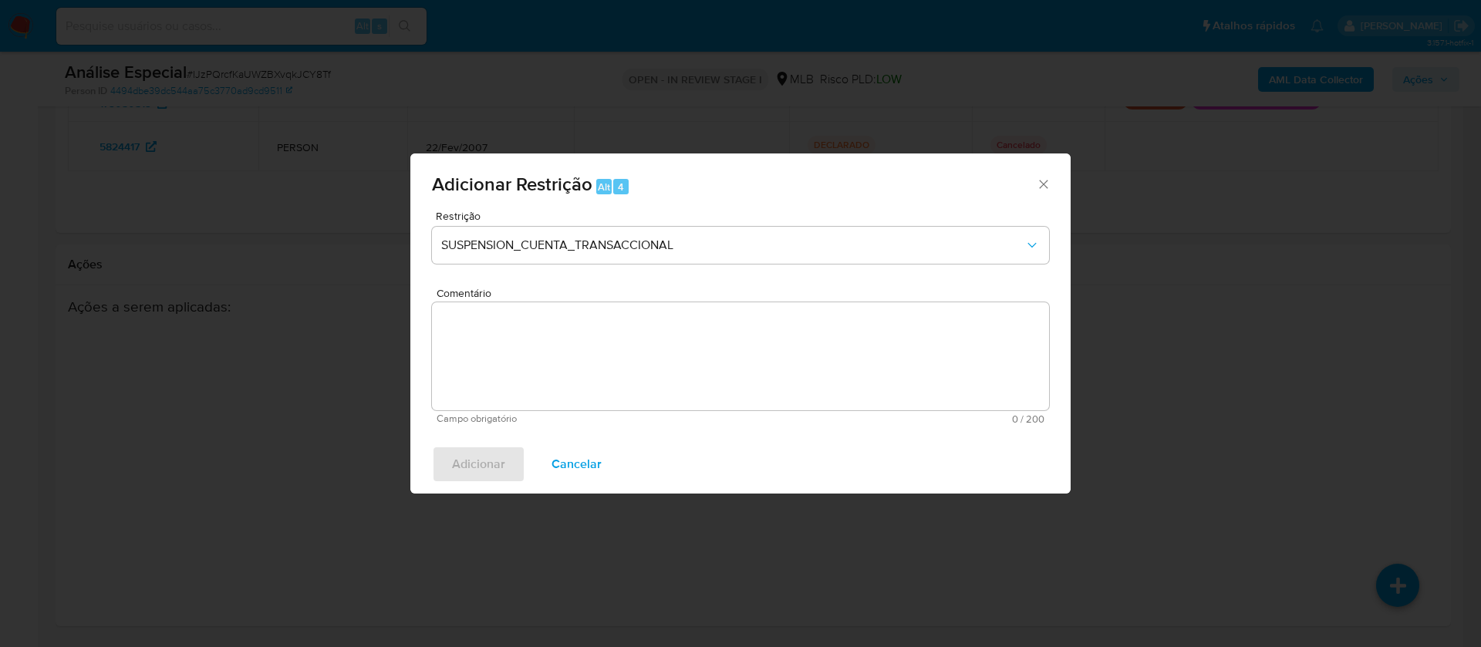
click at [493, 346] on textarea "Comentário" at bounding box center [740, 356] width 617 height 108
click at [524, 360] on textarea "Comentário" at bounding box center [740, 356] width 617 height 108
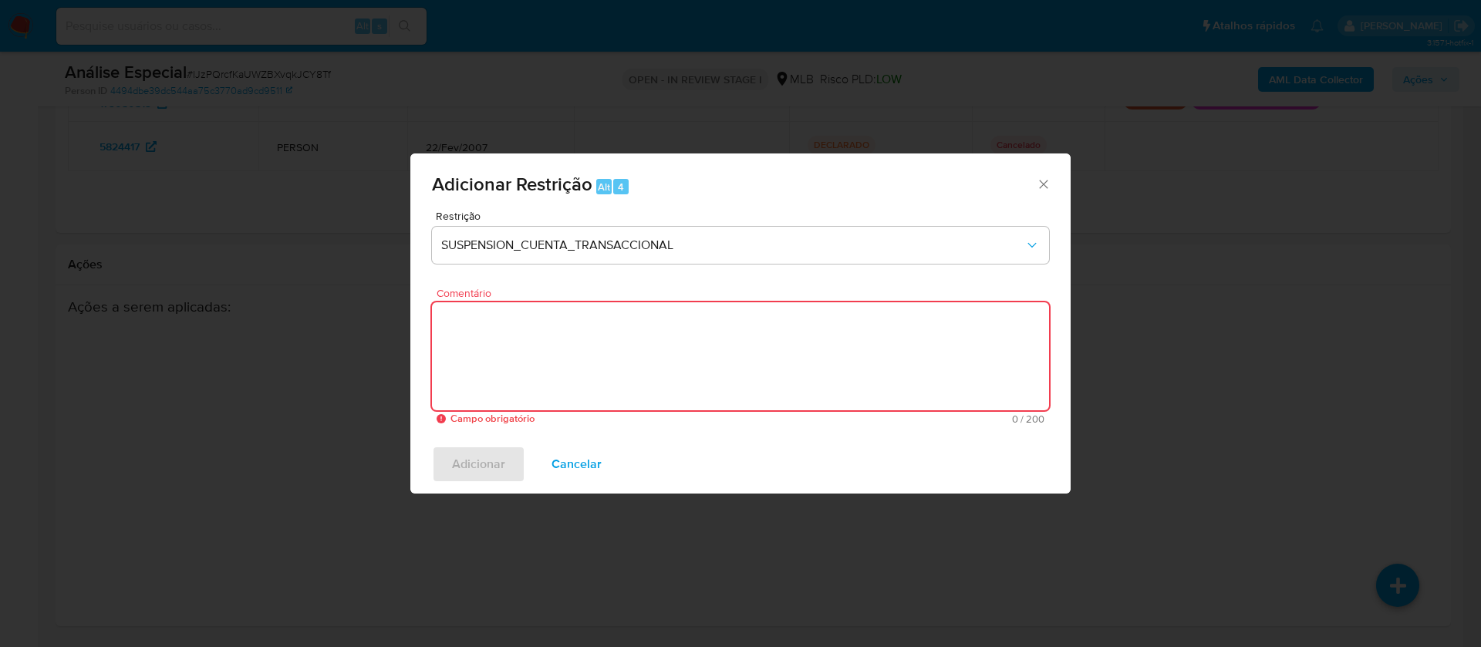
paste textarea "Caso aberto manualmente para inserir restrição."
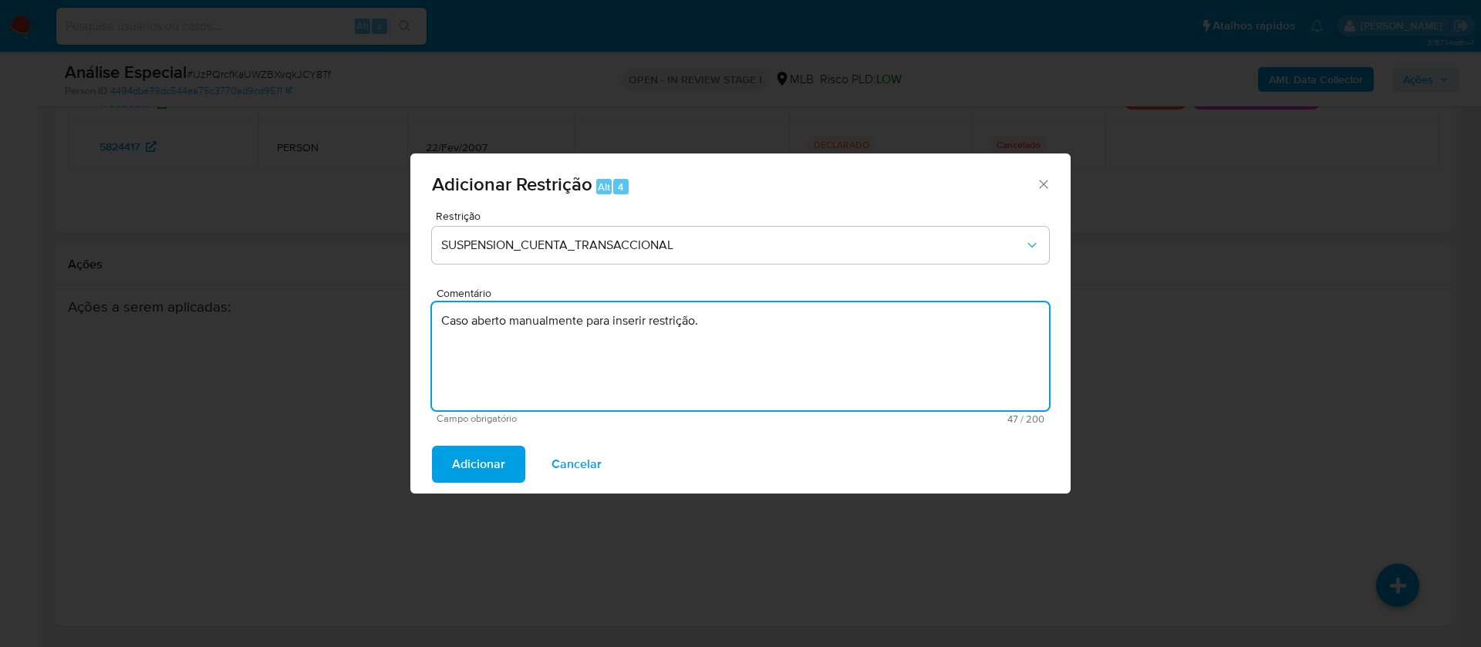
drag, startPoint x: 731, startPoint y: 328, endPoint x: 427, endPoint y: 332, distance: 304.7
click at [427, 332] on div "Restrição SUSPENSION_CUENTA_TRANSACCIONAL Comentário Caso aberto manualmente pa…" at bounding box center [740, 323] width 660 height 224
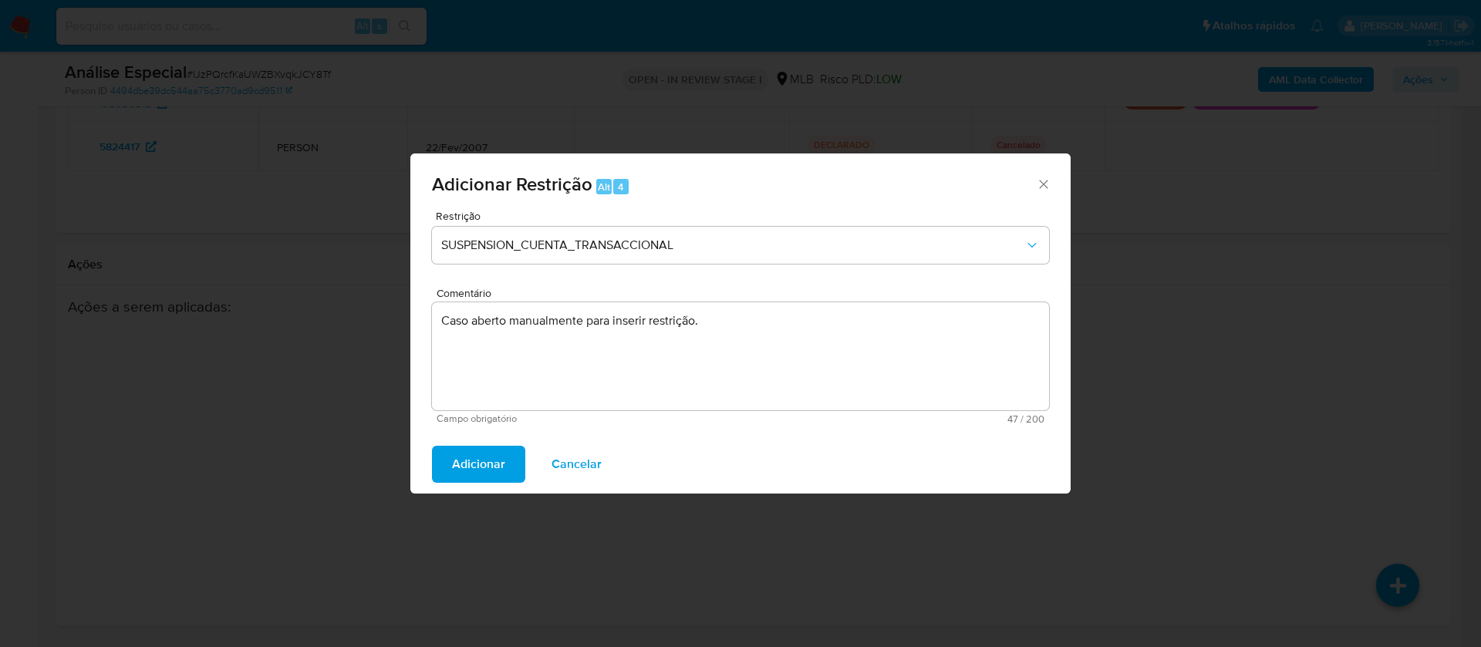
click at [750, 315] on textarea "Caso aberto manualmente para inserir restrição." at bounding box center [740, 356] width 617 height 108
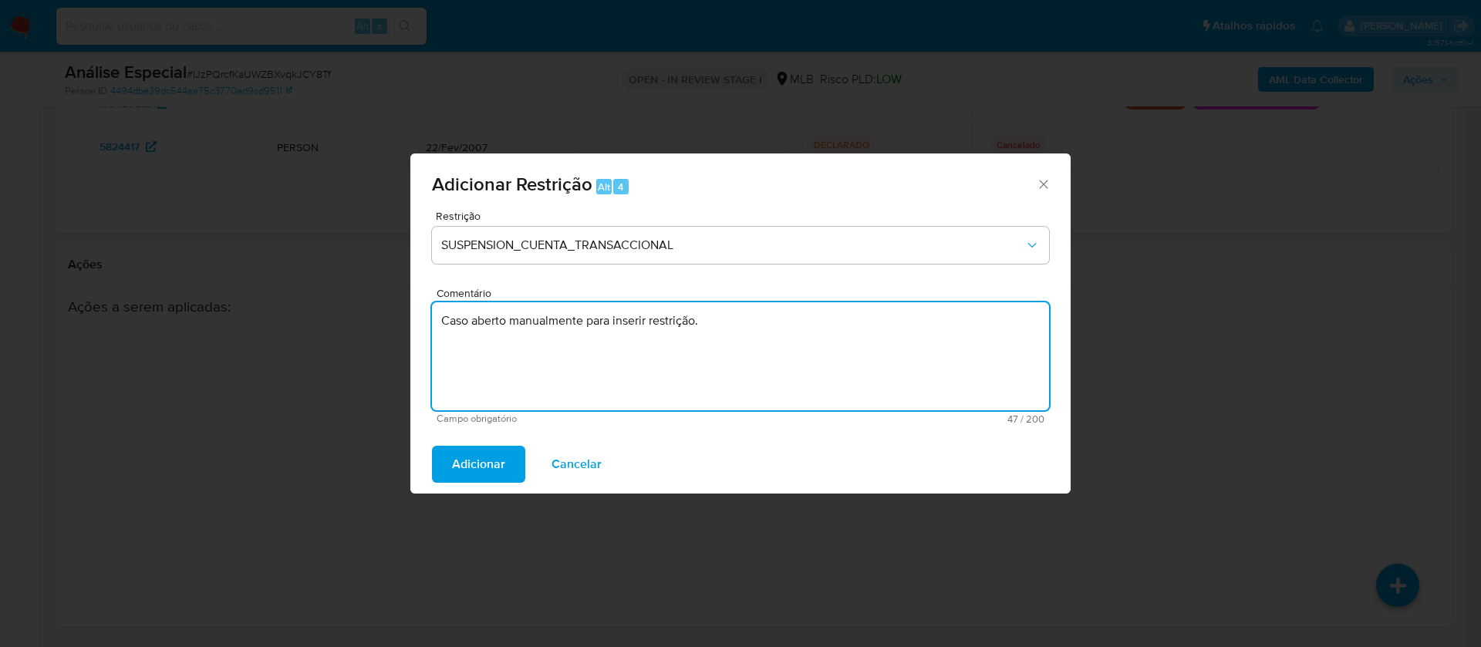
drag, startPoint x: 680, startPoint y: 320, endPoint x: 435, endPoint y: 332, distance: 245.5
click at [435, 332] on textarea "Caso aberto manualmente para inserir restrição." at bounding box center [740, 356] width 617 height 108
paste textarea "onforme a solicitação da gestão efetuada em 28/08/2025 o caso será restrito. NÃ…"
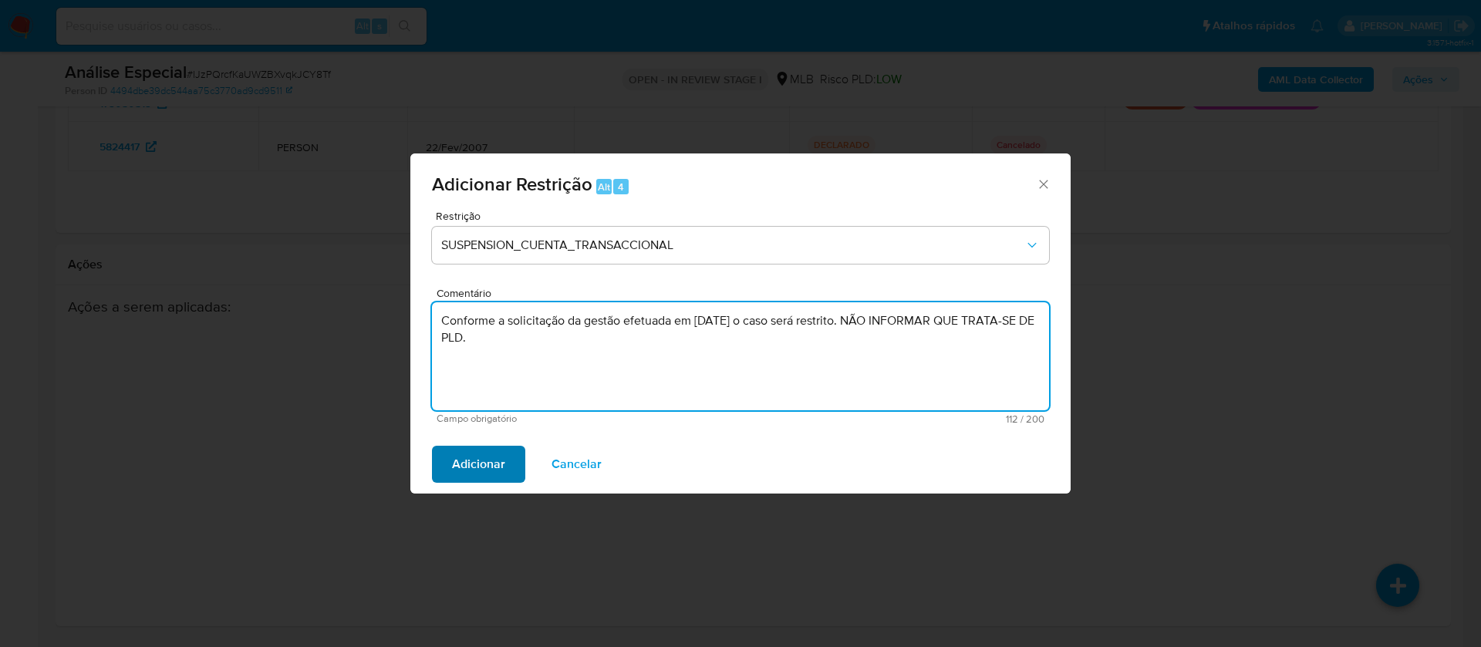
type textarea "Conforme a solicitação da gestão efetuada em 28/08/2025 o caso será restrito. N…"
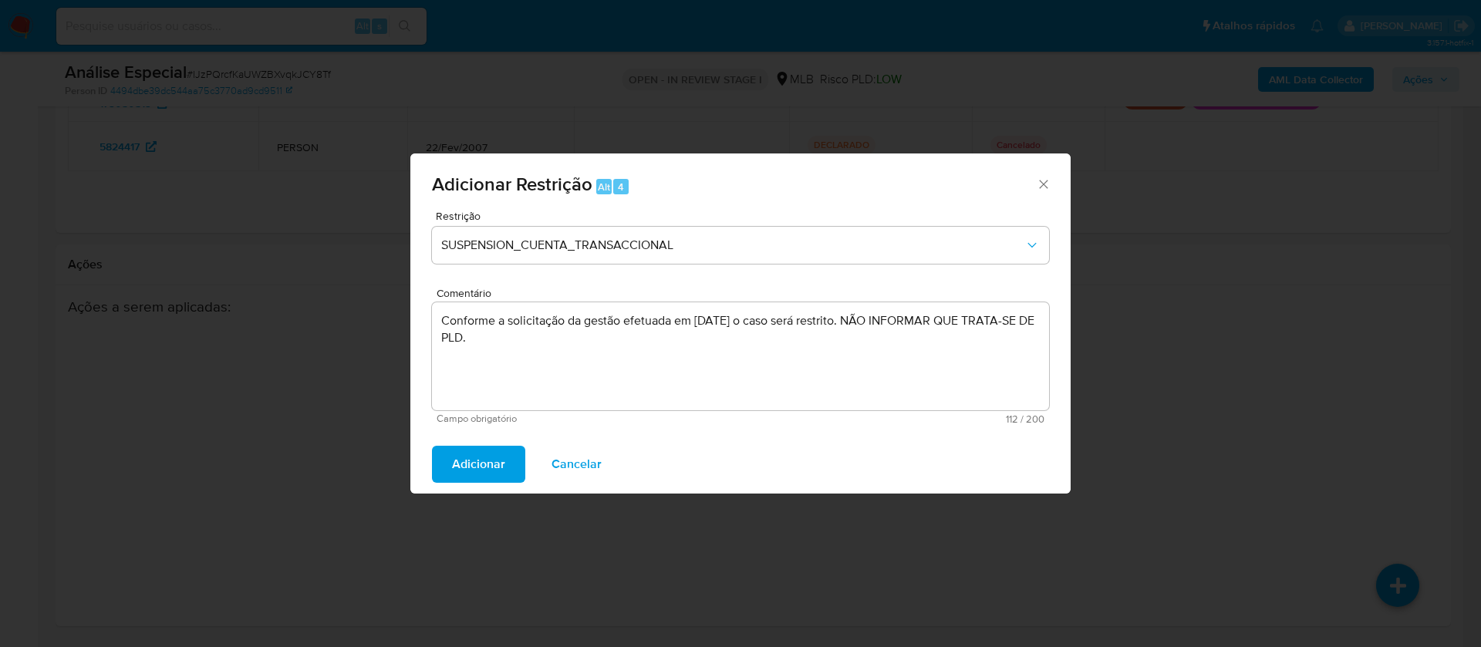
click at [467, 463] on span "Adicionar" at bounding box center [478, 464] width 53 height 34
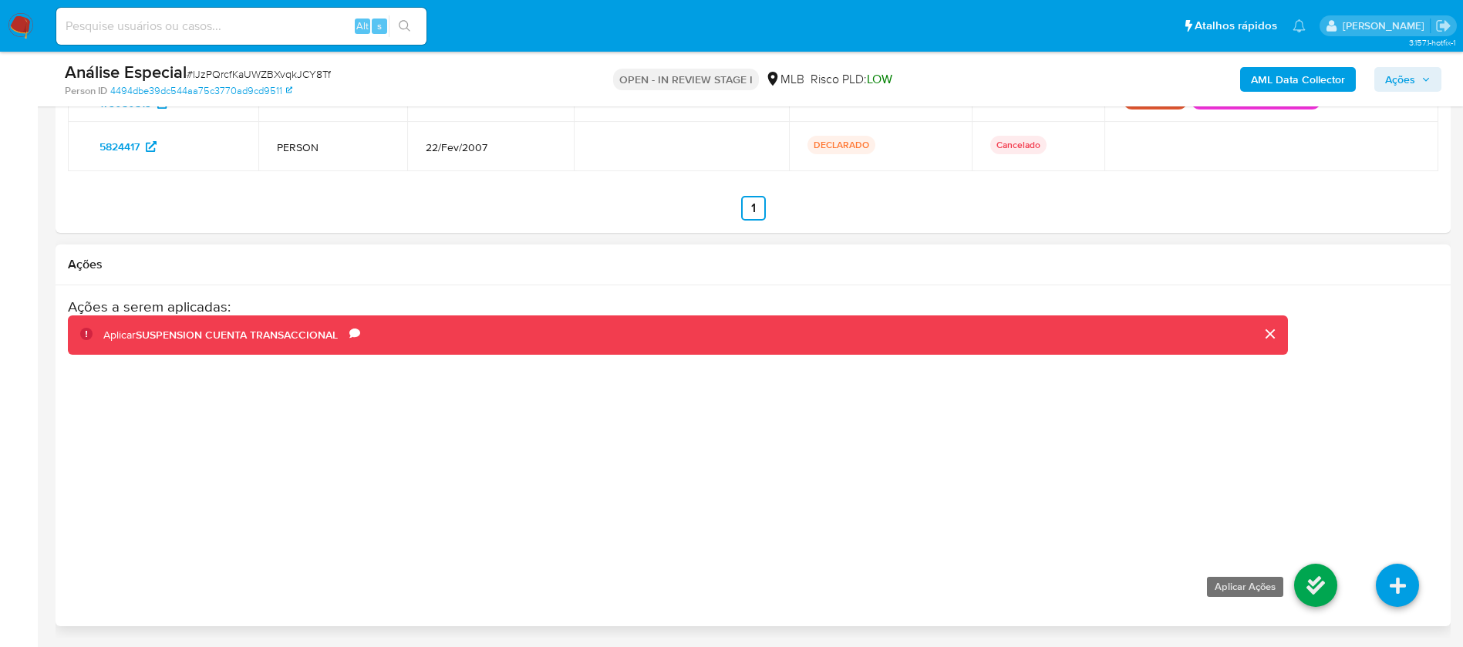
click at [1302, 578] on link at bounding box center [1315, 585] width 43 height 43
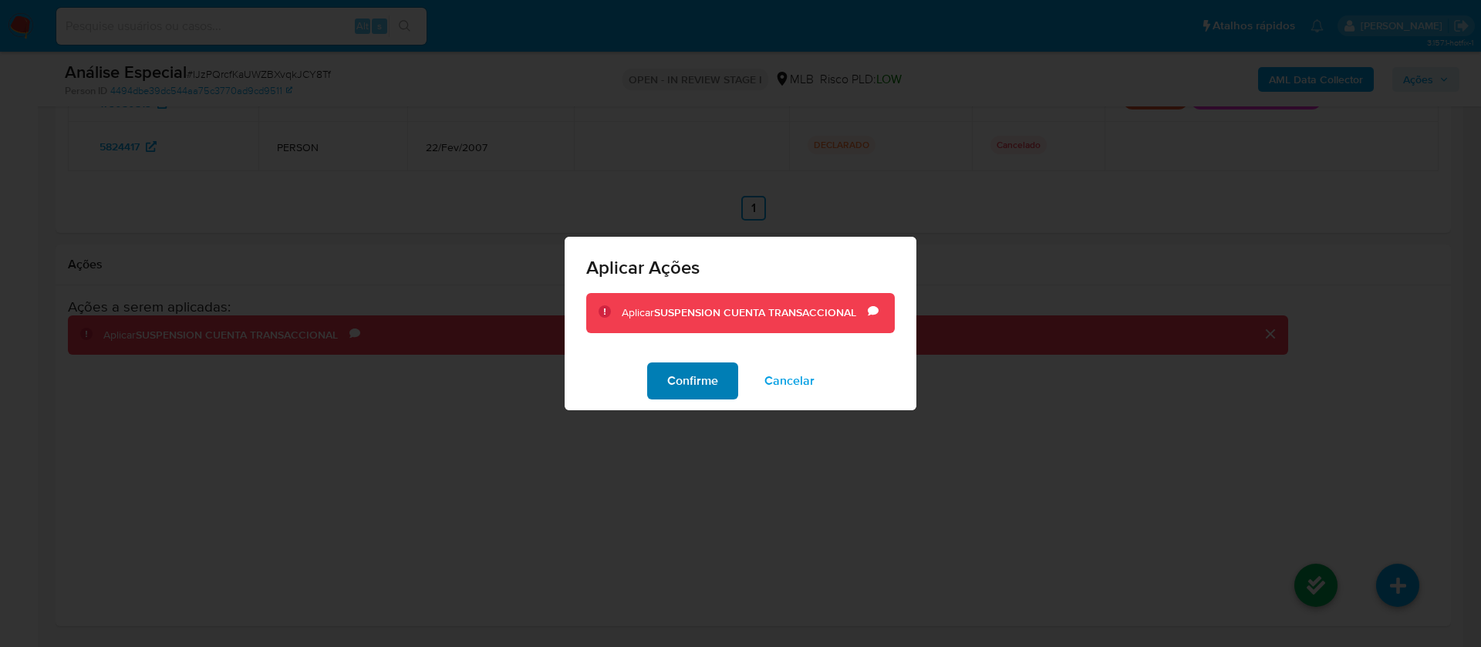
click at [702, 393] on span "Confirme" at bounding box center [692, 381] width 51 height 34
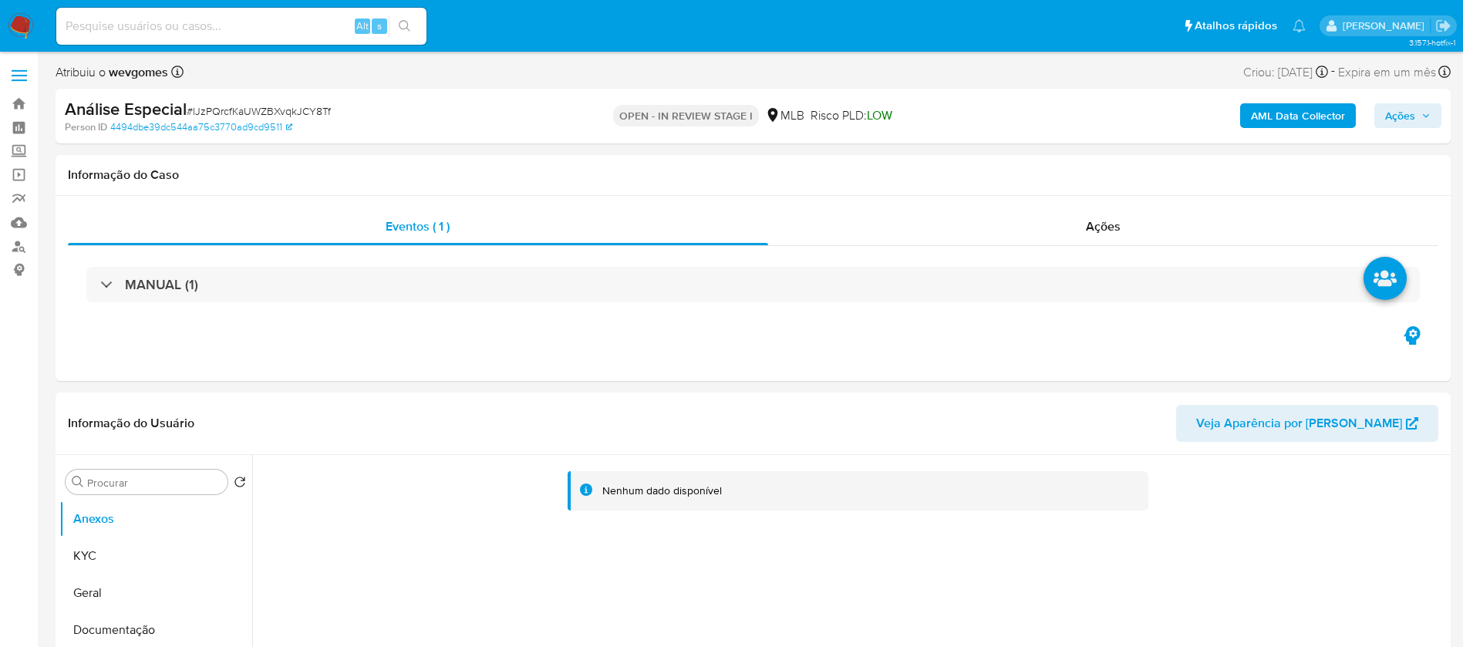
select select "10"
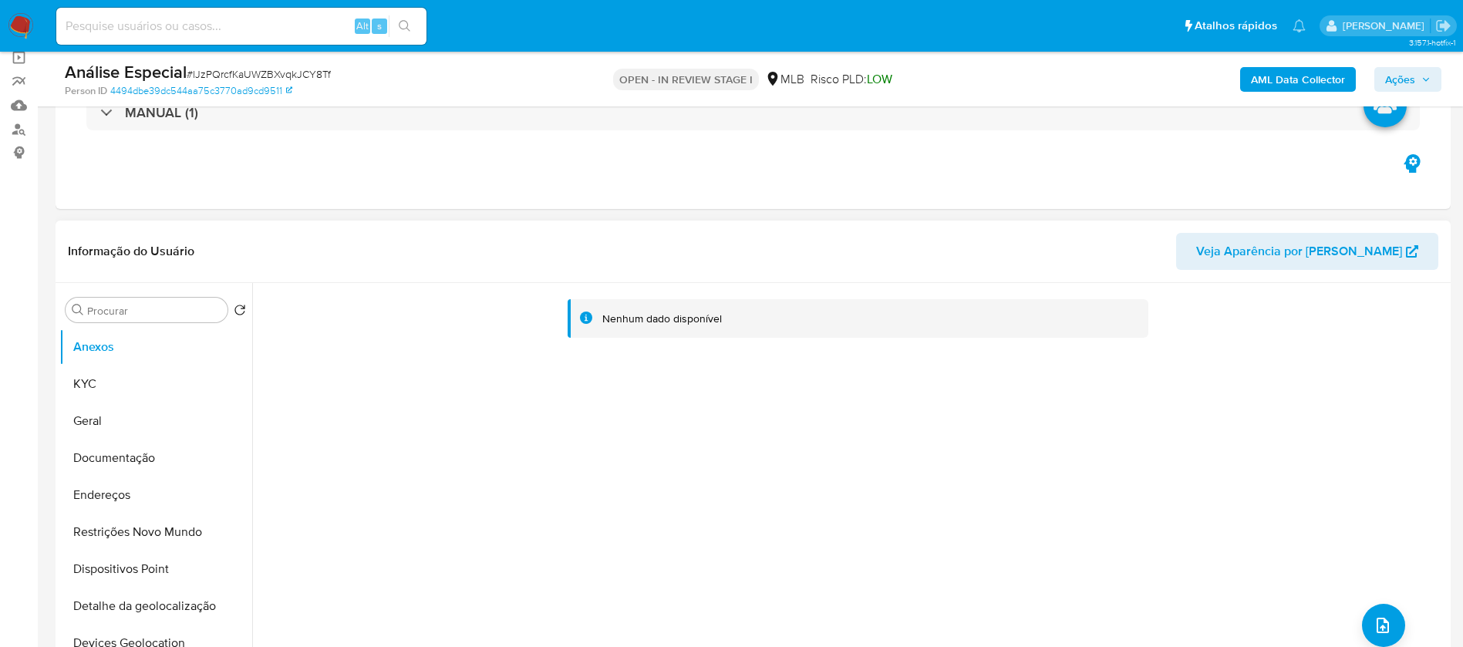
scroll to position [154, 0]
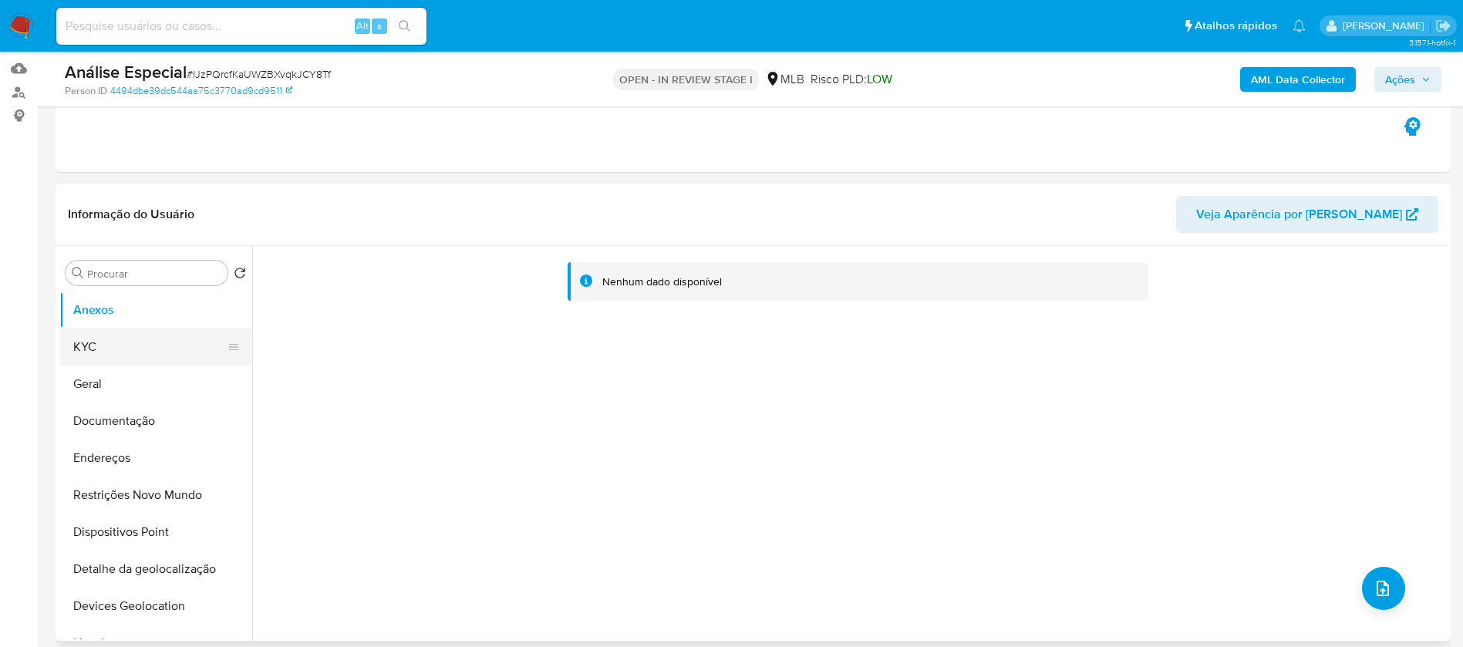
click at [140, 339] on button "KYC" at bounding box center [149, 347] width 180 height 37
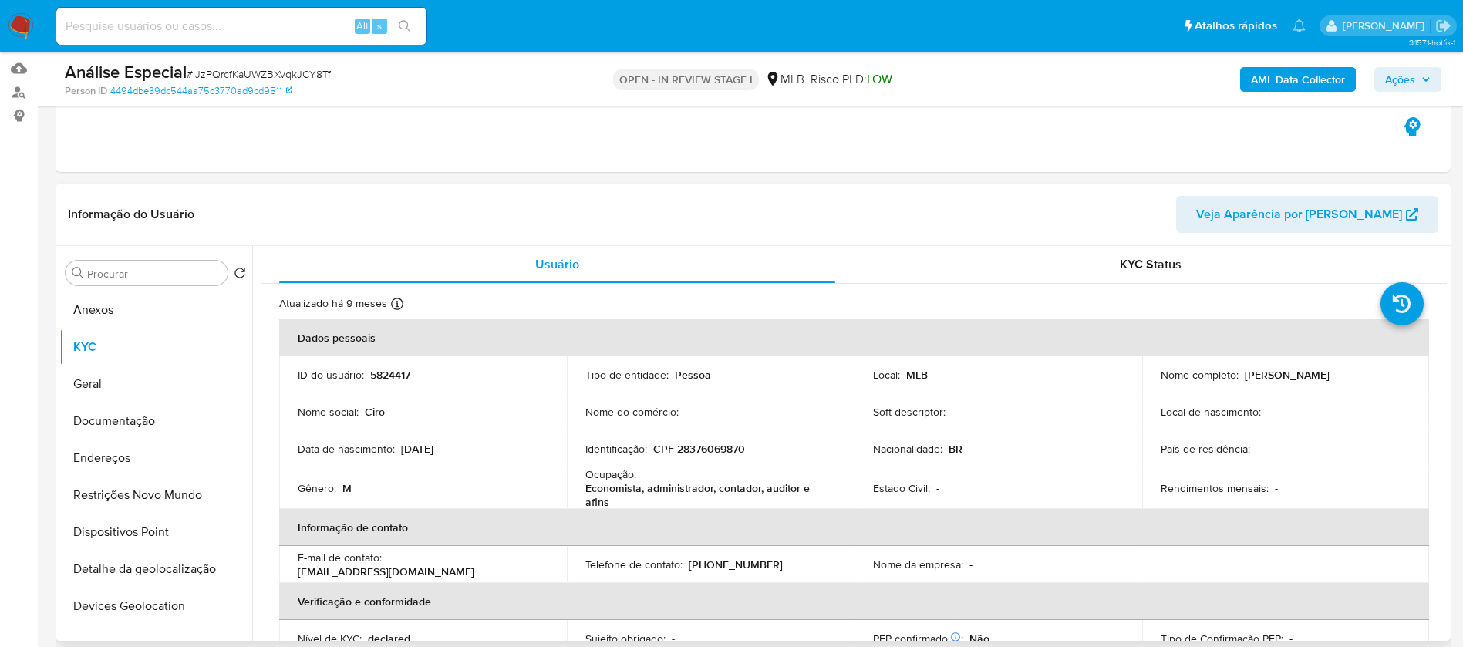
scroll to position [0, 0]
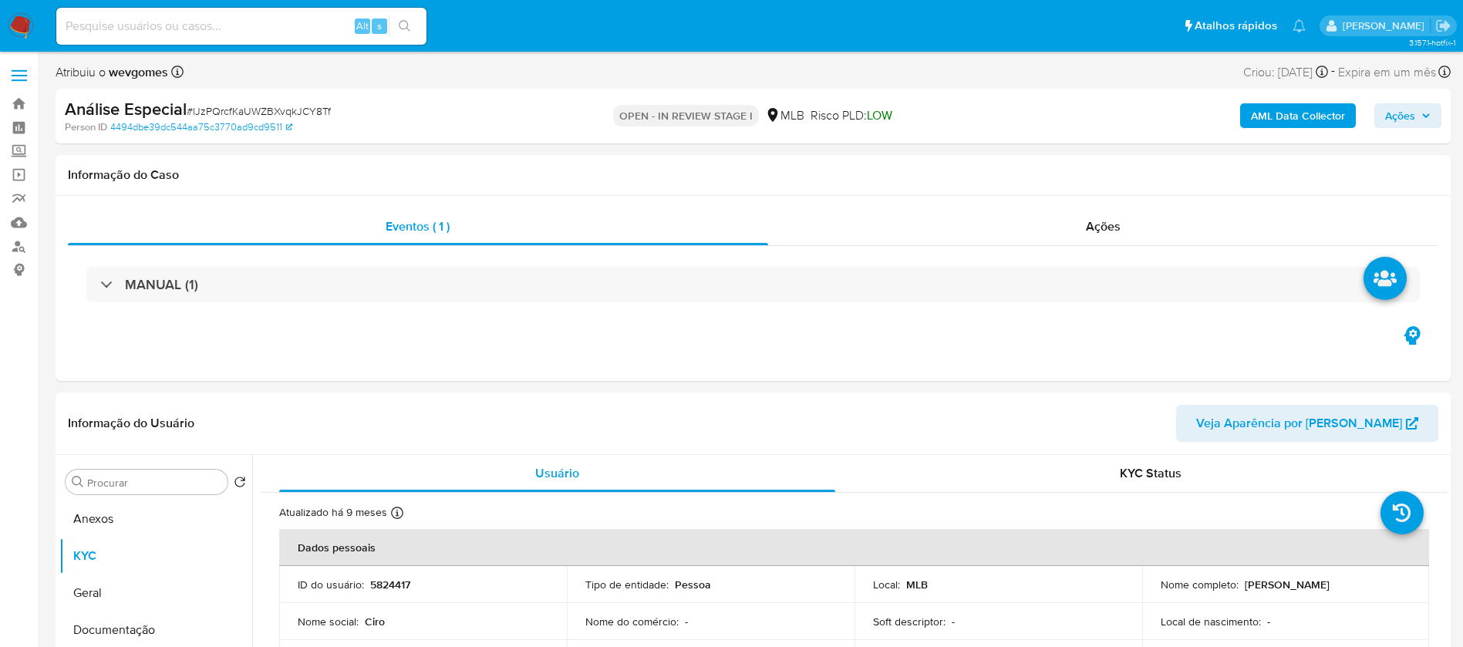
click at [1383, 114] on button "Ações" at bounding box center [1407, 115] width 67 height 25
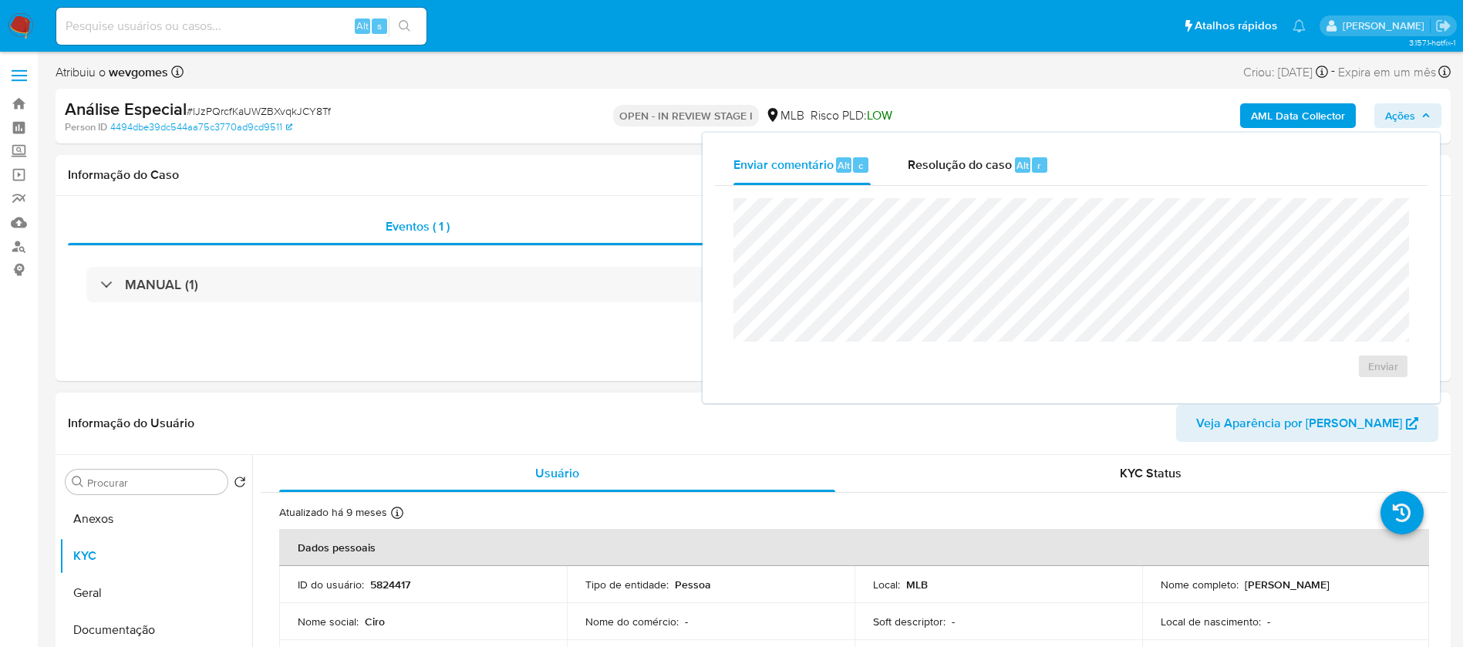
scroll to position [154, 0]
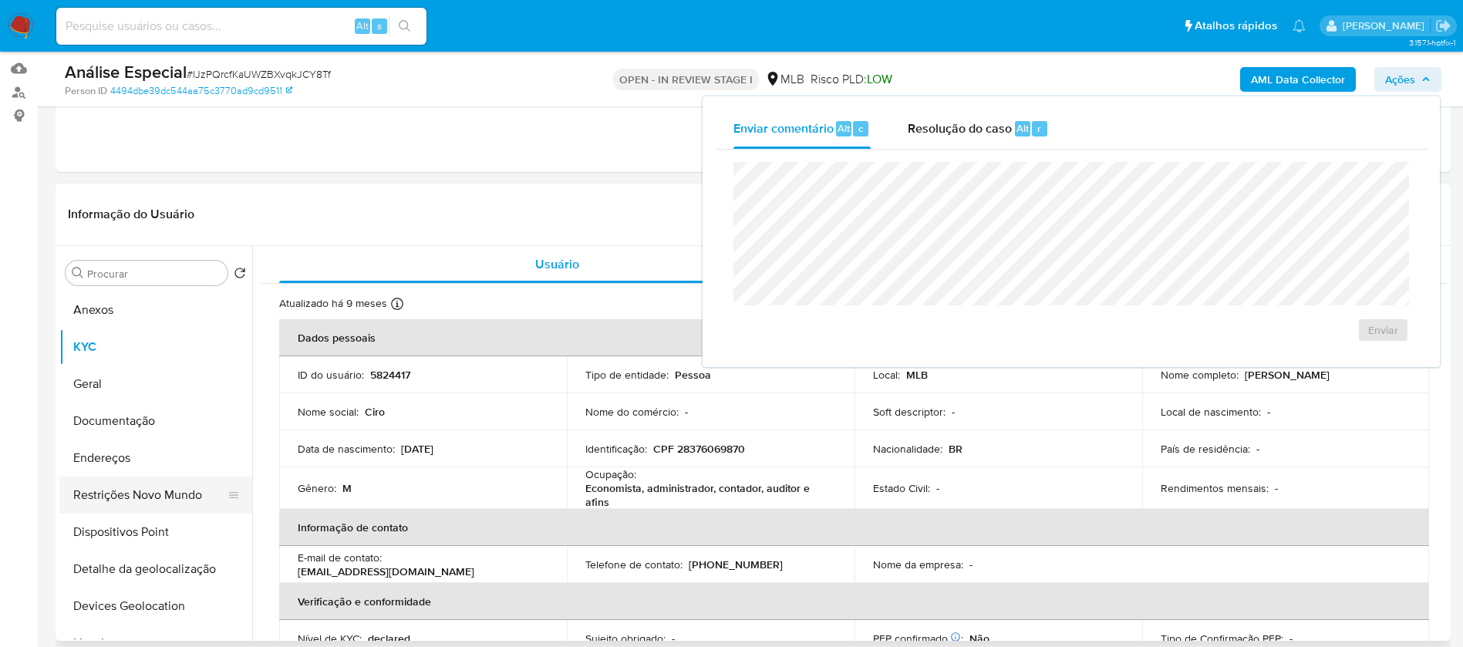
click at [156, 493] on button "Restrições Novo Mundo" at bounding box center [149, 495] width 180 height 37
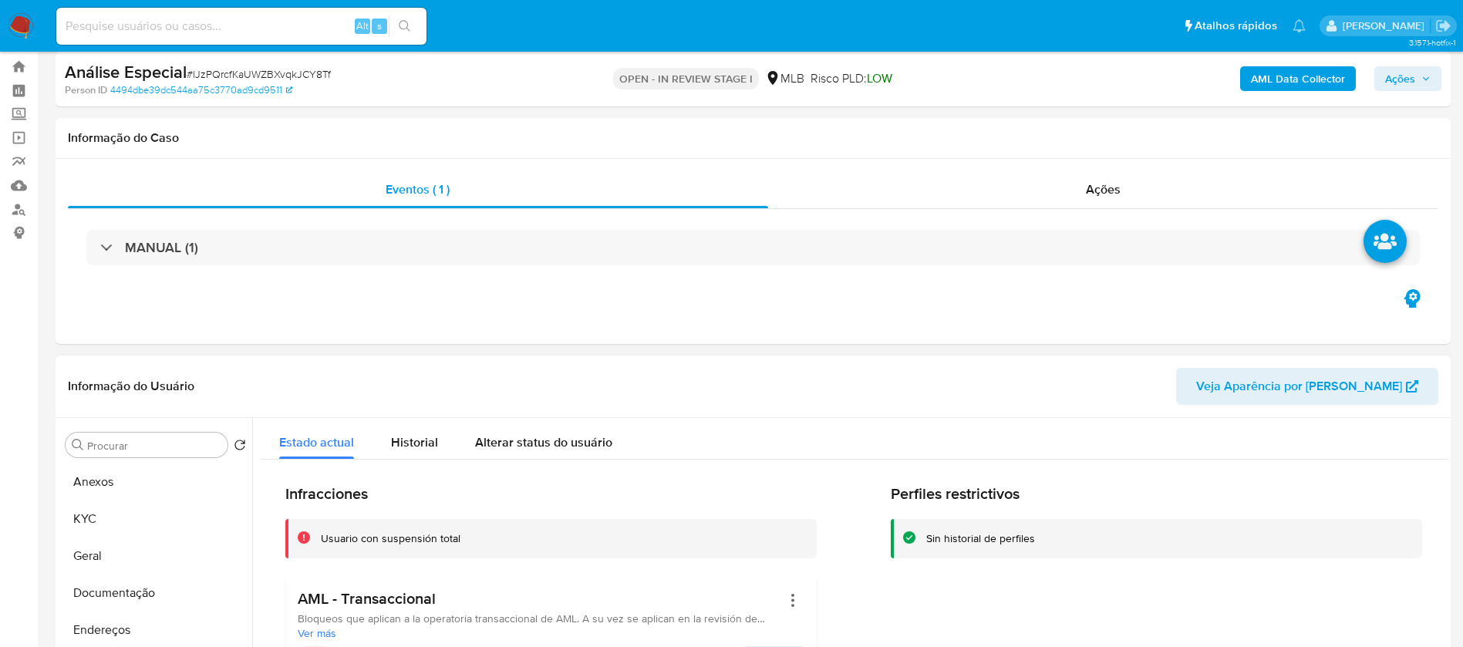
scroll to position [0, 0]
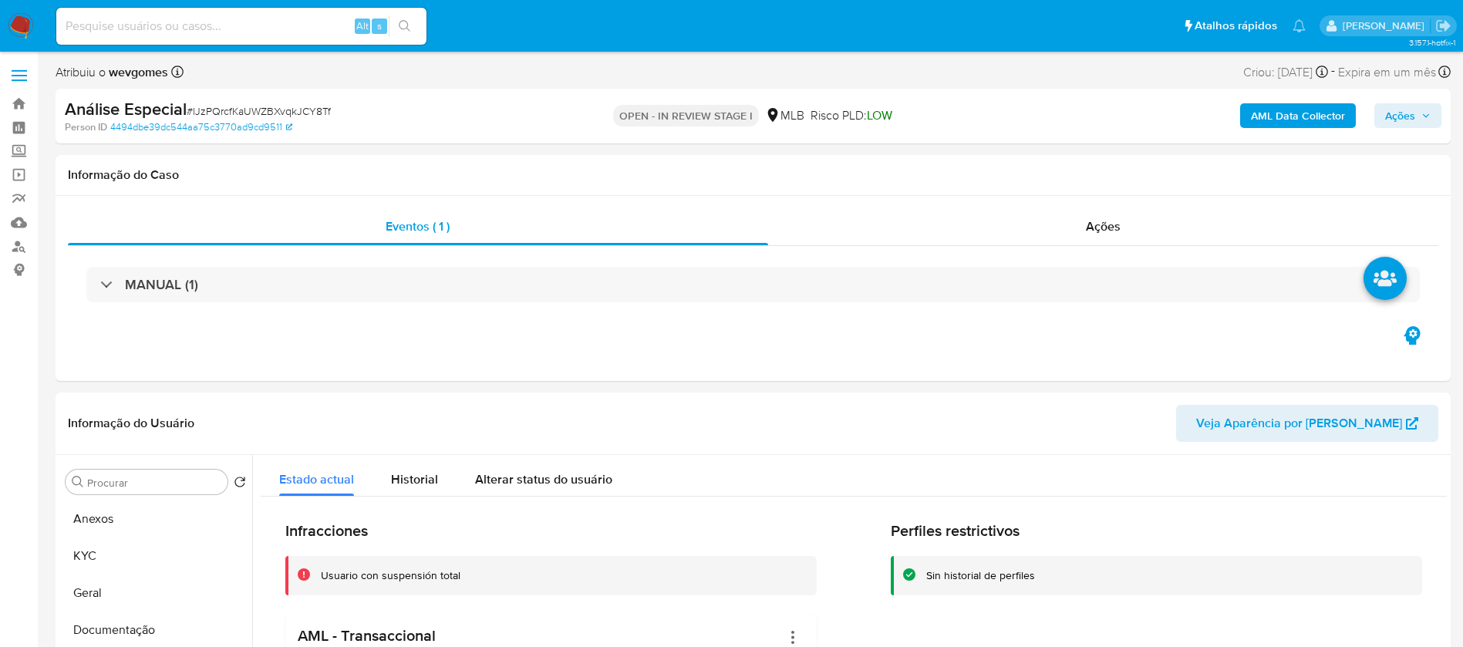
click at [1387, 113] on span "Ações" at bounding box center [1400, 115] width 30 height 25
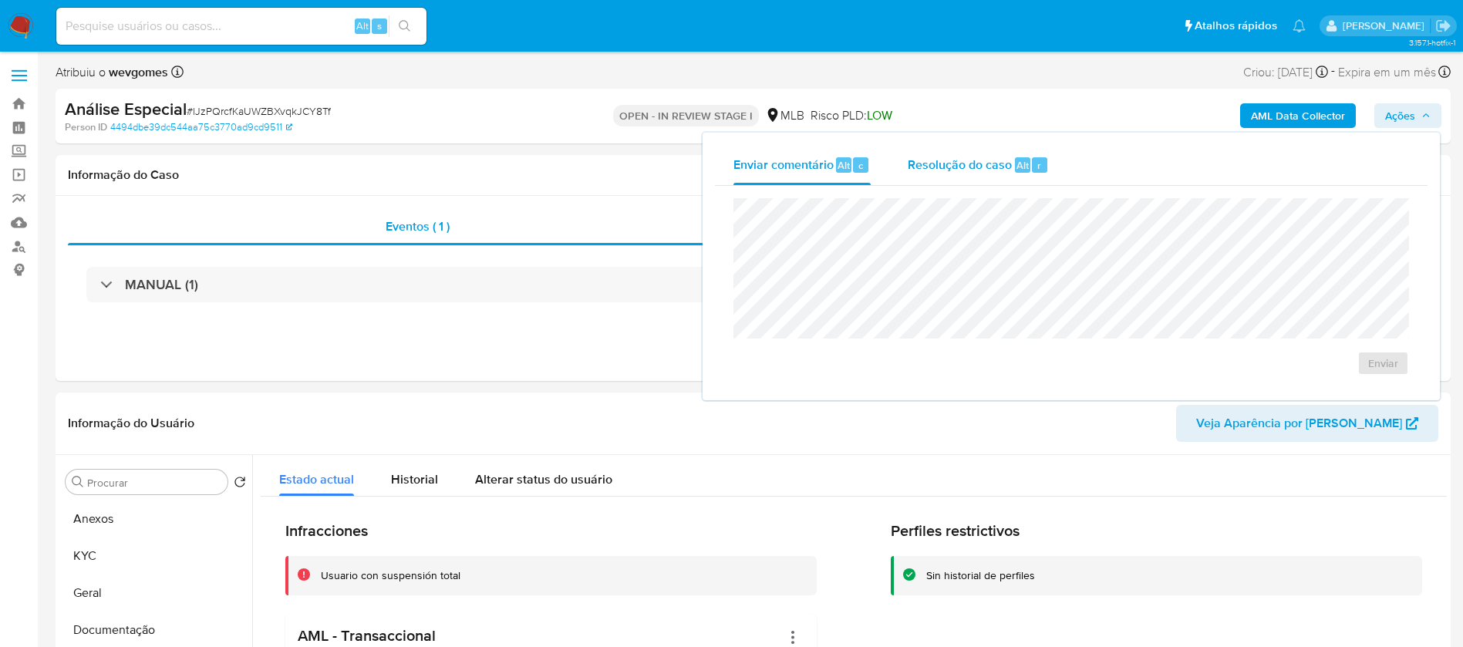
click at [949, 160] on span "Resolução do caso" at bounding box center [960, 165] width 104 height 18
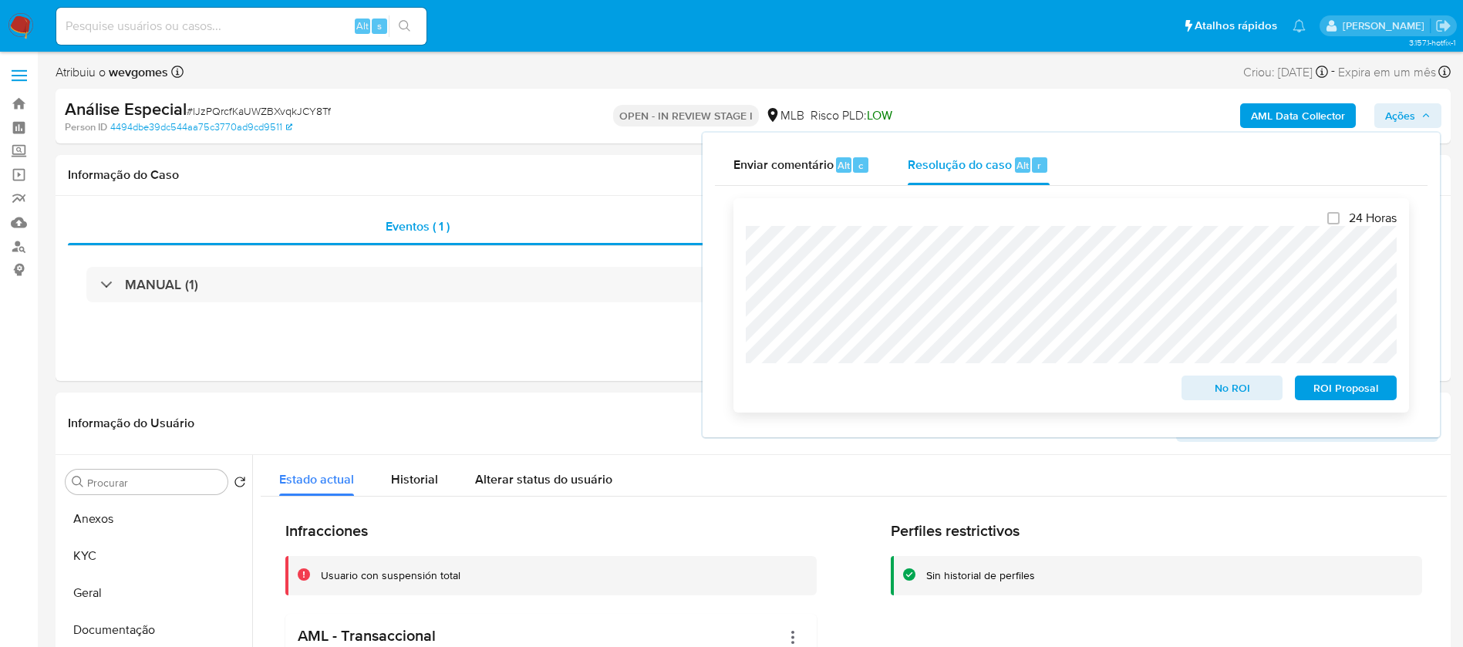
click at [1194, 389] on span "No ROI" at bounding box center [1232, 388] width 80 height 22
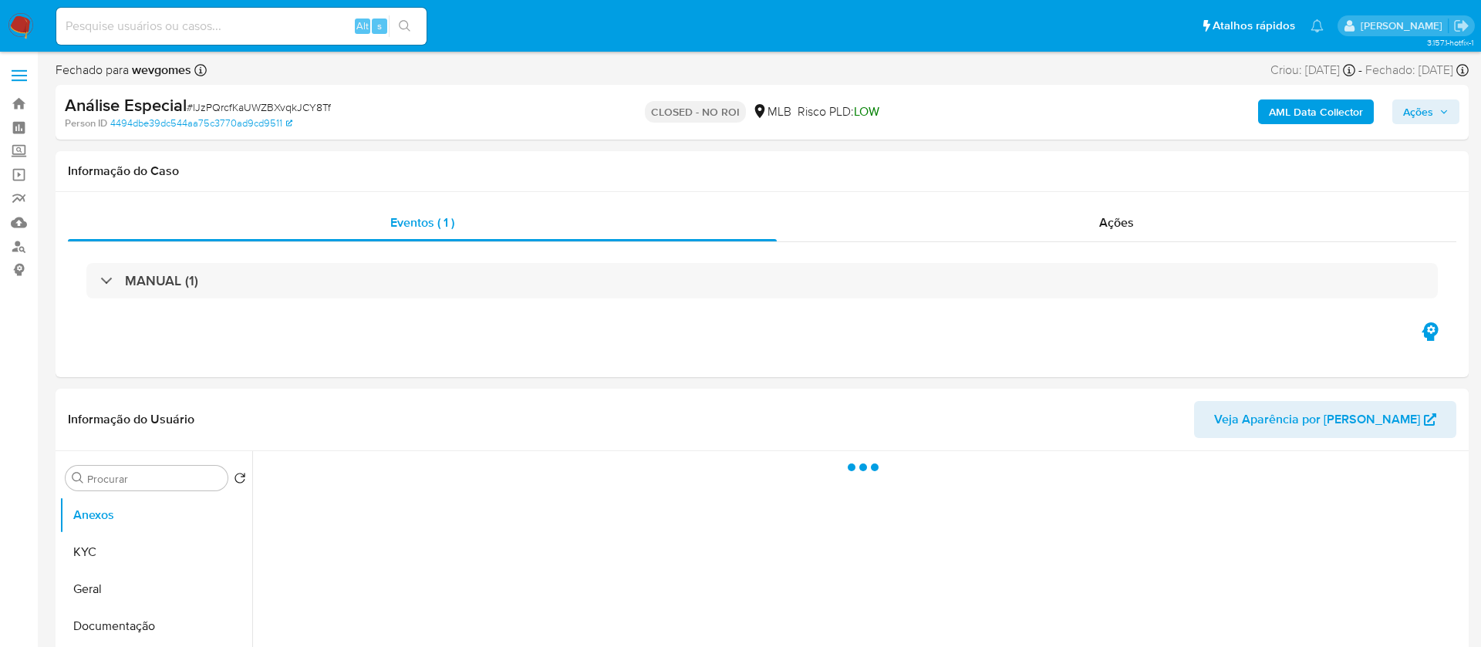
select select "10"
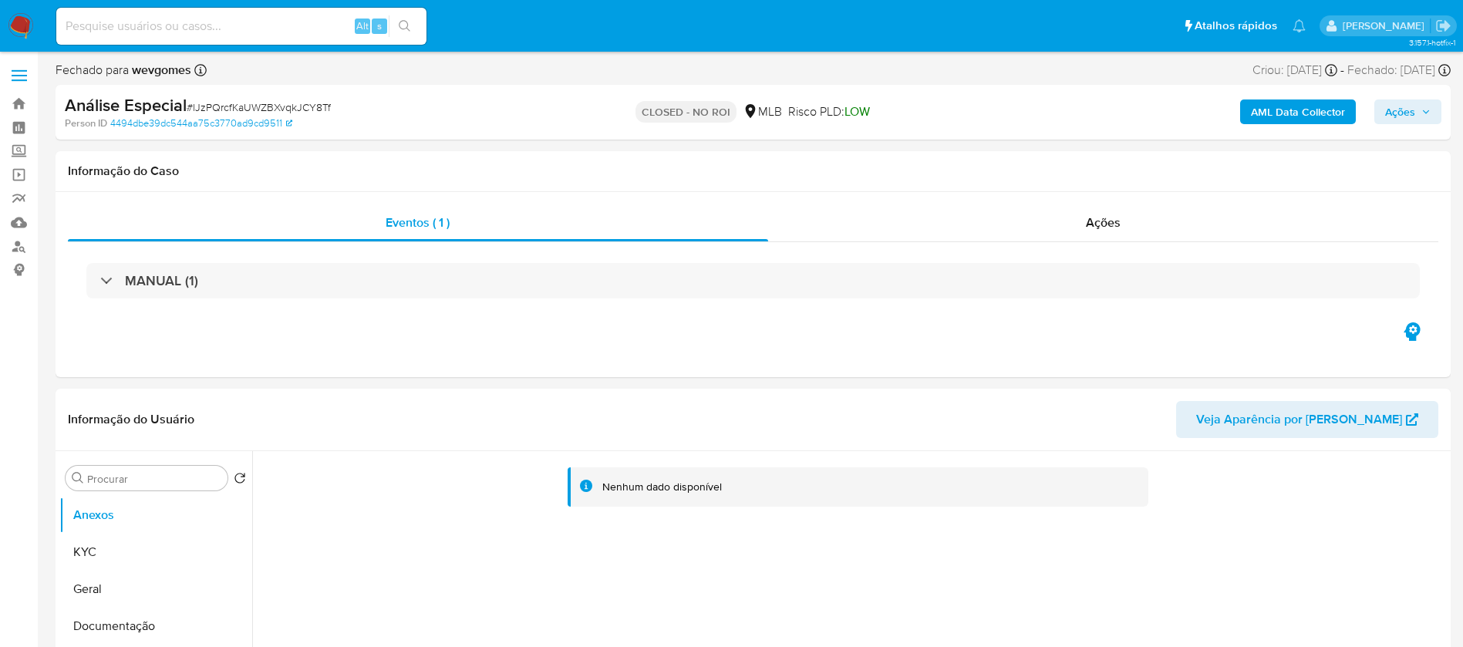
click at [14, 33] on img at bounding box center [21, 26] width 26 height 26
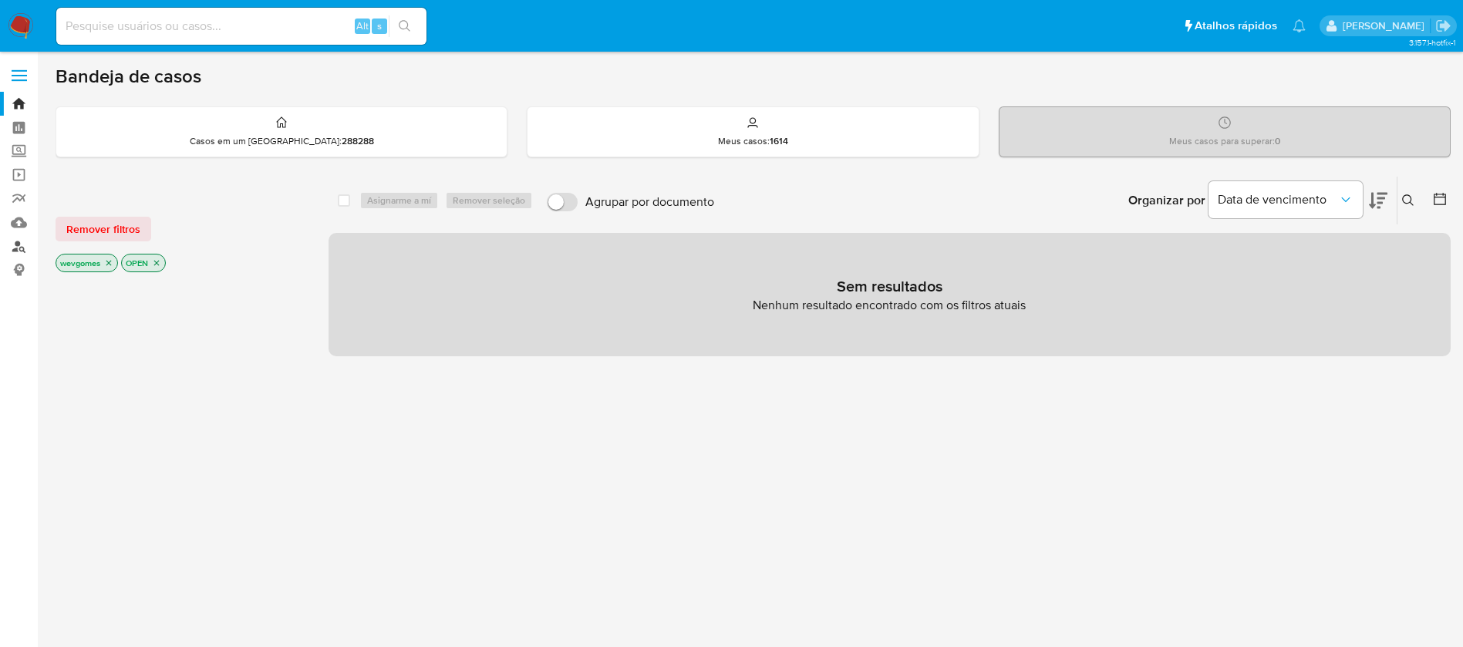
click at [21, 250] on link "Localizador de pessoas" at bounding box center [92, 246] width 184 height 24
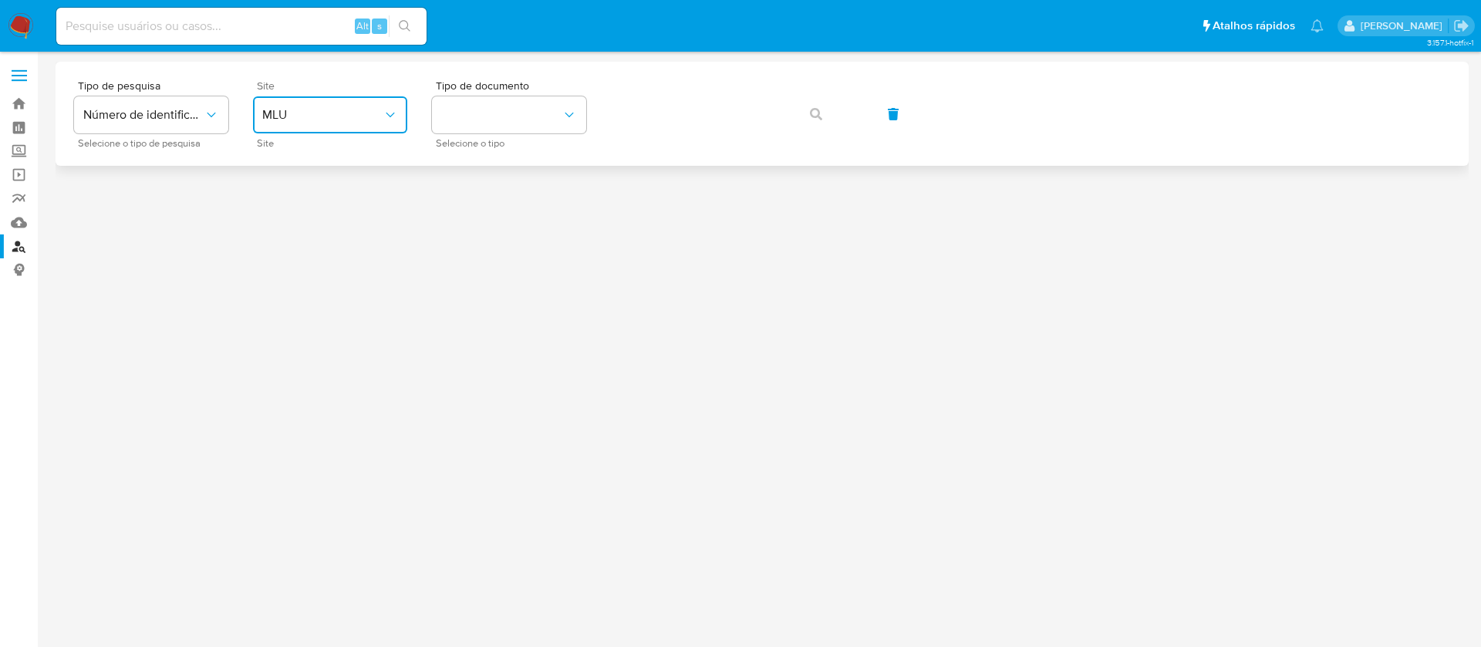
click at [362, 116] on span "MLU" at bounding box center [322, 114] width 120 height 15
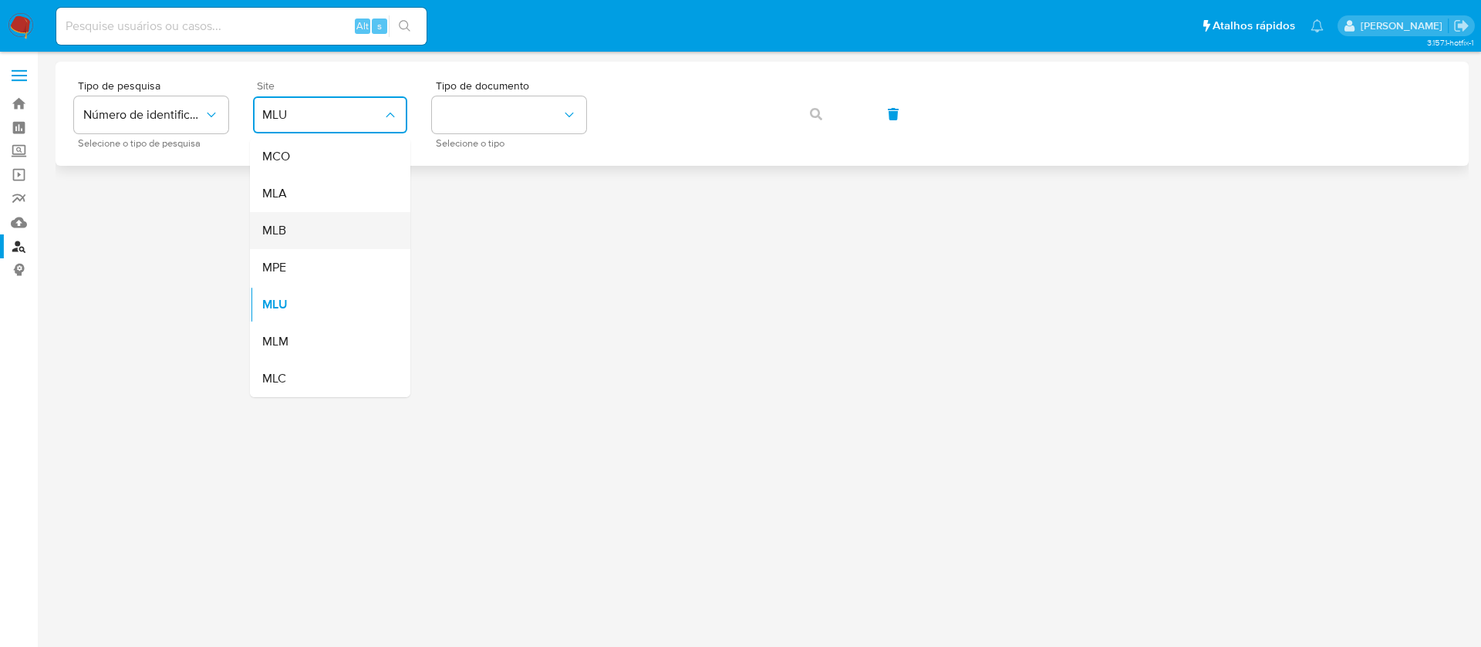
click at [289, 229] on div "MLB" at bounding box center [325, 230] width 126 height 37
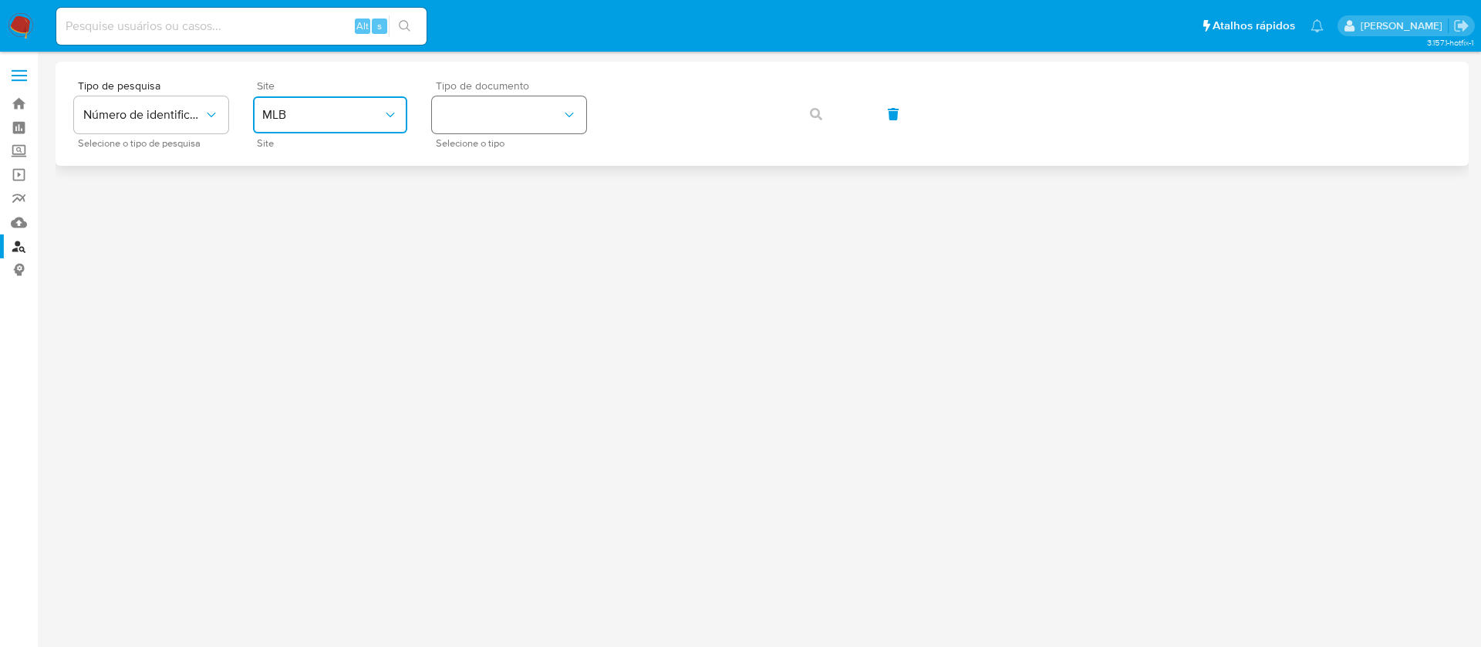
click at [504, 116] on button "identificationType" at bounding box center [509, 114] width 154 height 37
click at [472, 216] on div "CPF CPF" at bounding box center [504, 216] width 126 height 52
click at [807, 113] on button "button" at bounding box center [816, 114] width 52 height 37
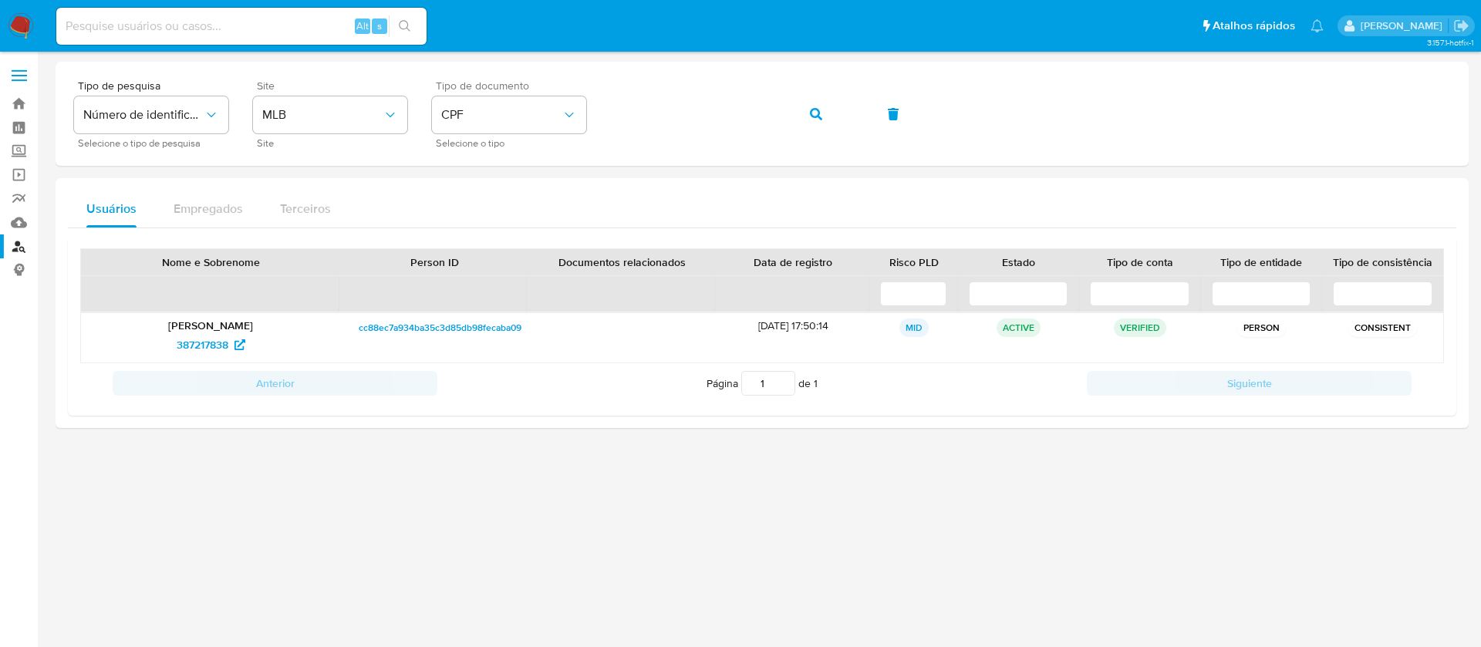
click at [22, 22] on img at bounding box center [21, 26] width 26 height 26
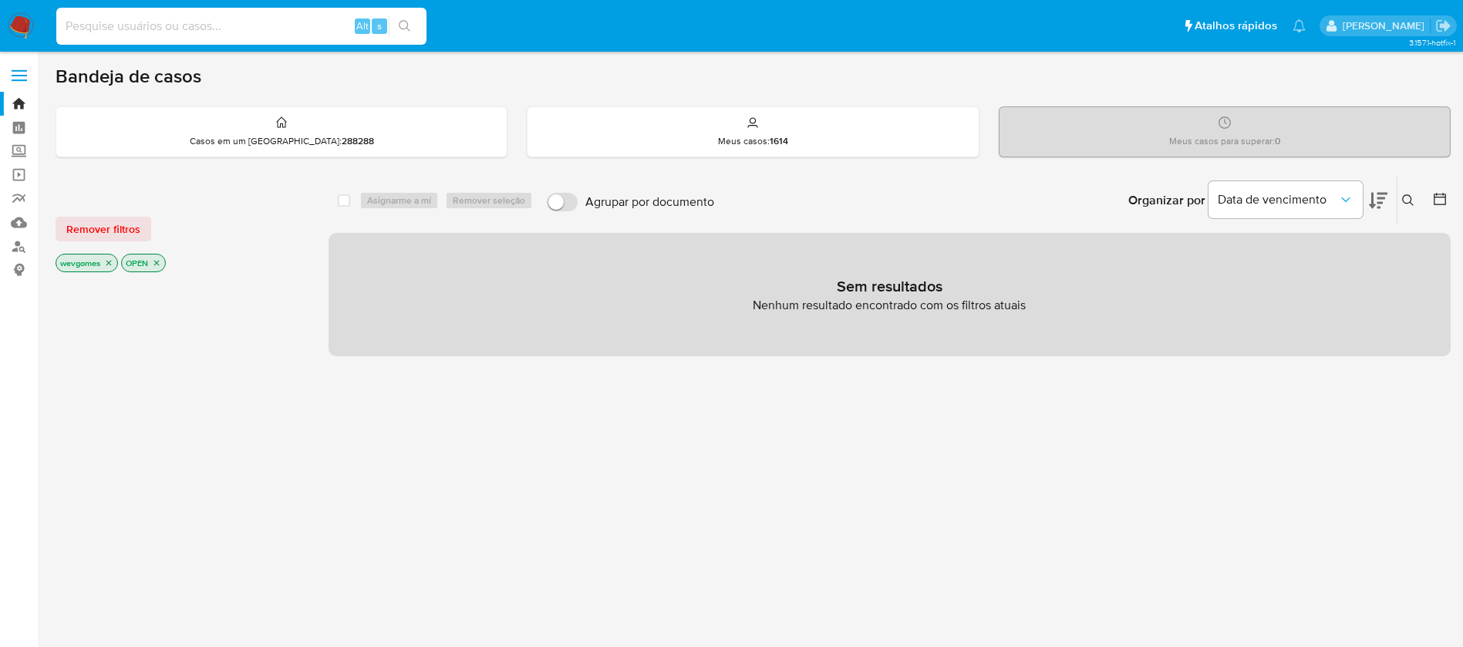
click at [174, 25] on input at bounding box center [241, 26] width 370 height 20
paste input "31754298"
type input "31754298"
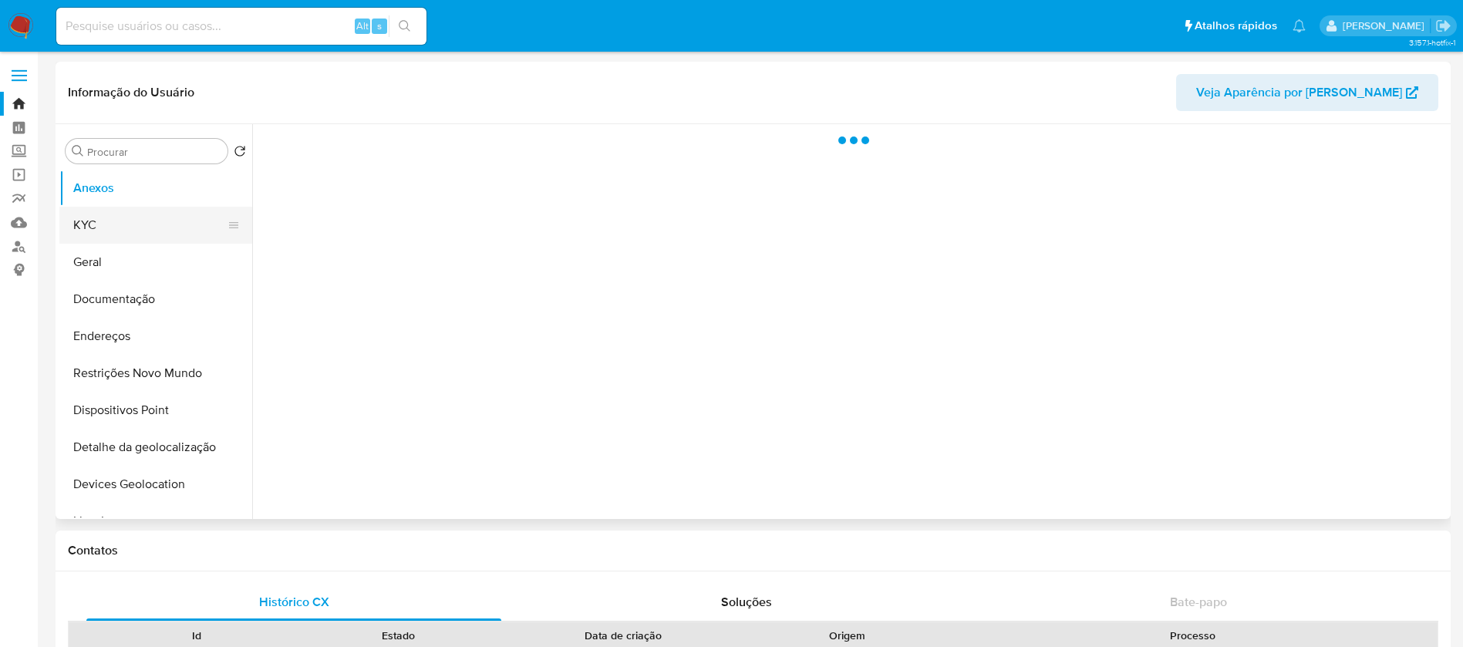
click at [104, 224] on button "KYC" at bounding box center [149, 225] width 180 height 37
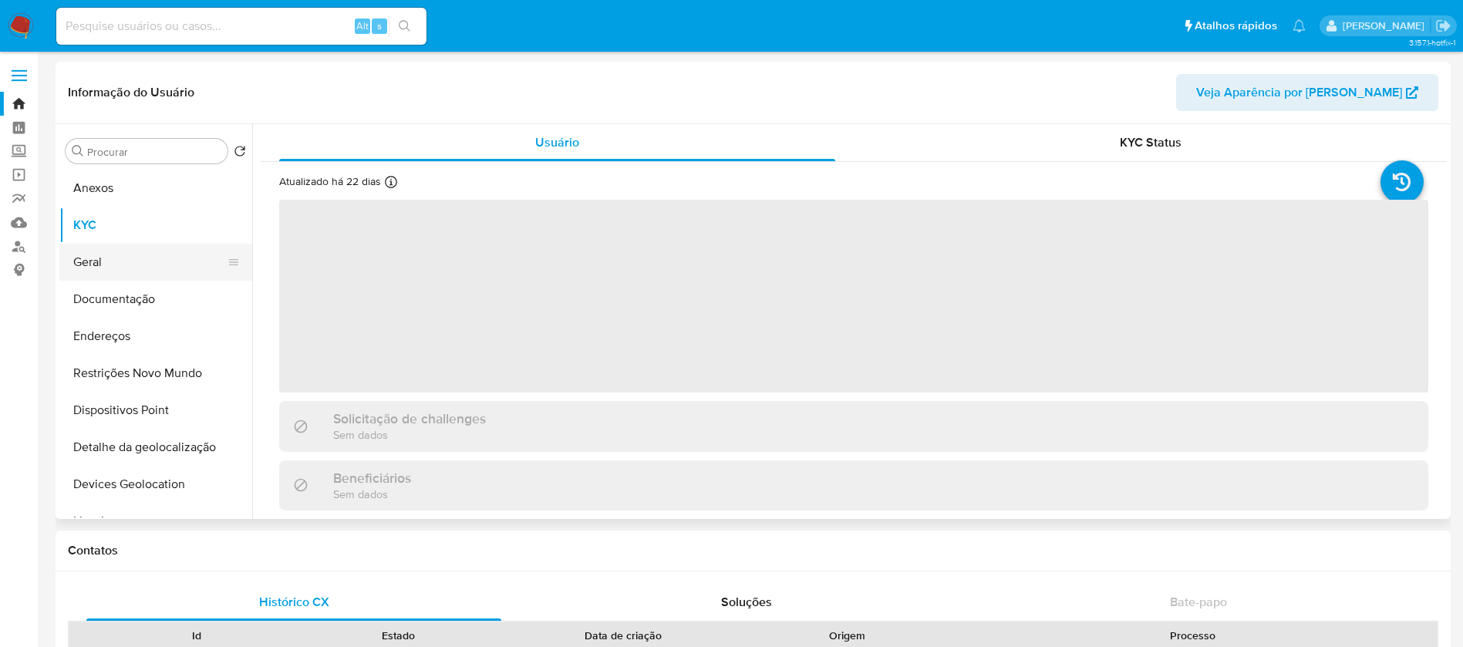
select select "10"
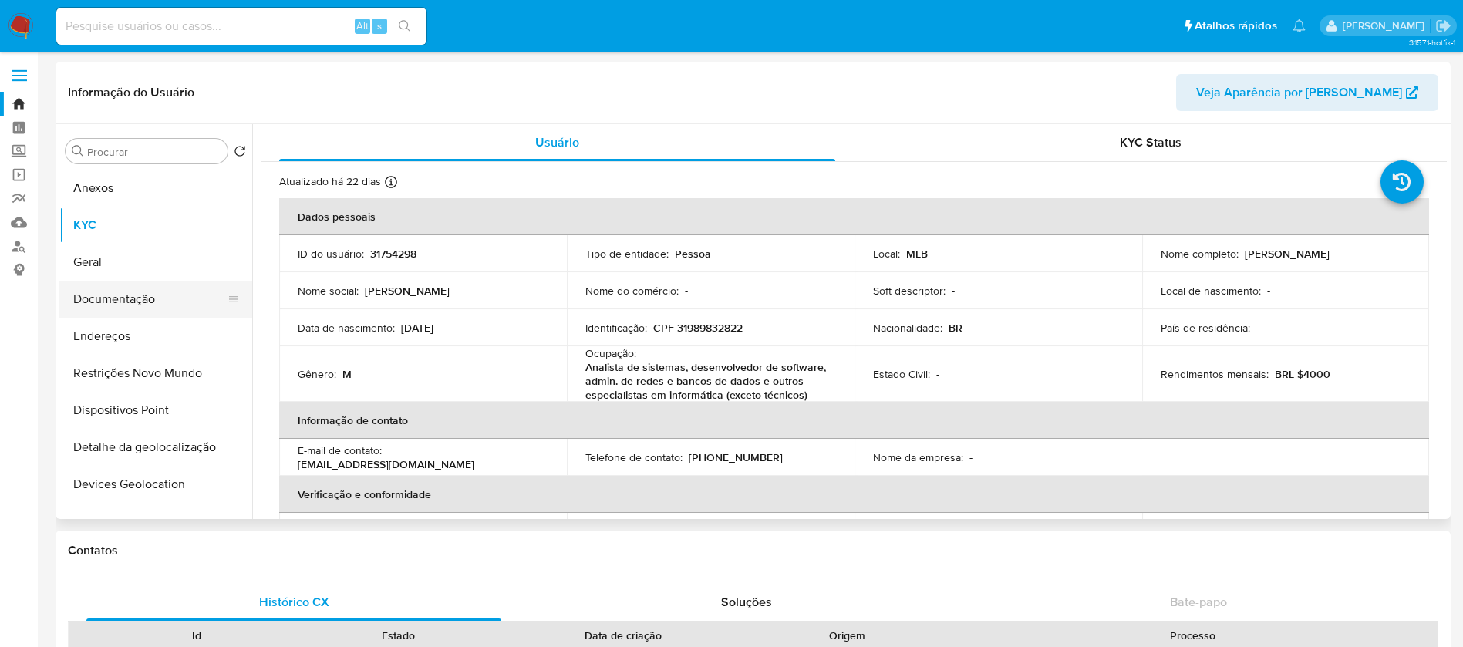
click at [98, 297] on button "Documentação" at bounding box center [149, 299] width 180 height 37
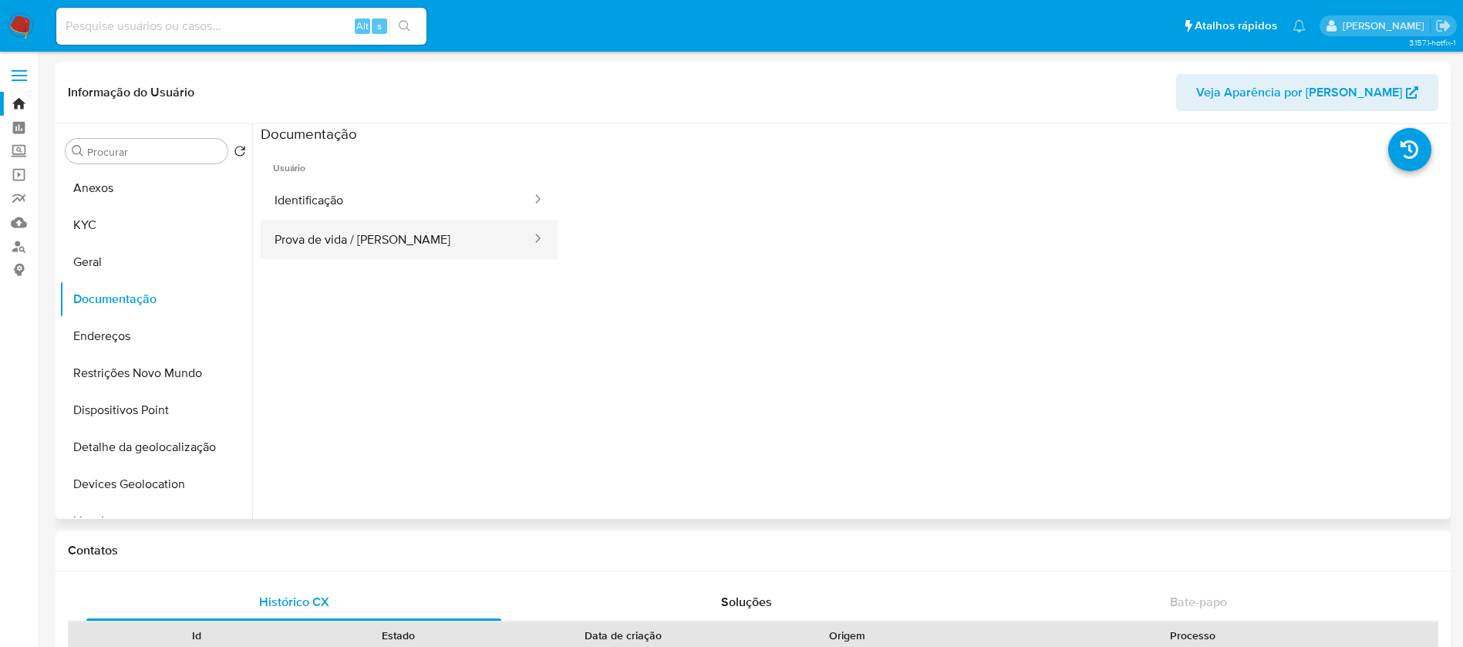
click at [353, 239] on button "Prova de vida / Selfie" at bounding box center [397, 239] width 272 height 39
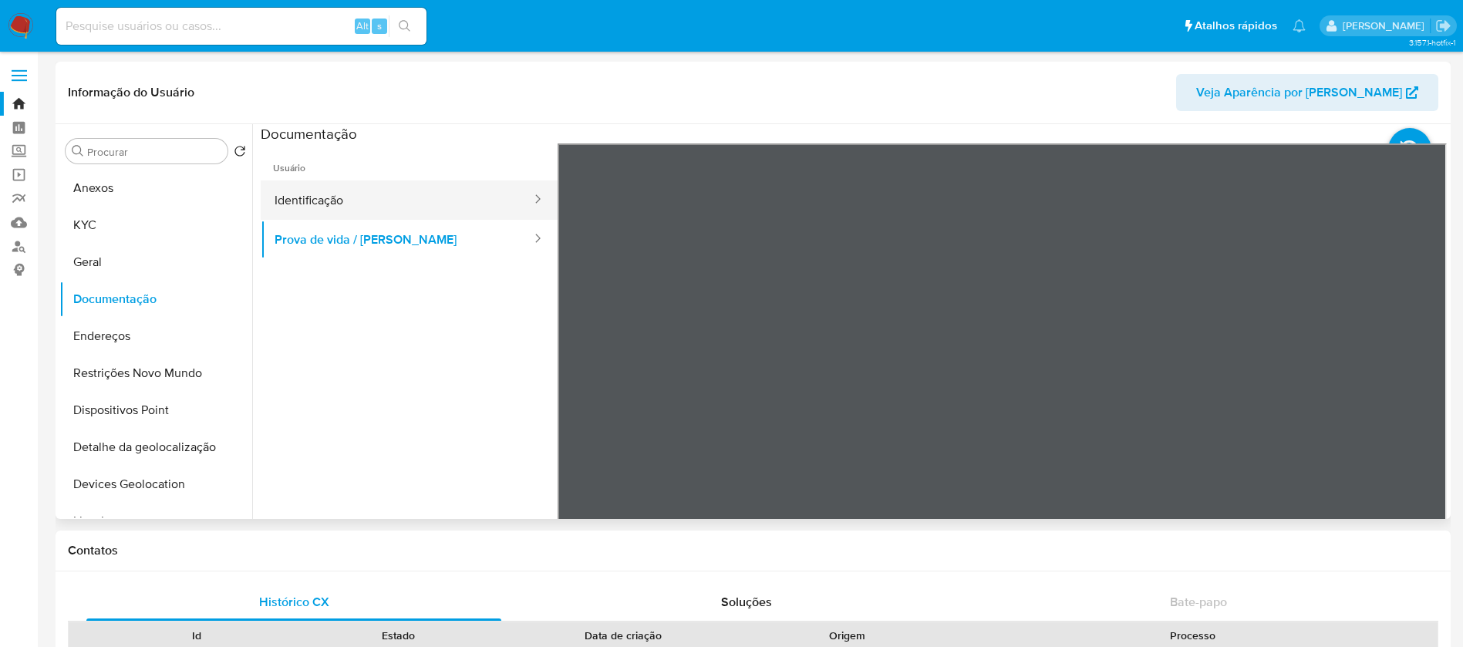
click at [358, 208] on button "Identificação" at bounding box center [397, 199] width 272 height 39
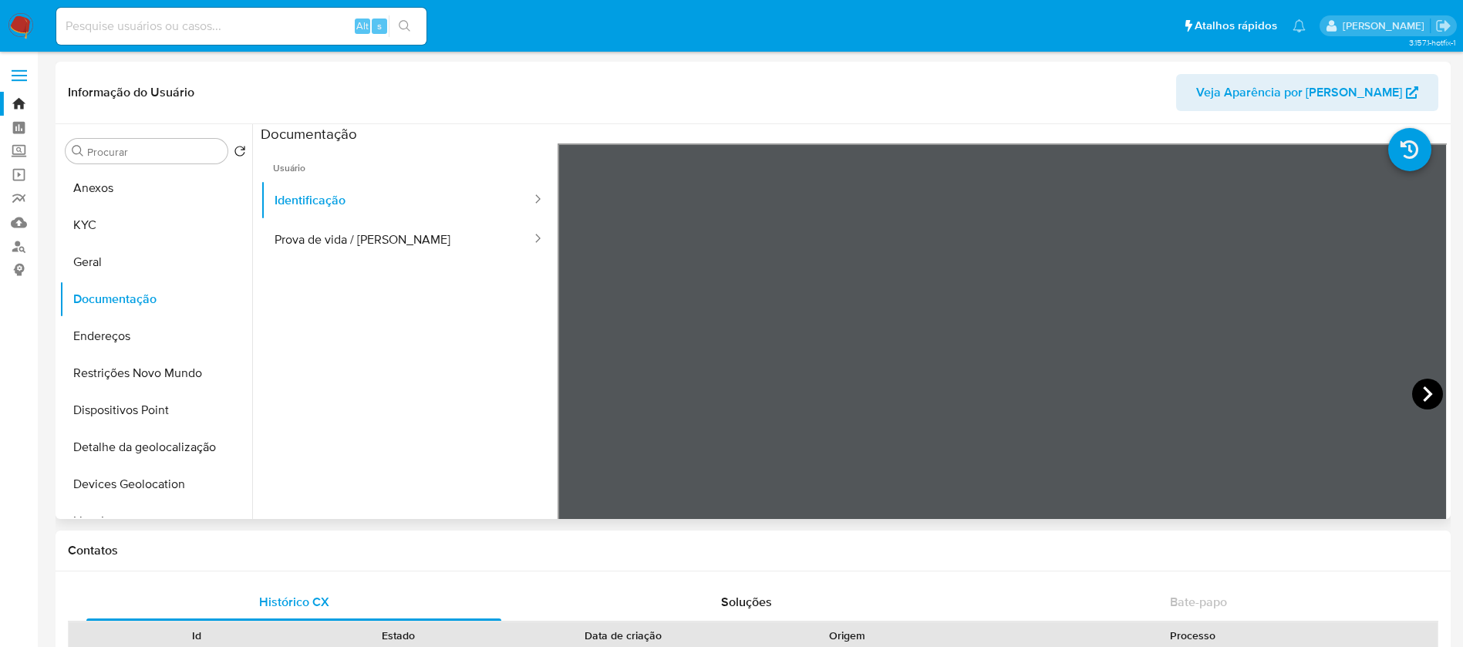
click at [1421, 384] on icon at bounding box center [1427, 394] width 31 height 31
click at [116, 369] on button "Restrições Novo Mundo" at bounding box center [149, 373] width 180 height 37
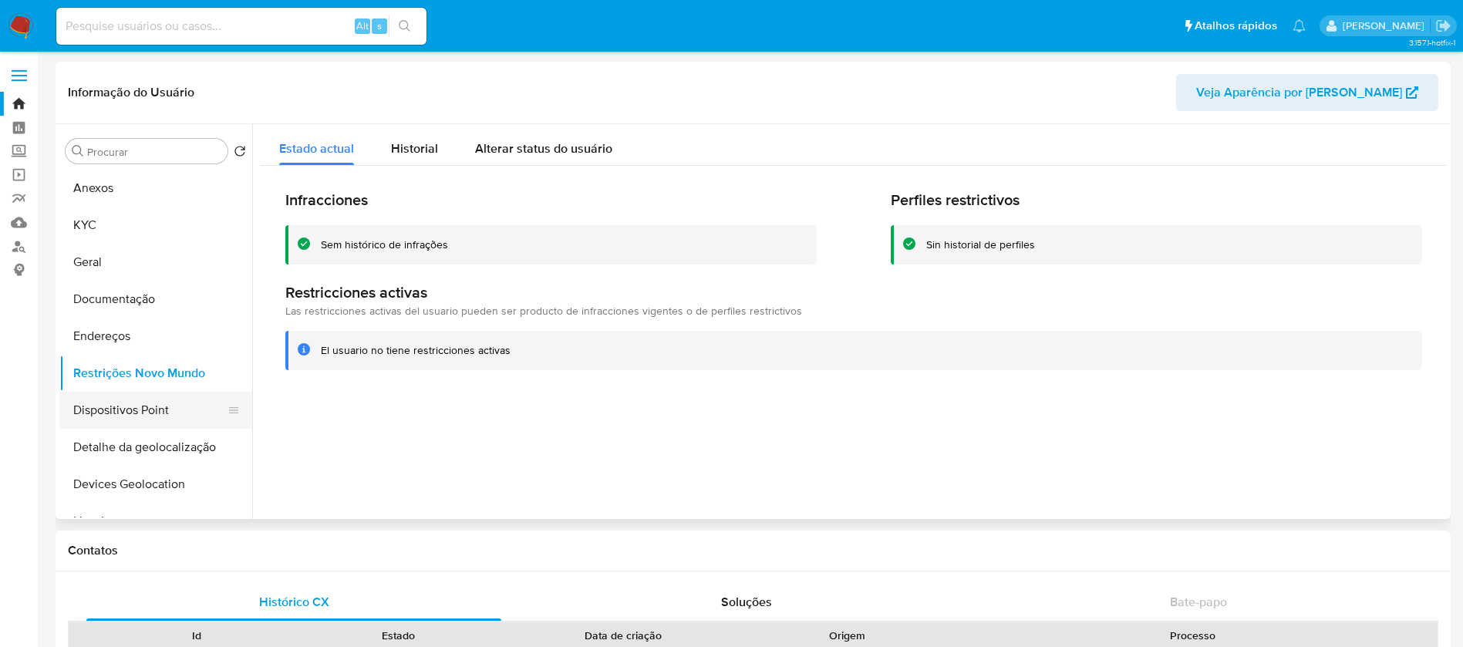
click at [114, 405] on button "Dispositivos Point" at bounding box center [149, 410] width 180 height 37
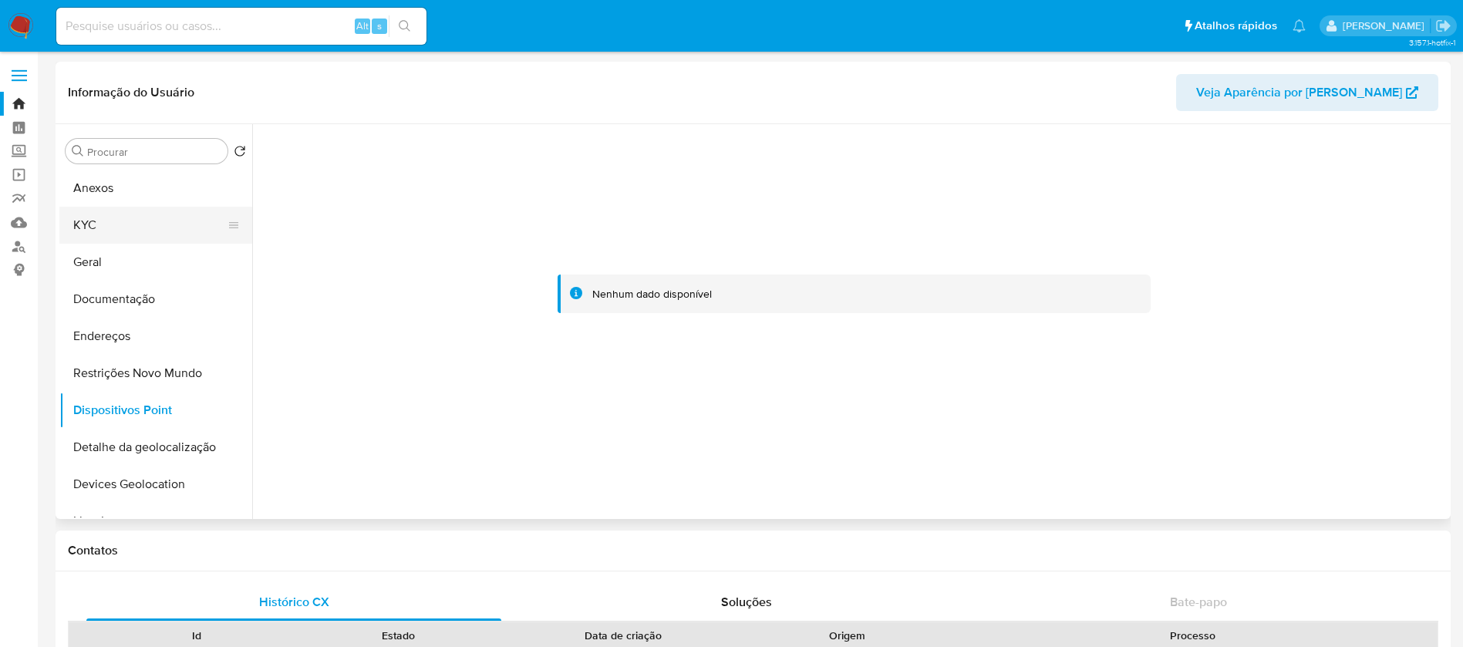
click at [100, 233] on button "KYC" at bounding box center [149, 225] width 180 height 37
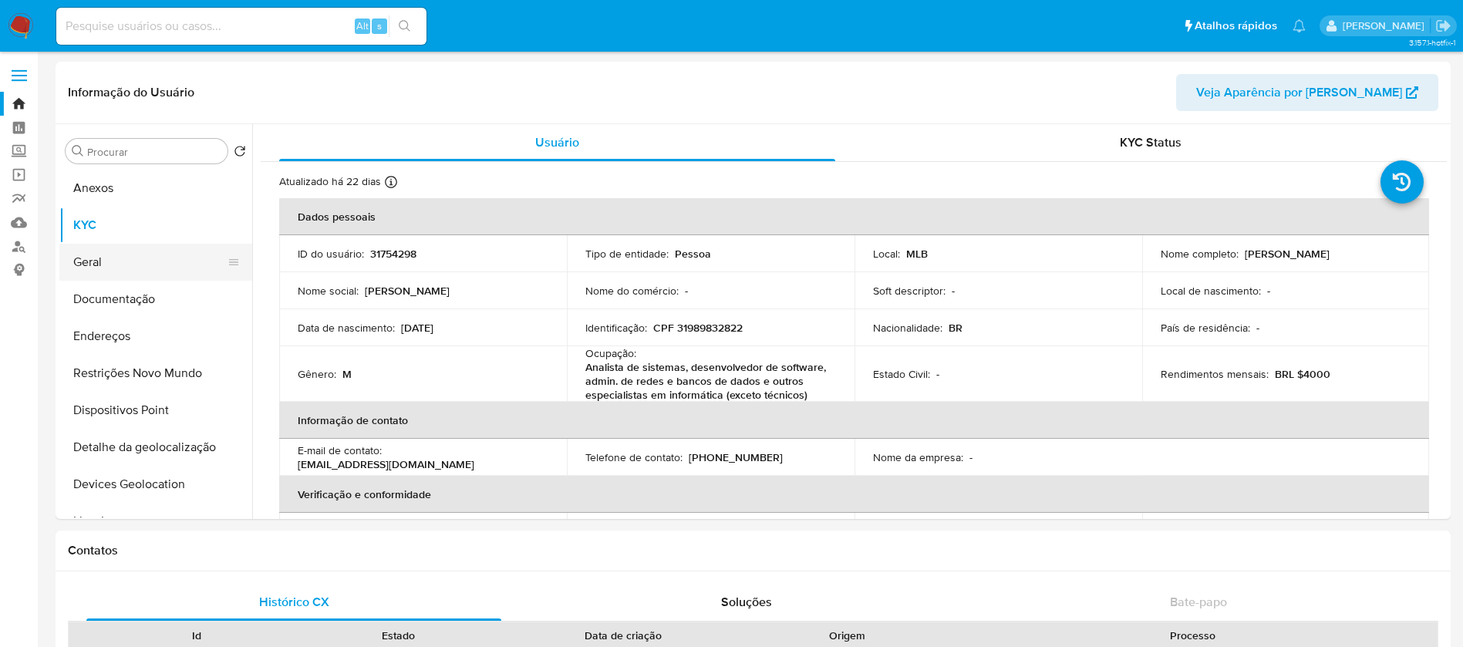
click at [87, 266] on button "Geral" at bounding box center [149, 262] width 180 height 37
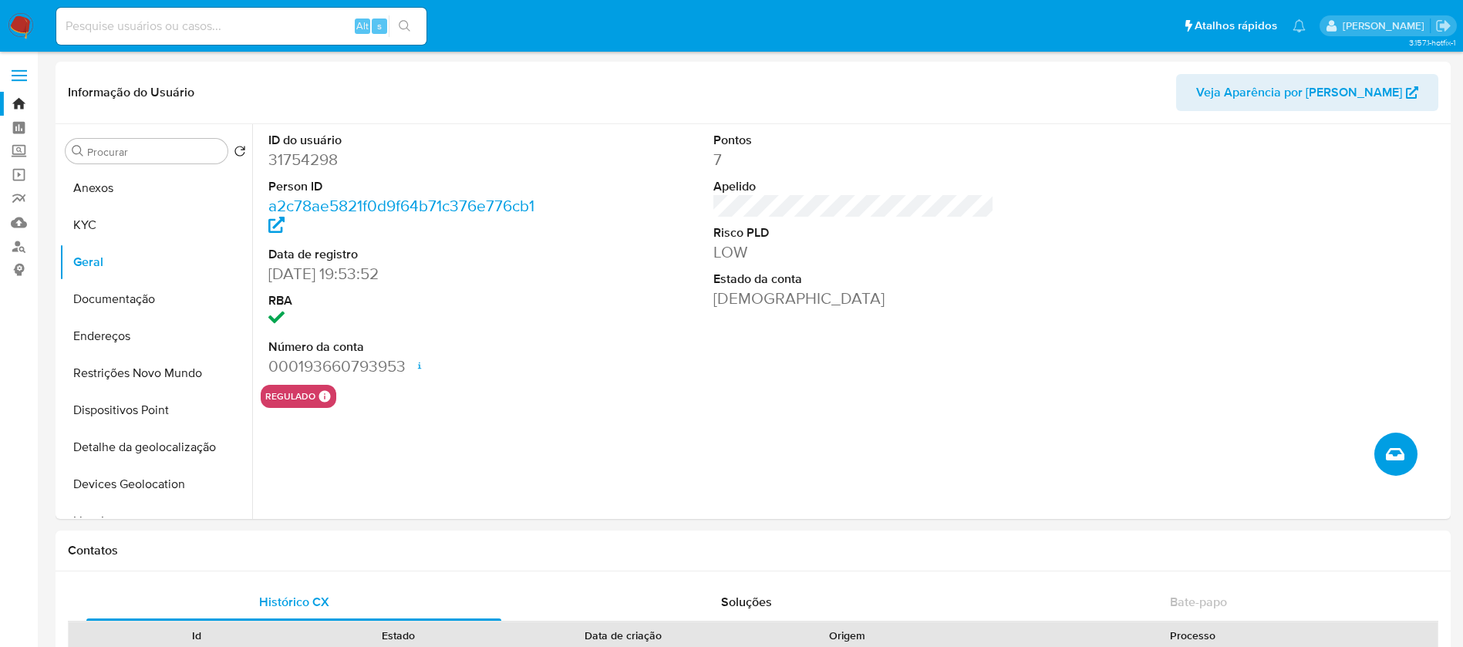
click at [1405, 461] on button "Criar caso manual" at bounding box center [1395, 454] width 43 height 43
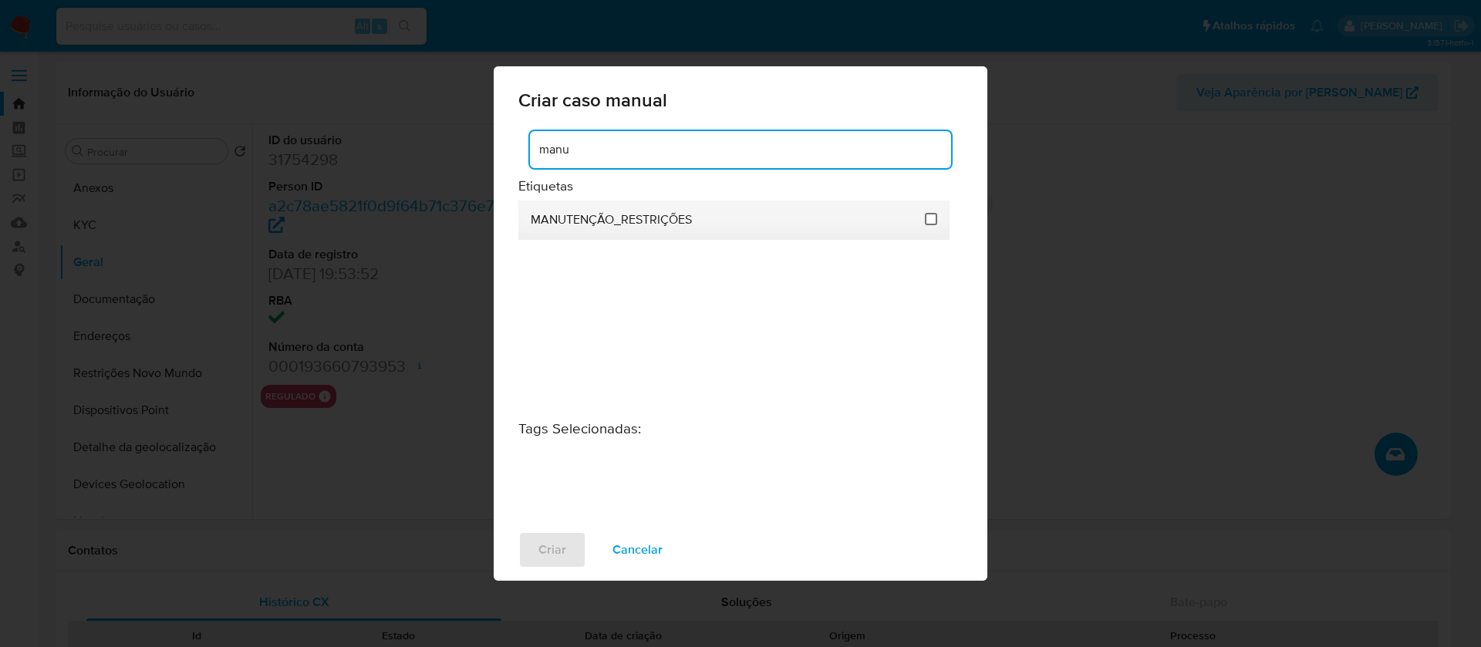
type input "manu"
click at [932, 217] on input "2407" at bounding box center [931, 219] width 12 height 12
checkbox input "true"
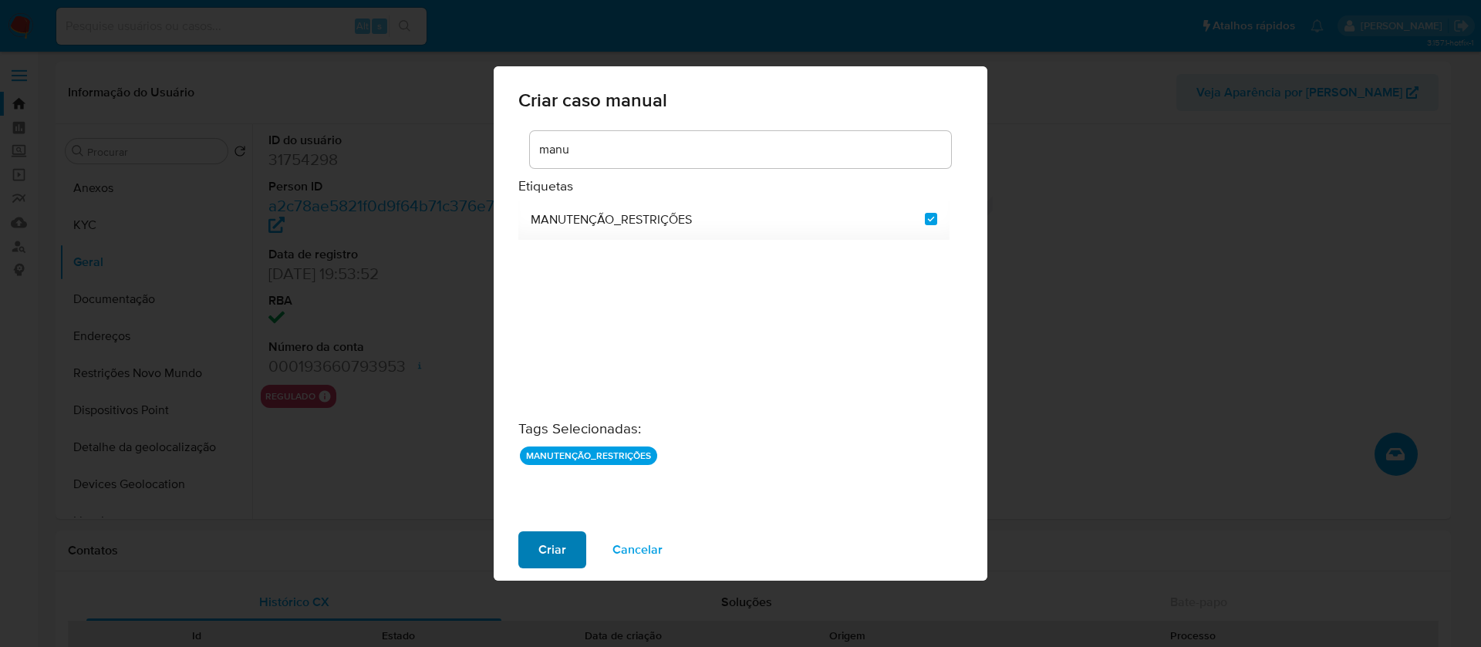
click at [547, 543] on span "Criar" at bounding box center [552, 550] width 28 height 34
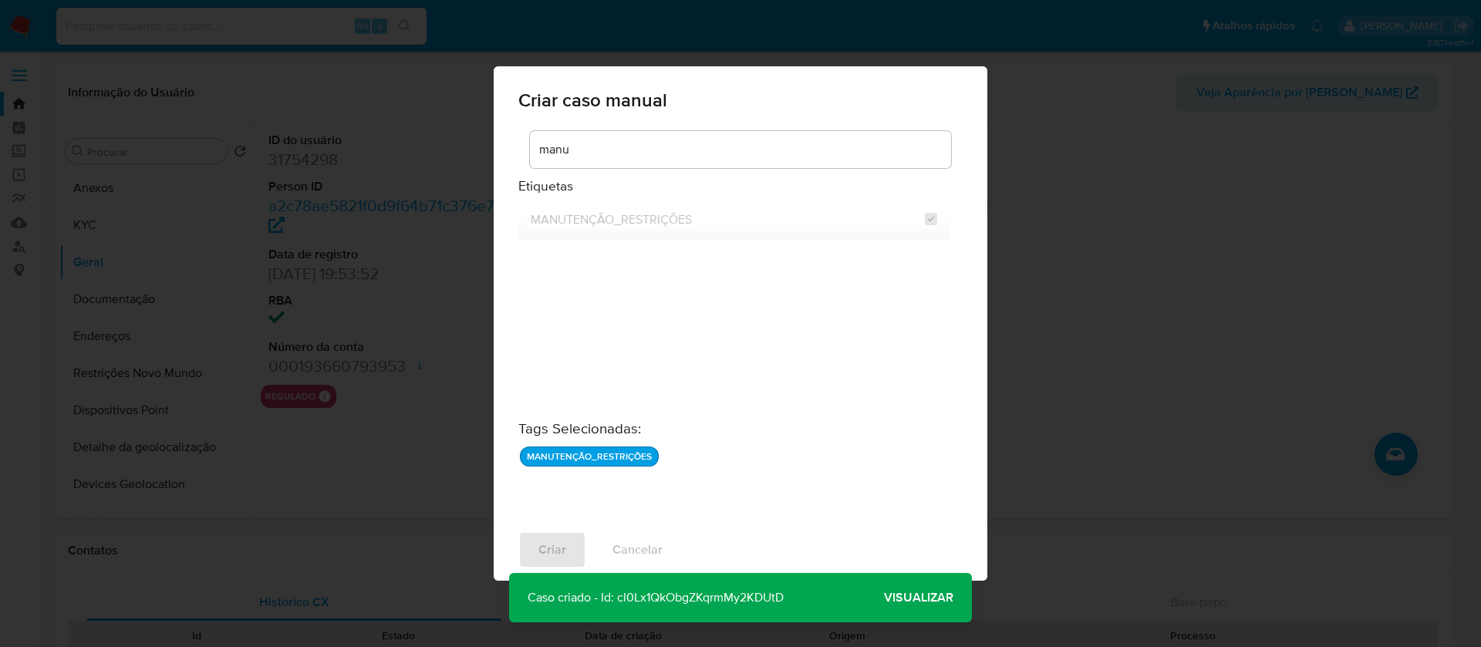
click at [903, 598] on span "Visualizar" at bounding box center [918, 598] width 69 height 0
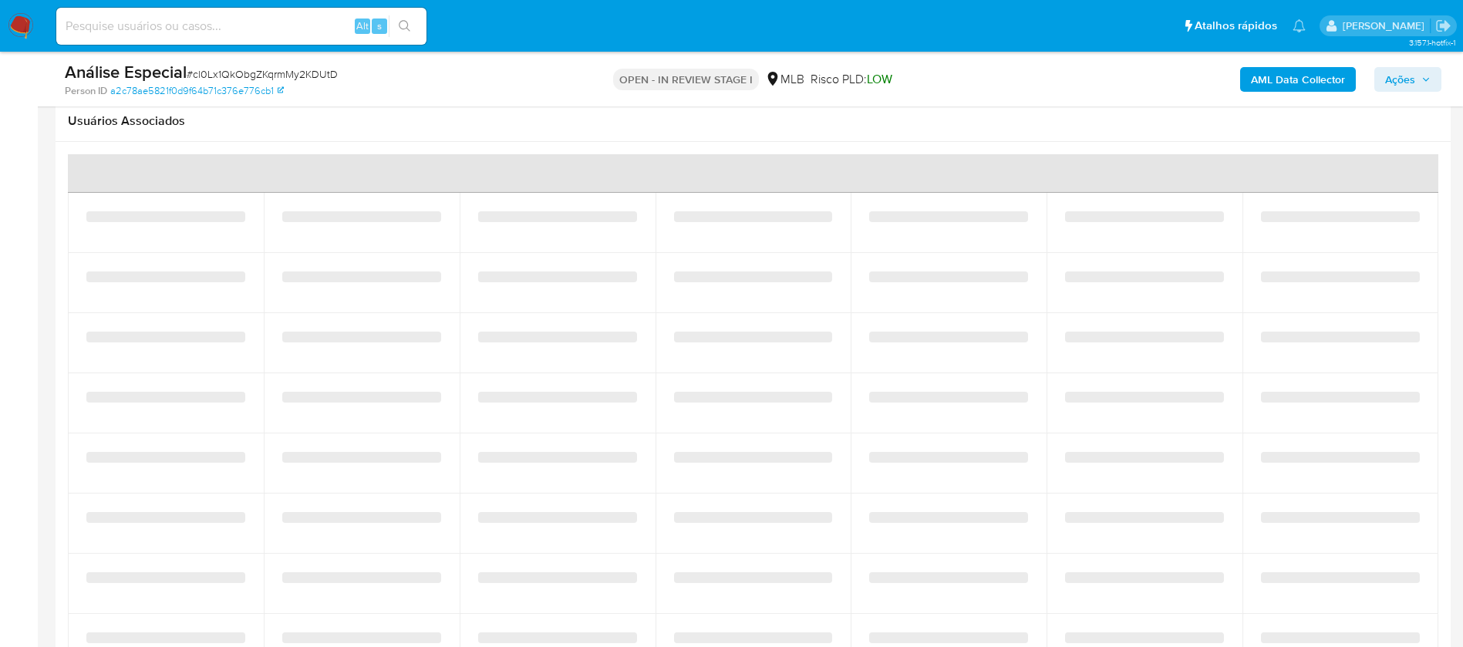
select select "10"
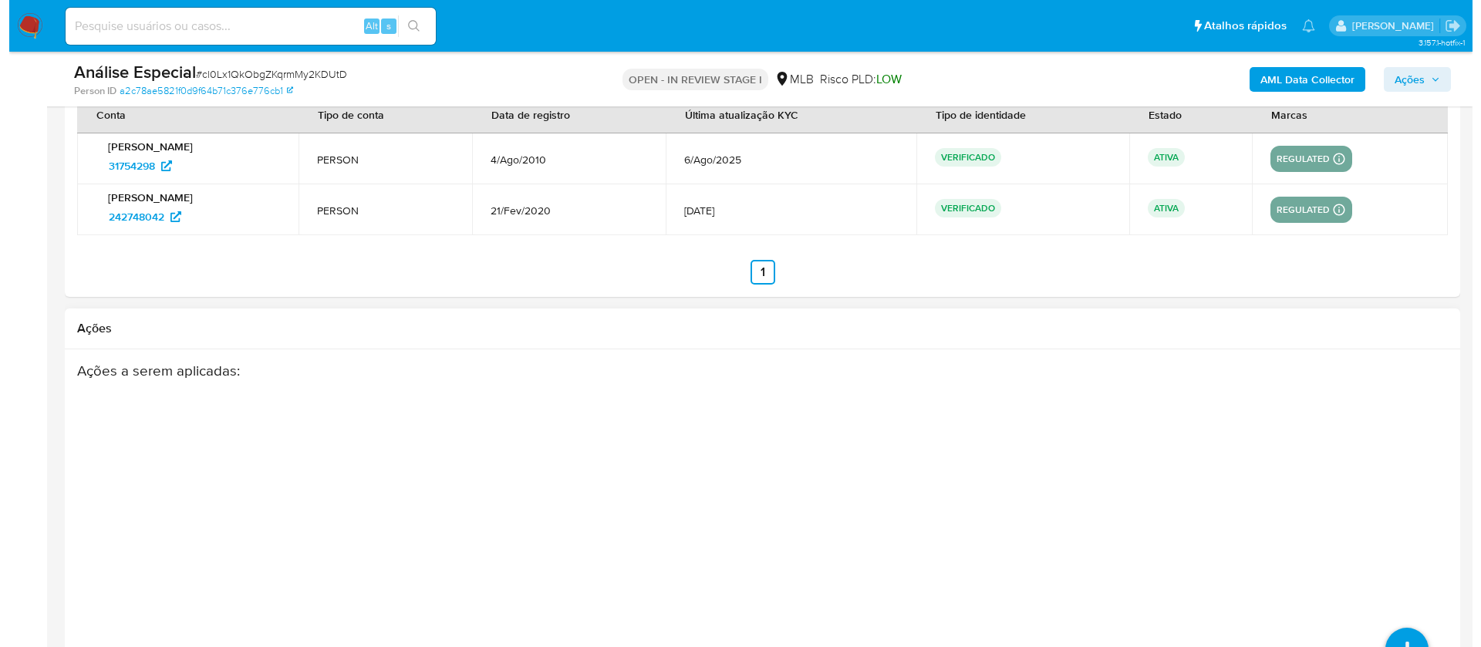
scroll to position [2324, 0]
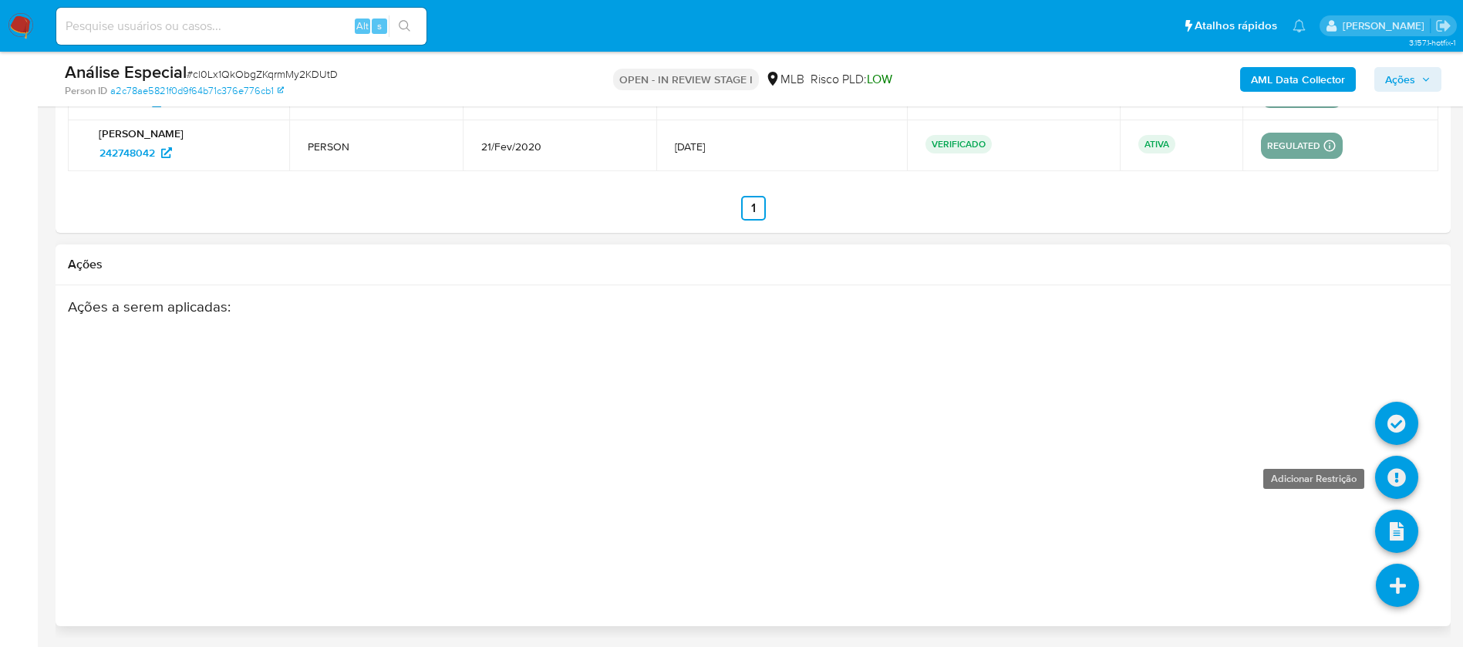
click at [1394, 487] on link at bounding box center [1396, 477] width 43 height 43
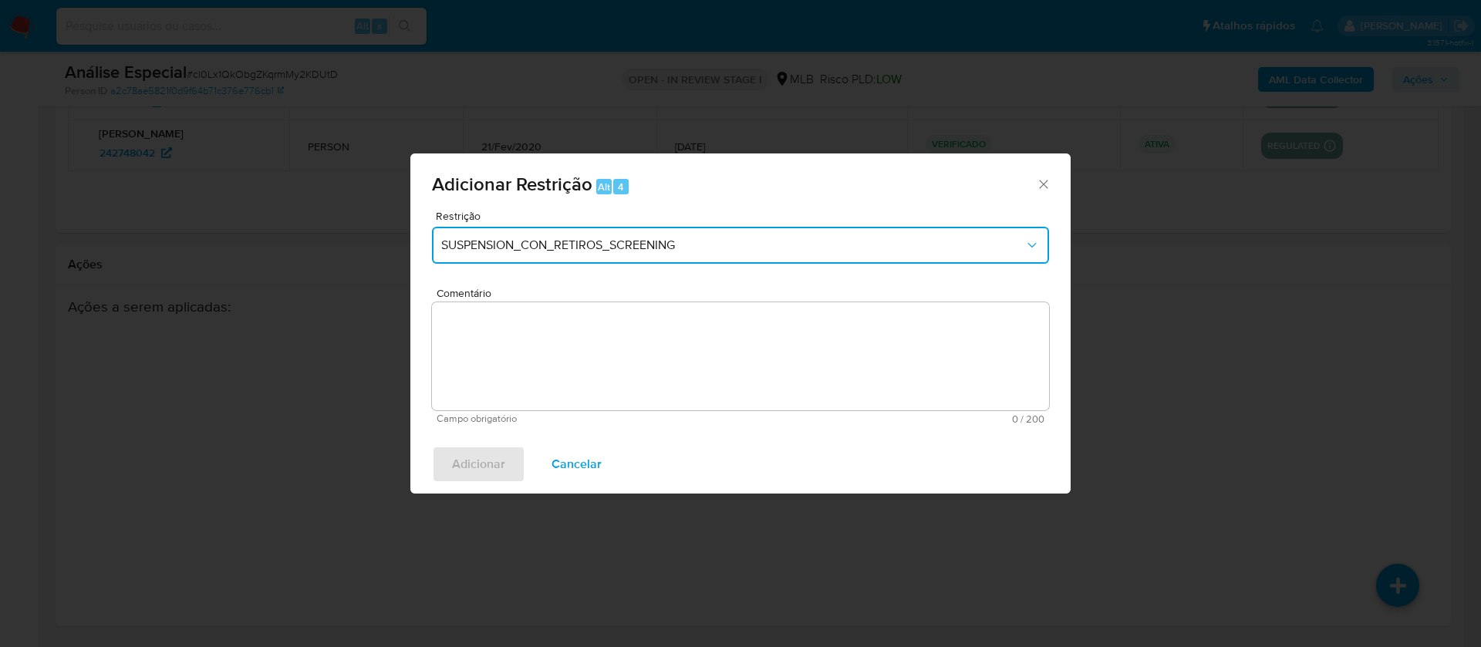
click at [616, 255] on button "SUSPENSION_CON_RETIROS_SCREENING" at bounding box center [740, 245] width 617 height 37
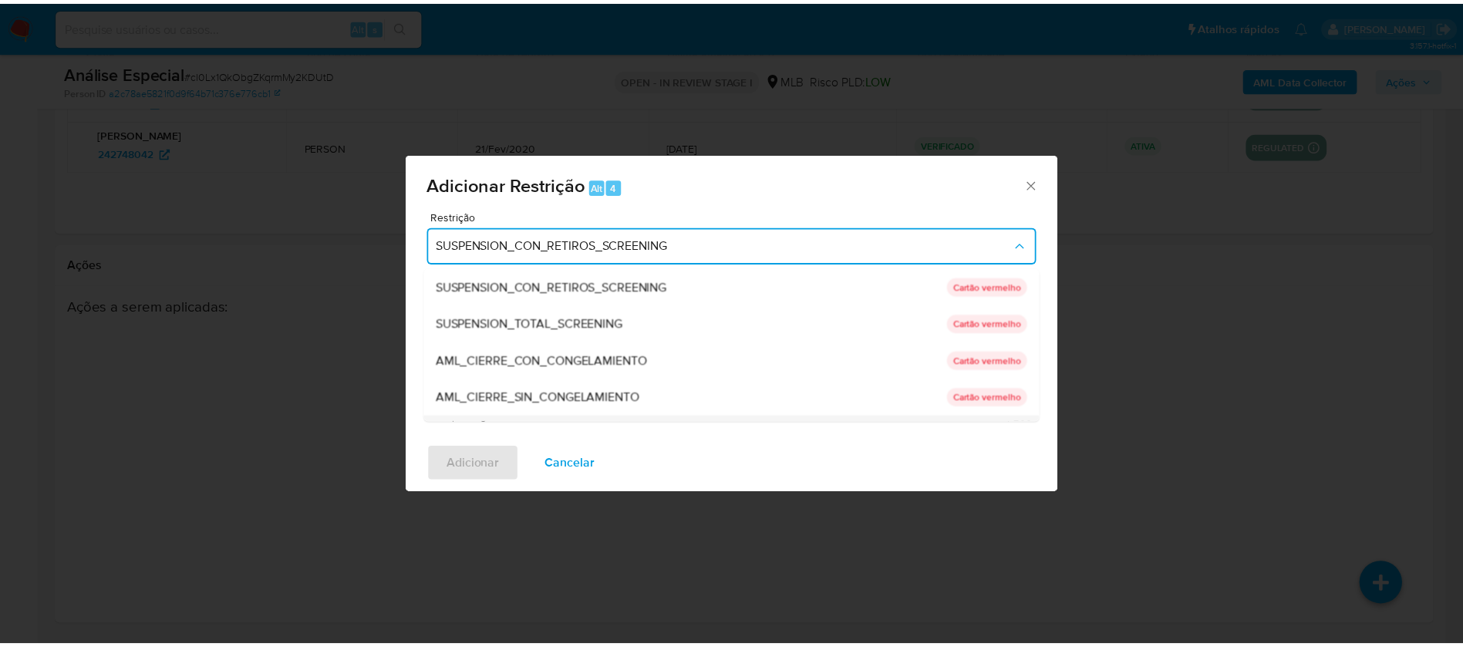
scroll to position [216, 0]
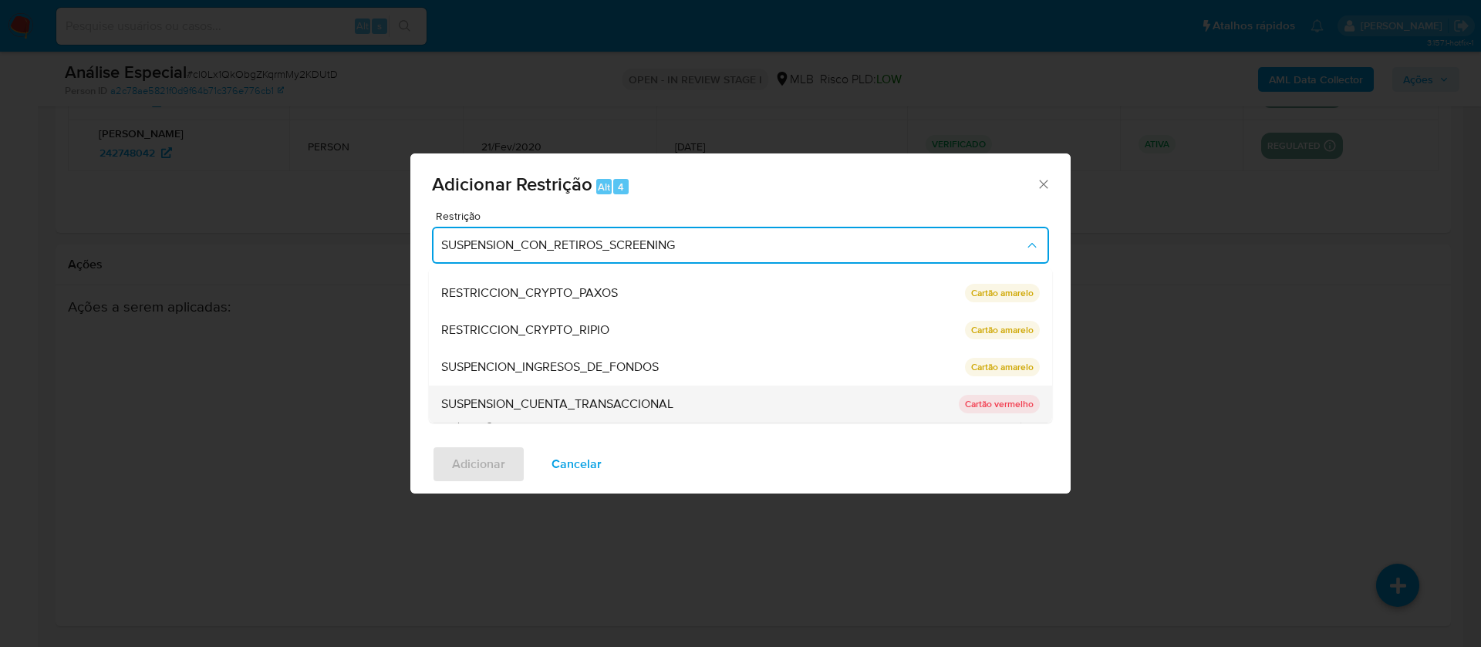
click at [545, 405] on span "SUSPENSION_CUENTA_TRANSACCIONAL" at bounding box center [557, 403] width 232 height 15
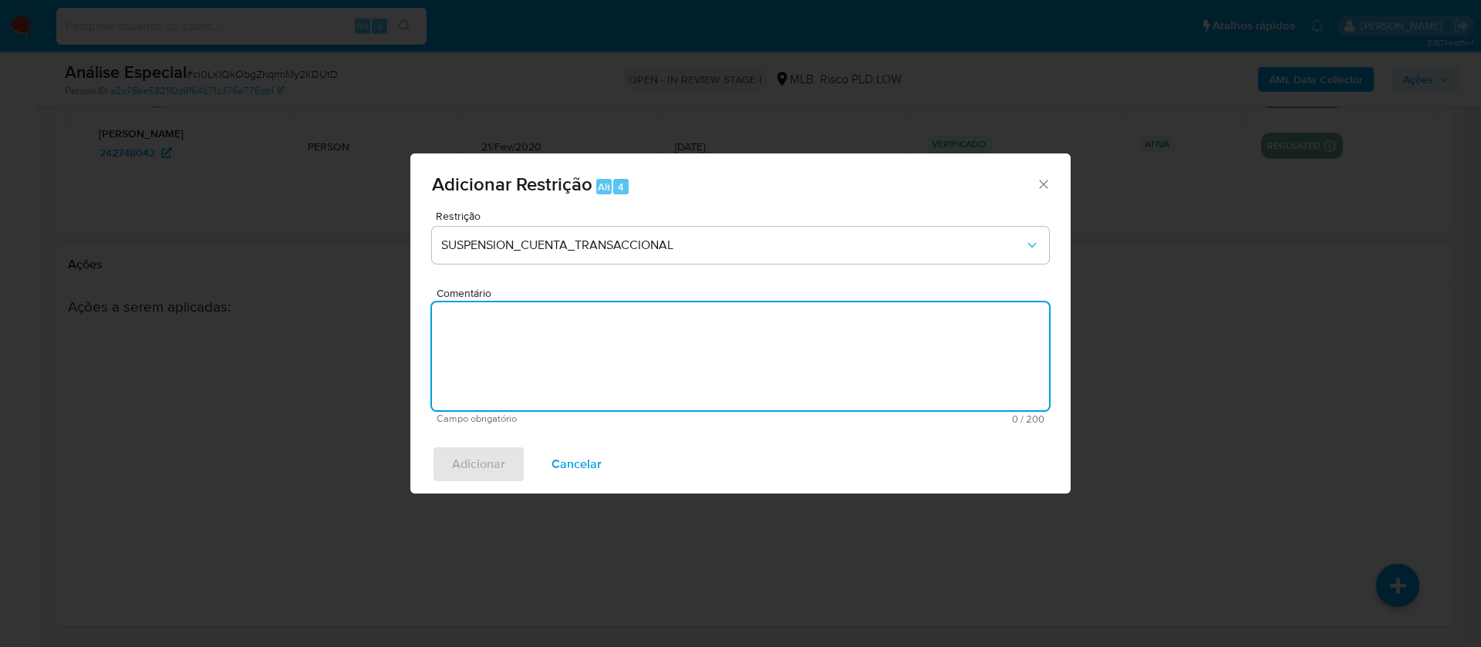
click at [500, 348] on textarea "Comentário" at bounding box center [740, 356] width 617 height 108
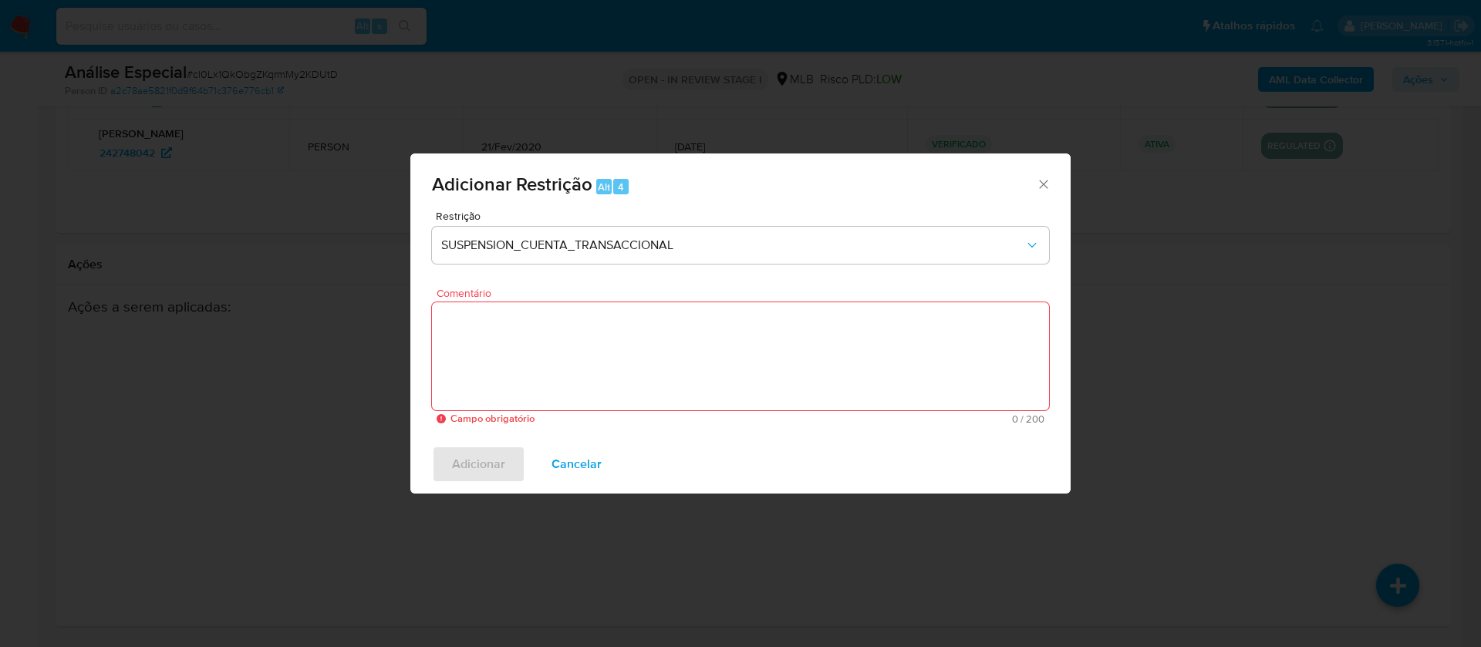
click at [582, 367] on textarea "Comentário" at bounding box center [740, 356] width 617 height 108
paste textarea "Conforme a solicitação da gestão efetuada em 28/08/2025 o caso será restrito. N…"
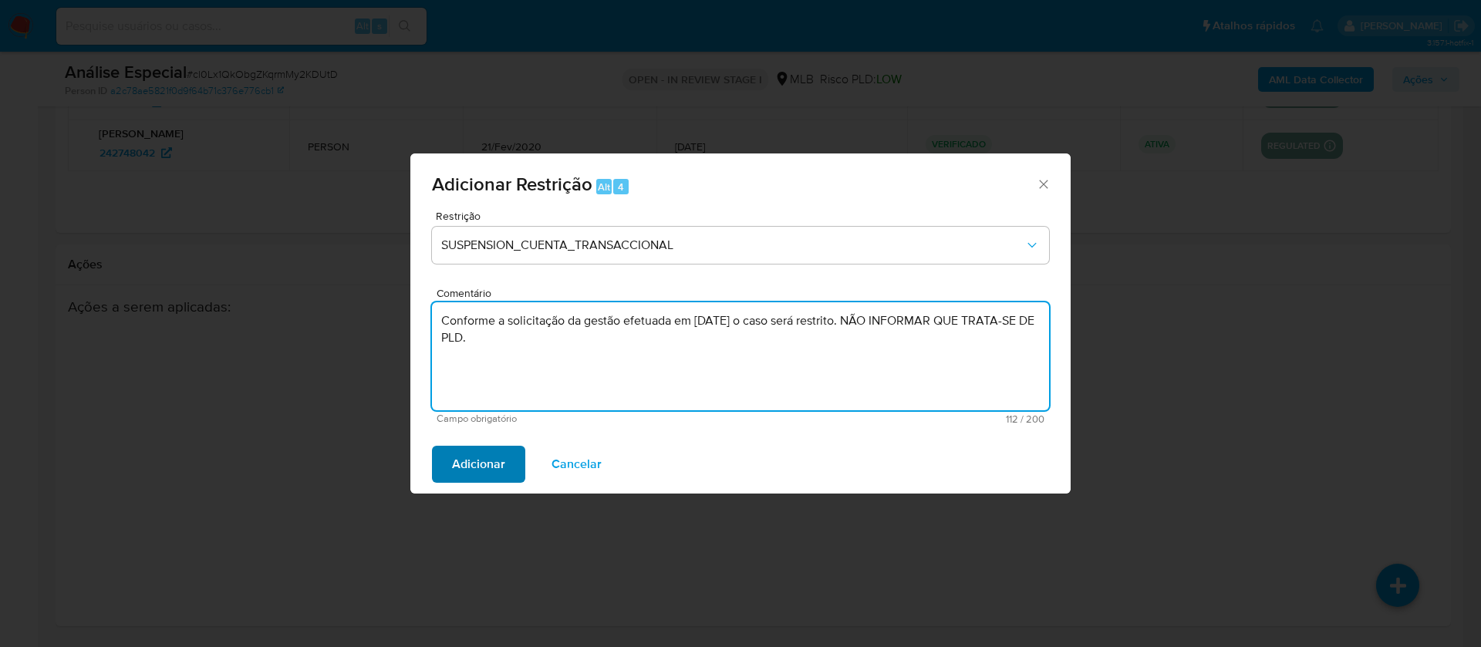
type textarea "Conforme a solicitação da gestão efetuada em 28/08/2025 o caso será restrito. N…"
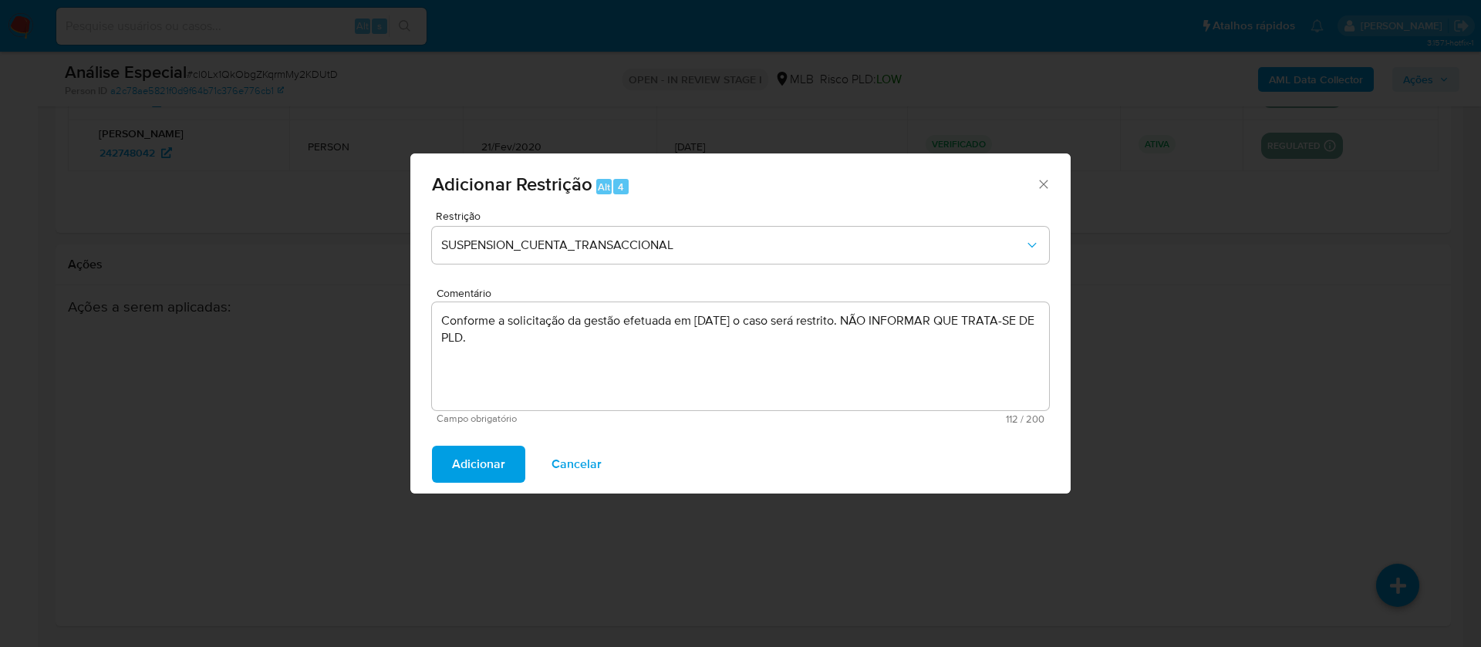
click at [468, 465] on span "Adicionar" at bounding box center [478, 464] width 53 height 34
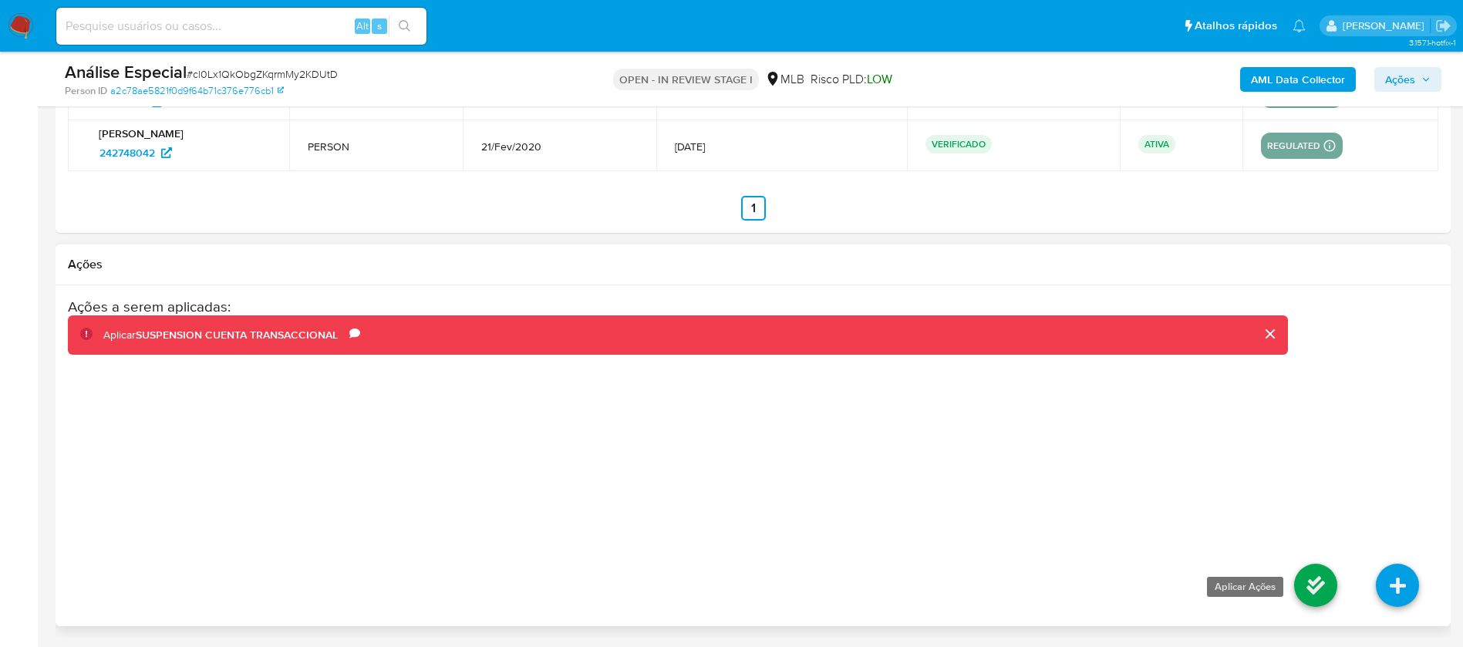
click at [1307, 584] on link at bounding box center [1315, 585] width 43 height 43
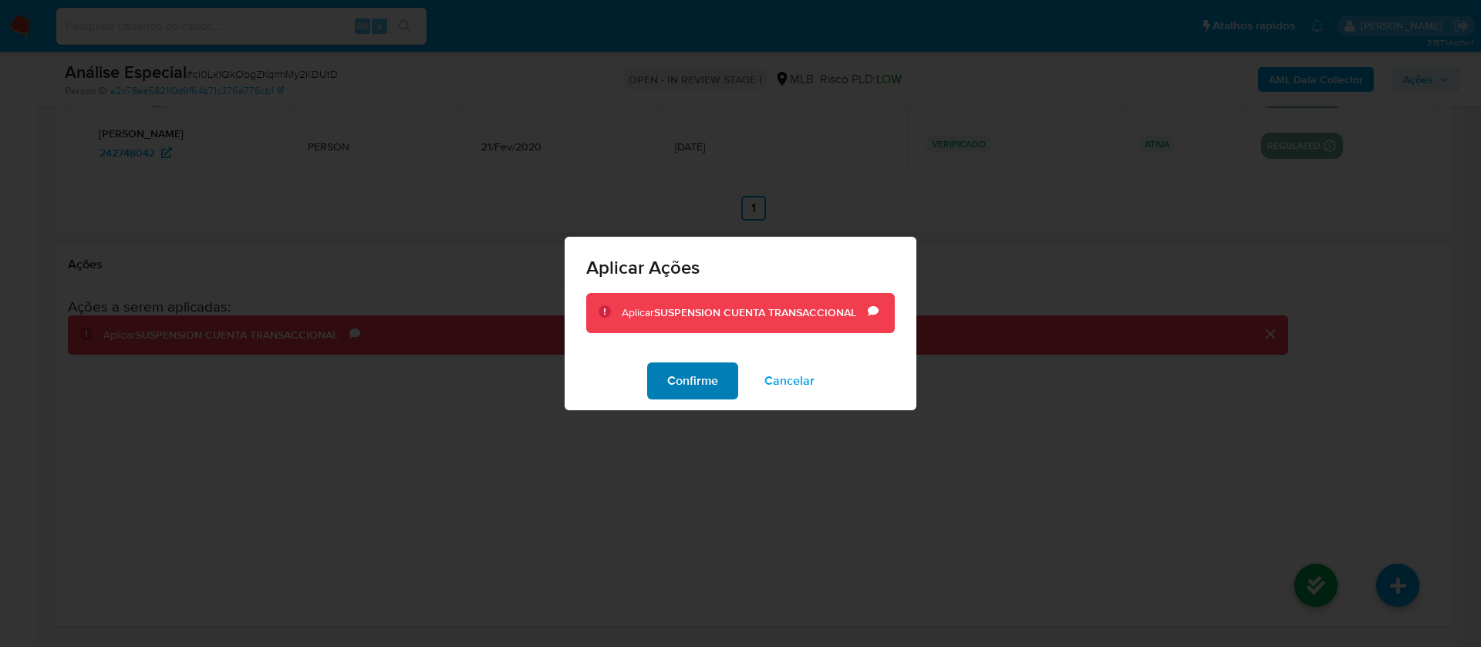
click at [689, 387] on span "Confirme" at bounding box center [692, 381] width 51 height 34
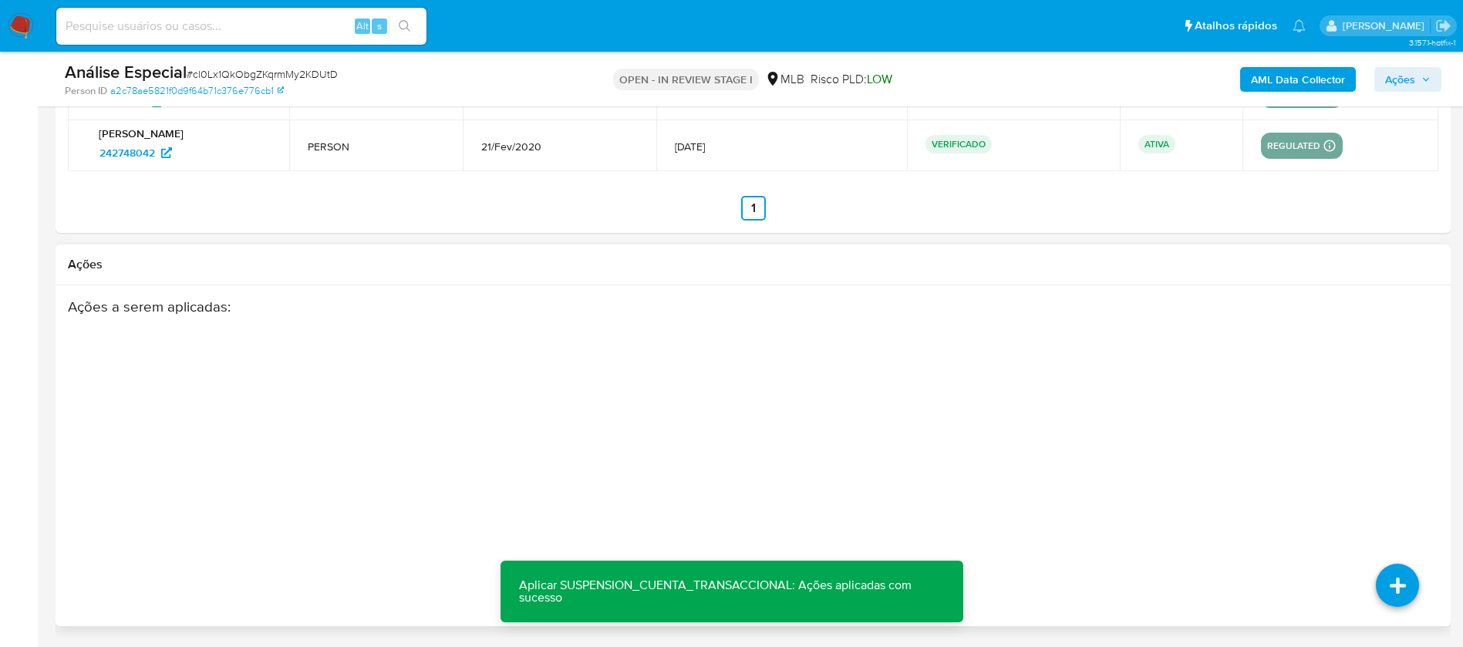
scroll to position [2170, 0]
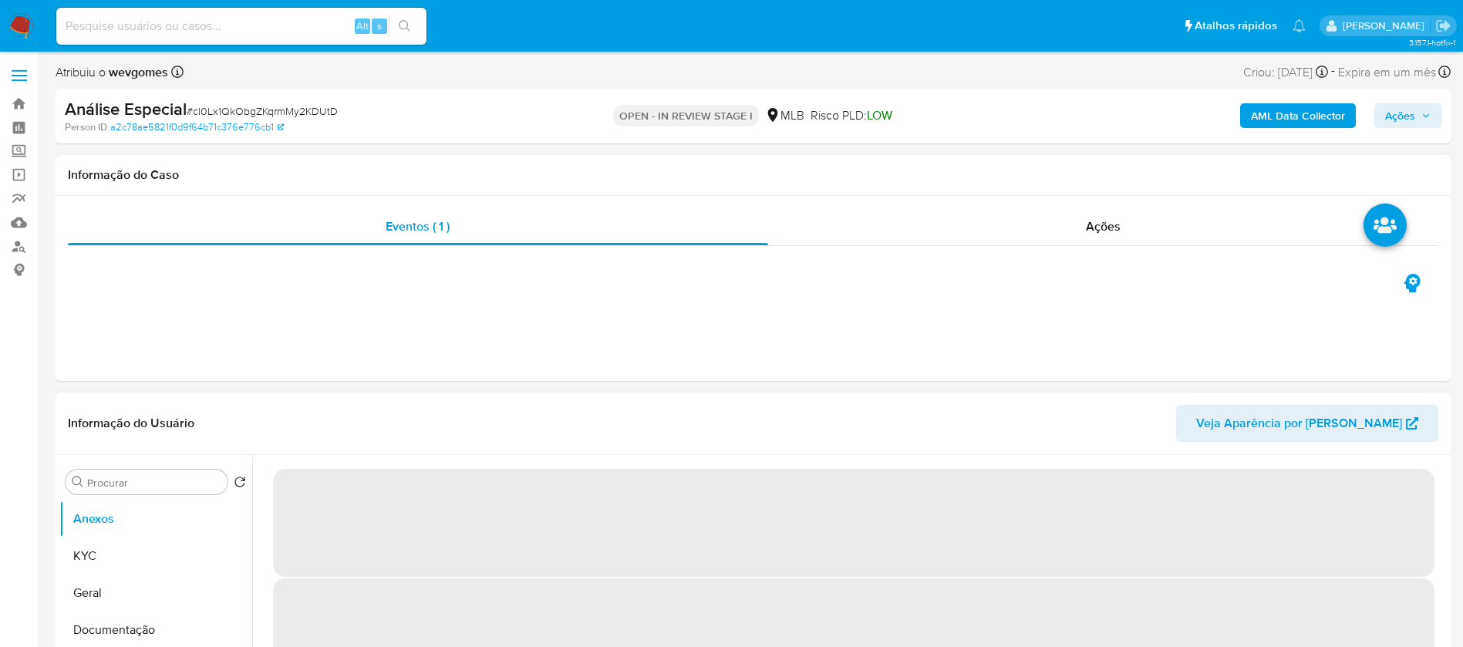
select select "10"
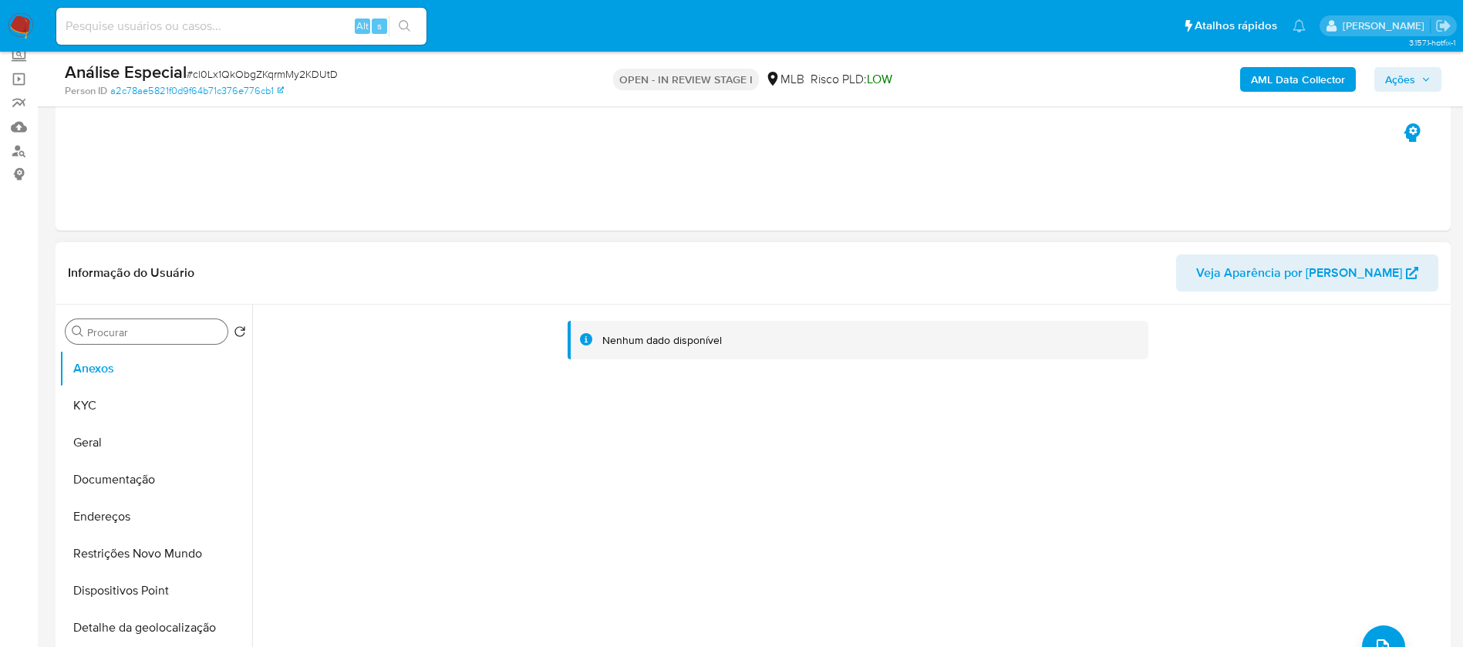
scroll to position [154, 0]
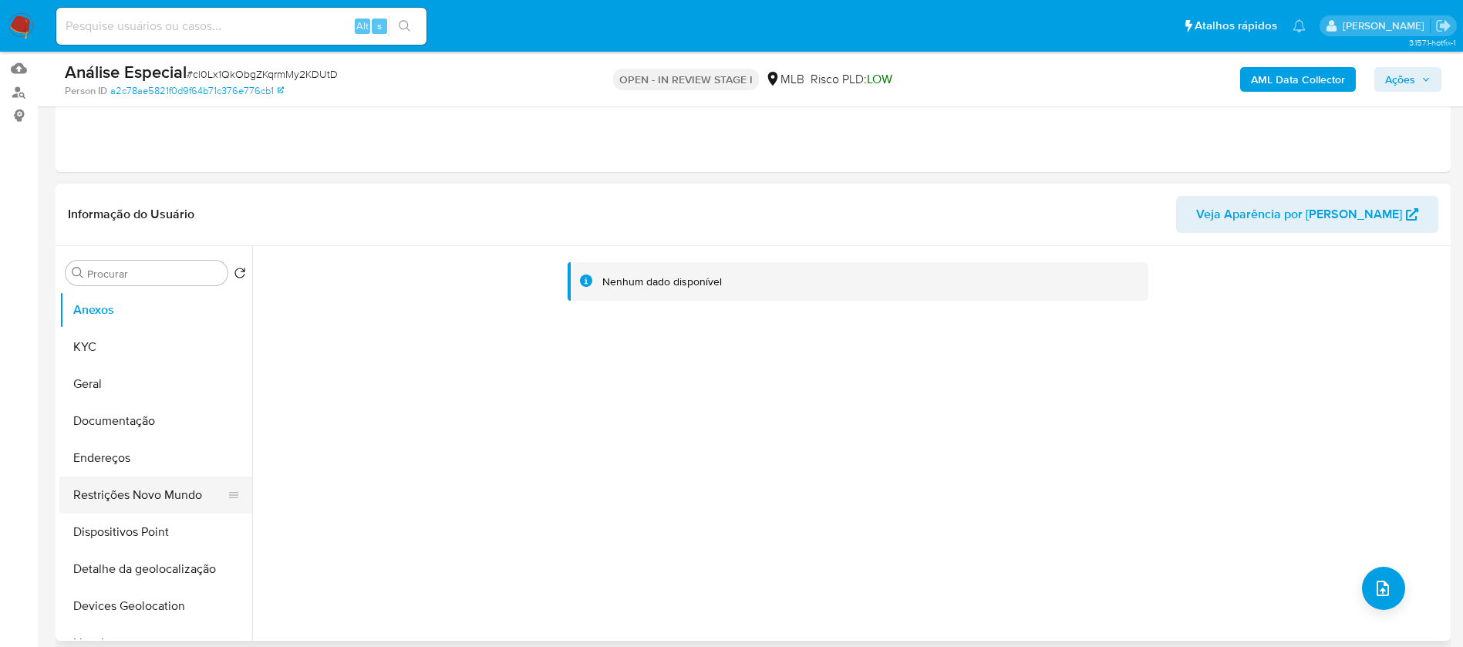
click at [110, 491] on button "Restrições Novo Mundo" at bounding box center [149, 495] width 180 height 37
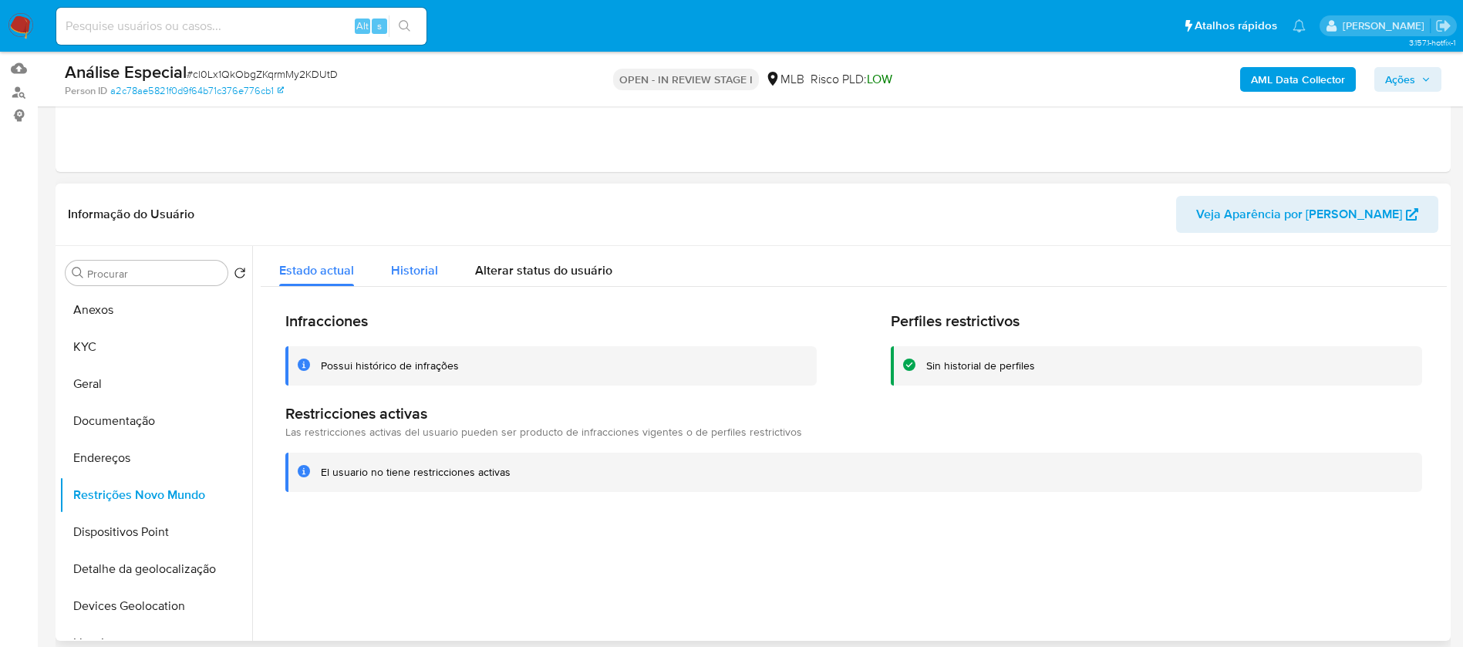
click at [407, 278] on span "Historial" at bounding box center [414, 270] width 47 height 18
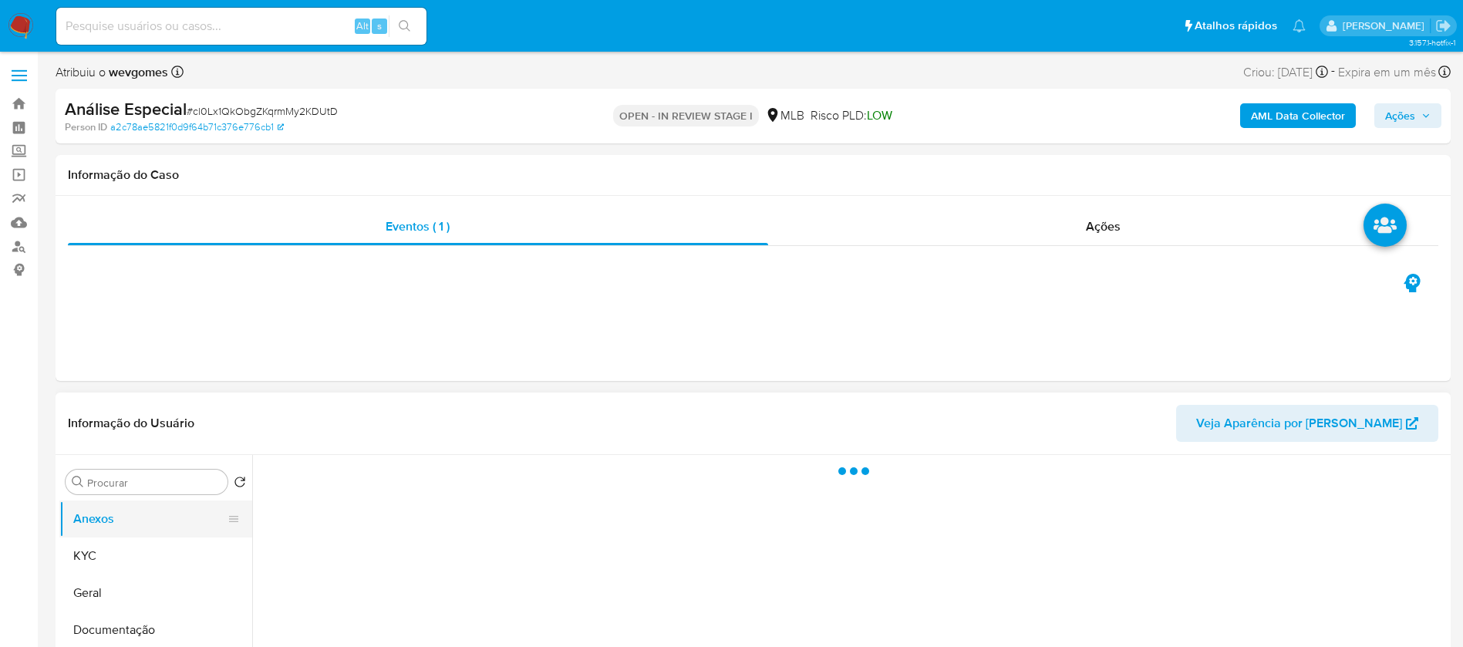
scroll to position [154, 0]
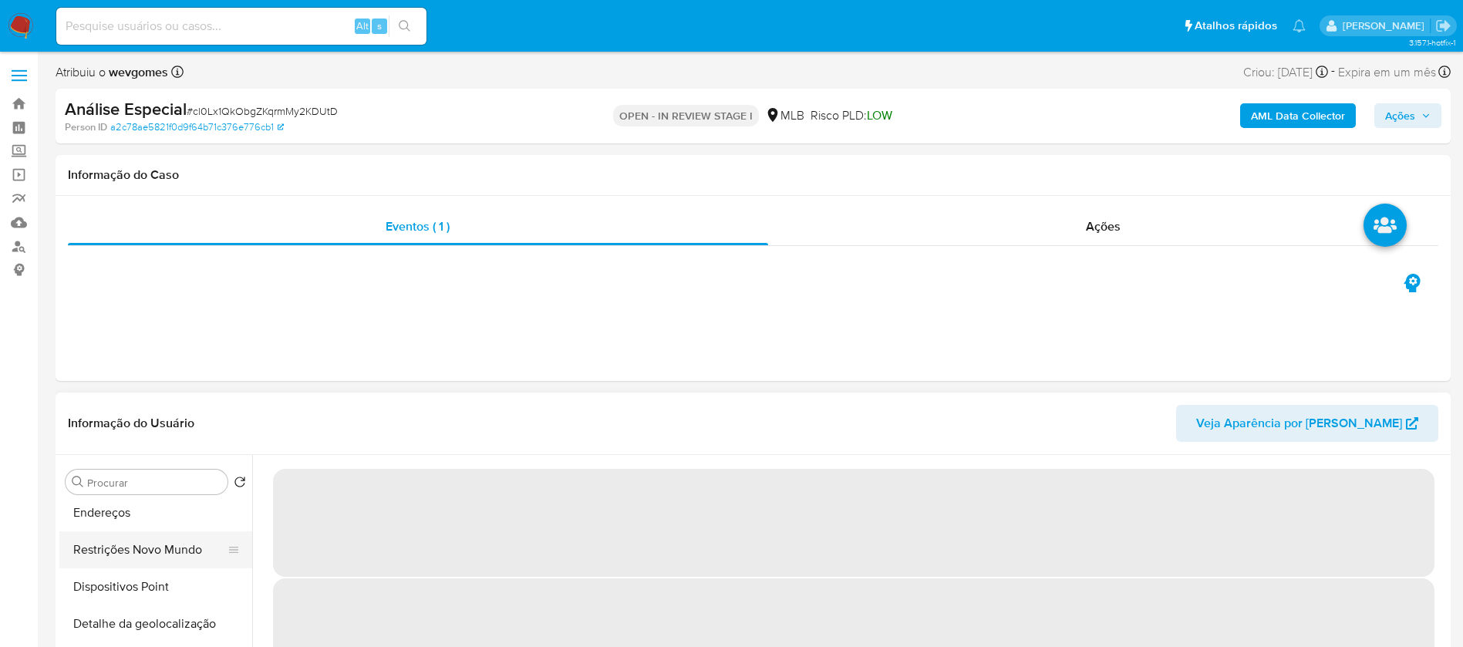
click at [141, 548] on button "Restrições Novo Mundo" at bounding box center [149, 549] width 180 height 37
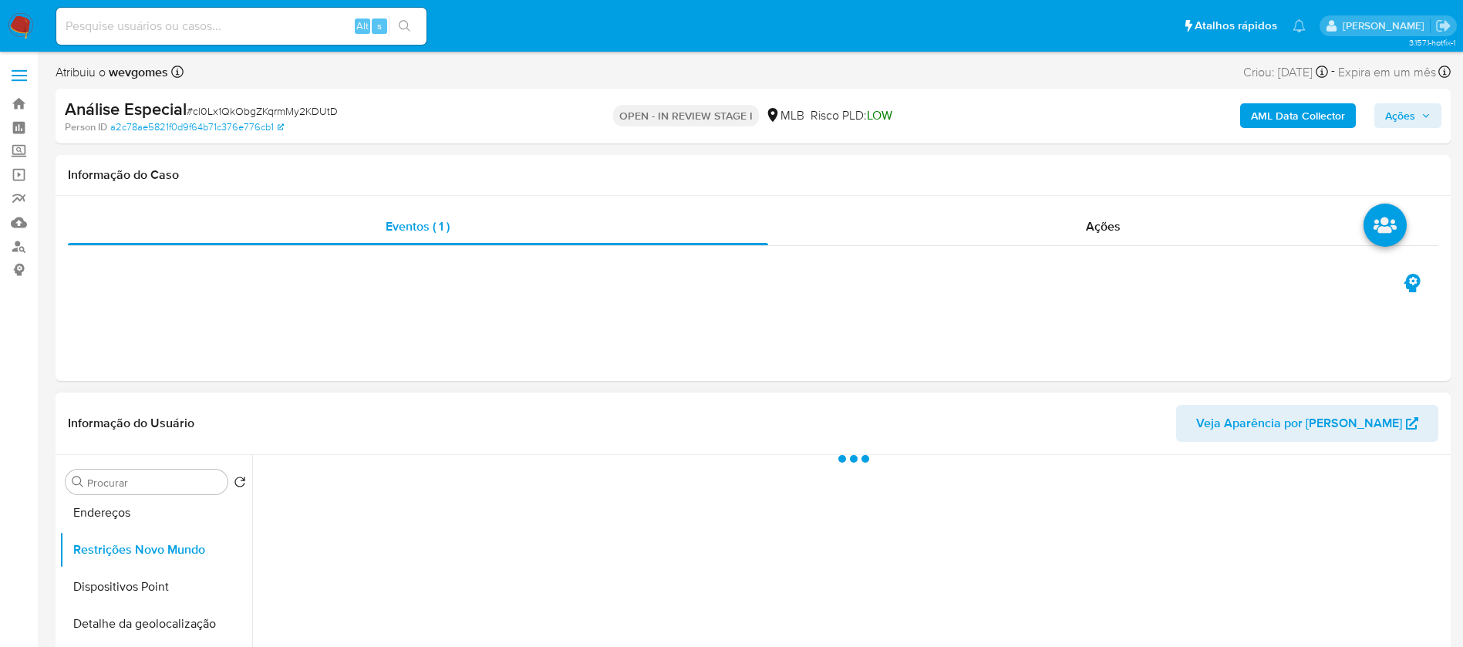
select select "10"
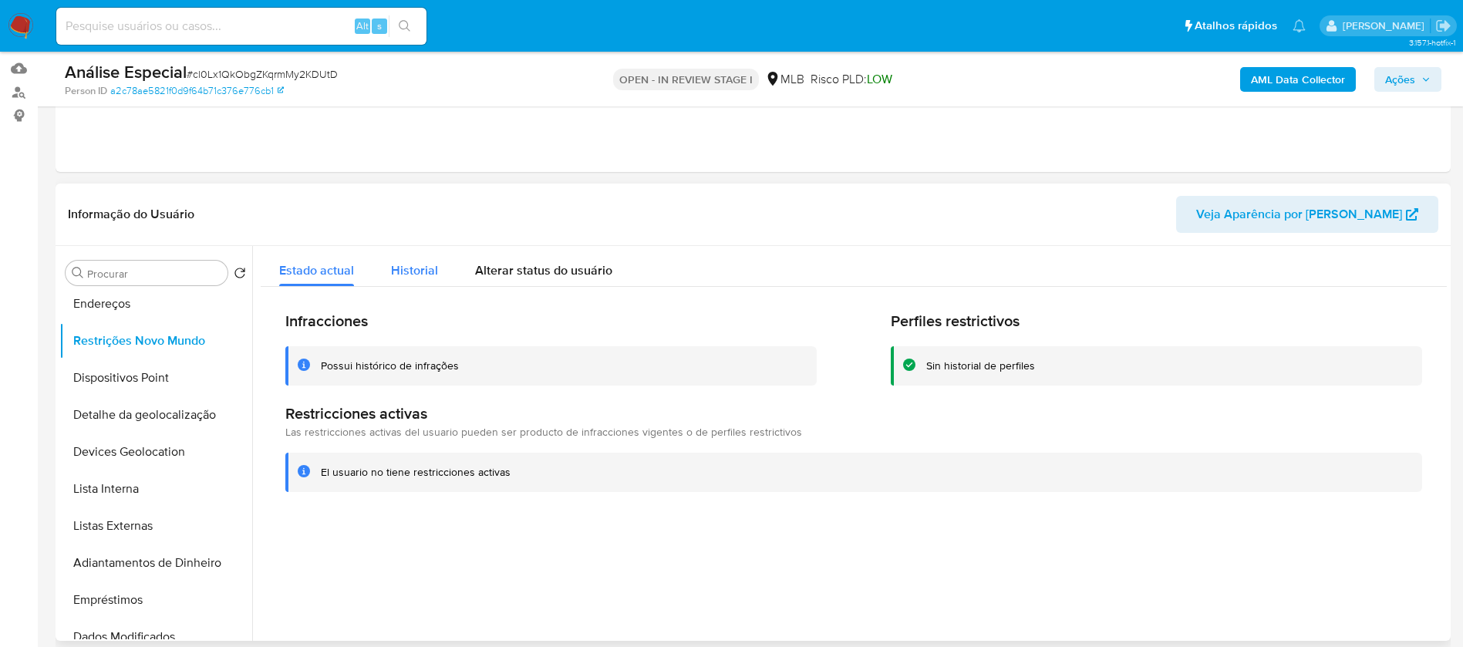
click at [404, 261] on span "Historial" at bounding box center [414, 270] width 47 height 18
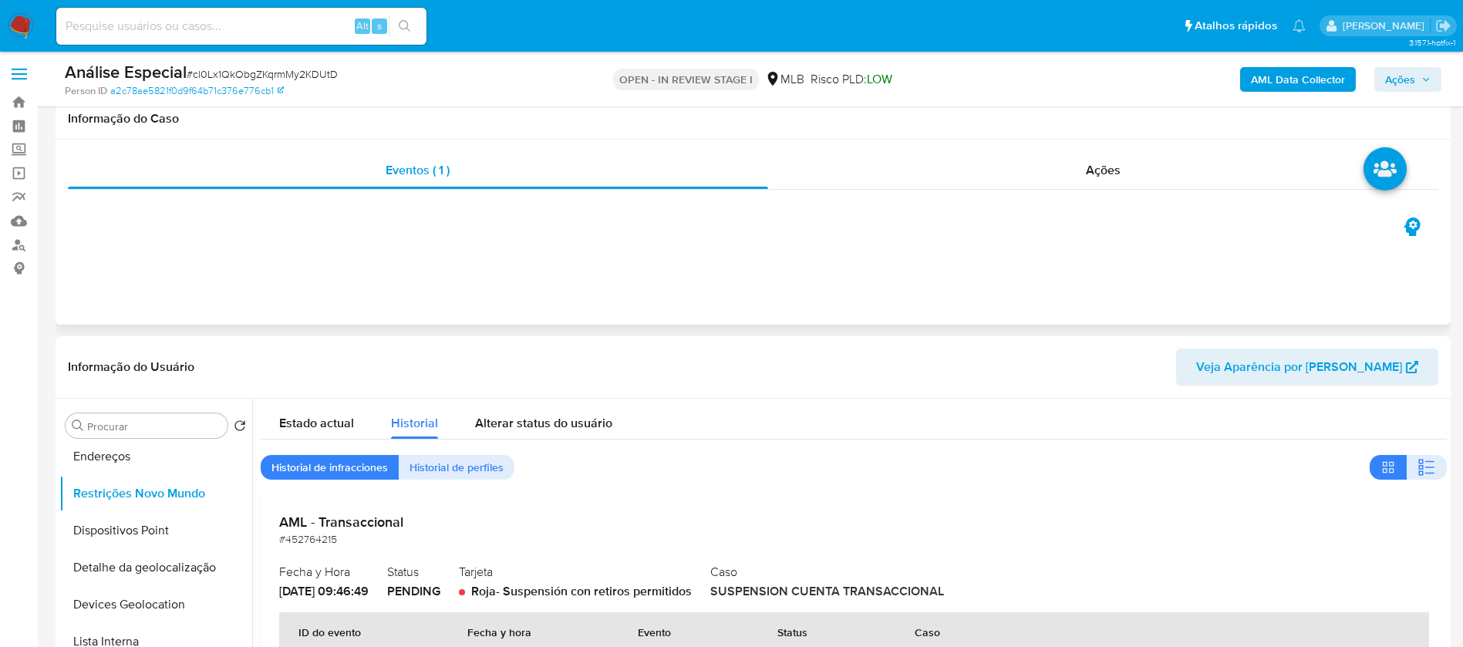
scroll to position [0, 0]
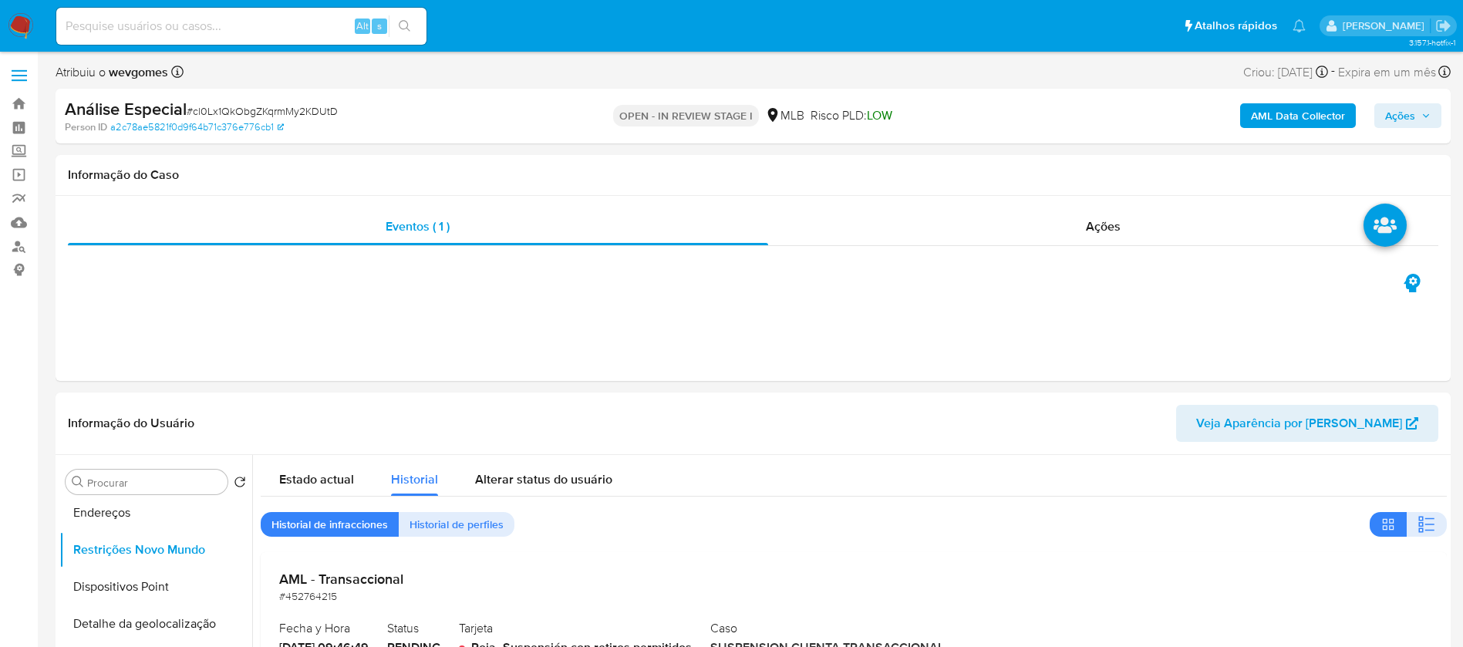
click at [1389, 119] on span "Ações" at bounding box center [1400, 115] width 30 height 25
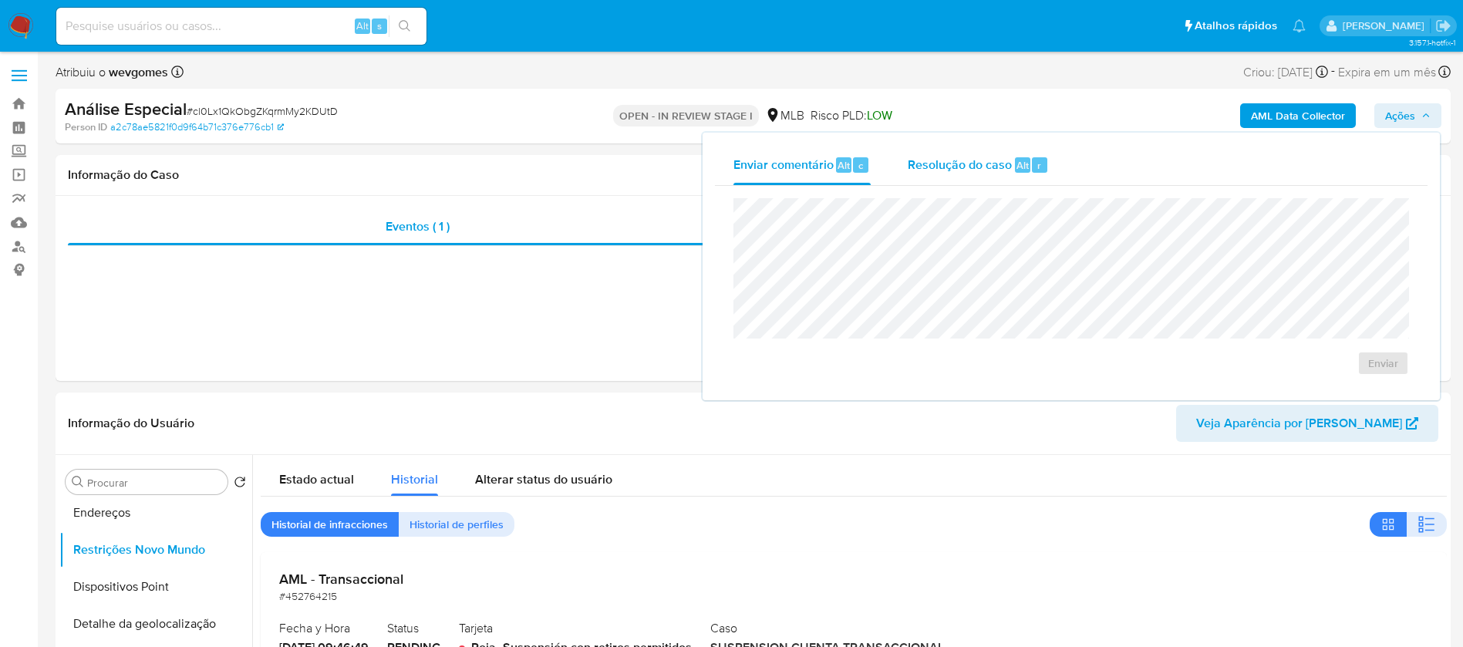
click at [936, 157] on span "Resolução do caso" at bounding box center [960, 165] width 104 height 18
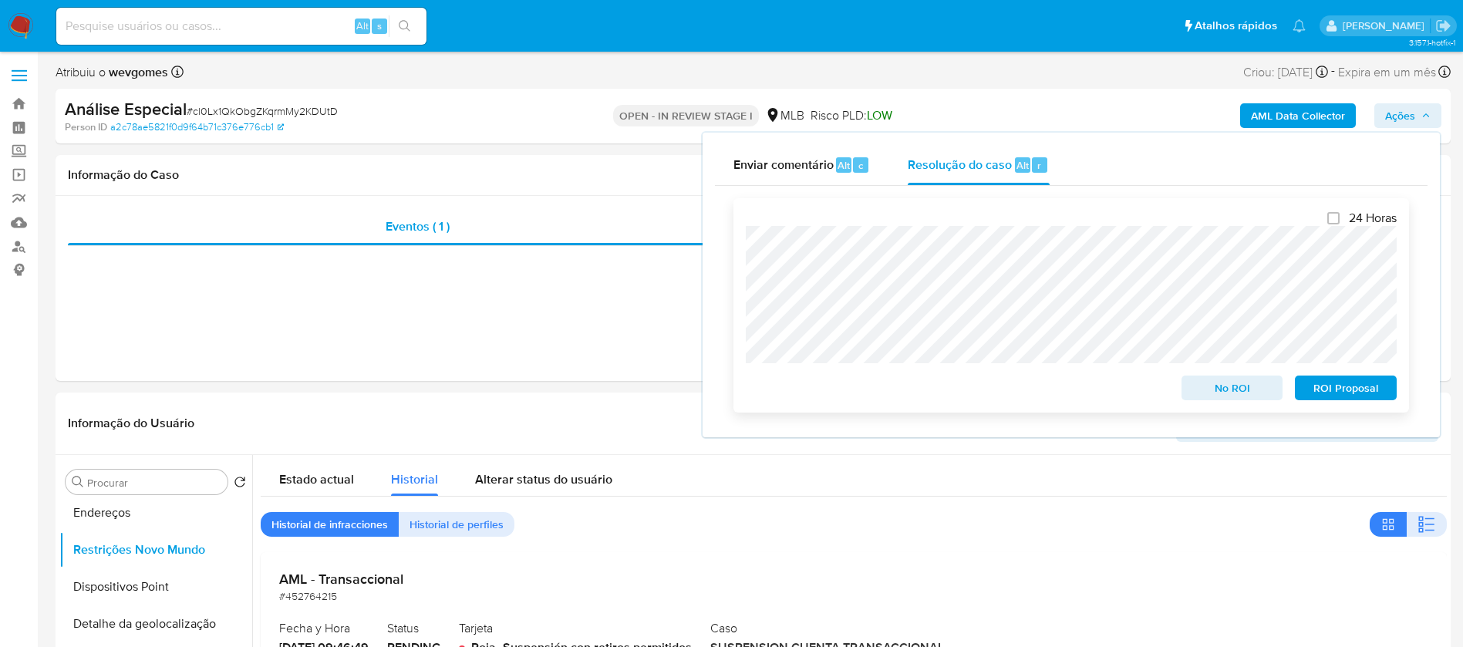
click at [1205, 392] on span "No ROI" at bounding box center [1232, 388] width 80 height 22
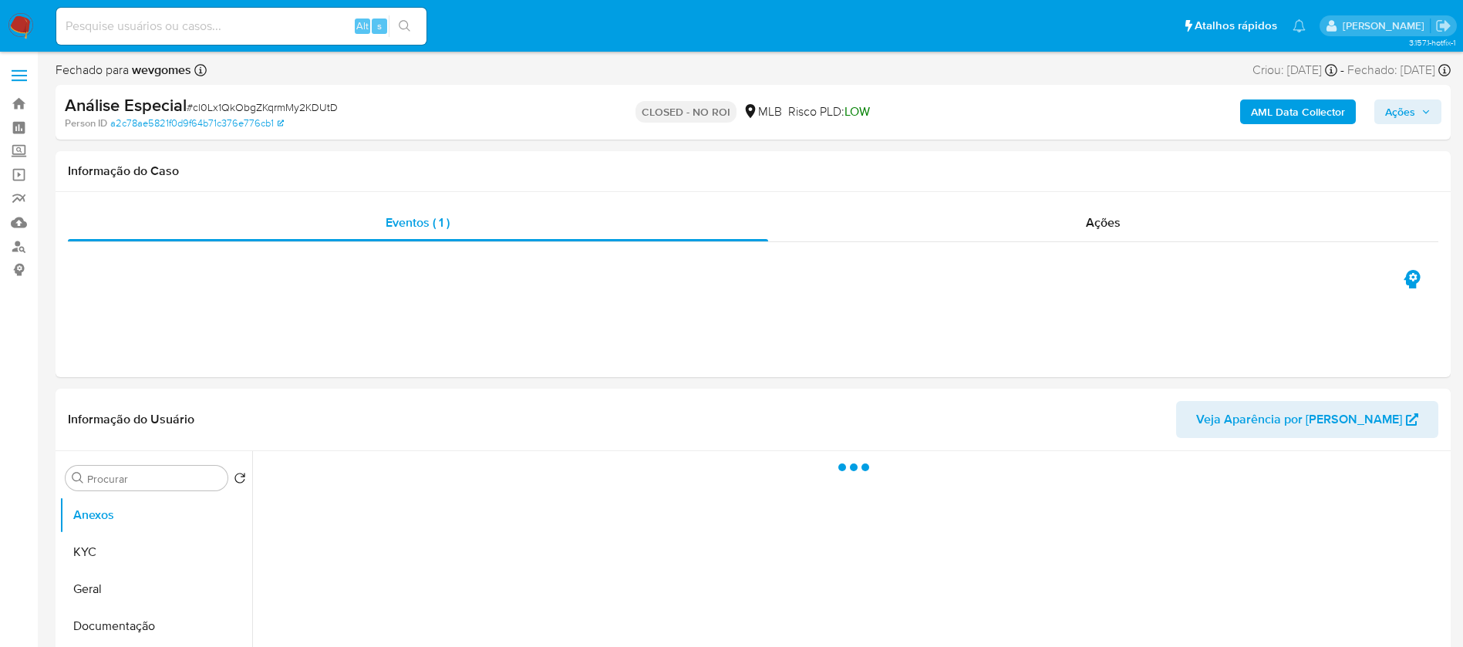
click at [187, 32] on input at bounding box center [241, 26] width 370 height 20
paste input "242748042"
type input "242748042"
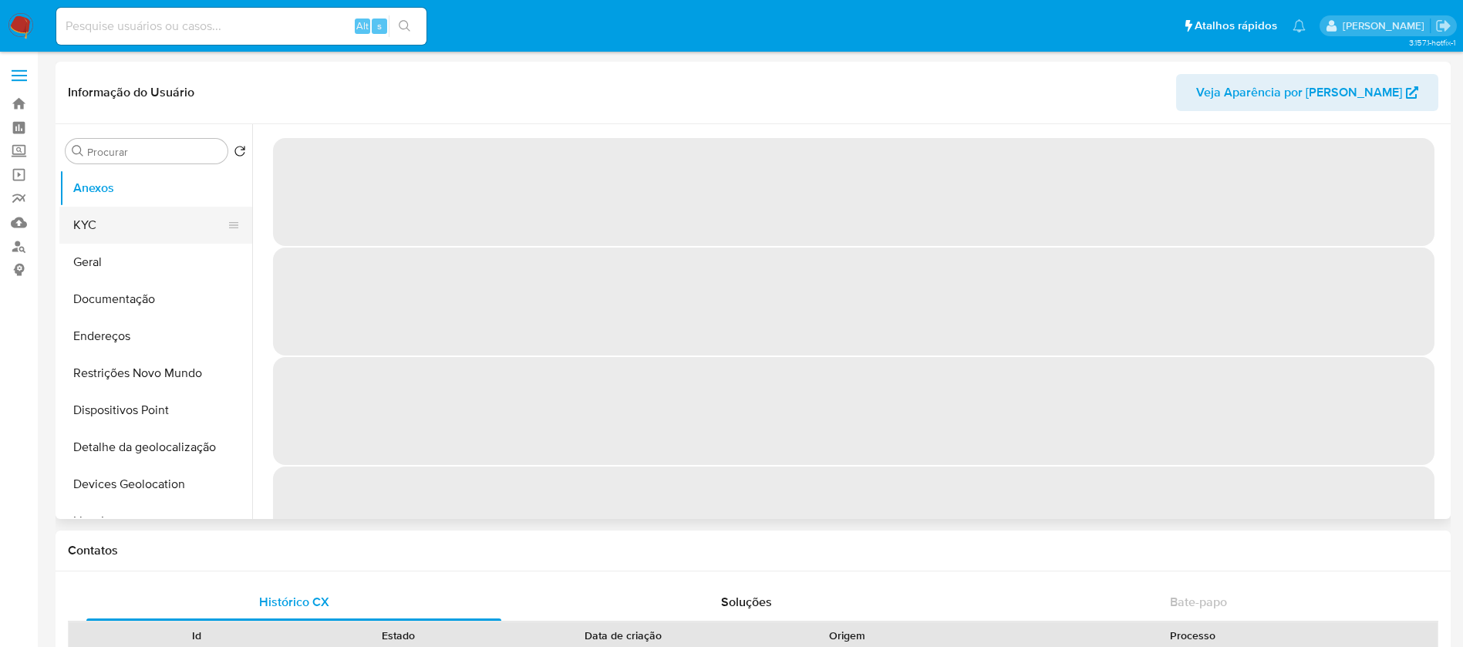
select select "10"
click at [86, 231] on button "KYC" at bounding box center [149, 225] width 180 height 37
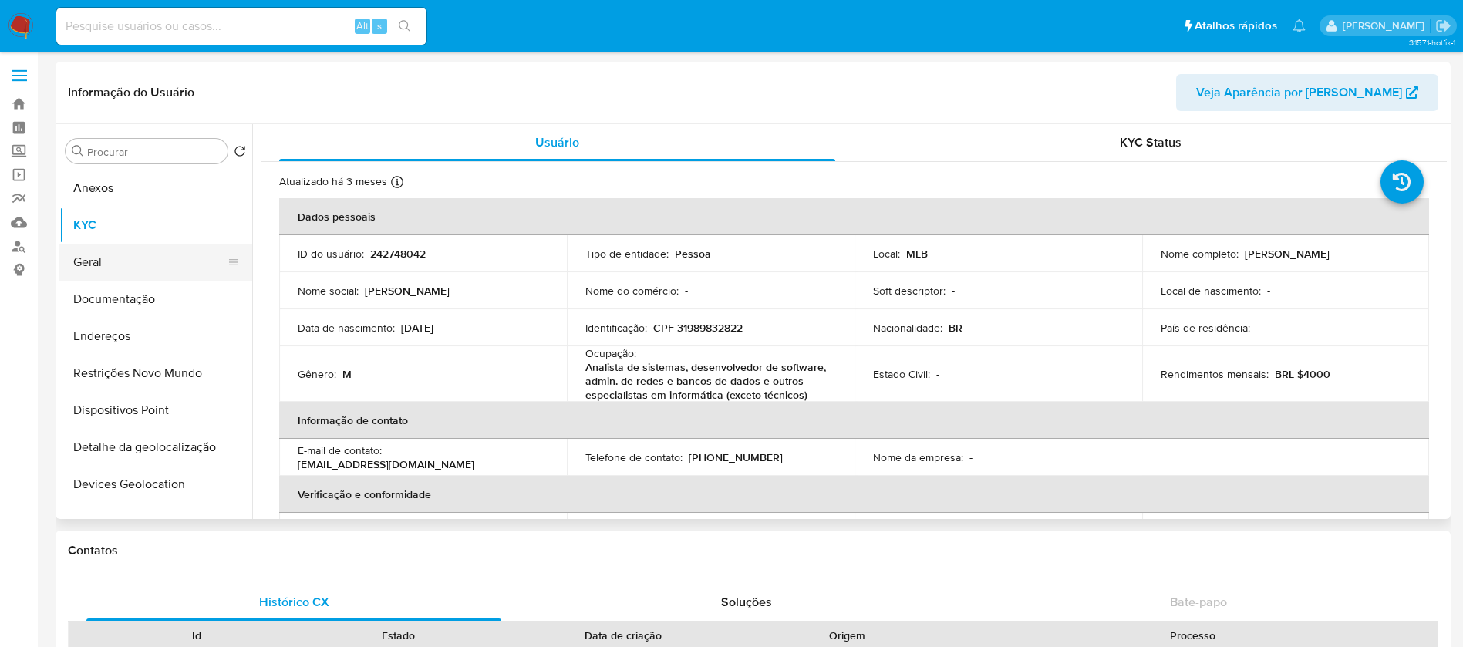
click at [89, 270] on button "Geral" at bounding box center [149, 262] width 180 height 37
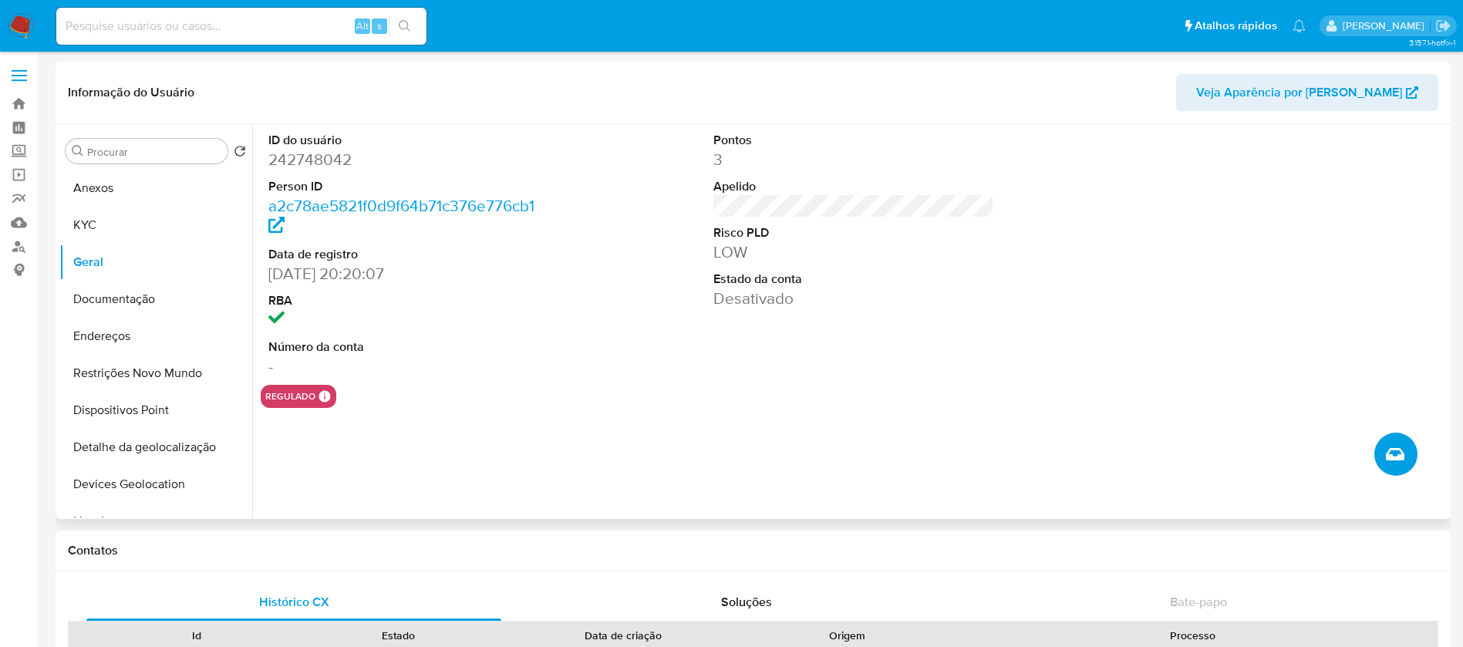
click at [1383, 457] on button "Criar caso manual" at bounding box center [1395, 454] width 43 height 43
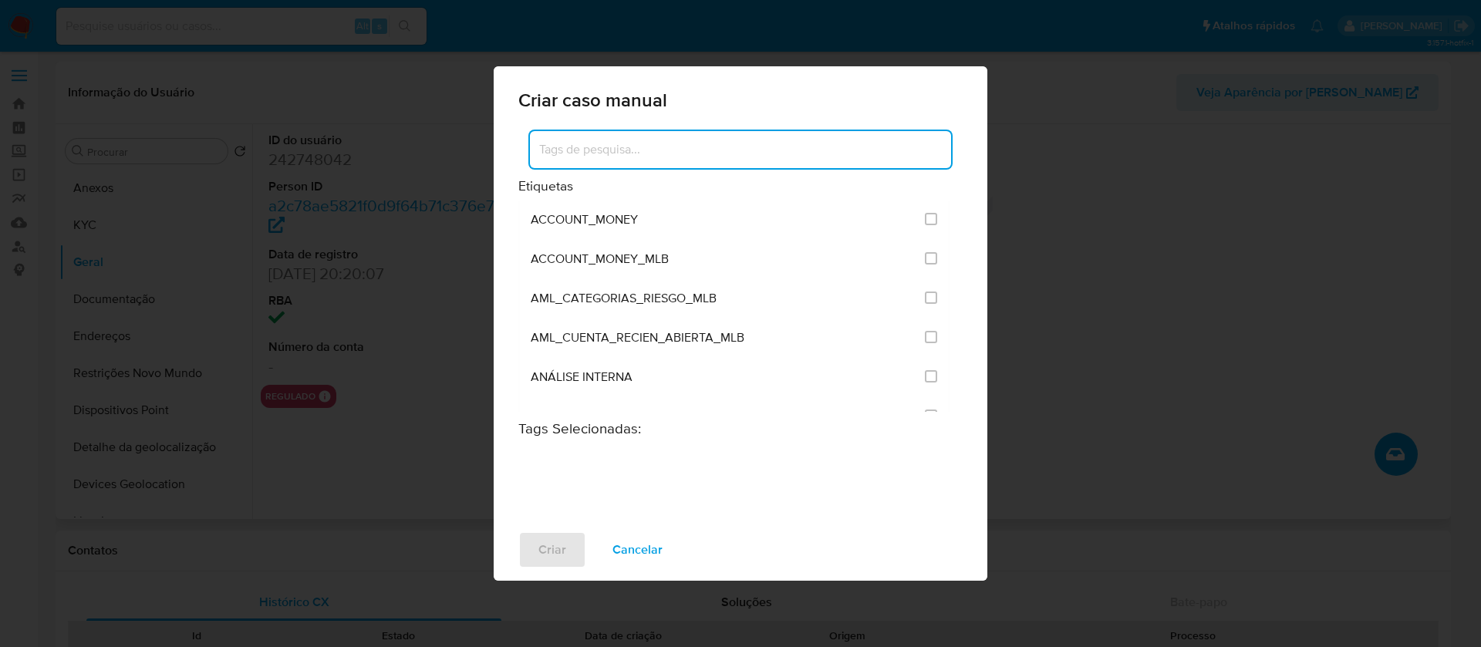
click at [666, 152] on input at bounding box center [740, 150] width 421 height 20
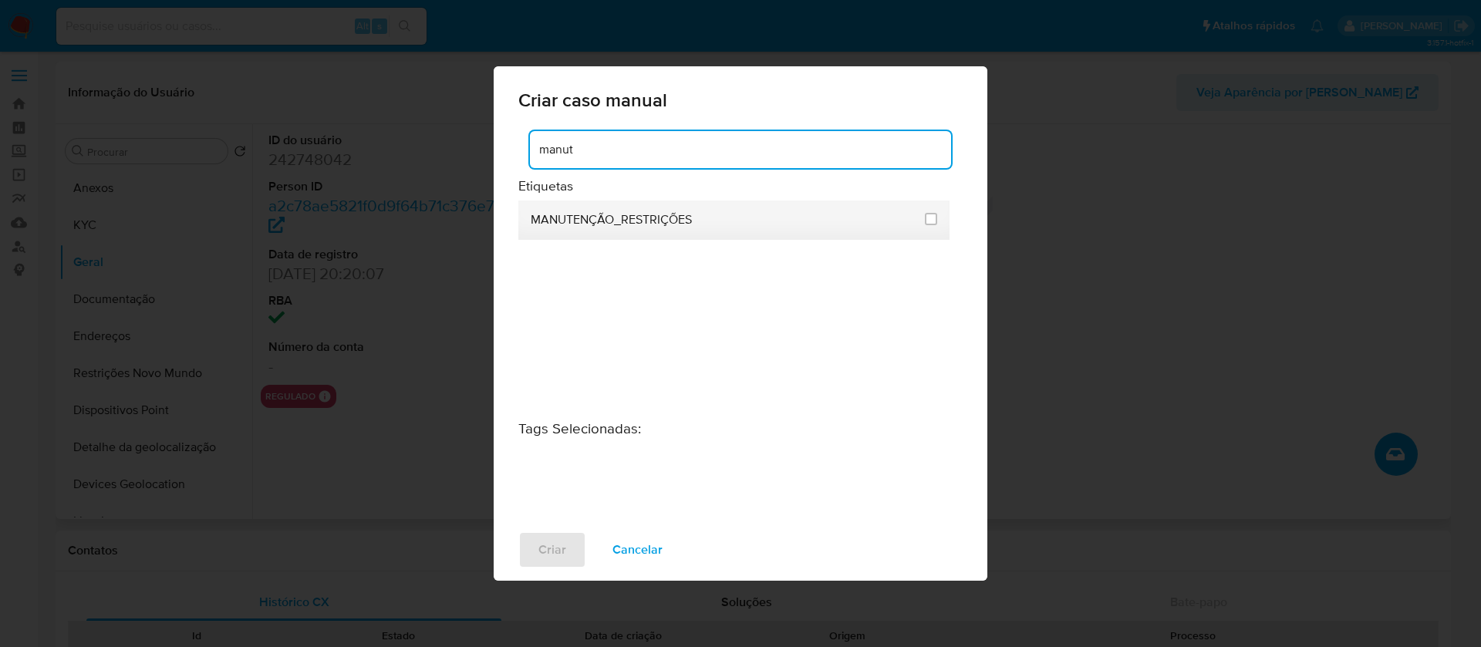
type input "manut"
click at [930, 213] on input "2407" at bounding box center [931, 219] width 12 height 12
checkbox input "true"
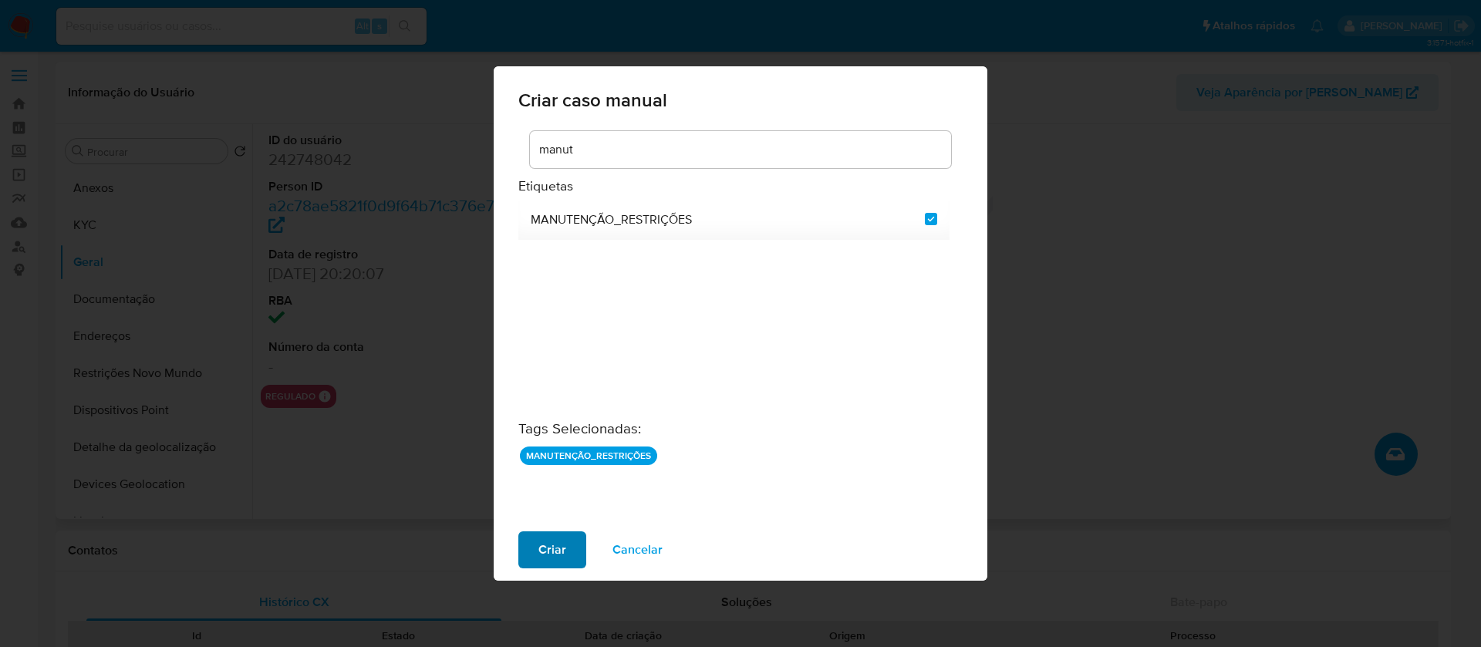
click at [533, 558] on button "Criar" at bounding box center [552, 549] width 68 height 37
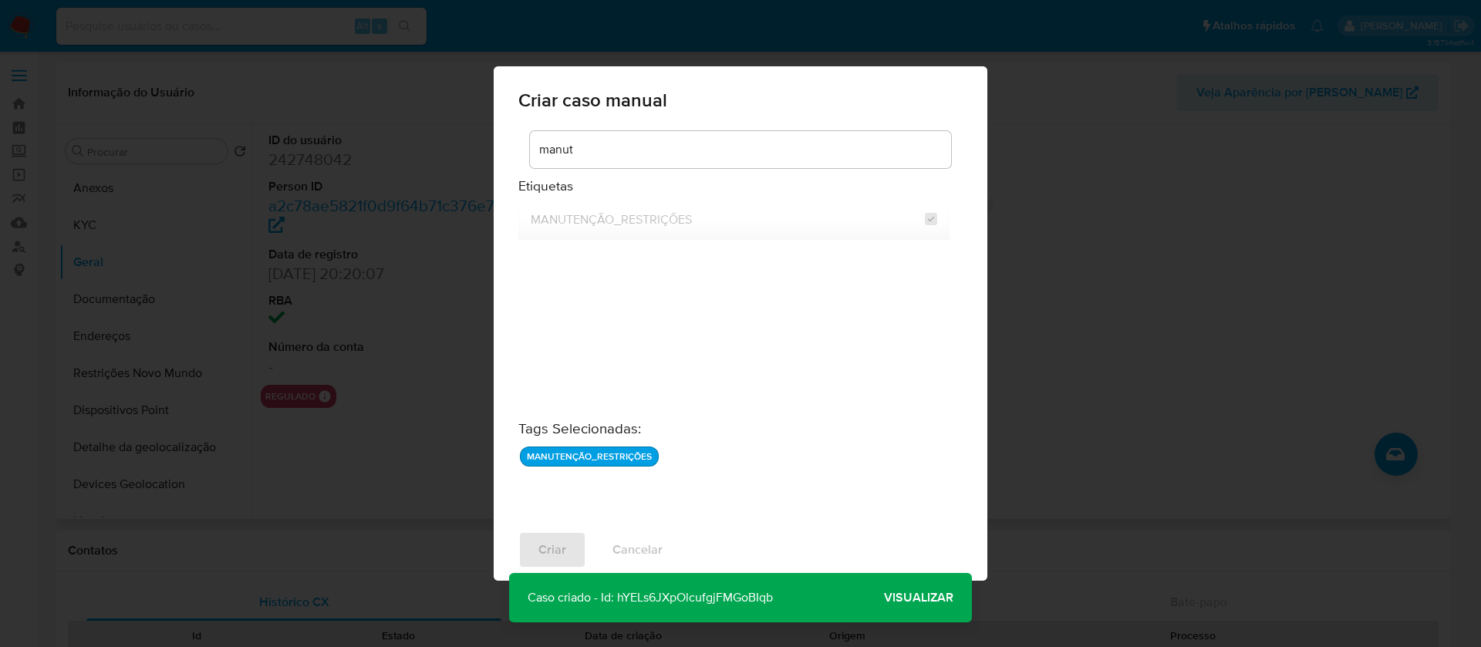
click at [919, 598] on span "Visualizar" at bounding box center [918, 598] width 69 height 0
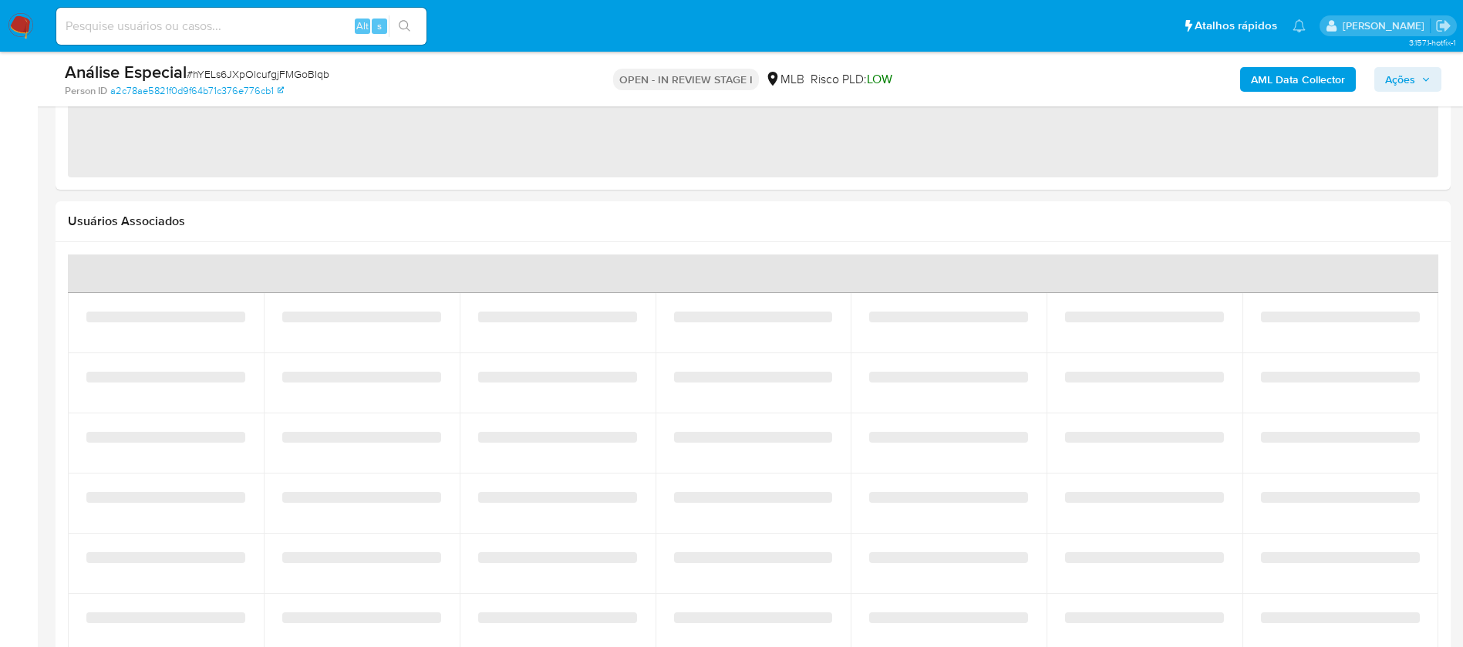
select select "10"
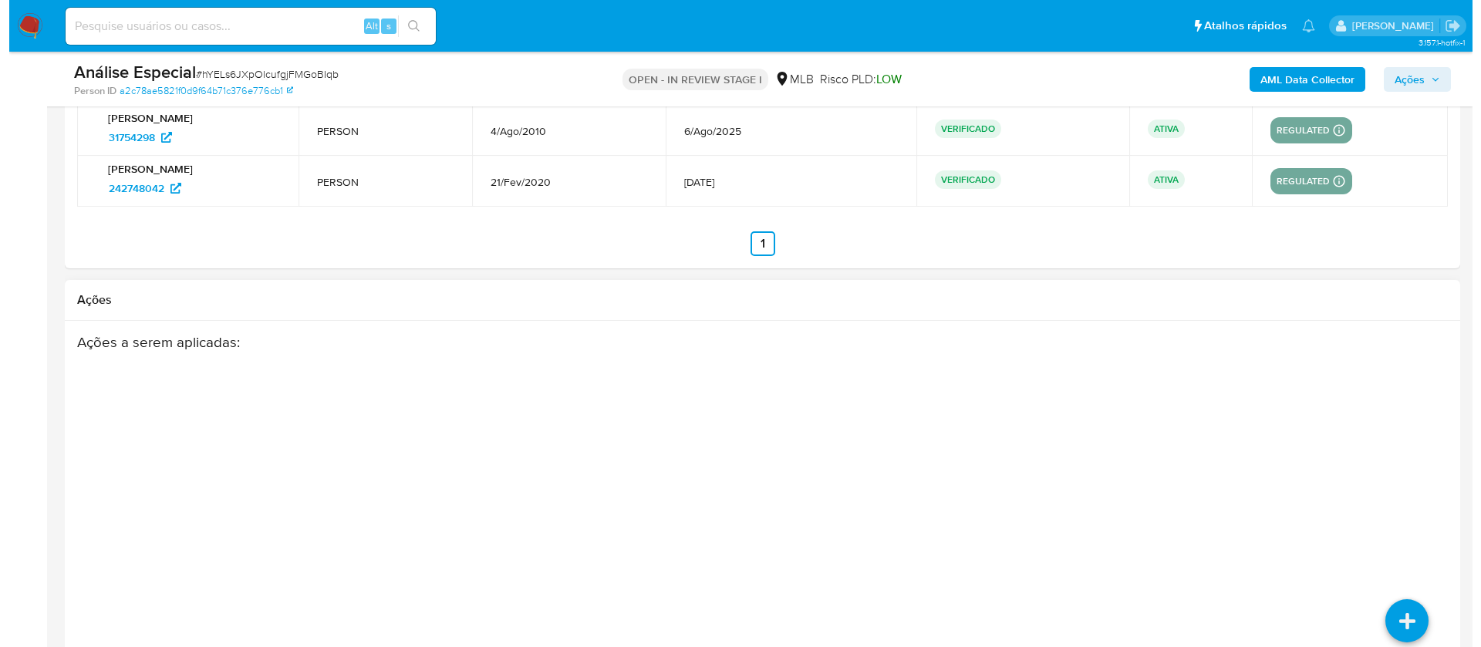
scroll to position [2324, 0]
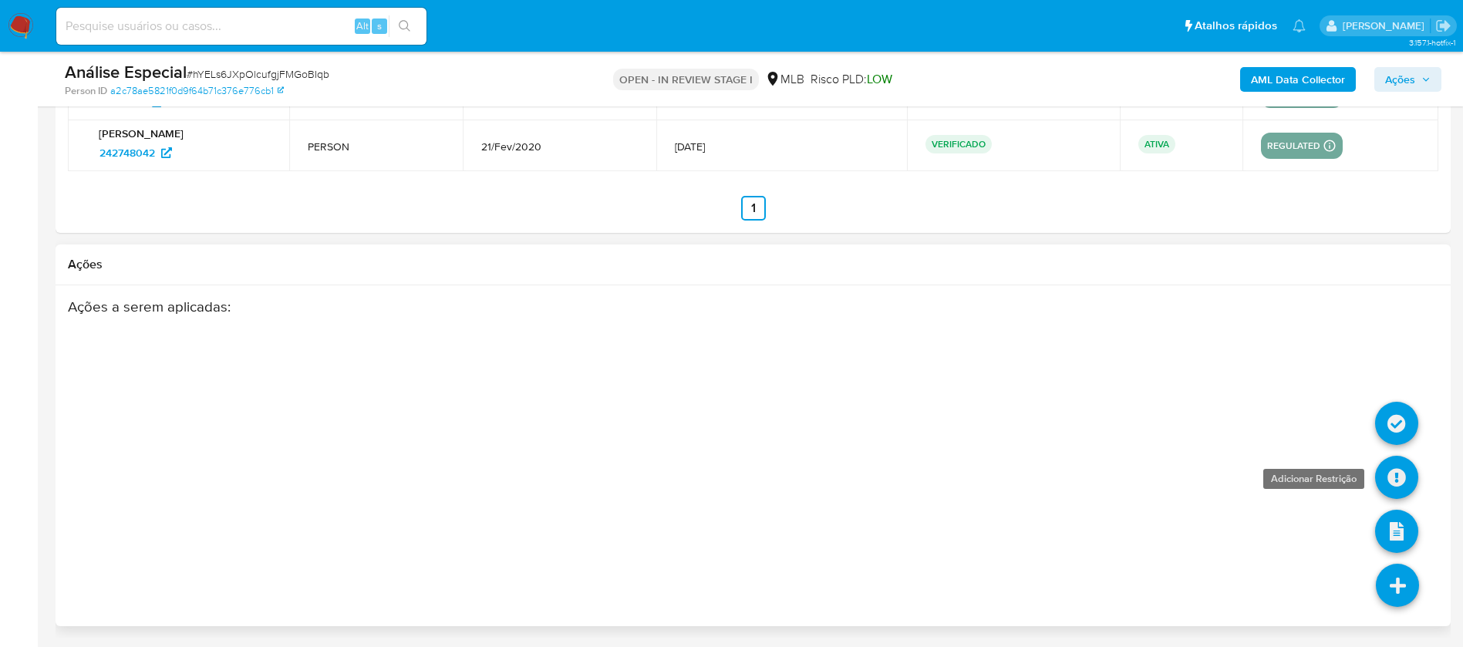
click at [1400, 490] on link at bounding box center [1396, 477] width 43 height 43
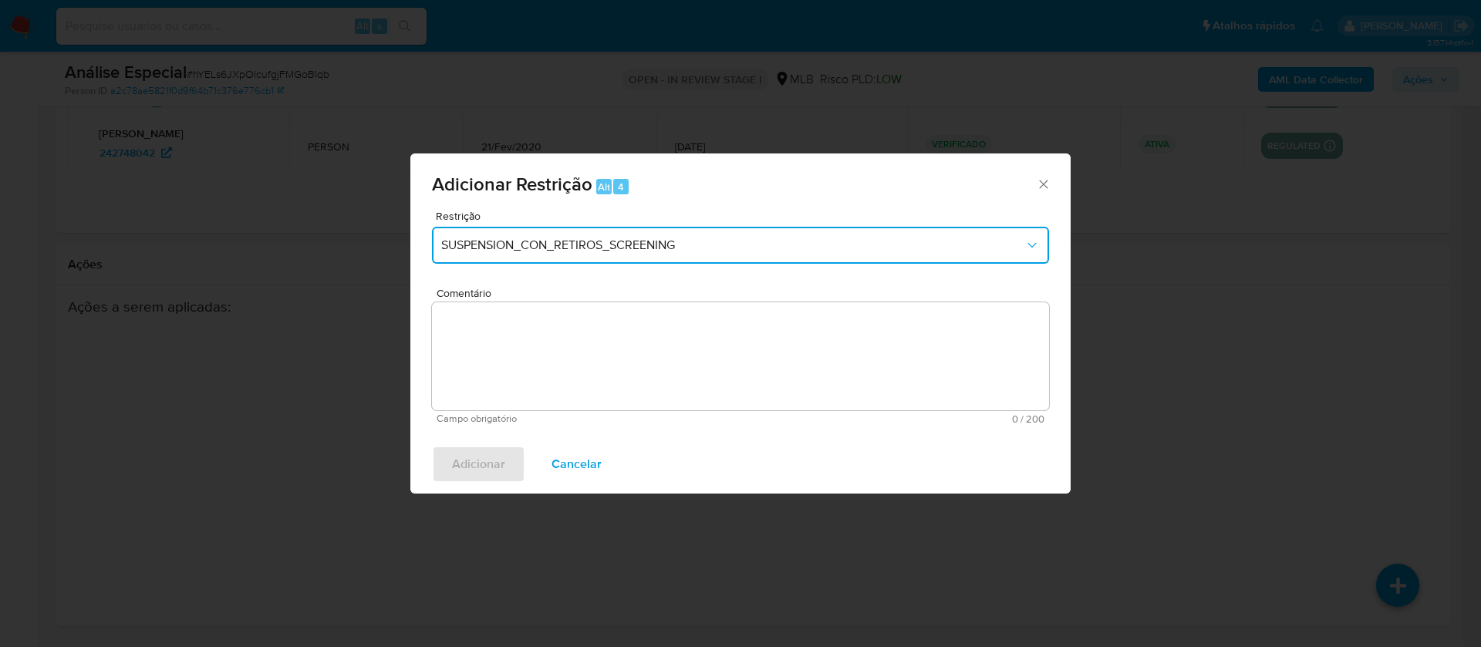
click at [615, 252] on span "SUSPENSION_CON_RETIROS_SCREENING" at bounding box center [732, 245] width 583 height 15
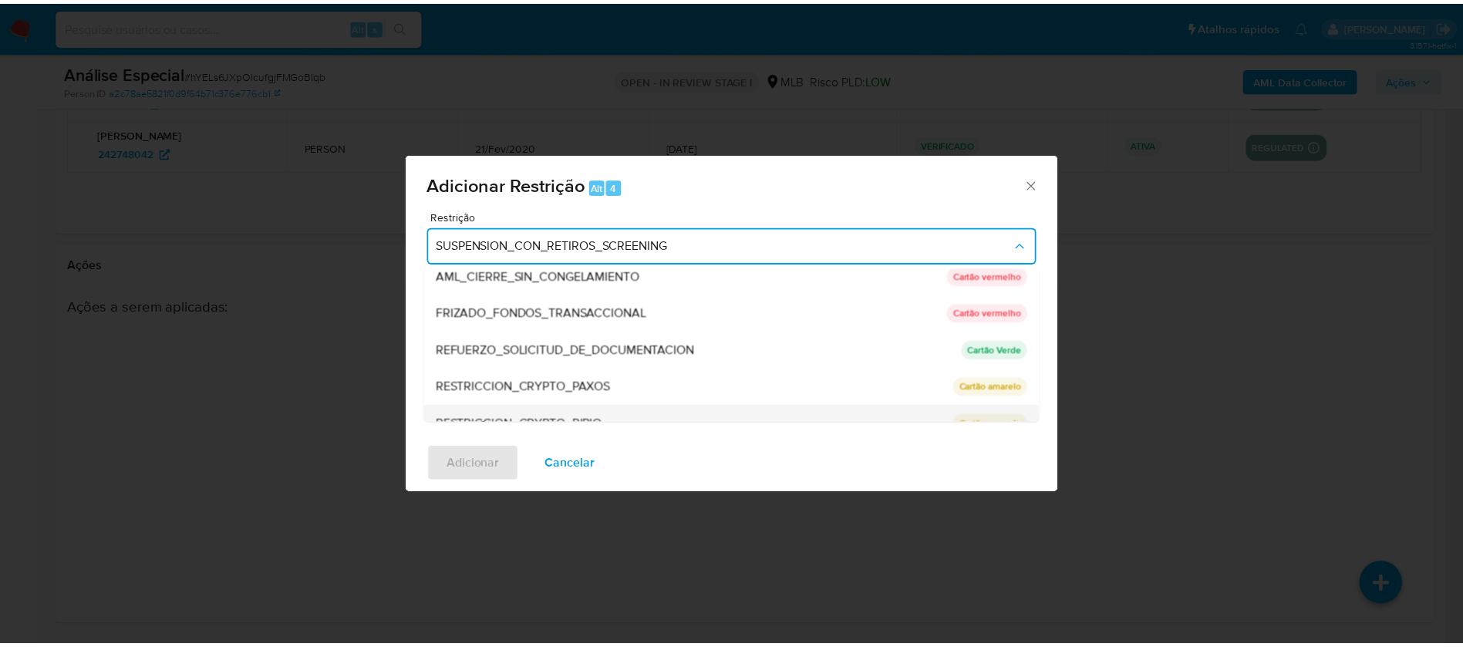
scroll to position [216, 0]
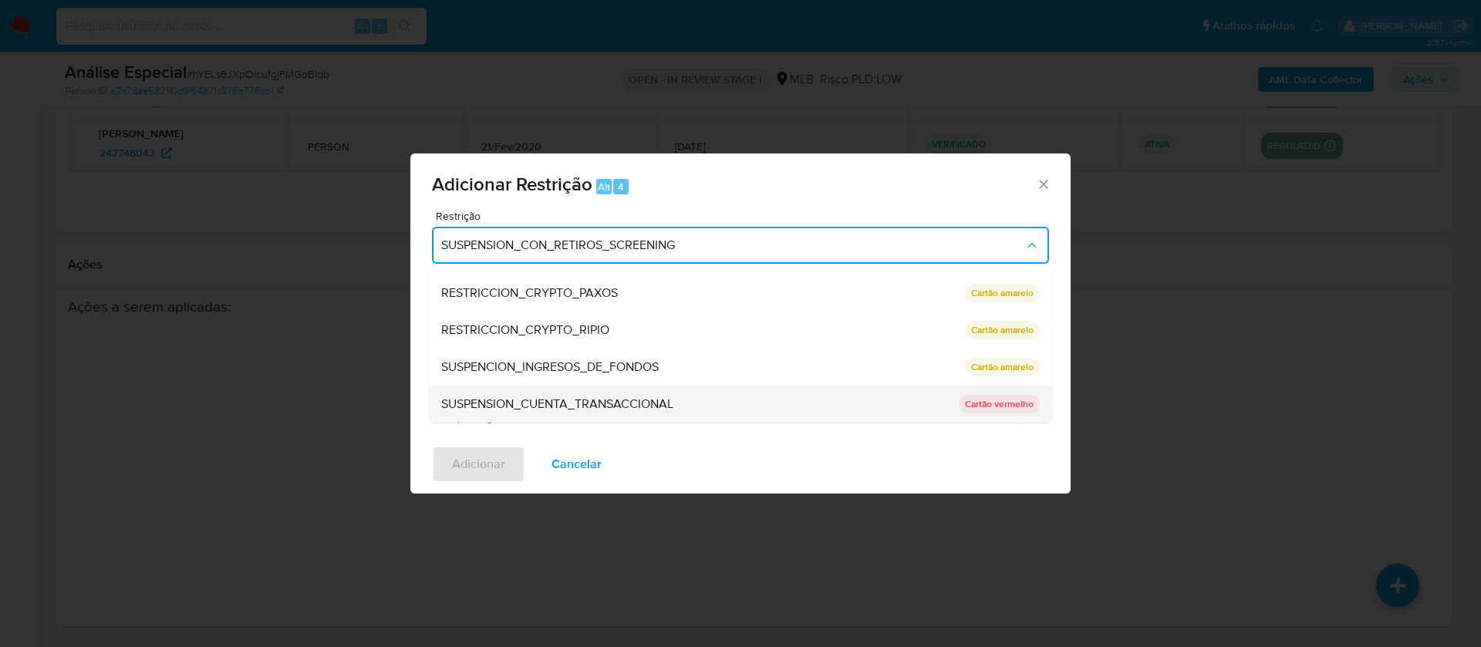
click at [516, 403] on span "SUSPENSION_CUENTA_TRANSACCIONAL" at bounding box center [557, 403] width 232 height 15
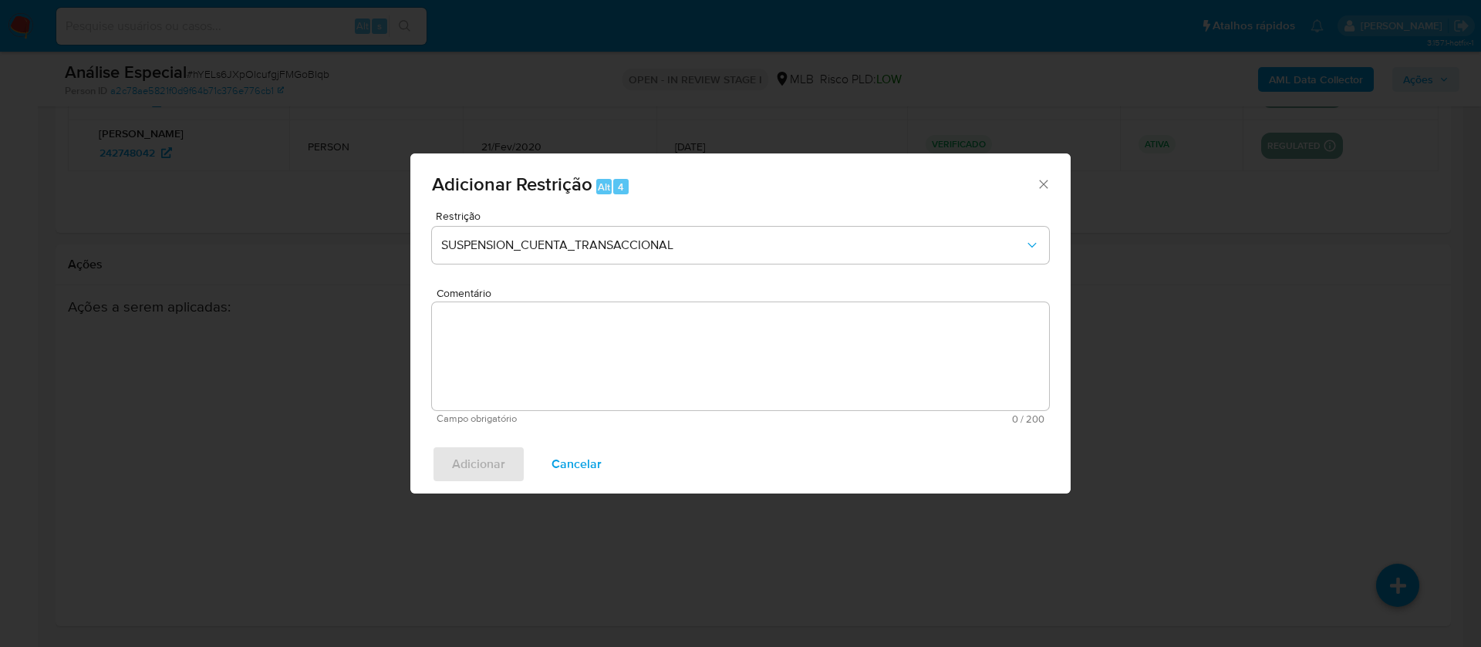
click at [513, 366] on textarea "Comentário" at bounding box center [740, 356] width 617 height 108
click at [554, 353] on textarea "Comentário" at bounding box center [740, 356] width 617 height 108
paste textarea "Conforme a solicitação da gestão efetuada em 28/08/2025 o caso será restrito. N…"
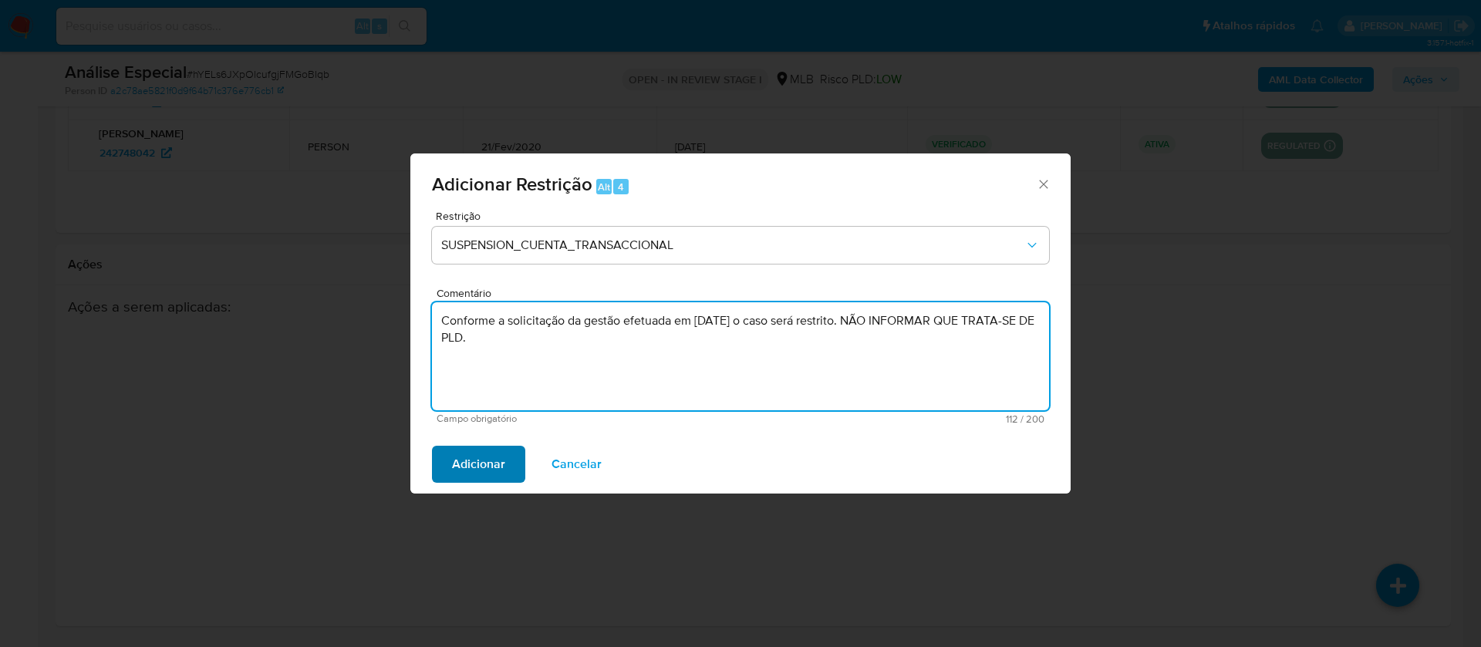
type textarea "Conforme a solicitação da gestão efetuada em [DATE] o caso será restrito. NÃO I…"
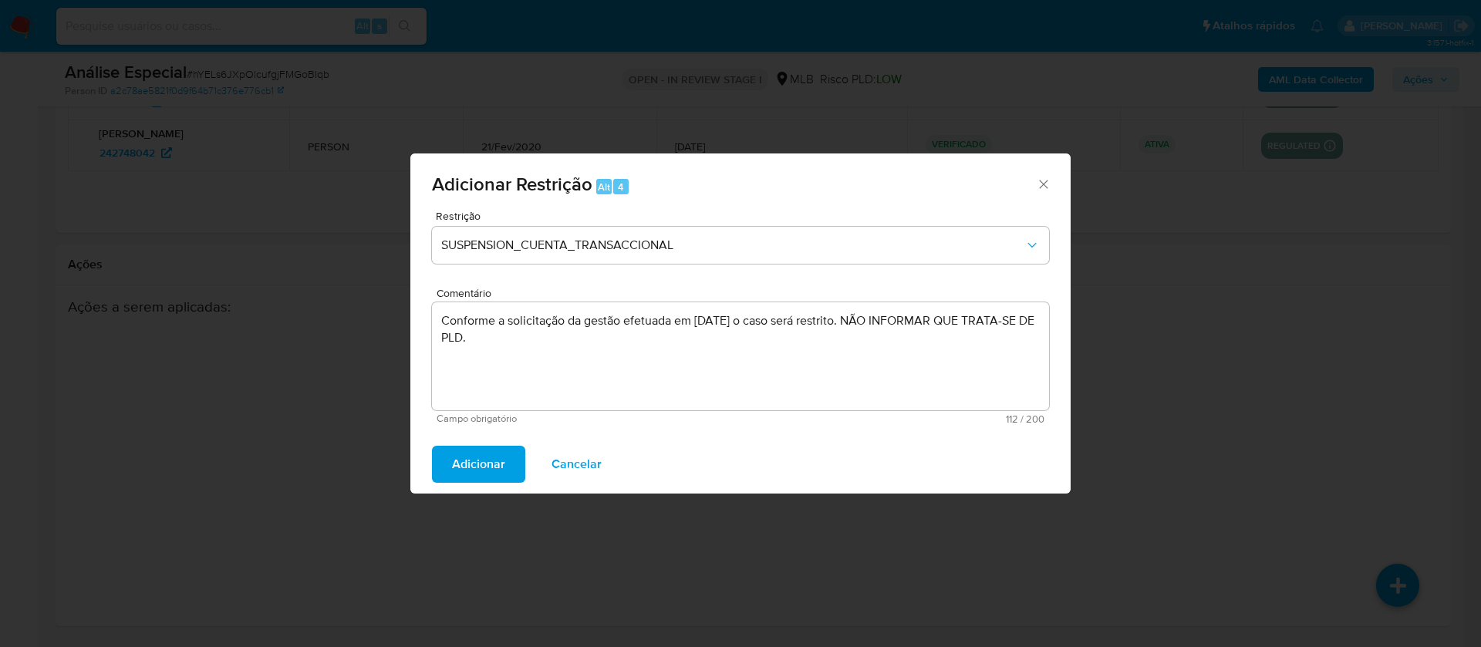
click at [474, 473] on span "Adicionar" at bounding box center [478, 464] width 53 height 34
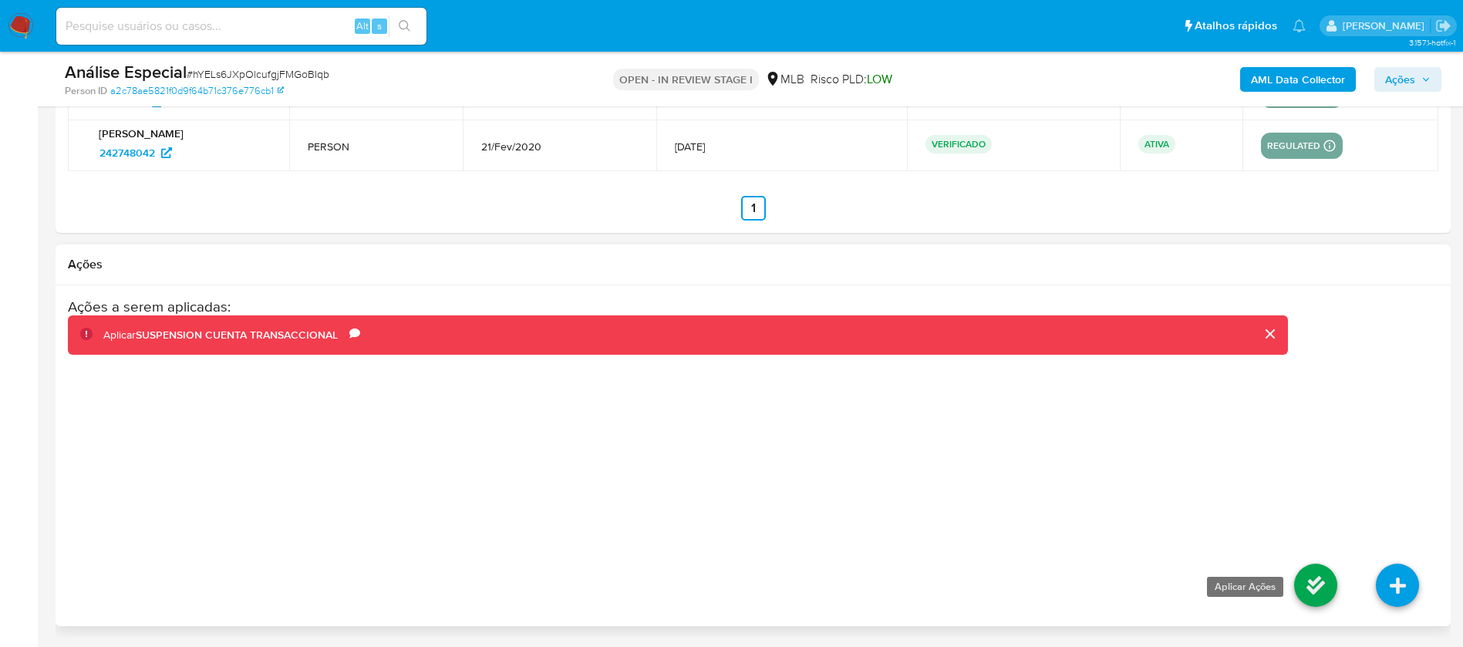
click at [1312, 582] on link at bounding box center [1315, 585] width 43 height 43
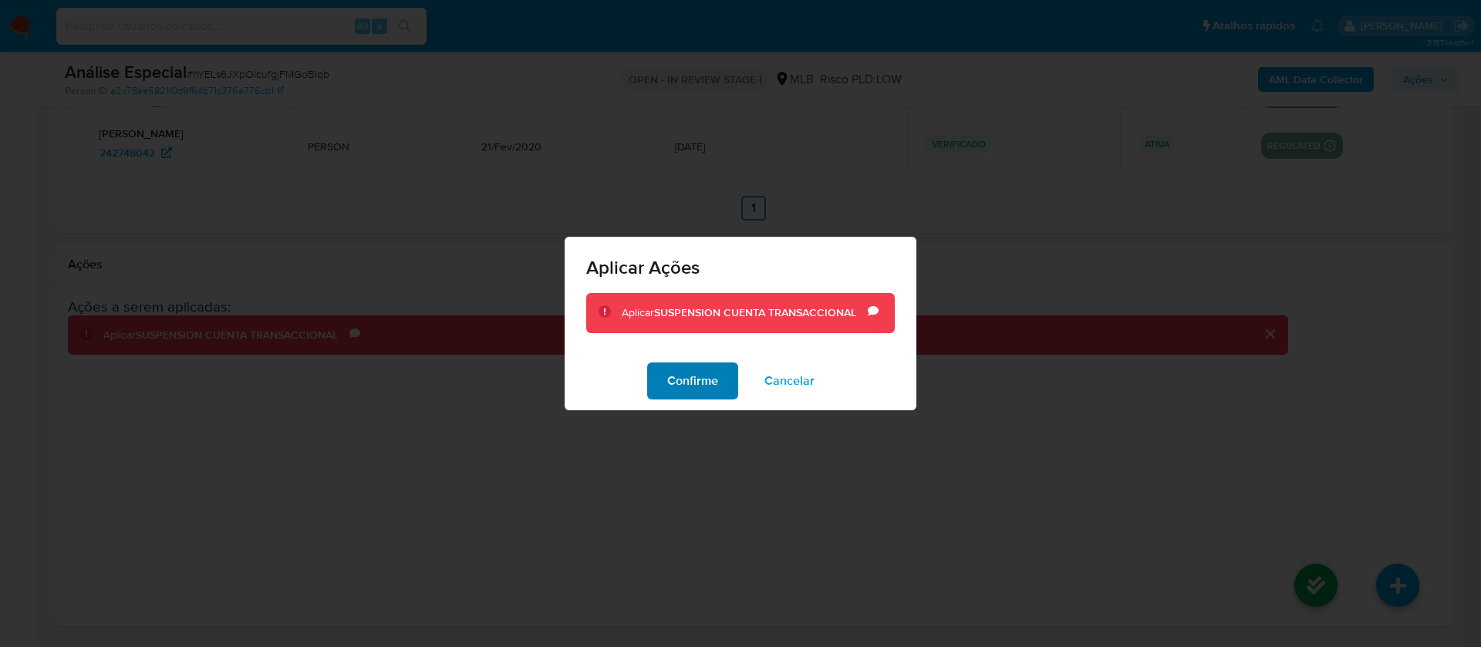
click at [693, 386] on span "Confirme" at bounding box center [692, 381] width 51 height 34
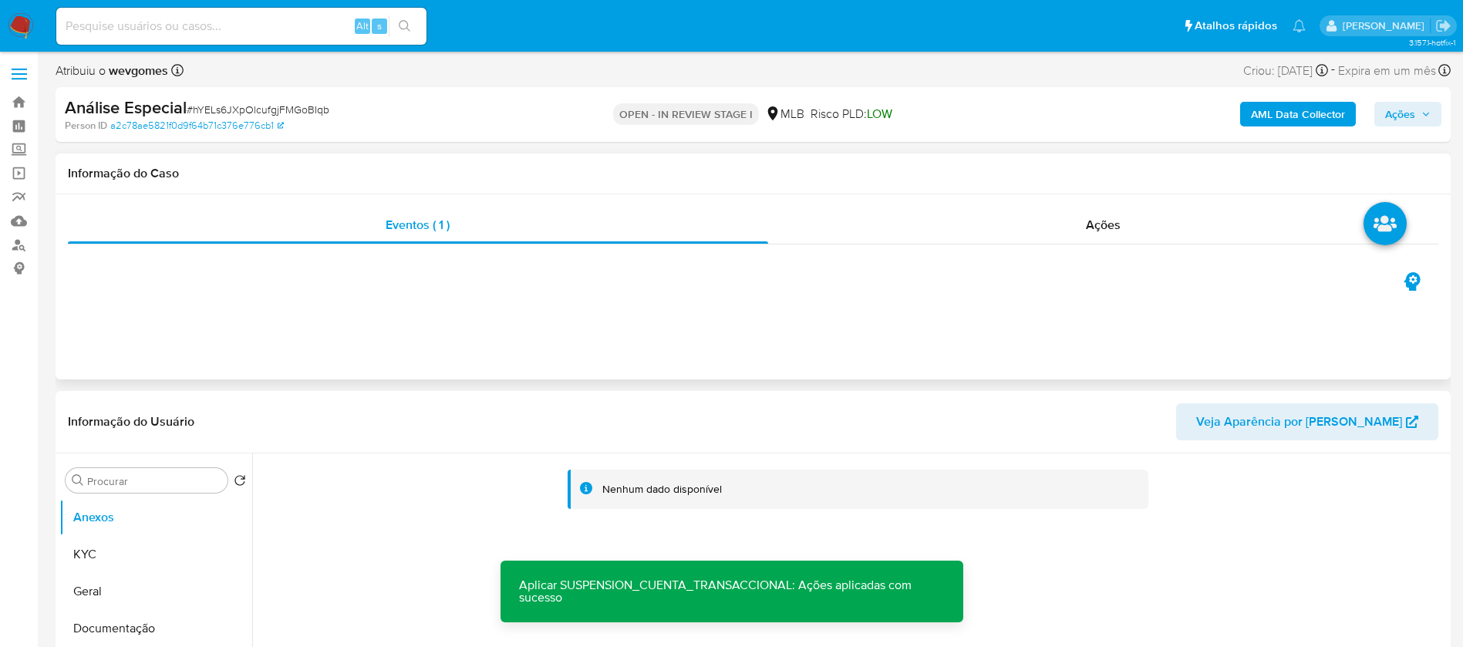
scroll to position [0, 0]
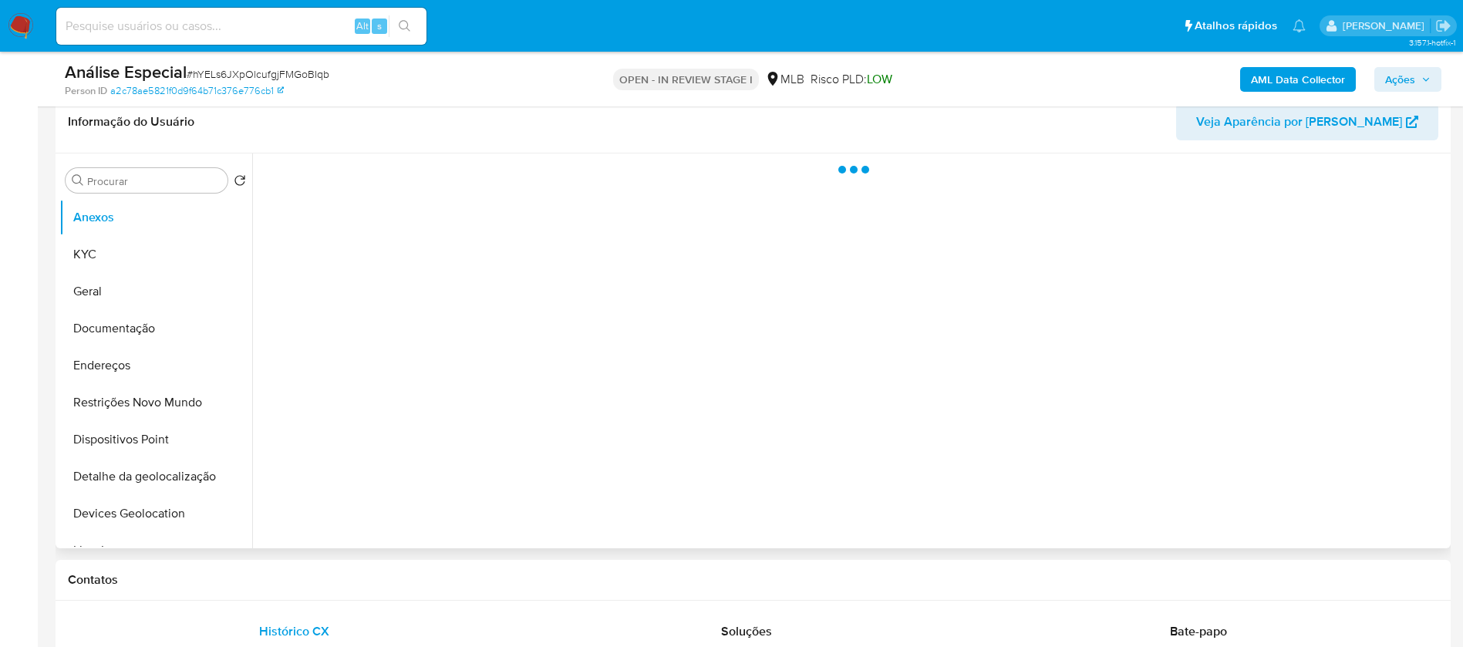
scroll to position [309, 0]
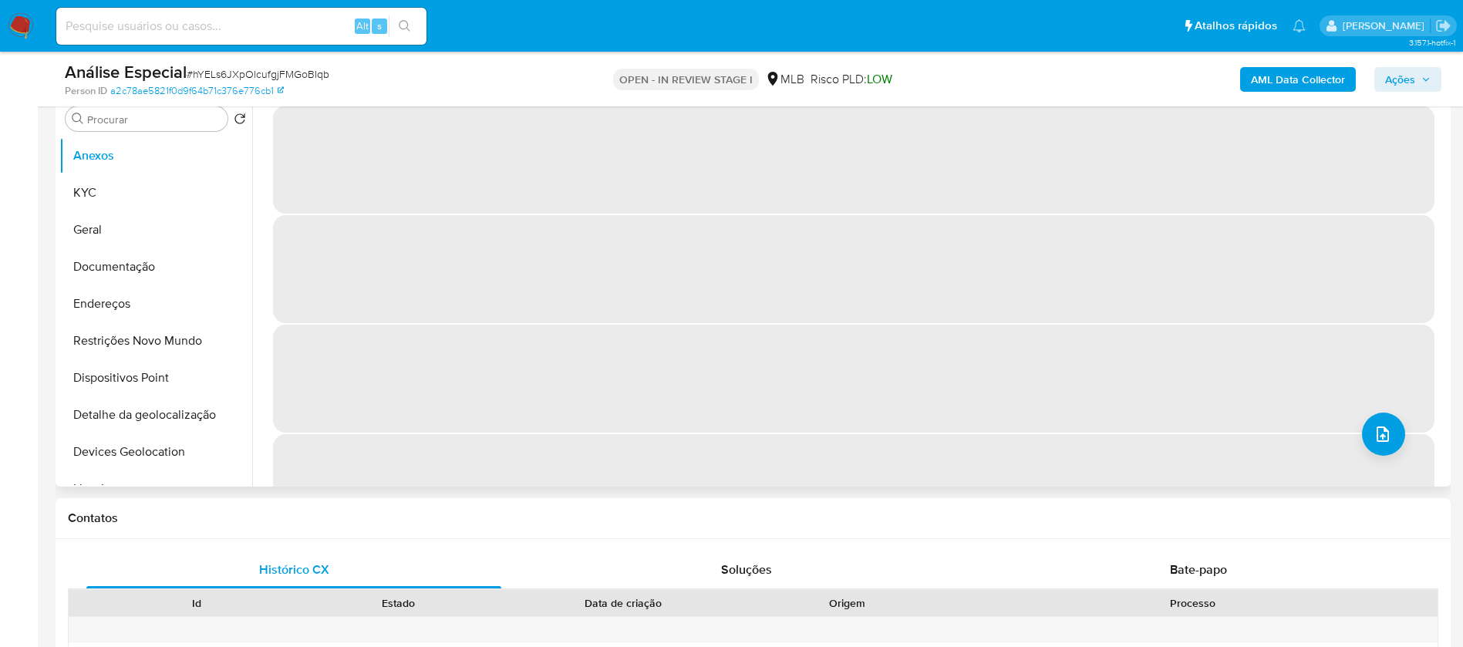
select select "10"
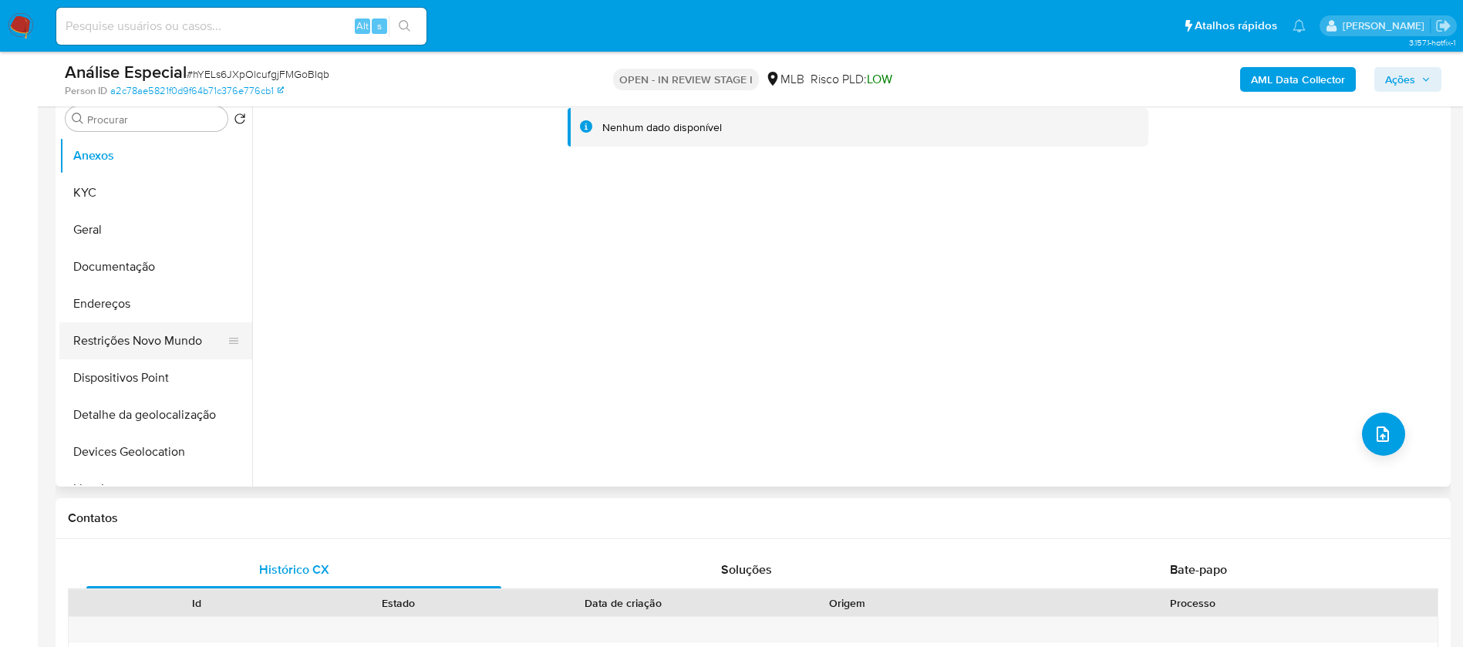
click at [102, 332] on button "Restrições Novo Mundo" at bounding box center [149, 340] width 180 height 37
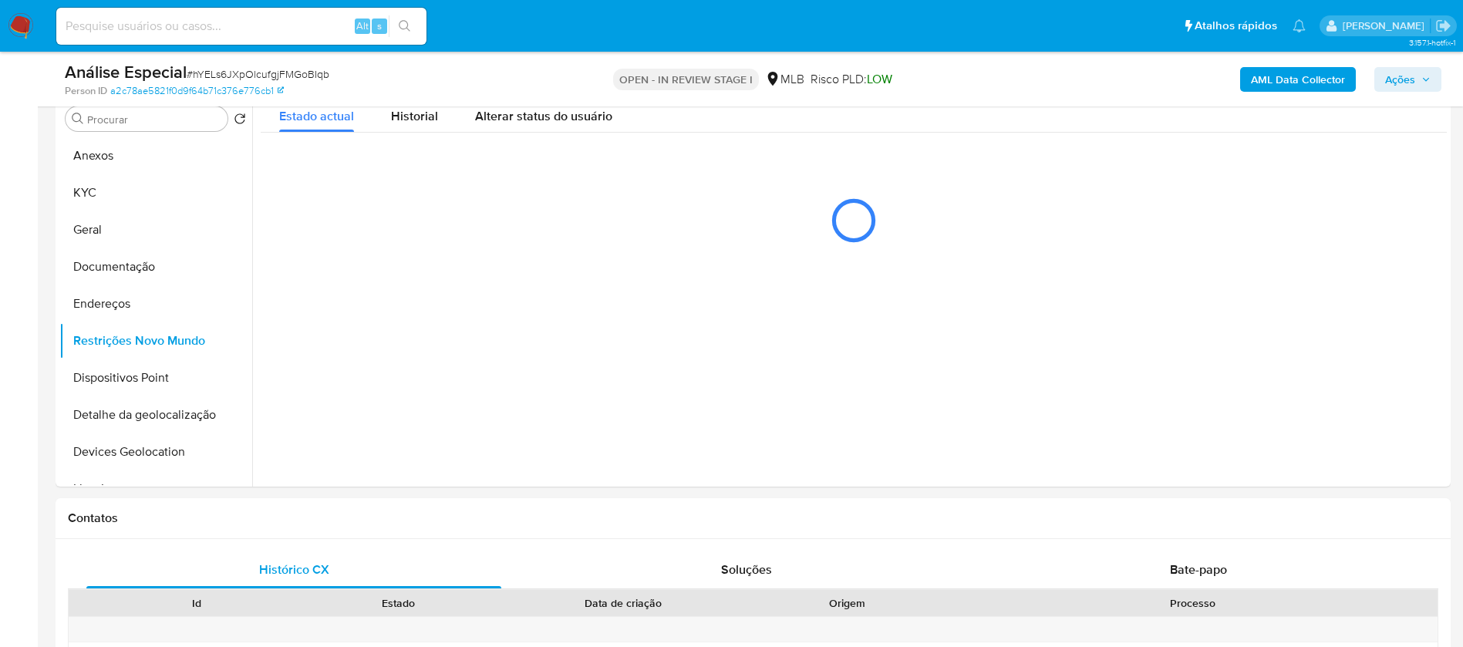
scroll to position [154, 0]
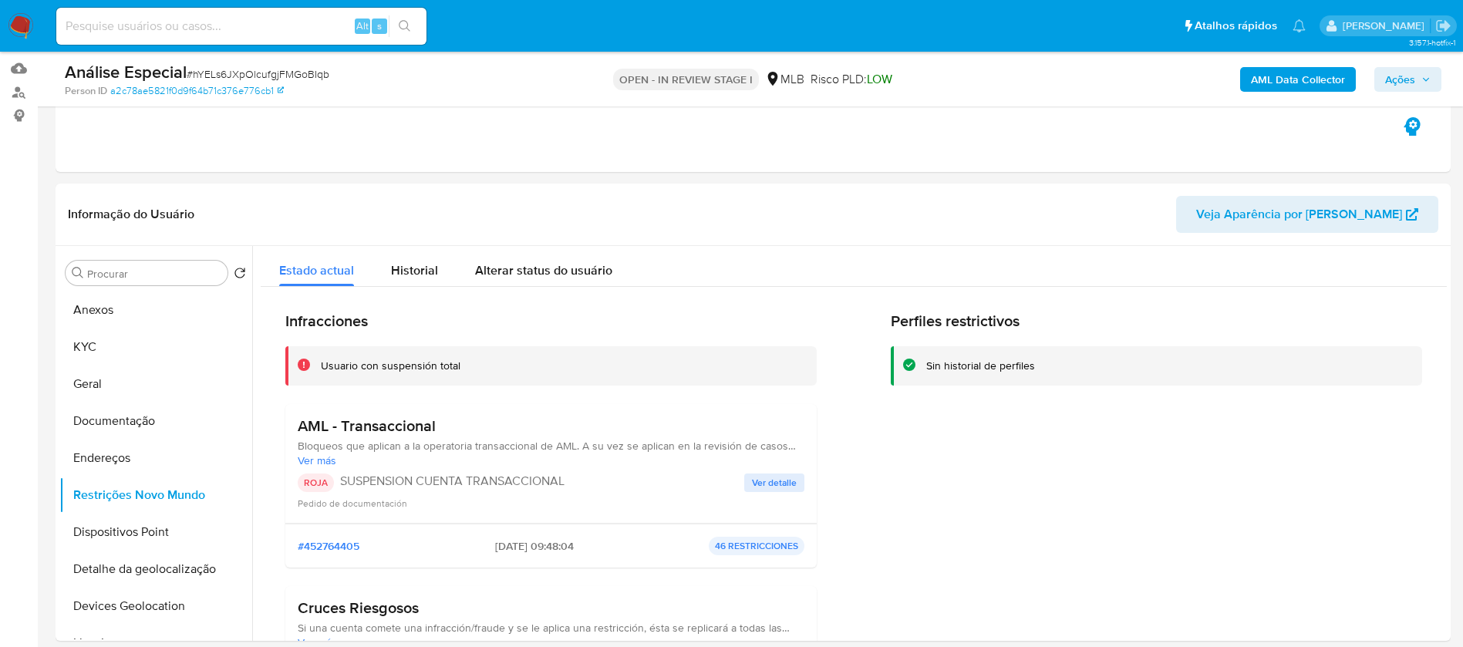
click at [1384, 79] on button "Ações" at bounding box center [1407, 79] width 67 height 25
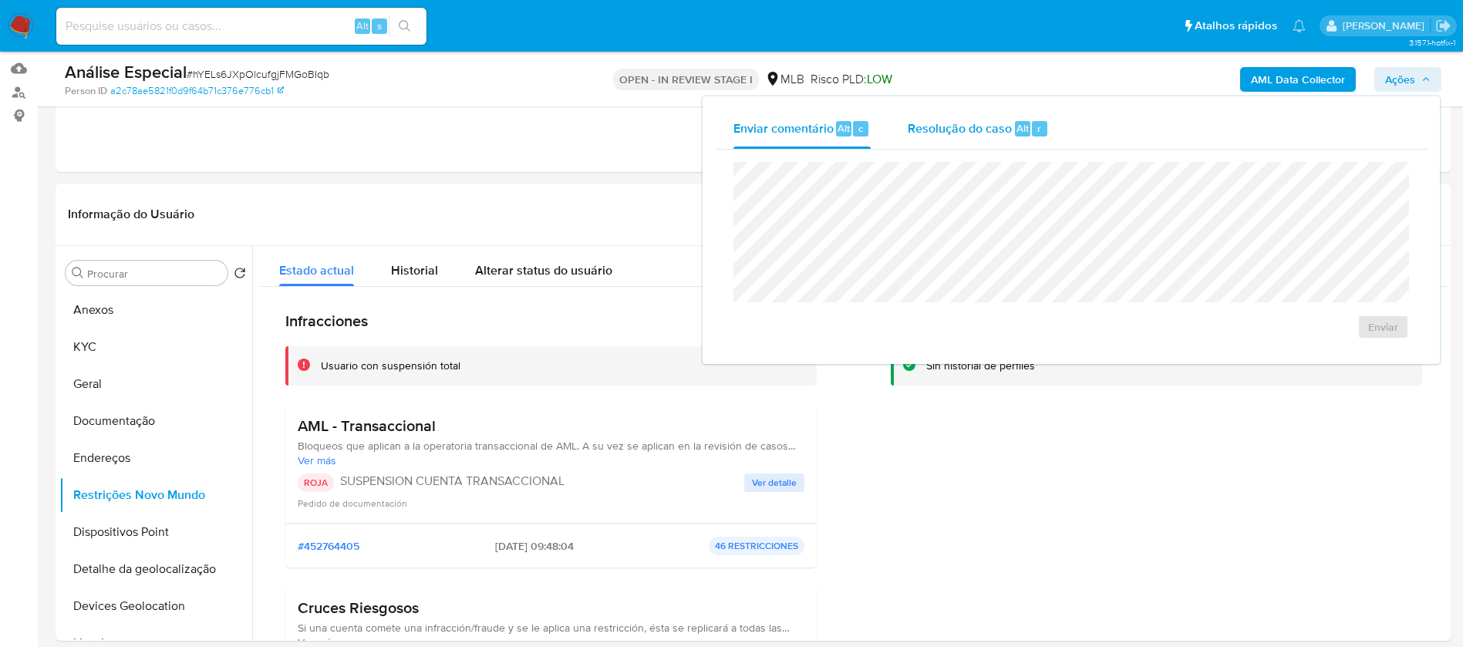
click at [973, 133] on span "Resolução do caso" at bounding box center [960, 128] width 104 height 18
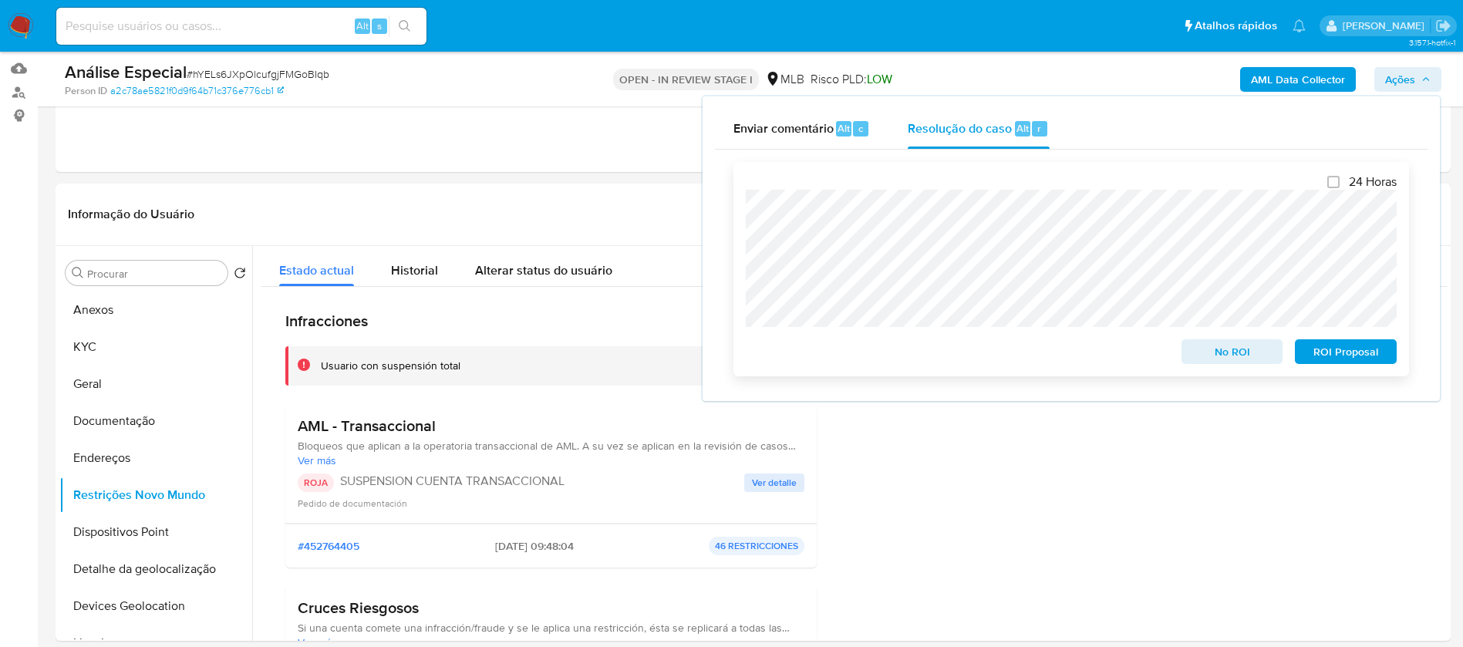
click at [1217, 362] on span "No ROI" at bounding box center [1232, 352] width 80 height 22
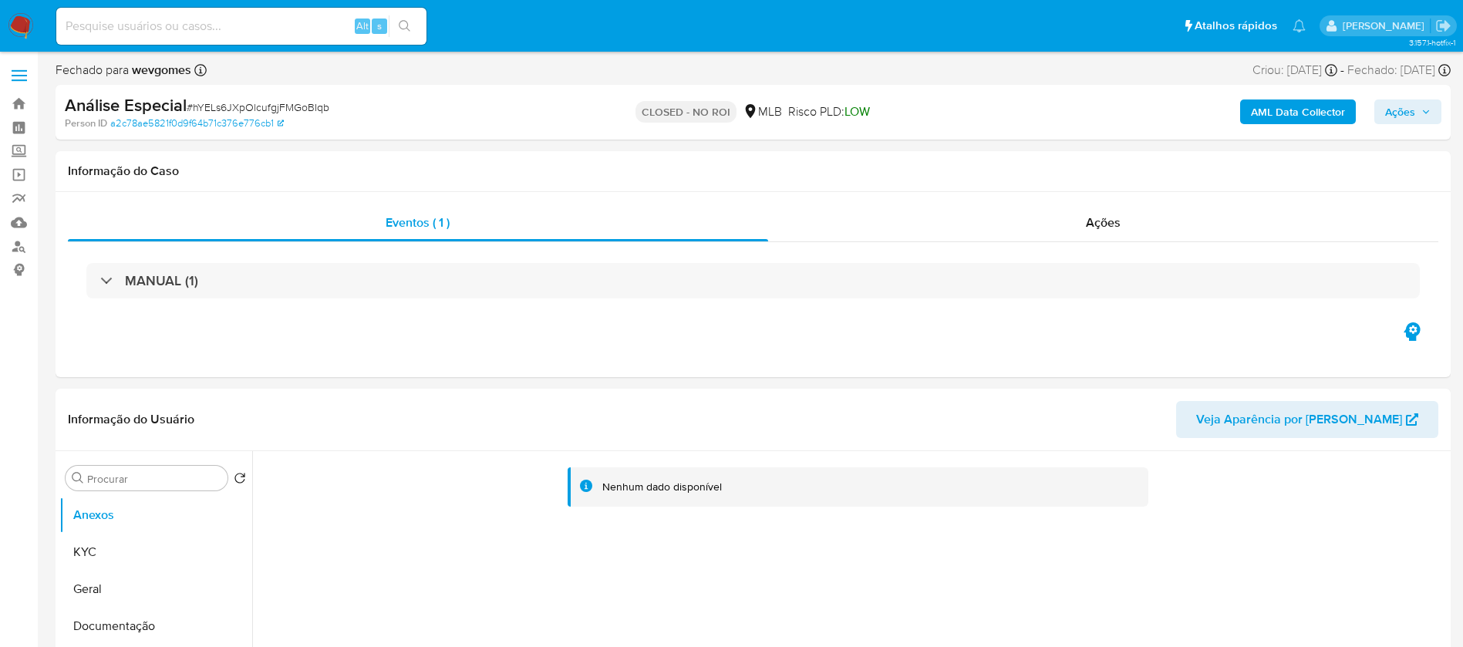
select select "10"
click at [102, 25] on input at bounding box center [241, 26] width 370 height 20
paste input "154607074"
type input "154607074"
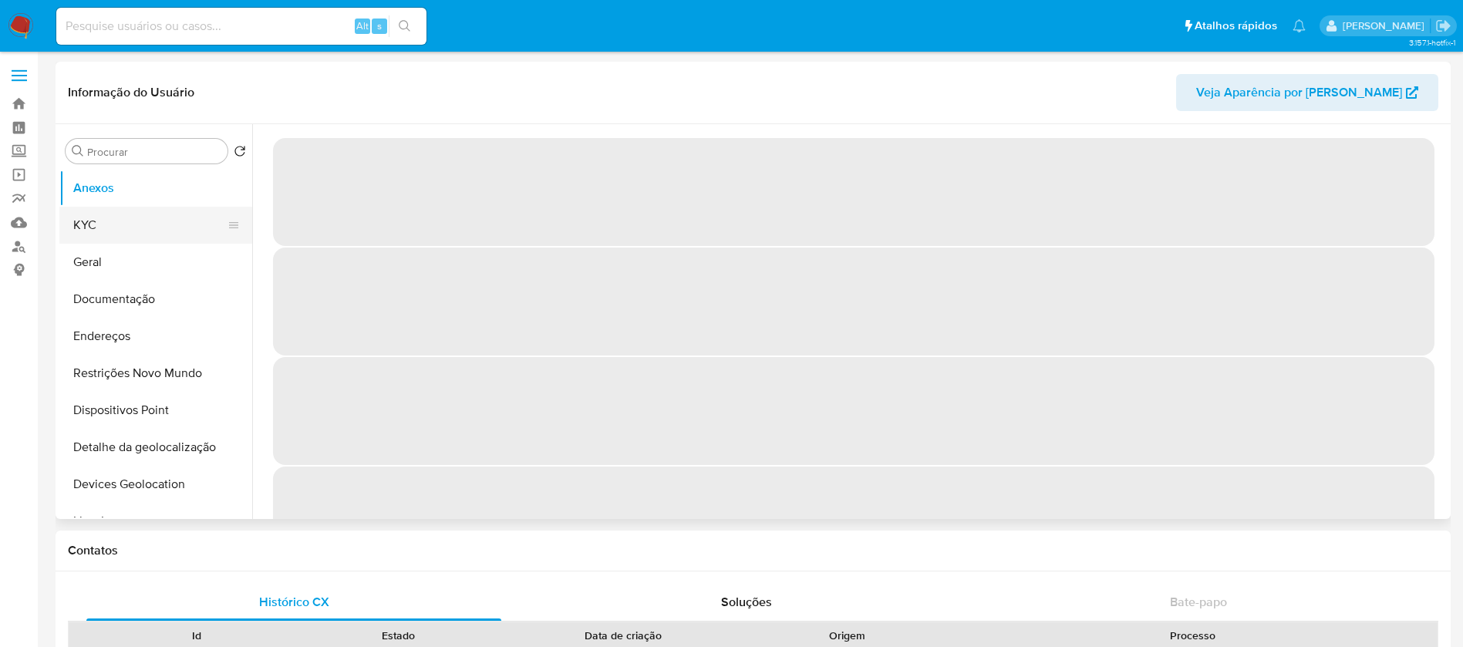
select select "10"
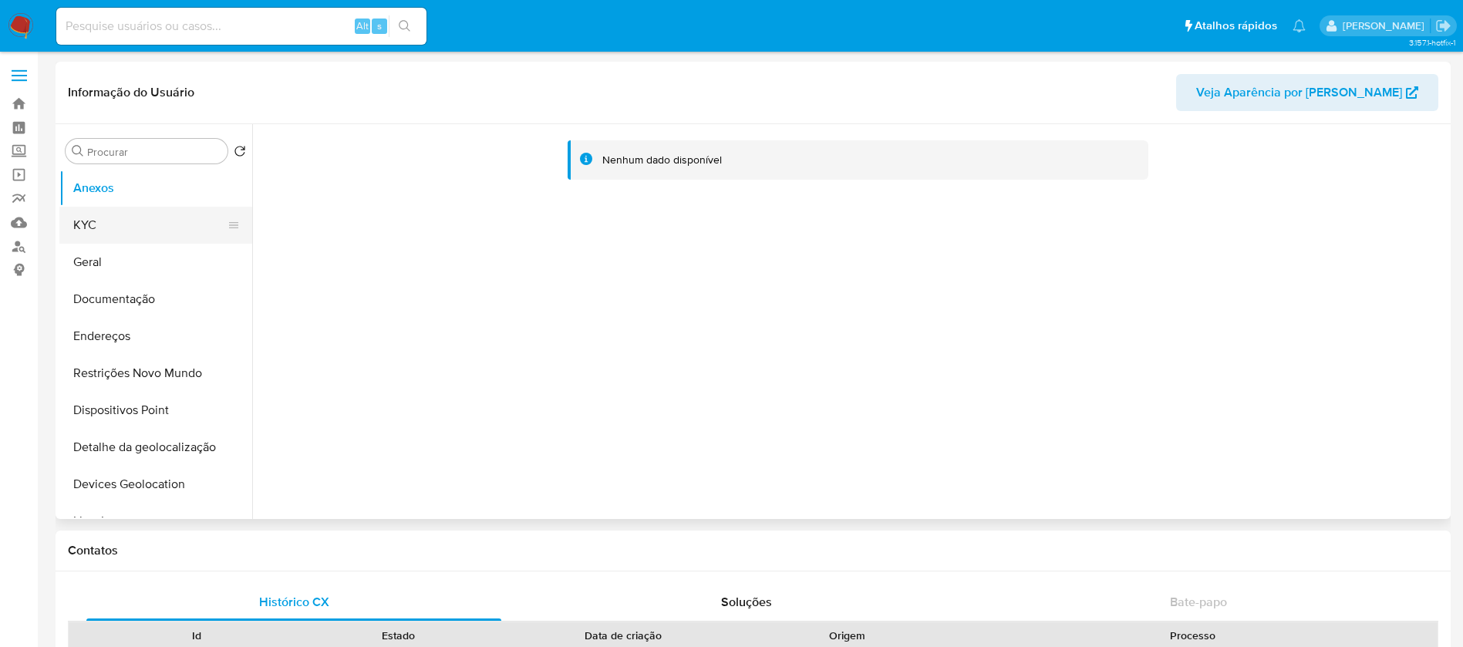
click at [103, 237] on button "KYC" at bounding box center [149, 225] width 180 height 37
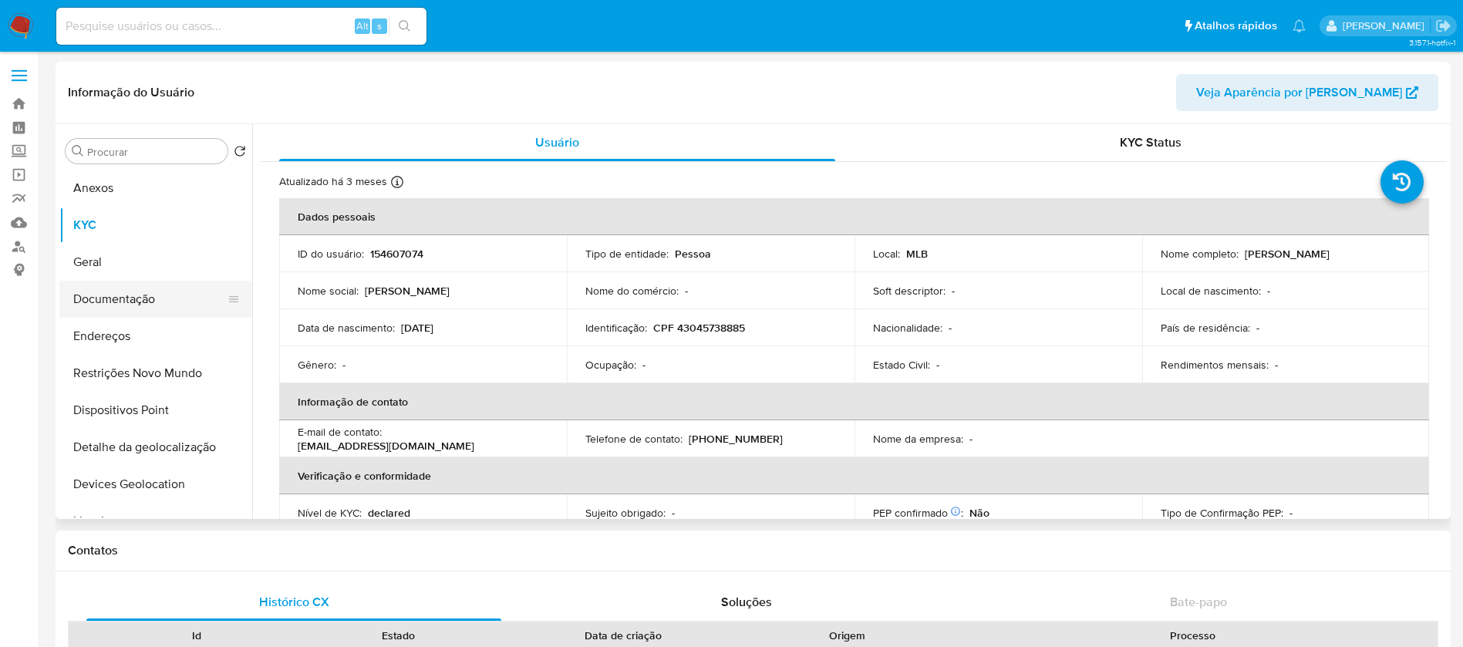
click at [102, 281] on button "Documentação" at bounding box center [149, 299] width 180 height 37
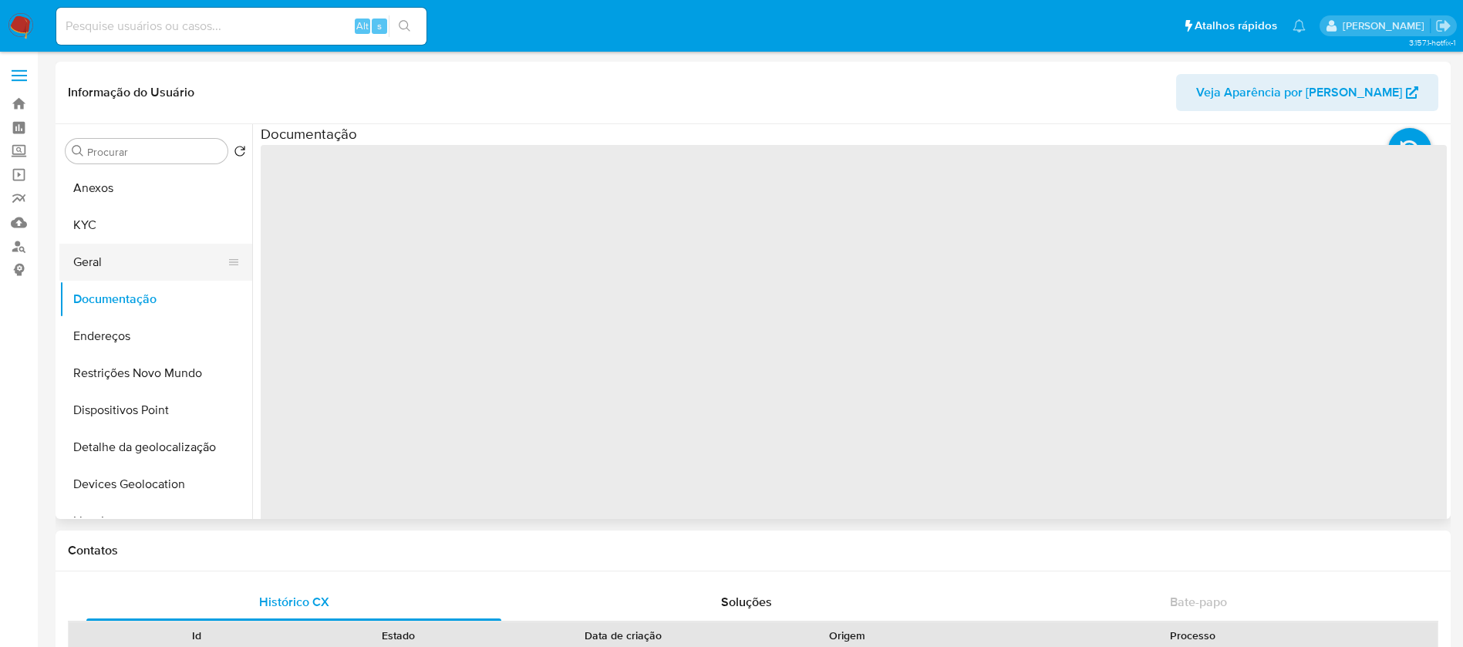
click at [96, 261] on button "Geral" at bounding box center [149, 262] width 180 height 37
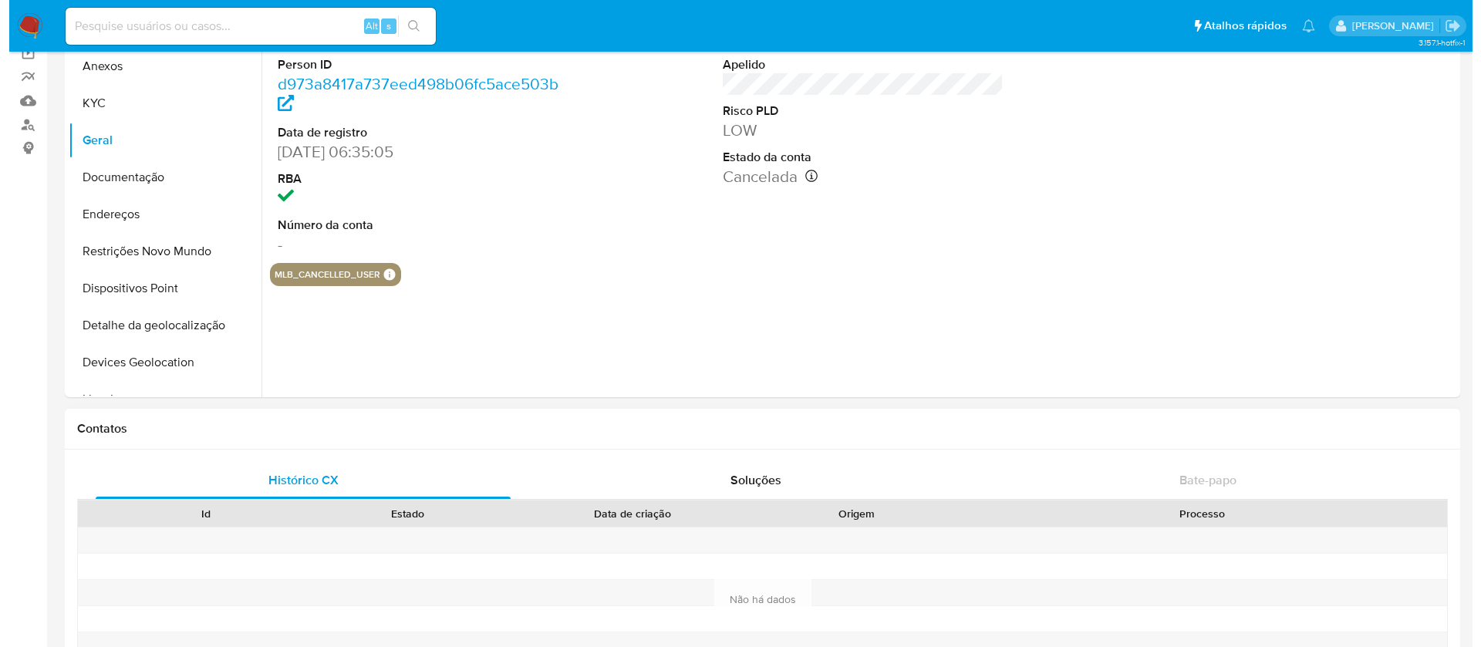
scroll to position [154, 0]
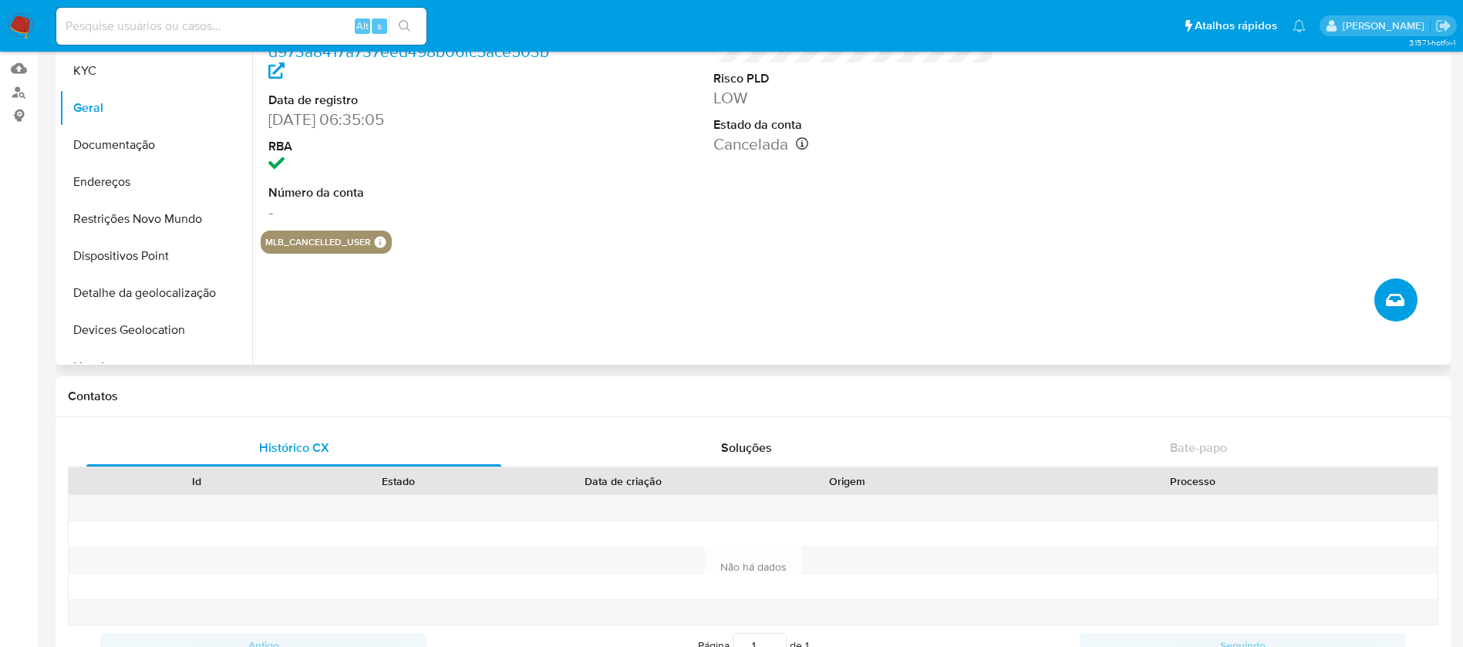
click at [1387, 306] on span "Criar caso manual" at bounding box center [1395, 300] width 19 height 19
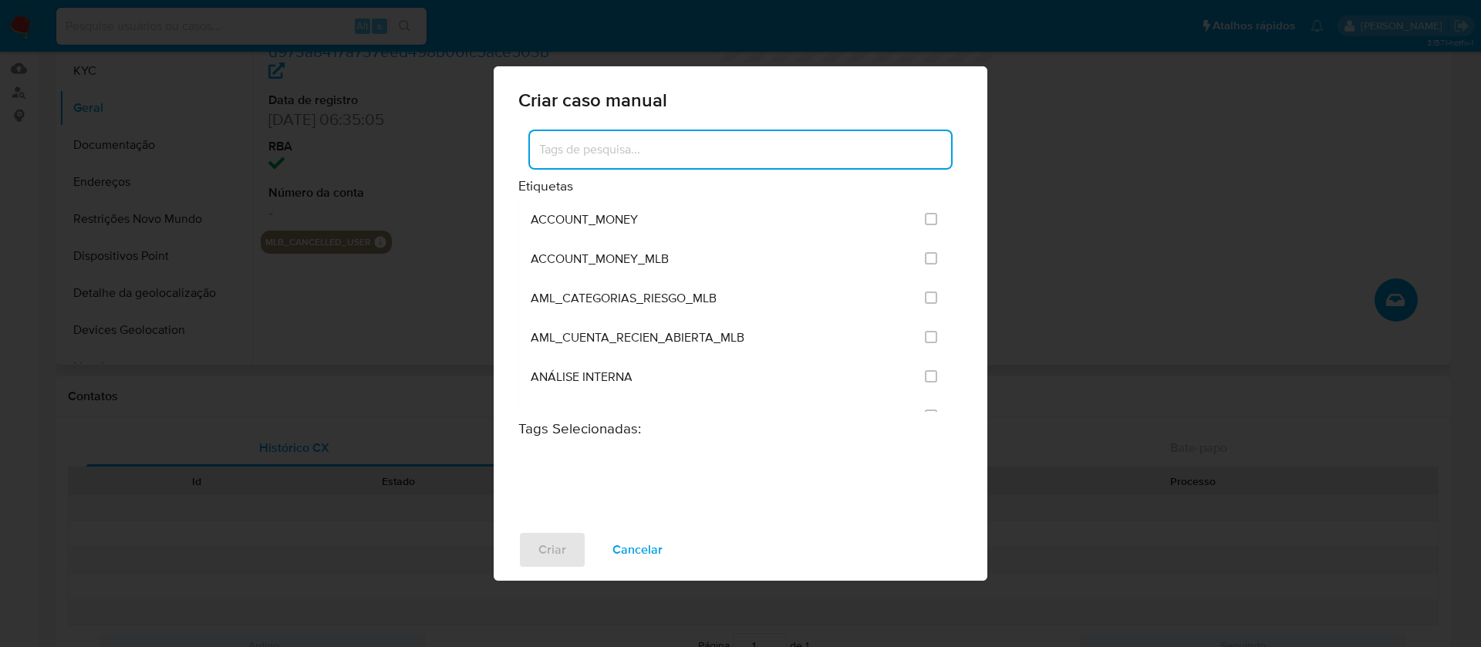
click at [755, 150] on input at bounding box center [740, 150] width 421 height 20
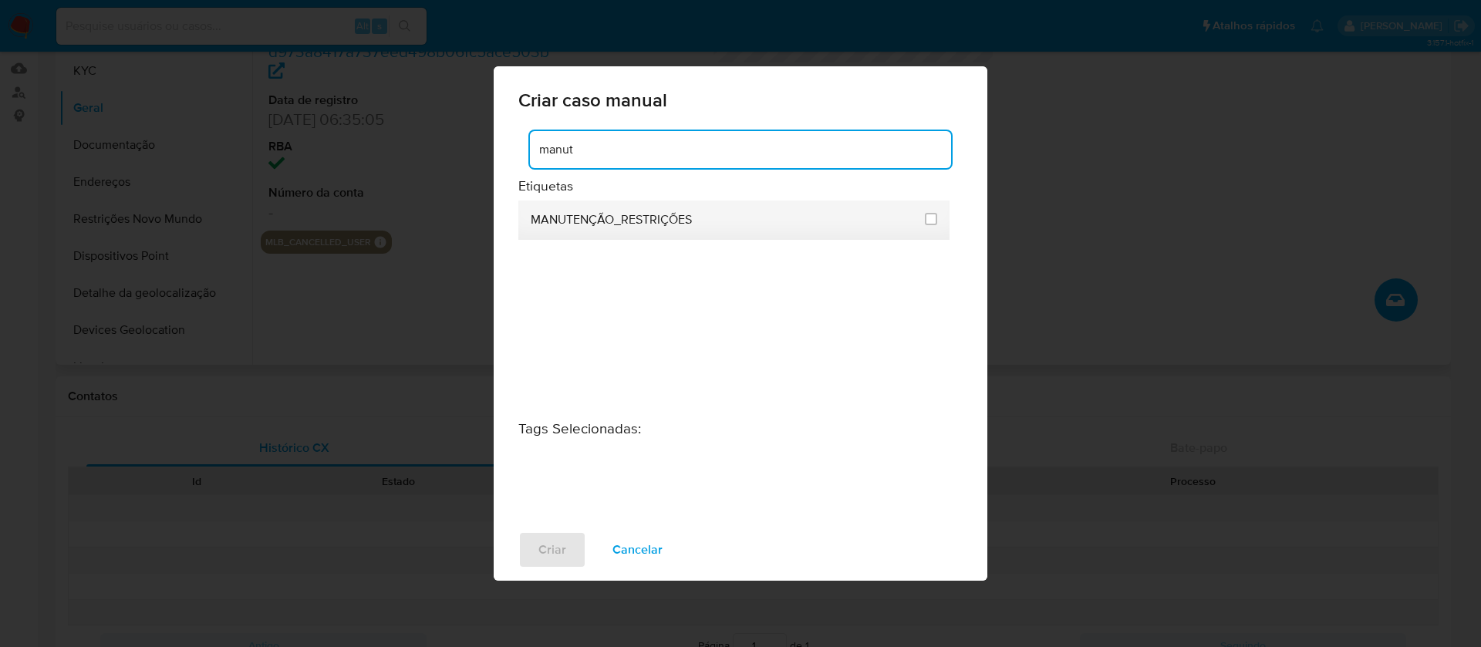
type input "manut"
click at [941, 217] on li "MANUTENÇÃO_RESTRIÇÕES" at bounding box center [733, 220] width 431 height 39
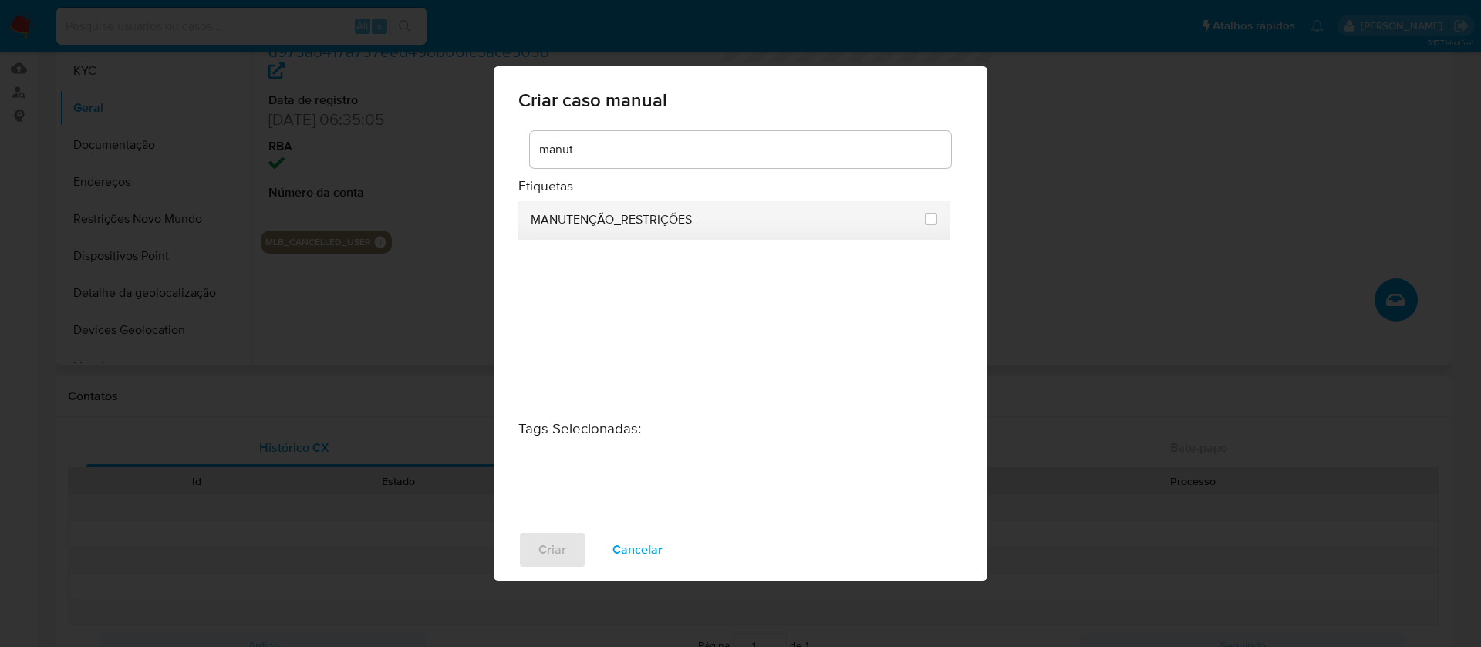
click at [927, 227] on span at bounding box center [931, 220] width 12 height 18
click at [928, 223] on input "2407" at bounding box center [931, 219] width 12 height 12
checkbox input "true"
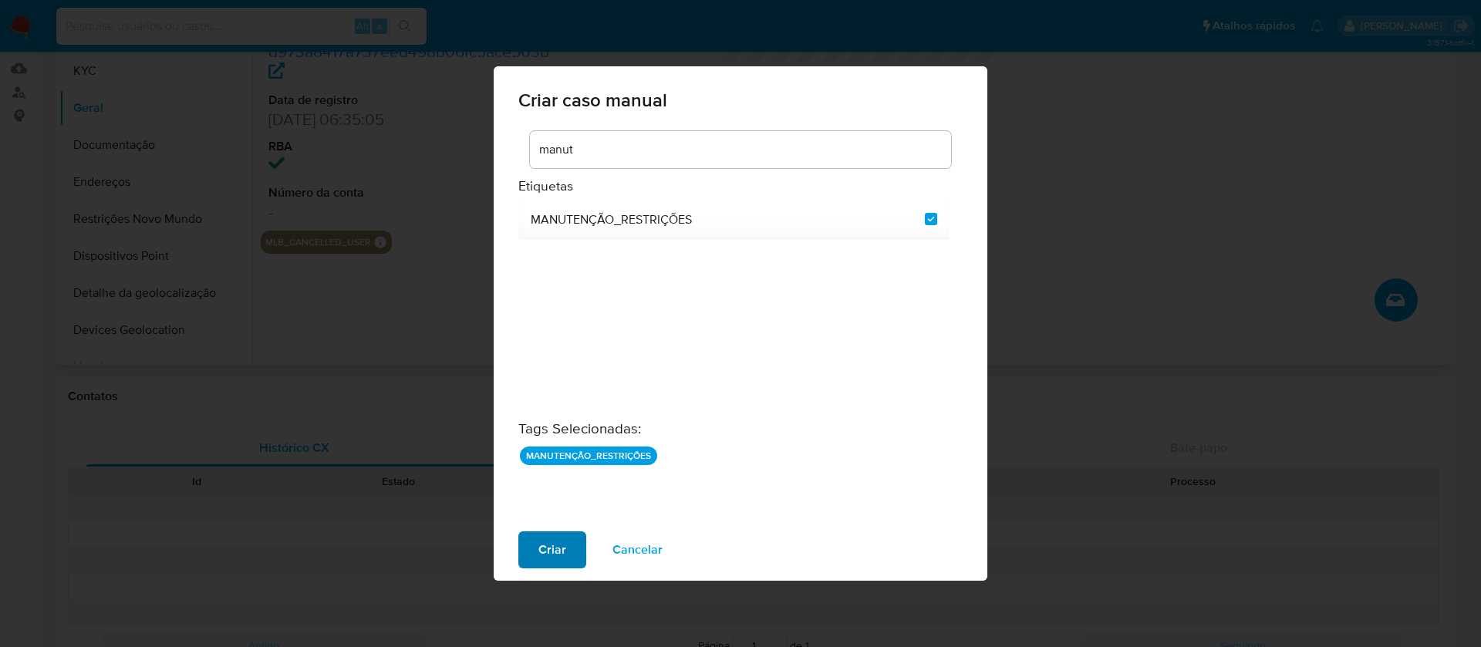
click at [549, 535] on span "Criar" at bounding box center [552, 550] width 28 height 34
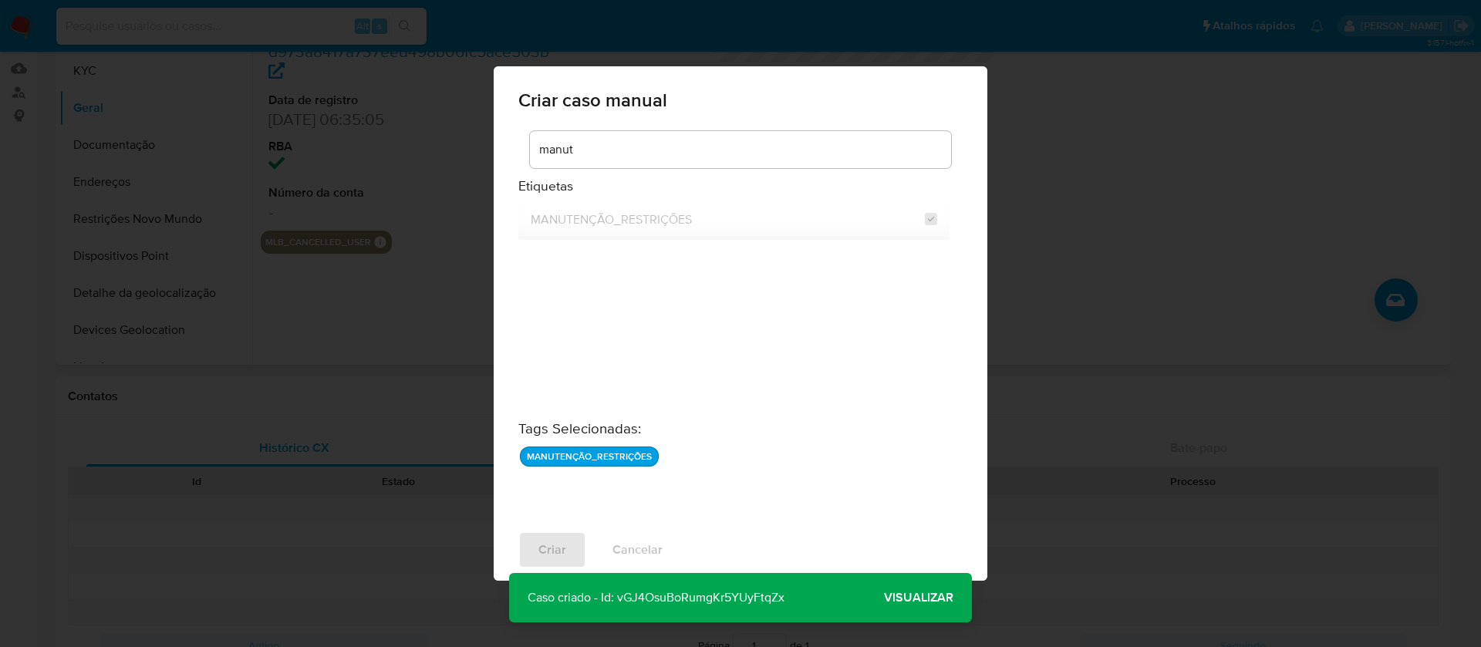
click at [909, 598] on span "Visualizar" at bounding box center [918, 598] width 69 height 0
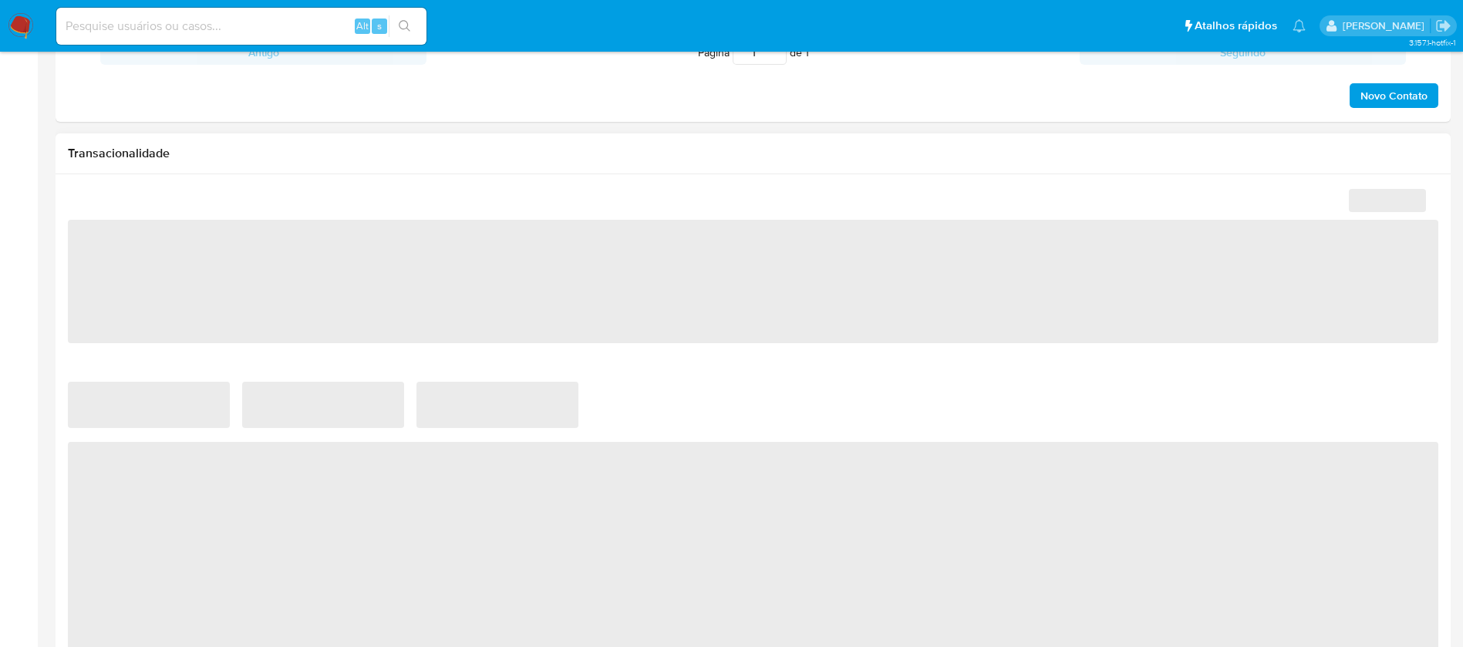
select select "10"
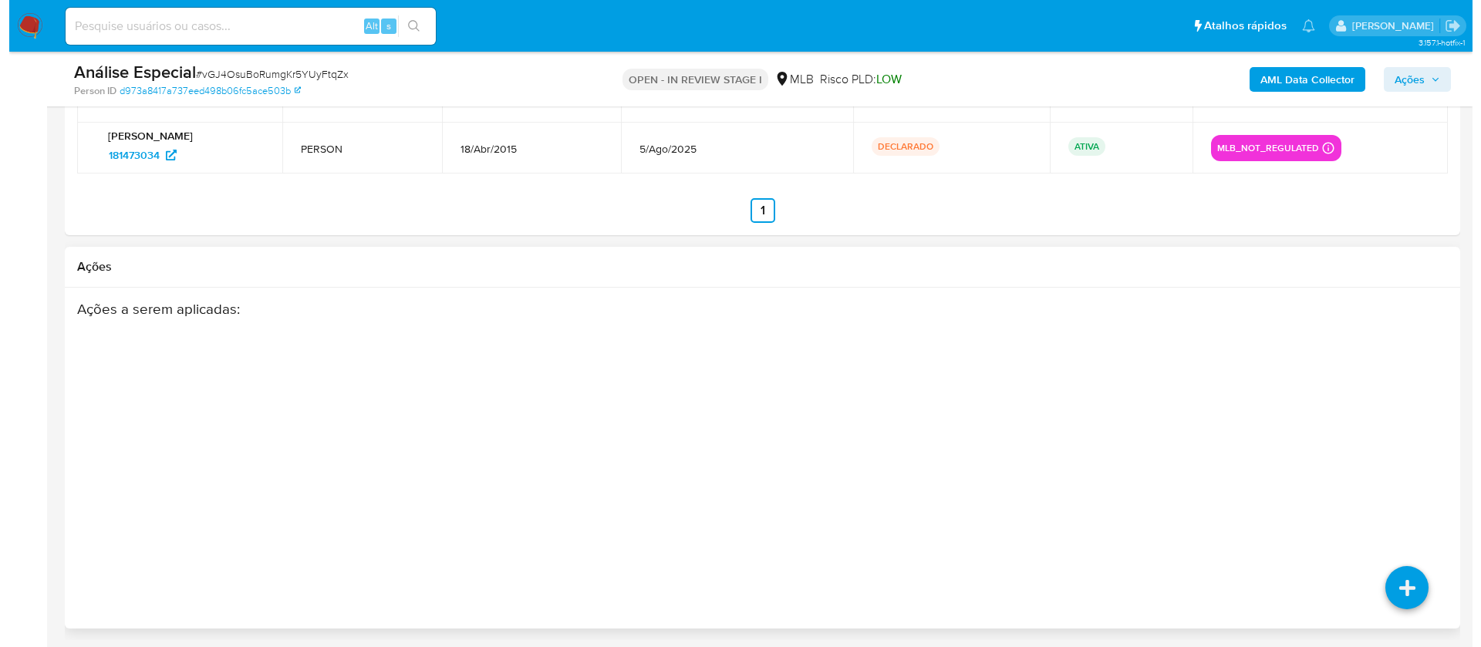
scroll to position [2322, 0]
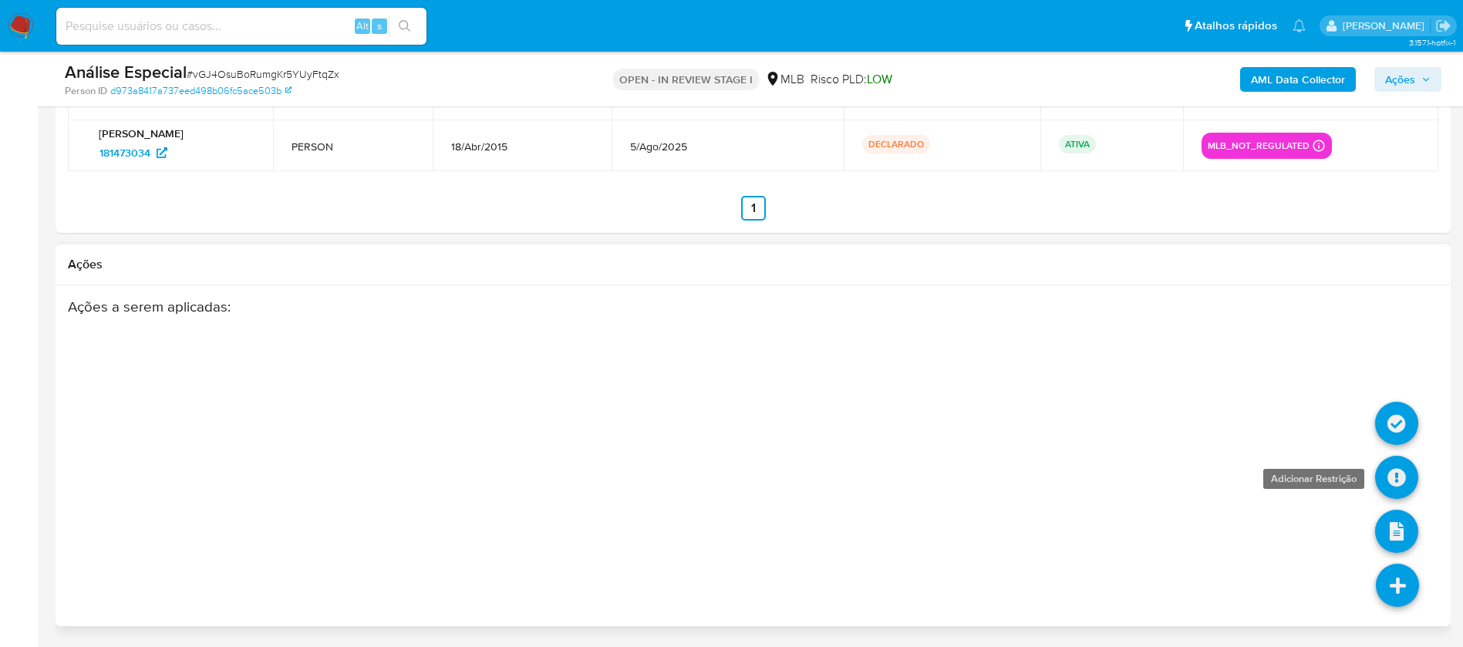
click at [1394, 478] on link at bounding box center [1396, 477] width 43 height 43
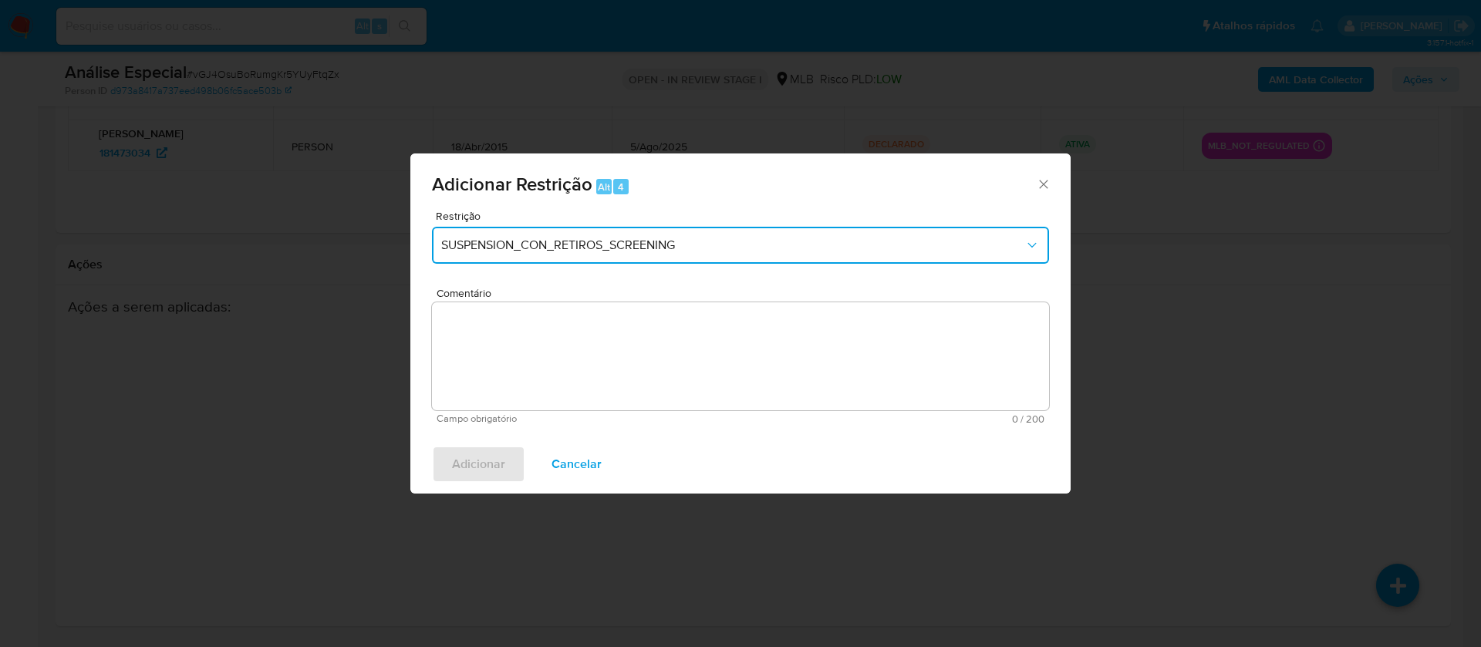
click at [595, 251] on span "SUSPENSION_CON_RETIROS_SCREENING" at bounding box center [732, 245] width 583 height 15
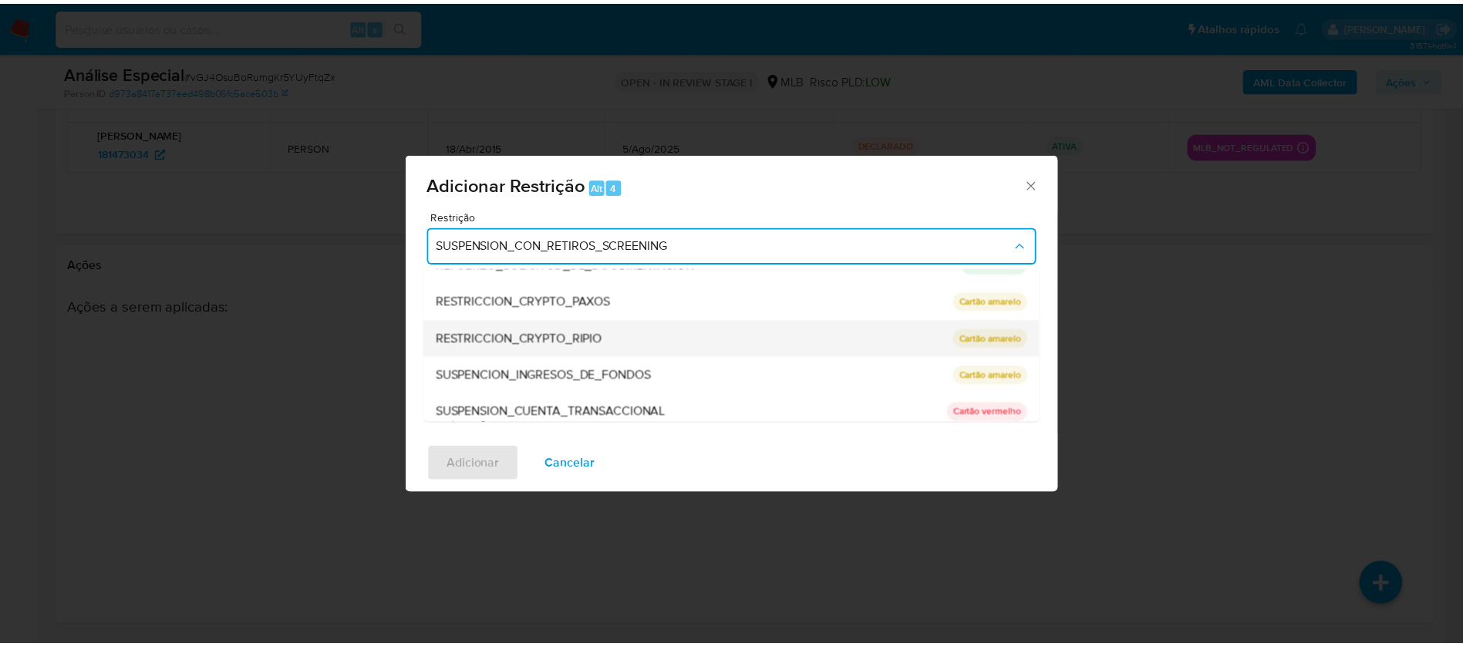
scroll to position [216, 0]
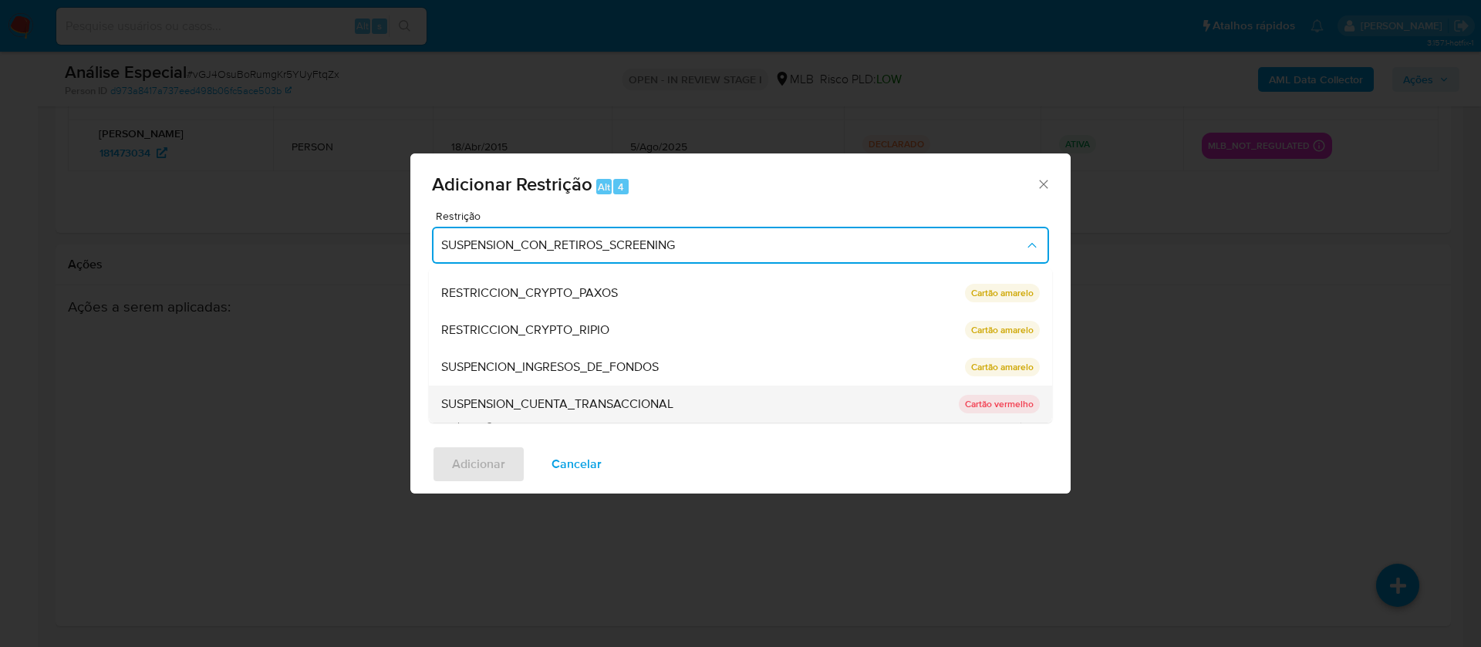
click at [521, 408] on span "SUSPENSION_CUENTA_TRANSACCIONAL" at bounding box center [557, 403] width 232 height 15
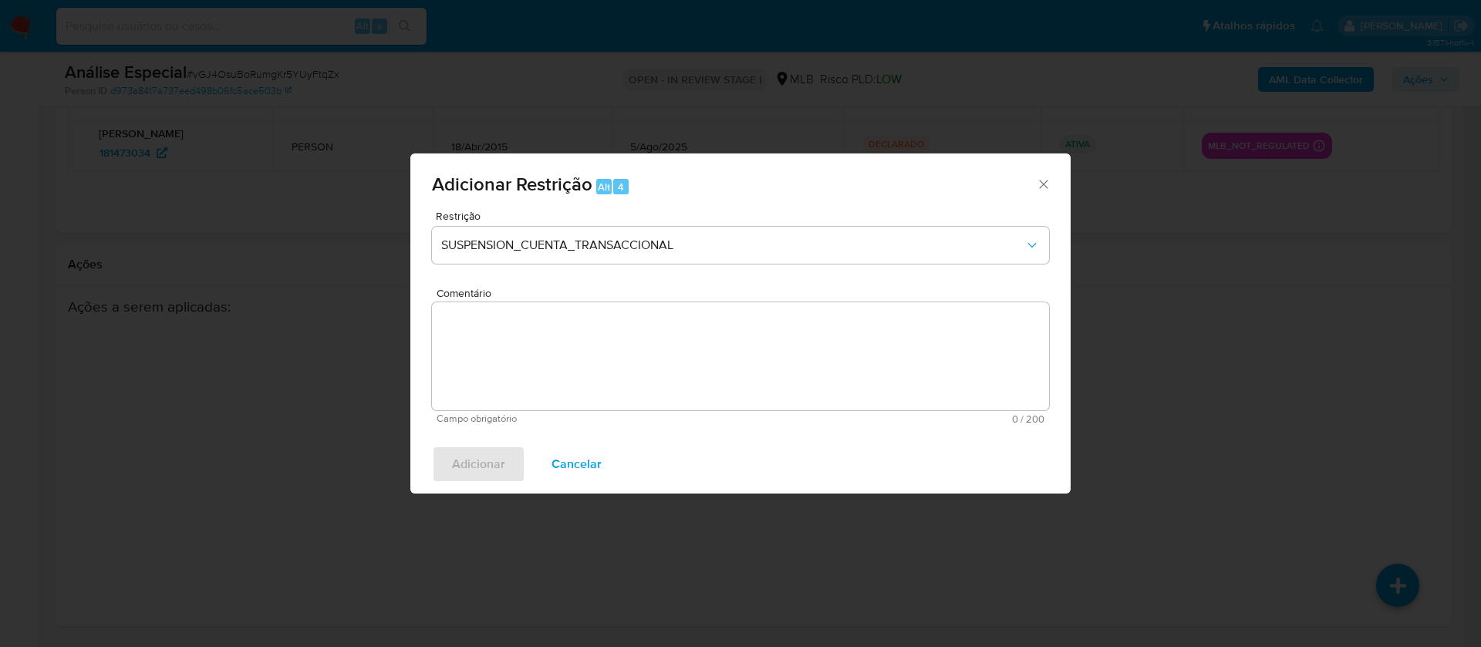
click at [521, 346] on textarea "Comentário" at bounding box center [740, 356] width 617 height 108
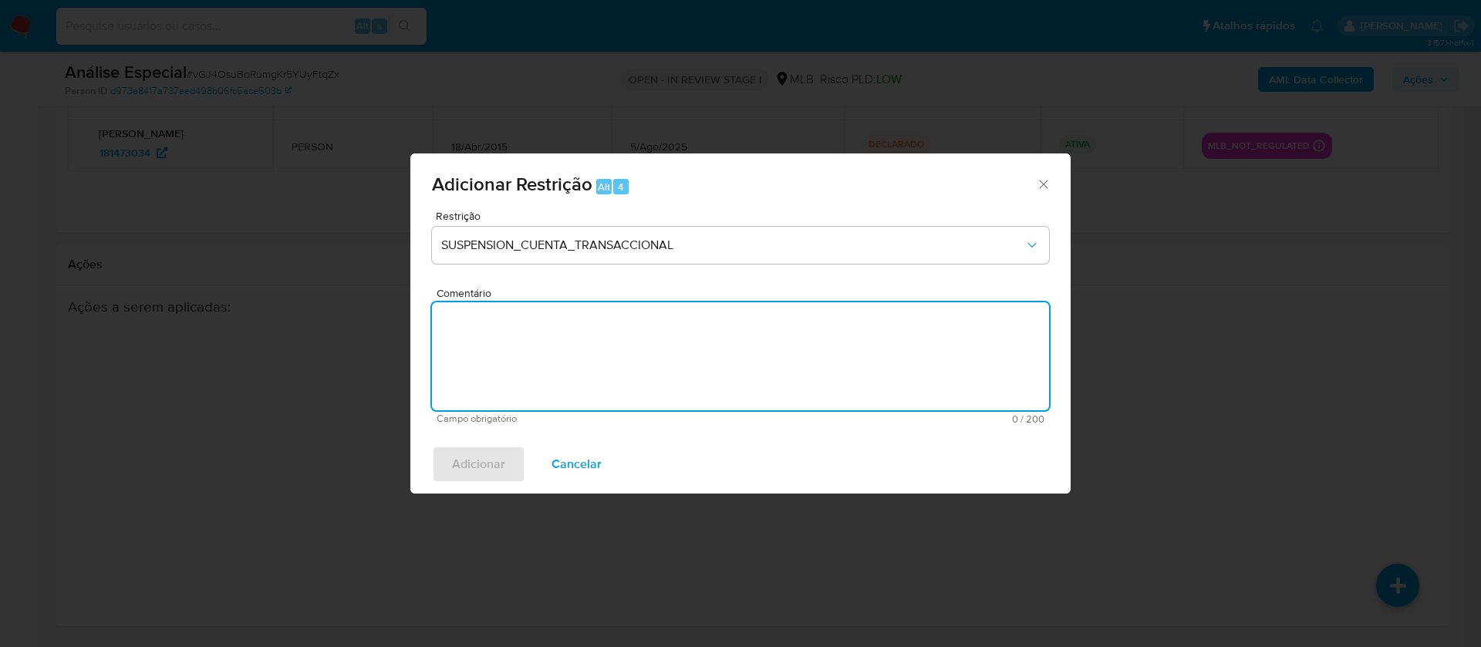
paste textarea "Conforme a solicitação da gestão efetuada em 28/08/2025 o caso será restrito. N…"
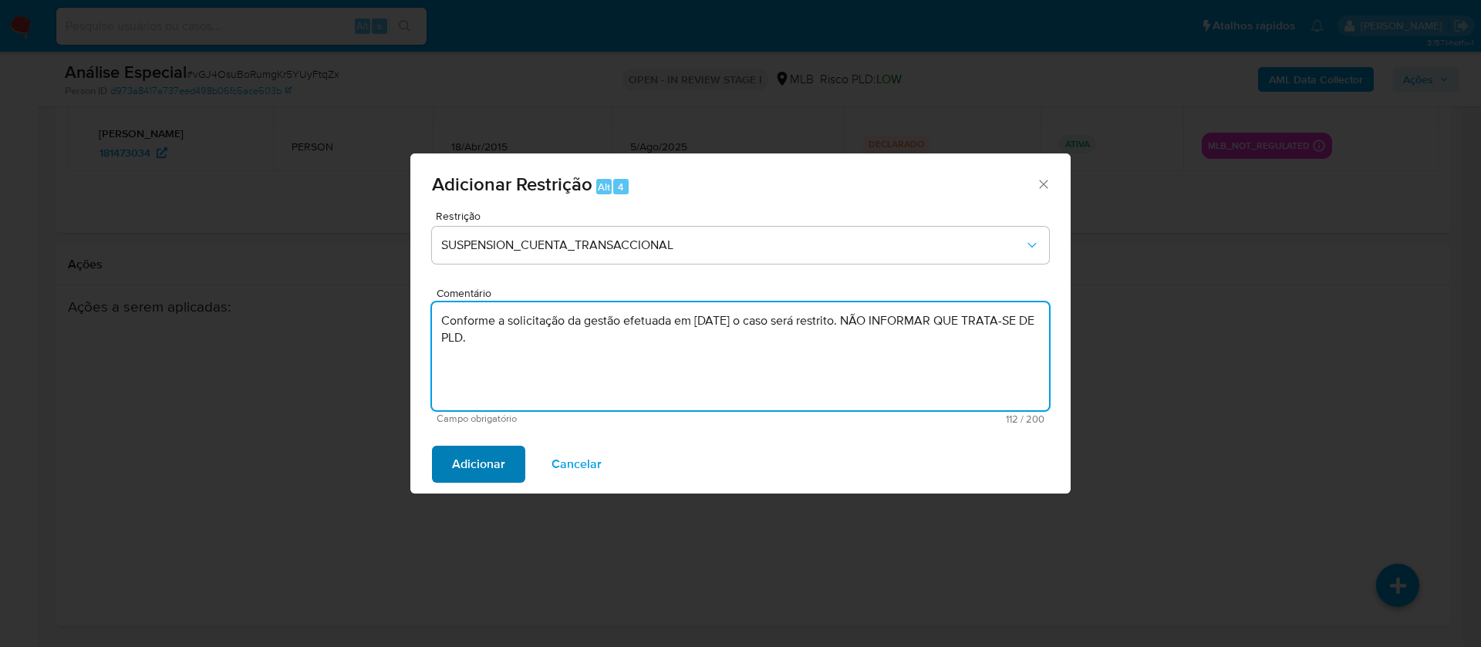
type textarea "Conforme a solicitação da gestão efetuada em 28/08/2025 o caso será restrito. N…"
click at [491, 460] on span "Adicionar" at bounding box center [478, 464] width 53 height 34
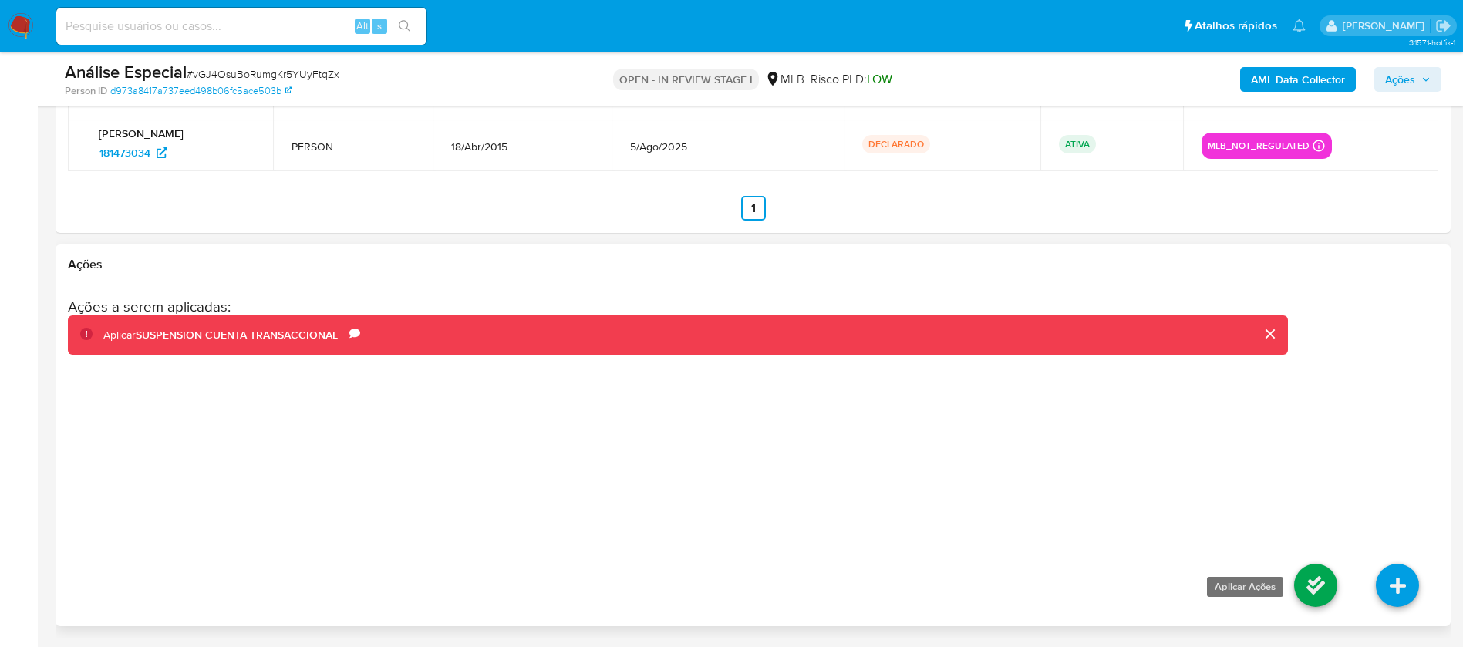
click at [1310, 581] on link at bounding box center [1315, 585] width 43 height 43
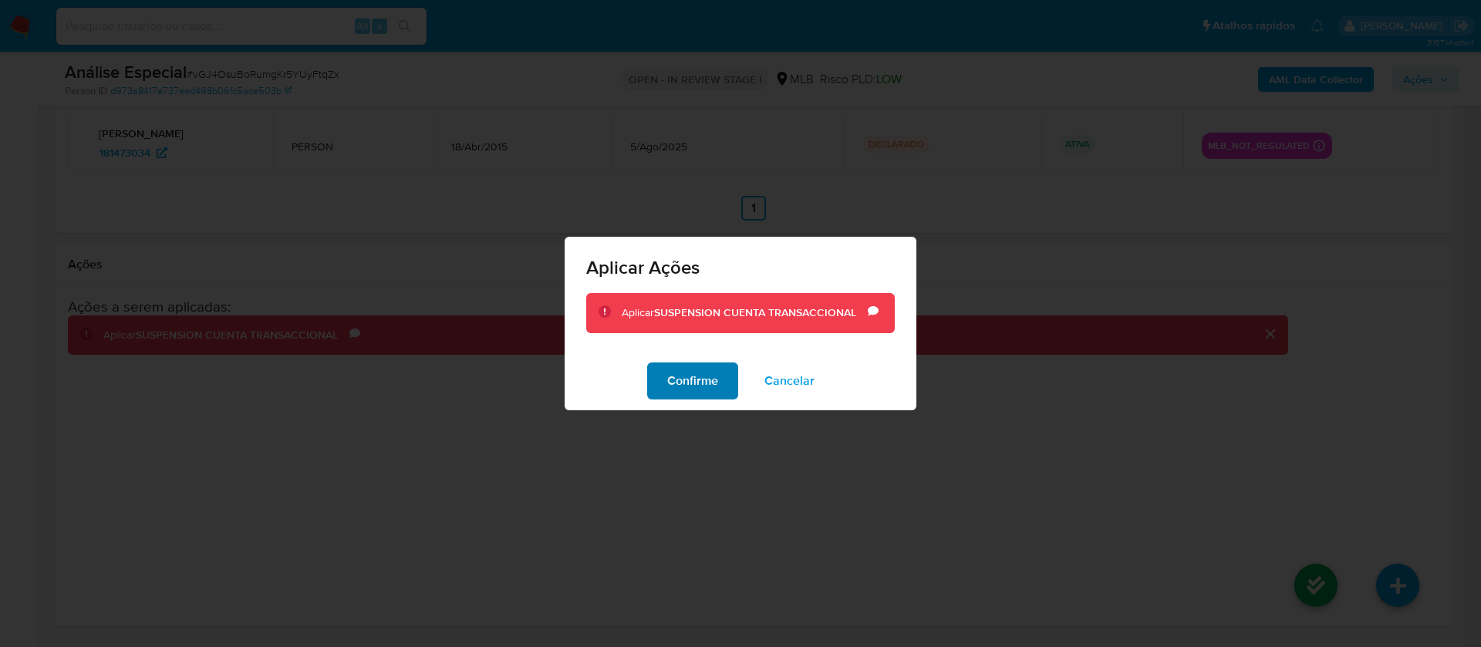
click at [698, 374] on span "Confirme" at bounding box center [692, 381] width 51 height 34
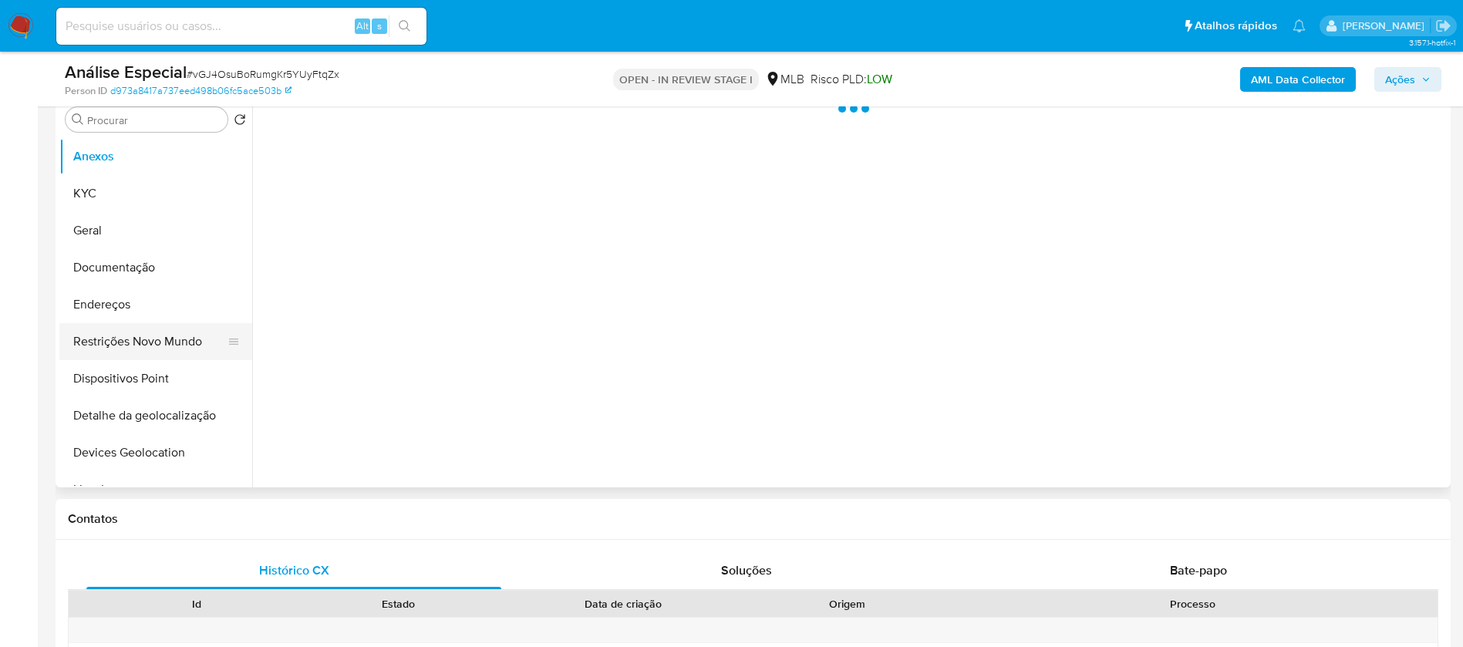
scroll to position [309, 0]
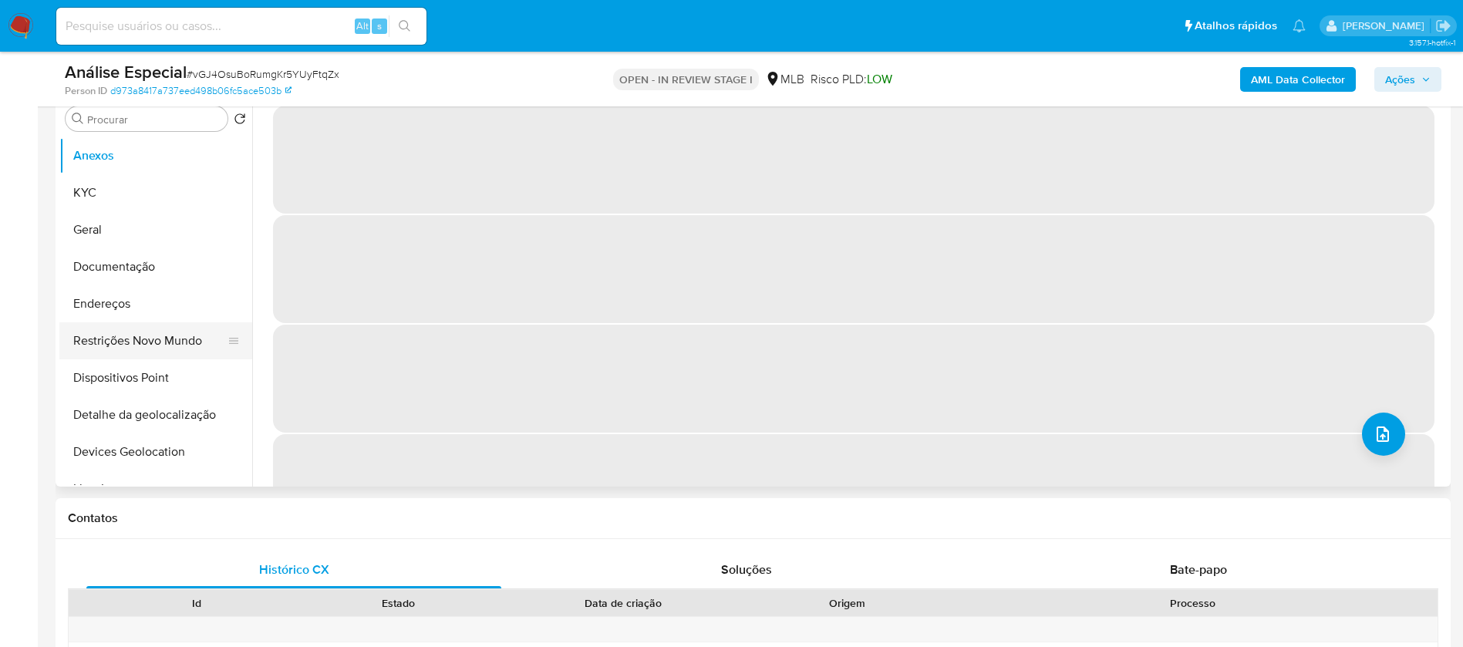
click at [109, 349] on button "Restrições Novo Mundo" at bounding box center [149, 340] width 180 height 37
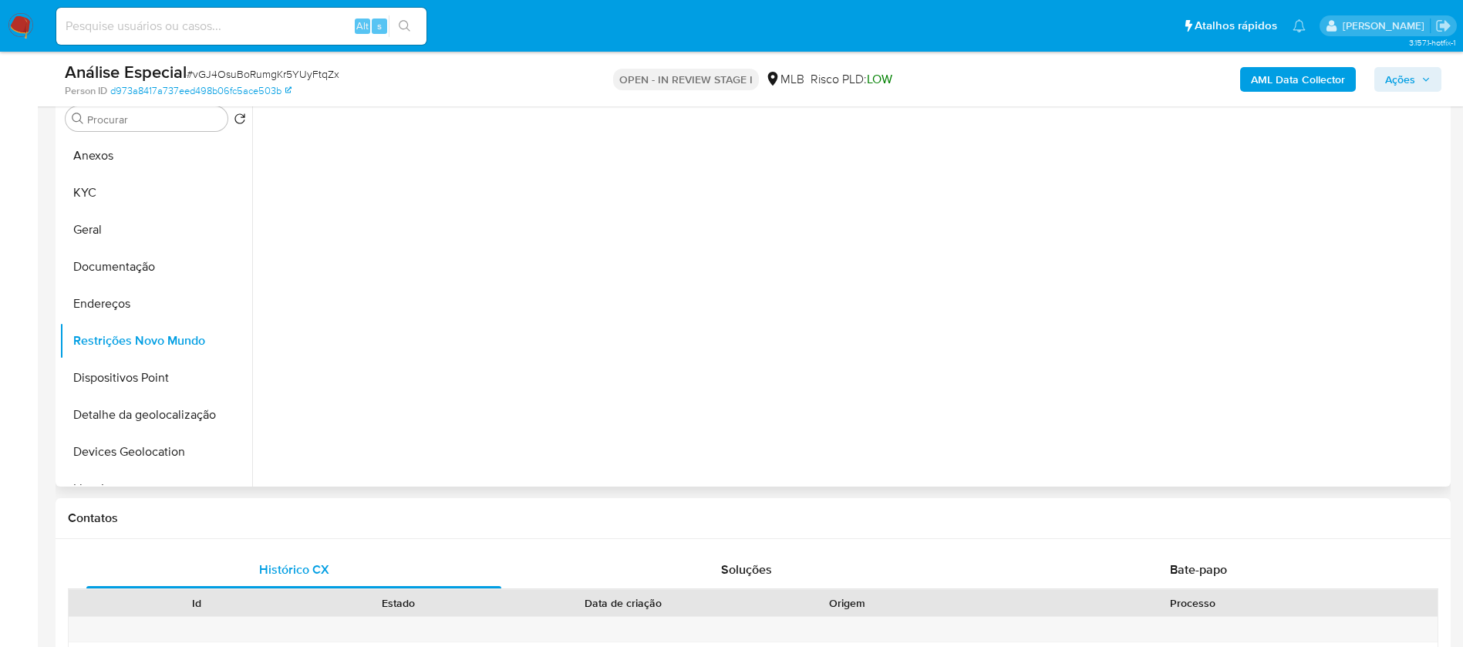
select select "10"
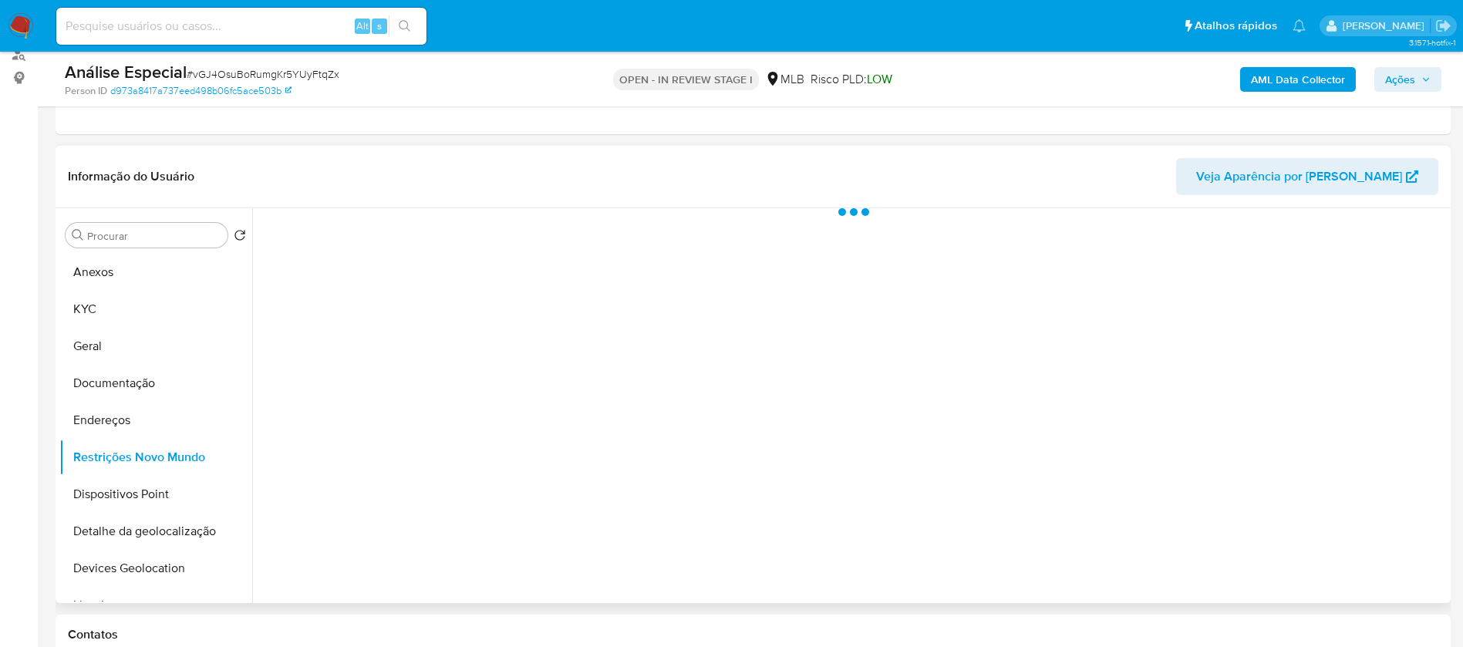
scroll to position [154, 0]
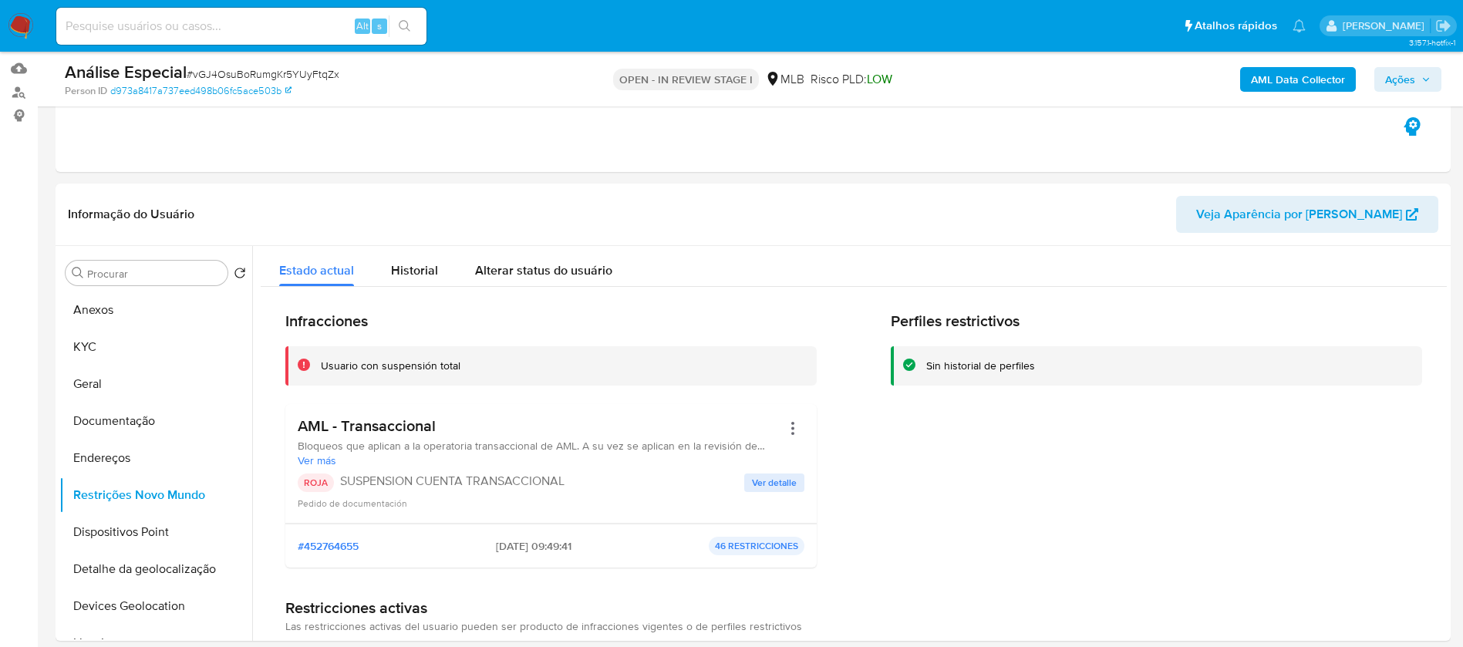
click at [1387, 83] on span "Ações" at bounding box center [1400, 79] width 30 height 25
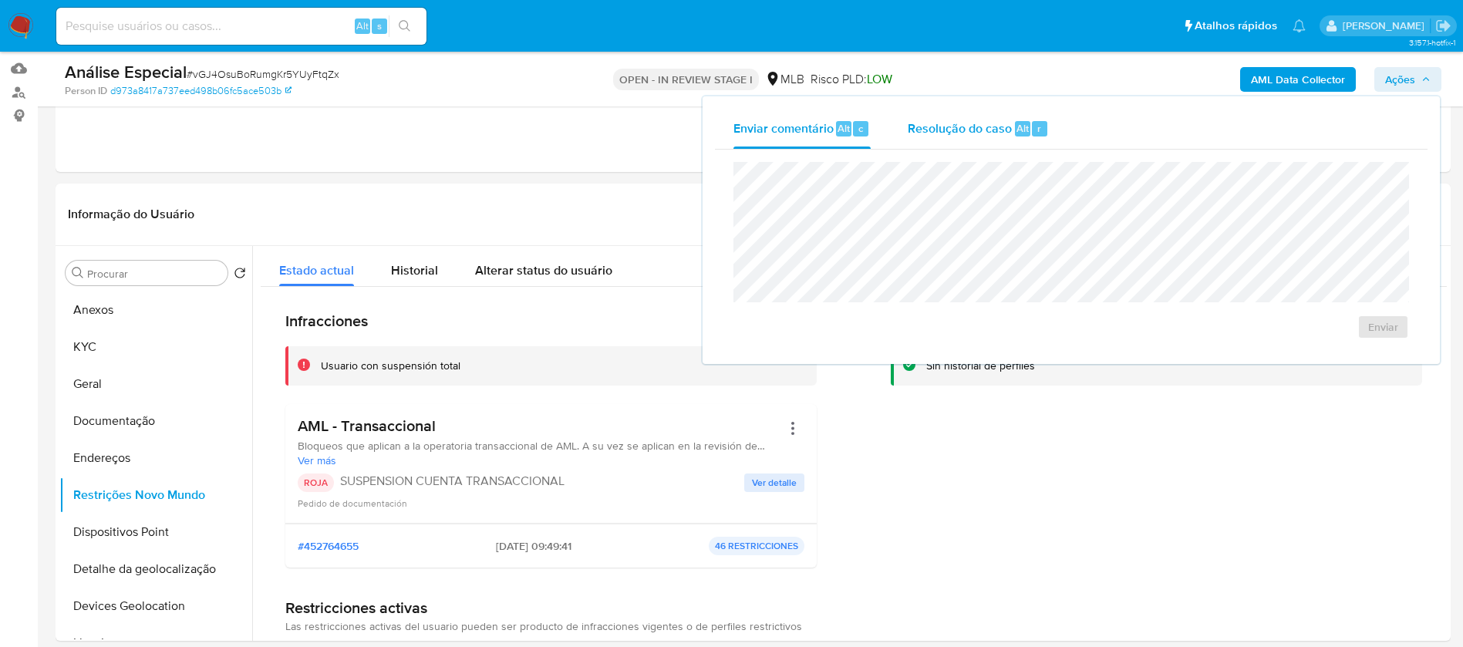
click at [957, 134] on span "Resolução do caso" at bounding box center [960, 128] width 104 height 18
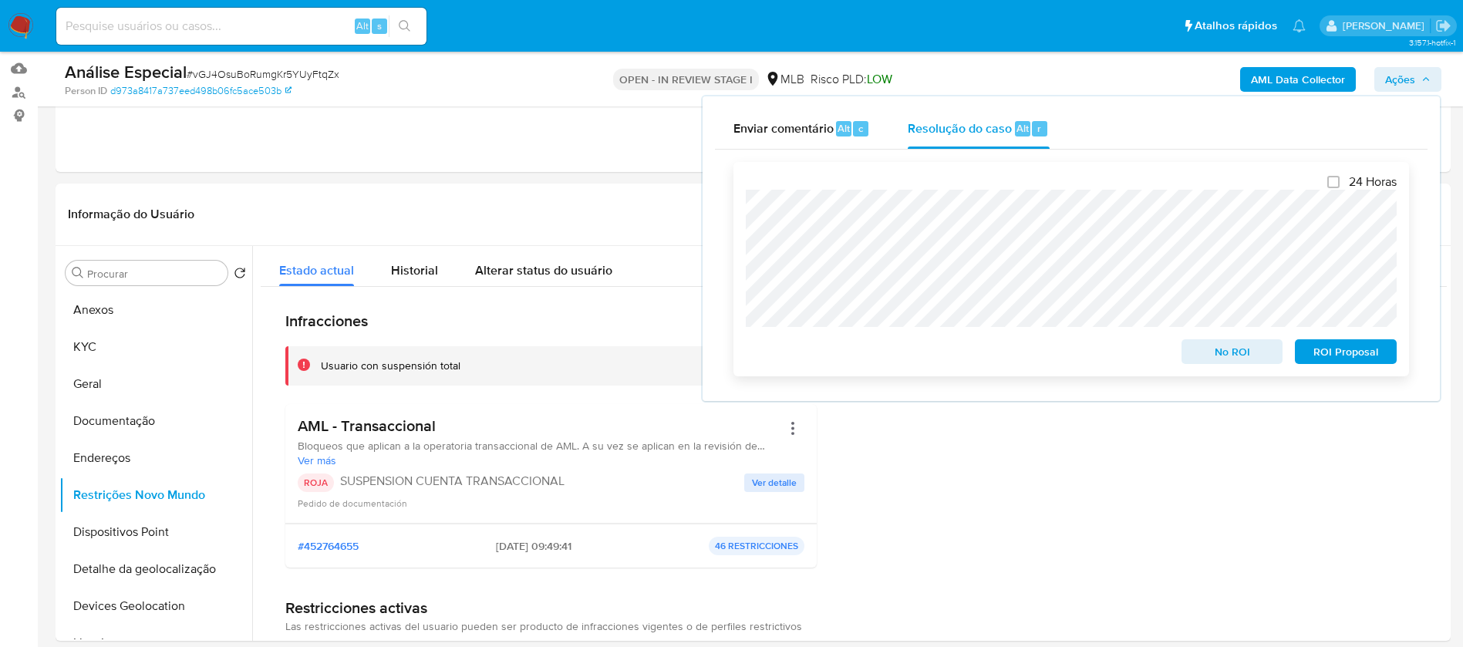
click at [1210, 359] on span "No ROI" at bounding box center [1232, 352] width 80 height 22
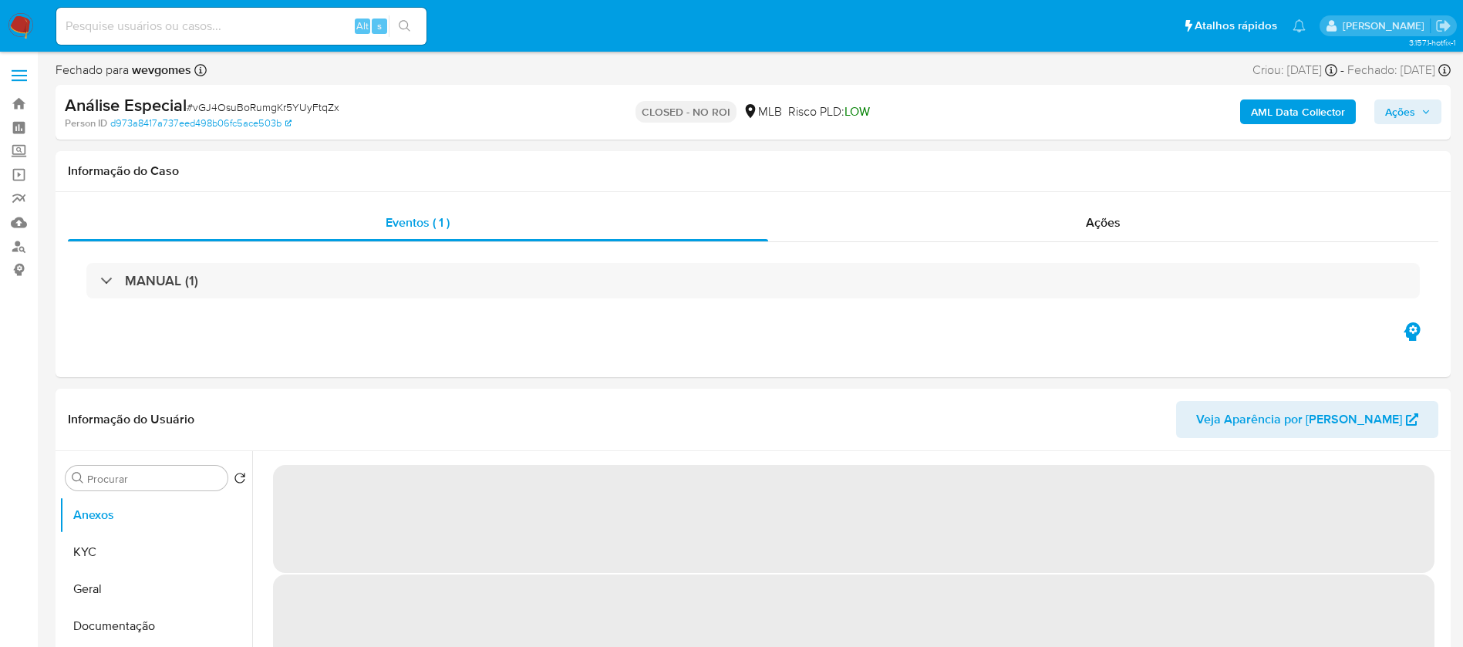
select select "10"
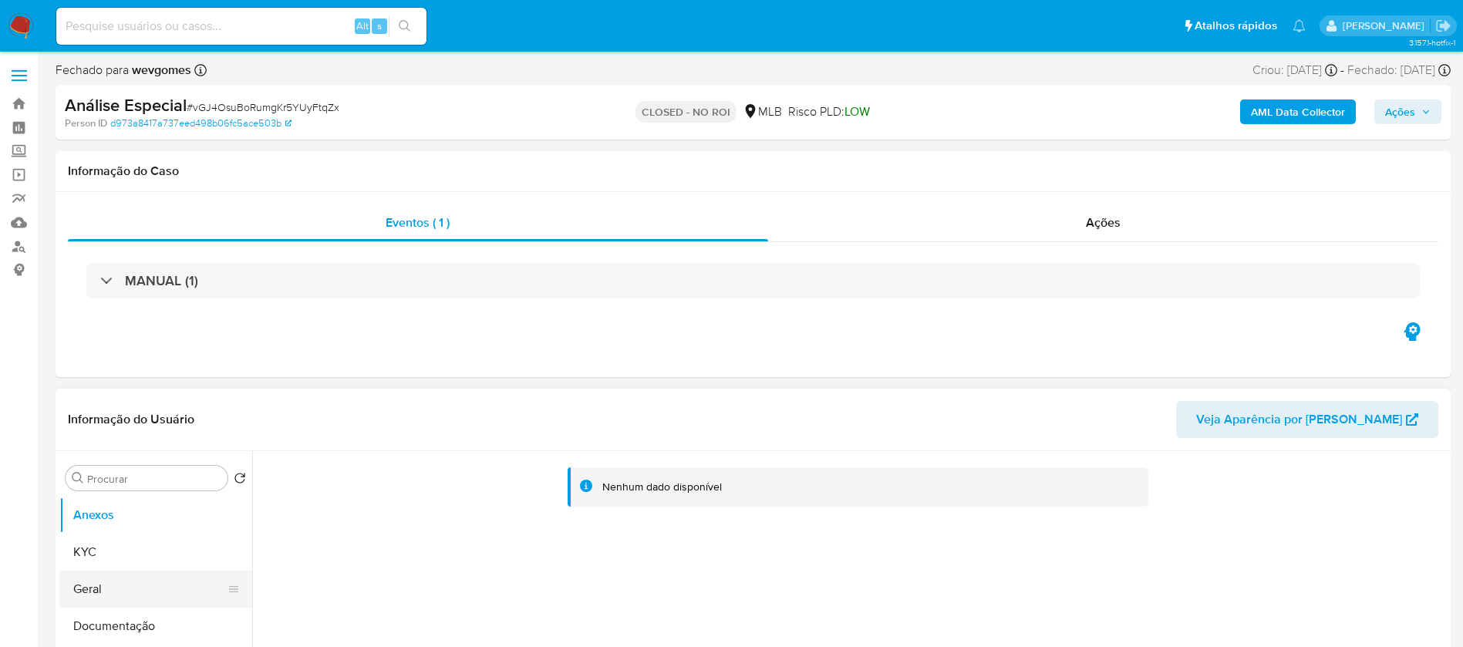
click at [107, 592] on button "Geral" at bounding box center [149, 589] width 180 height 37
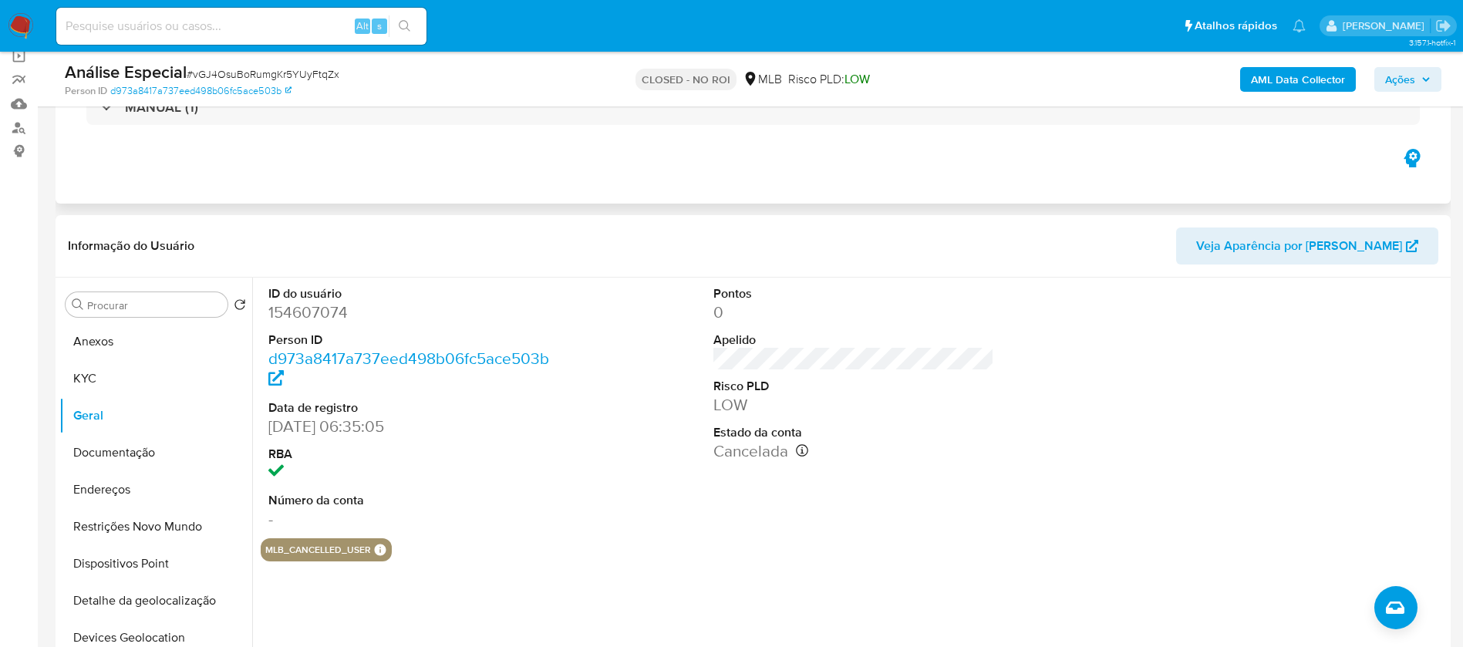
scroll to position [154, 0]
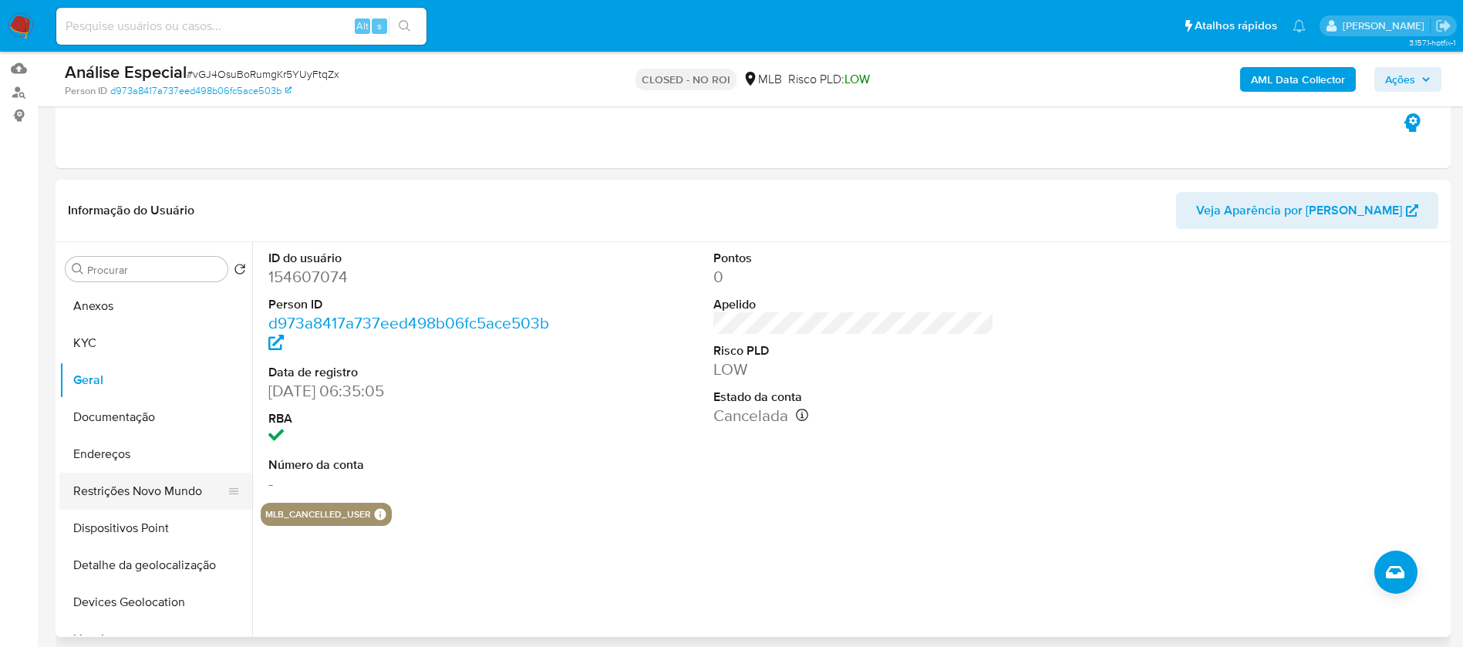
click at [112, 497] on button "Restrições Novo Mundo" at bounding box center [149, 491] width 180 height 37
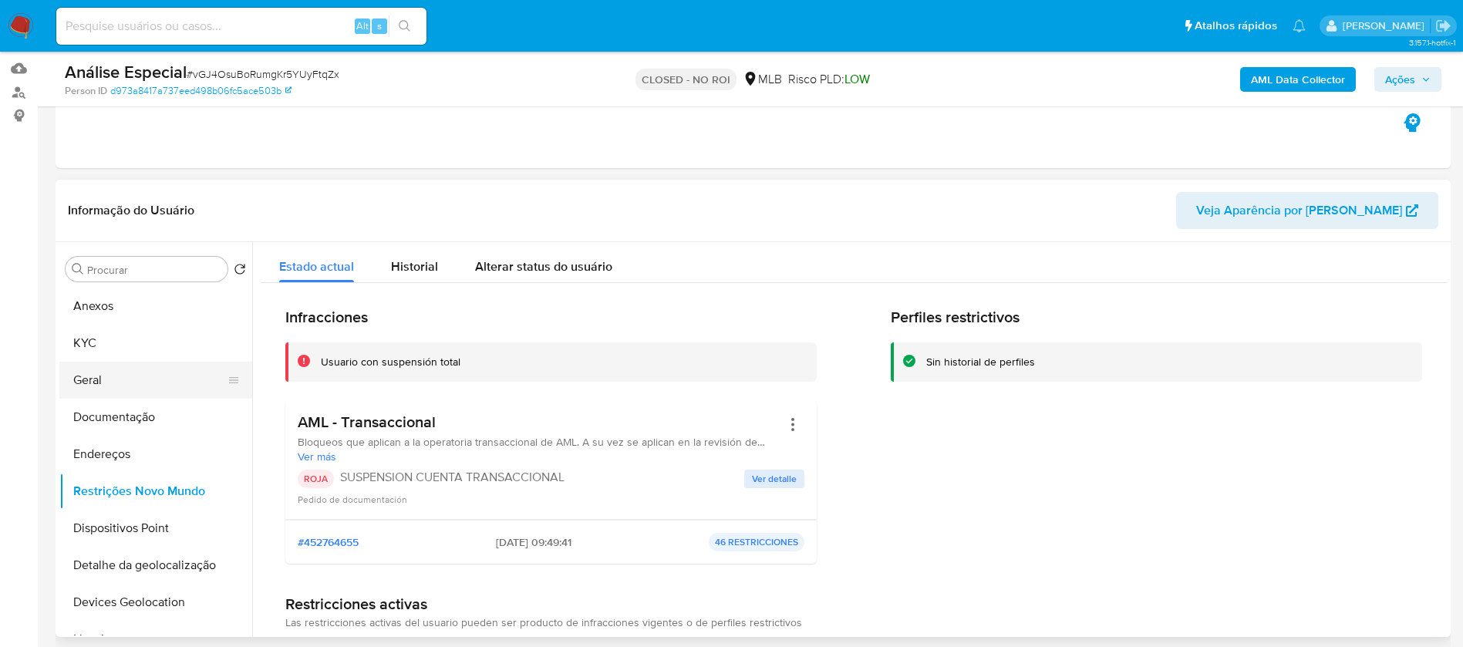
click at [104, 366] on button "Geral" at bounding box center [149, 380] width 180 height 37
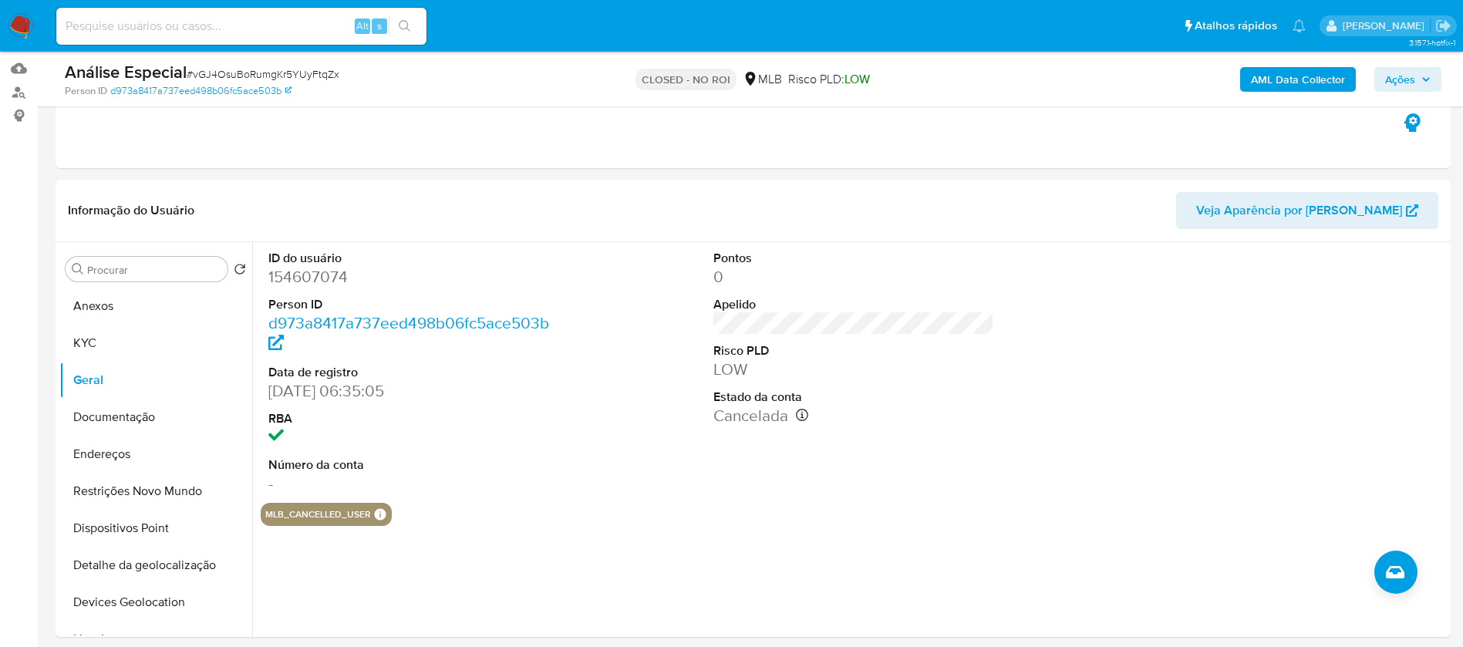
click at [157, 12] on div "Alt s" at bounding box center [241, 26] width 370 height 37
click at [147, 27] on input at bounding box center [241, 26] width 370 height 20
paste input "181473034"
type input "181473034"
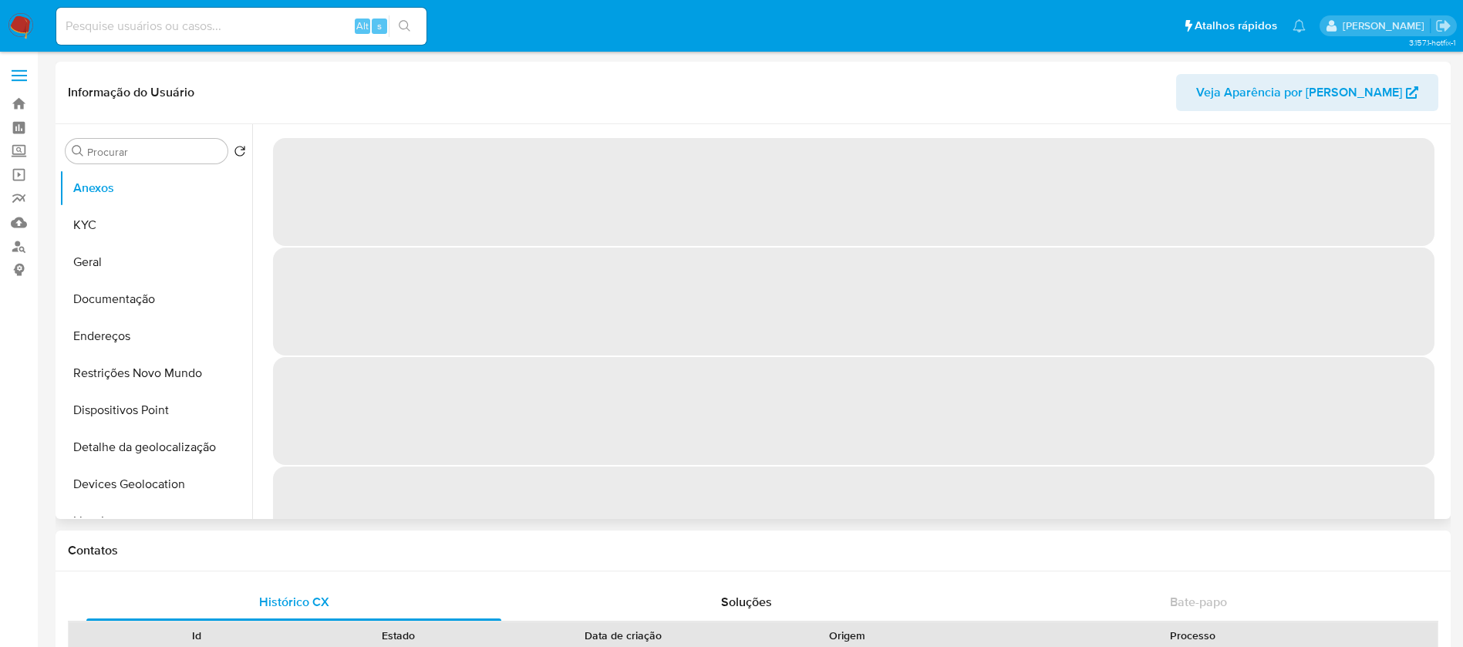
select select "10"
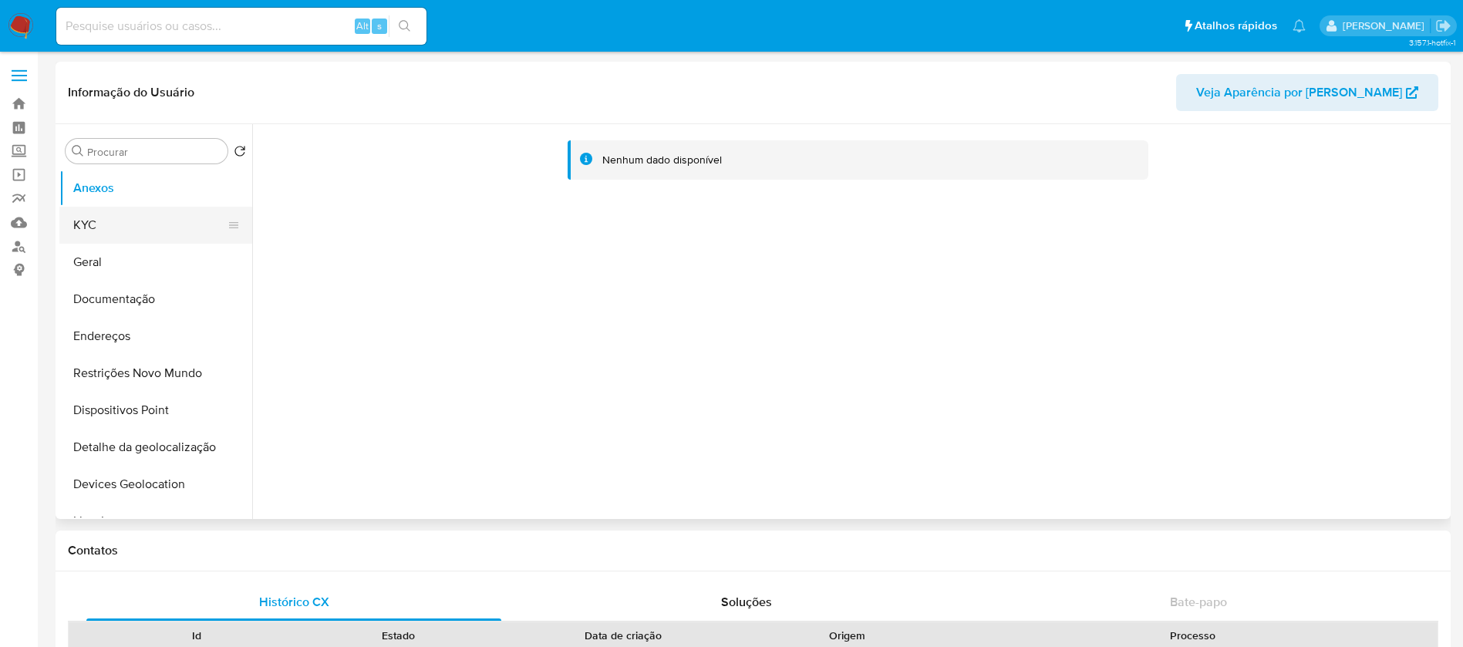
click at [96, 225] on button "KYC" at bounding box center [149, 225] width 180 height 37
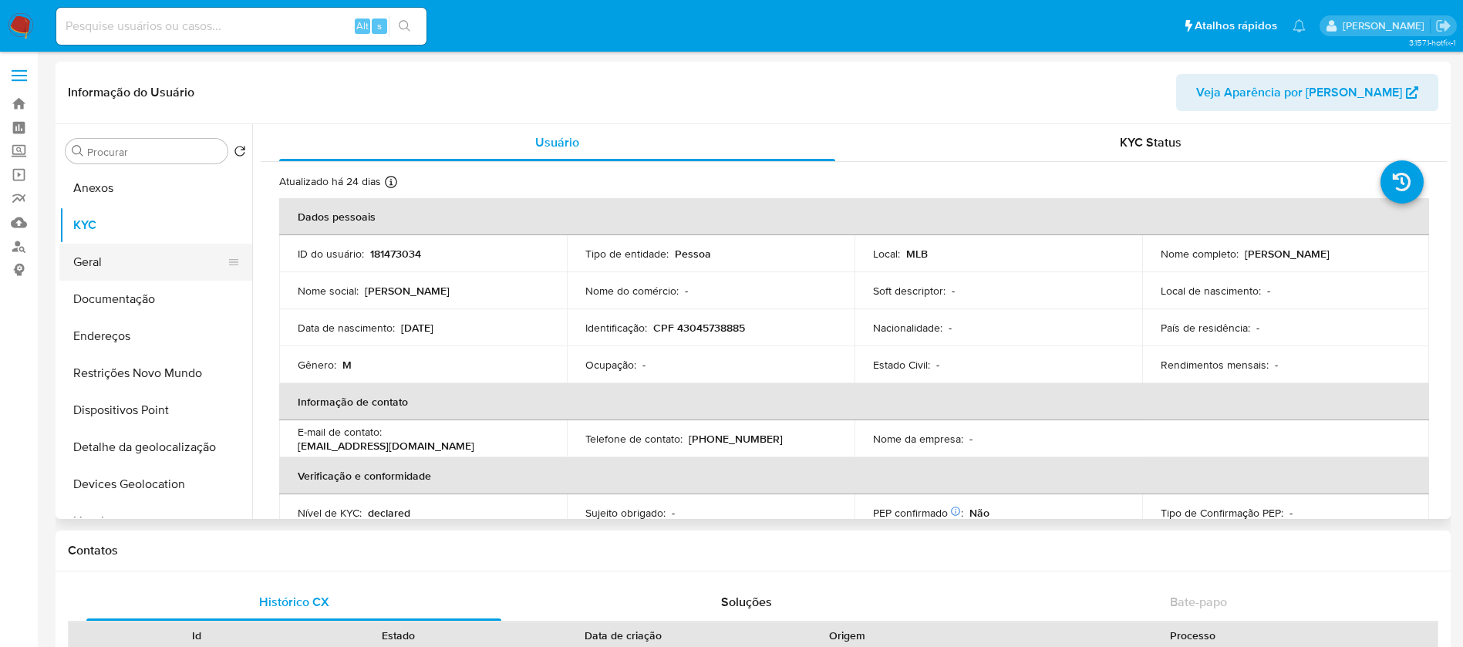
click at [85, 268] on button "Geral" at bounding box center [149, 262] width 180 height 37
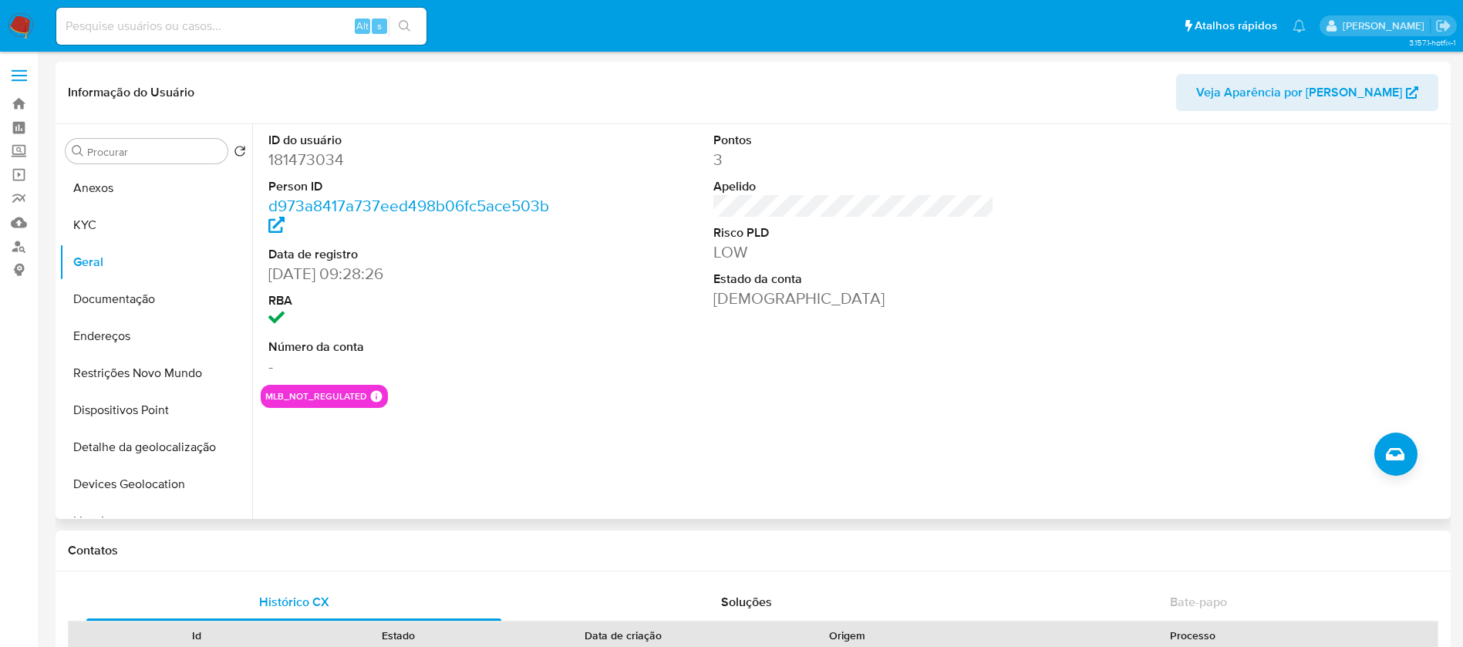
click at [1419, 457] on div "ID do usuário 181473034 Person ID d973a8417a737eed498b06fc5ace503b Data de regi…" at bounding box center [849, 321] width 1195 height 395
click at [1404, 455] on icon "Criar caso manual" at bounding box center [1395, 454] width 19 height 19
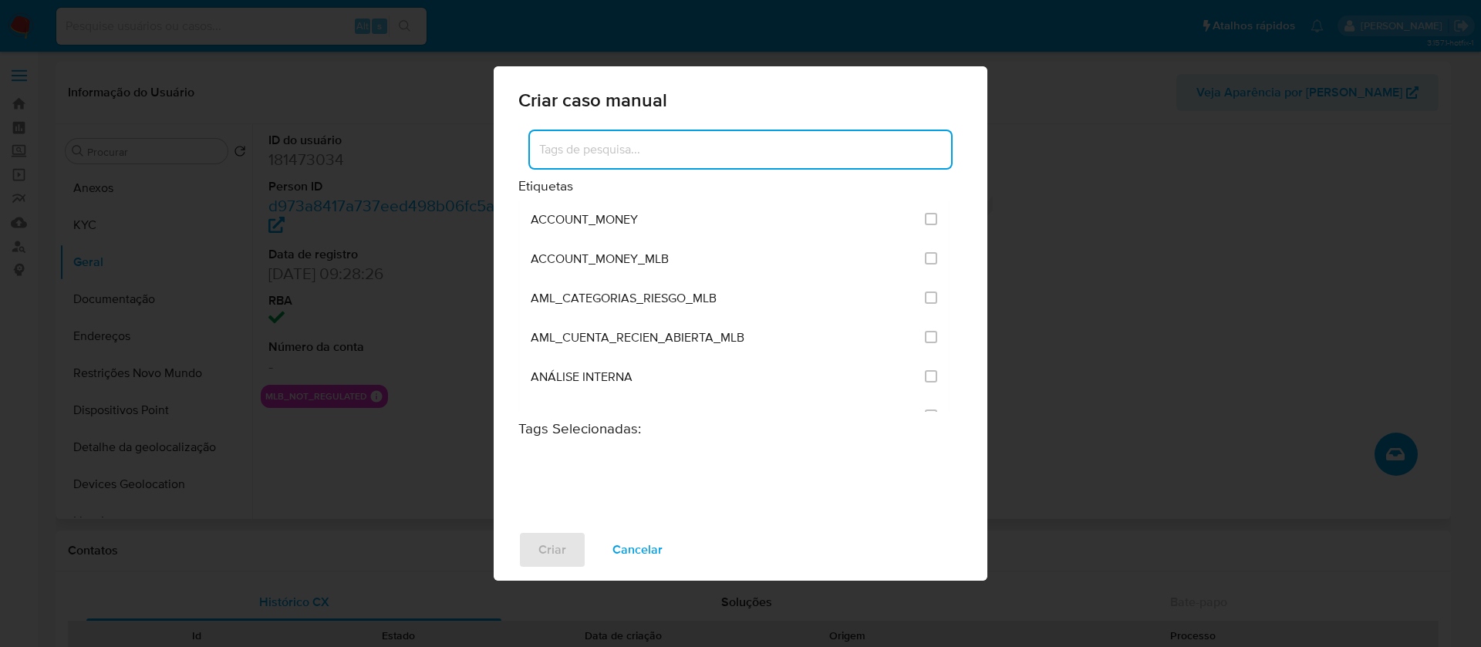
click at [609, 153] on input at bounding box center [740, 150] width 421 height 20
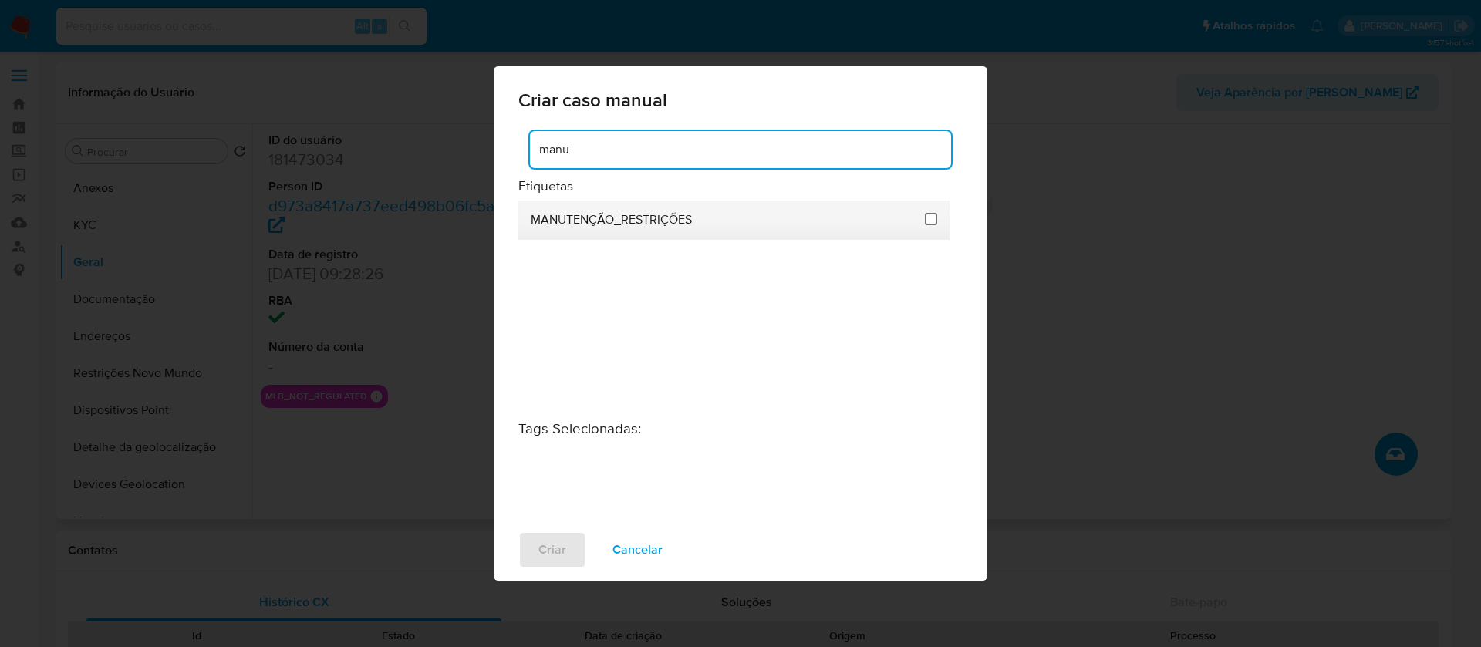
type input "manu"
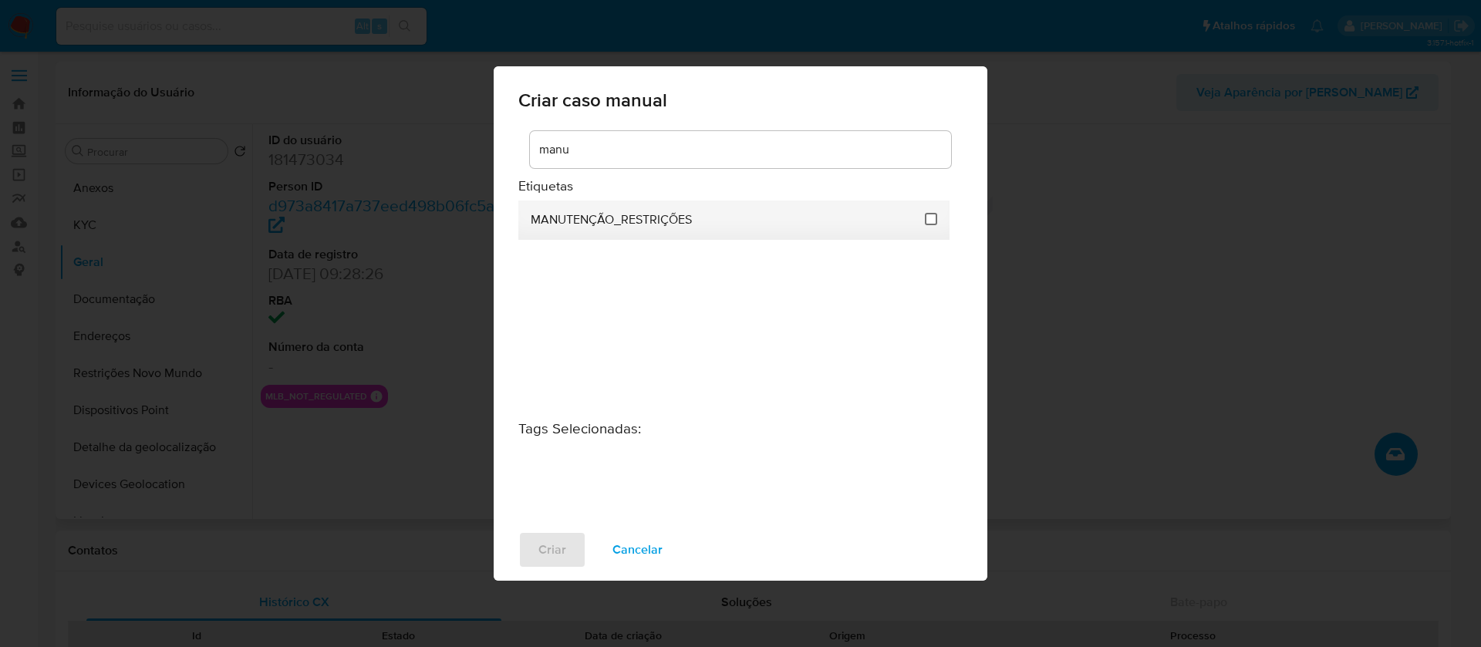
click at [934, 223] on input "2407" at bounding box center [931, 219] width 12 height 12
checkbox input "true"
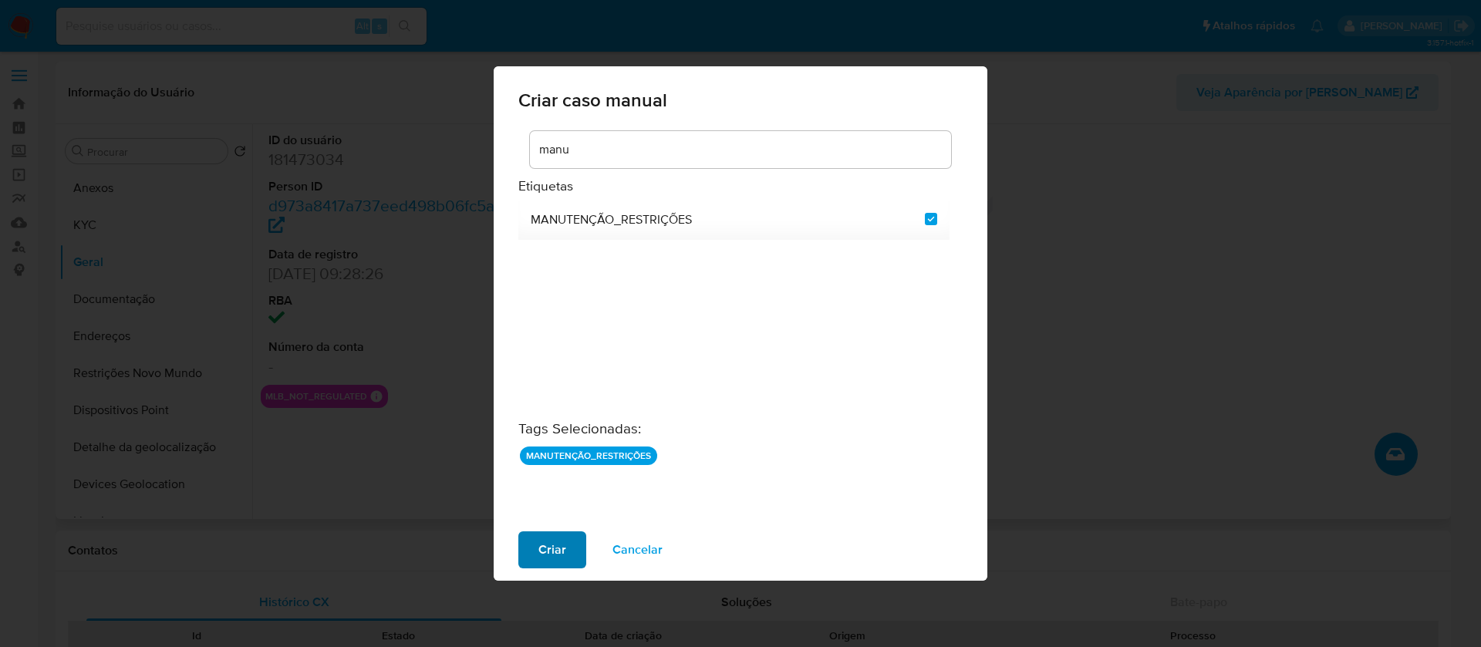
click at [538, 551] on span "Criar" at bounding box center [552, 550] width 28 height 34
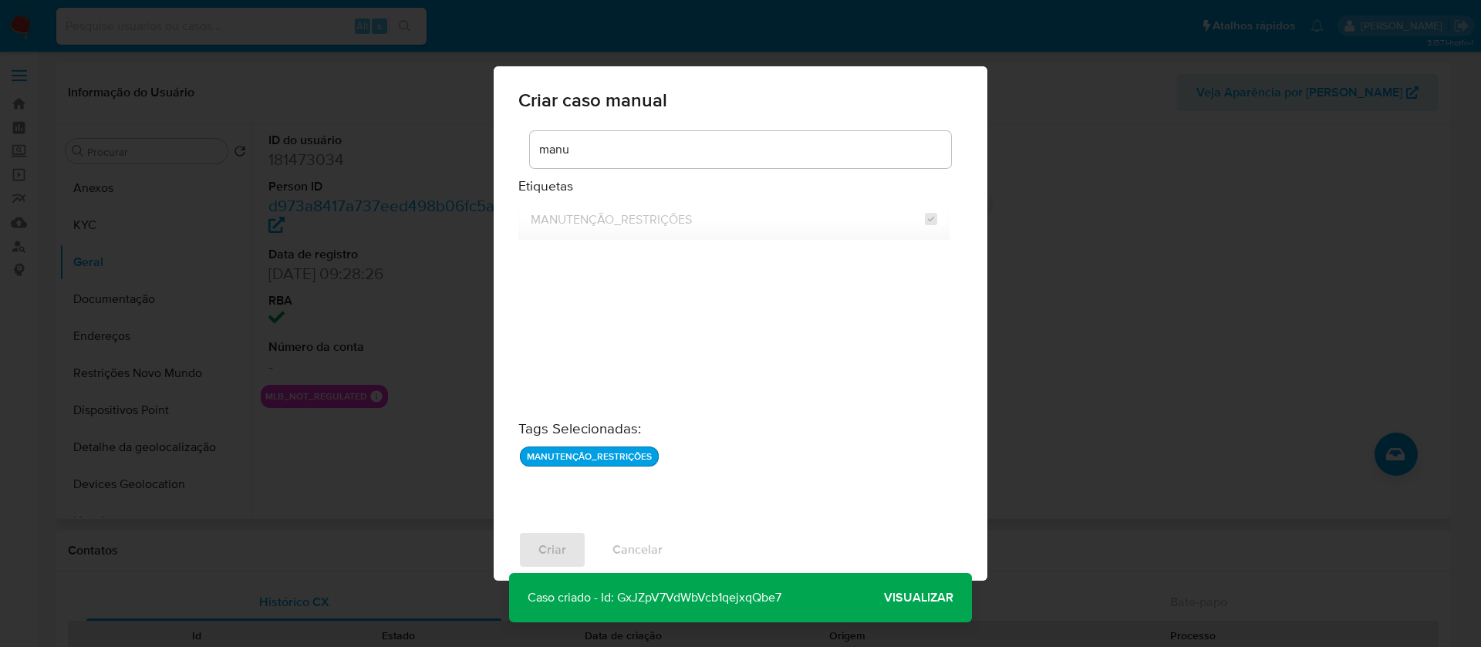
click at [904, 598] on span "Visualizar" at bounding box center [918, 598] width 69 height 0
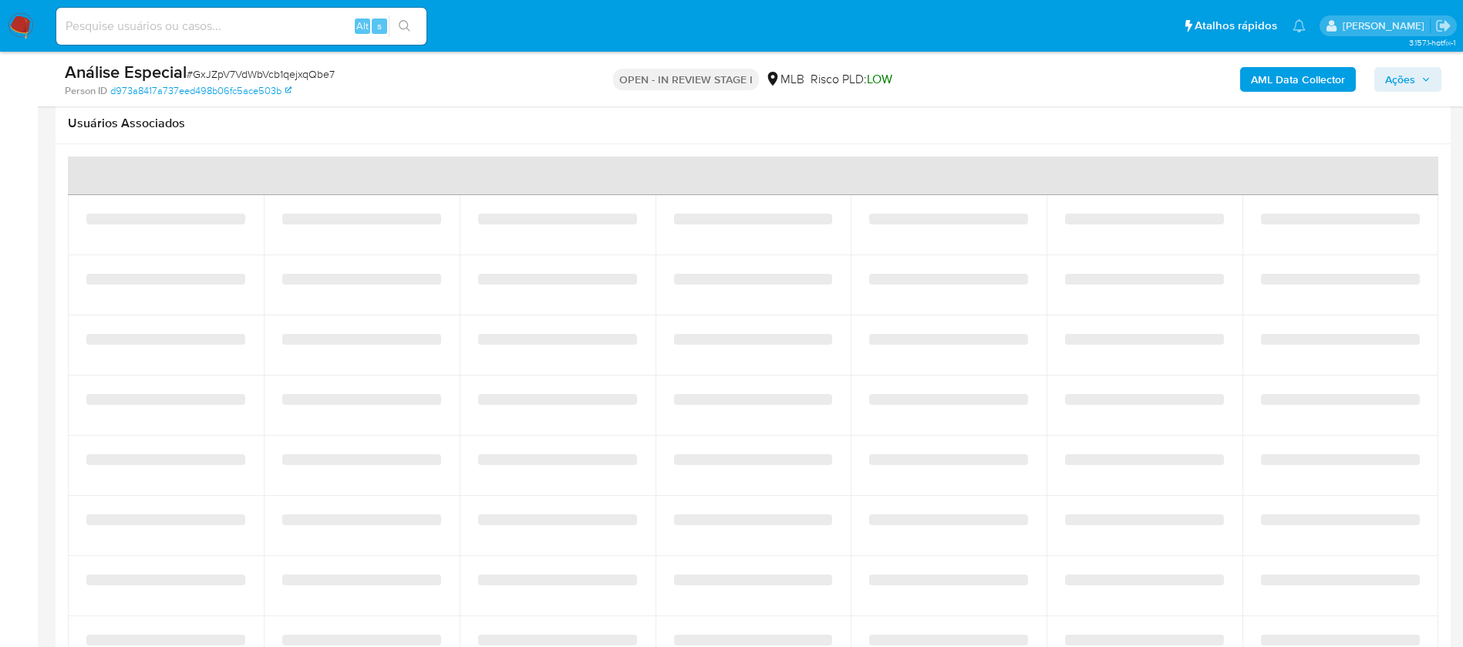
select select "10"
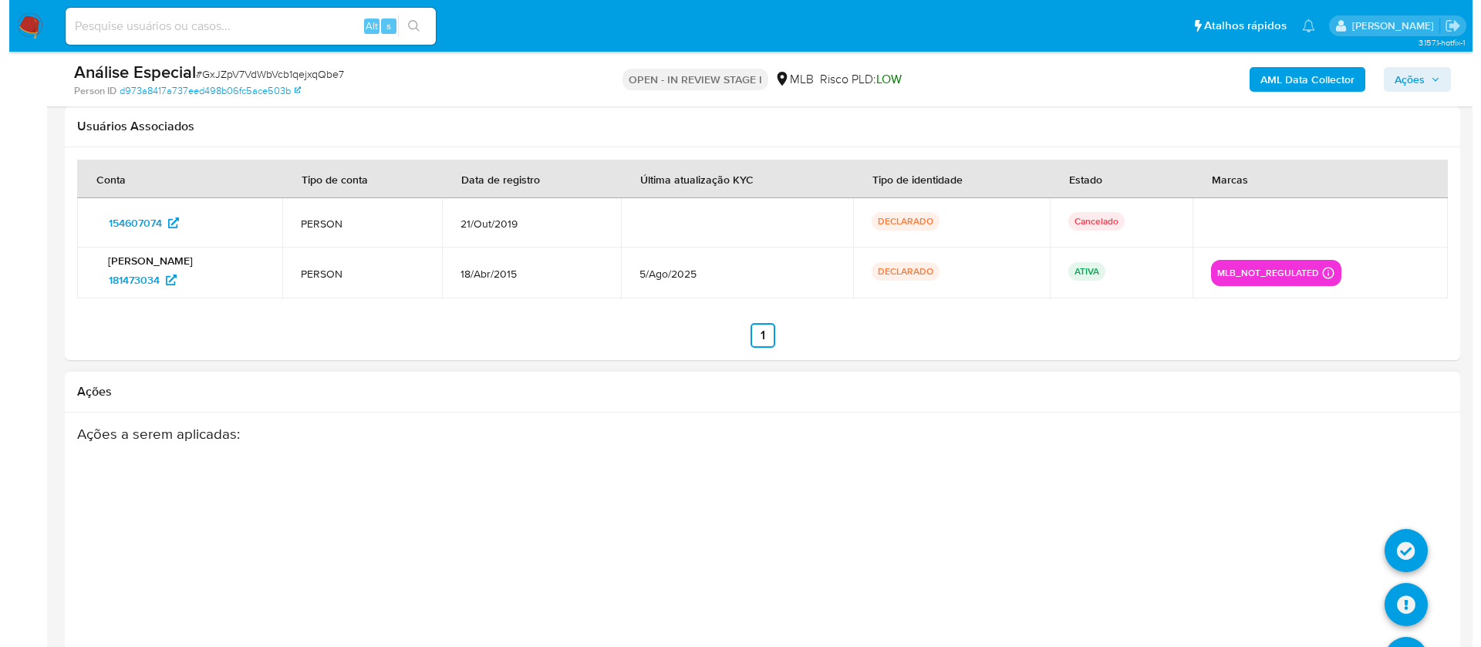
scroll to position [2102, 0]
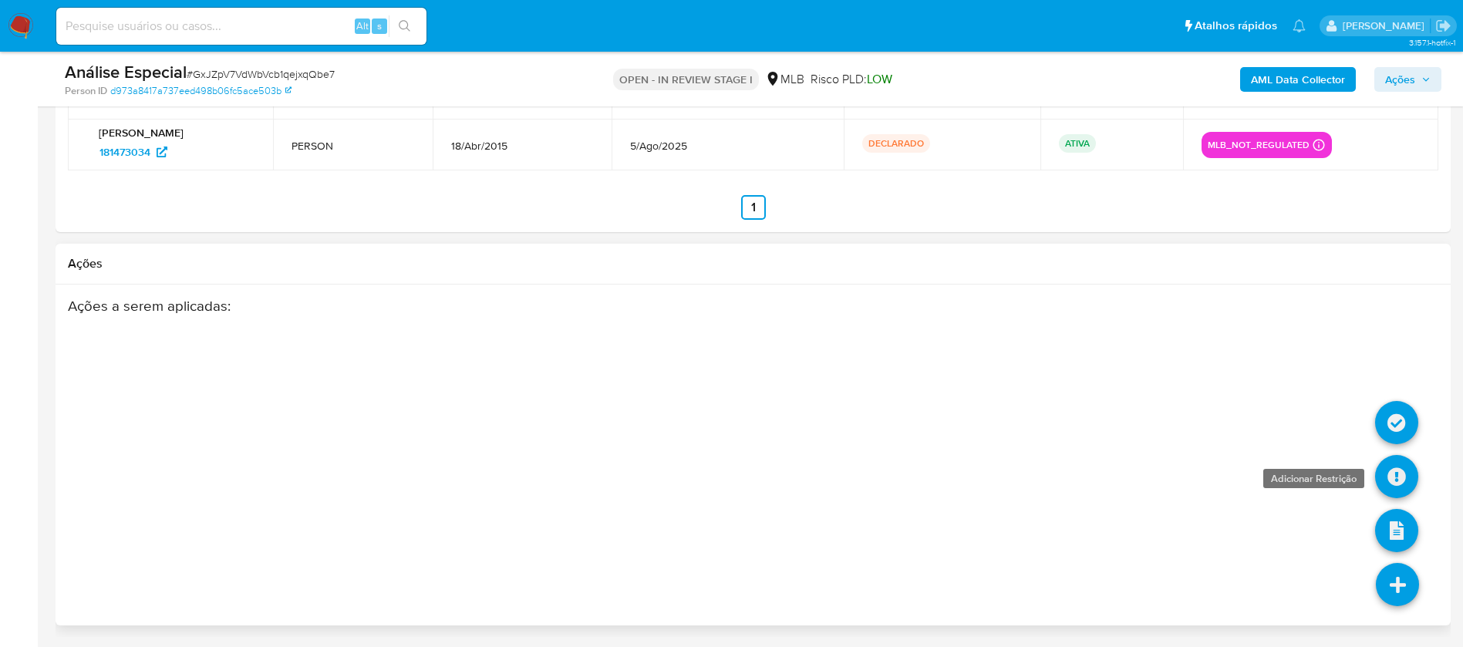
click at [1393, 482] on link at bounding box center [1396, 476] width 43 height 43
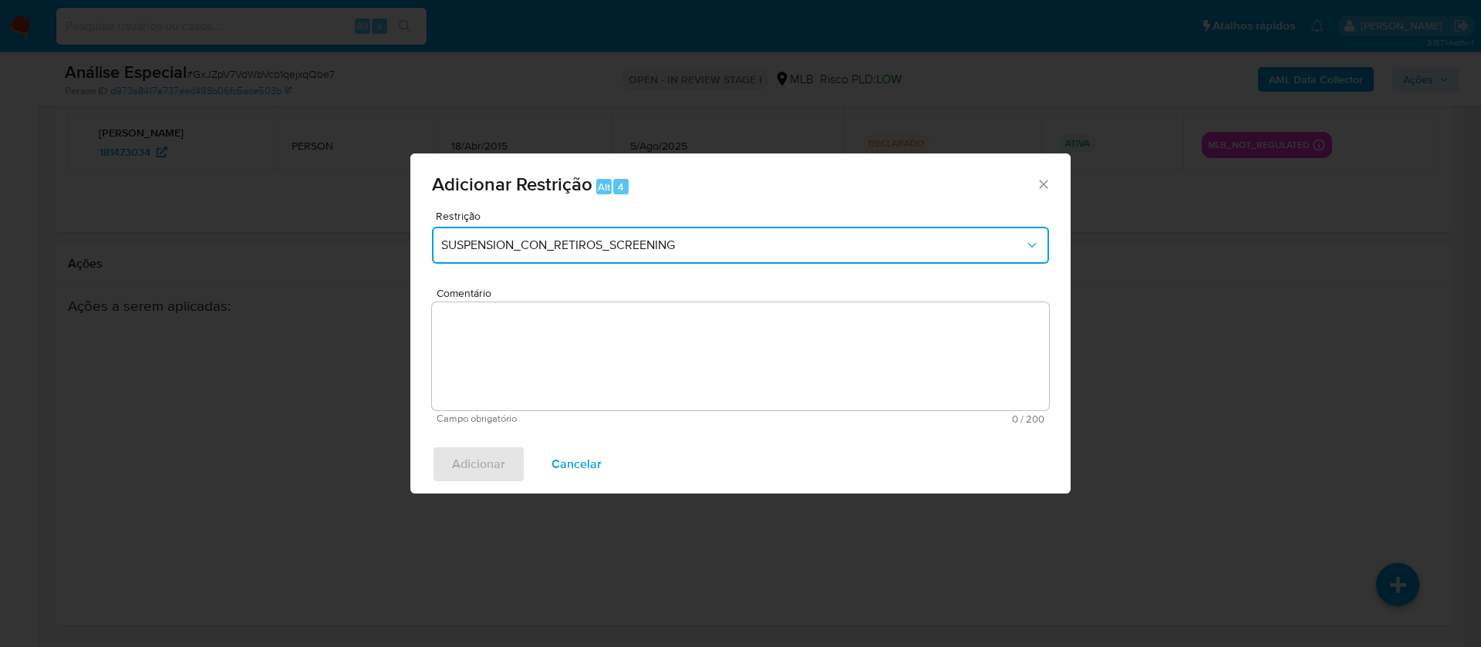
click at [699, 255] on button "SUSPENSION_CON_RETIROS_SCREENING" at bounding box center [740, 245] width 617 height 37
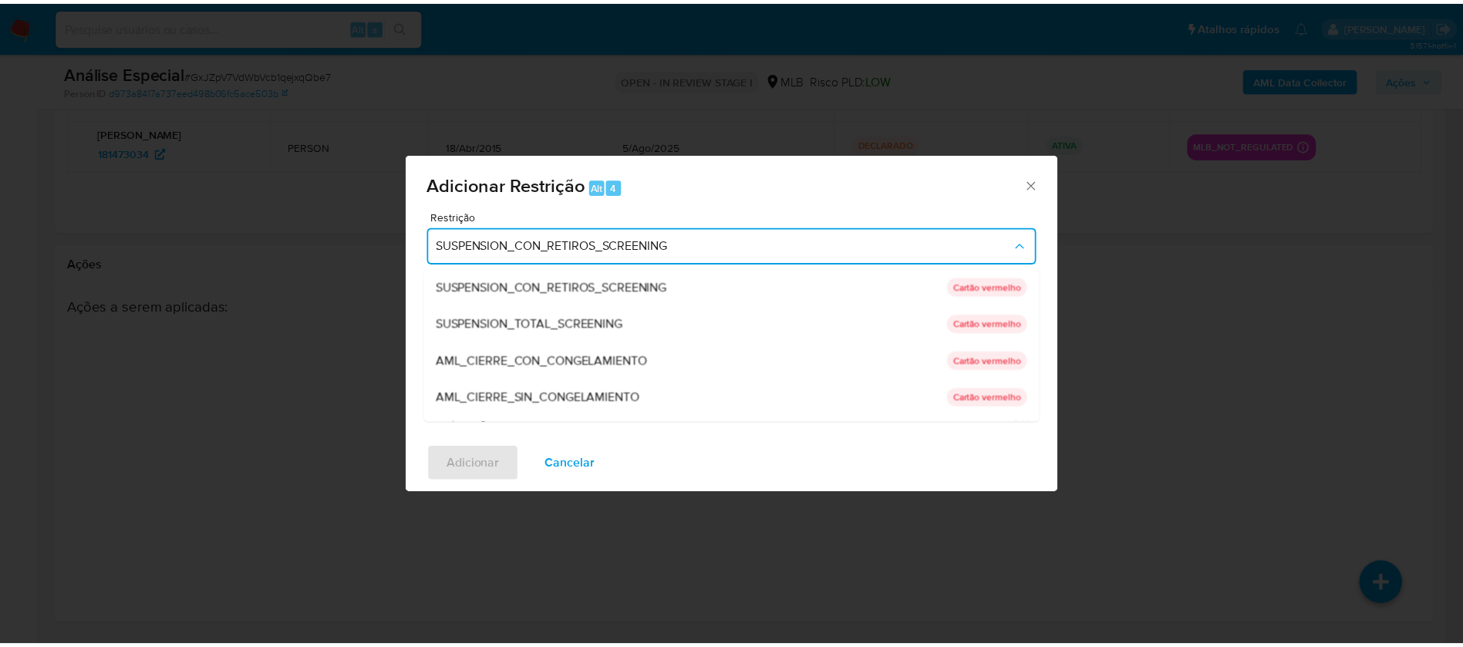
scroll to position [216, 0]
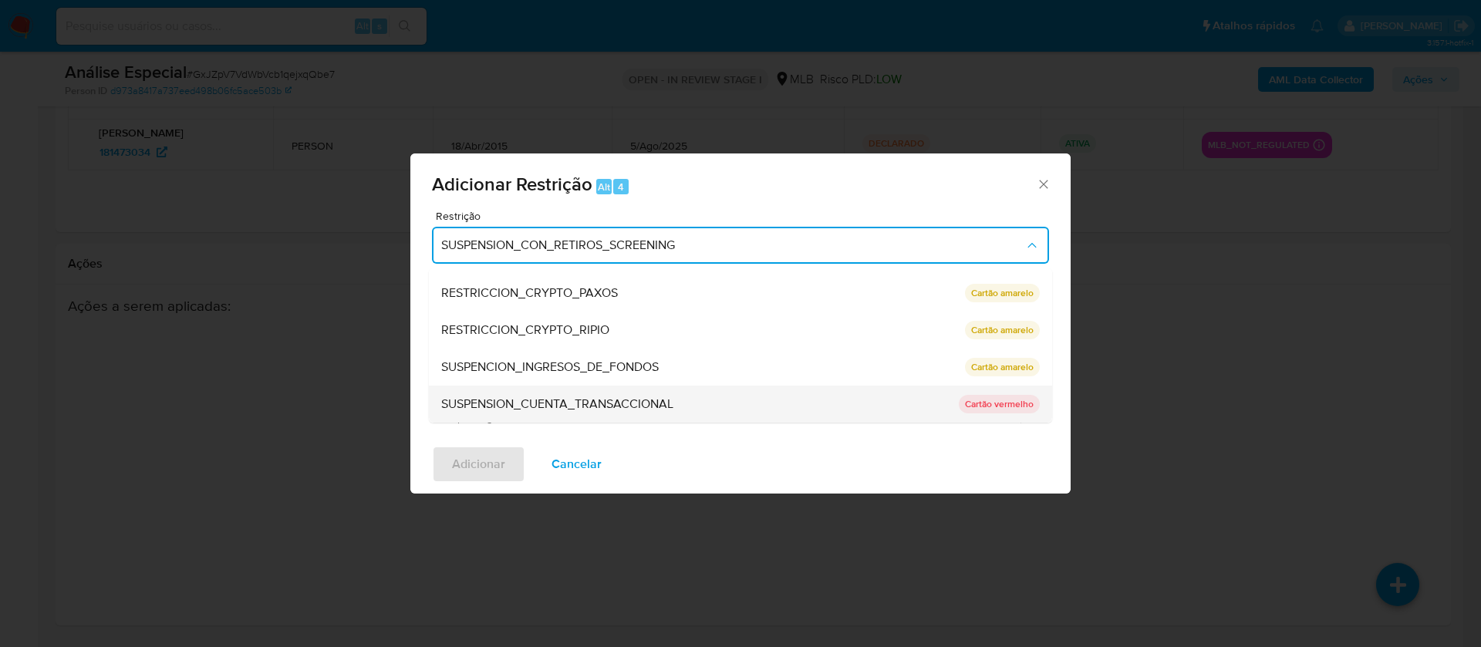
click at [548, 410] on span "SUSPENSION_CUENTA_TRANSACCIONAL" at bounding box center [557, 403] width 232 height 15
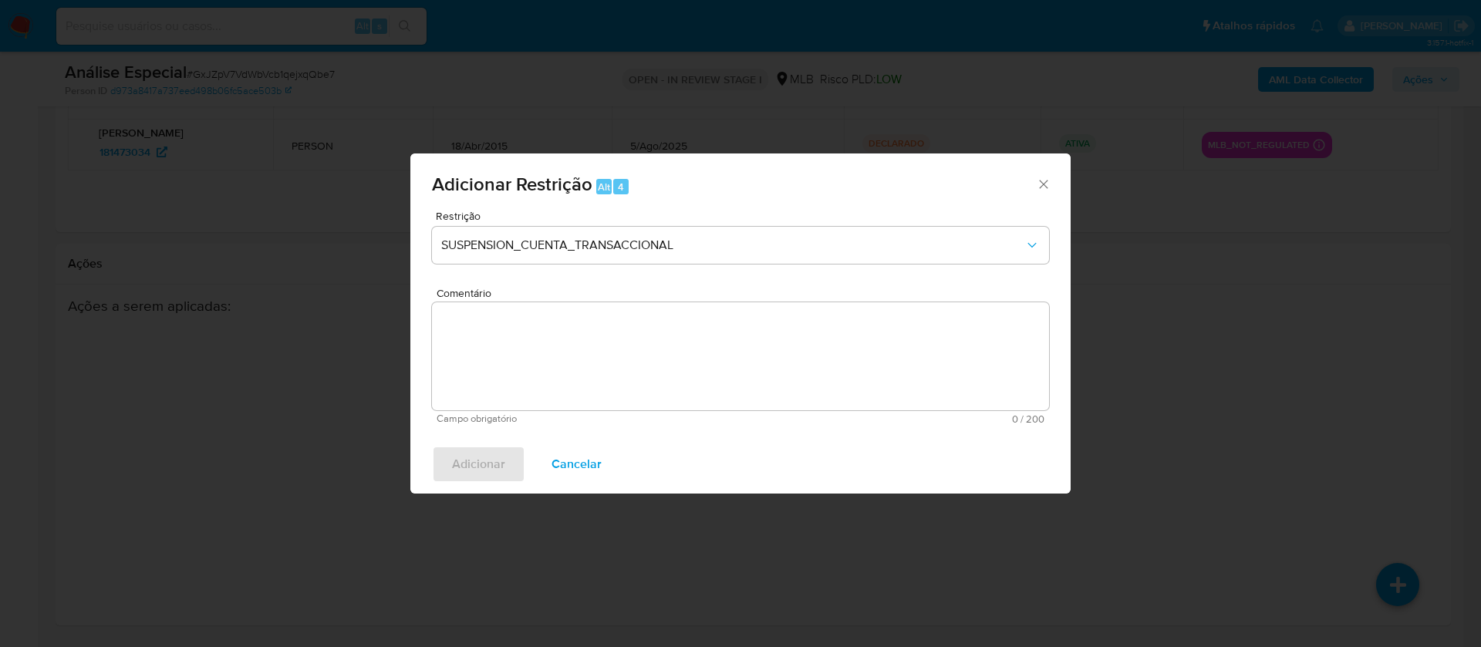
click at [504, 332] on textarea "Comentário" at bounding box center [740, 356] width 617 height 108
click at [469, 326] on textarea "Comentário" at bounding box center [740, 356] width 617 height 108
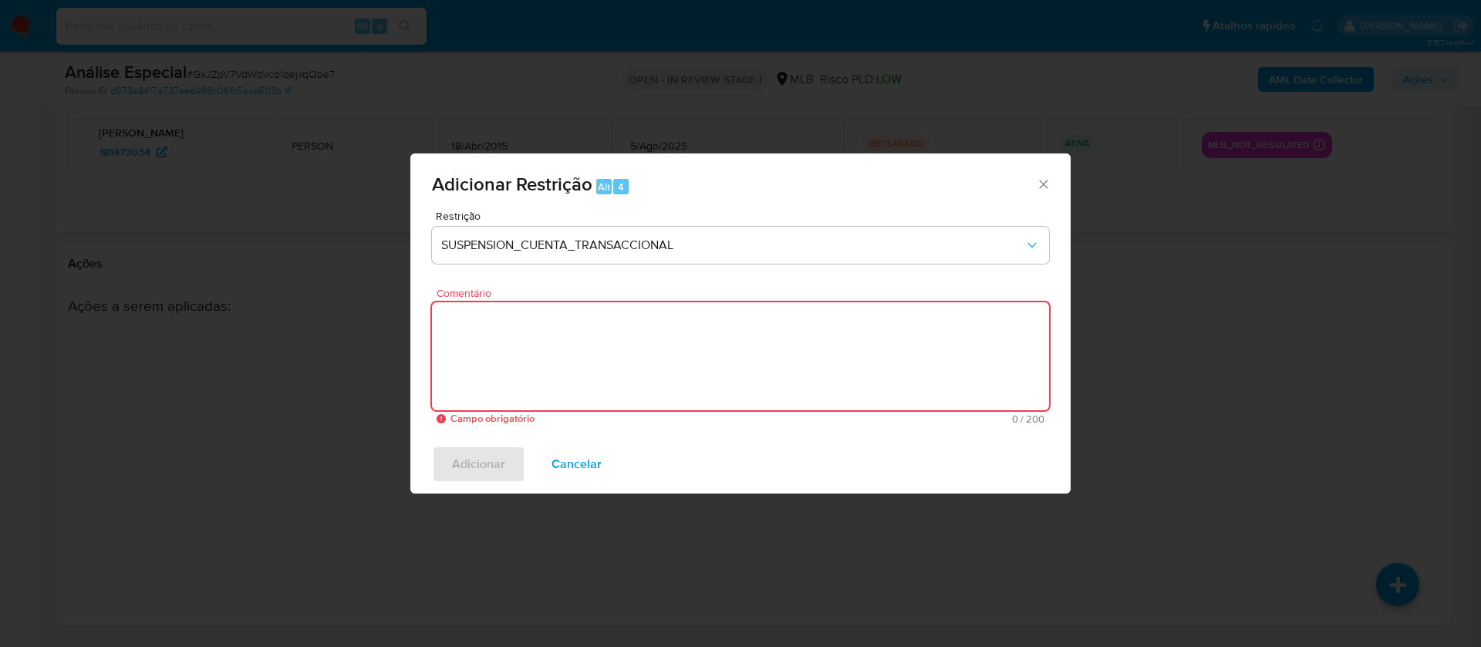
paste textarea "Conforme a solicitação da gestão efetuada em 28/08/2025 o caso será restrito. N…"
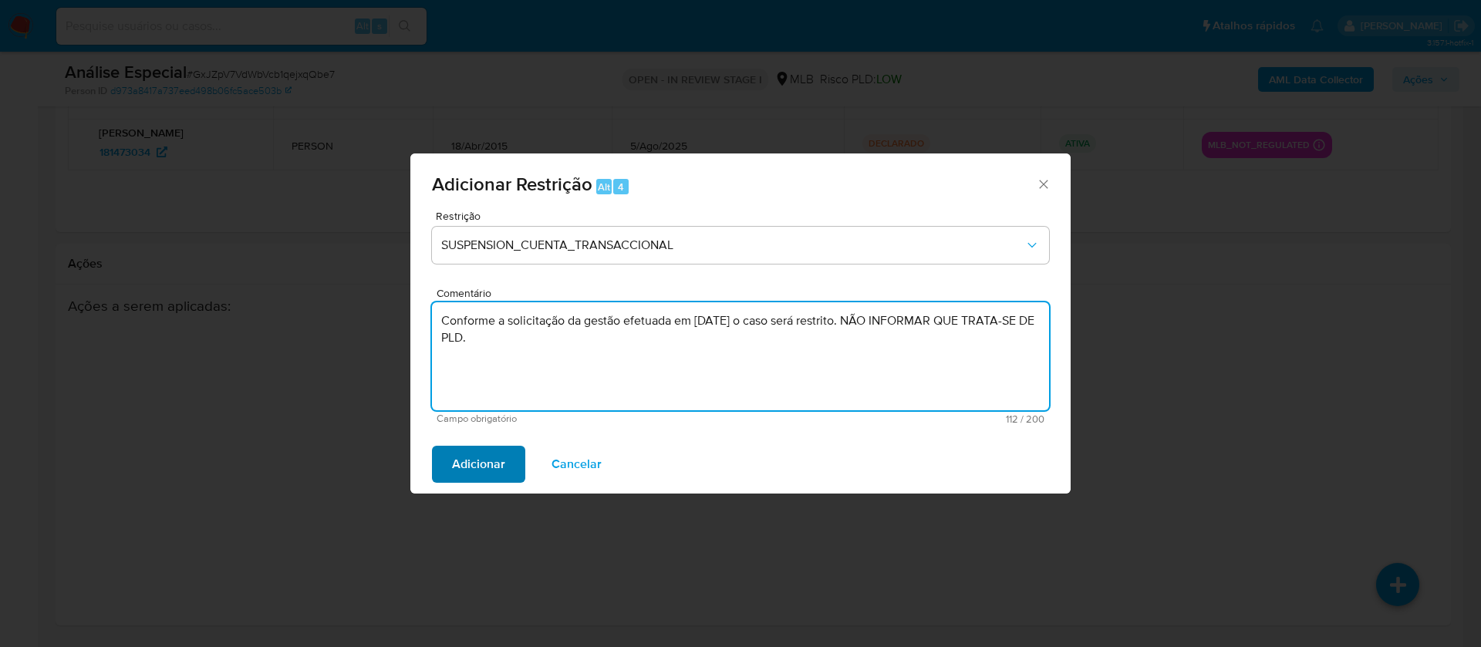
type textarea "Conforme a solicitação da gestão efetuada em 28/08/2025 o caso será restrito. N…"
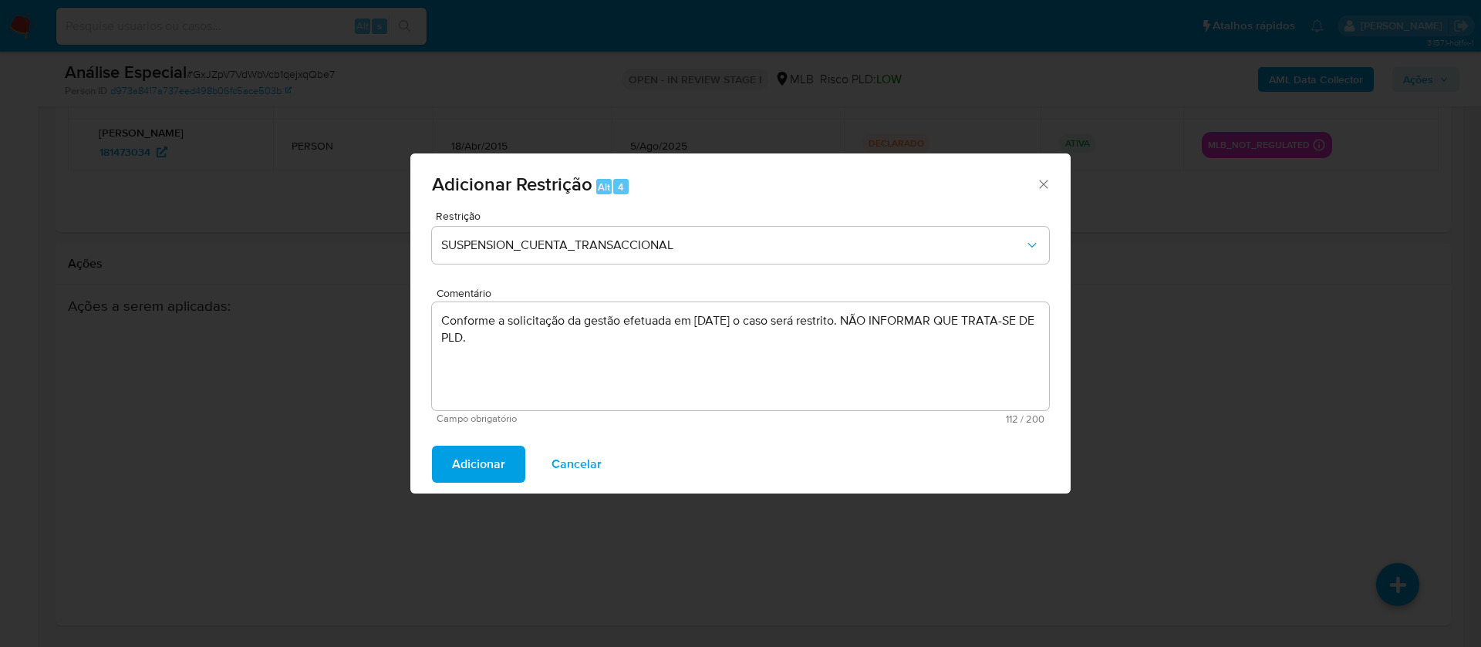
click at [476, 464] on span "Adicionar" at bounding box center [478, 464] width 53 height 34
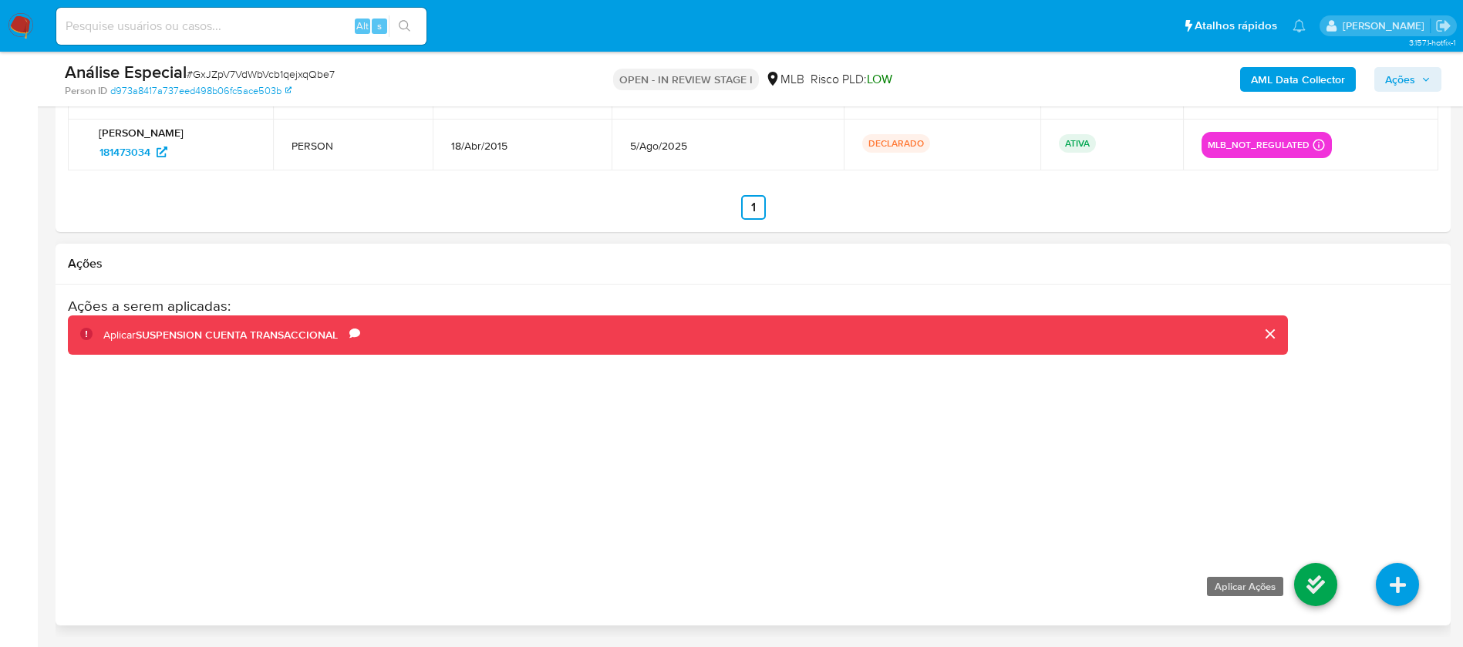
click at [1319, 595] on link at bounding box center [1315, 584] width 43 height 43
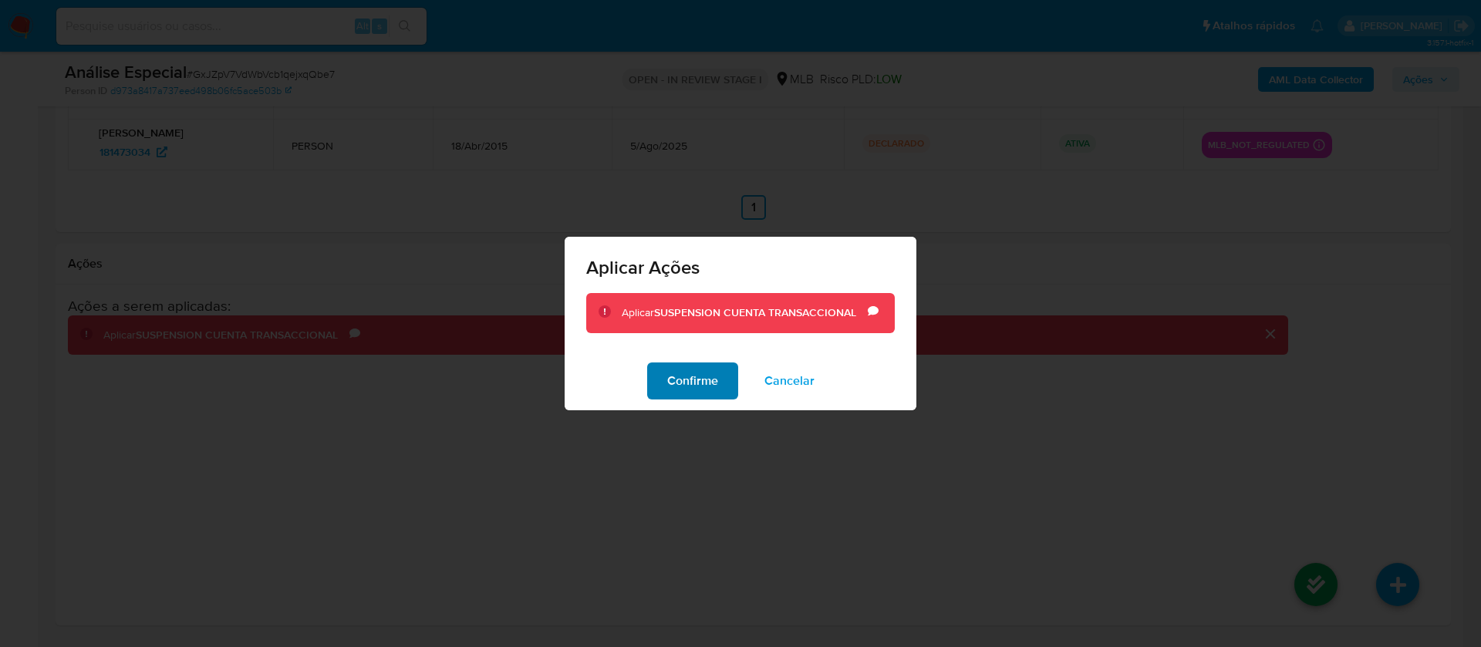
click at [686, 383] on span "Confirme" at bounding box center [692, 381] width 51 height 34
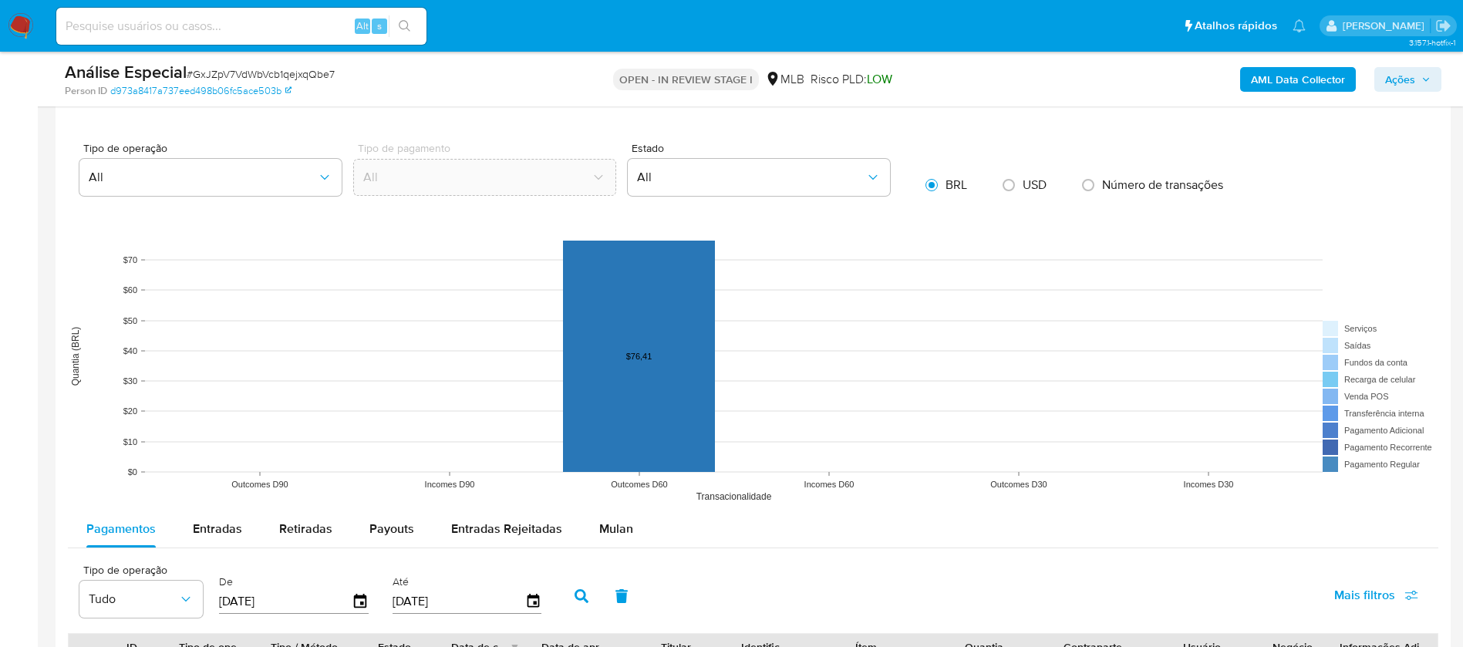
scroll to position [1176, 0]
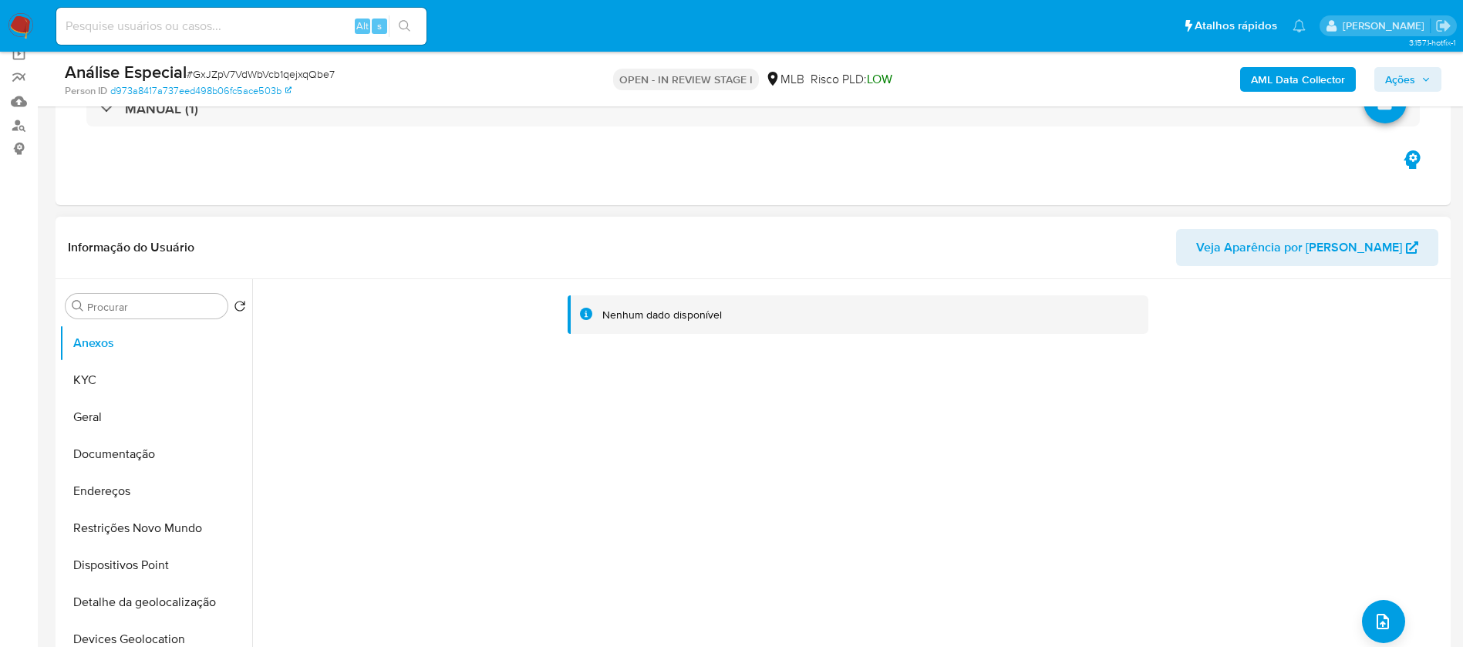
scroll to position [154, 0]
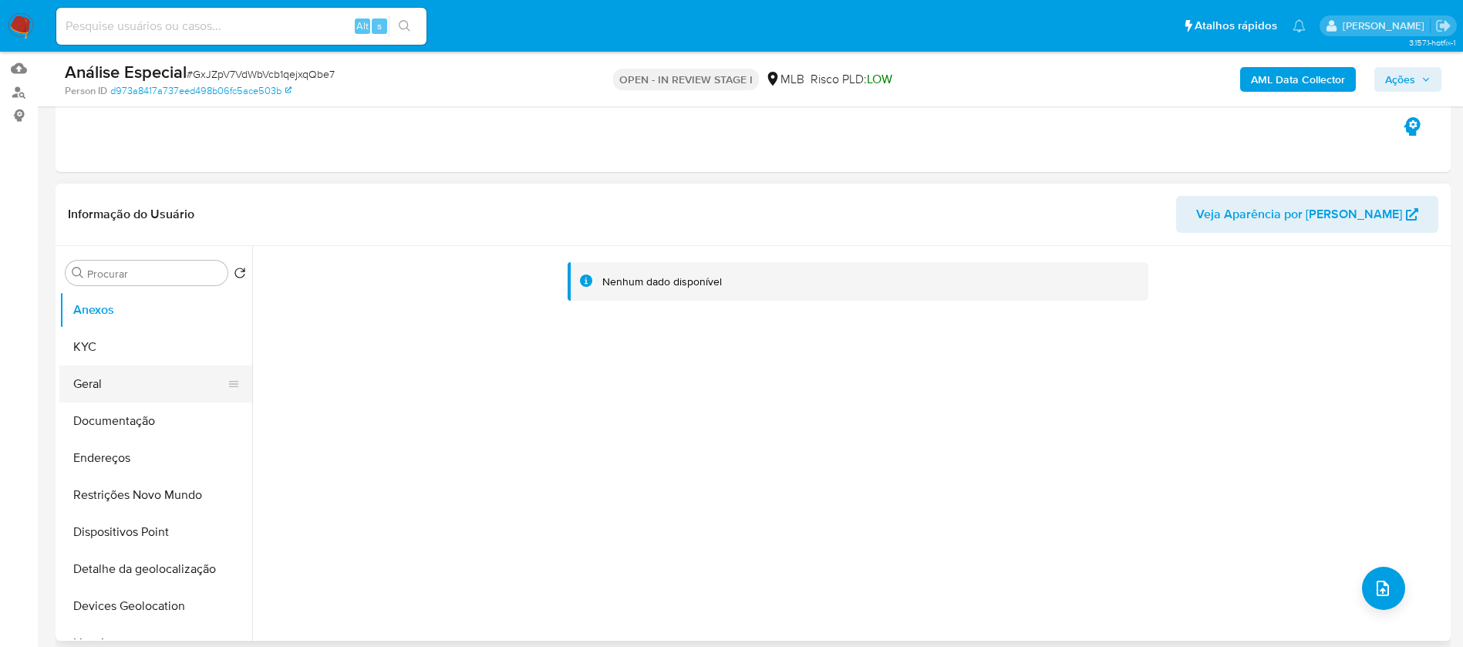
select select "10"
click at [108, 495] on button "Restrições Novo Mundo" at bounding box center [149, 495] width 180 height 37
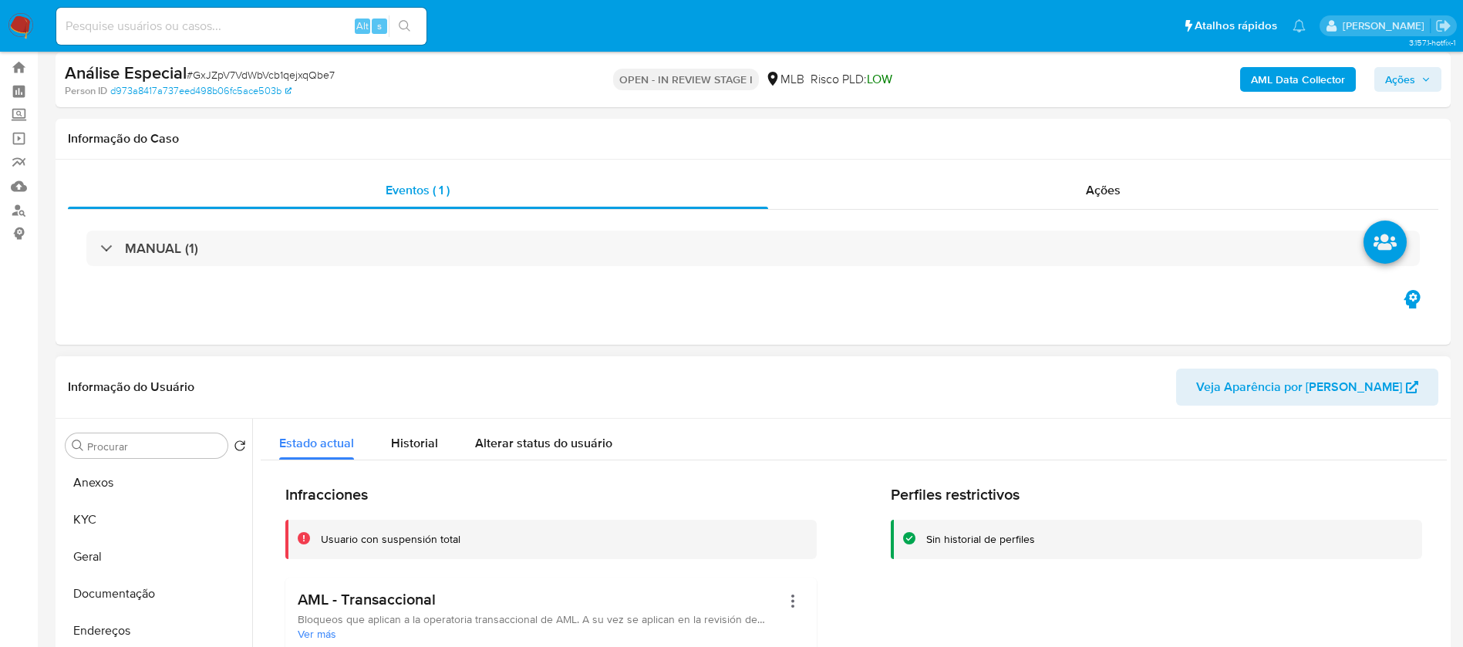
scroll to position [0, 0]
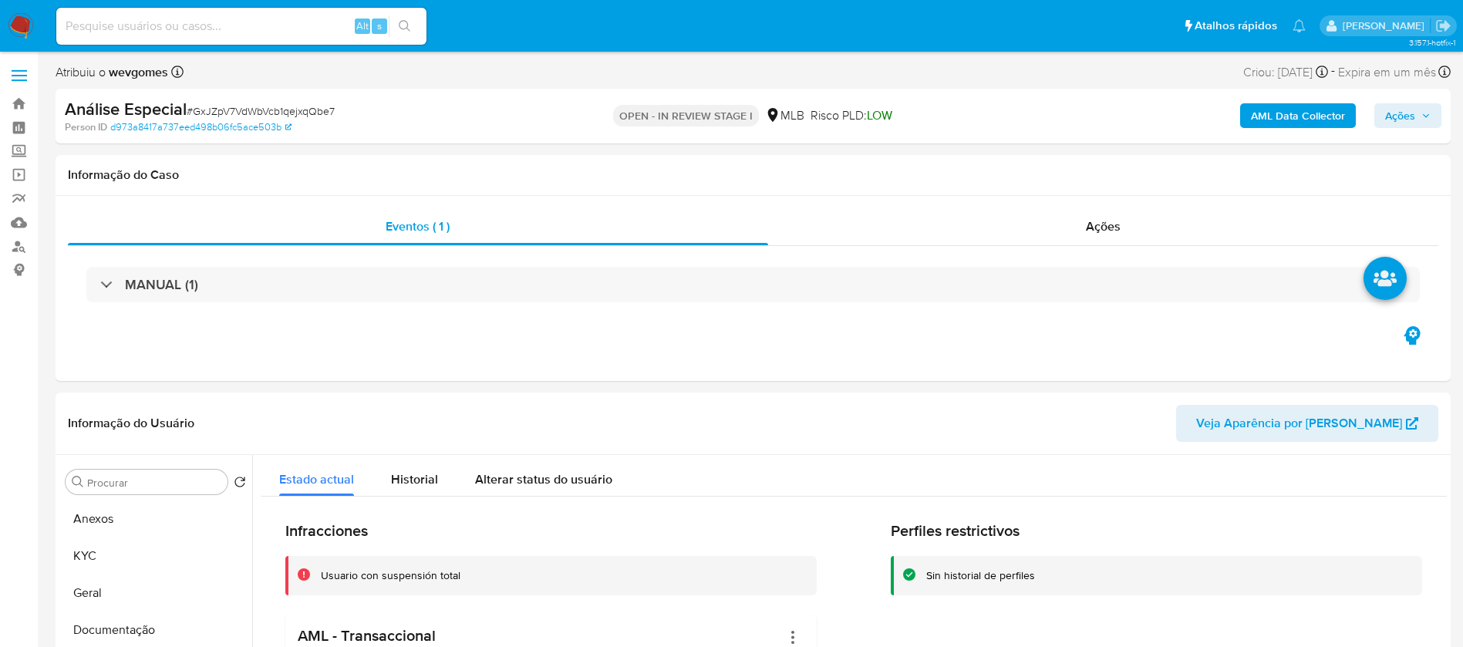
click at [1379, 122] on button "Ações" at bounding box center [1407, 115] width 67 height 25
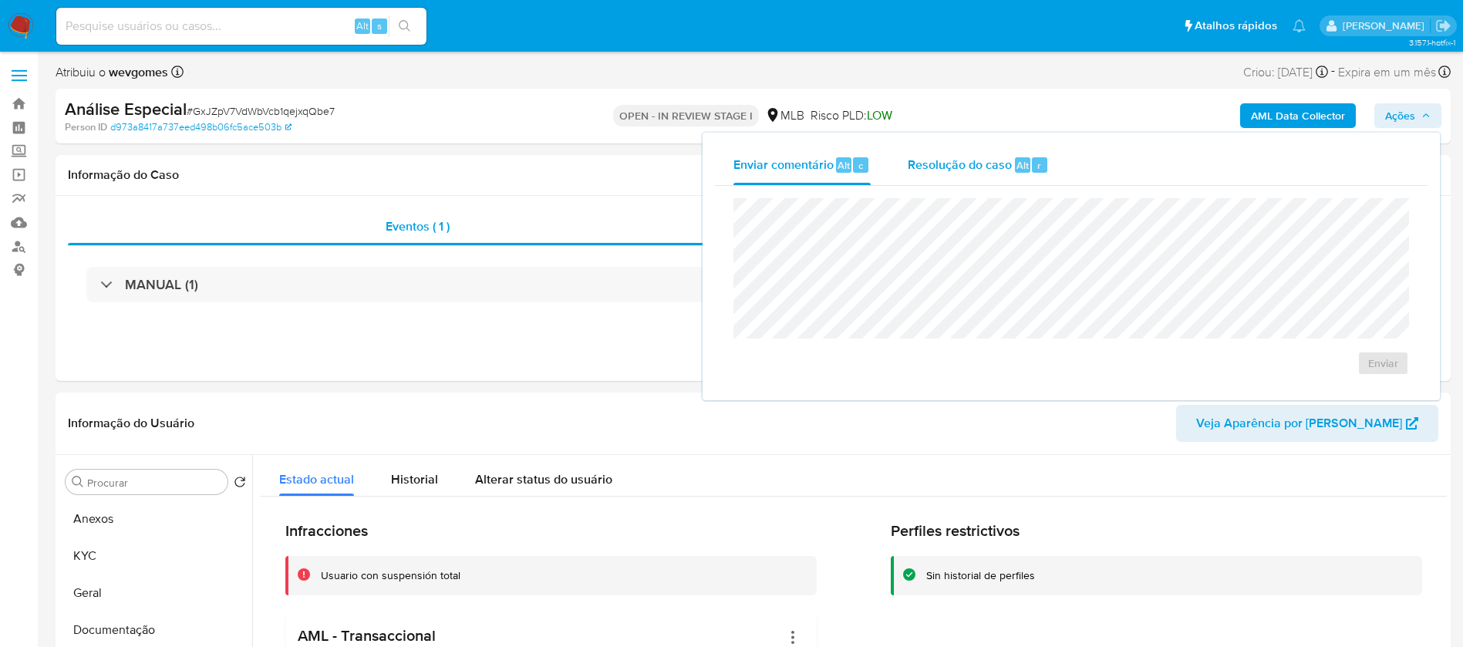
click at [932, 171] on span "Resolução do caso" at bounding box center [960, 165] width 104 height 18
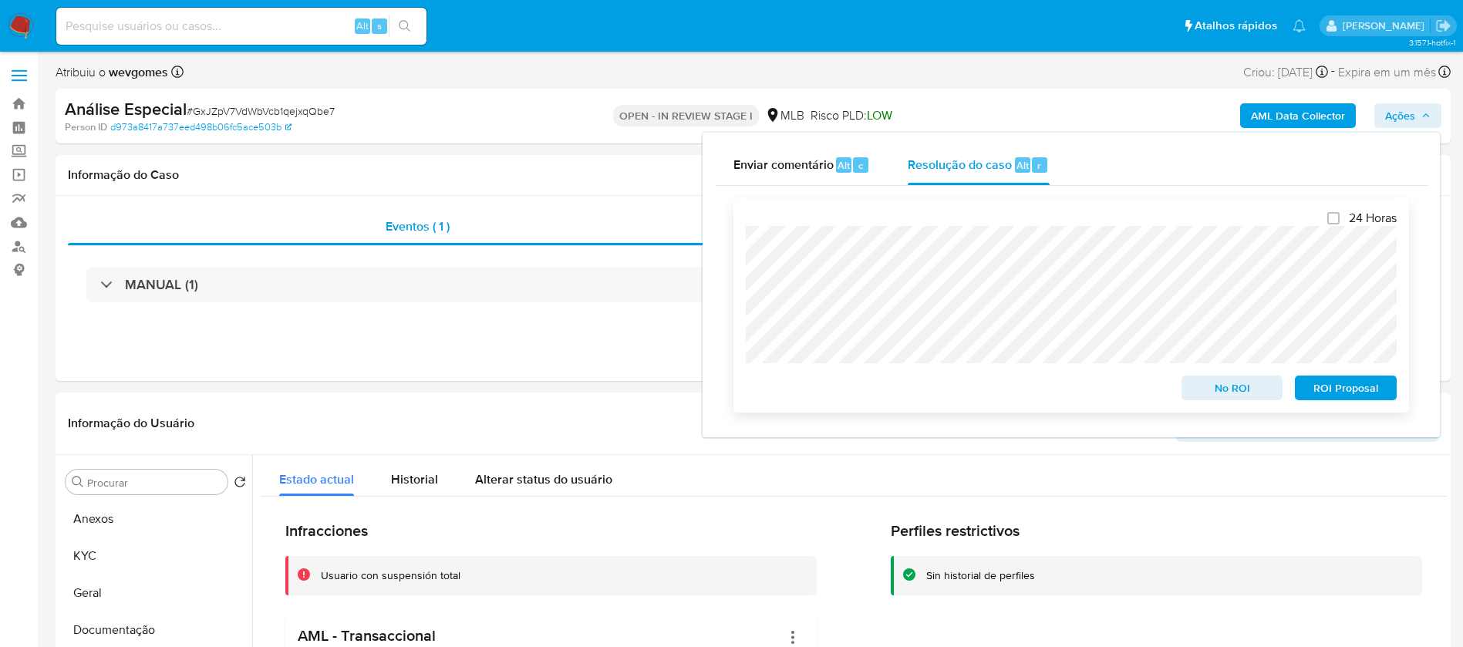
click at [1212, 395] on span "No ROI" at bounding box center [1232, 388] width 80 height 22
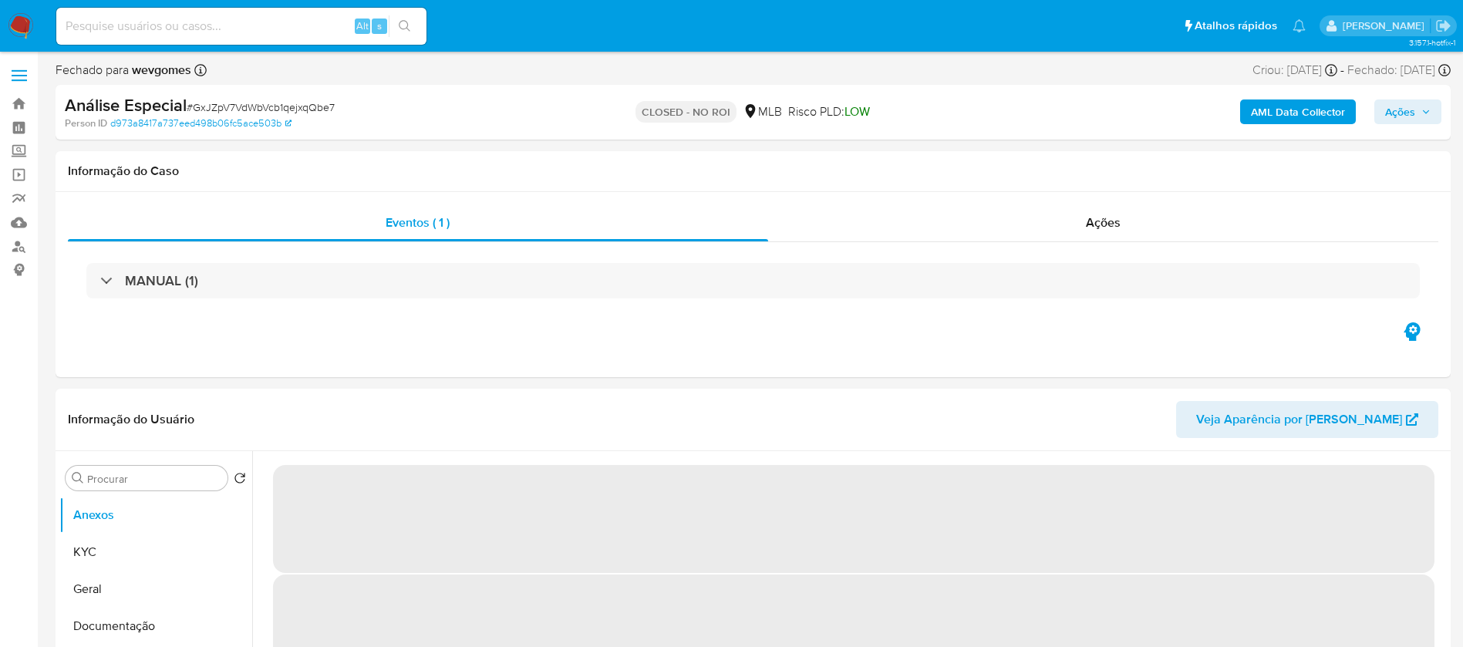
select select "10"
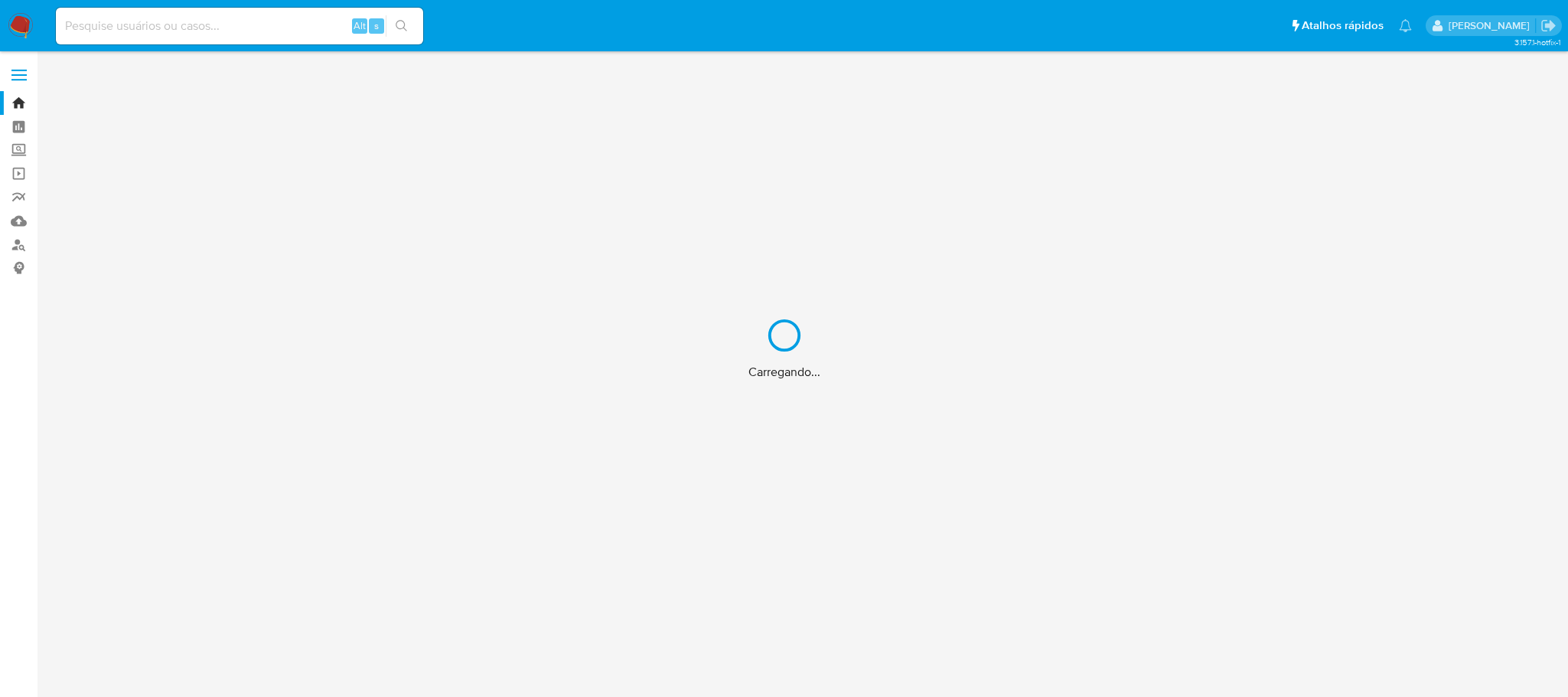
click at [115, 28] on div "Carregando..." at bounding box center [784, 348] width 1568 height 697
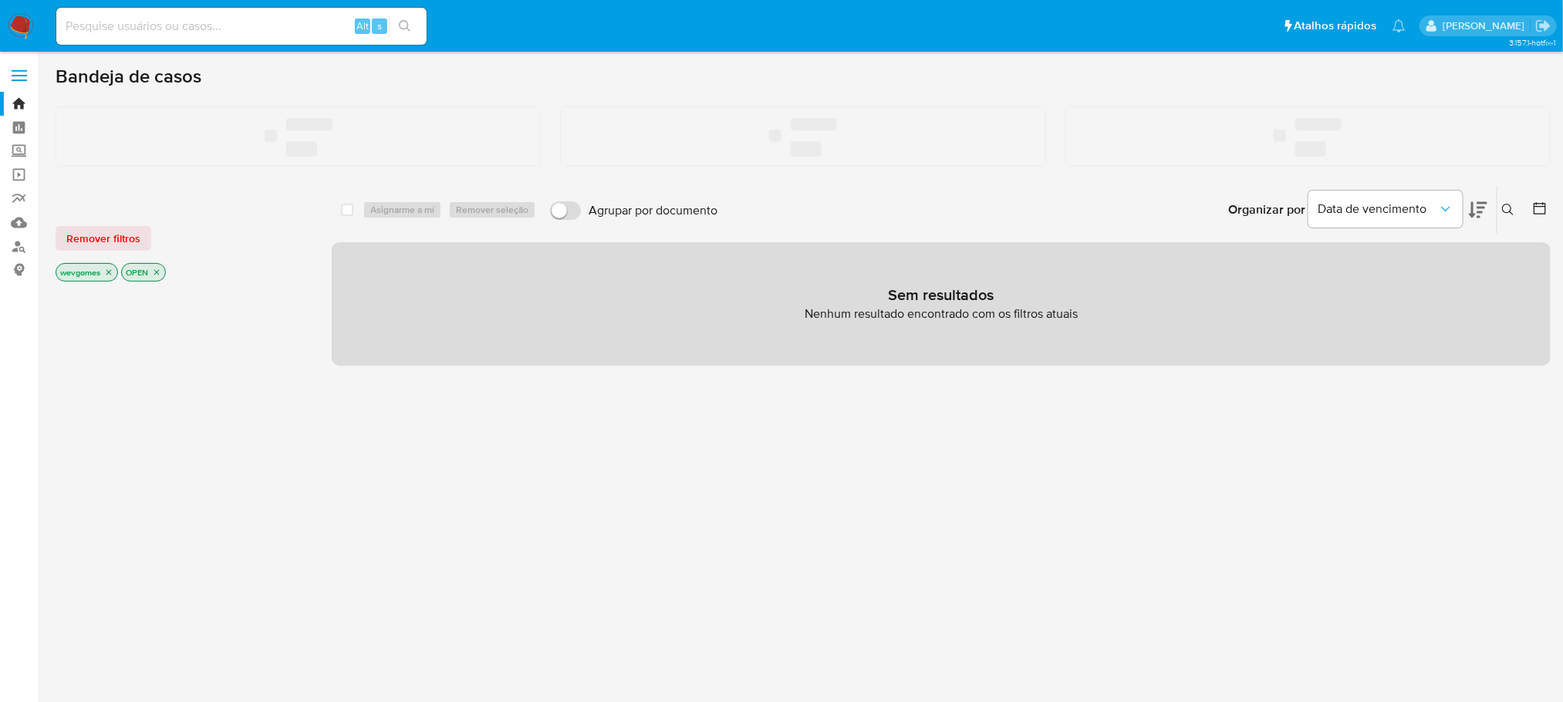
click at [116, 23] on input at bounding box center [241, 26] width 370 height 20
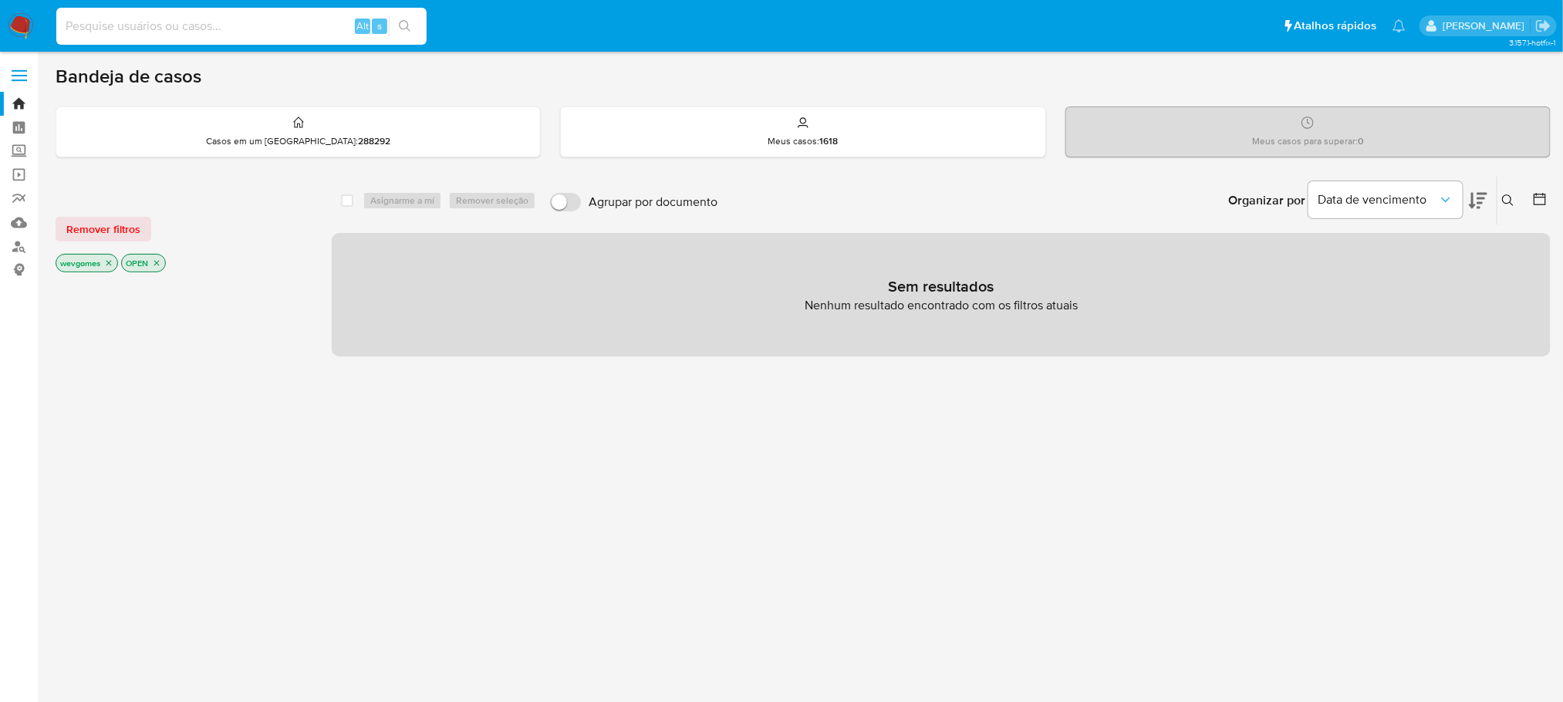
paste input "5612279930"
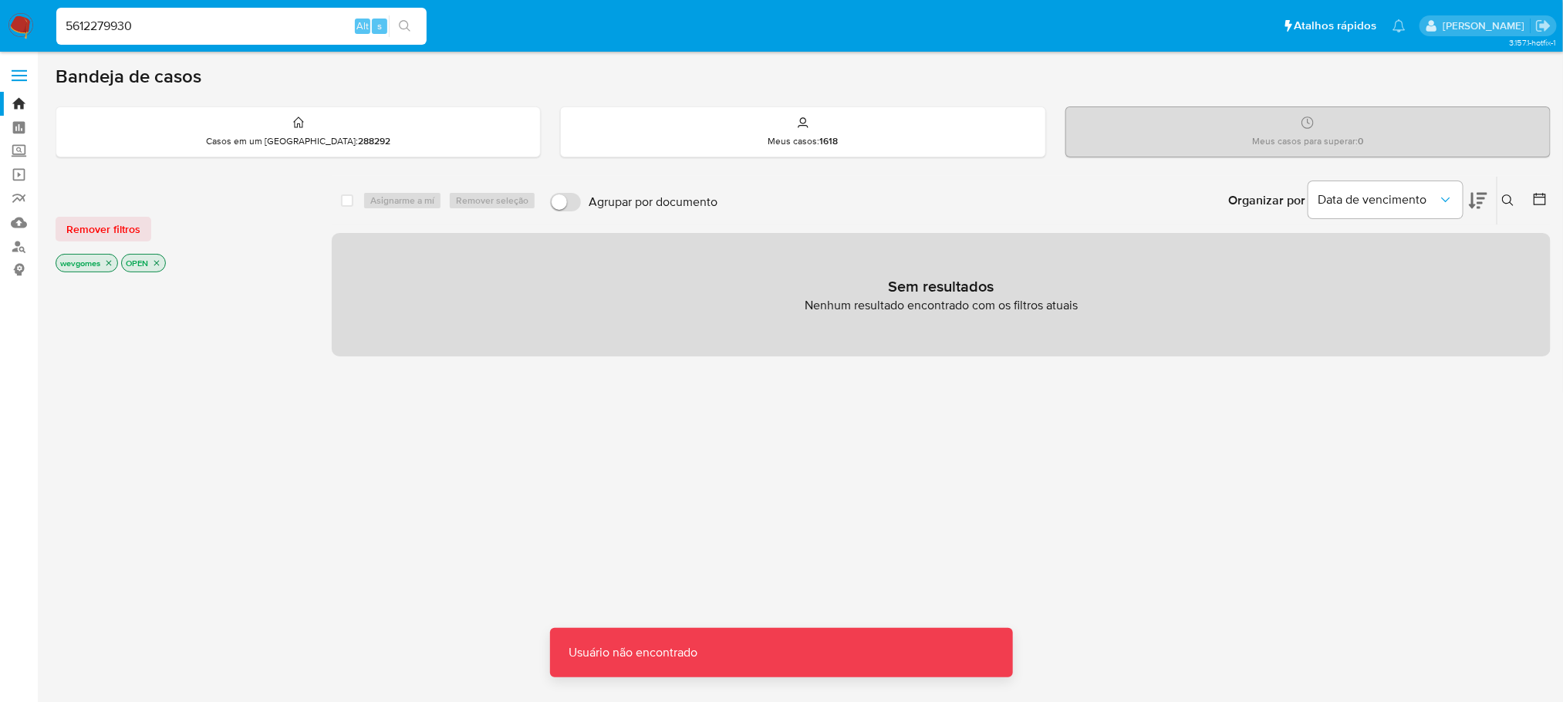
click at [165, 17] on input "5612279930" at bounding box center [241, 26] width 370 height 20
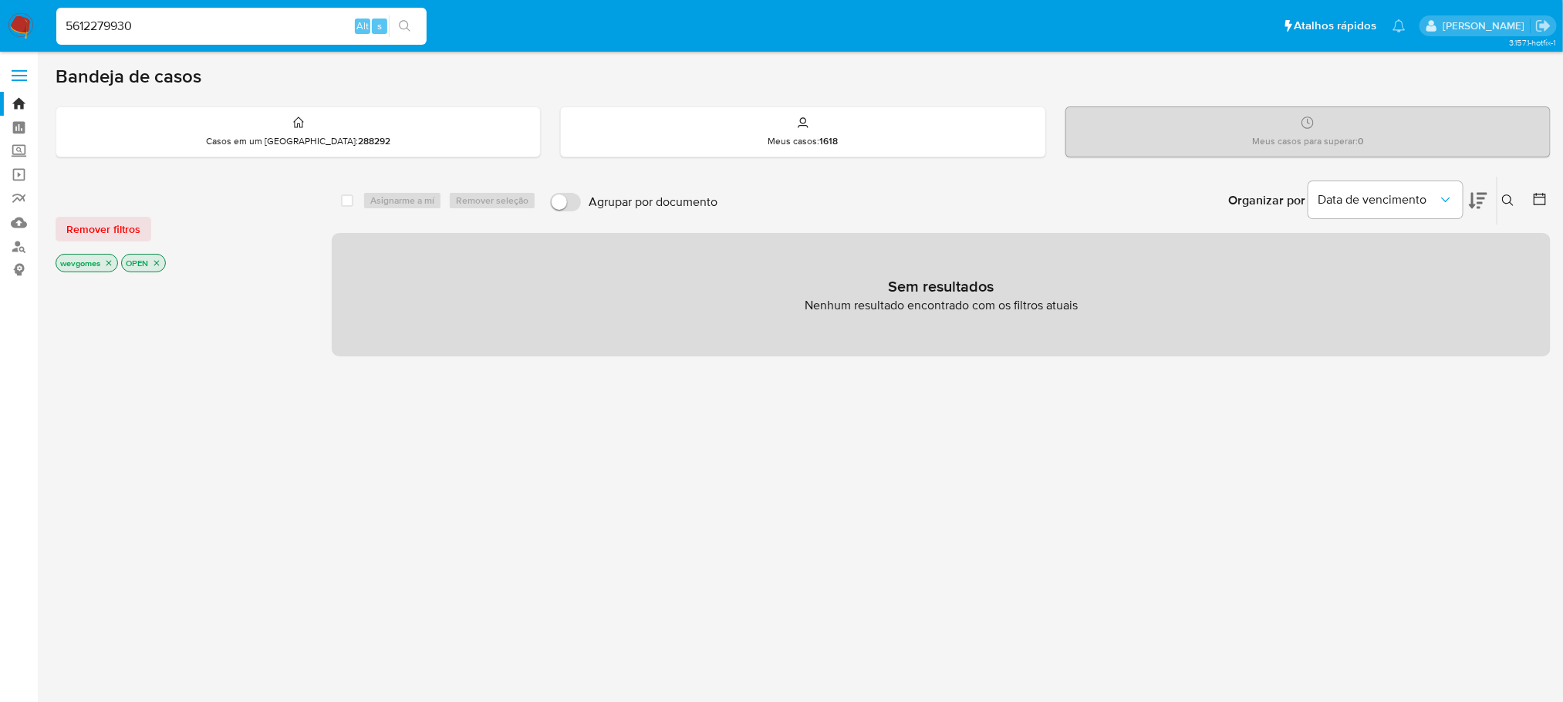
click at [174, 29] on input "5612279930" at bounding box center [241, 26] width 370 height 20
paste input "180544344"
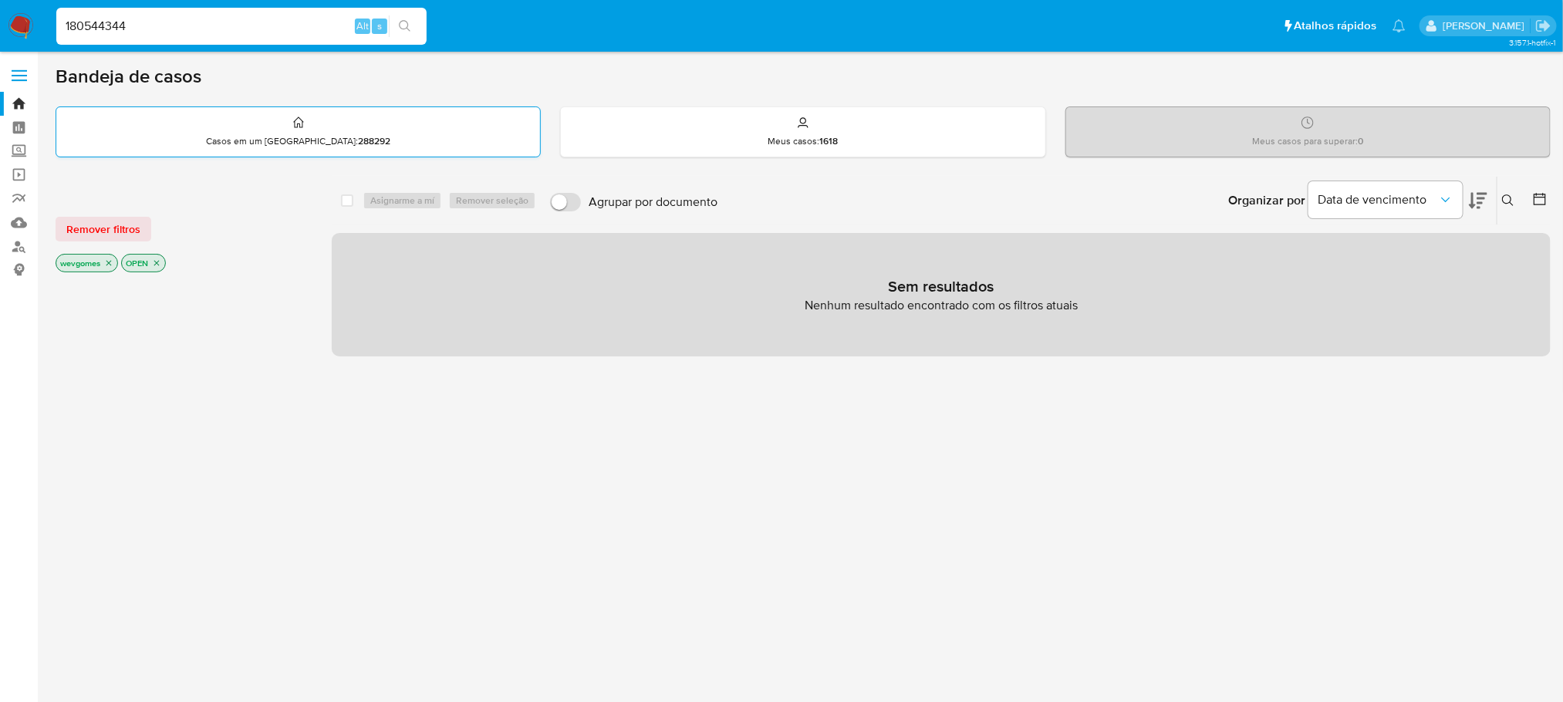
type input "180544344"
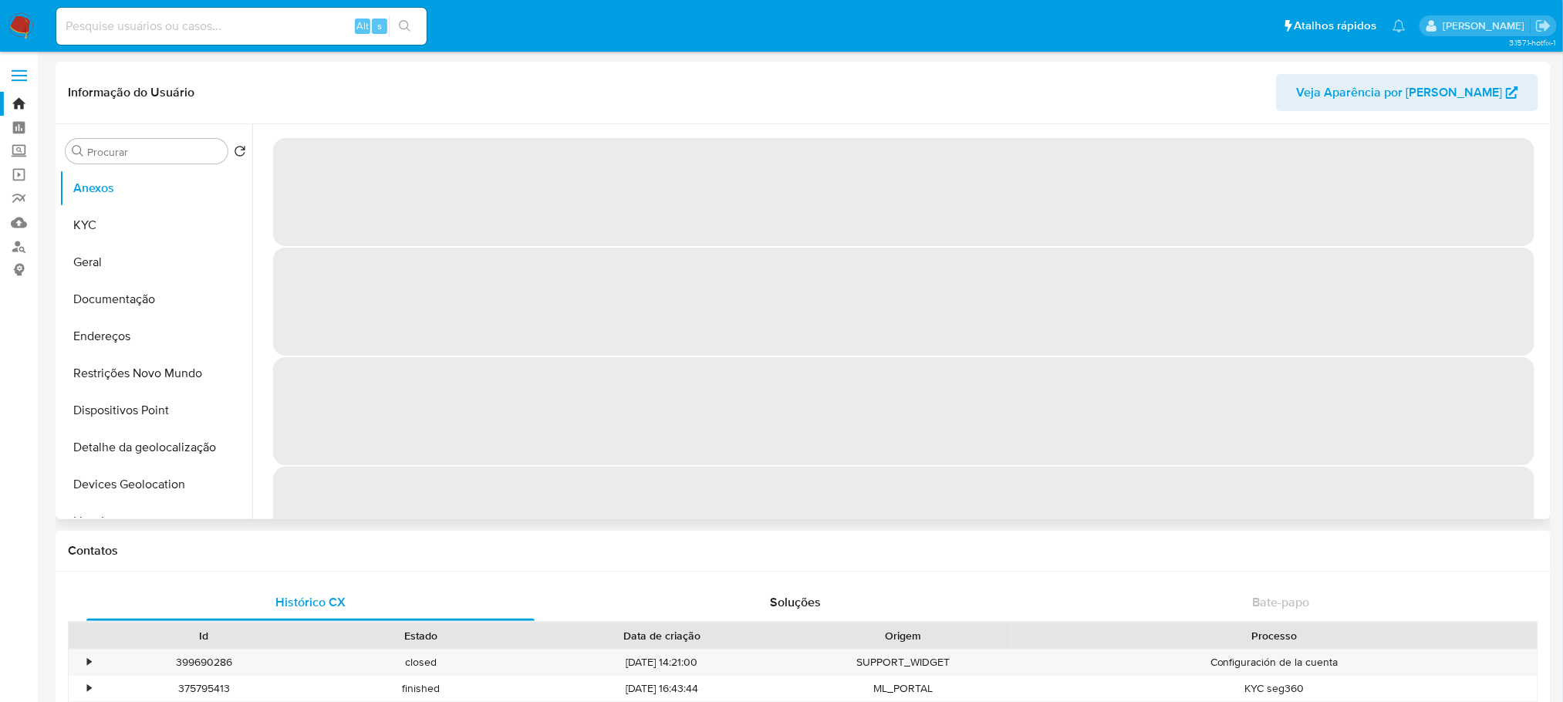
select select "10"
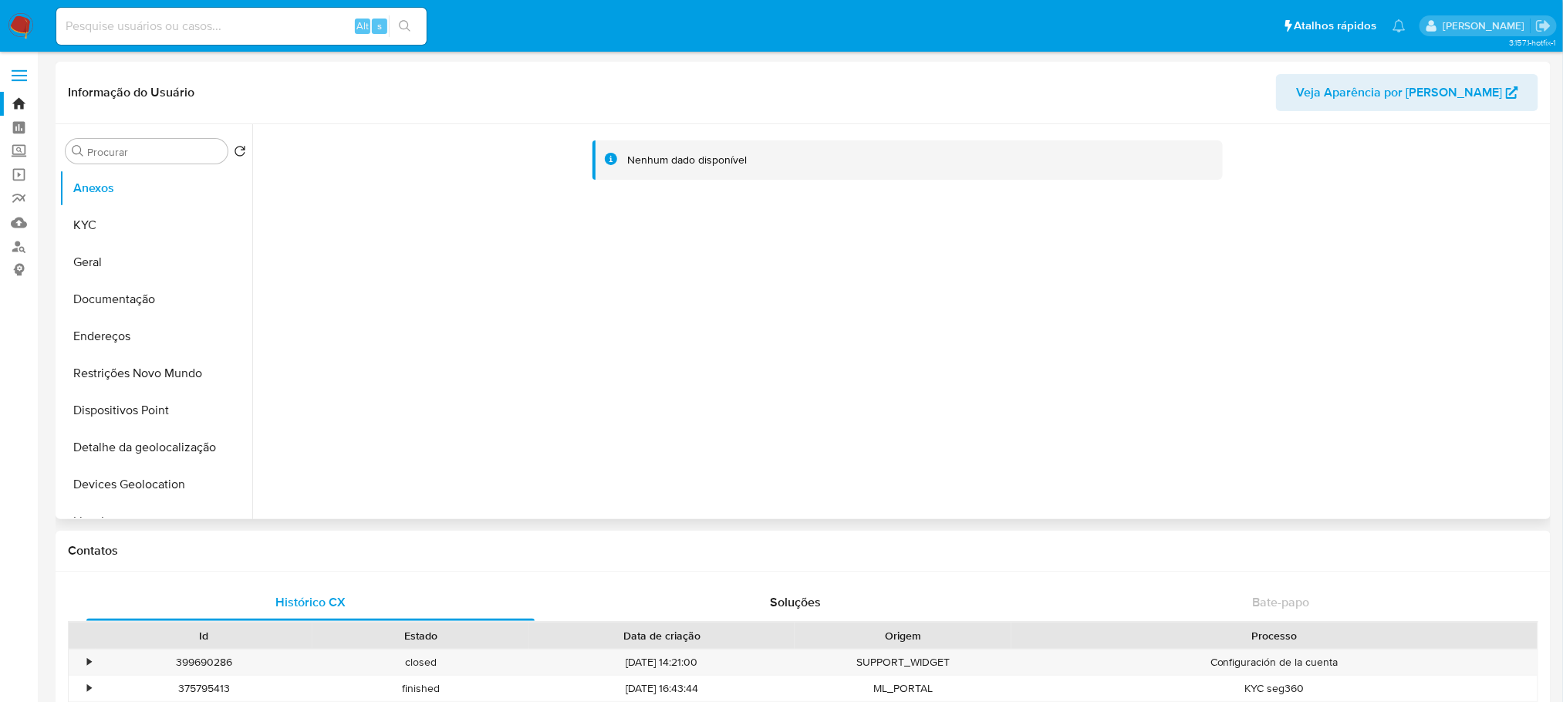
click at [1401, 97] on span "Veja Aparência por [PERSON_NAME]" at bounding box center [1399, 92] width 206 height 37
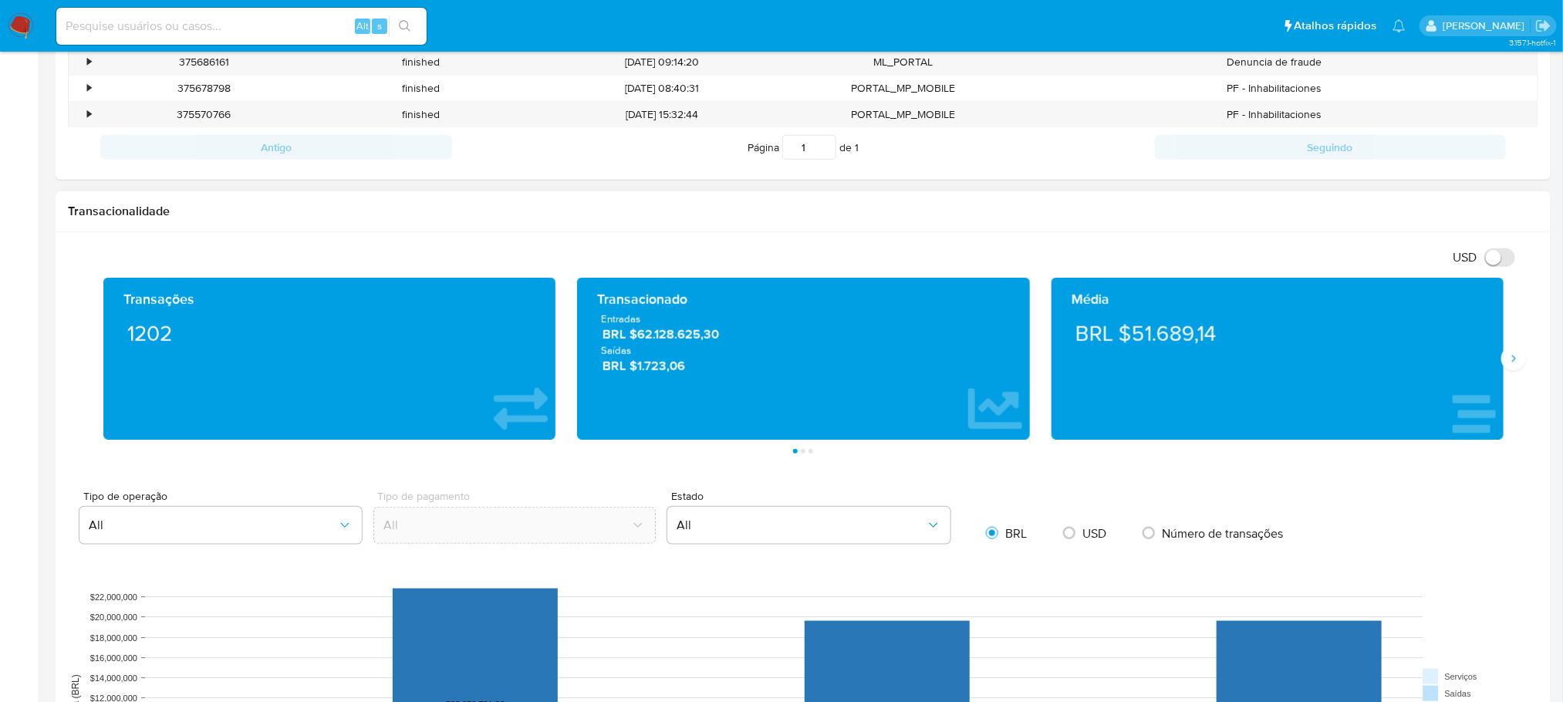
scroll to position [771, 0]
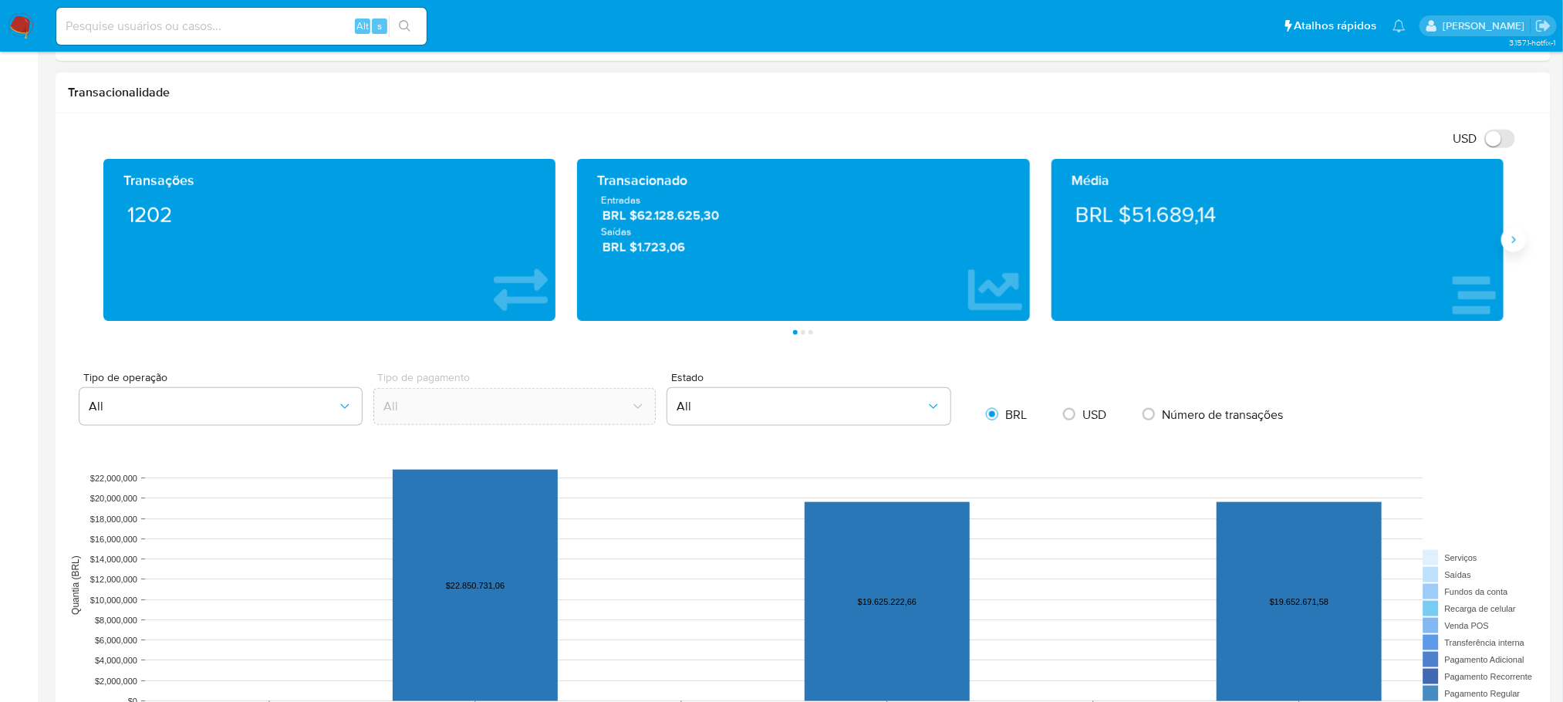
click at [1505, 241] on button "Siguiente" at bounding box center [1513, 240] width 25 height 25
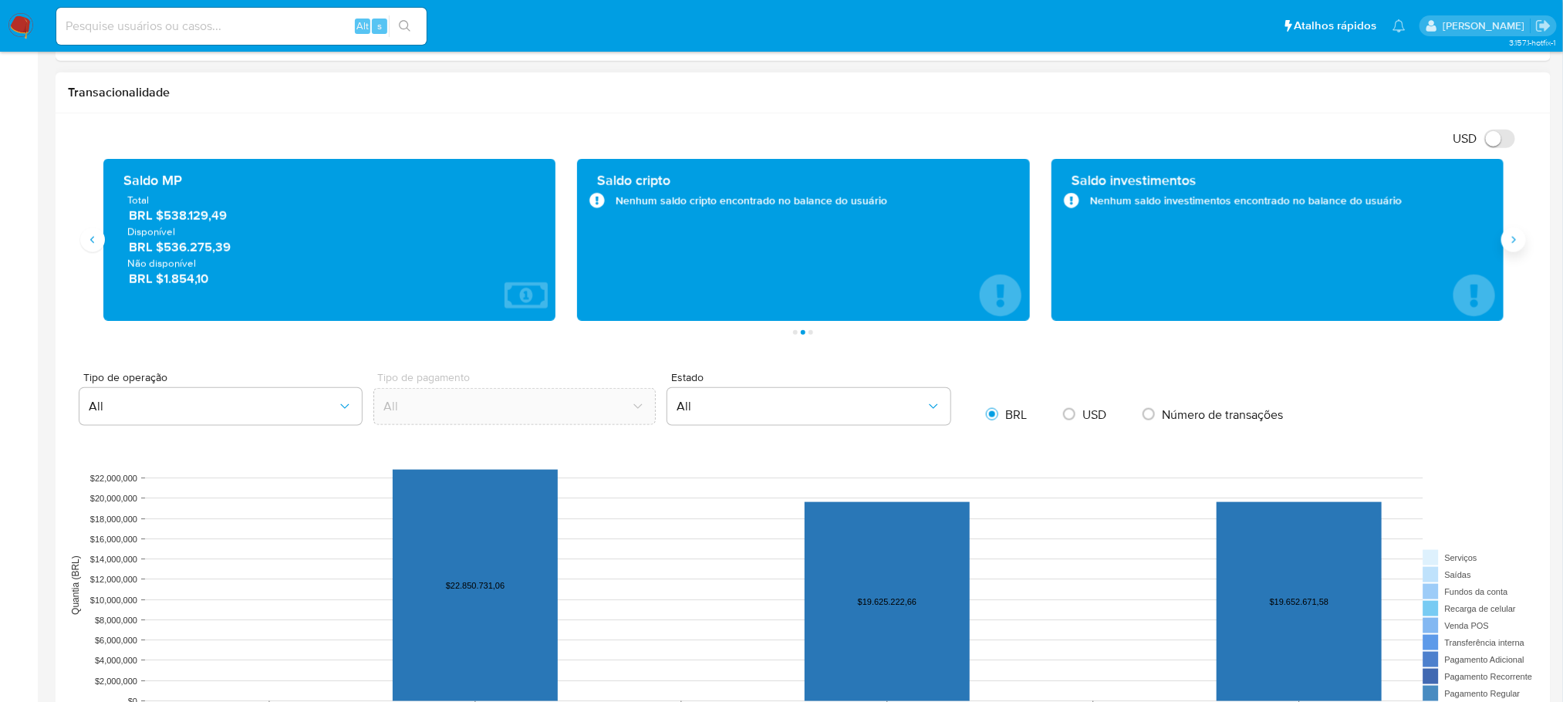
click at [1505, 241] on button "Siguiente" at bounding box center [1513, 240] width 25 height 25
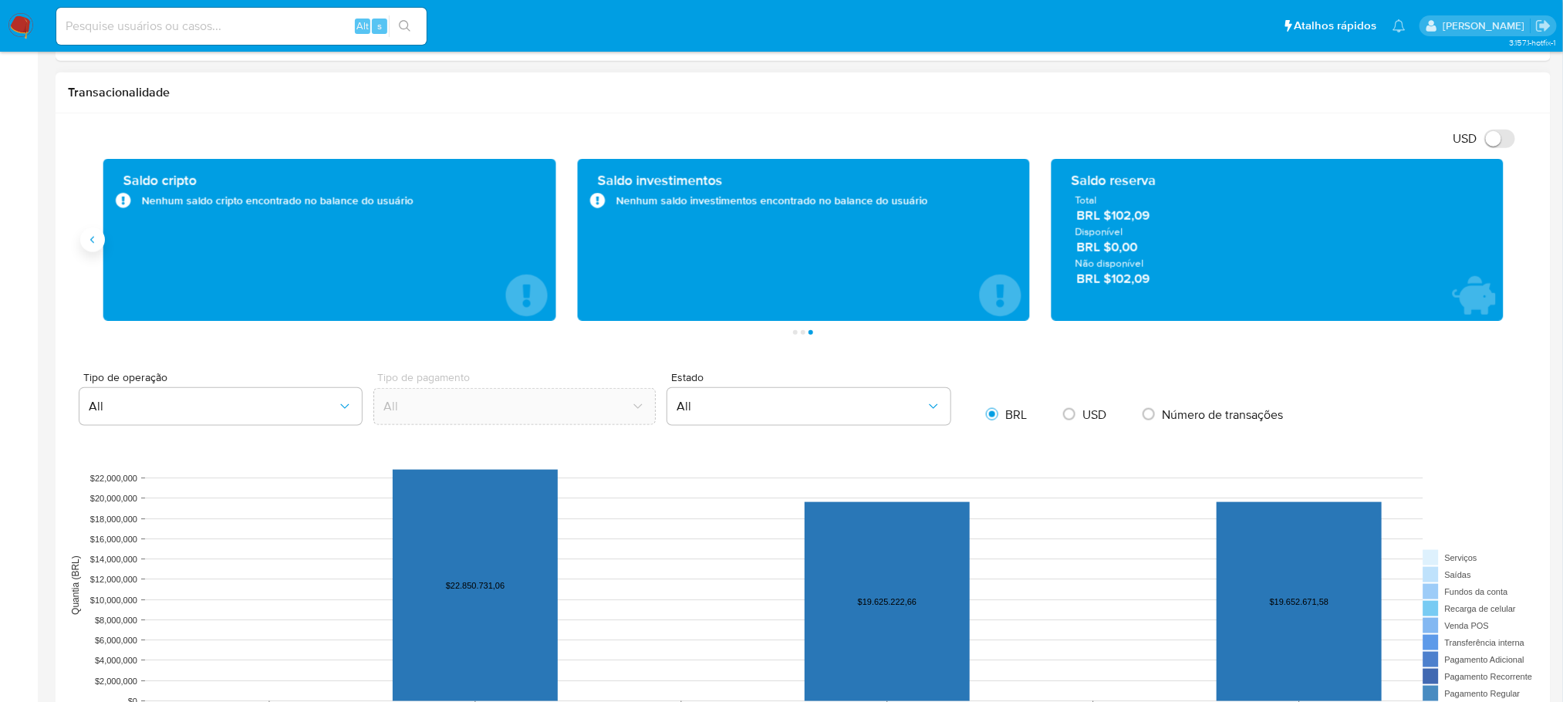
click at [89, 245] on icon "Anterior" at bounding box center [92, 240] width 12 height 12
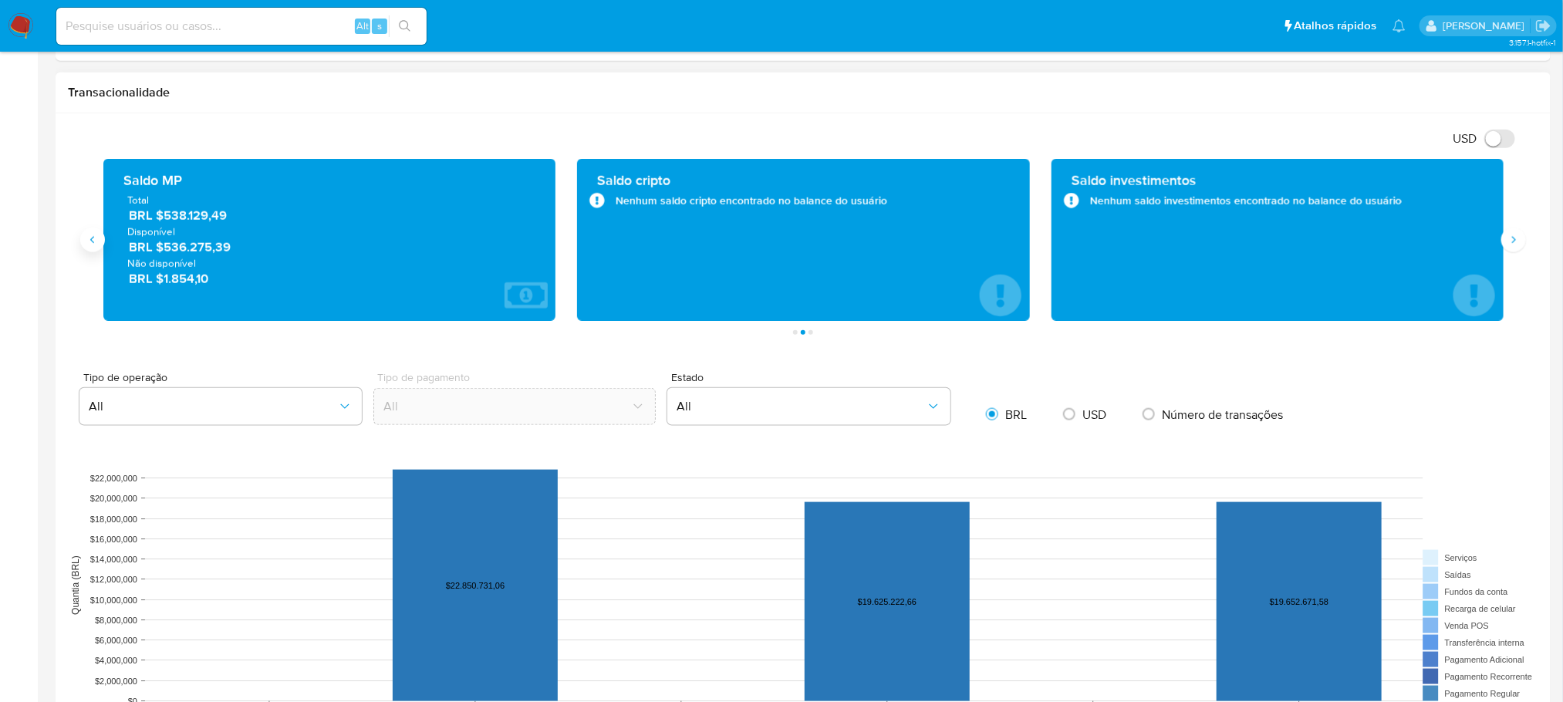
click at [89, 245] on icon "Anterior" at bounding box center [92, 240] width 12 height 12
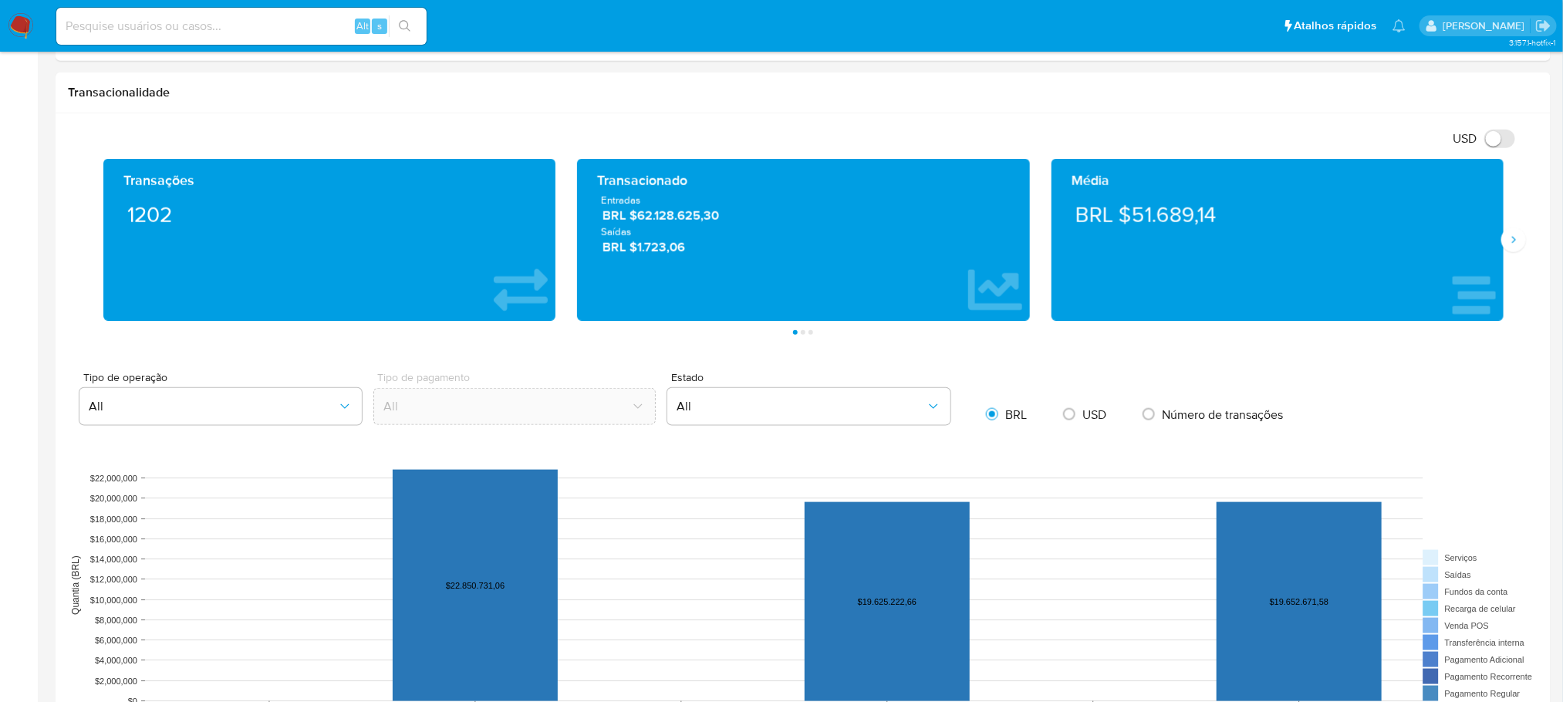
click at [206, 29] on input at bounding box center [241, 26] width 370 height 20
paste input "1101235394"
type input "1101235394"
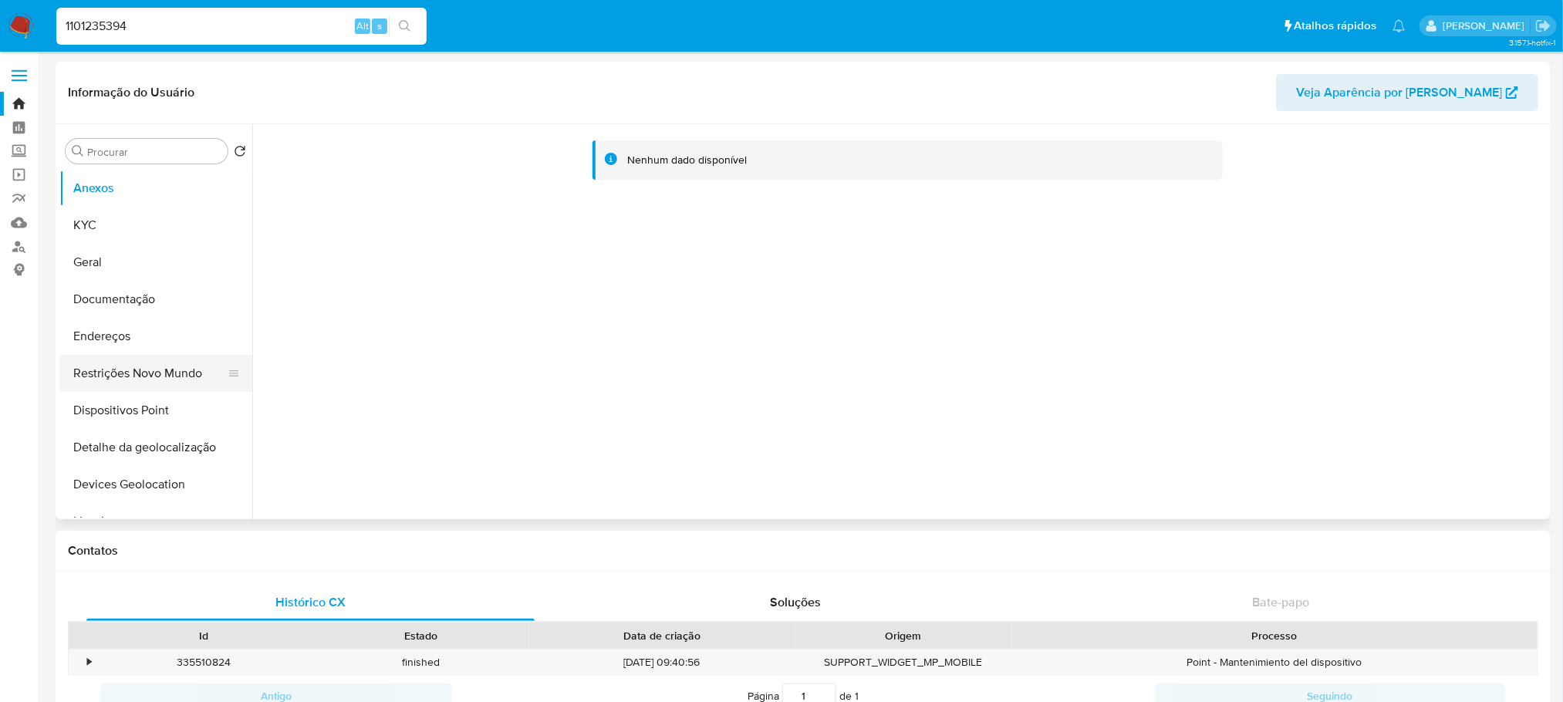
click at [134, 366] on button "Restrições Novo Mundo" at bounding box center [149, 373] width 180 height 37
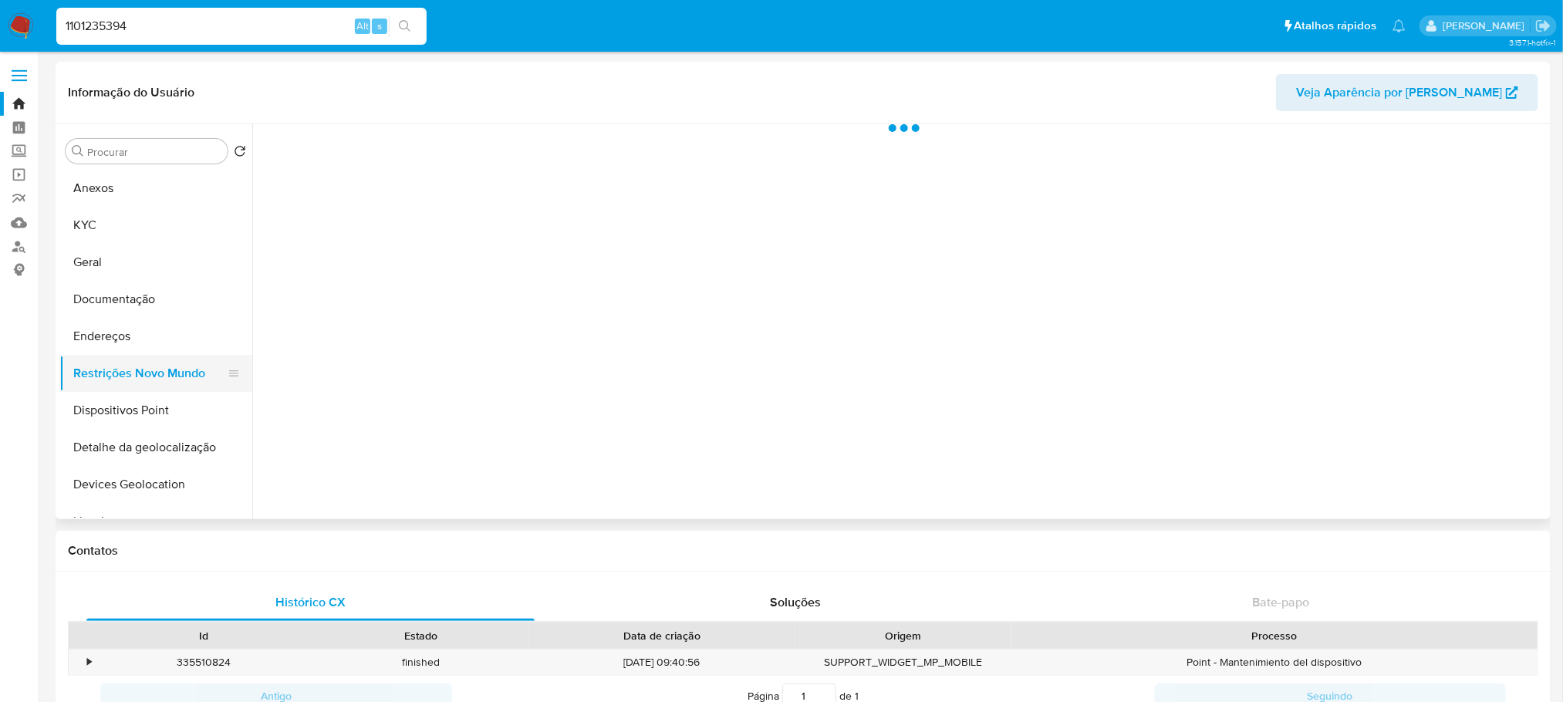
select select "10"
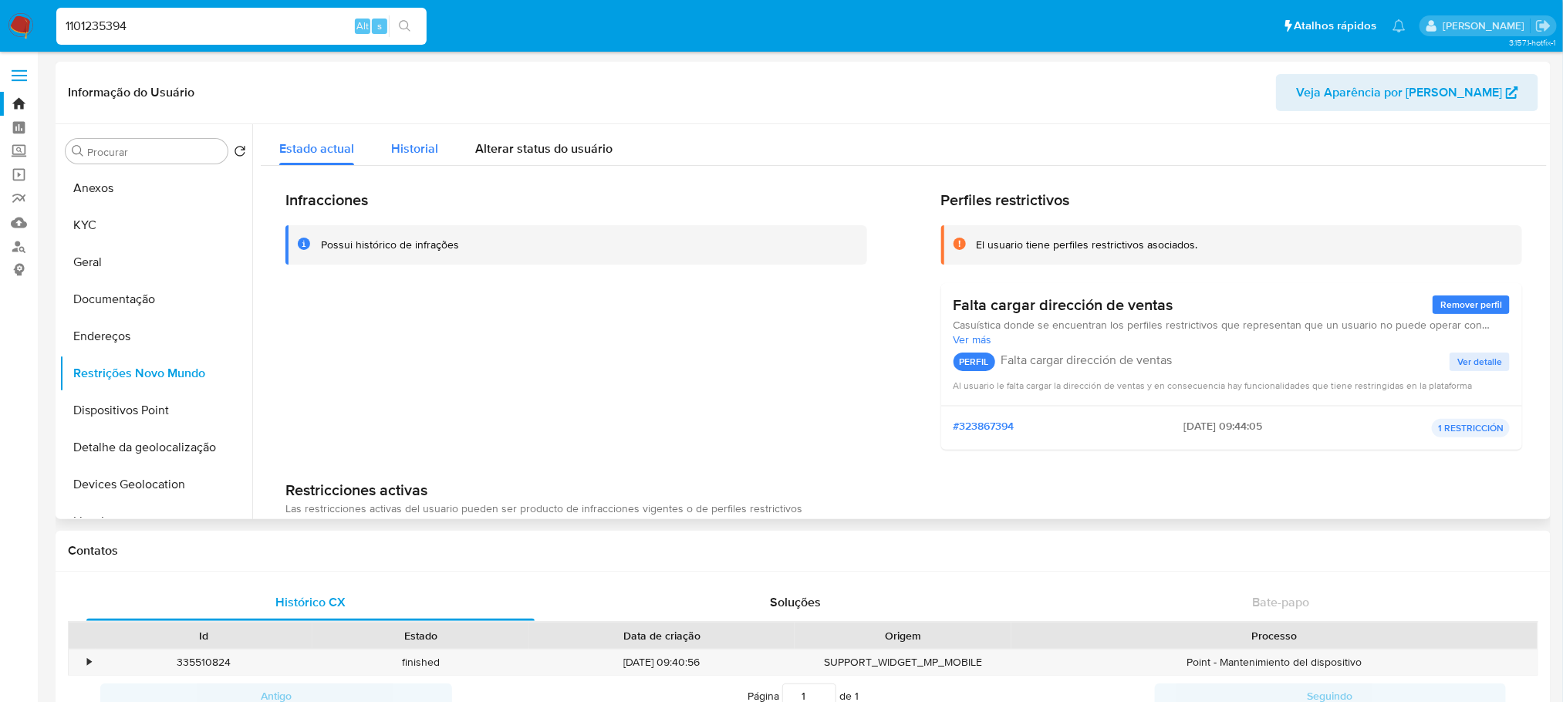
click at [415, 158] on div "Historial" at bounding box center [414, 144] width 47 height 41
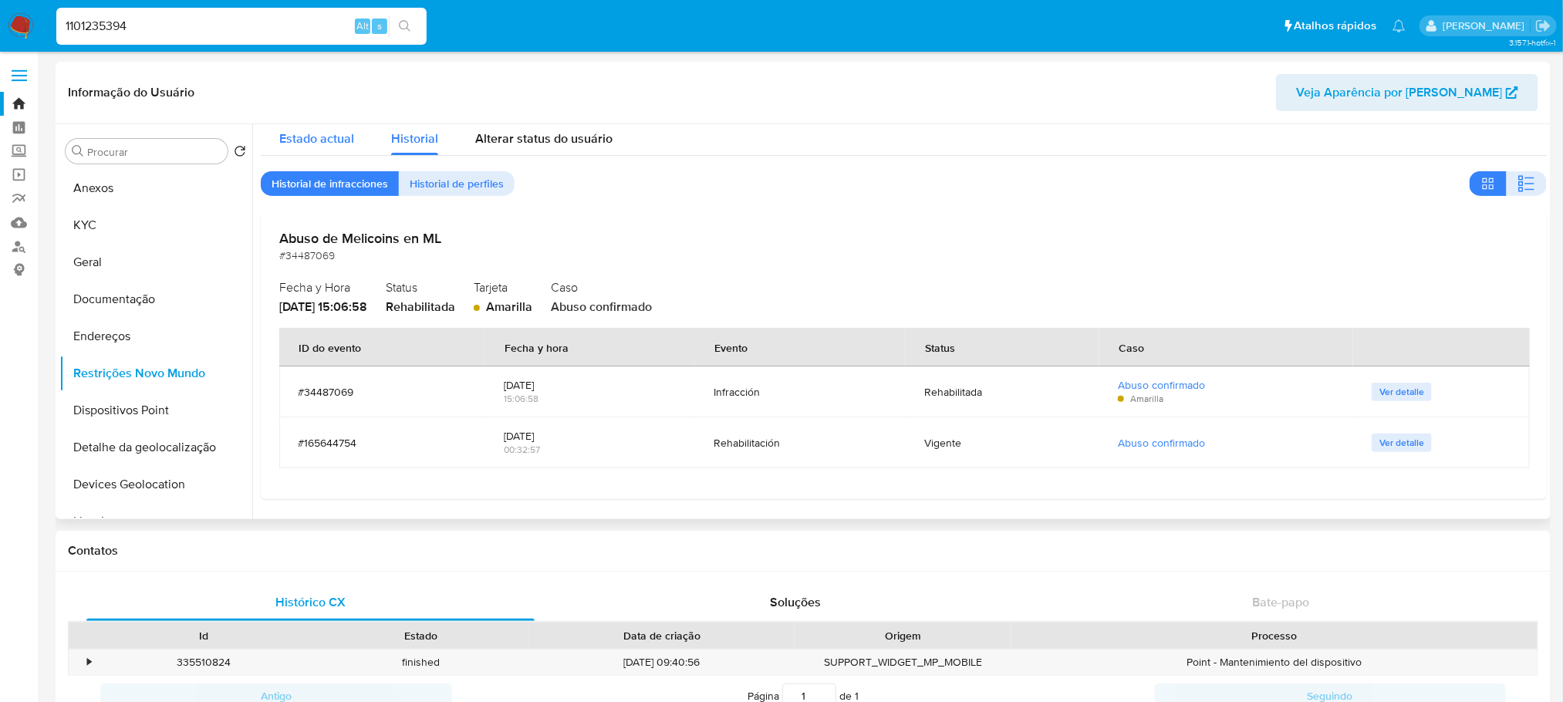
click at [308, 143] on span "Estado actual" at bounding box center [316, 139] width 75 height 18
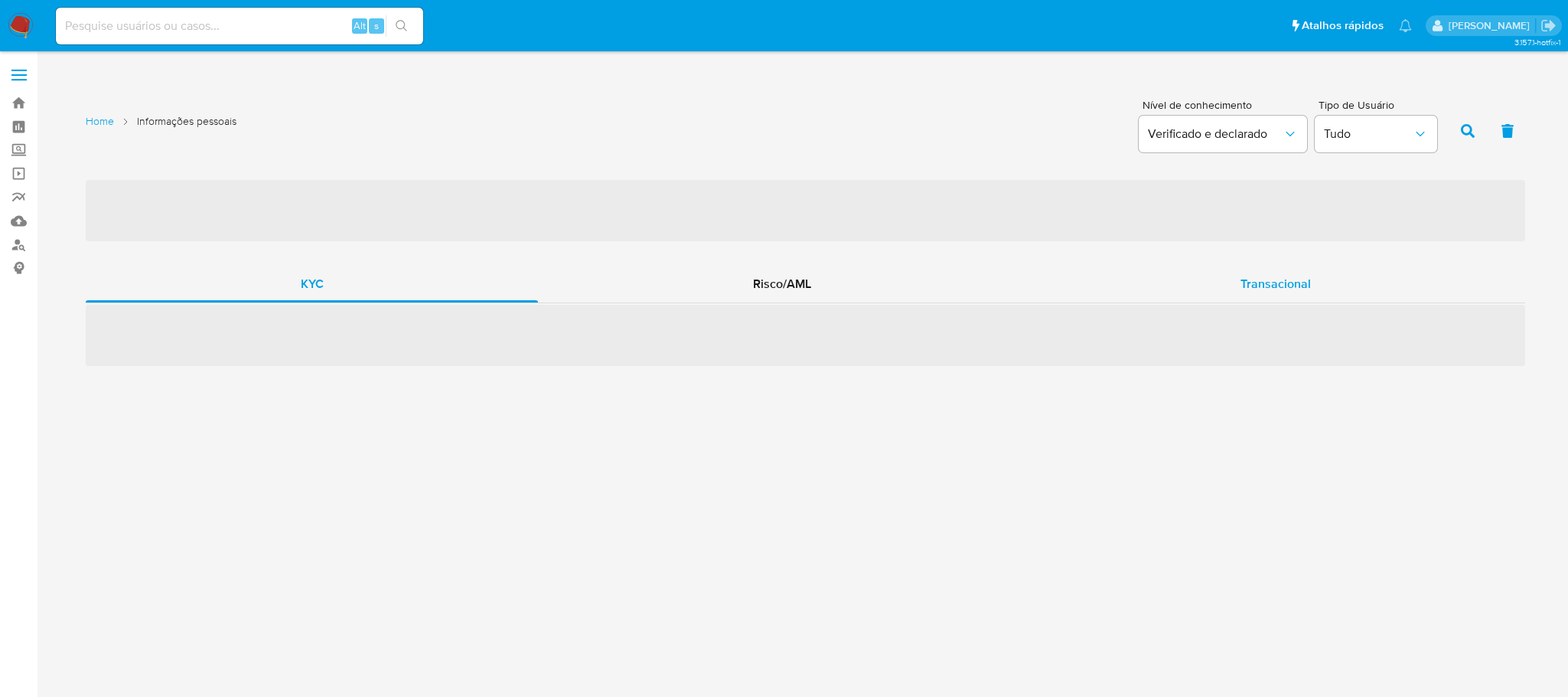
click at [1307, 276] on span "Transacional" at bounding box center [1275, 284] width 70 height 18
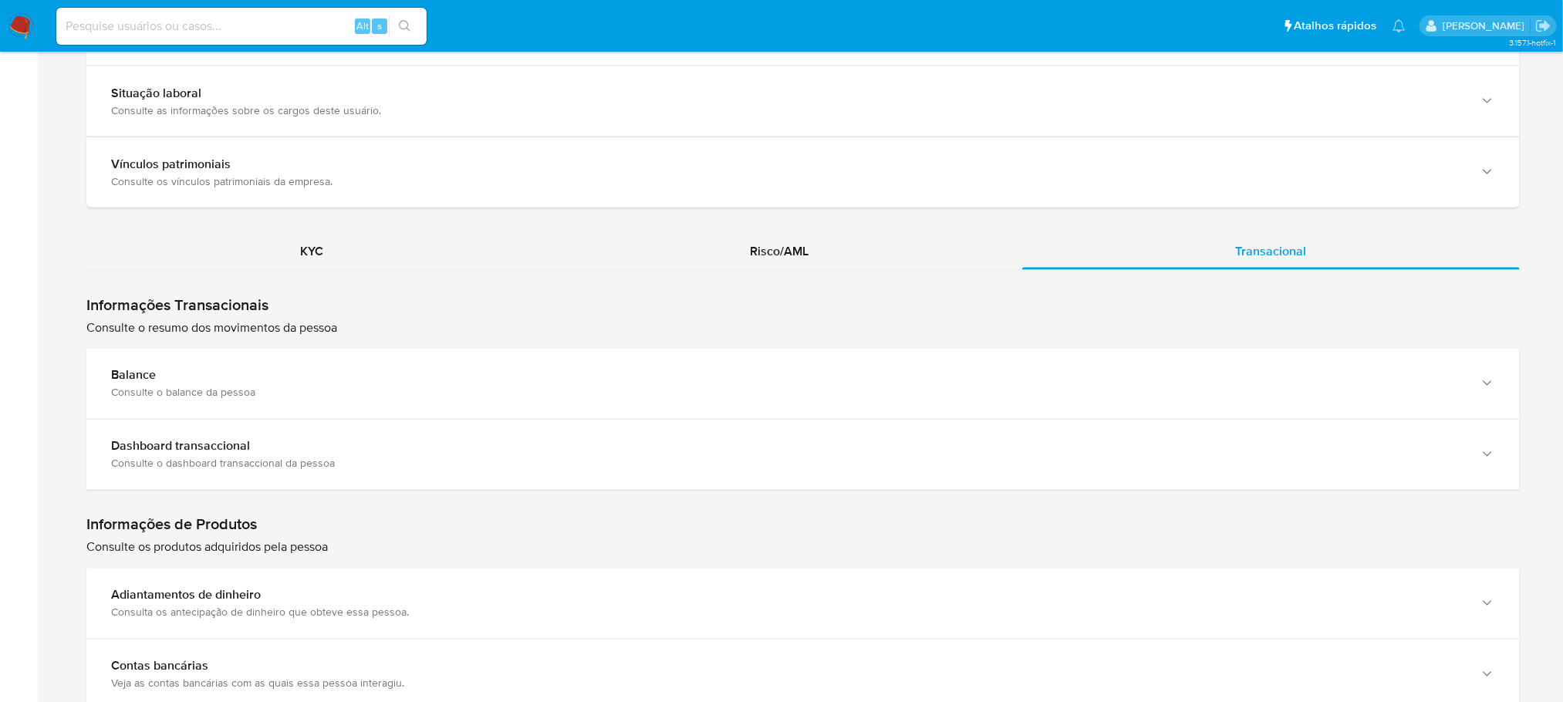
scroll to position [1234, 0]
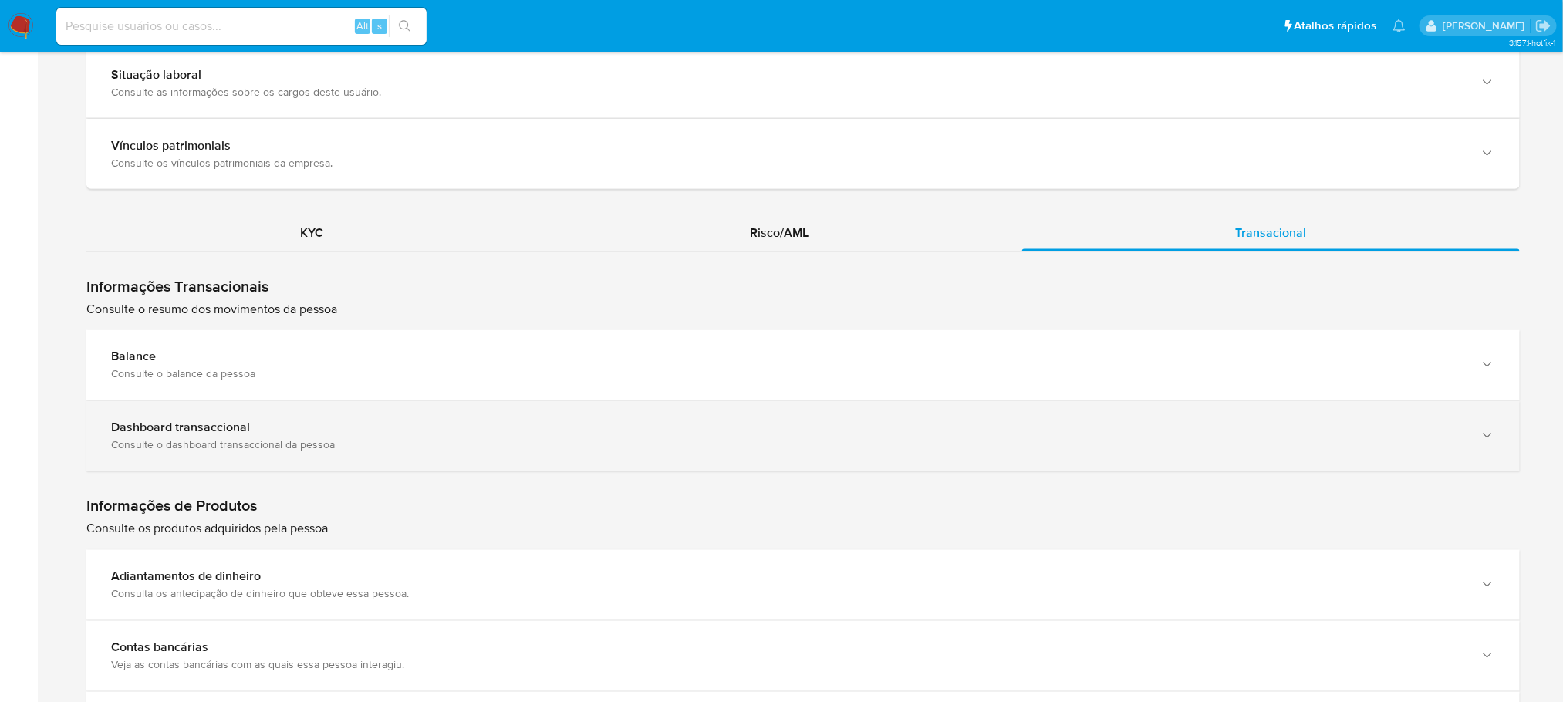
click at [451, 447] on div "Consulte o dashboard transaccional da pessoa" at bounding box center [787, 445] width 1353 height 14
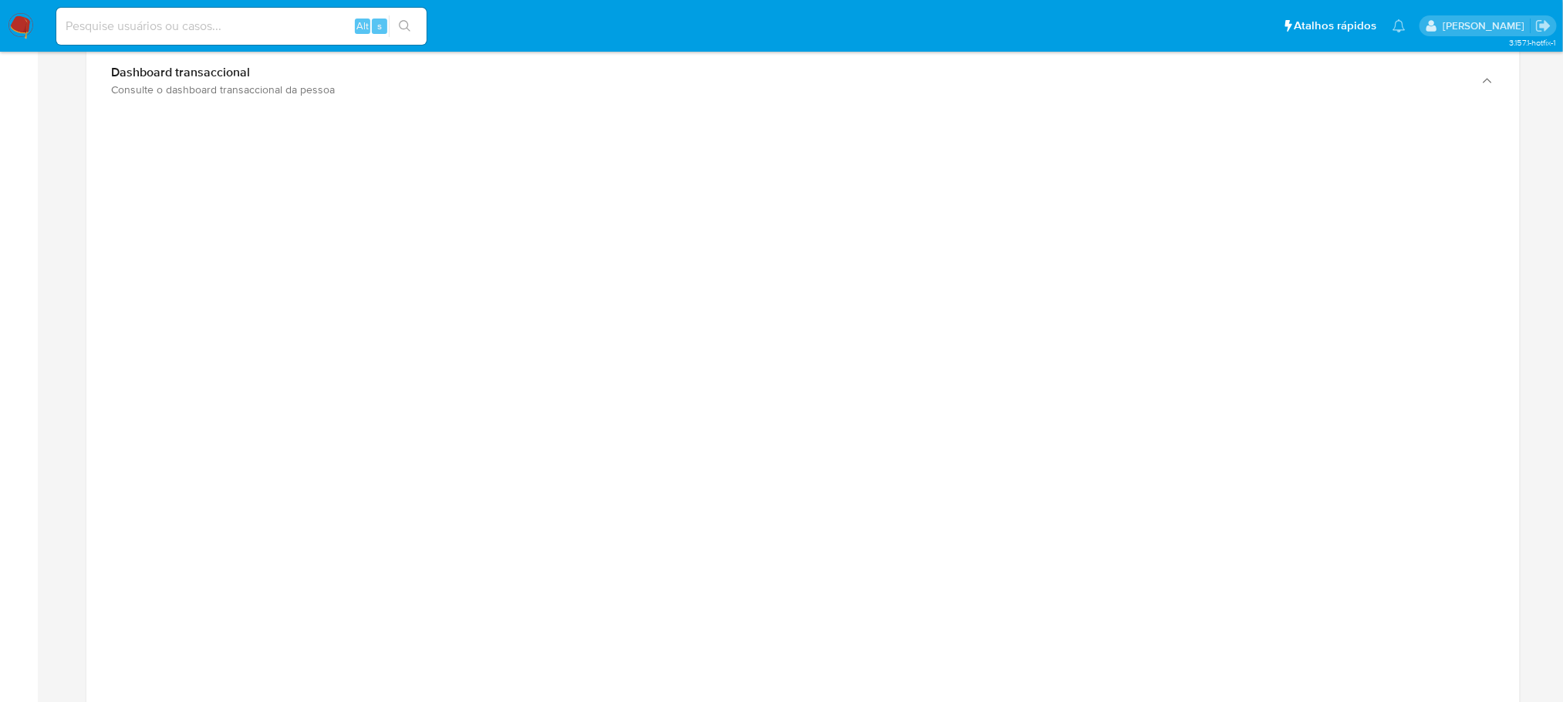
scroll to position [1542, 0]
click at [1393, 355] on div at bounding box center [802, 597] width 1433 height 867
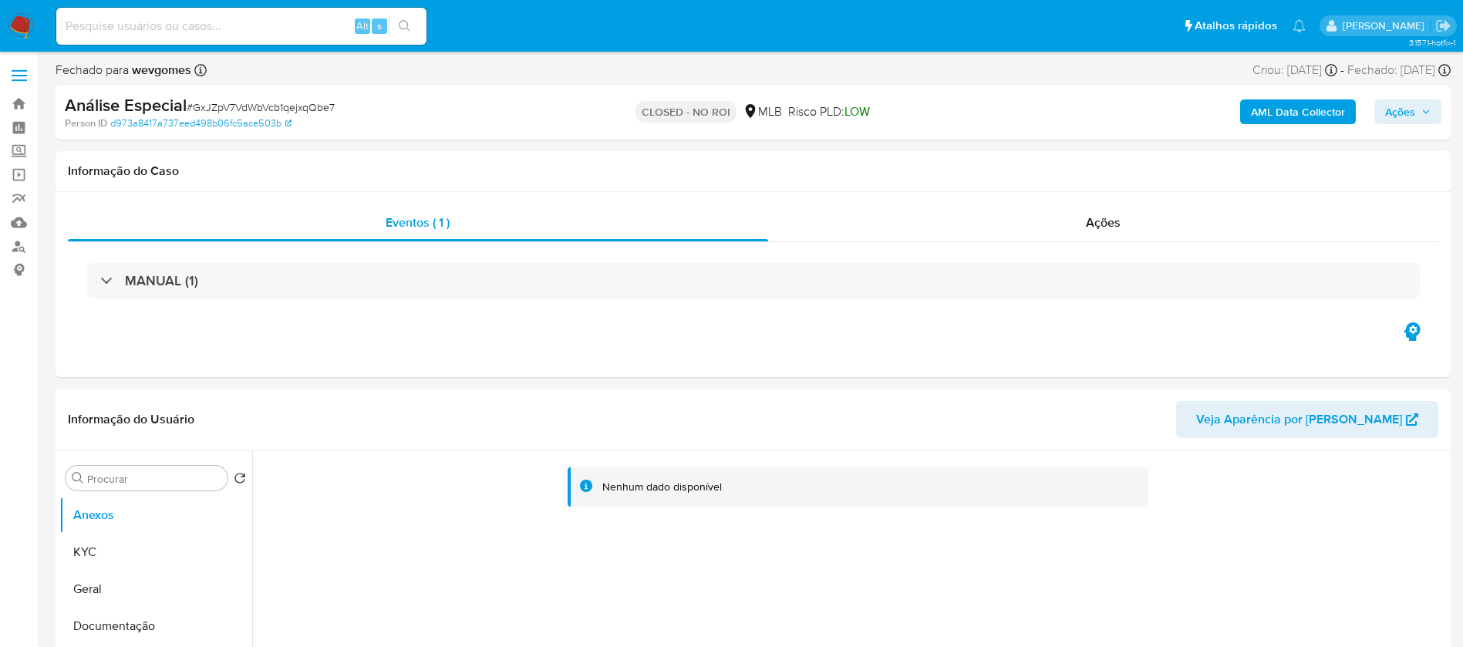
select select "10"
